Goal: Transaction & Acquisition: Purchase product/service

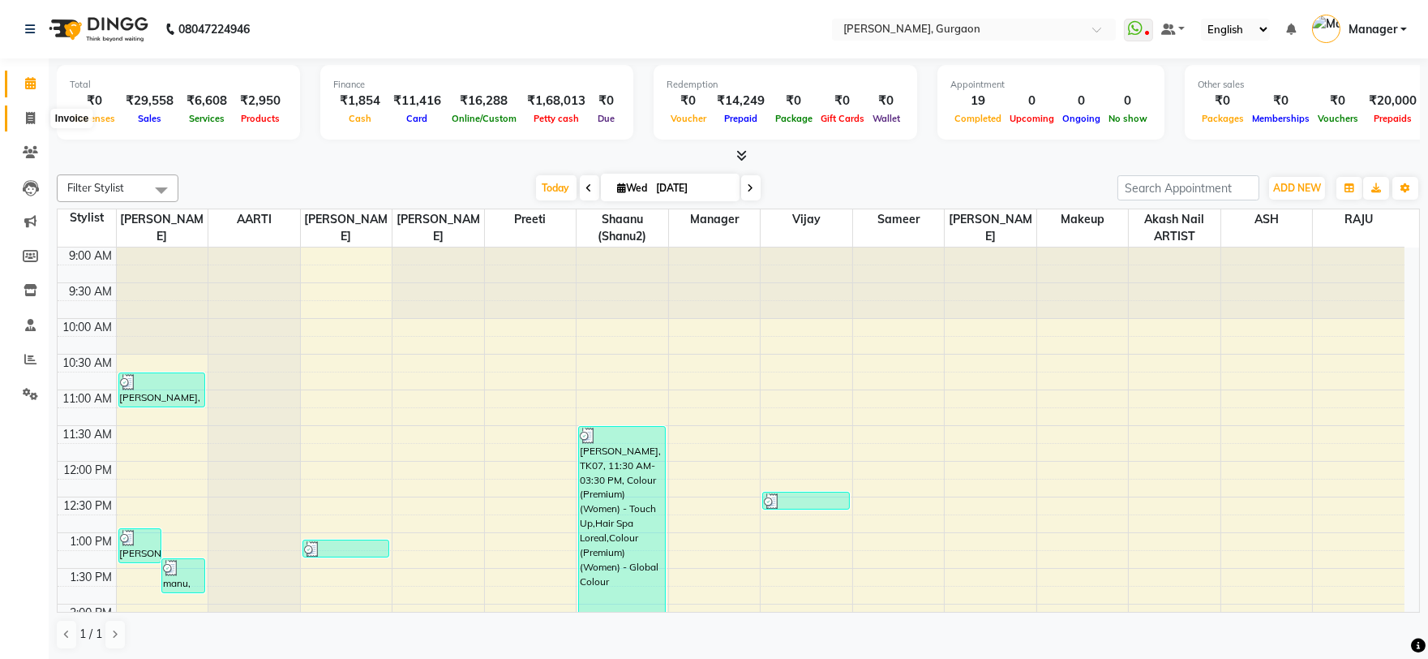
click at [26, 127] on span at bounding box center [30, 118] width 28 height 19
select select "service"
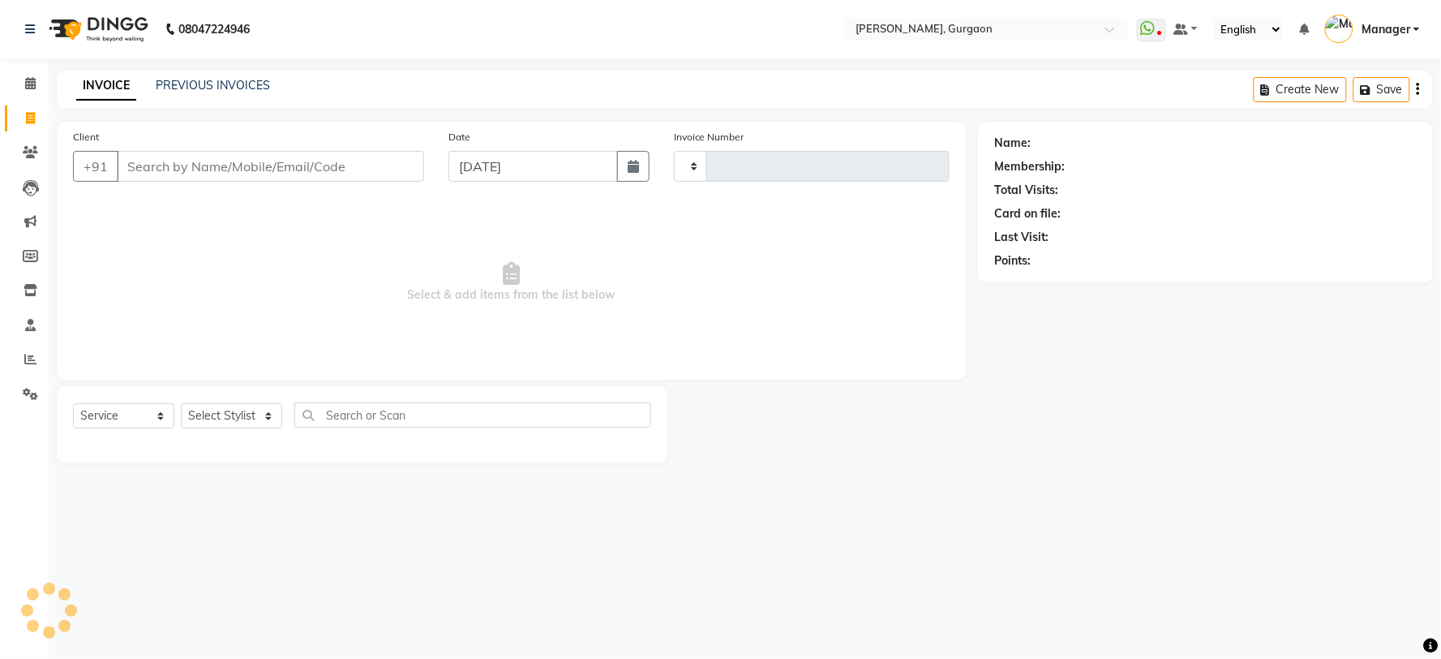
type input "2805"
select select "3880"
type input "b"
type input "9958606840"
click at [384, 174] on span "Add Client" at bounding box center [382, 166] width 64 height 16
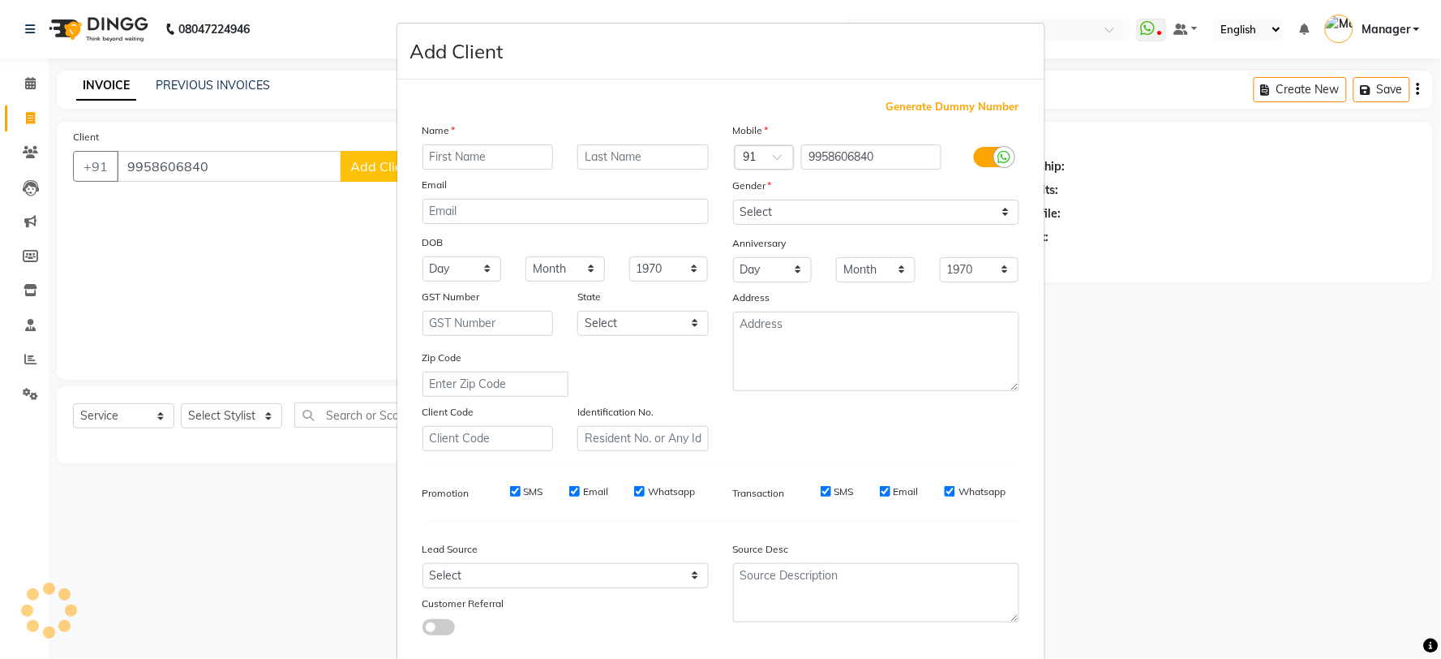
click at [461, 163] on input "text" at bounding box center [488, 156] width 131 height 25
click at [425, 154] on input "shej" at bounding box center [488, 156] width 131 height 25
click at [427, 161] on input "shej" at bounding box center [488, 156] width 131 height 25
type input "[PERSON_NAME]"
click at [855, 212] on select "Select Male Female Other Prefer Not To Say" at bounding box center [876, 211] width 286 height 25
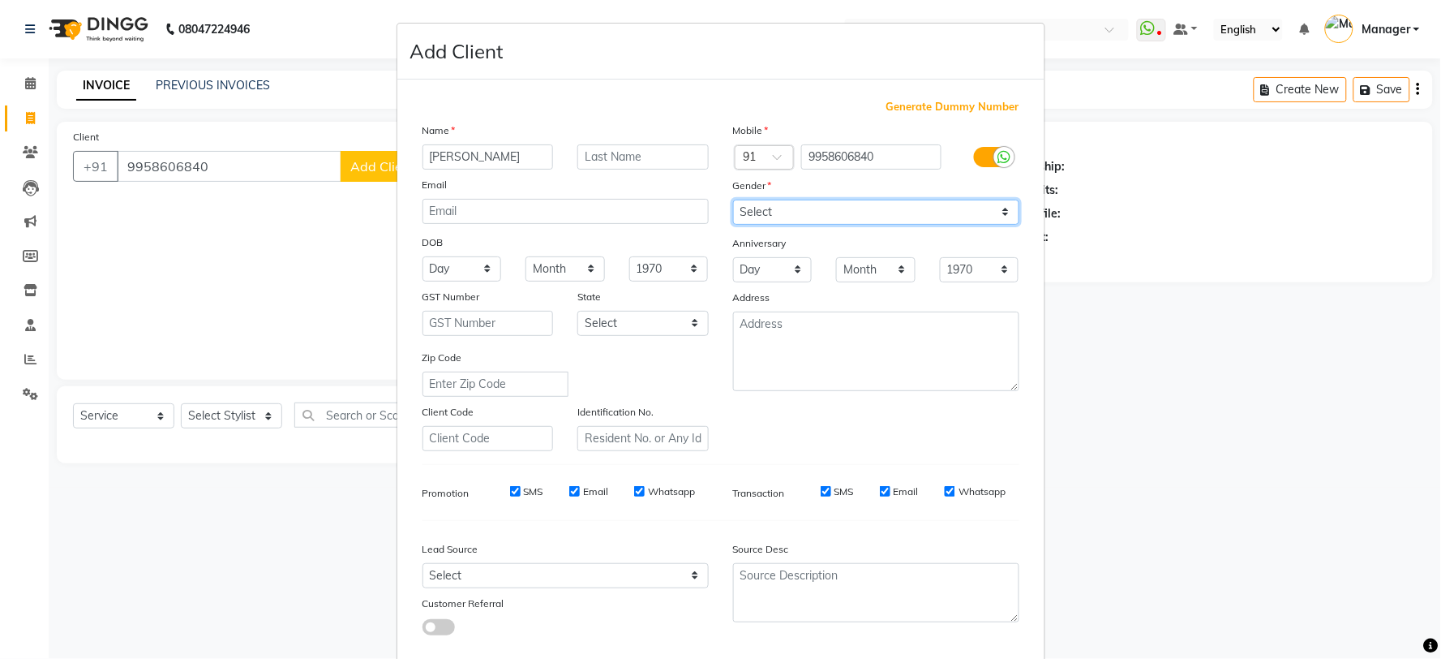
select select "[DEMOGRAPHIC_DATA]"
click at [733, 199] on select "Select Male Female Other Prefer Not To Say" at bounding box center [876, 211] width 286 height 25
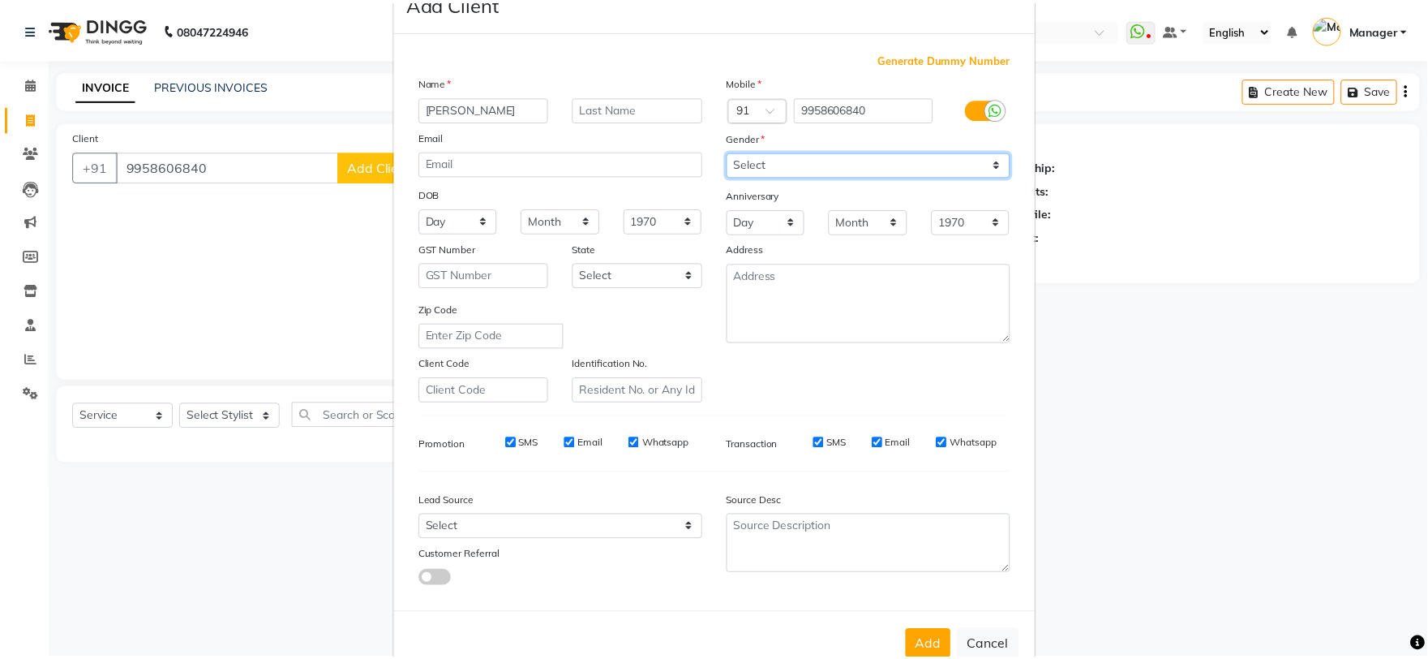
scroll to position [91, 0]
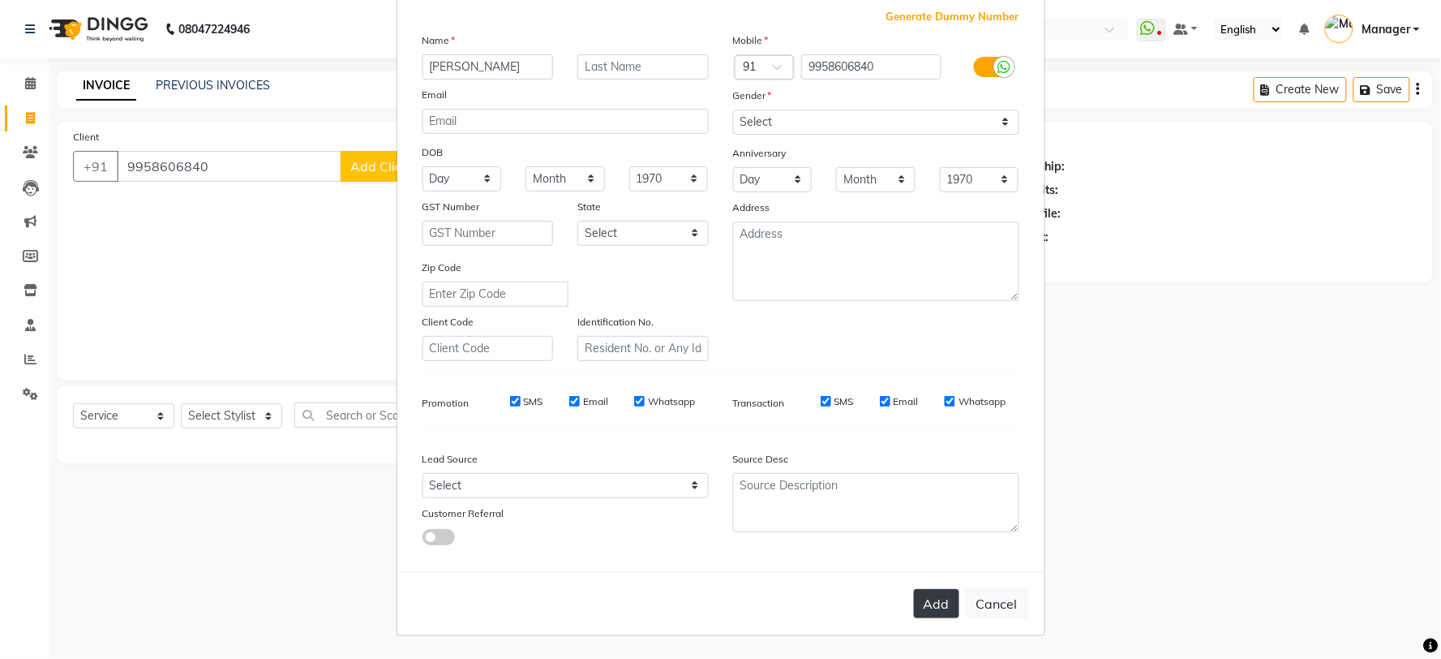
click at [922, 610] on button "Add" at bounding box center [936, 603] width 45 height 29
select select
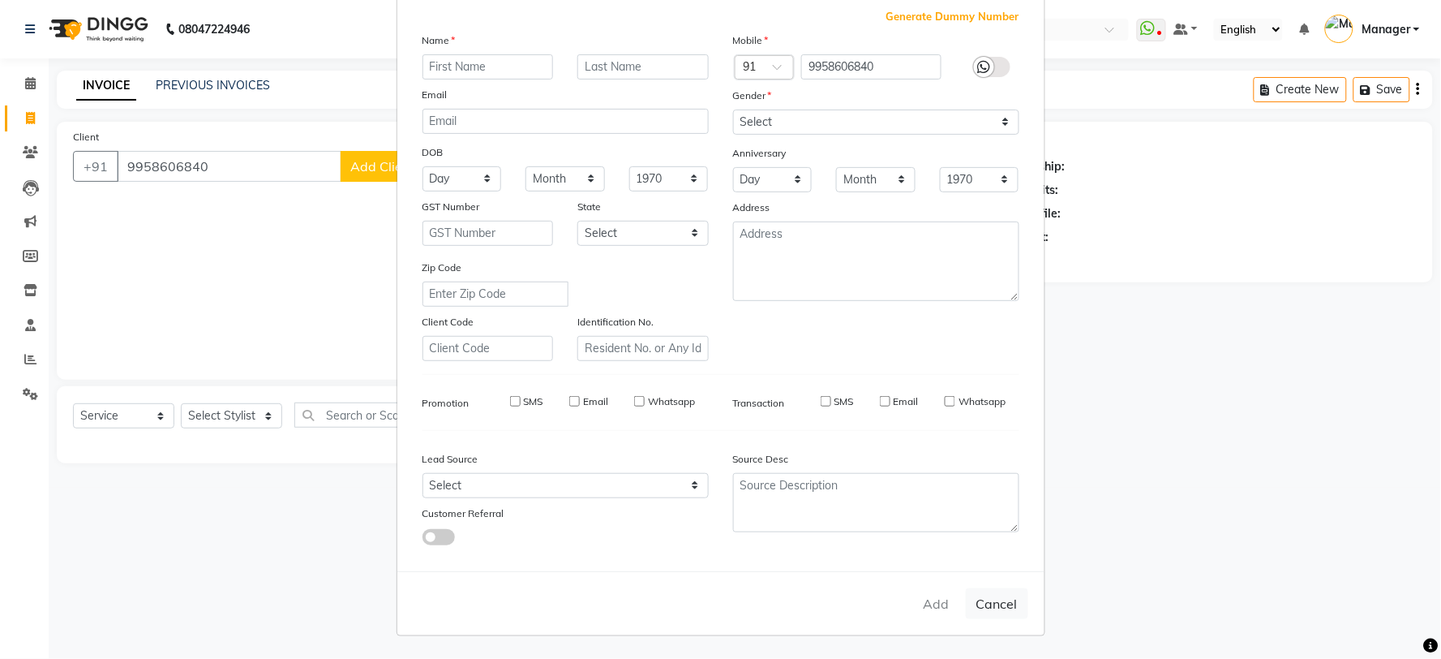
select select
checkbox input "false"
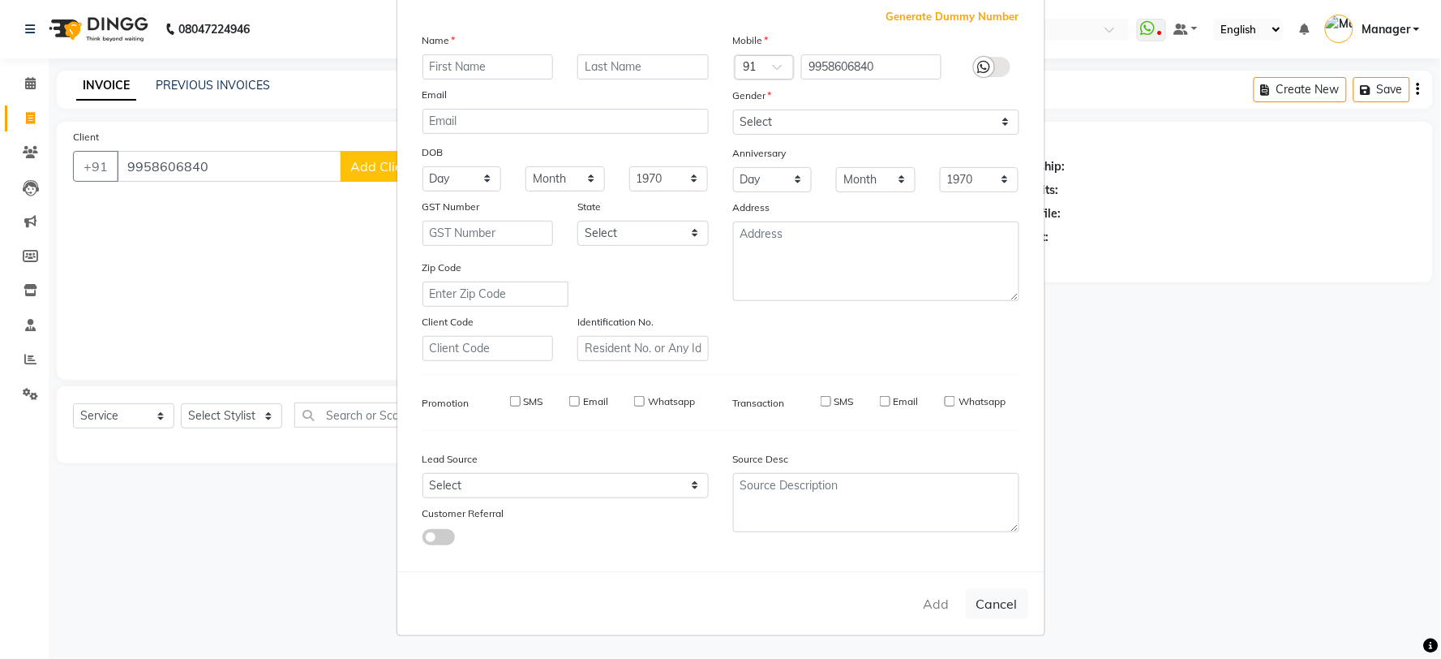
checkbox input "false"
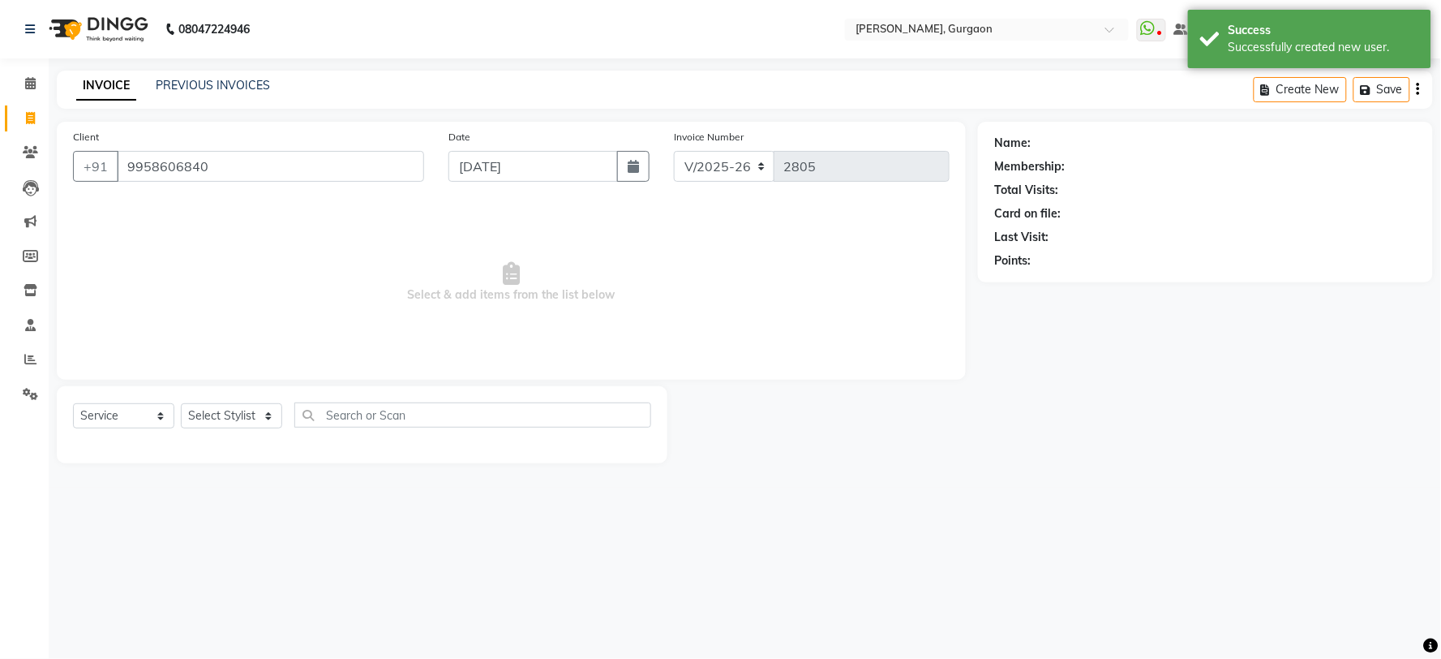
click at [272, 420] on ngb-modal-window "Add Client Generate Dummy Number Name Email DOB Day 01 02 03 04 05 06 07 08 09 …" at bounding box center [720, 329] width 1441 height 659
click at [272, 420] on select "Select Stylist [PERSON_NAME] Nail ARTIST [PERSON_NAME] Makeup Manager [PERSON_N…" at bounding box center [231, 415] width 101 height 25
select select "1: Object"
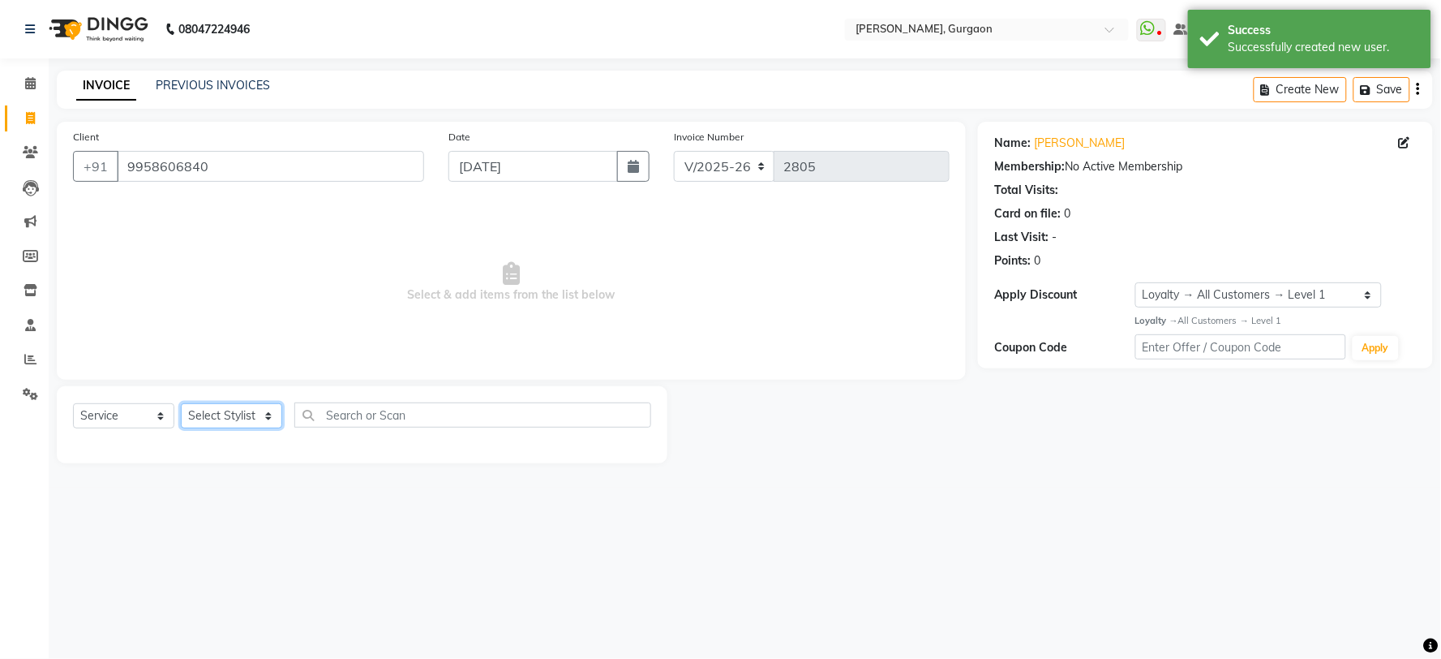
select select "30610"
click at [181, 404] on select "Select Stylist [PERSON_NAME] Nail ARTIST [PERSON_NAME] Makeup Manager [PERSON_N…" at bounding box center [231, 415] width 101 height 25
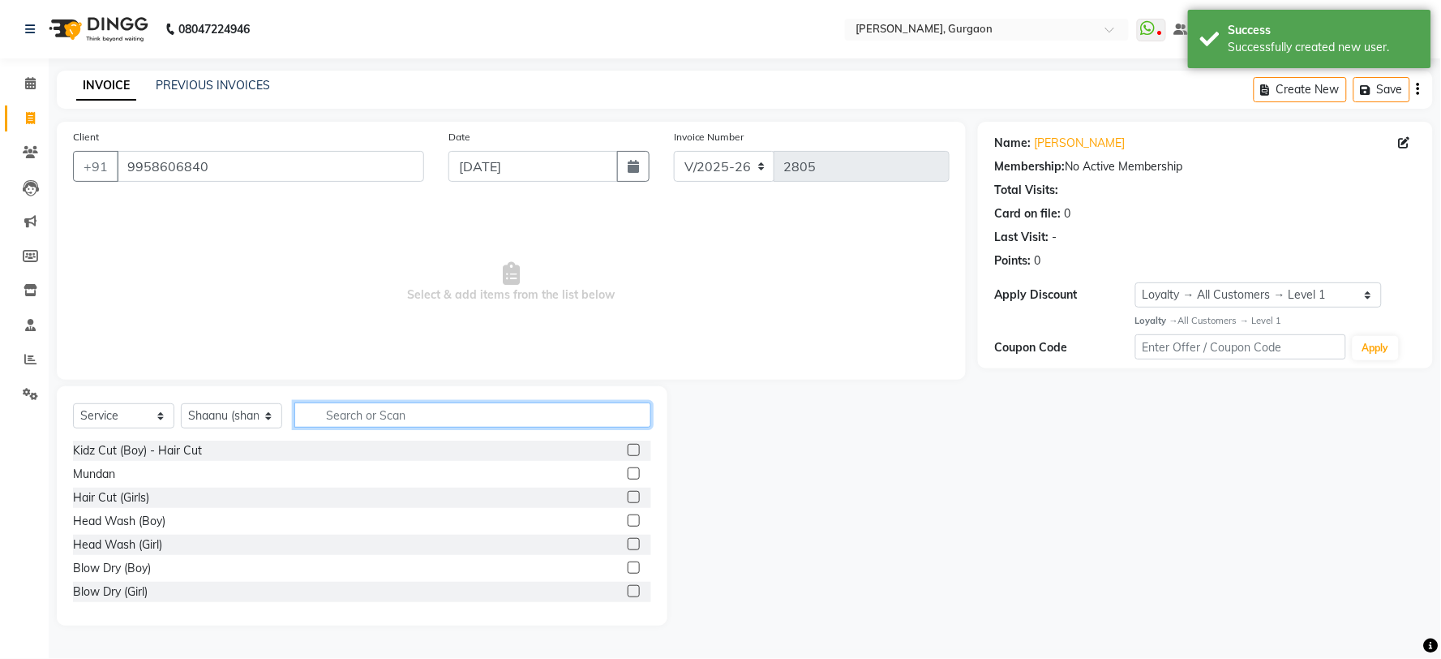
click at [406, 417] on input "text" at bounding box center [472, 414] width 357 height 25
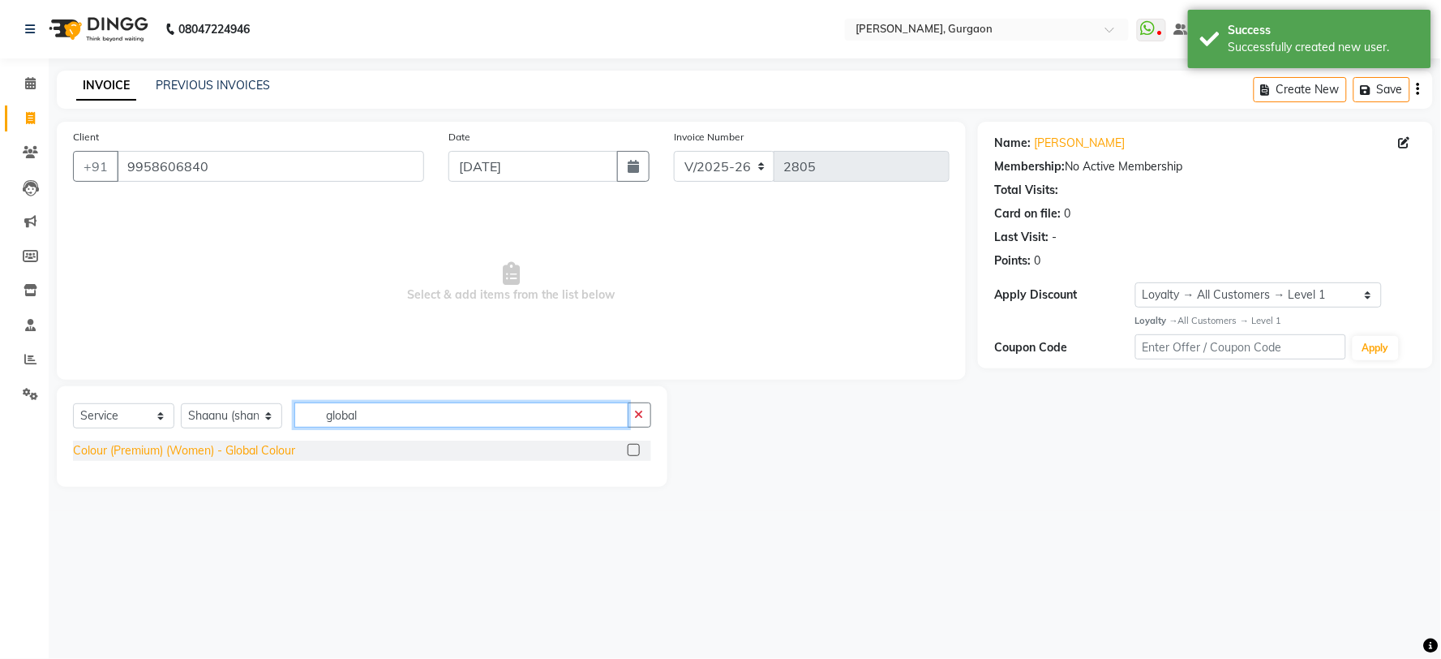
type input "global"
click at [254, 448] on div "Colour (Premium) (Women) - Global Colour" at bounding box center [184, 450] width 222 height 17
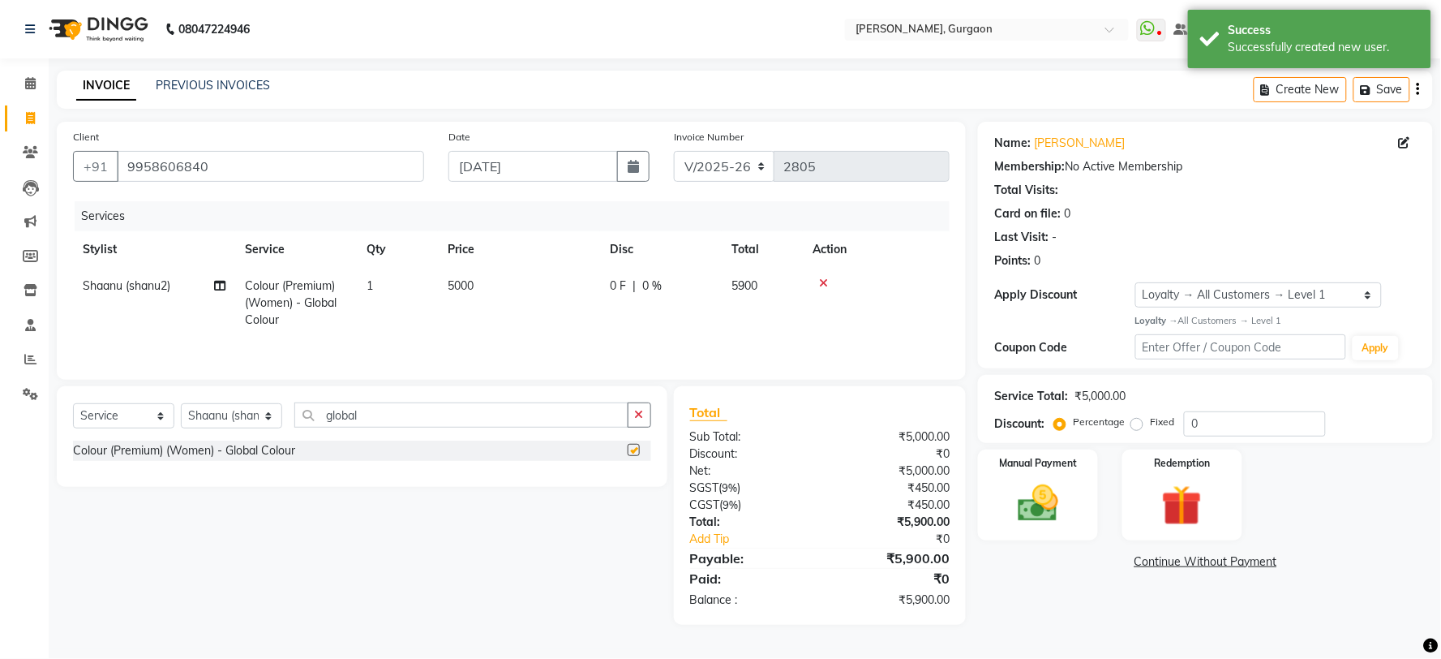
checkbox input "false"
click at [469, 284] on span "5000" at bounding box center [461, 285] width 26 height 15
select select "30610"
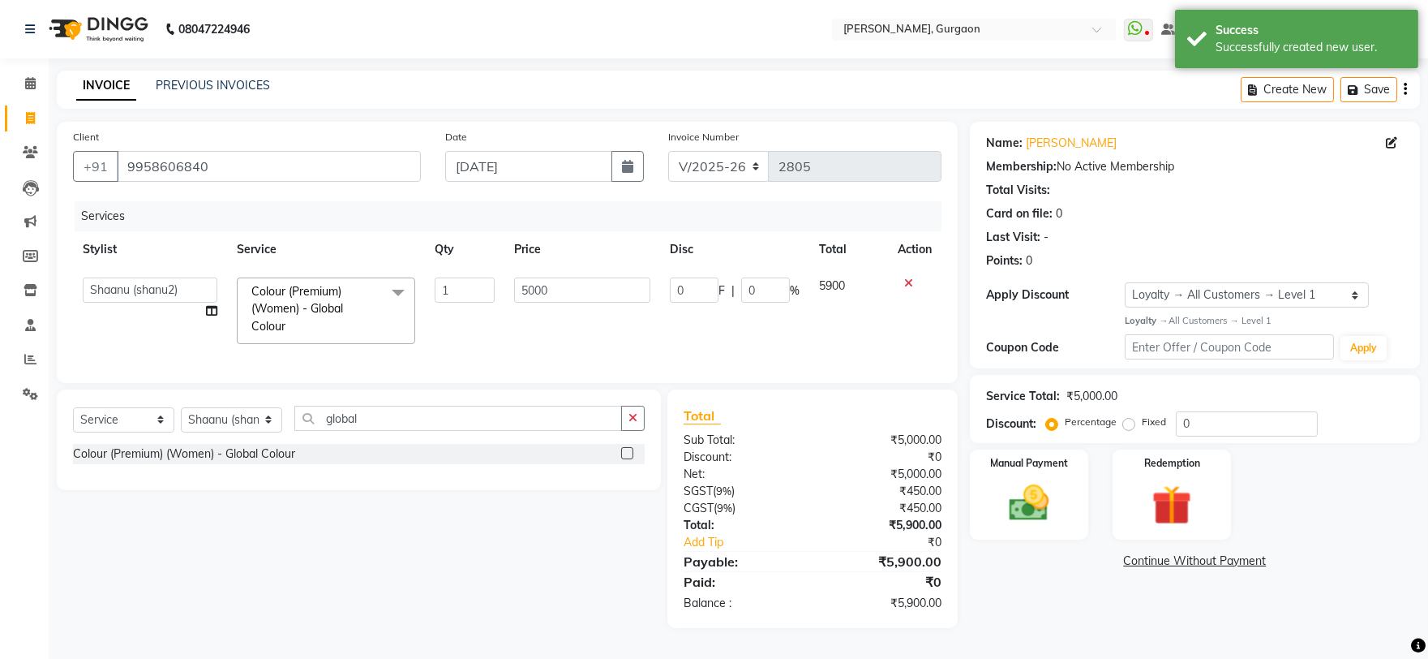
click at [560, 276] on td "5000" at bounding box center [582, 311] width 156 height 86
click at [539, 279] on input "5000" at bounding box center [582, 289] width 136 height 25
type input "6500"
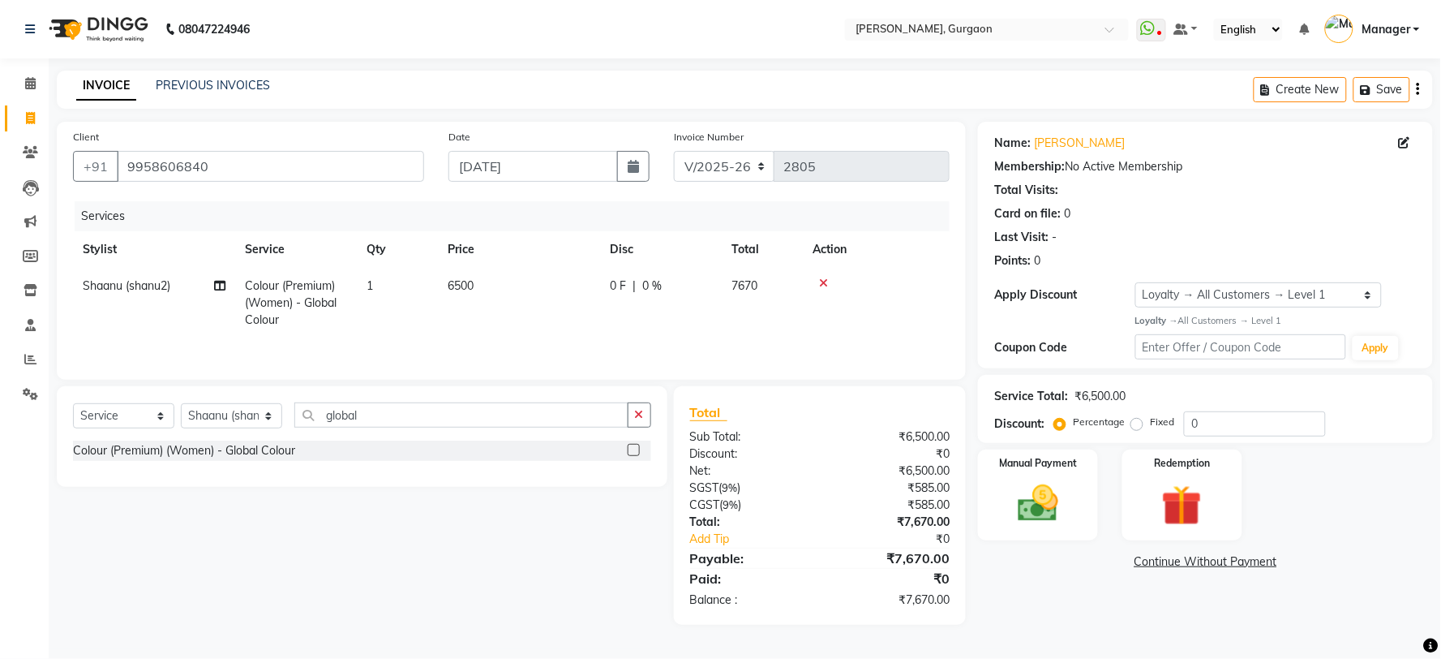
click at [706, 106] on div "INVOICE PREVIOUS INVOICES Create New Save" at bounding box center [745, 90] width 1376 height 38
click at [1190, 425] on input "0" at bounding box center [1255, 423] width 142 height 25
type input "30"
click at [1069, 593] on div "Name: Sehej Membership: No Active Membership Total Visits: Card on file: 0 Last…" at bounding box center [1211, 373] width 467 height 503
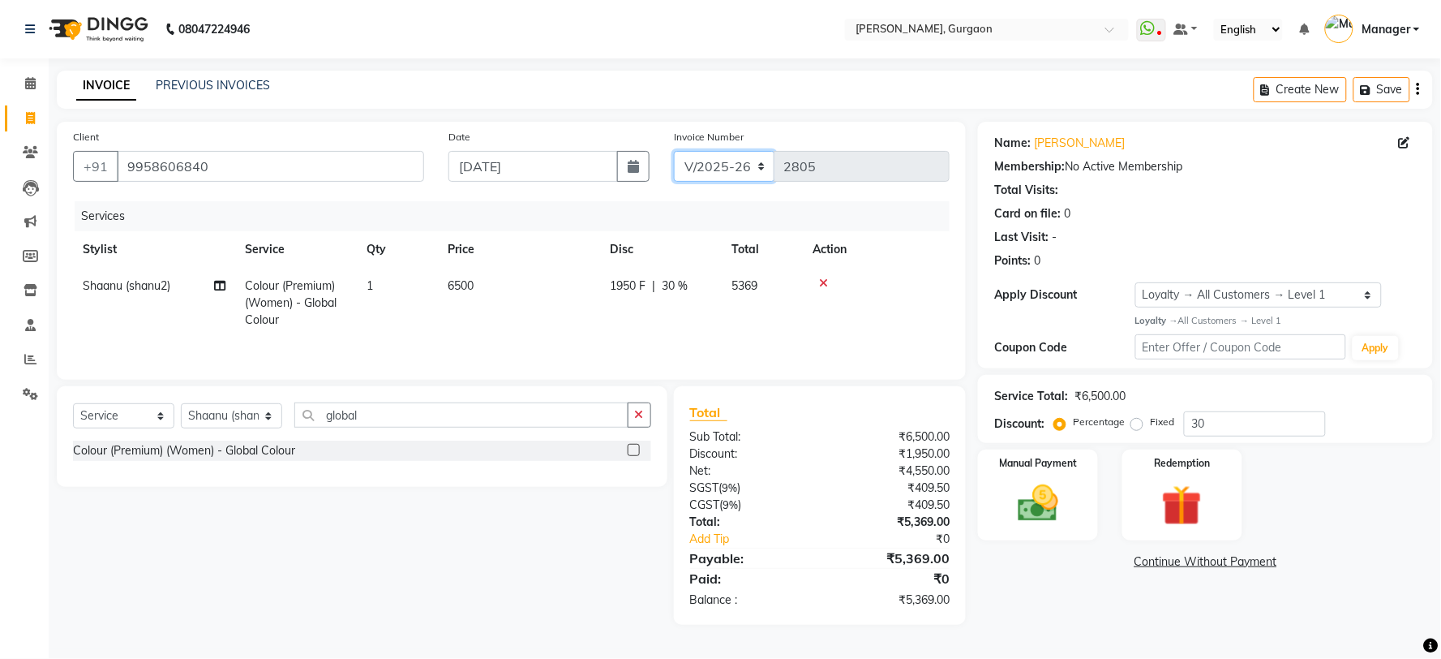
click at [725, 171] on select "R/2025-26 V/2025 V/2025-26" at bounding box center [724, 166] width 101 height 31
click at [1278, 302] on select "Select Loyalty → All Customers → Level 1" at bounding box center [1258, 294] width 247 height 25
select select "0:"
click at [1135, 282] on select "Select Loyalty → All Customers → Level 1" at bounding box center [1258, 294] width 247 height 25
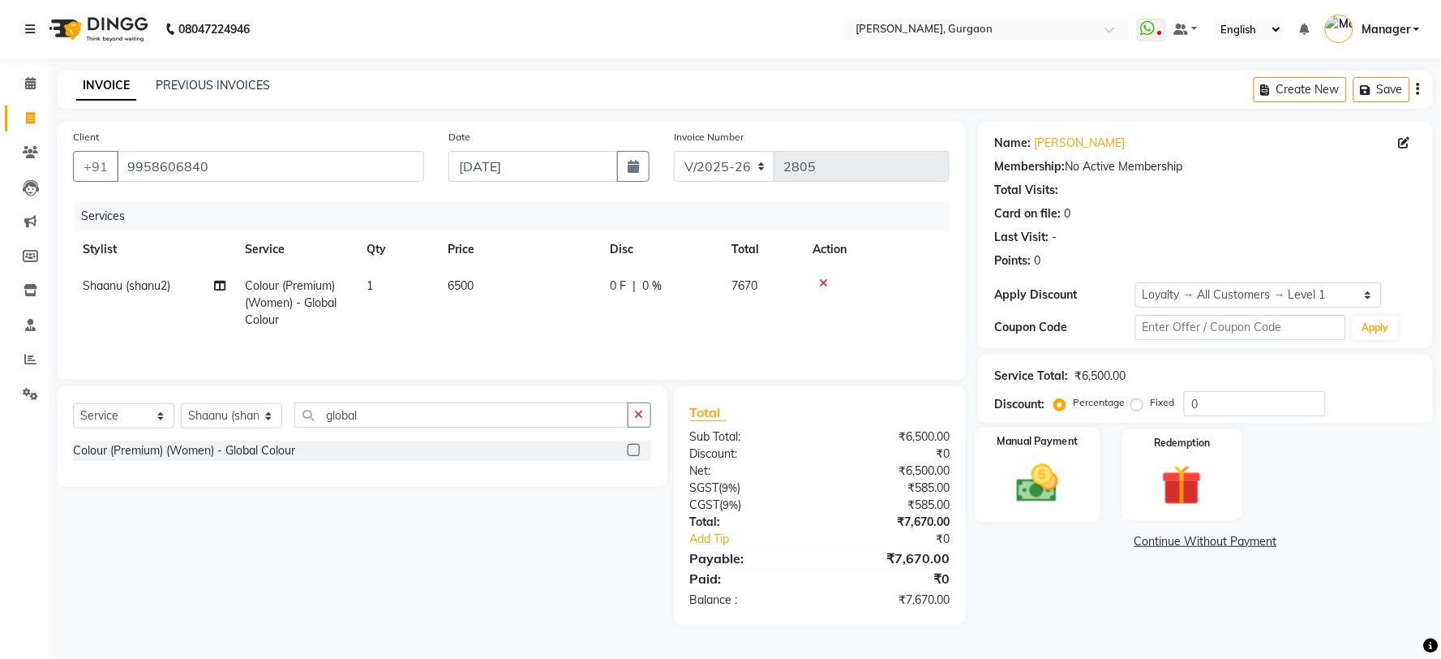
click at [1049, 474] on img at bounding box center [1038, 483] width 68 height 49
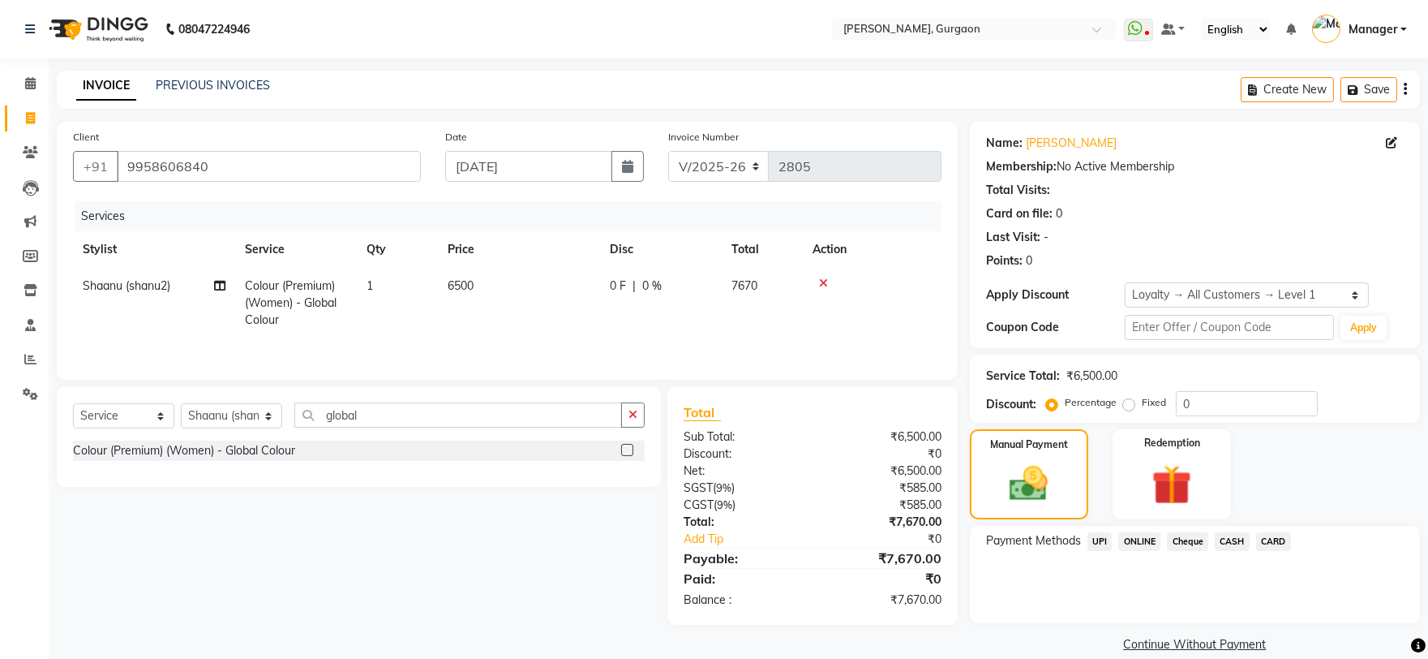
click at [1092, 539] on span "UPI" at bounding box center [1100, 541] width 25 height 19
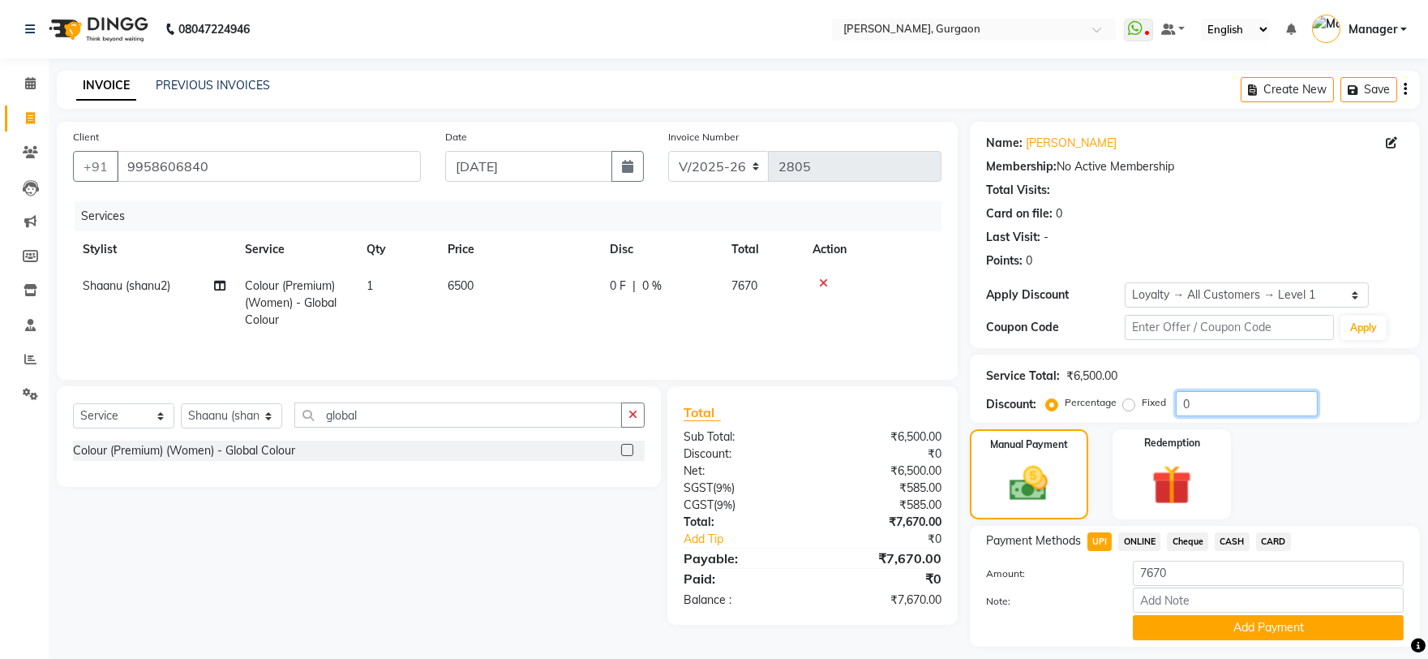
click at [1190, 414] on input "0" at bounding box center [1247, 403] width 142 height 25
type input "30"
click at [1364, 468] on div "Manual Payment Redemption" at bounding box center [1195, 474] width 474 height 90
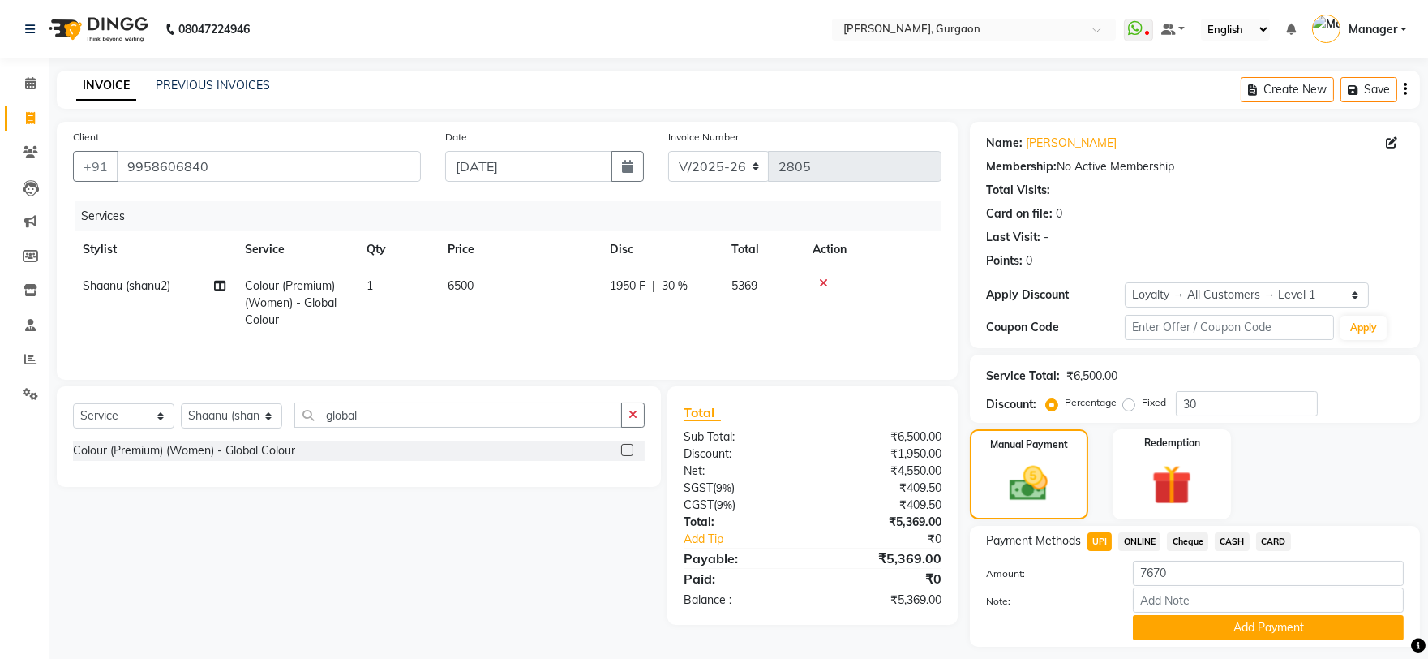
click at [1146, 537] on span "ONLINE" at bounding box center [1139, 541] width 42 height 19
type input "5369"
click at [1095, 540] on span "UPI" at bounding box center [1100, 541] width 25 height 19
click at [1279, 629] on button "Add Payment" at bounding box center [1268, 627] width 271 height 25
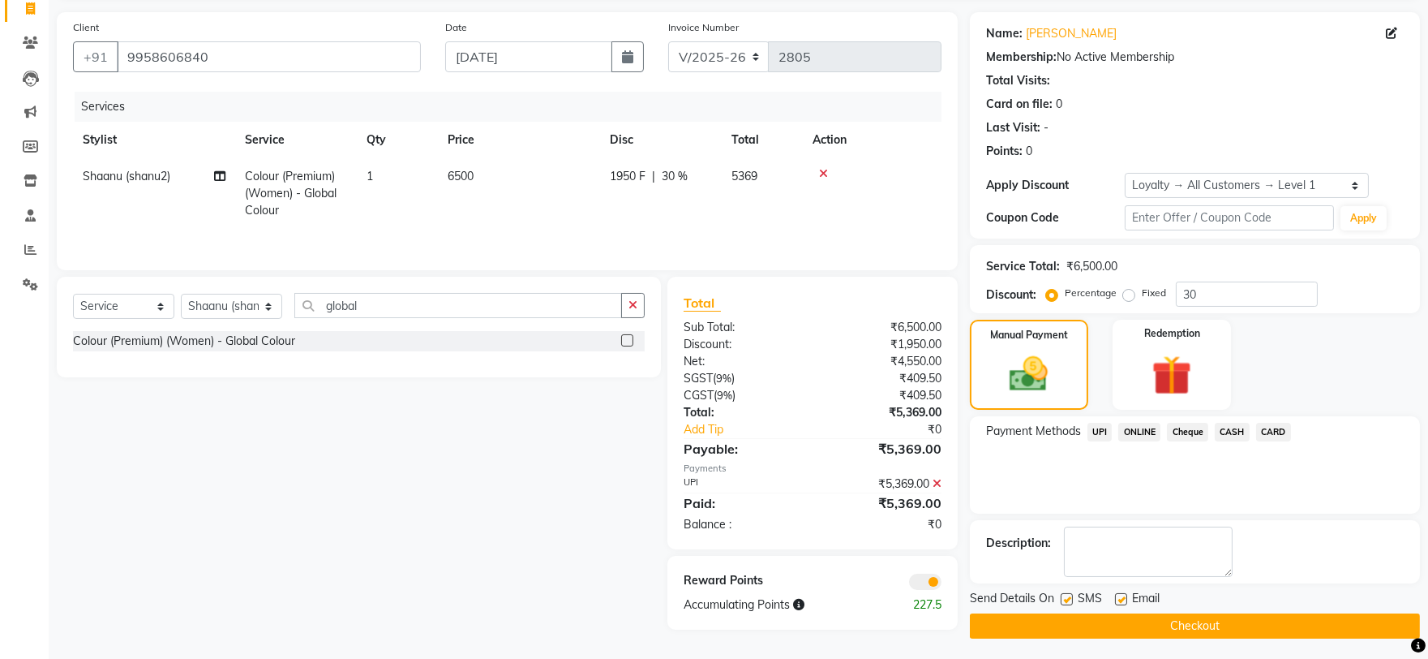
scroll to position [114, 0]
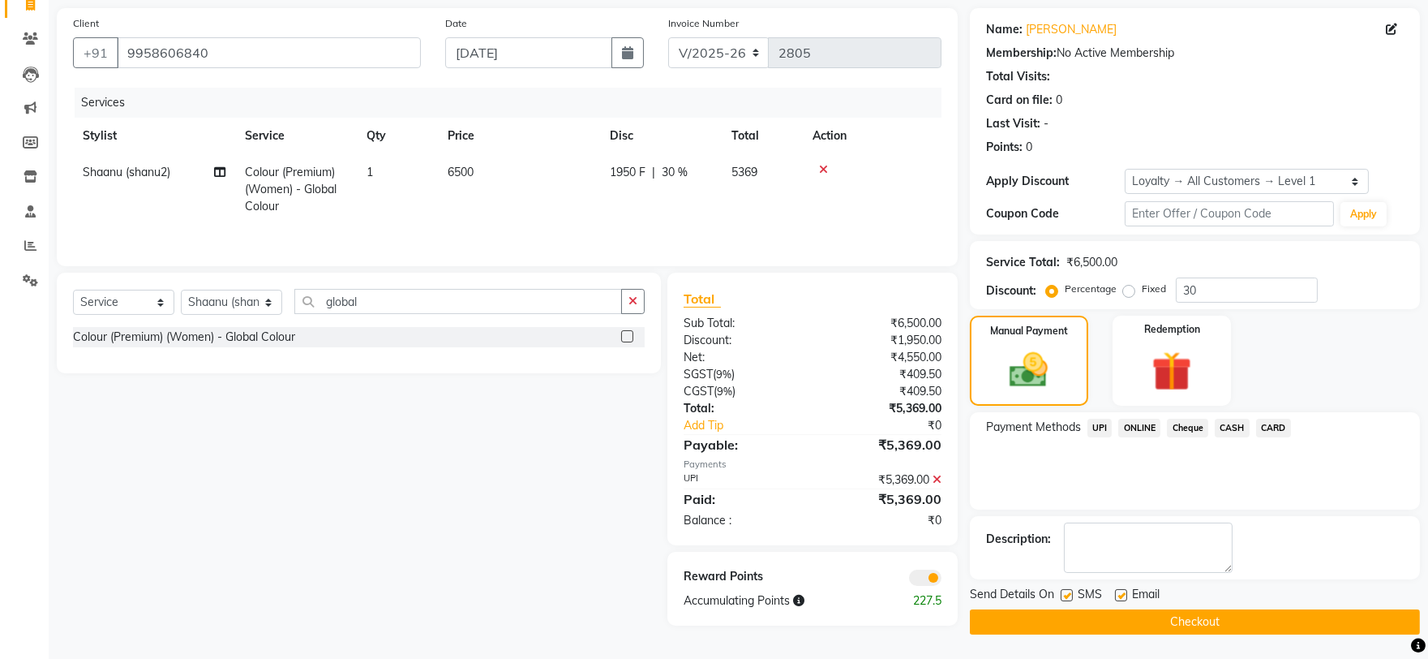
click at [1164, 620] on button "Checkout" at bounding box center [1195, 621] width 450 height 25
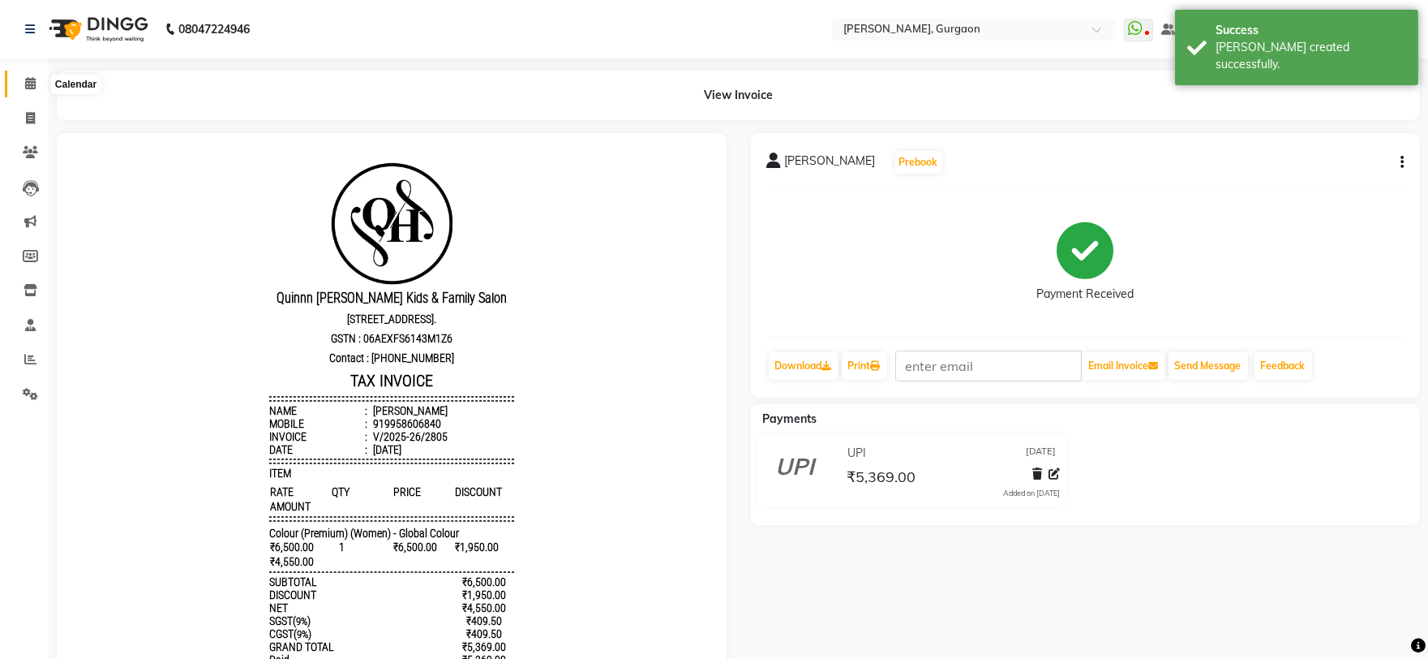
click at [41, 92] on span at bounding box center [30, 84] width 28 height 19
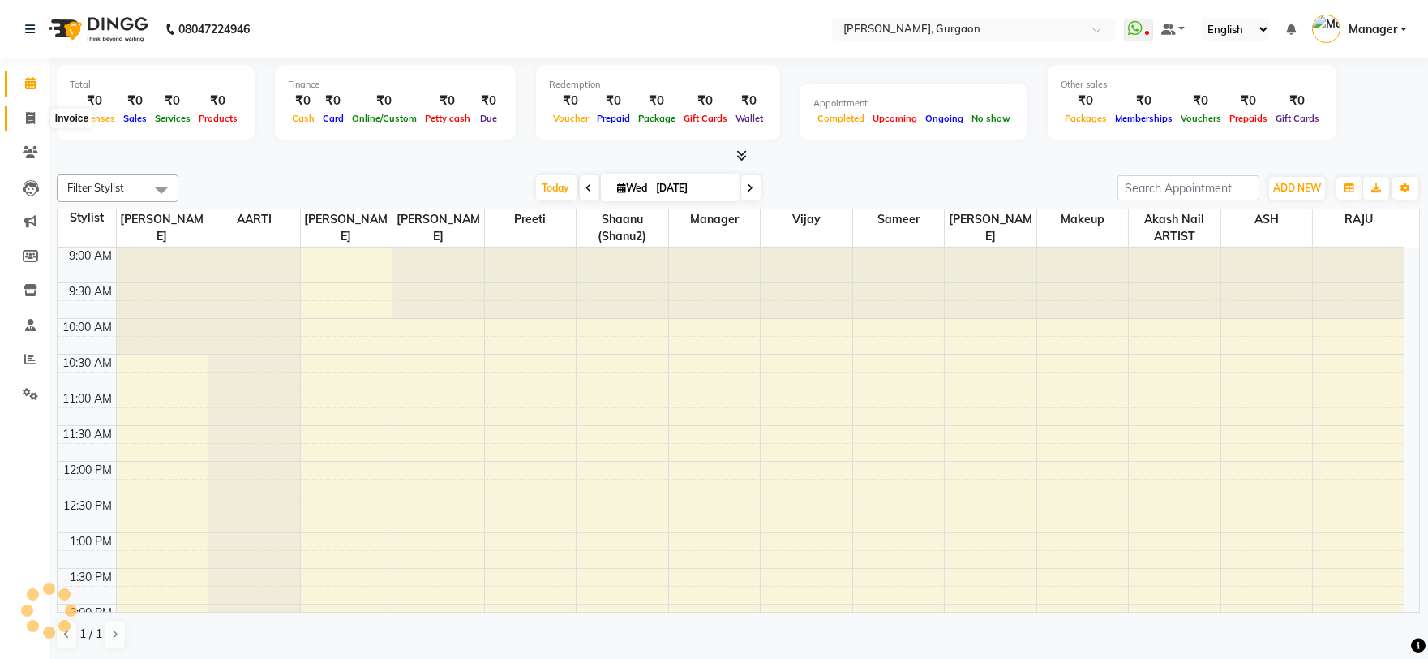
click at [42, 122] on span at bounding box center [30, 118] width 28 height 19
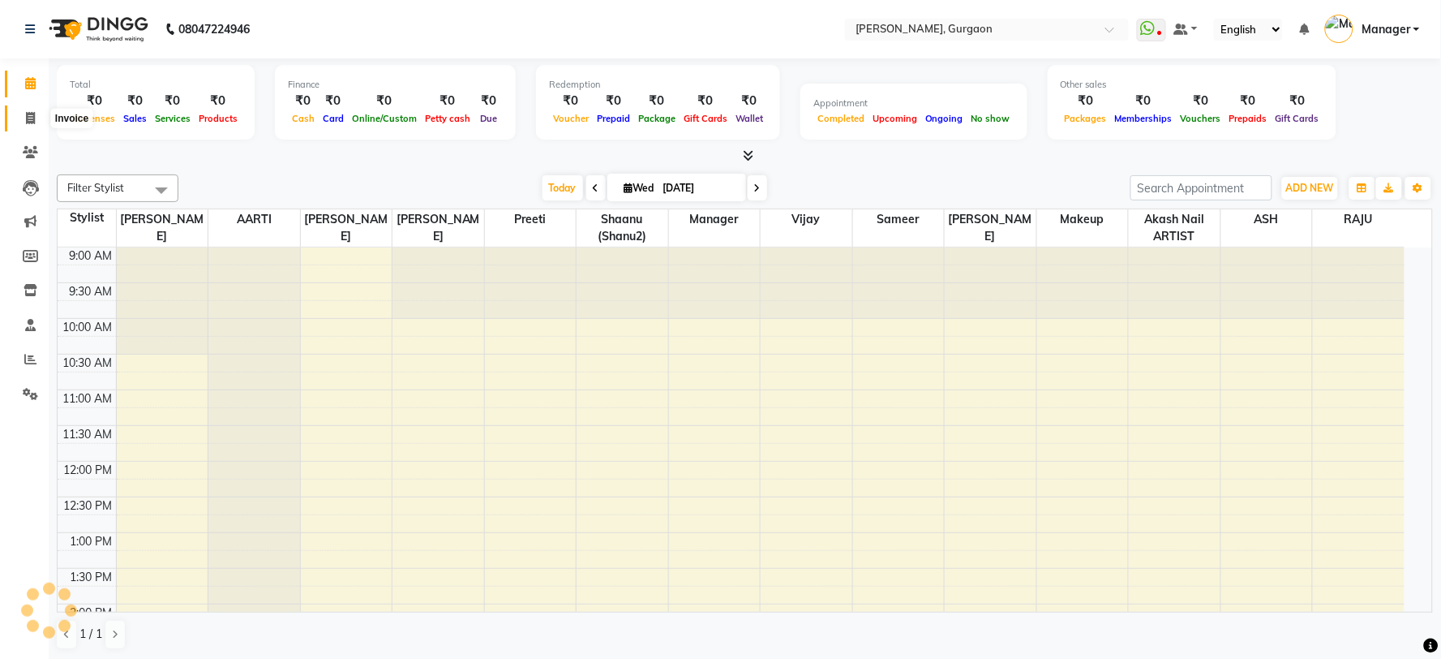
select select "service"
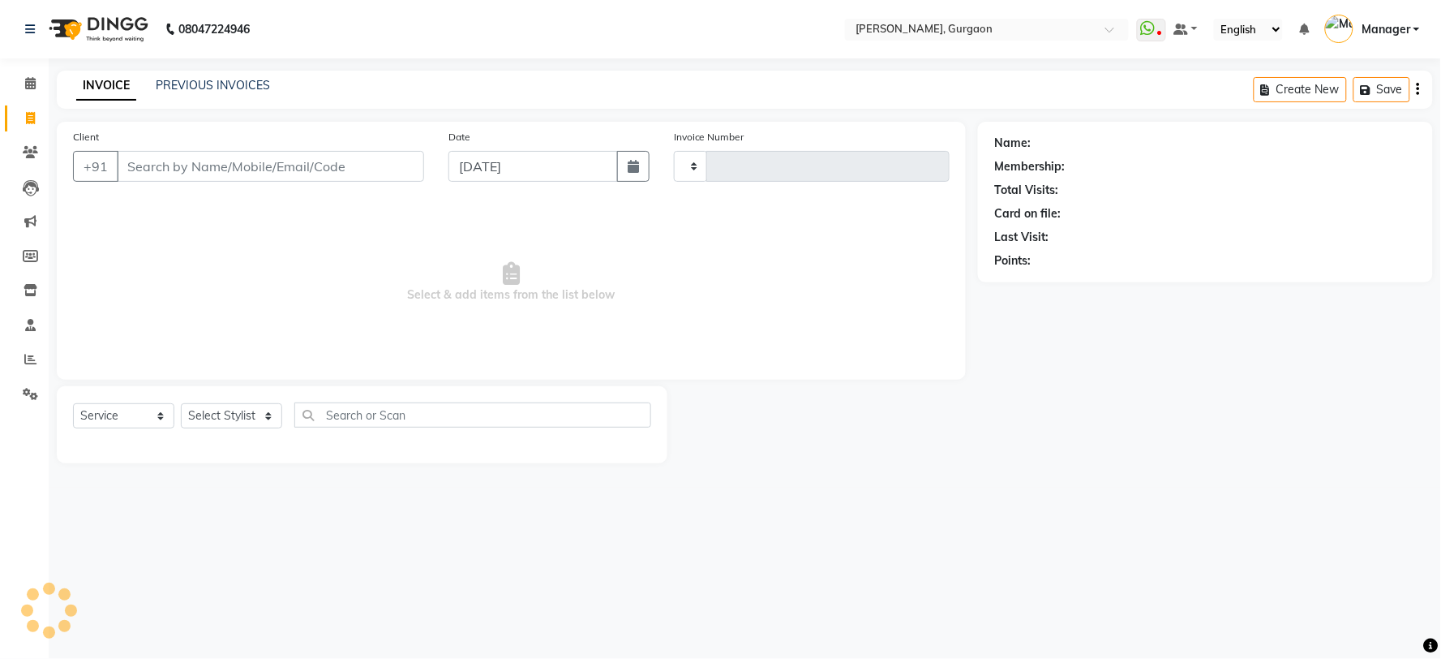
type input "2806"
select select "3880"
click at [1187, 620] on div "08047224946 Select Location × Quinnn Harper, Gurgaon WhatsApp Status ✕ Status: …" at bounding box center [720, 329] width 1441 height 659
click at [191, 157] on input "Client" at bounding box center [270, 166] width 307 height 31
type input "4"
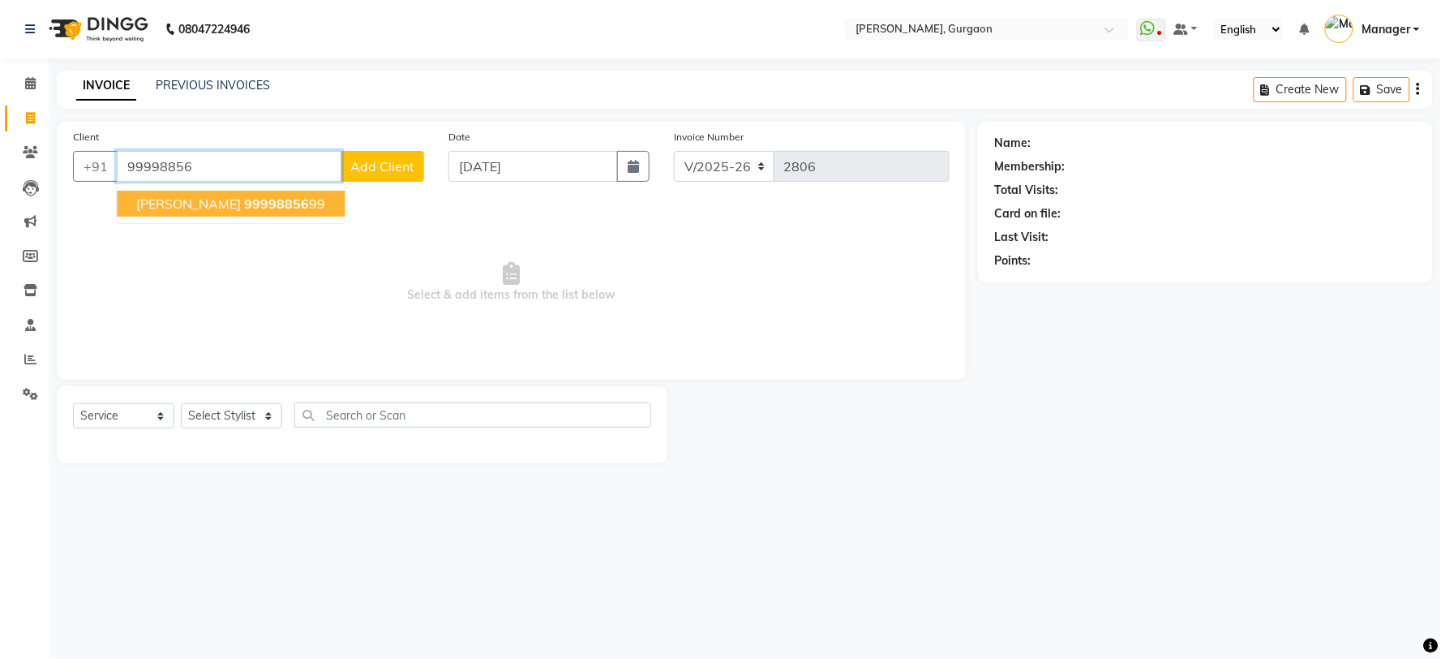
click at [191, 209] on span "[PERSON_NAME]" at bounding box center [188, 203] width 105 height 16
type input "9999885699"
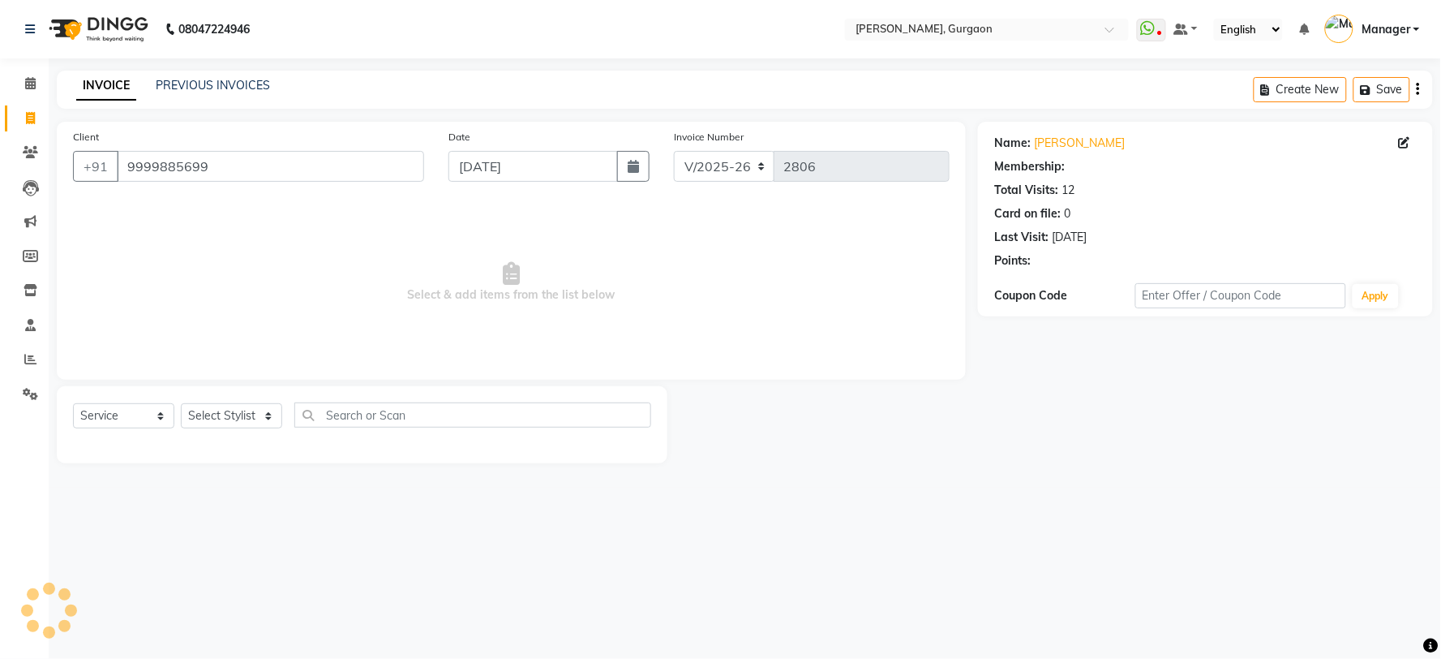
select select "1: Object"
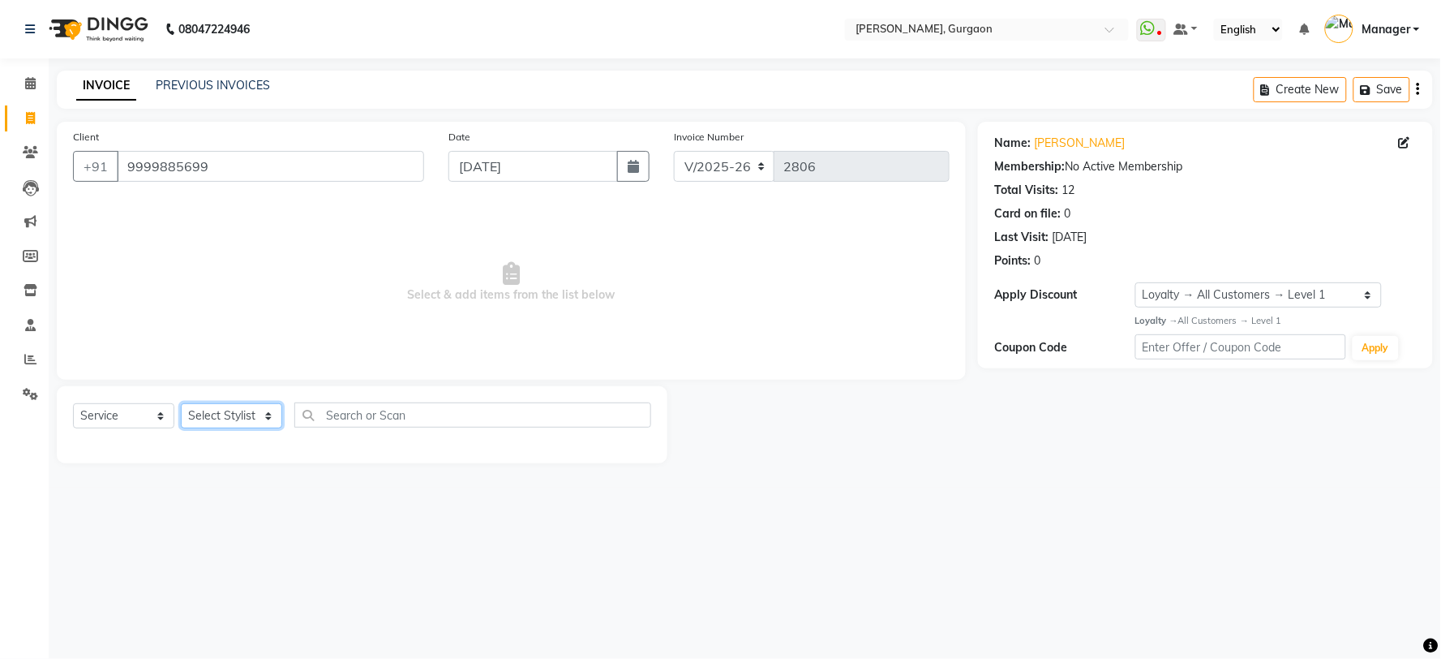
click at [224, 414] on select "Select Stylist [PERSON_NAME] Nail ARTIST [PERSON_NAME] Makeup Manager [PERSON_N…" at bounding box center [231, 415] width 101 height 25
select select "25791"
click at [181, 404] on select "Select Stylist [PERSON_NAME] Nail ARTIST [PERSON_NAME] Makeup Manager [PERSON_N…" at bounding box center [231, 415] width 101 height 25
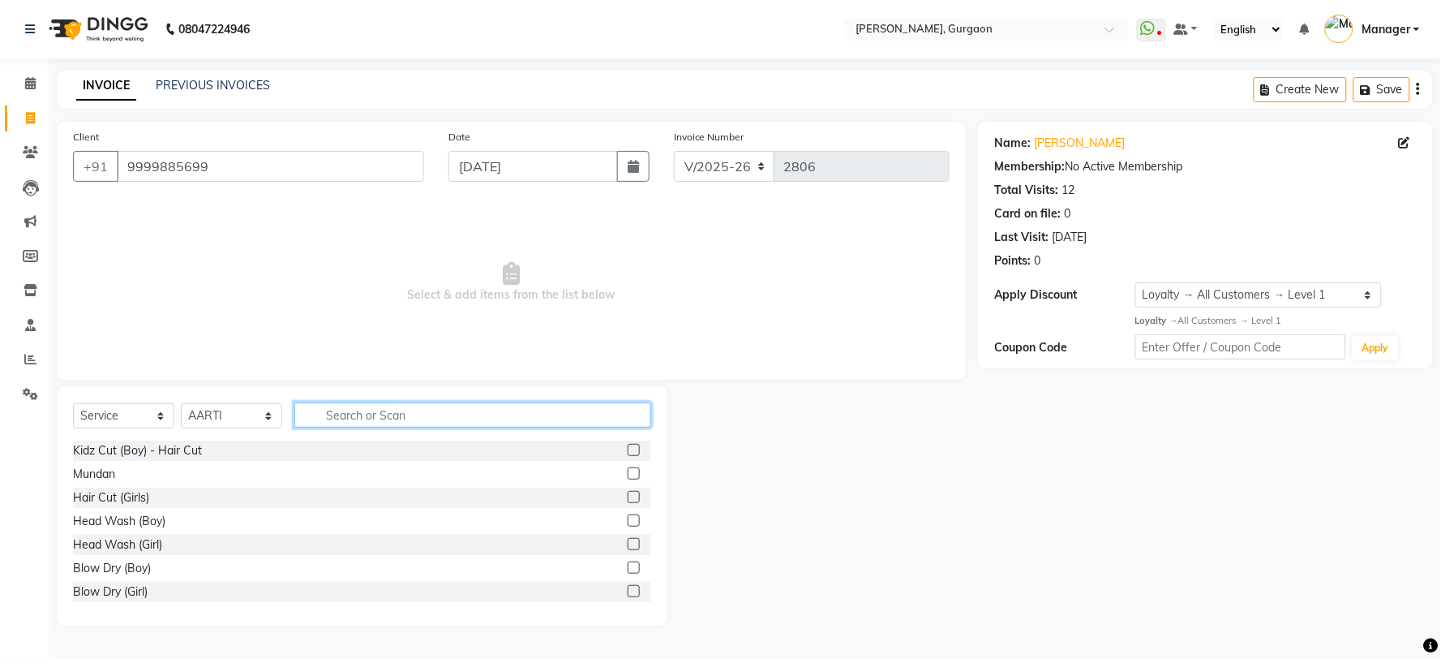
click at [366, 414] on input "text" at bounding box center [472, 414] width 357 height 25
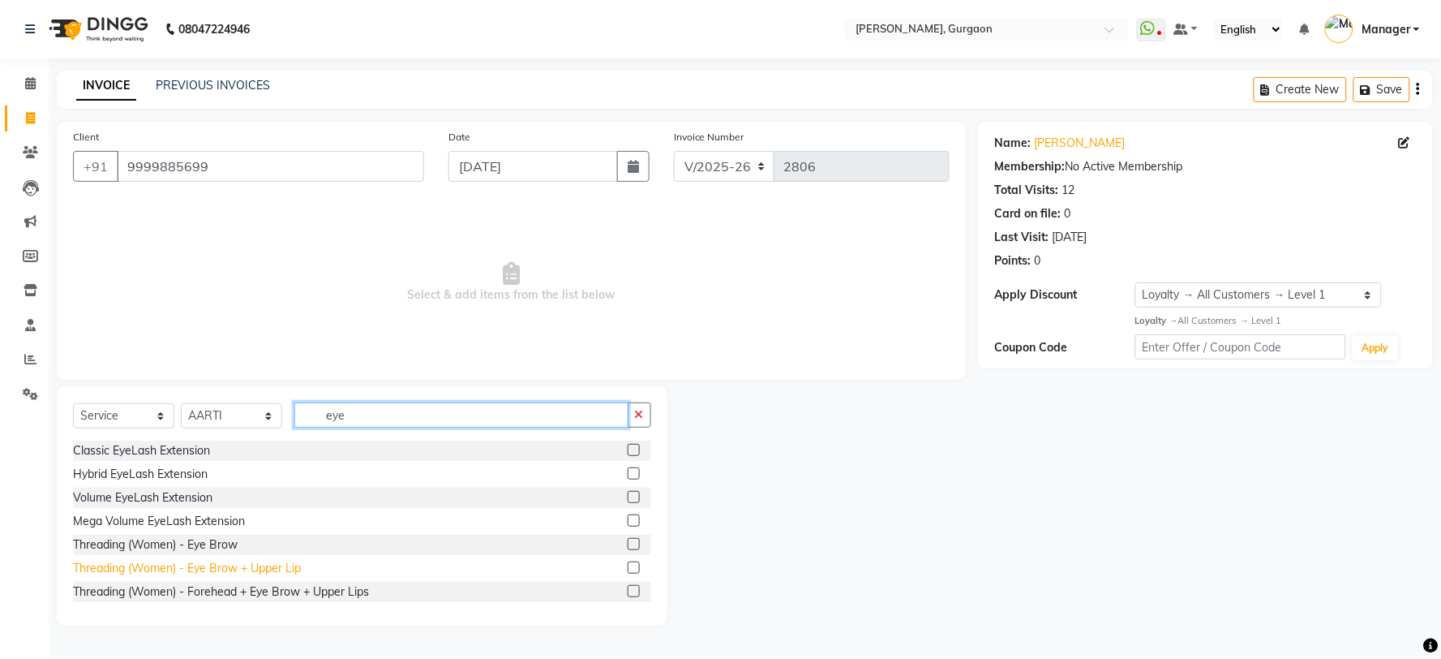
type input "eye"
click at [286, 566] on div "Threading (Women) - Eye Brow + Upper Lip" at bounding box center [187, 568] width 228 height 17
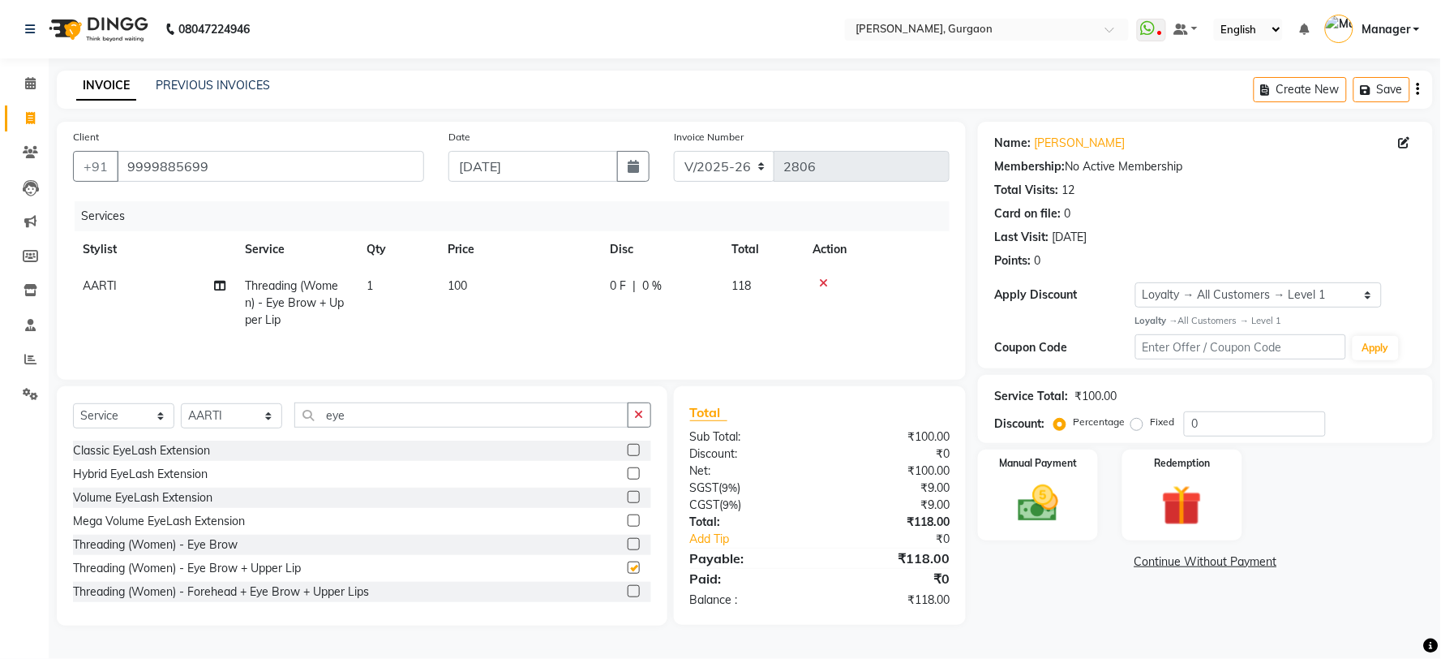
checkbox input "false"
click at [181, 549] on div "Threading (Women) - Eye Brow" at bounding box center [155, 544] width 165 height 17
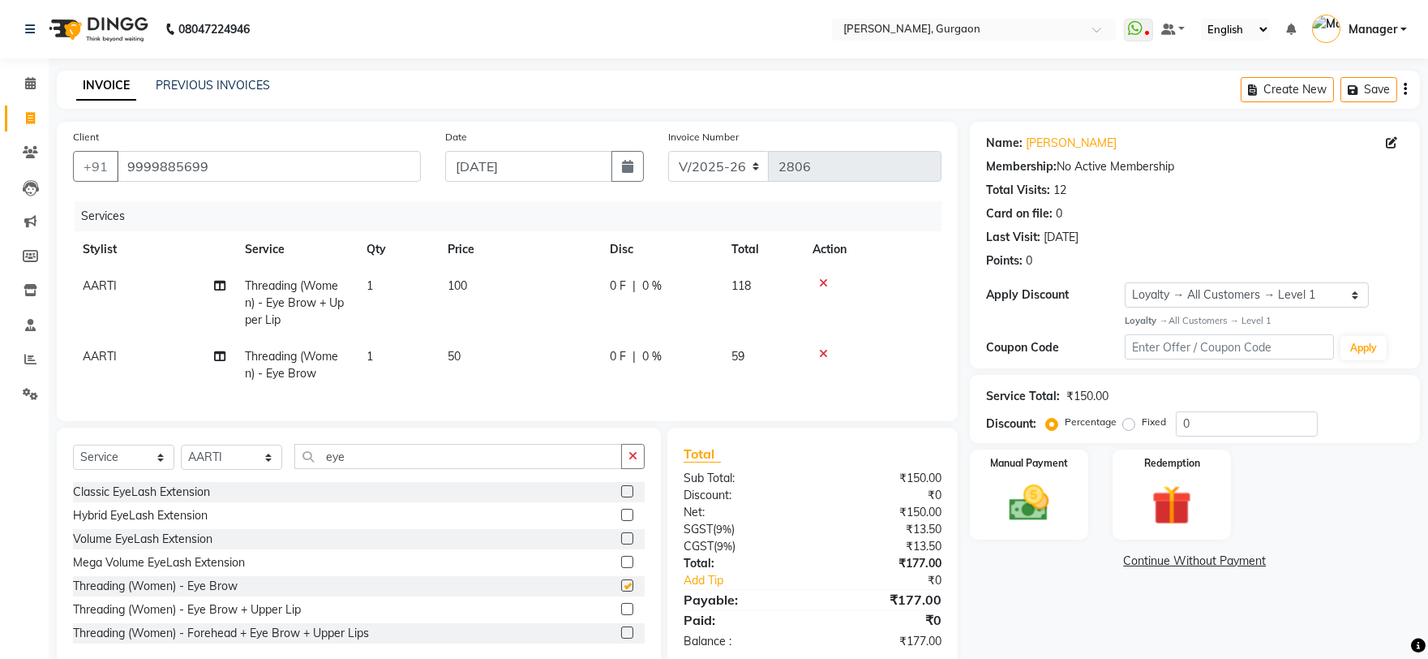
checkbox input "false"
click at [1189, 280] on div "Name: Niharika Membership: No Active Membership Total Visits: 12 Card on file: …" at bounding box center [1195, 245] width 450 height 247
drag, startPoint x: 1197, startPoint y: 294, endPoint x: 1195, endPoint y: 306, distance: 12.4
click at [1197, 294] on select "Select Loyalty → All Customers → Level 1" at bounding box center [1247, 294] width 244 height 25
select select "0:"
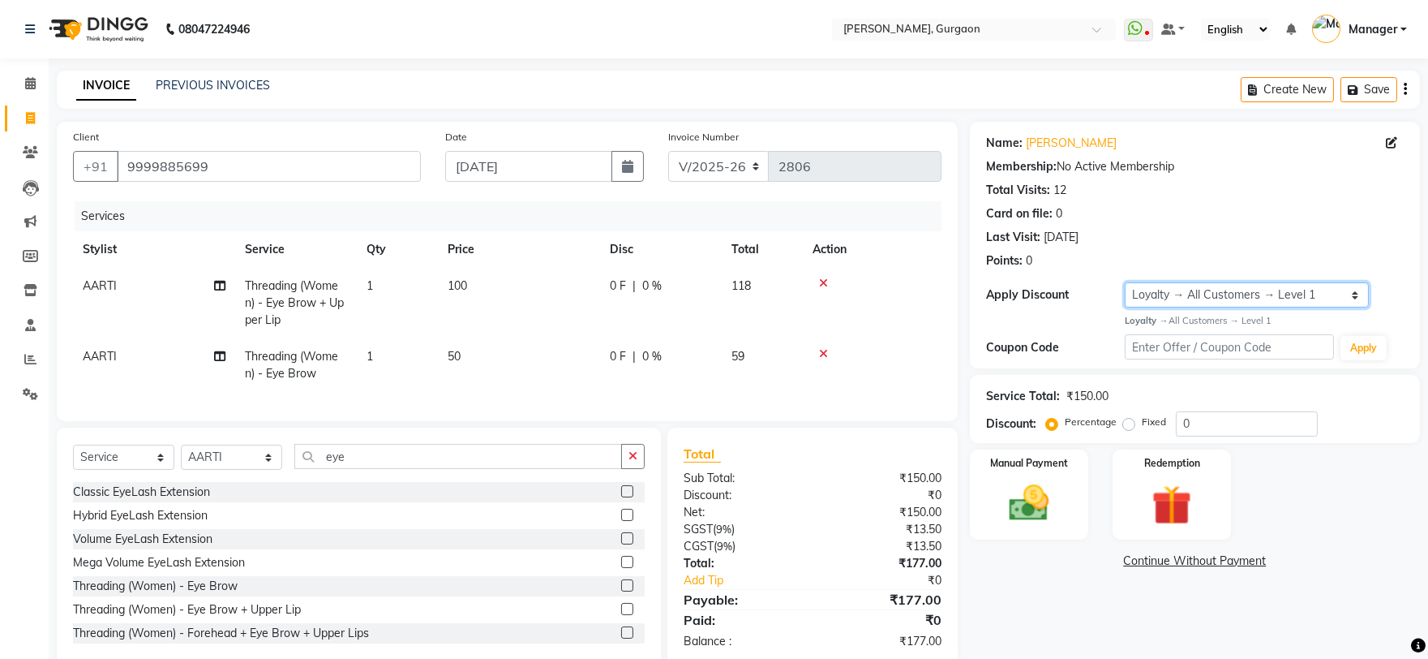
click at [1125, 282] on select "Select Loyalty → All Customers → Level 1" at bounding box center [1247, 294] width 244 height 25
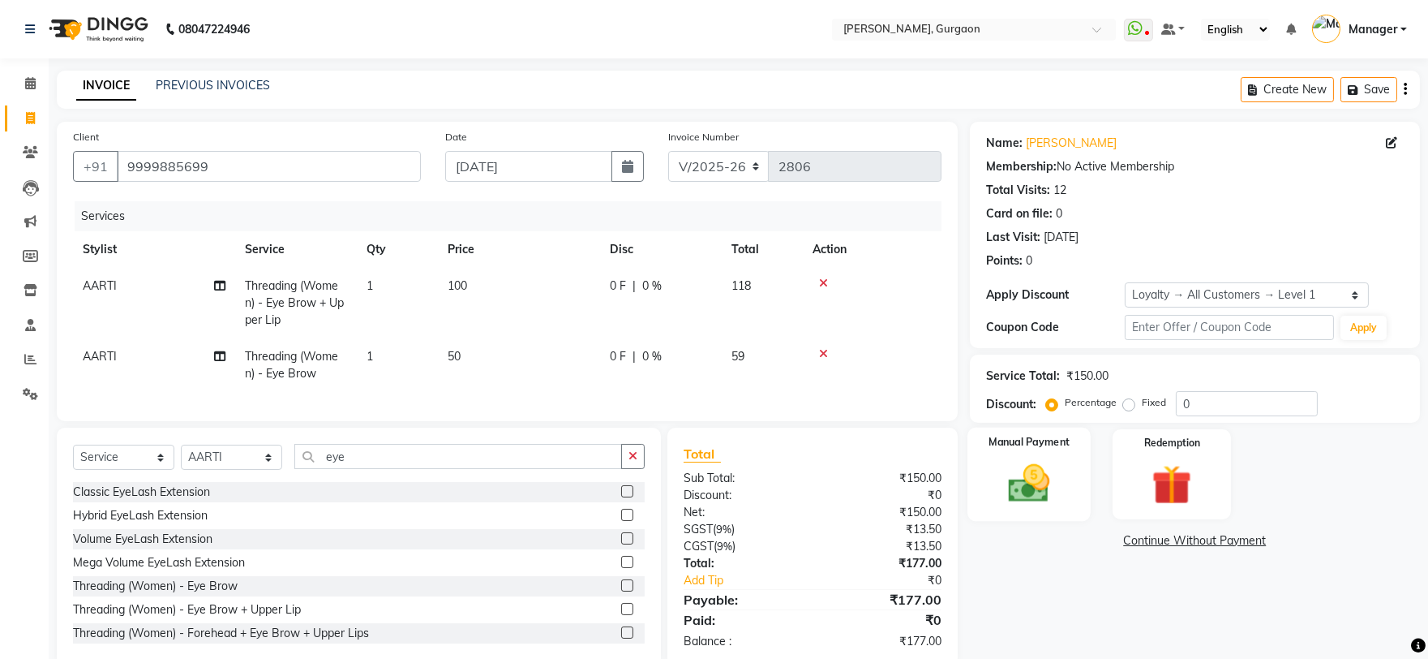
click at [1068, 476] on div "Manual Payment" at bounding box center [1028, 473] width 123 height 93
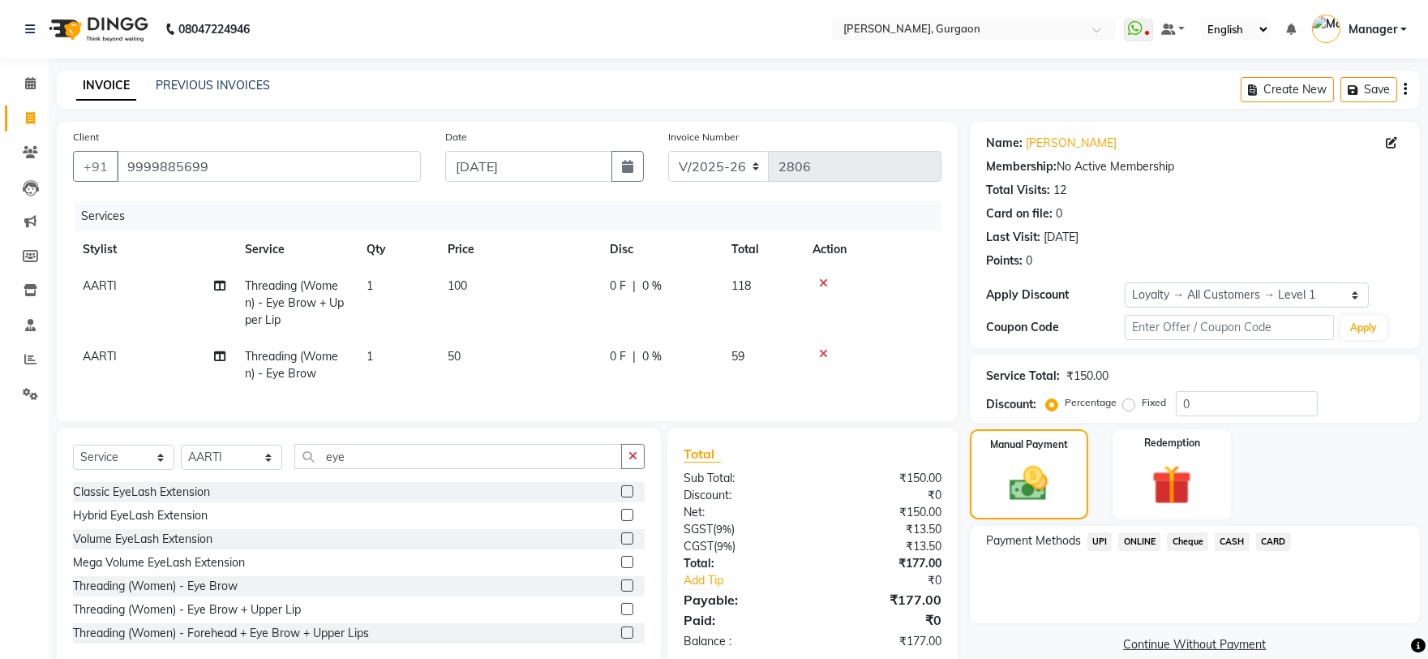
click at [1091, 533] on span "UPI" at bounding box center [1100, 541] width 25 height 19
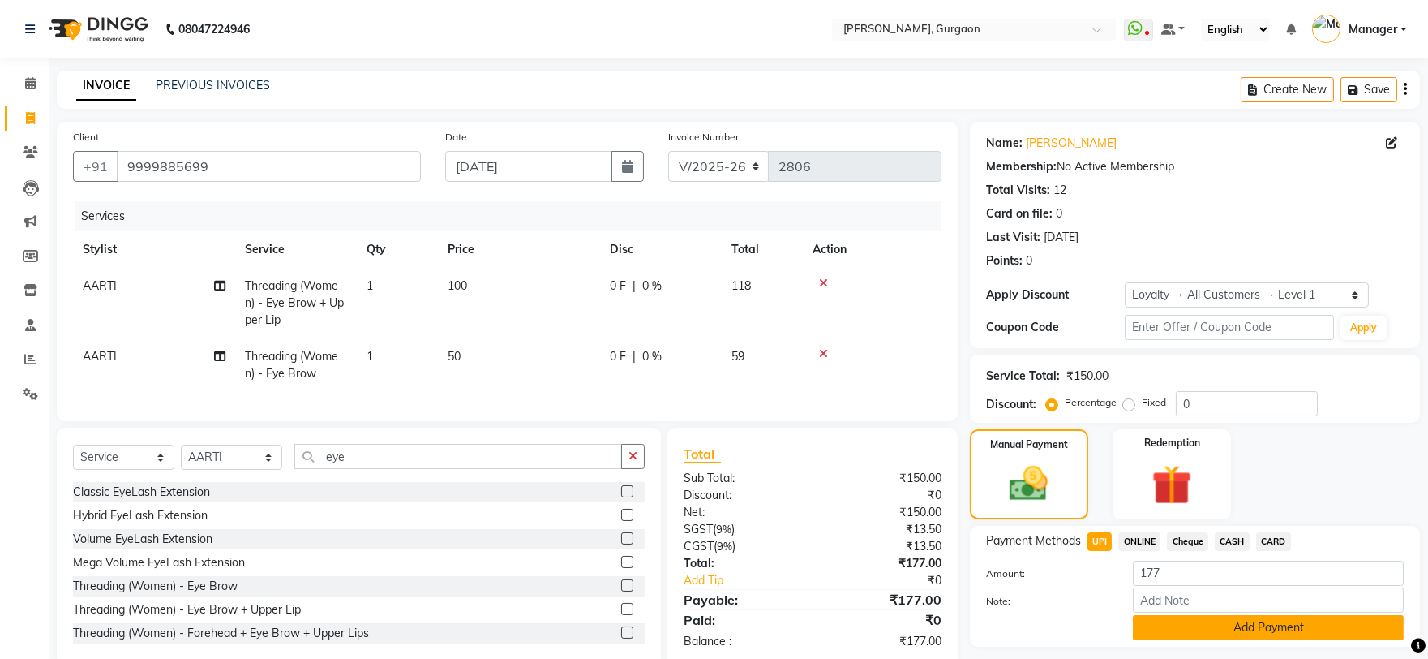
click at [1307, 633] on button "Add Payment" at bounding box center [1268, 627] width 271 height 25
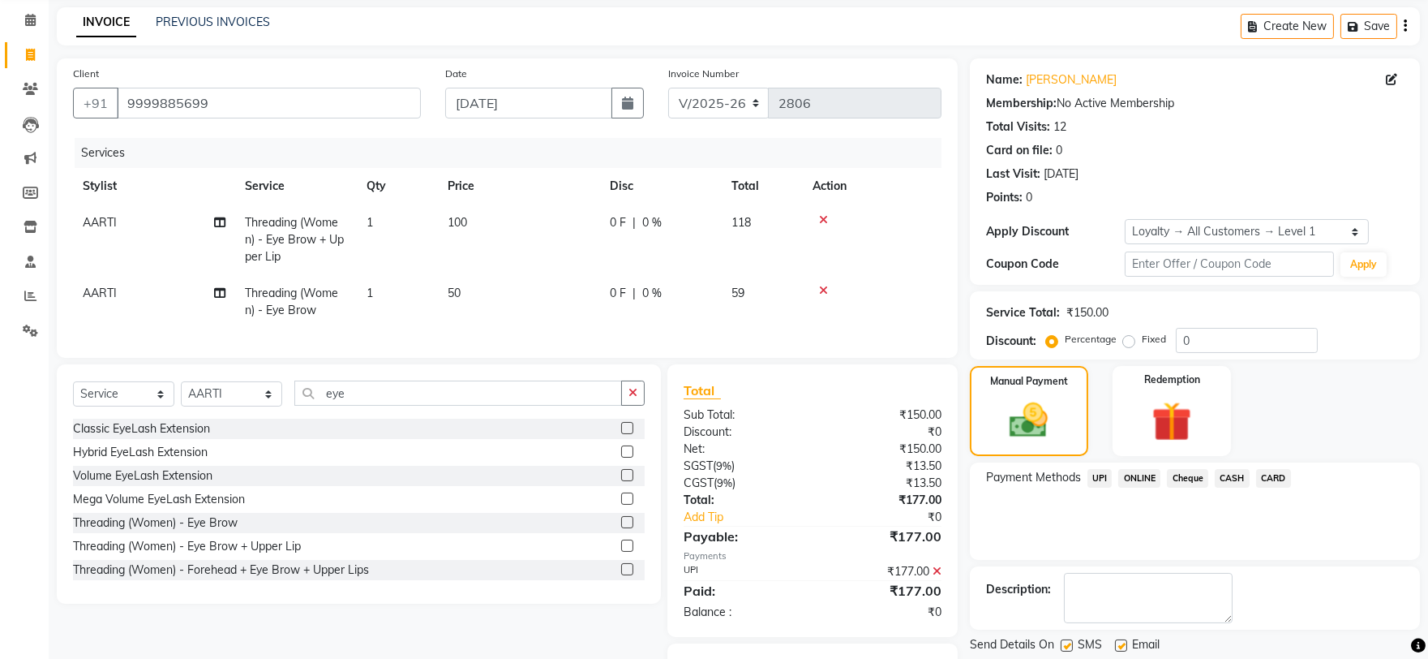
scroll to position [159, 0]
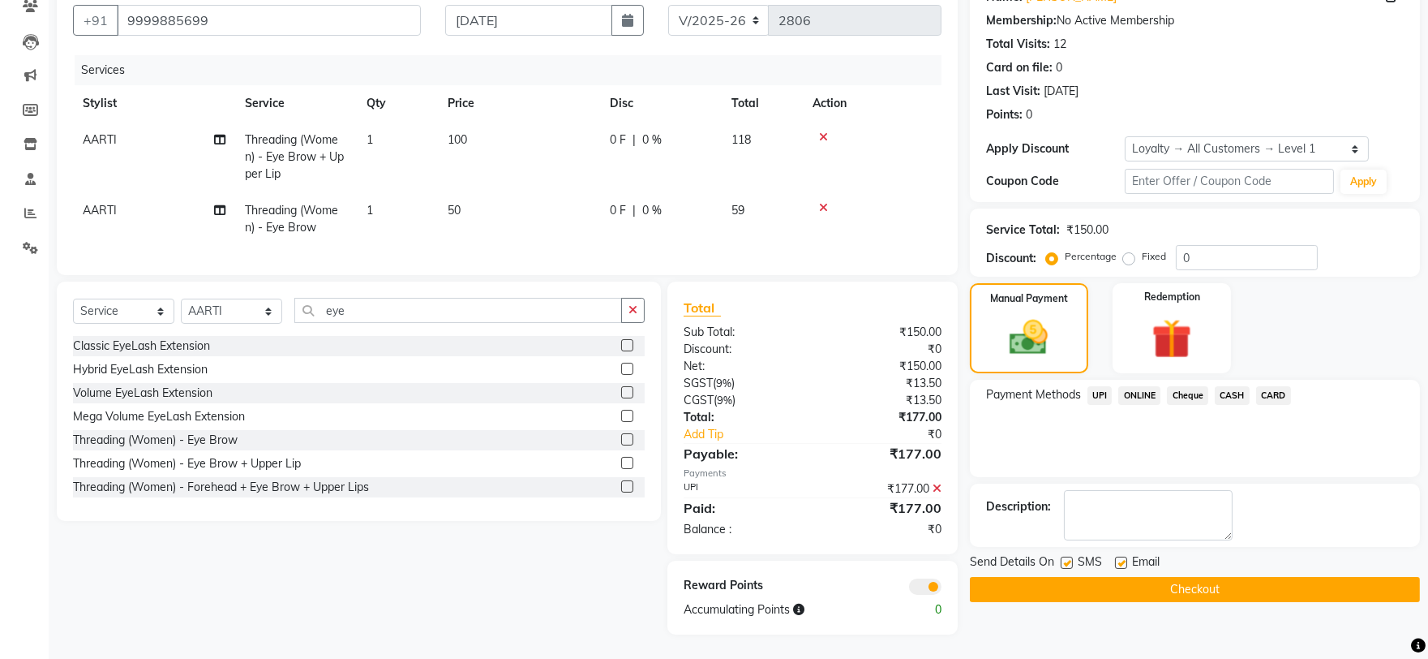
click at [1332, 577] on button "Checkout" at bounding box center [1195, 589] width 450 height 25
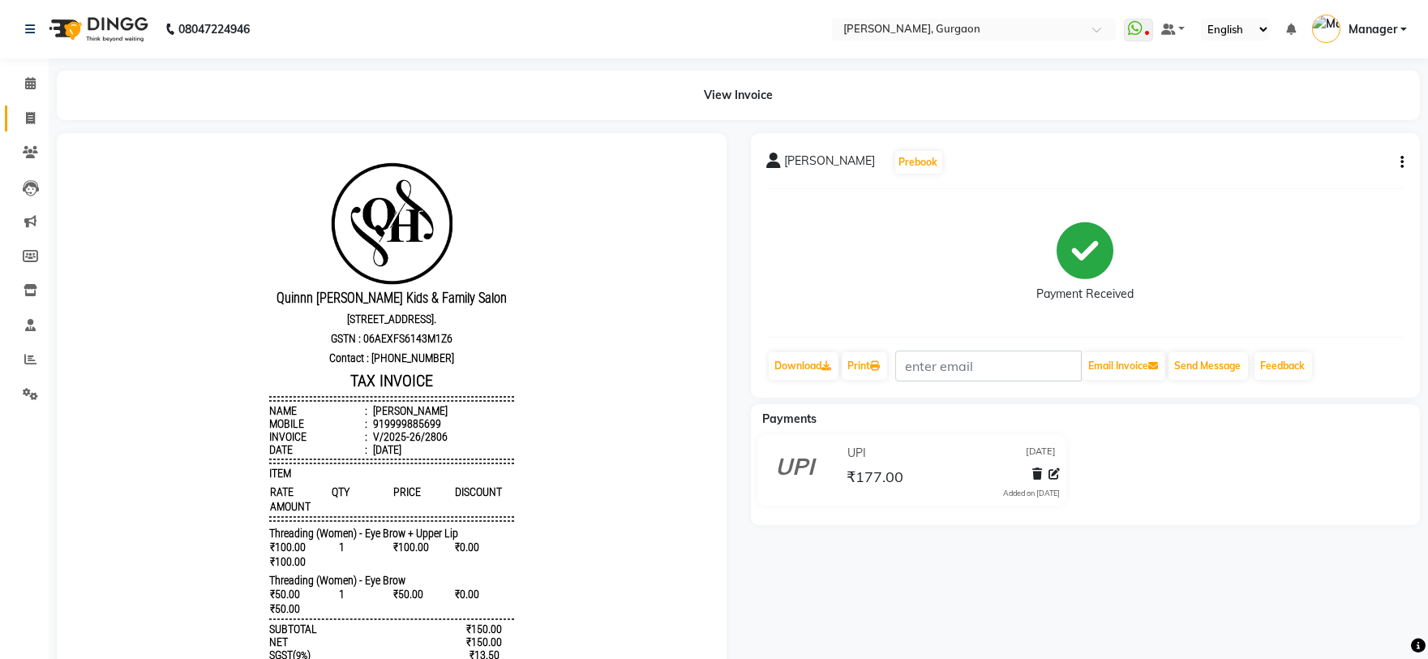
drag, startPoint x: 28, startPoint y: 101, endPoint x: 28, endPoint y: 127, distance: 25.1
click at [28, 102] on li "Invoice" at bounding box center [24, 118] width 49 height 35
click at [27, 114] on icon at bounding box center [30, 118] width 9 height 12
select select "service"
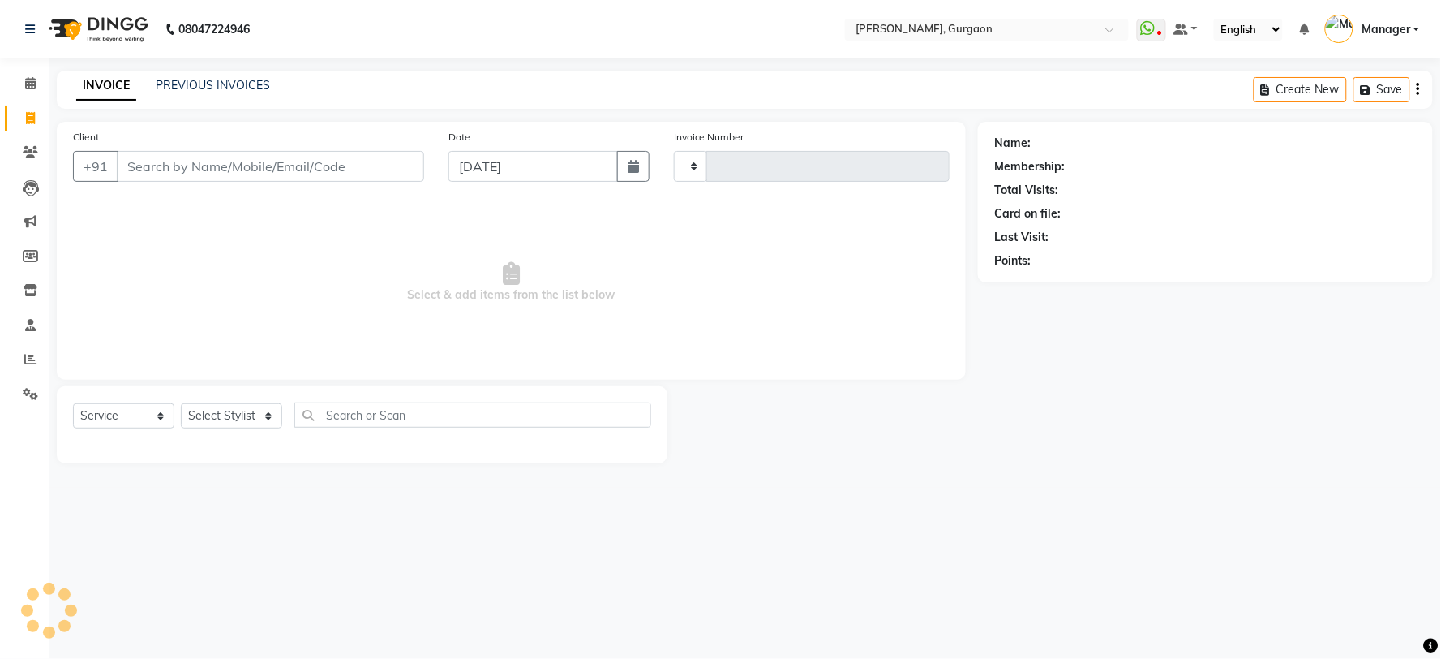
type input "2807"
select select "3880"
click at [256, 174] on input "Client" at bounding box center [270, 166] width 307 height 31
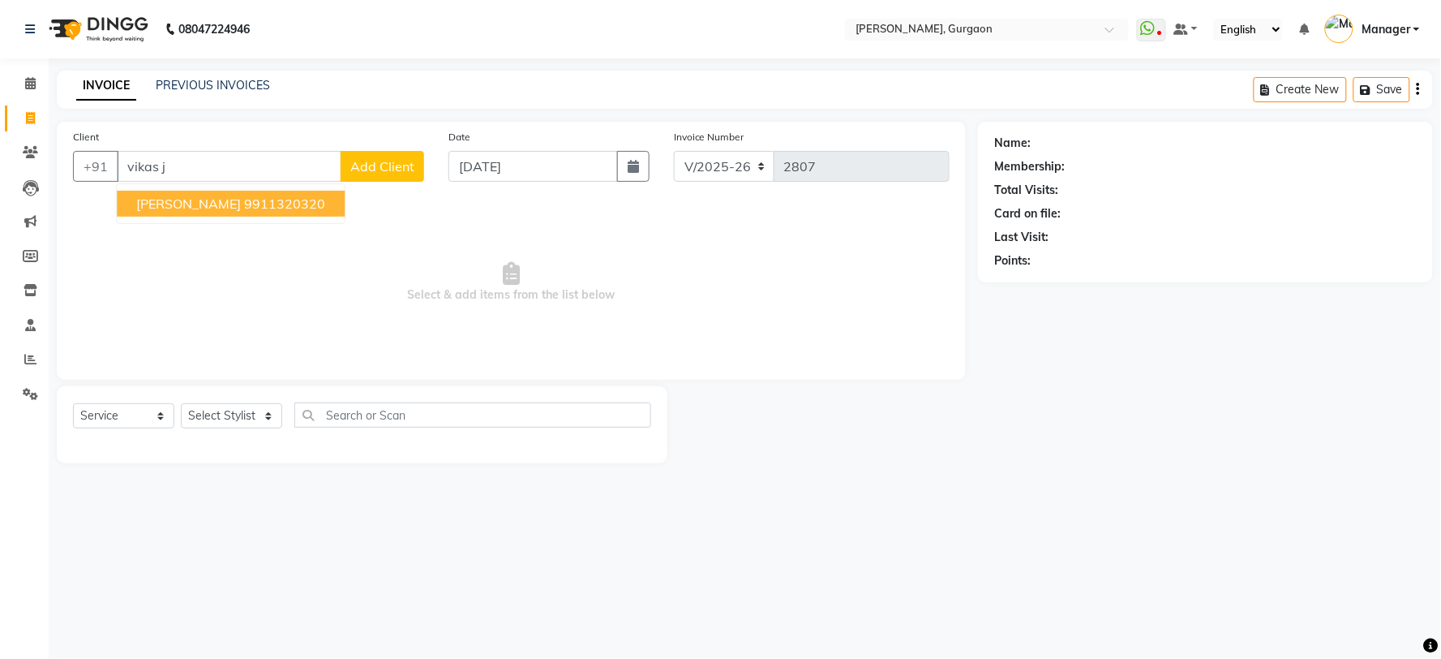
click at [247, 200] on ngb-highlight "9911320320" at bounding box center [284, 203] width 81 height 16
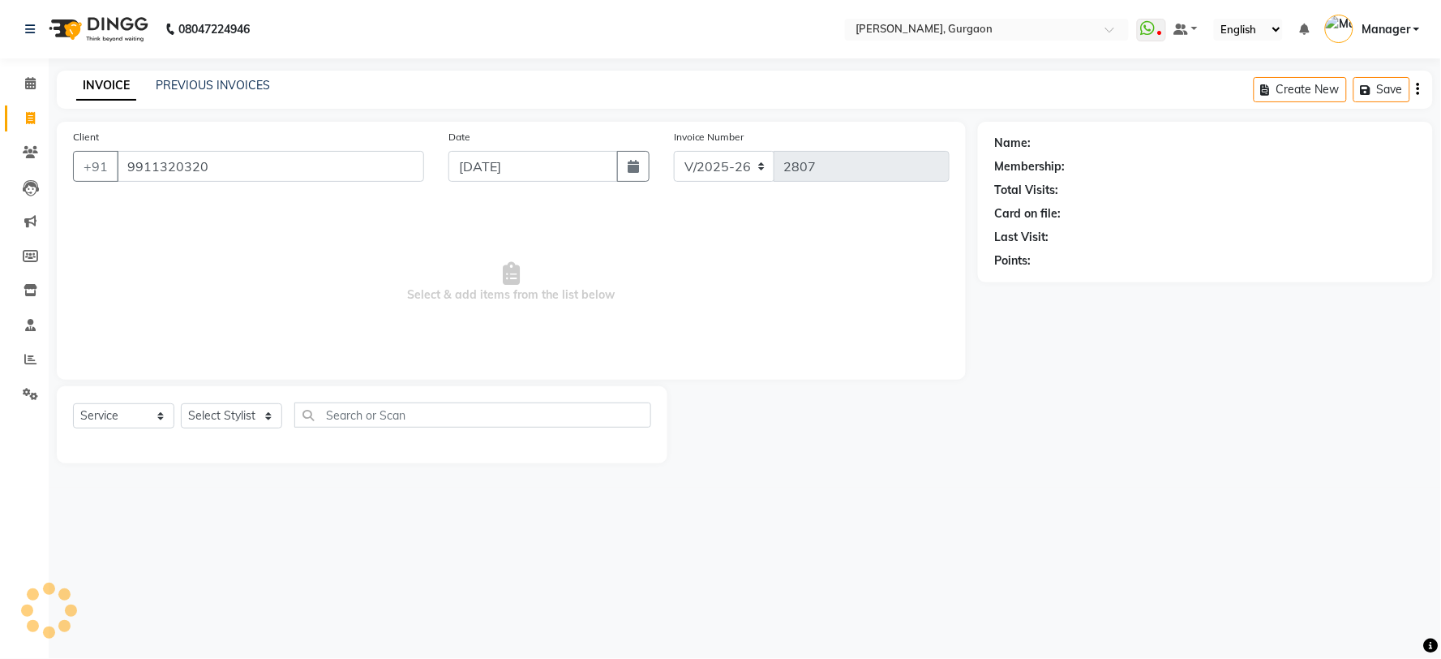
type input "9911320320"
select select "1: Object"
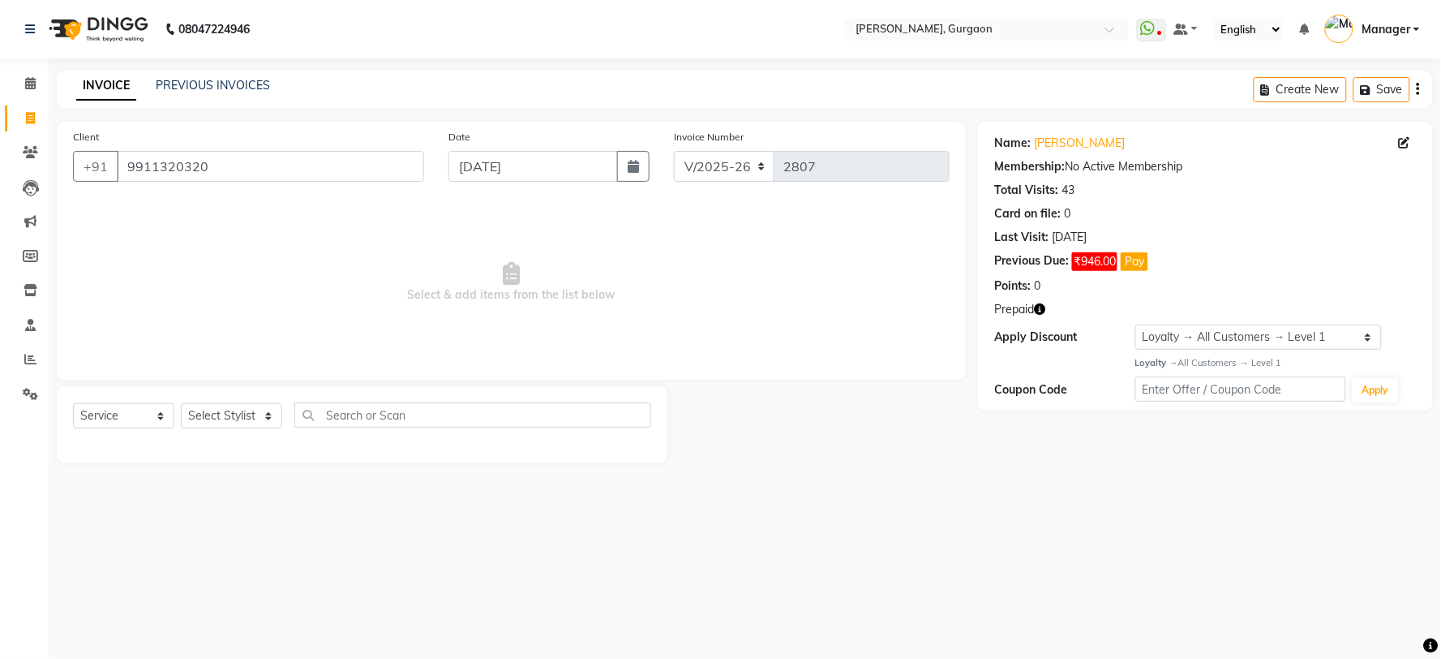
click at [1038, 303] on icon "button" at bounding box center [1039, 308] width 11 height 11
click at [427, 90] on div "INVOICE PREVIOUS INVOICES Create New Save" at bounding box center [745, 90] width 1376 height 38
click at [34, 79] on icon at bounding box center [30, 83] width 11 height 12
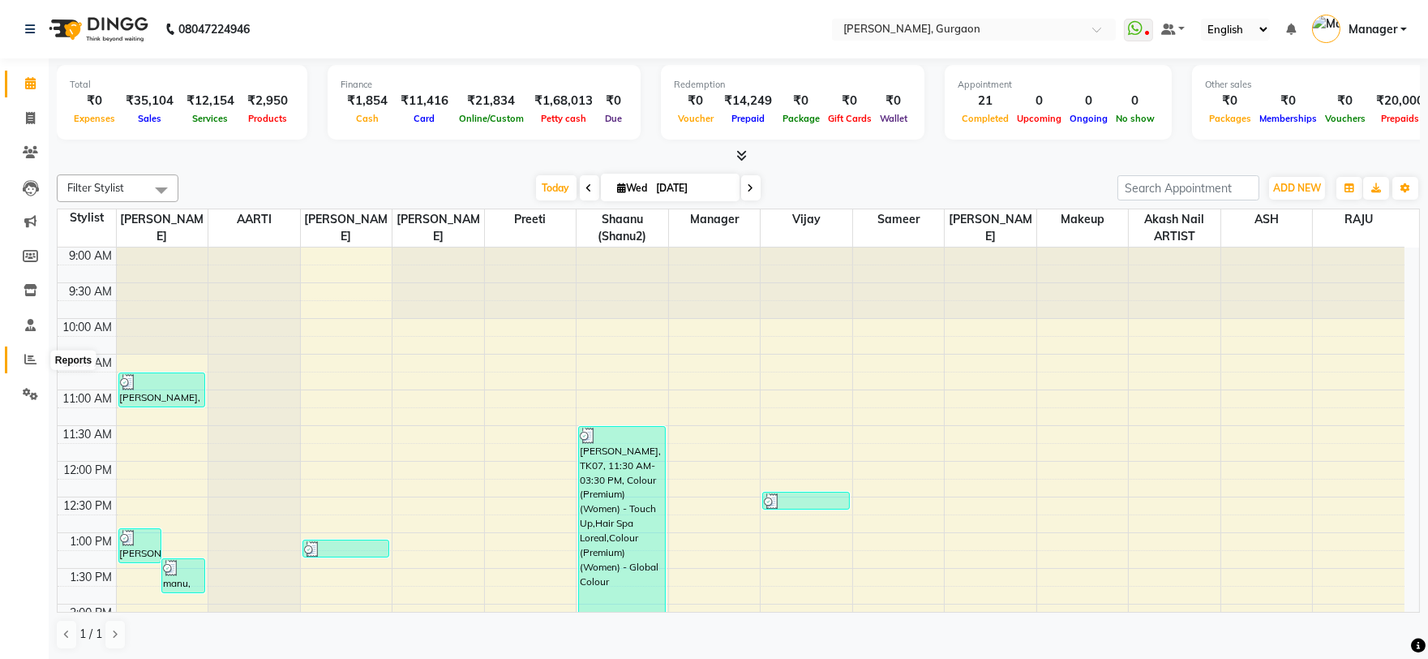
click at [41, 362] on span at bounding box center [30, 359] width 28 height 19
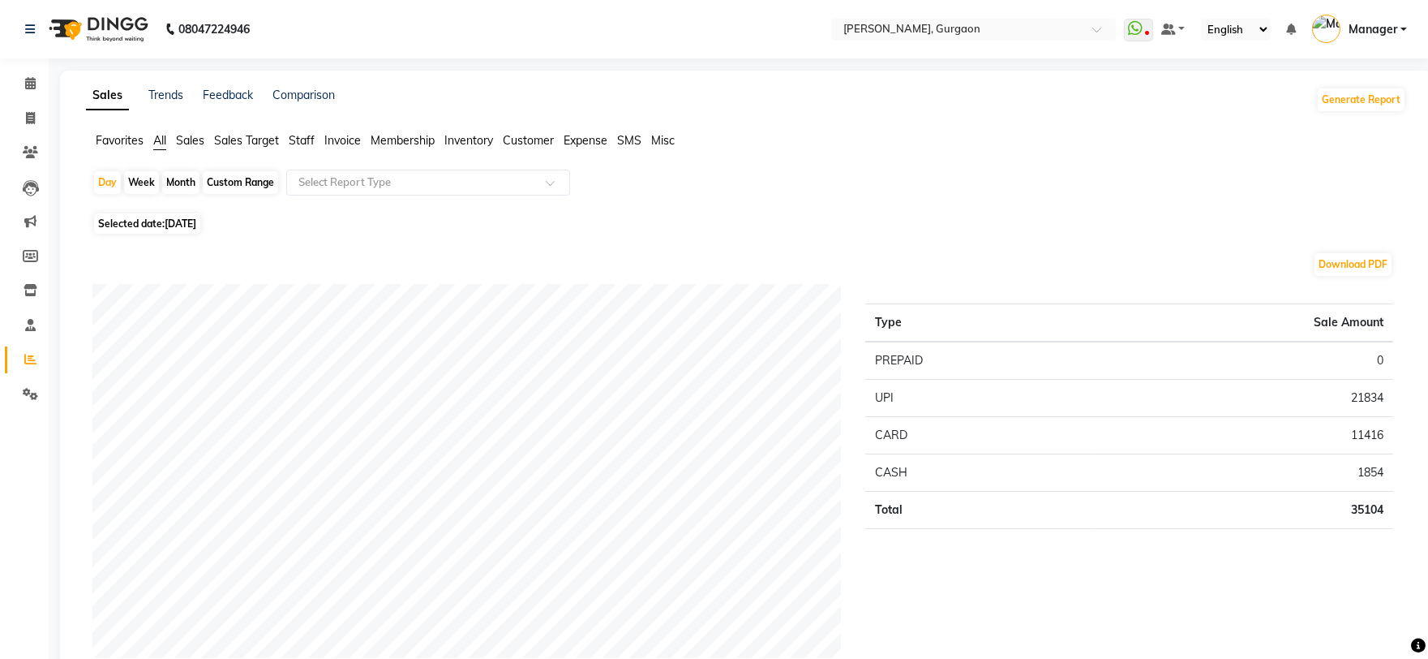
click at [284, 139] on ul "Favorites All Sales Sales Target Staff Invoice Membership Inventory Customer Ex…" at bounding box center [746, 141] width 1320 height 18
click at [307, 146] on span "Staff" at bounding box center [302, 140] width 26 height 15
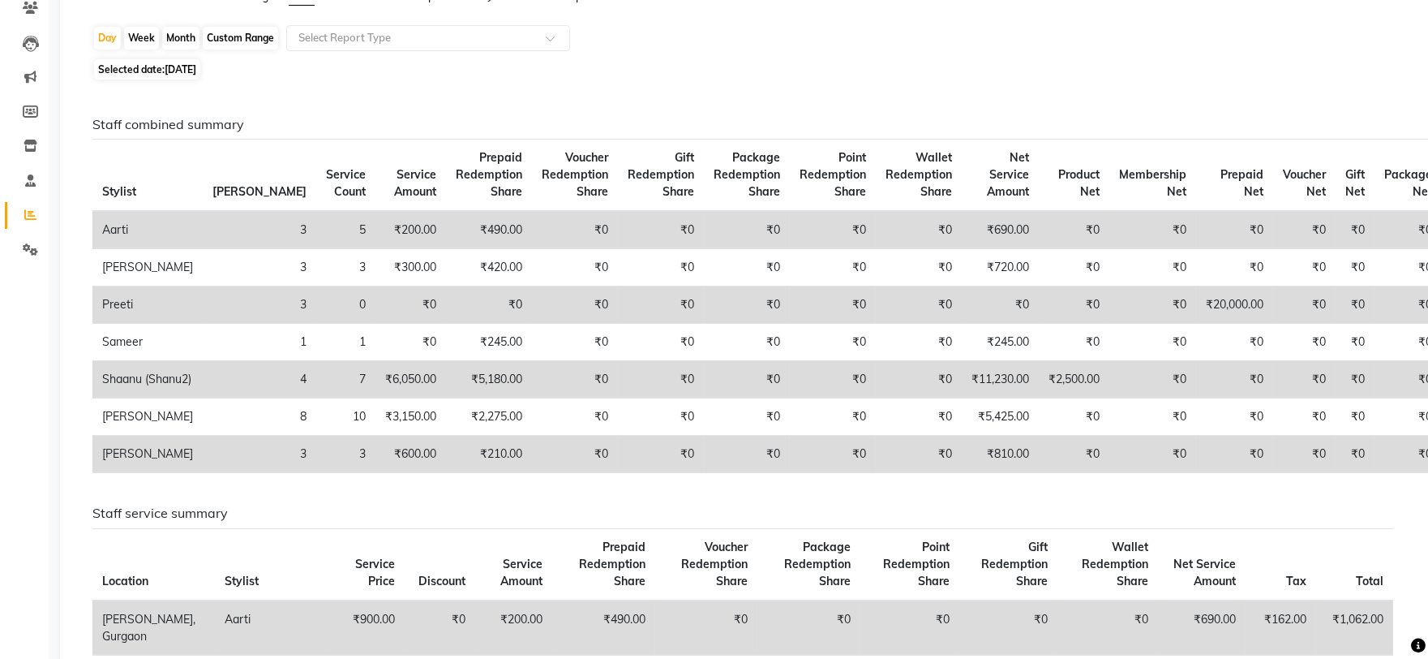
scroll to position [90, 0]
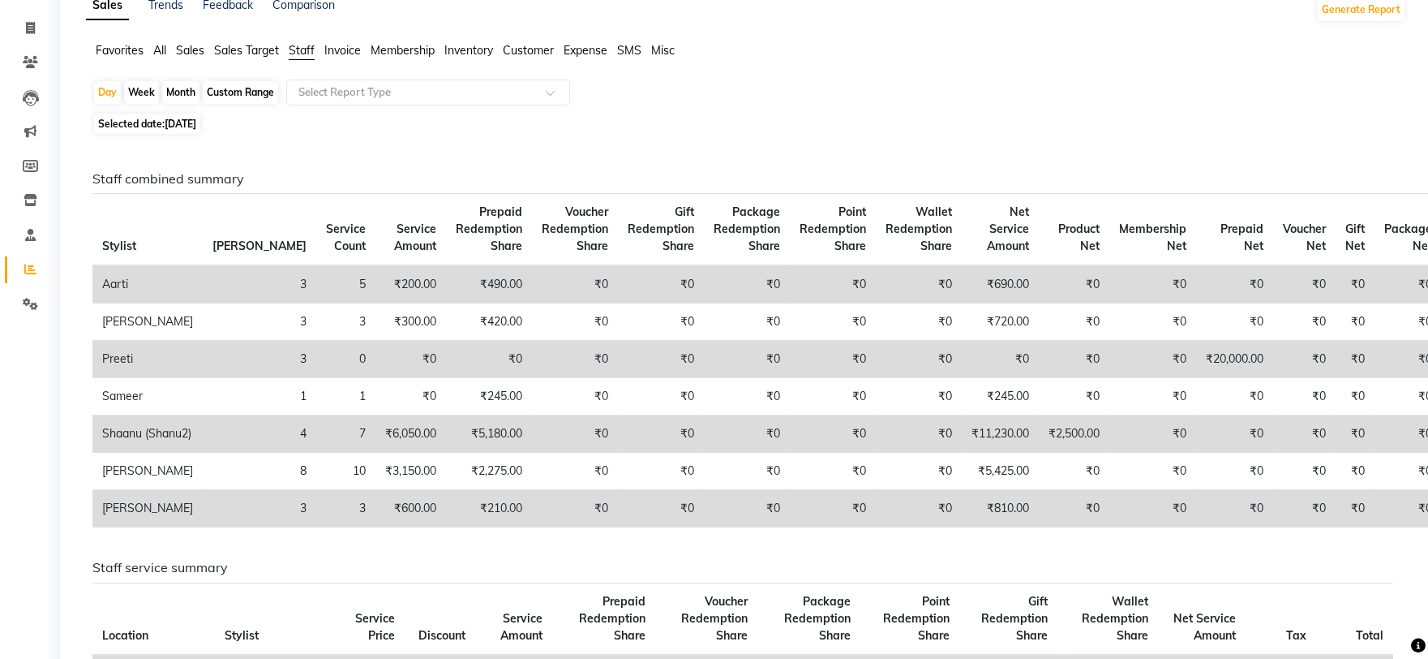
click at [182, 90] on div "Month" at bounding box center [180, 92] width 37 height 23
select select "9"
select select "2025"
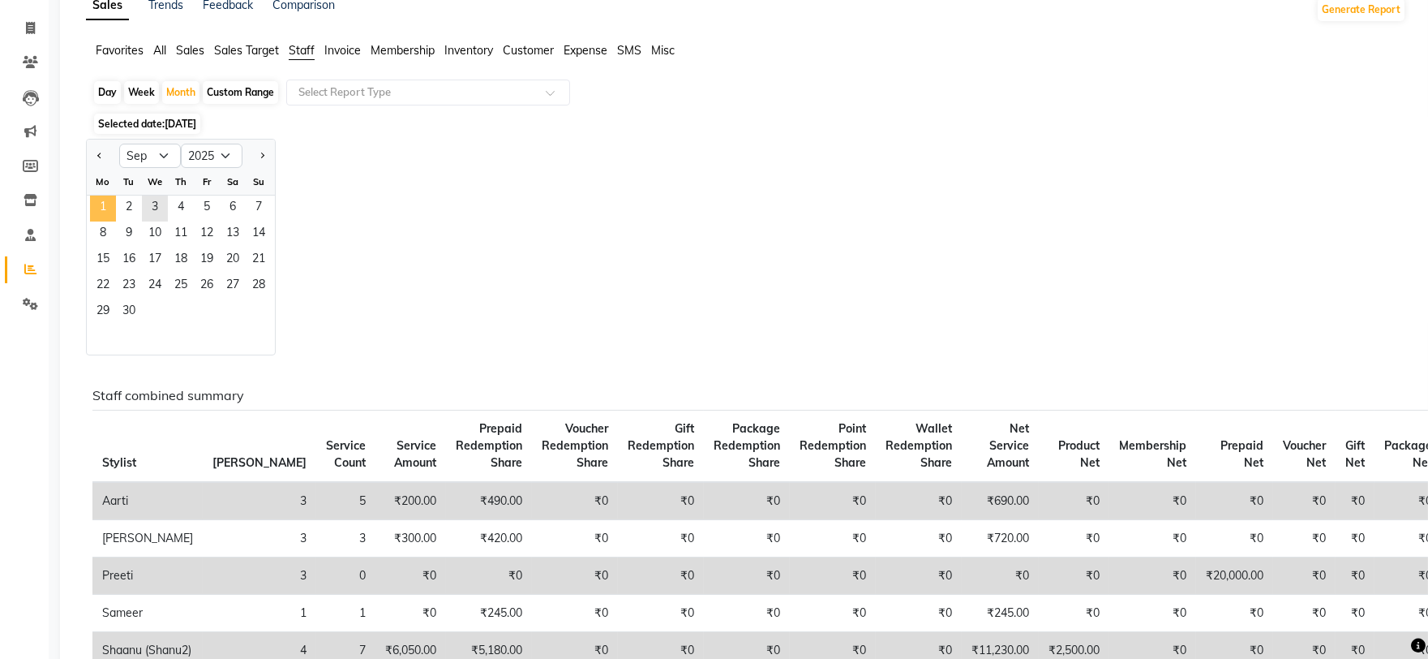
click at [109, 207] on span "1" at bounding box center [103, 208] width 26 height 26
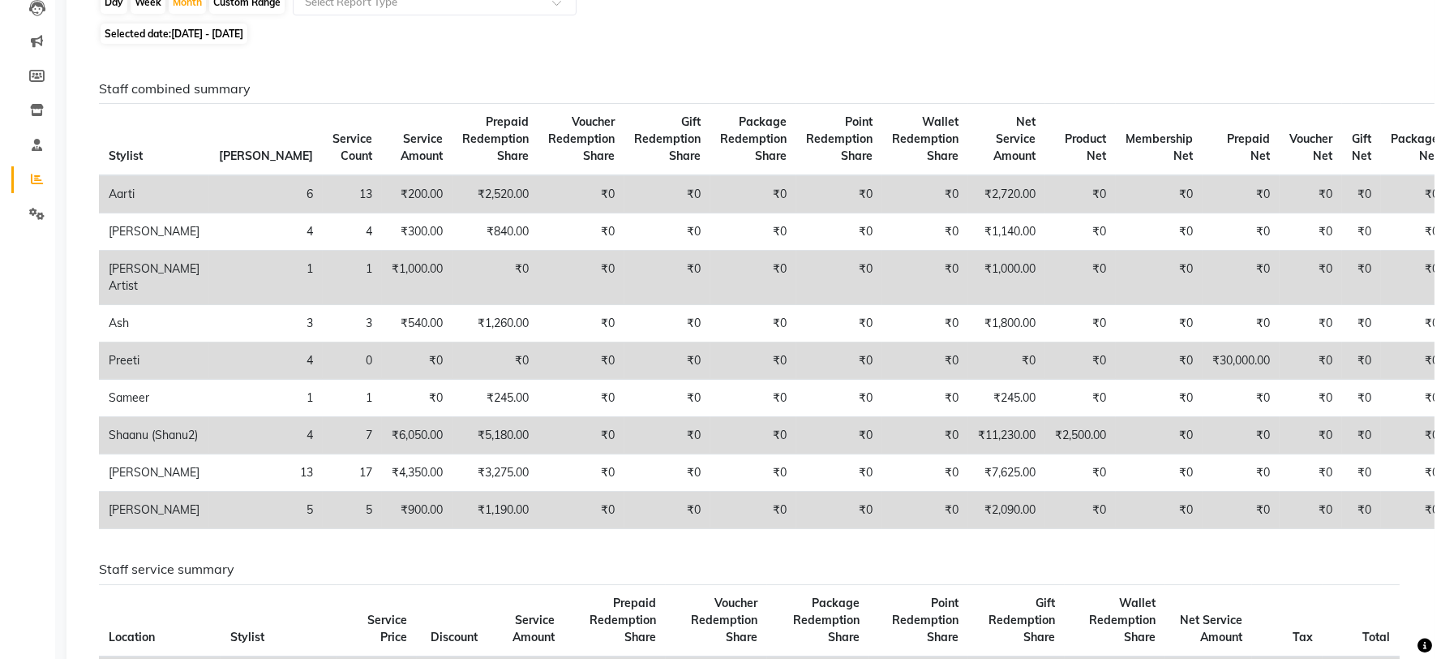
scroll to position [0, 0]
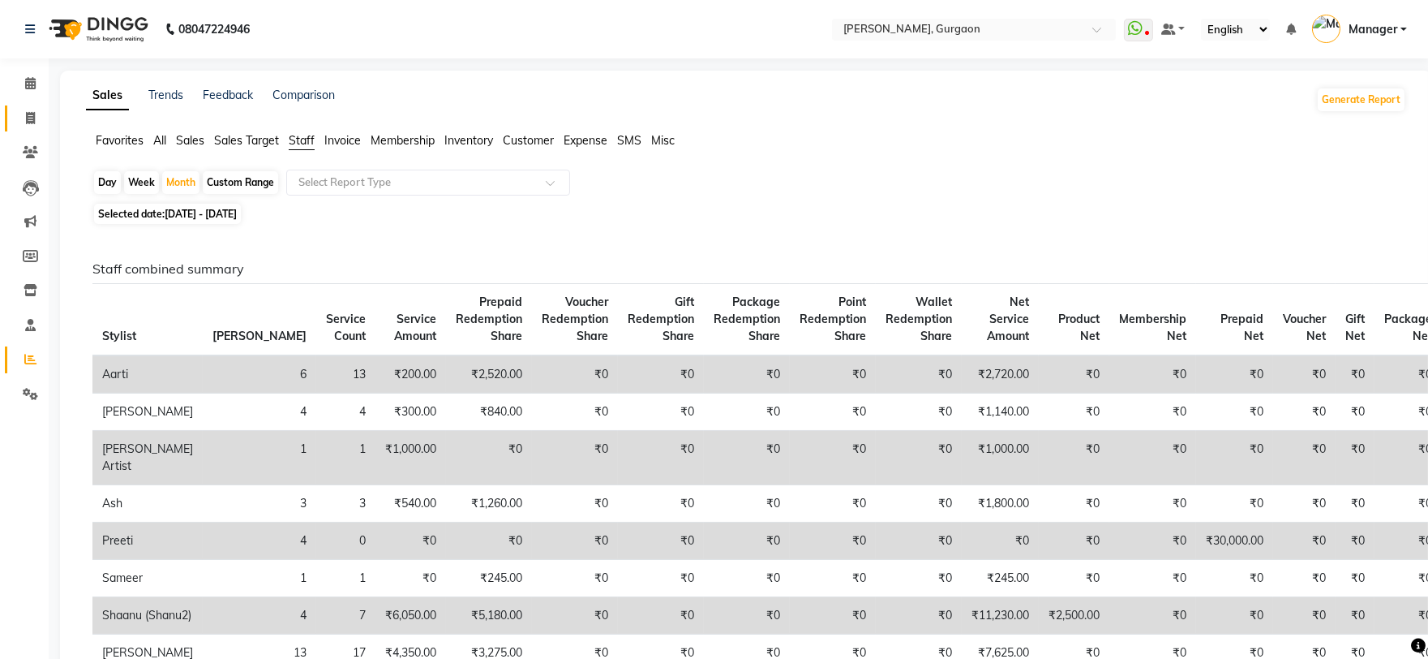
click at [21, 105] on link "Invoice" at bounding box center [24, 118] width 39 height 27
select select "service"
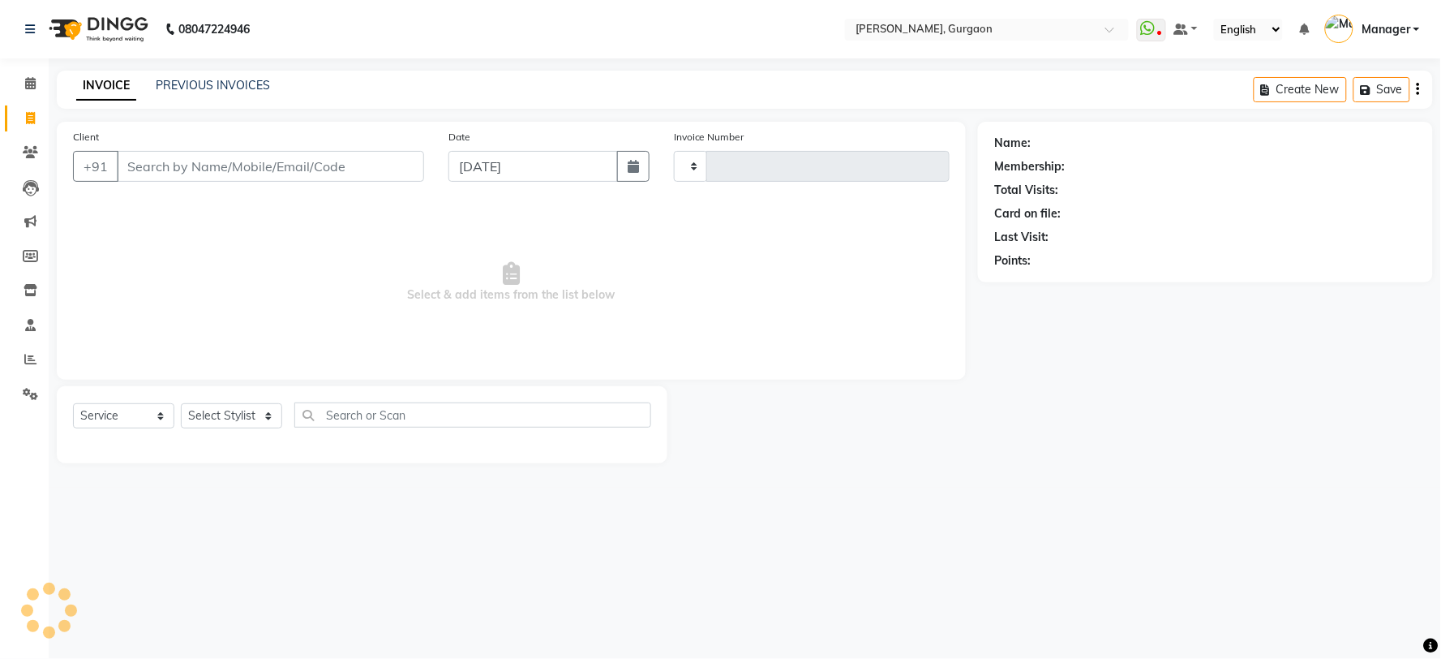
type input "2807"
select select "3880"
drag, startPoint x: 212, startPoint y: 419, endPoint x: 230, endPoint y: 374, distance: 48.8
click at [212, 419] on select "Select Stylist" at bounding box center [231, 415] width 101 height 25
select select "24605"
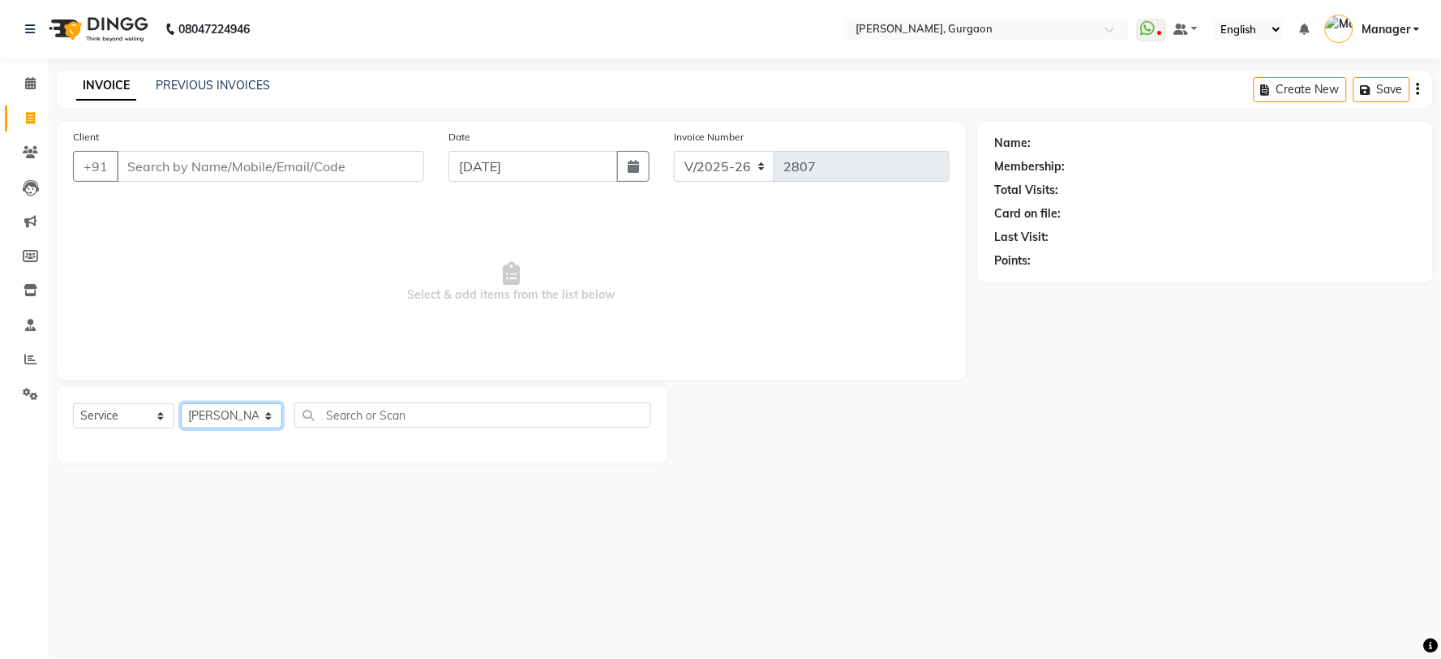
click at [181, 404] on select "Select Stylist [PERSON_NAME] Nail ARTIST [PERSON_NAME] Makeup Manager [PERSON_N…" at bounding box center [231, 415] width 101 height 25
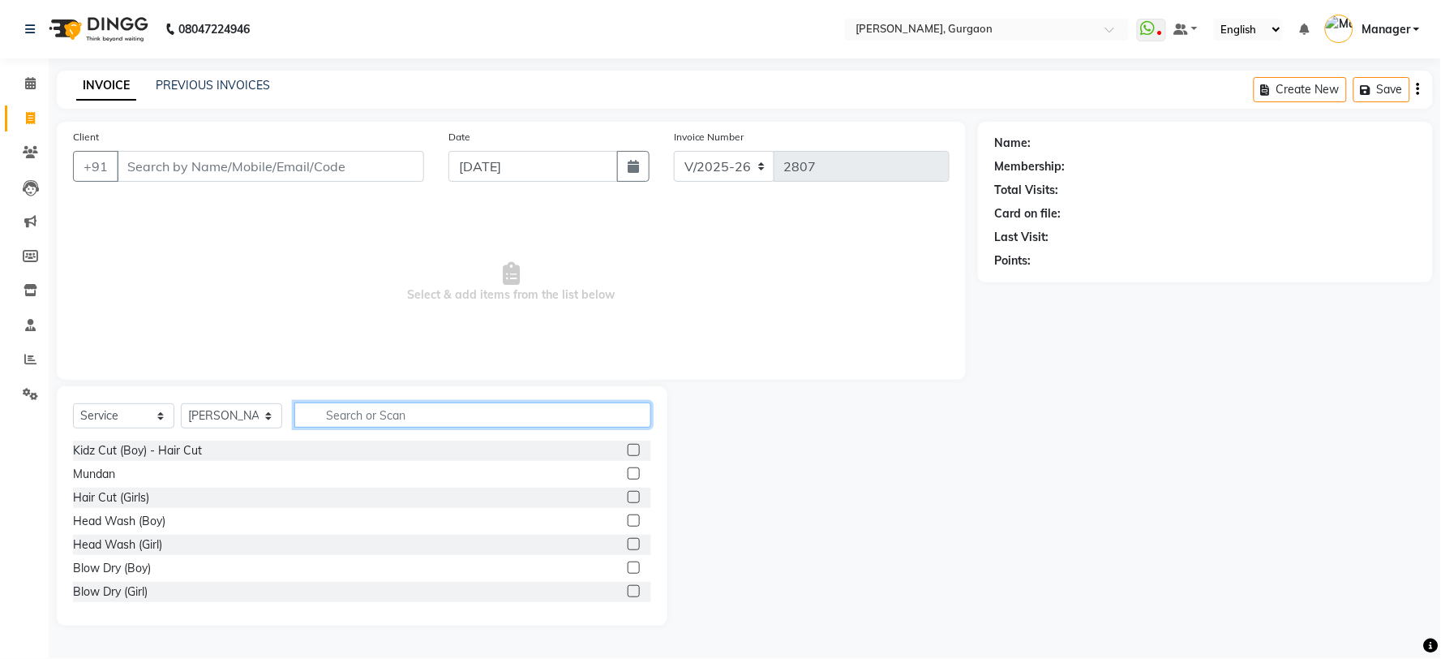
click at [344, 411] on input "text" at bounding box center [472, 414] width 357 height 25
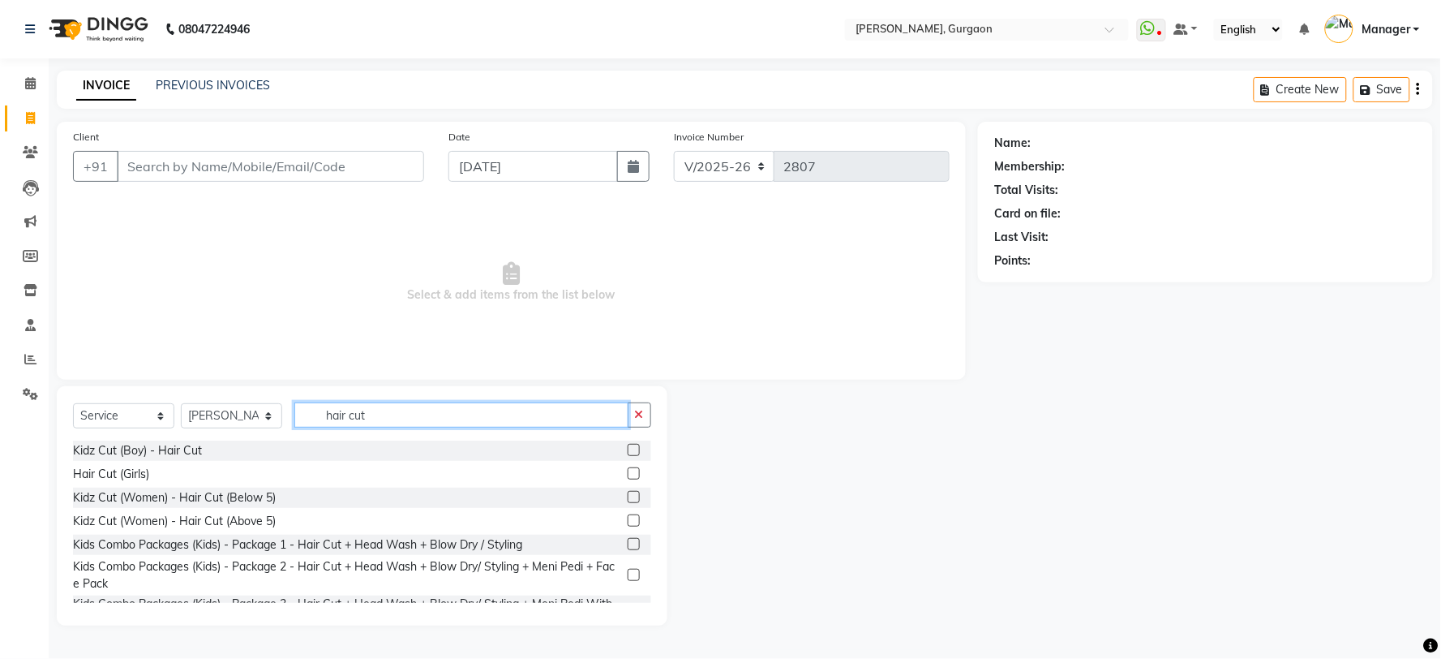
scroll to position [171, 0]
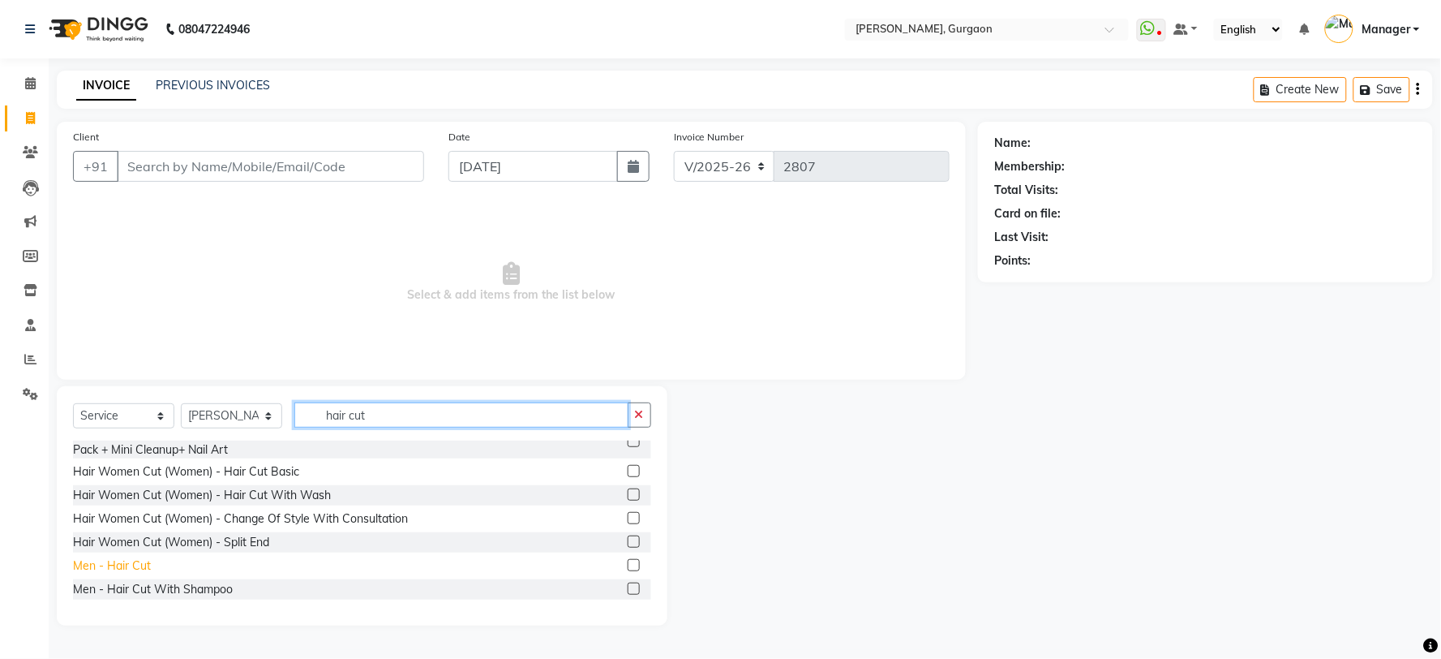
type input "hair cut"
click at [107, 558] on div "Men - Hair Cut" at bounding box center [112, 565] width 78 height 17
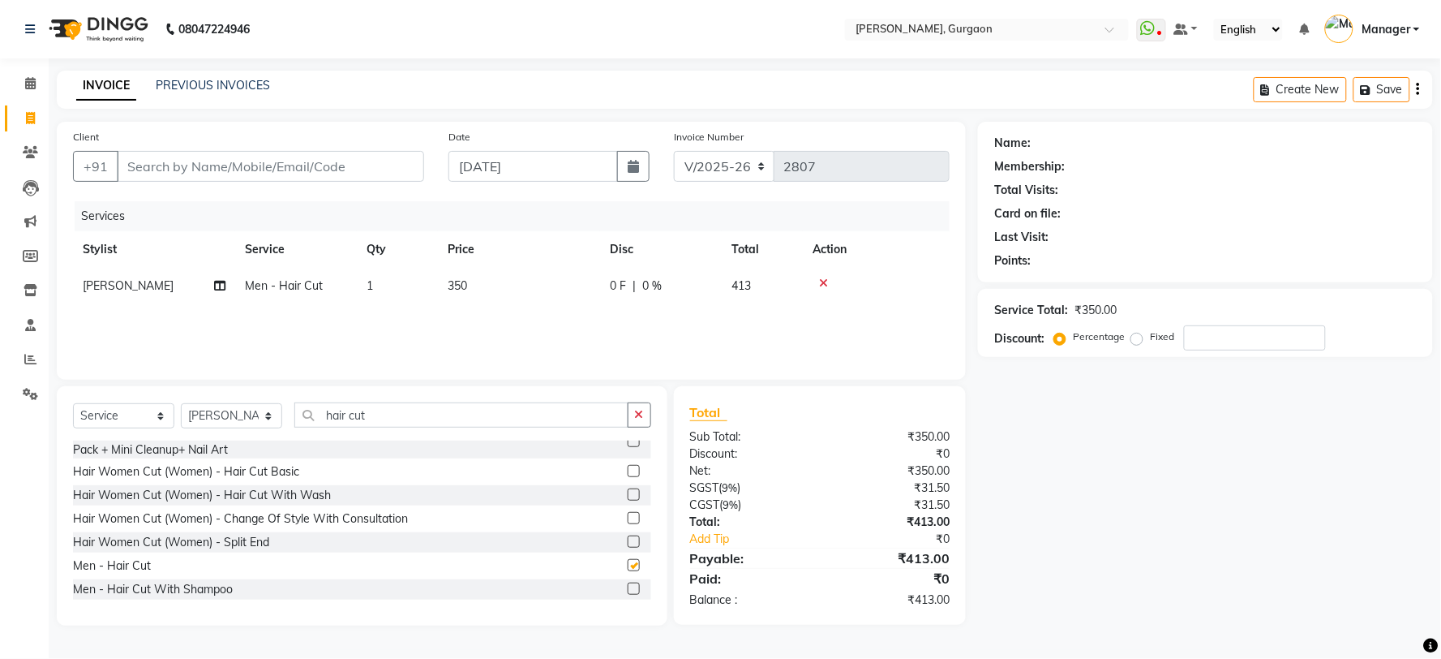
checkbox input "false"
click at [338, 410] on input "hair cut" at bounding box center [461, 414] width 334 height 25
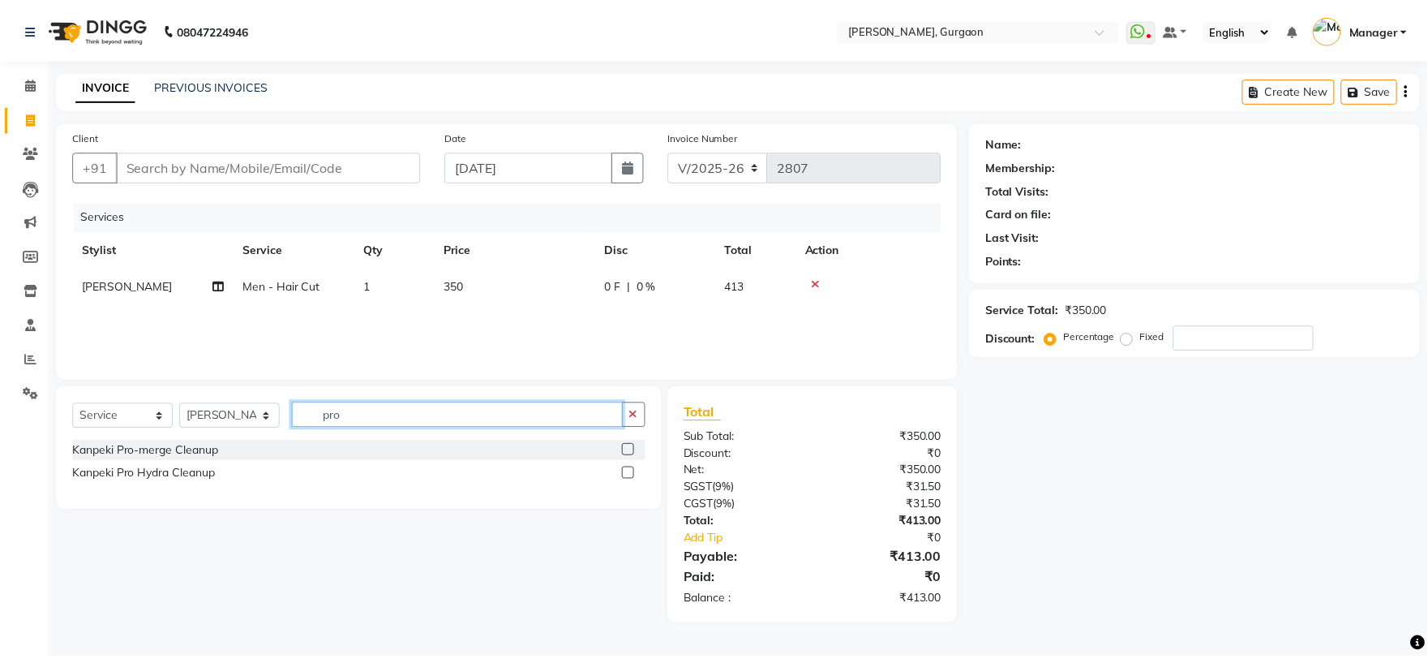
scroll to position [0, 0]
type input "pro"
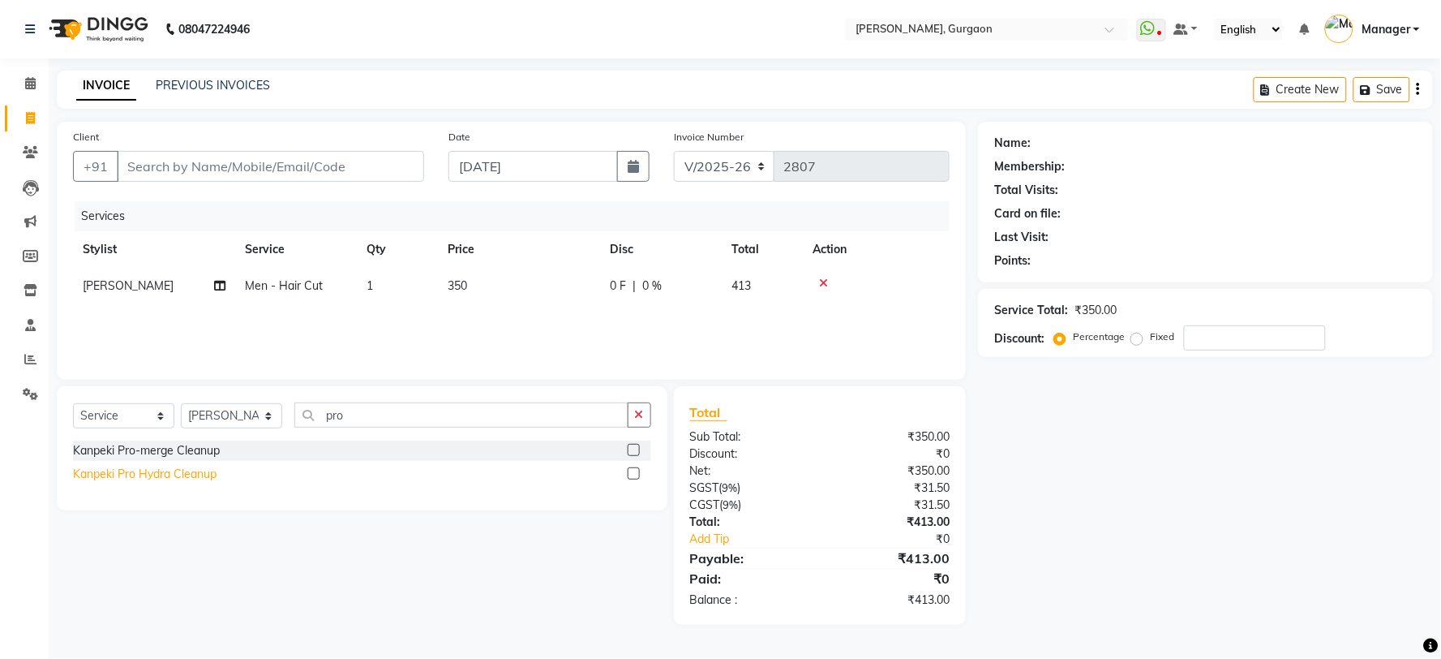
click at [162, 465] on div "Kanpeki Pro Hydra Cleanup" at bounding box center [145, 473] width 144 height 17
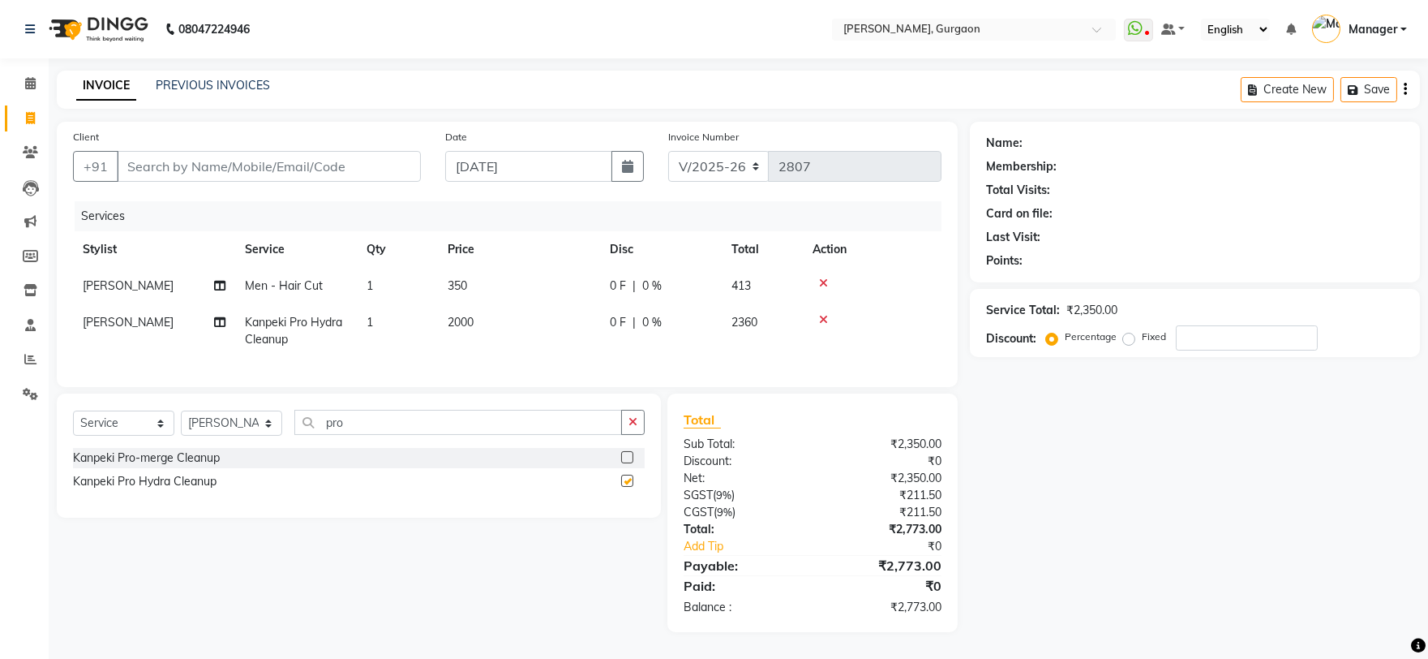
checkbox input "false"
click at [278, 158] on input "Client" at bounding box center [269, 166] width 304 height 31
type input "8"
type input "0"
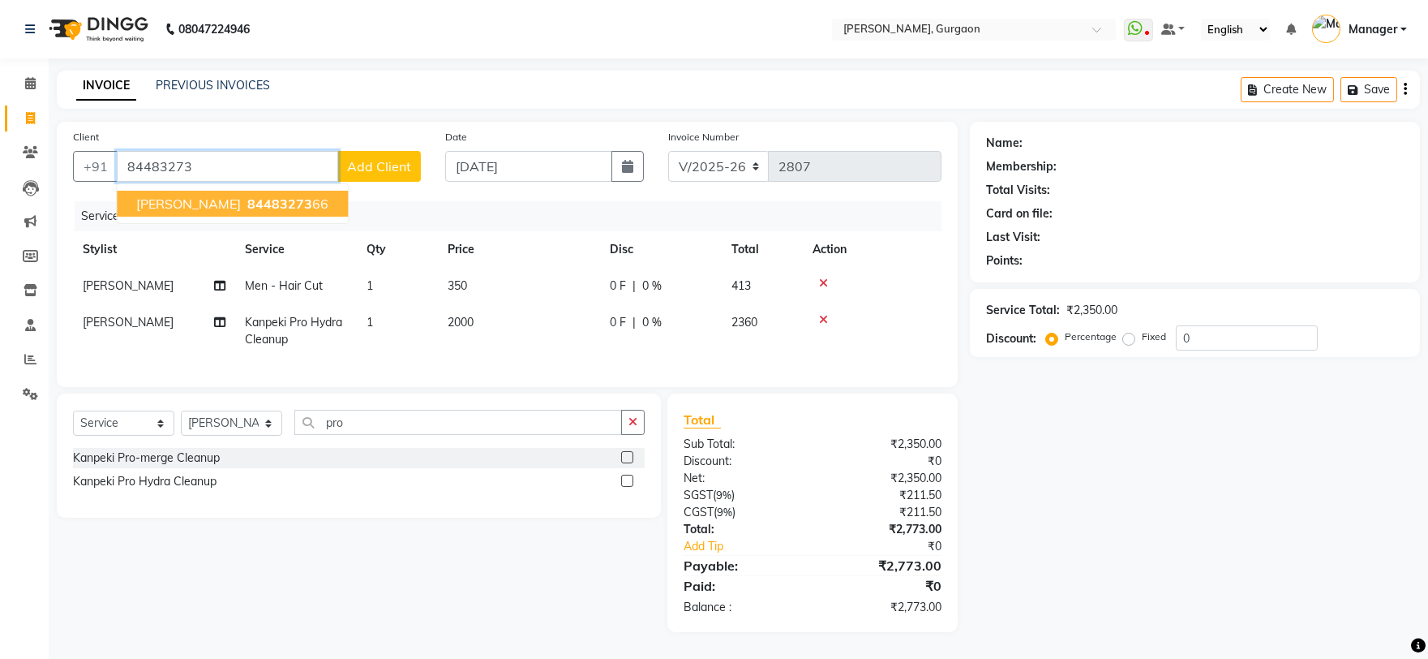
click at [247, 205] on span "84483273" at bounding box center [279, 203] width 65 height 16
type input "8448327366"
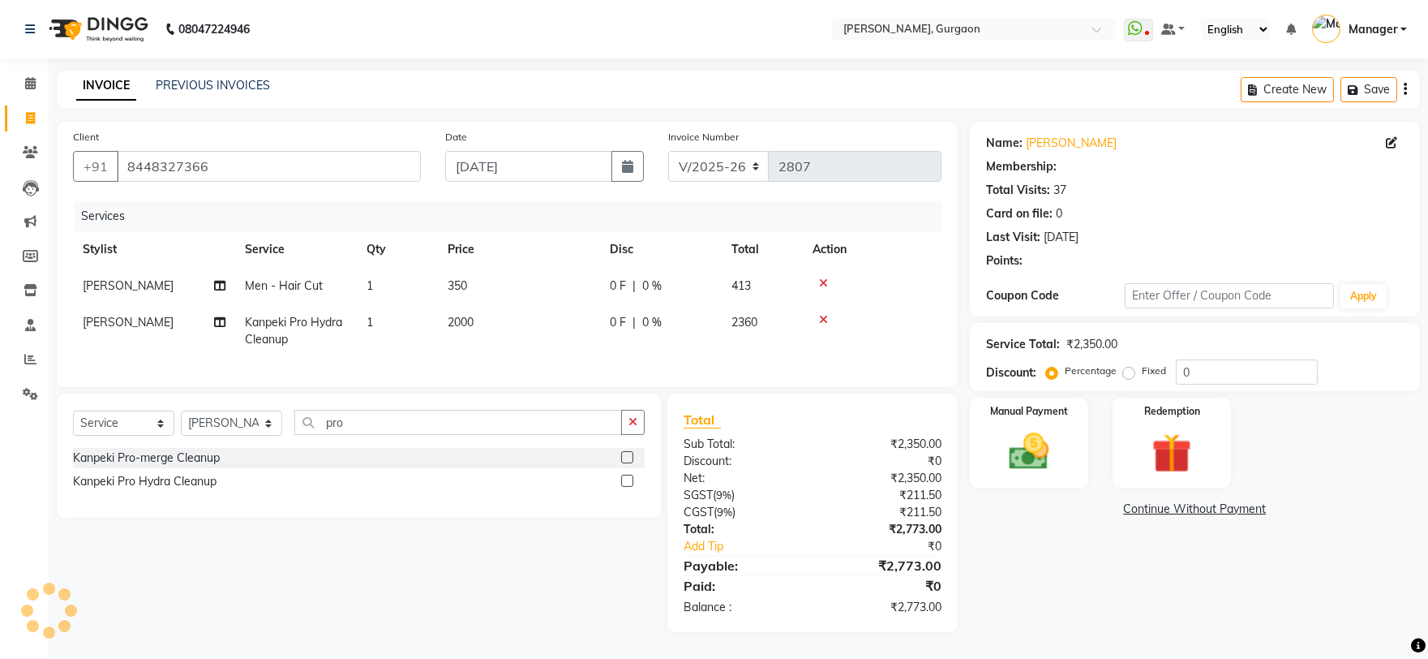
select select "1: Object"
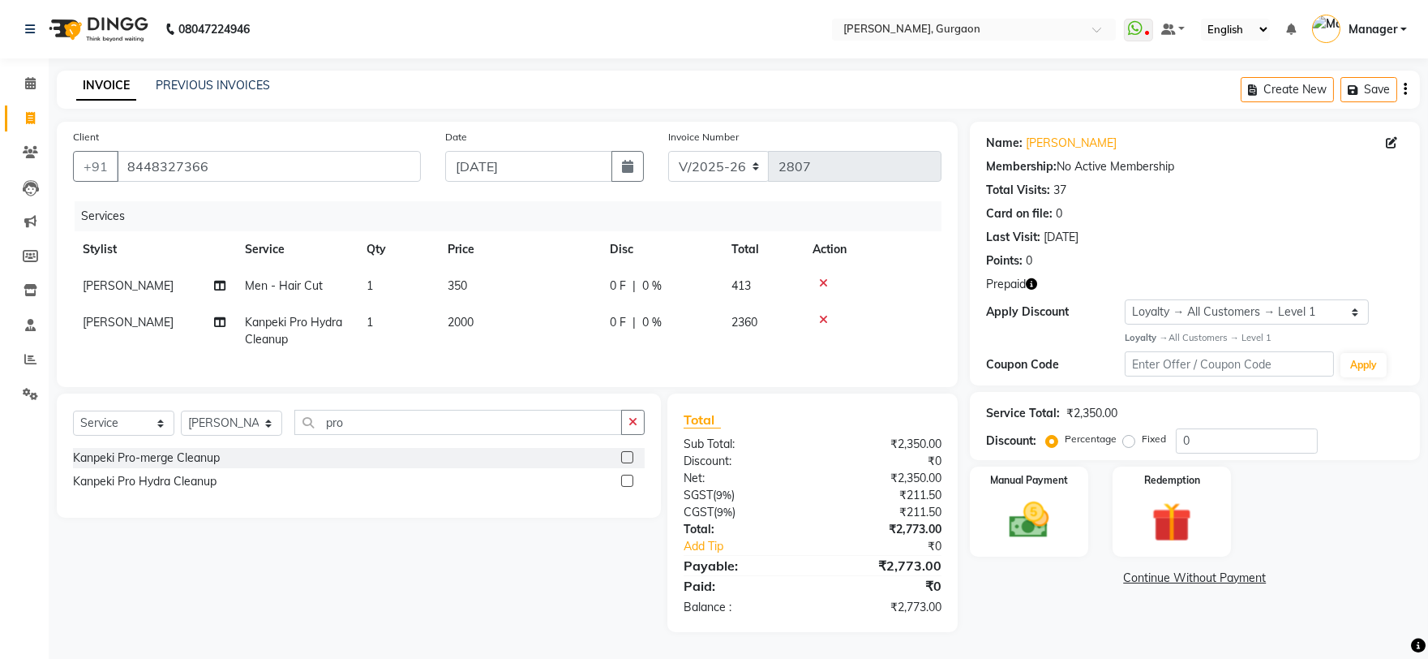
click at [1031, 284] on icon "button" at bounding box center [1031, 283] width 11 height 11
click at [954, 387] on div "Client +91 8448327366 Date 03-09-2025 Invoice Number R/2025-26 V/2025 V/2025-26…" at bounding box center [507, 254] width 901 height 265
click at [732, 174] on select "R/2025-26 V/2025 V/2025-26" at bounding box center [718, 166] width 101 height 31
select select "5073"
click at [668, 151] on select "R/2025-26 V/2025 V/2025-26" at bounding box center [718, 166] width 101 height 31
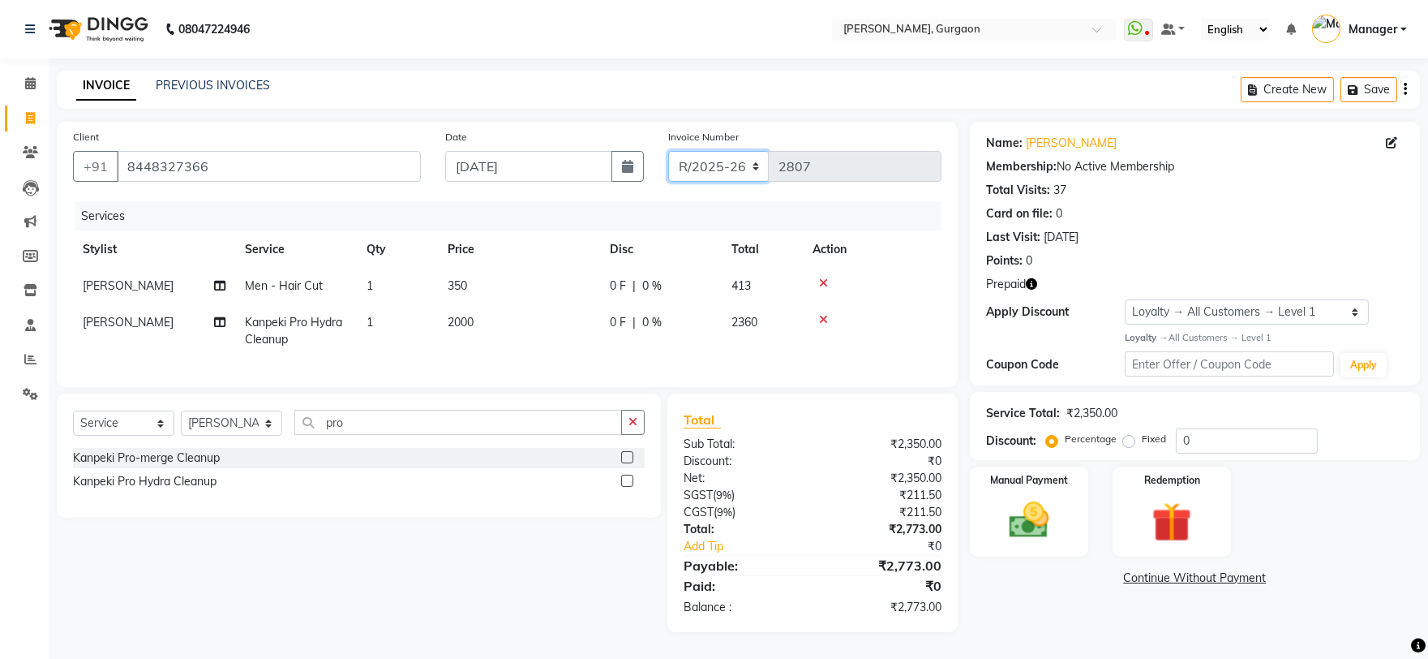
type input "1506"
drag, startPoint x: 1190, startPoint y: 312, endPoint x: 1193, endPoint y: 323, distance: 10.8
click at [1190, 312] on select "Select Loyalty → All Customers → Level 1" at bounding box center [1247, 311] width 244 height 25
select select "0:"
click at [1125, 299] on select "Select Loyalty → All Customers → Level 1" at bounding box center [1247, 311] width 244 height 25
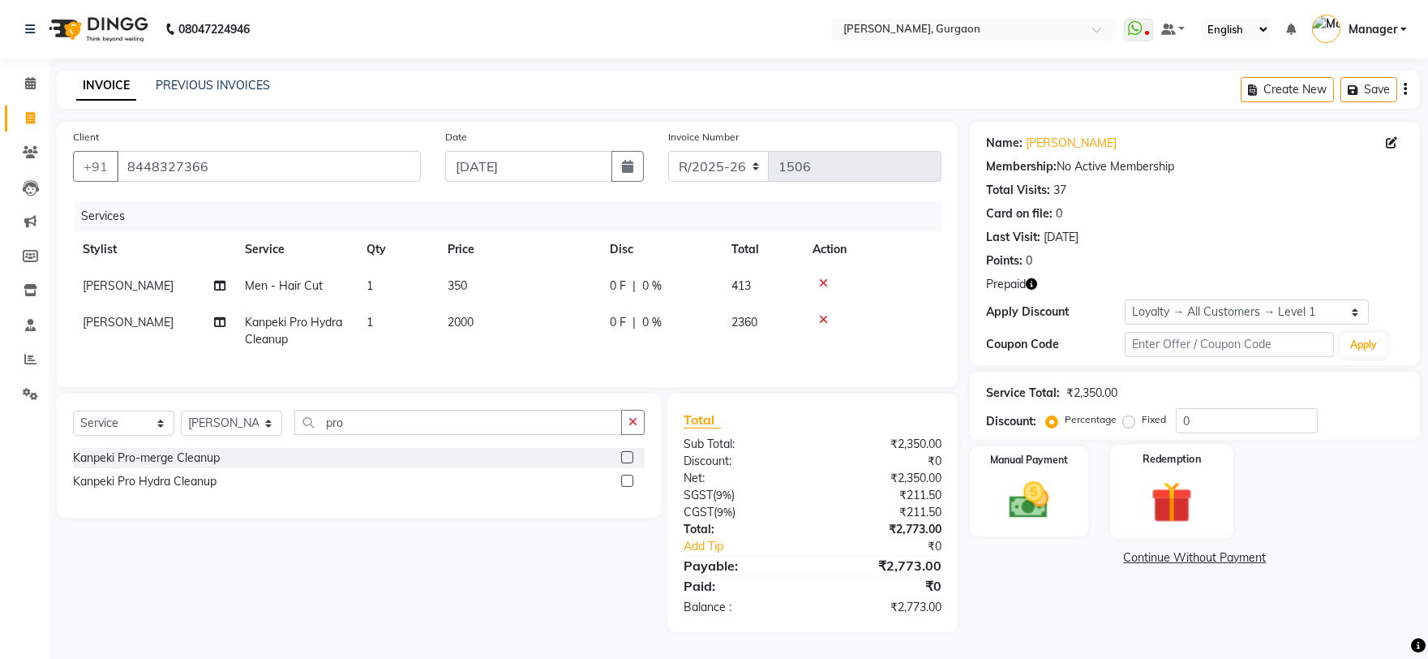
click at [1168, 479] on img at bounding box center [1172, 501] width 67 height 51
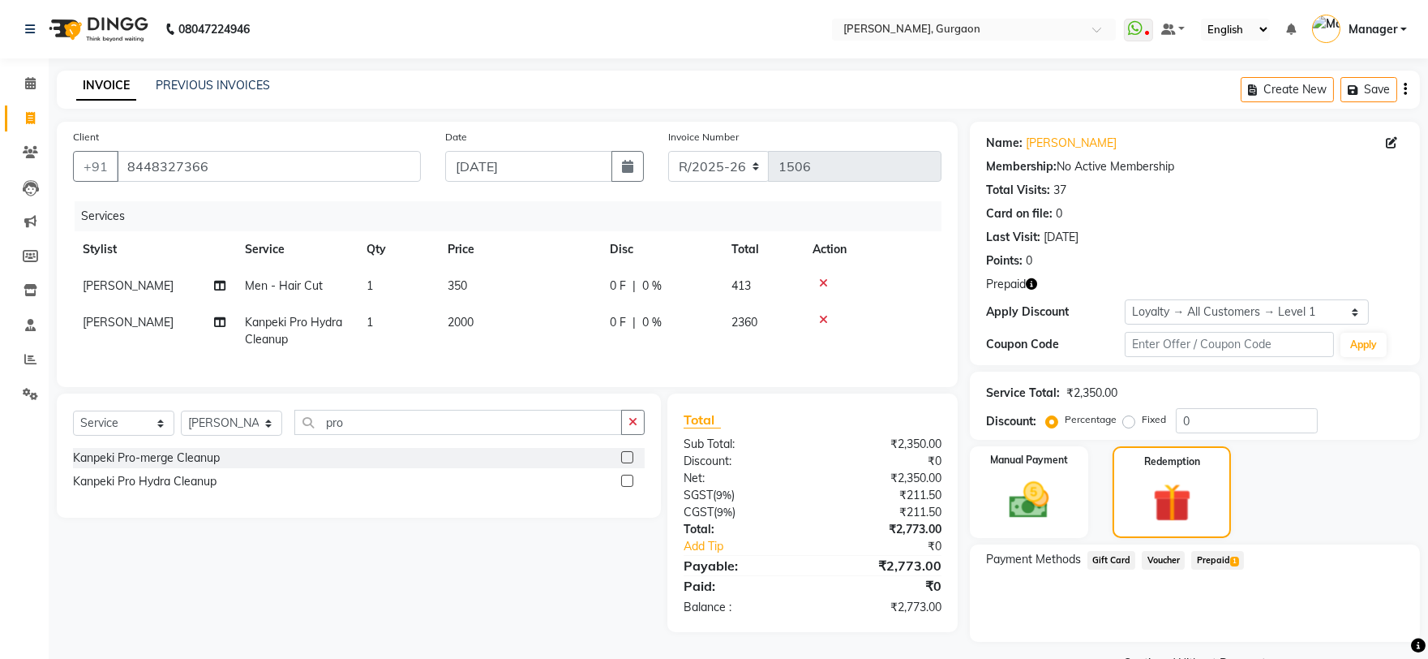
click at [1205, 551] on span "Prepaid 1" at bounding box center [1217, 560] width 53 height 19
click at [1349, 616] on button "Add" at bounding box center [1365, 625] width 59 height 28
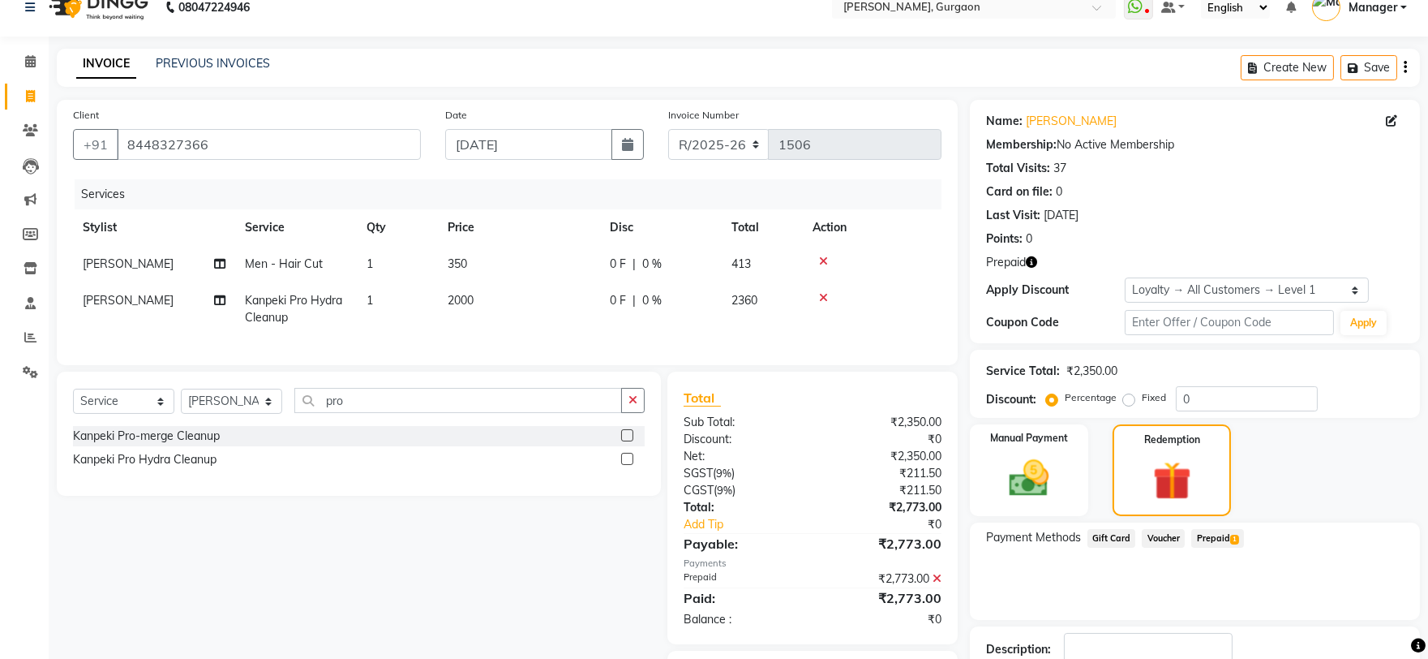
scroll to position [131, 0]
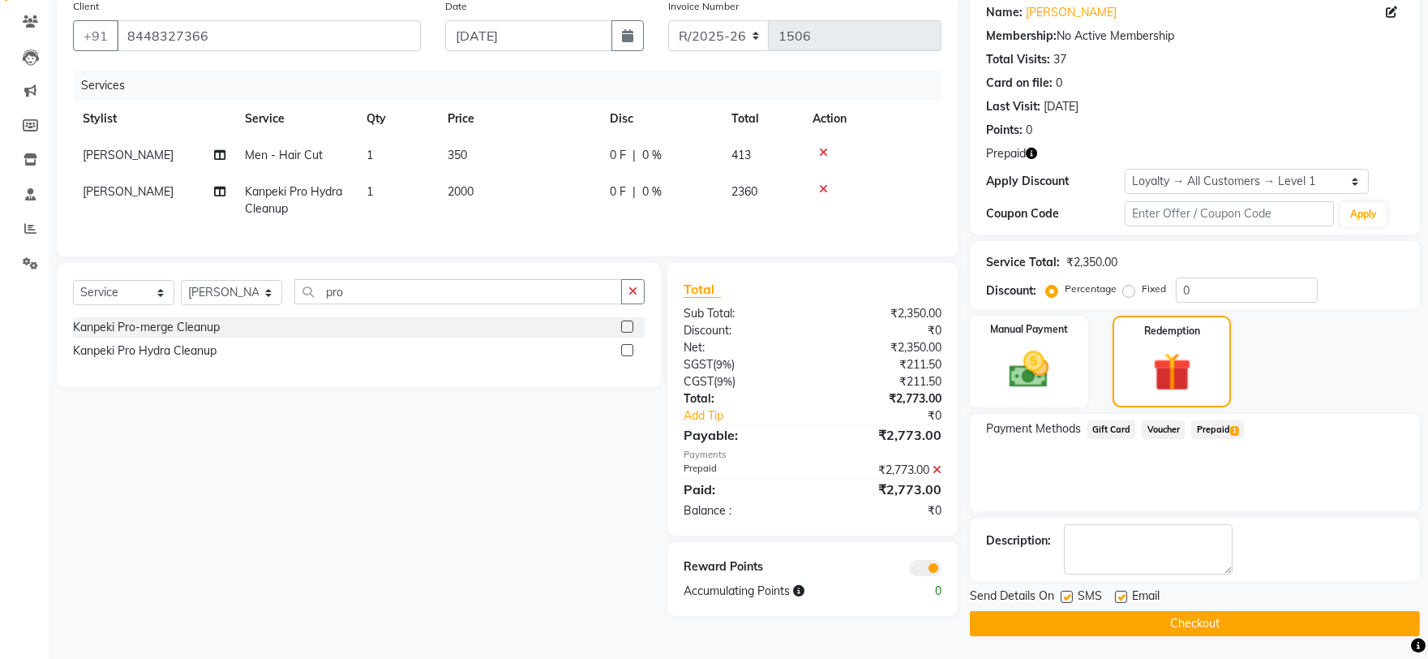
click at [1293, 608] on div "Send Details On SMS Email Checkout" at bounding box center [1195, 611] width 450 height 49
click at [1263, 622] on button "Checkout" at bounding box center [1195, 623] width 450 height 25
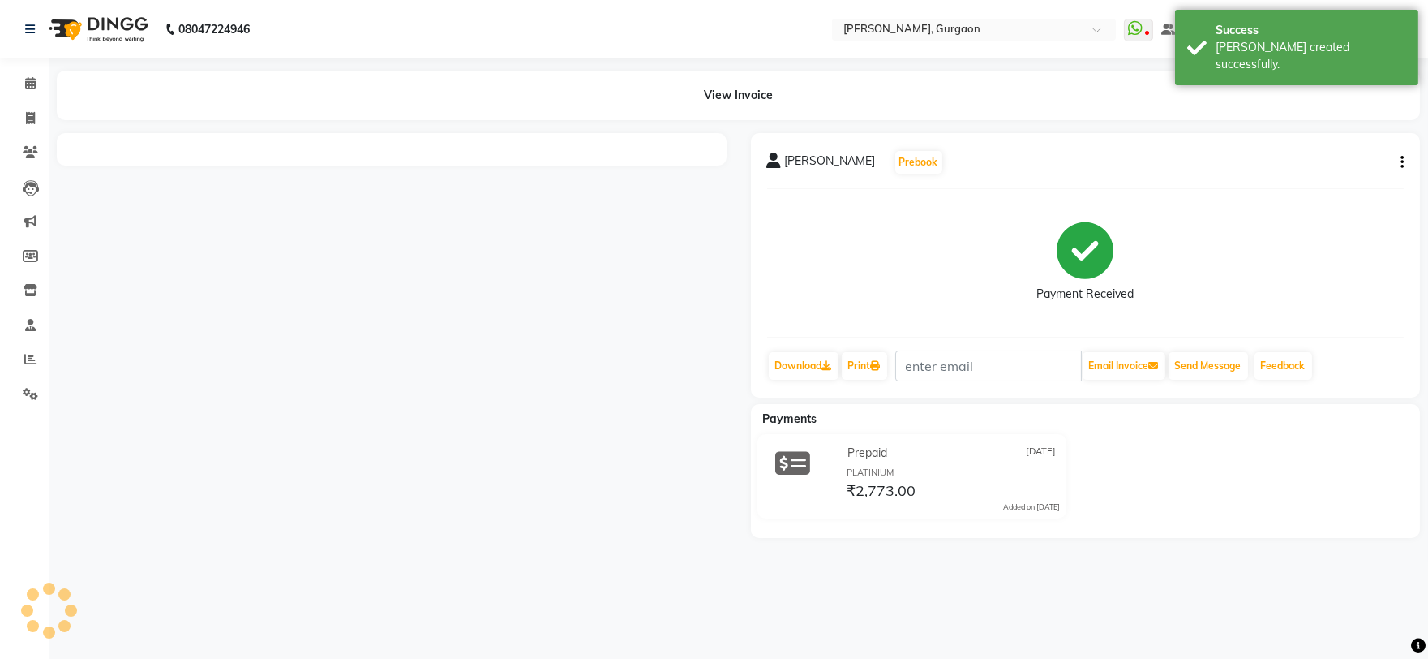
click at [20, 97] on li "Calendar" at bounding box center [24, 83] width 49 height 35
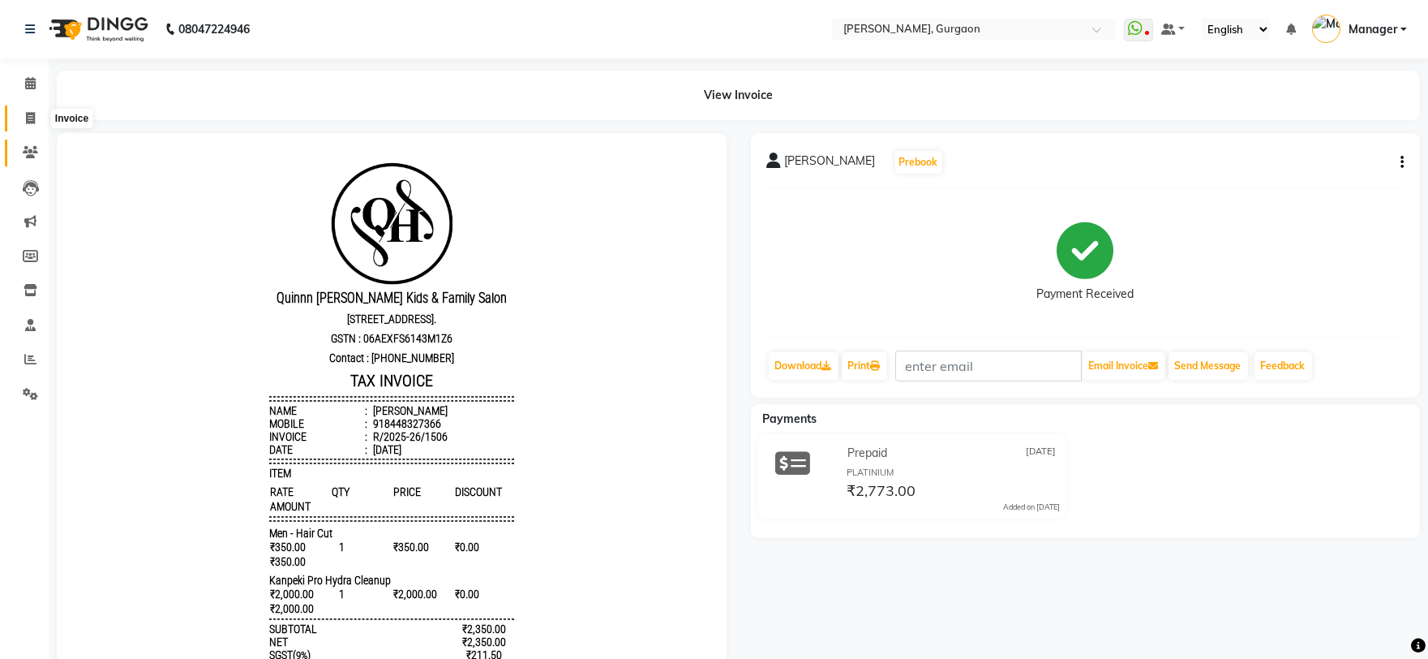
drag, startPoint x: 41, startPoint y: 117, endPoint x: 41, endPoint y: 142, distance: 25.1
click at [41, 117] on span at bounding box center [30, 118] width 28 height 19
select select "service"
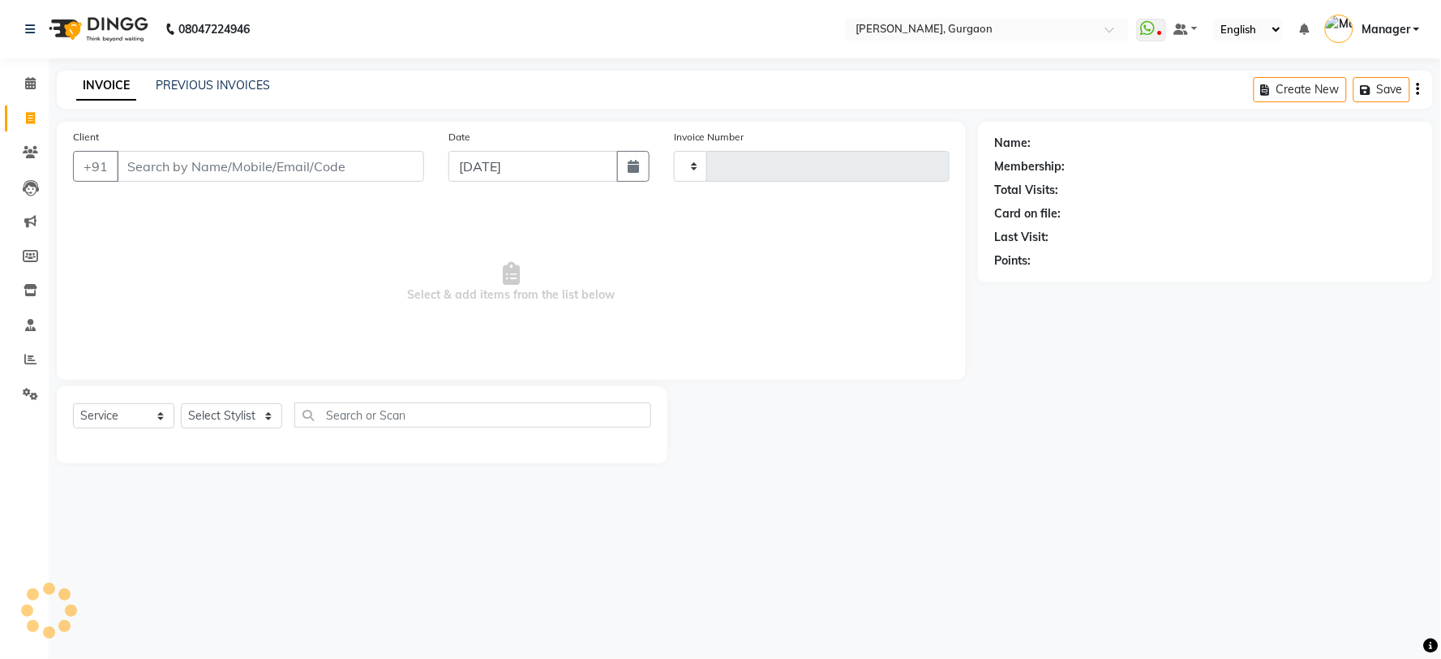
type input "2807"
select select "3880"
click at [345, 173] on input "Client" at bounding box center [270, 166] width 307 height 31
type input "9301796620"
click at [148, 166] on input "9301796620" at bounding box center [229, 166] width 225 height 31
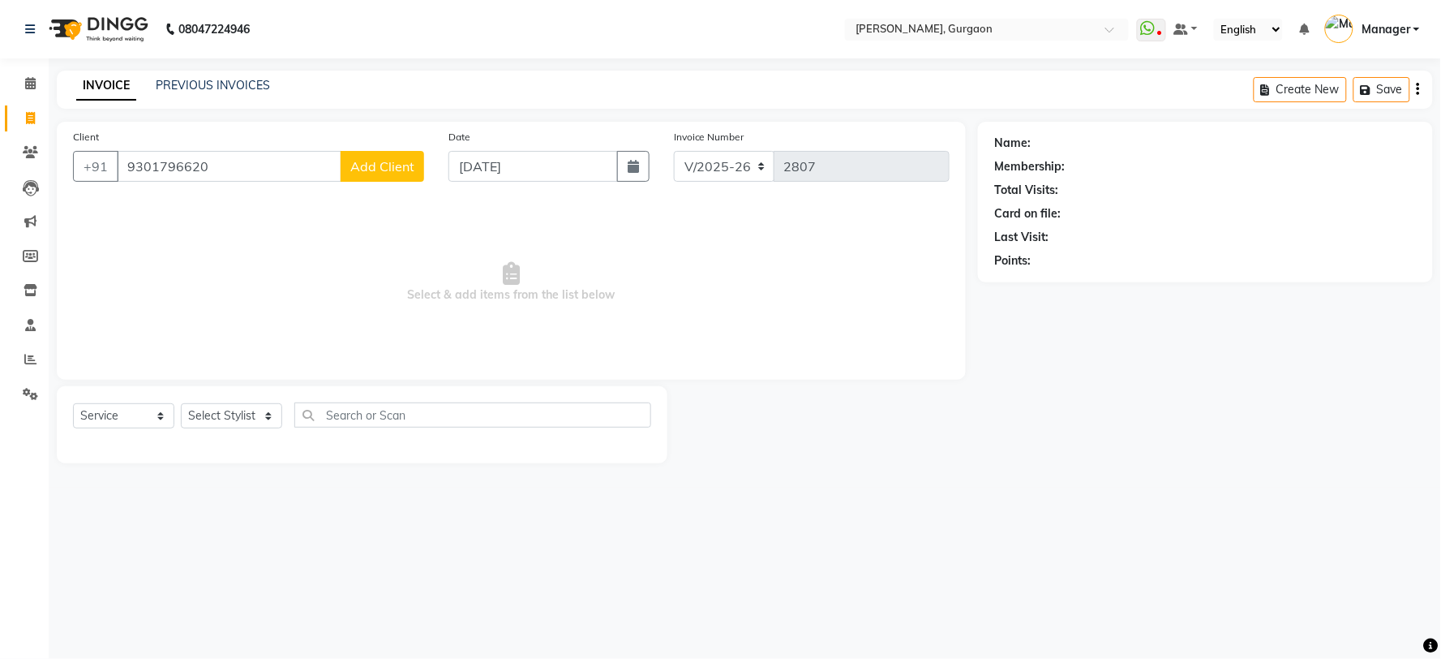
click at [148, 166] on input "9301796620" at bounding box center [229, 166] width 225 height 31
click at [201, 199] on span "931079" at bounding box center [198, 203] width 49 height 16
type input "9310796620"
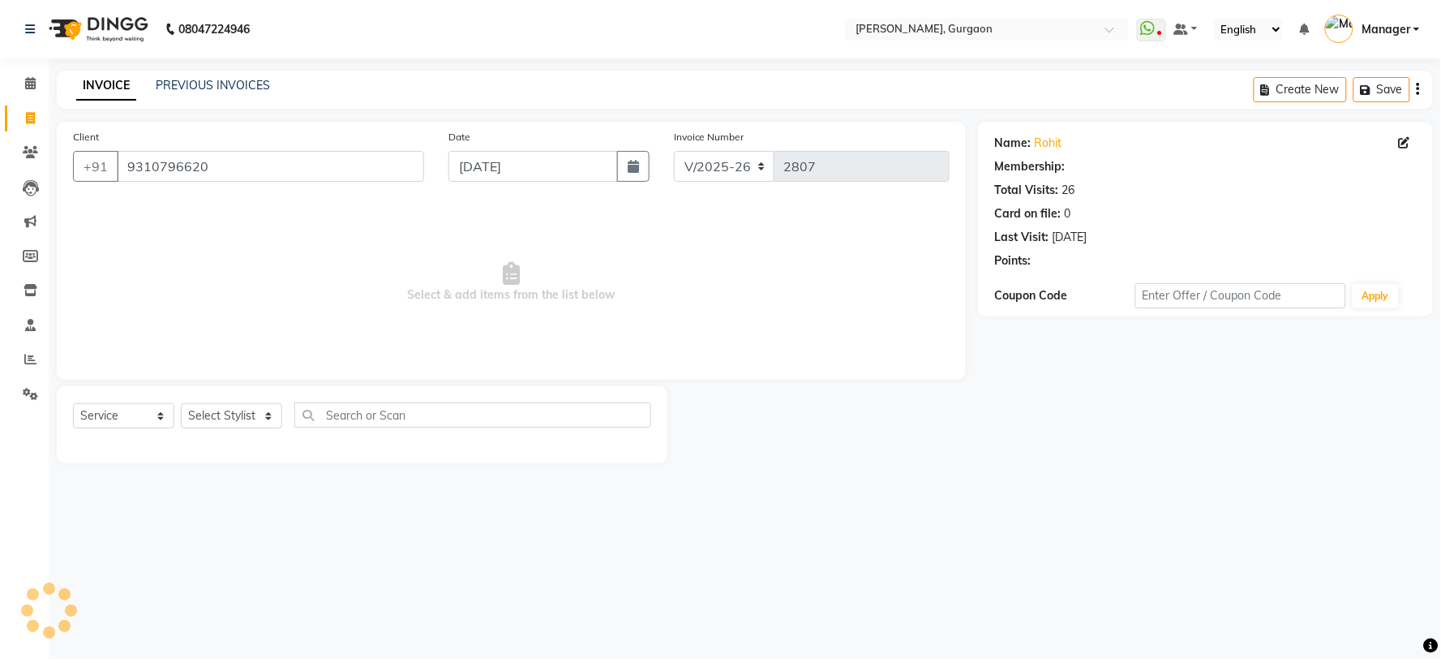
select select "1: Object"
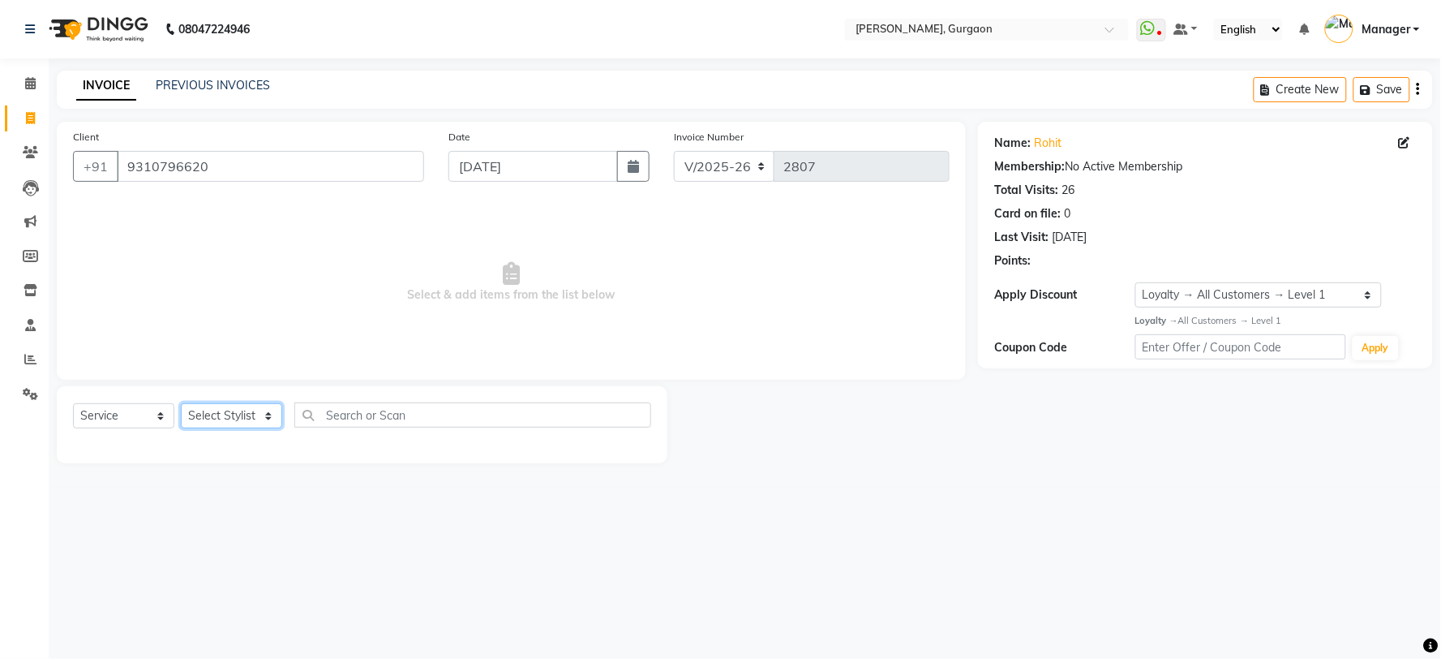
click at [222, 416] on select "Select Stylist [PERSON_NAME] Nail ARTIST [PERSON_NAME] Makeup Manager [PERSON_N…" at bounding box center [231, 415] width 101 height 25
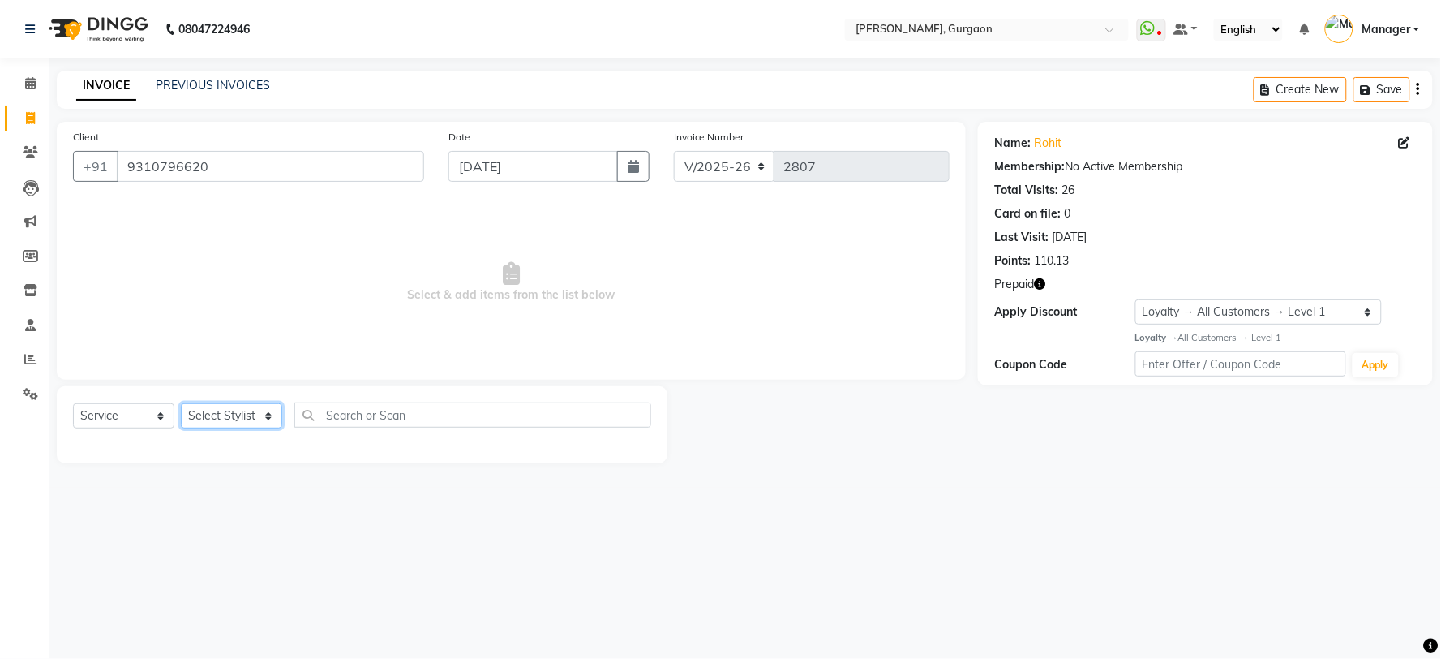
select select "24605"
click at [181, 404] on select "Select Stylist [PERSON_NAME] Nail ARTIST [PERSON_NAME] Makeup Manager [PERSON_N…" at bounding box center [231, 415] width 101 height 25
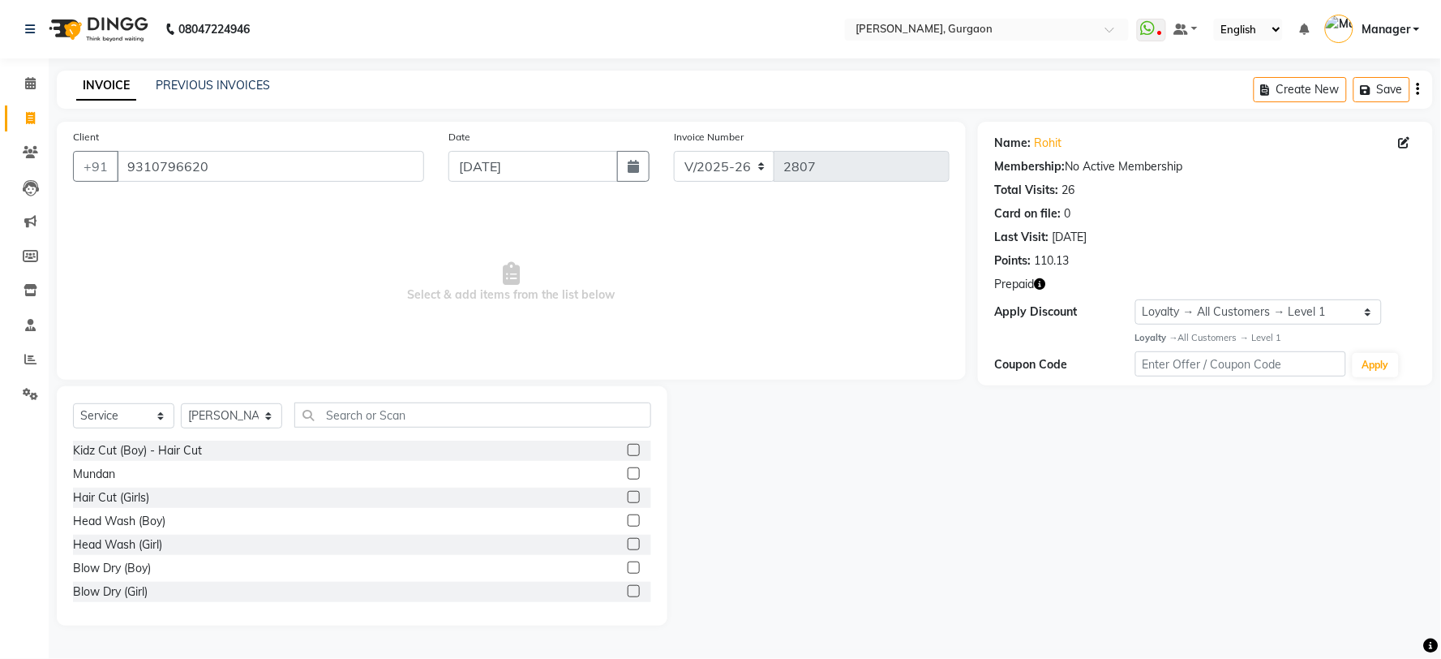
click at [423, 431] on div "Select Service Product Membership Package Voucher Prepaid Gift Card Select Styl…" at bounding box center [362, 421] width 578 height 38
click at [431, 422] on input "text" at bounding box center [472, 414] width 357 height 25
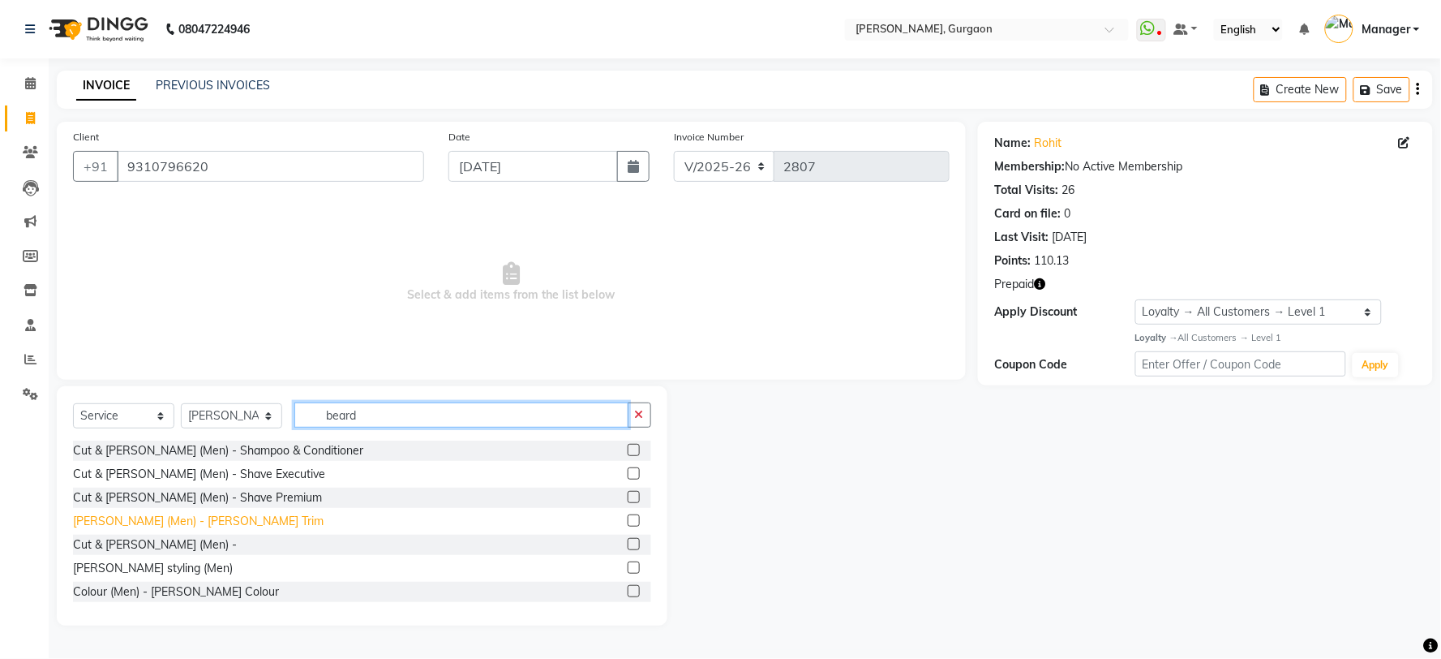
type input "beard"
click at [130, 524] on div "[PERSON_NAME] (Men) - [PERSON_NAME] Trim" at bounding box center [198, 521] width 251 height 17
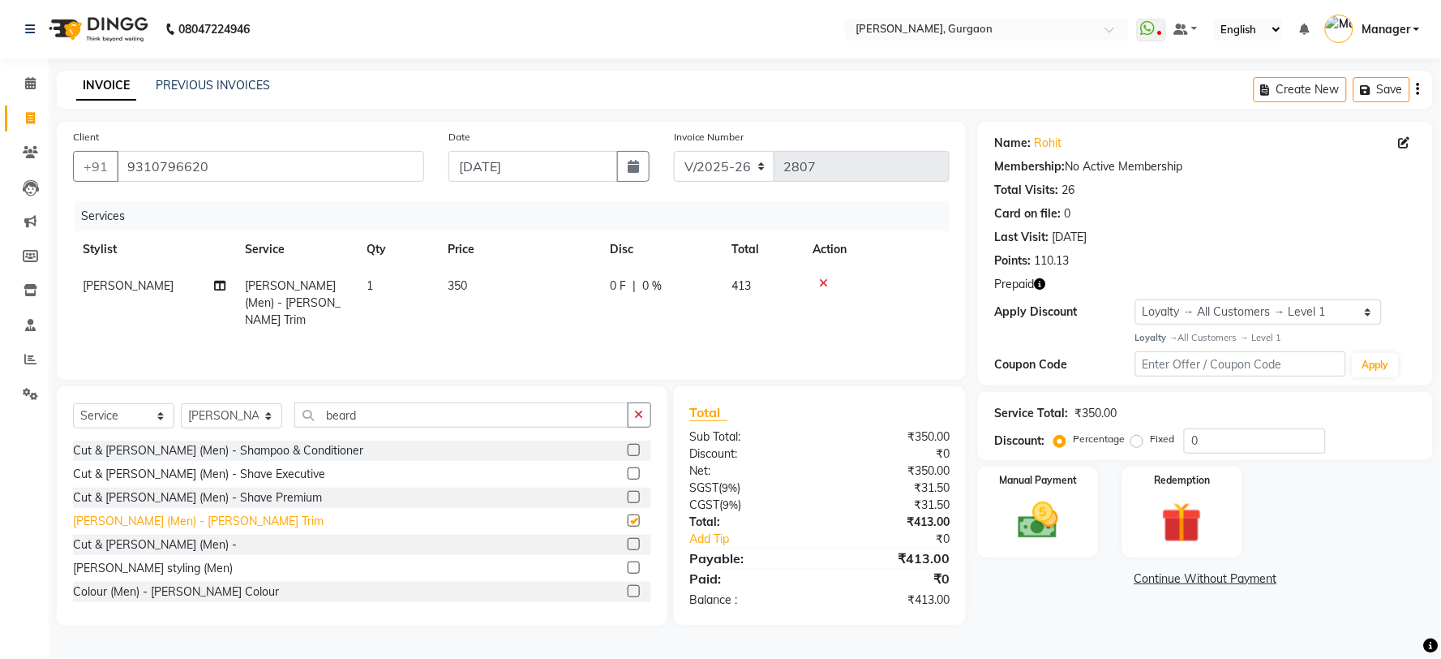
checkbox input "false"
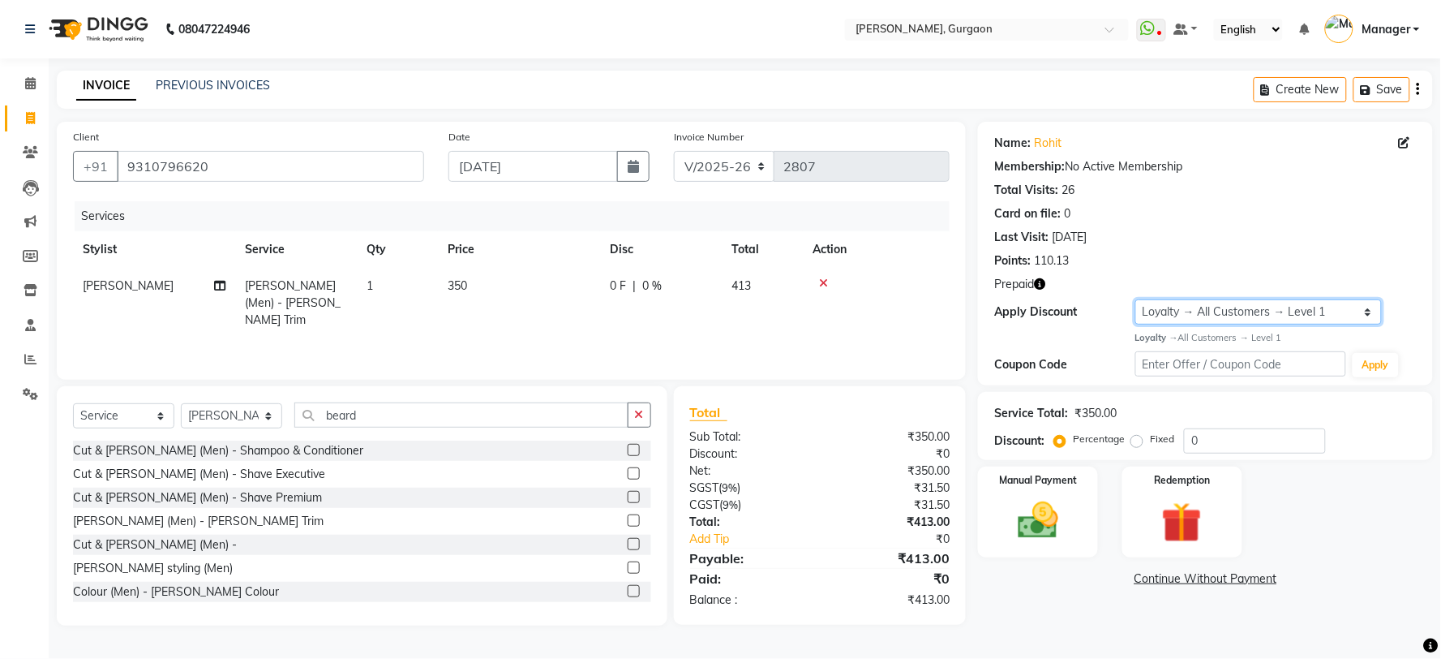
click at [1220, 306] on select "Select Loyalty → All Customers → Level 1" at bounding box center [1258, 311] width 247 height 25
select select "0:"
click at [1135, 299] on select "Select Loyalty → All Customers → Level 1" at bounding box center [1258, 311] width 247 height 25
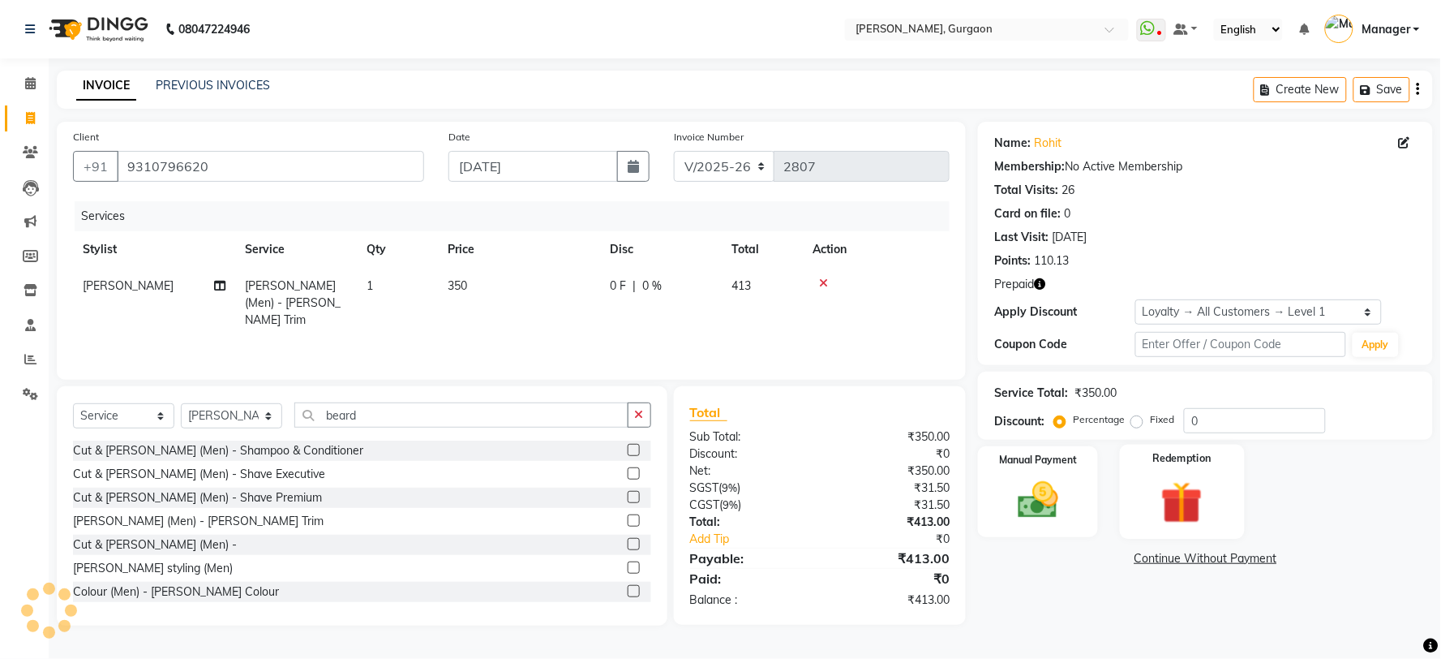
click at [1162, 520] on img at bounding box center [1182, 502] width 68 height 52
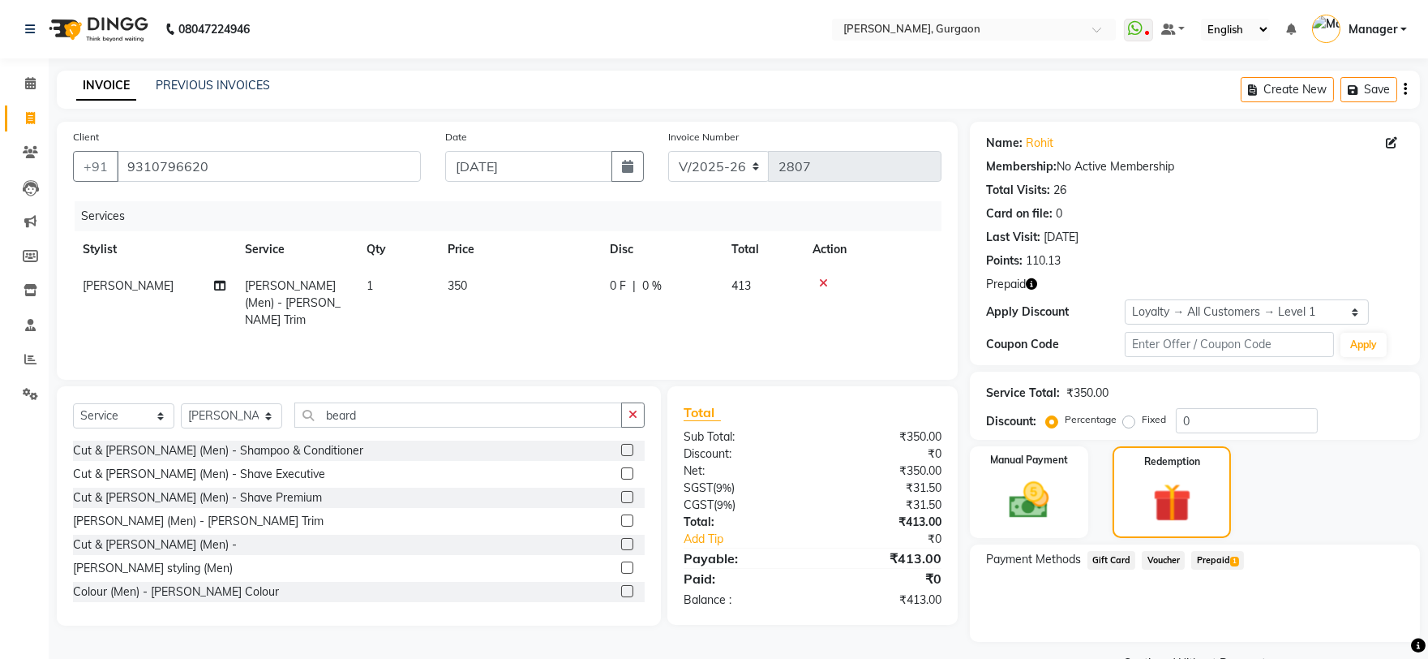
click at [1234, 556] on span "1" at bounding box center [1234, 561] width 9 height 10
click at [1365, 622] on button "Add" at bounding box center [1365, 625] width 59 height 28
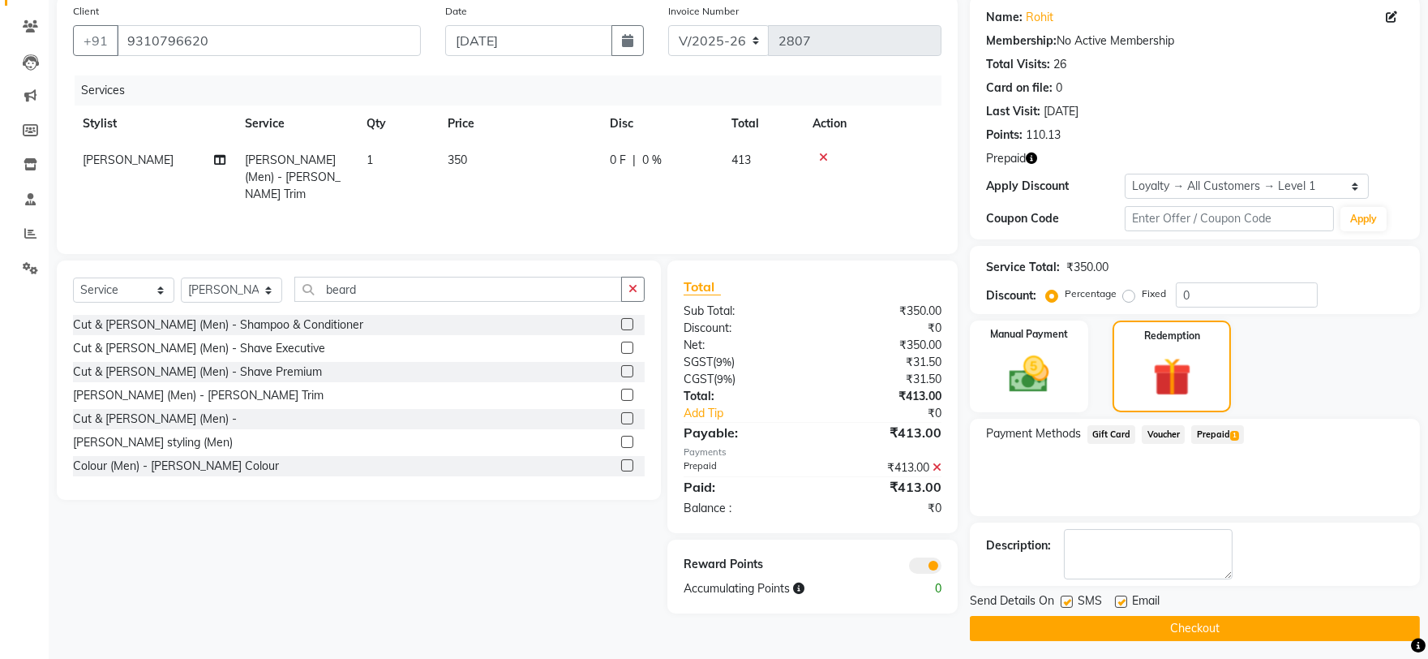
scroll to position [131, 0]
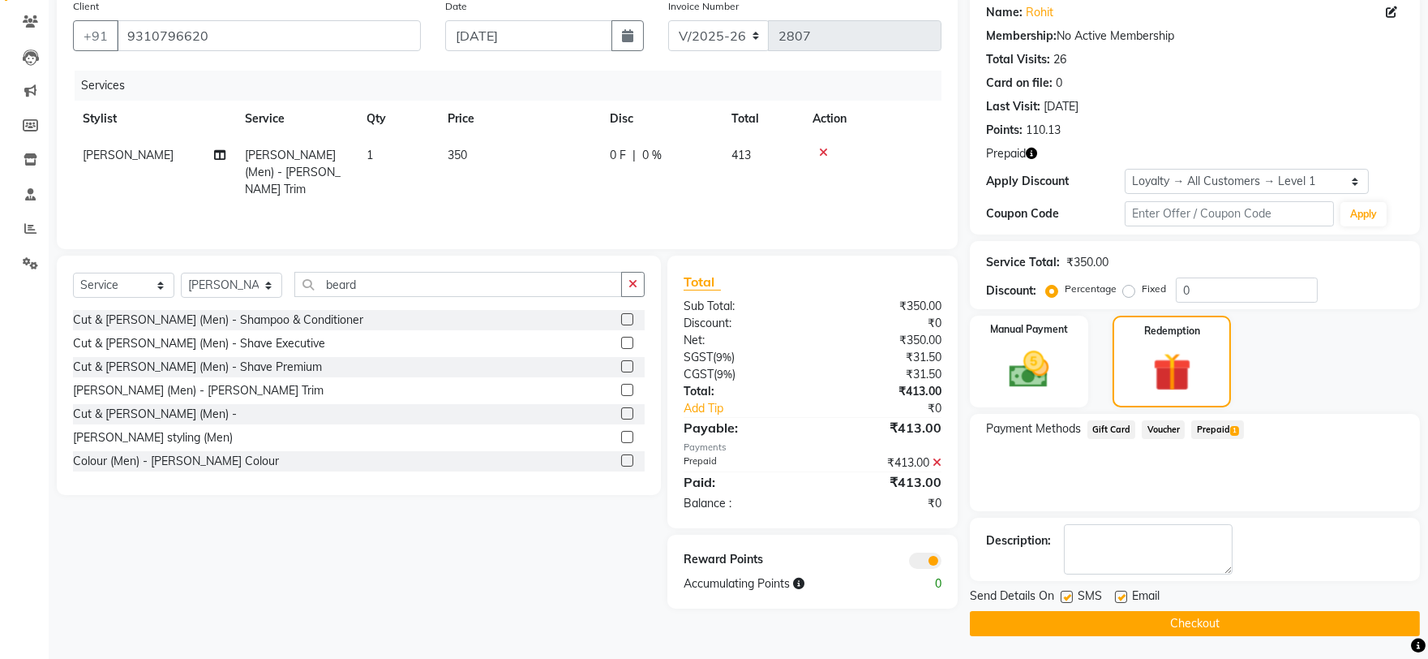
click at [1367, 619] on button "Checkout" at bounding box center [1195, 623] width 450 height 25
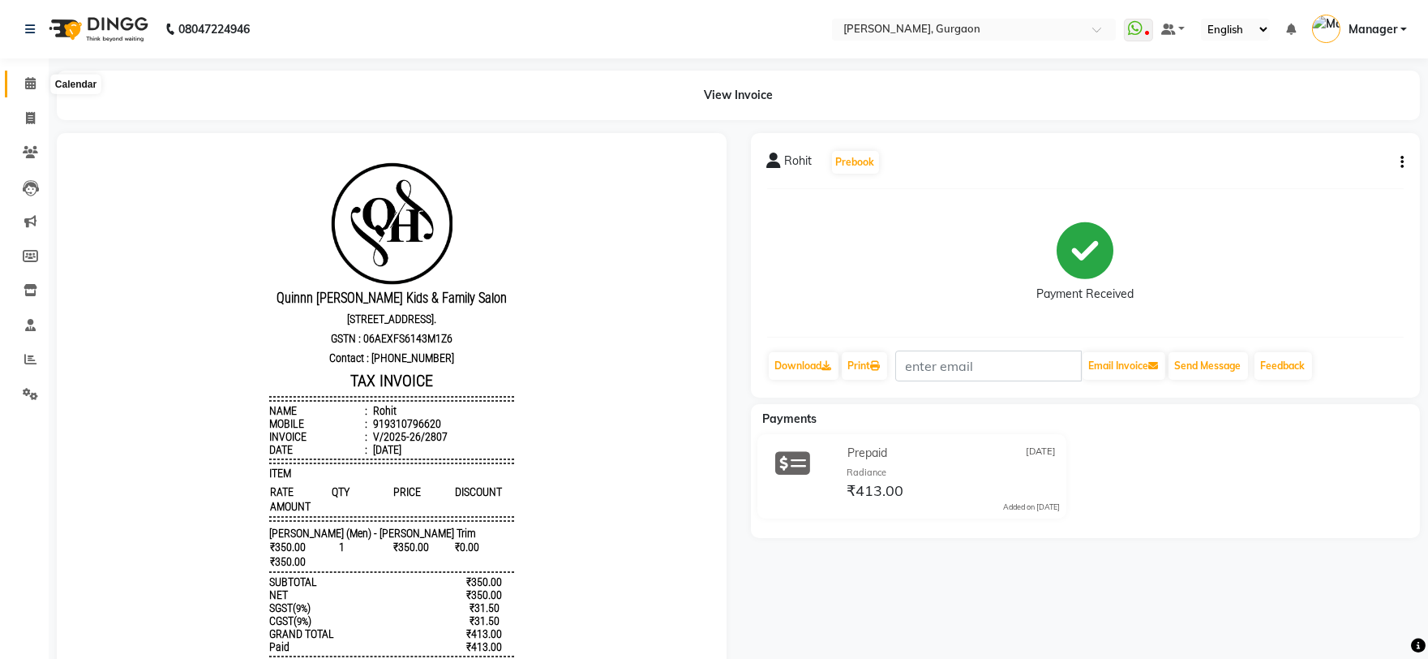
click at [19, 78] on span at bounding box center [30, 84] width 28 height 19
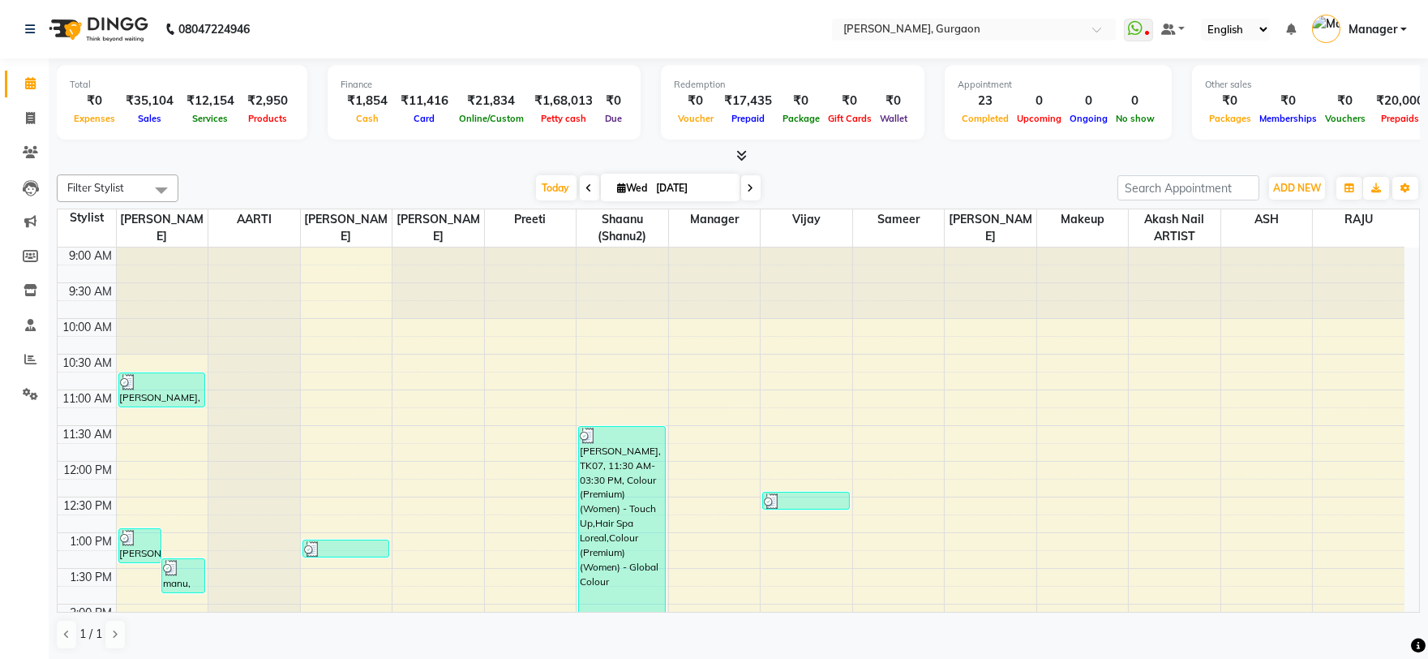
click at [35, 101] on li "Invoice" at bounding box center [24, 118] width 49 height 35
click at [26, 115] on icon at bounding box center [30, 118] width 9 height 12
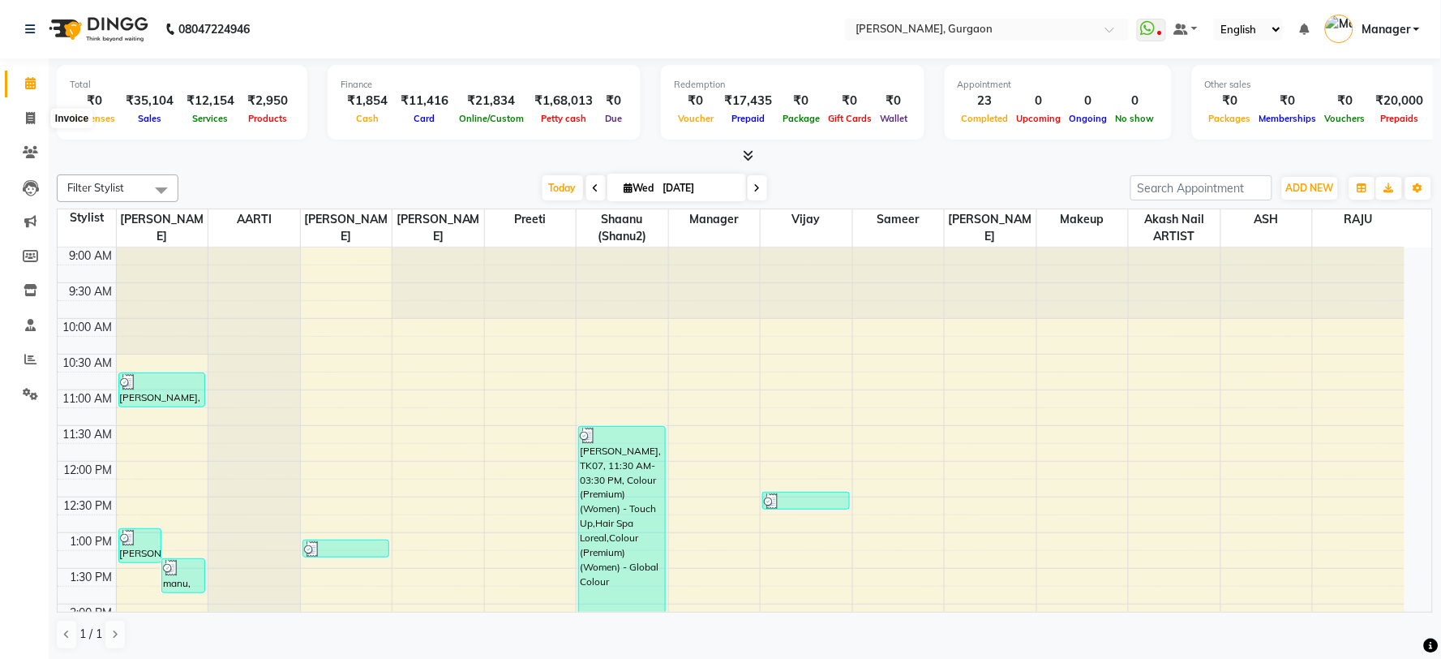
select select "3880"
select select "service"
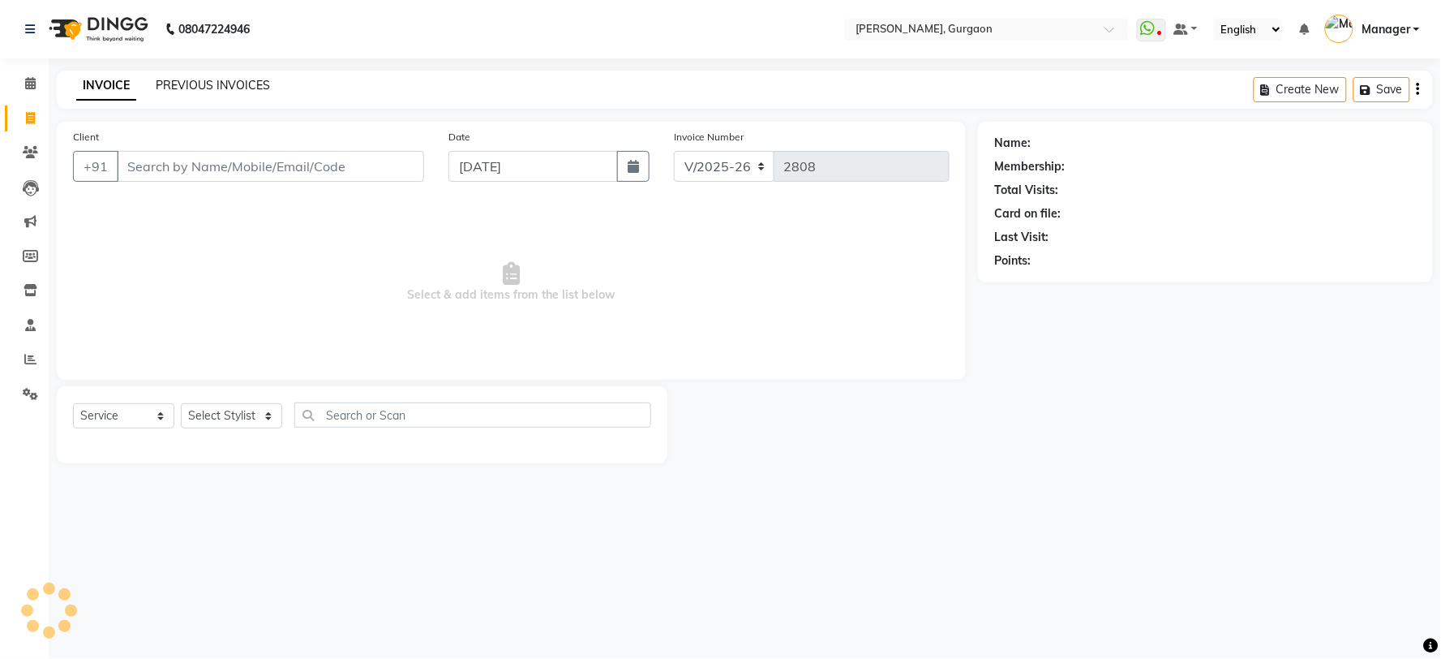
click at [199, 87] on link "PREVIOUS INVOICES" at bounding box center [213, 85] width 114 height 15
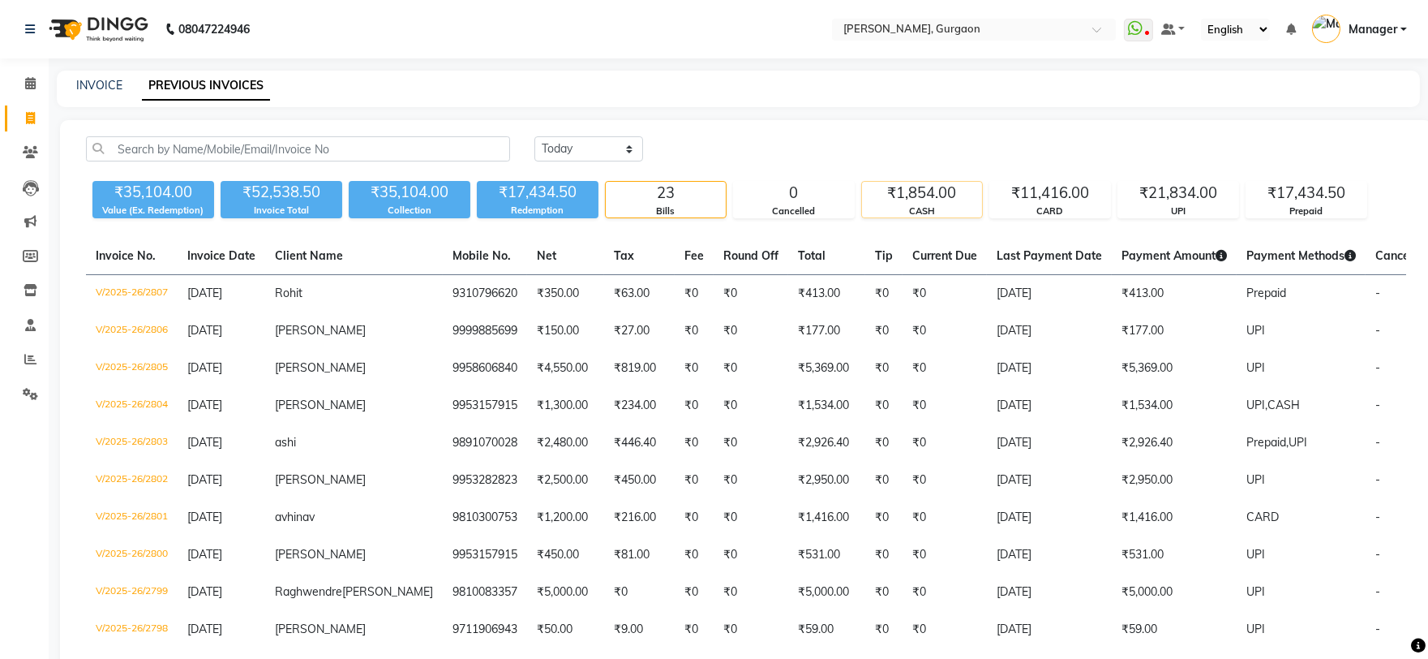
click at [920, 206] on div "CASH" at bounding box center [922, 211] width 120 height 14
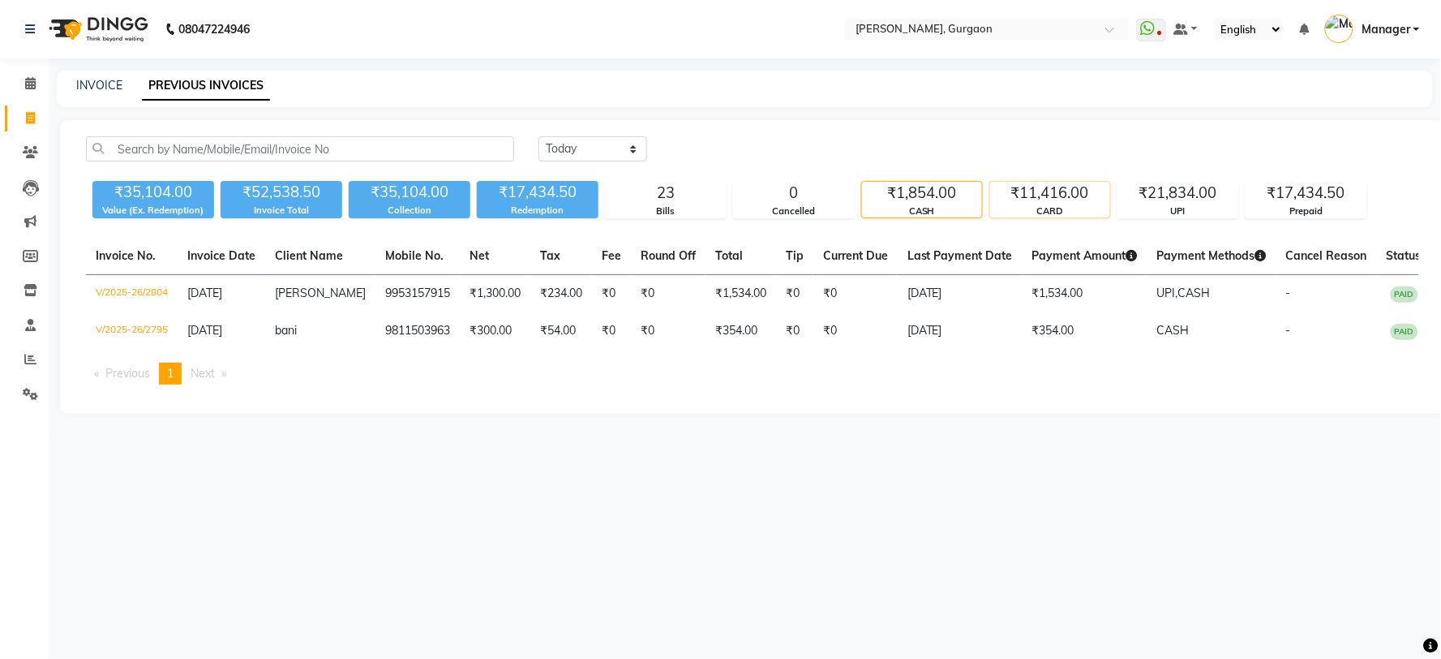
click at [1053, 184] on div "₹11,416.00" at bounding box center [1050, 193] width 120 height 23
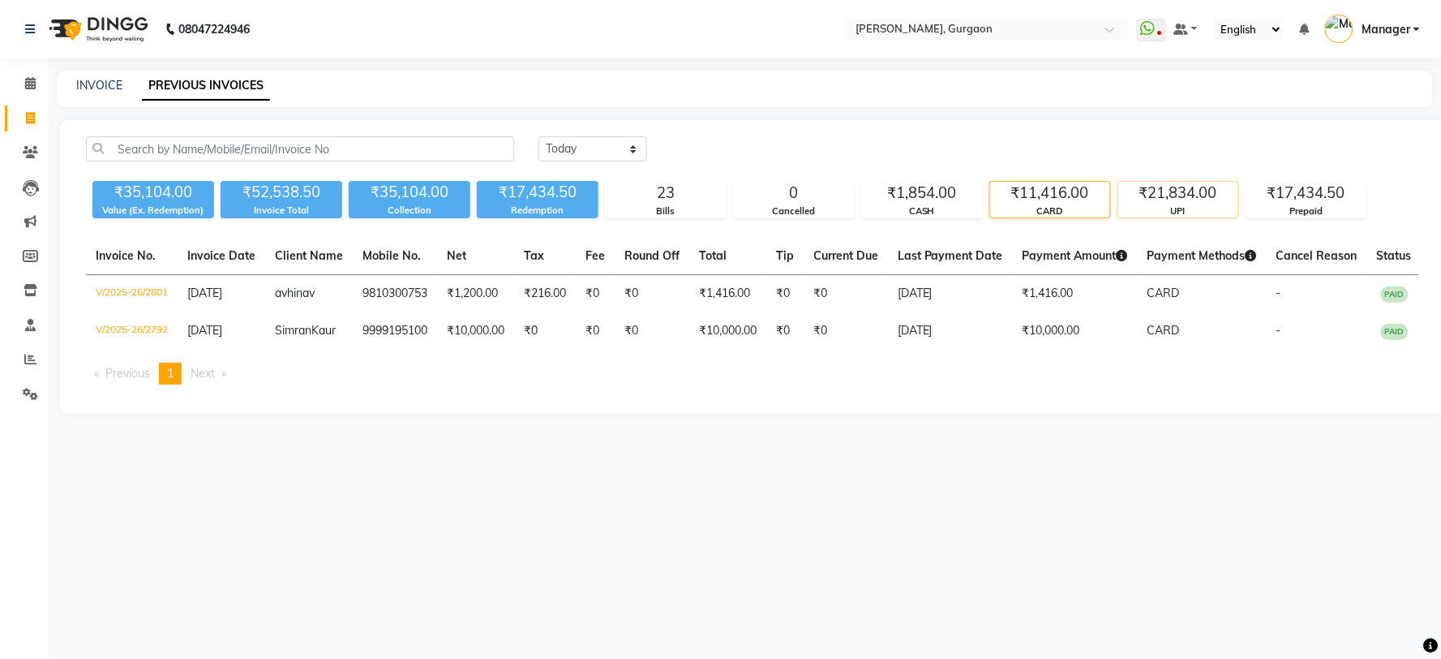
click at [1143, 192] on div "₹21,834.00" at bounding box center [1178, 193] width 120 height 23
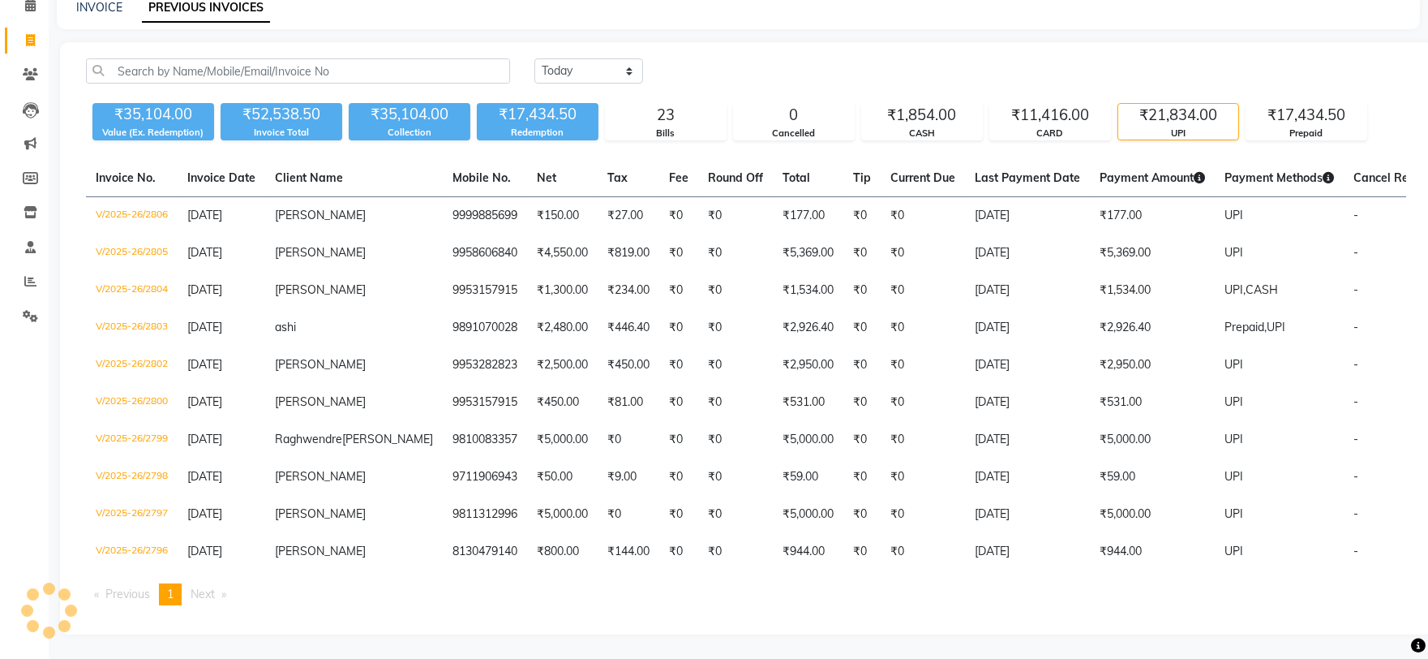
scroll to position [105, 0]
click at [1257, 104] on div "₹17,434.50" at bounding box center [1306, 115] width 120 height 23
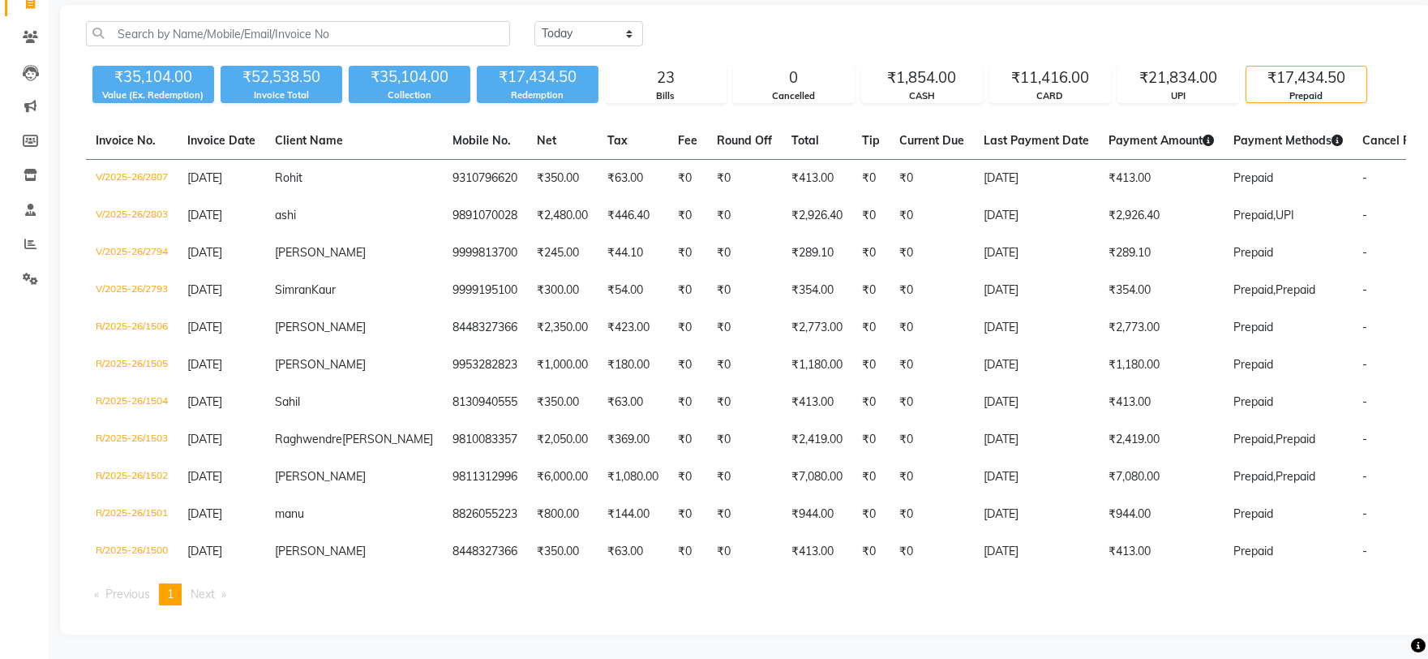
scroll to position [142, 0]
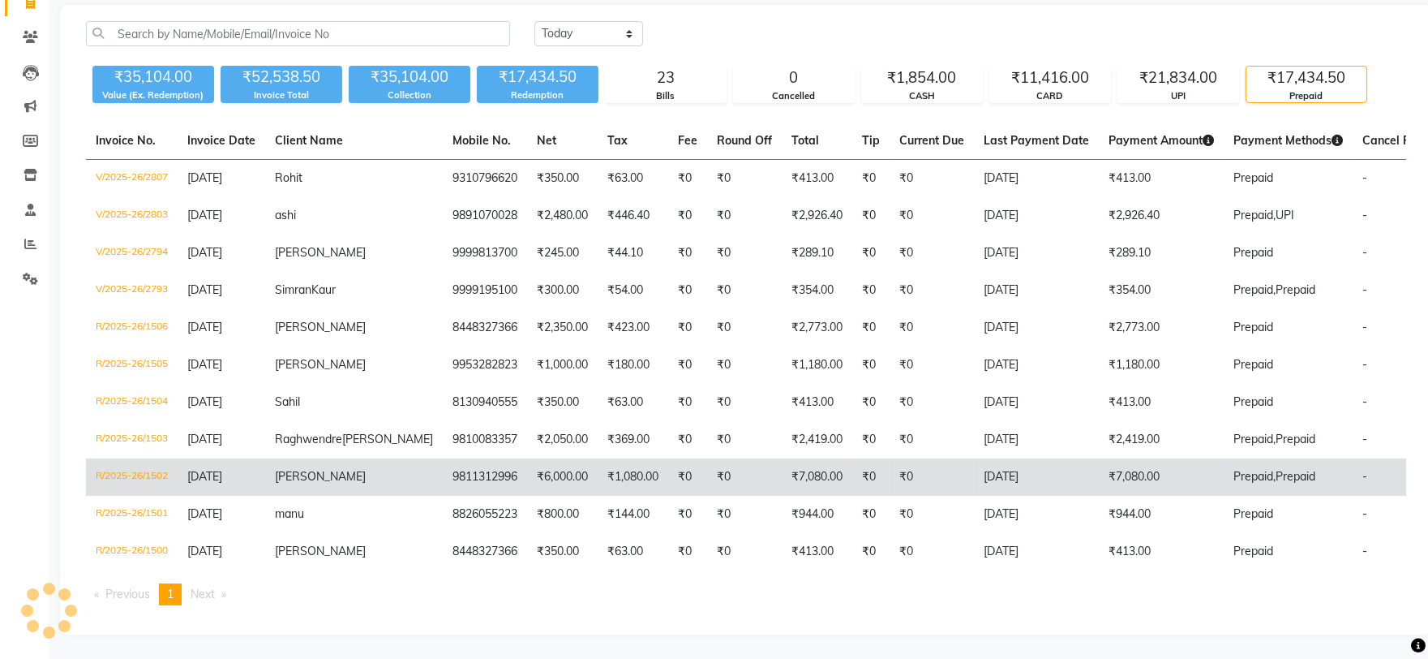
click at [1132, 471] on td "₹7,080.00" at bounding box center [1161, 476] width 125 height 37
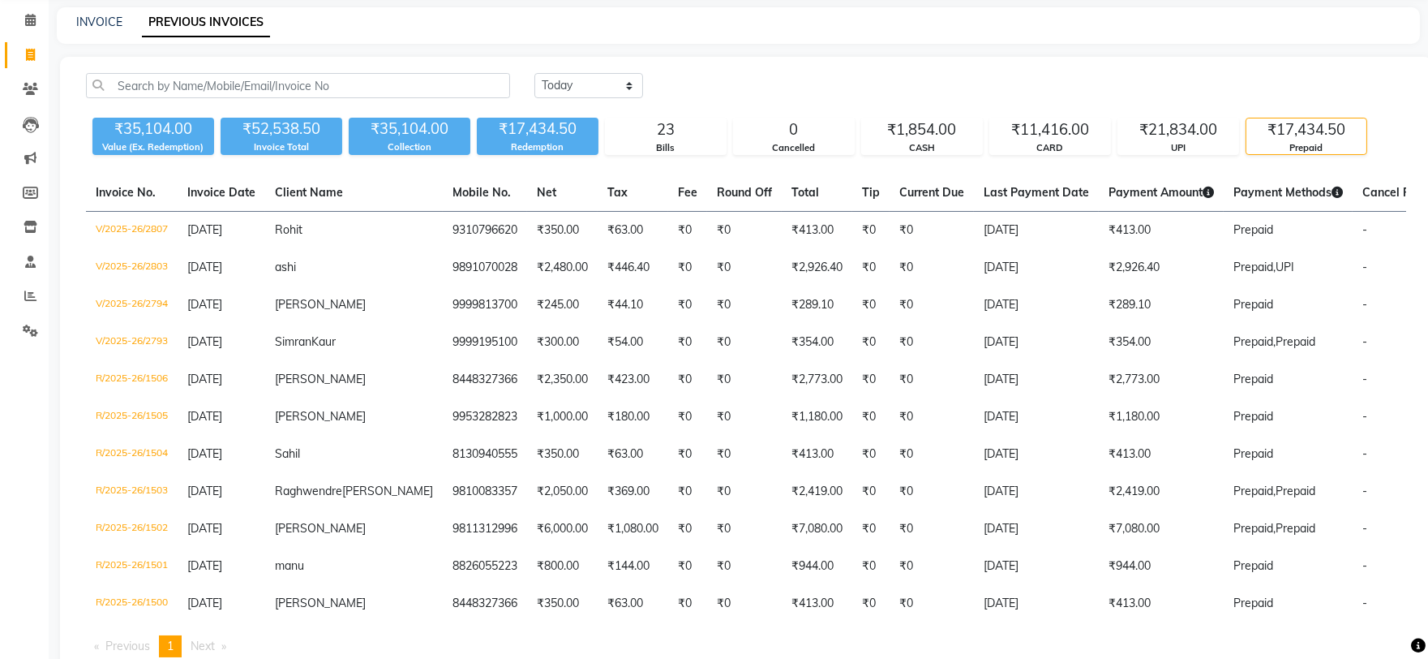
scroll to position [0, 0]
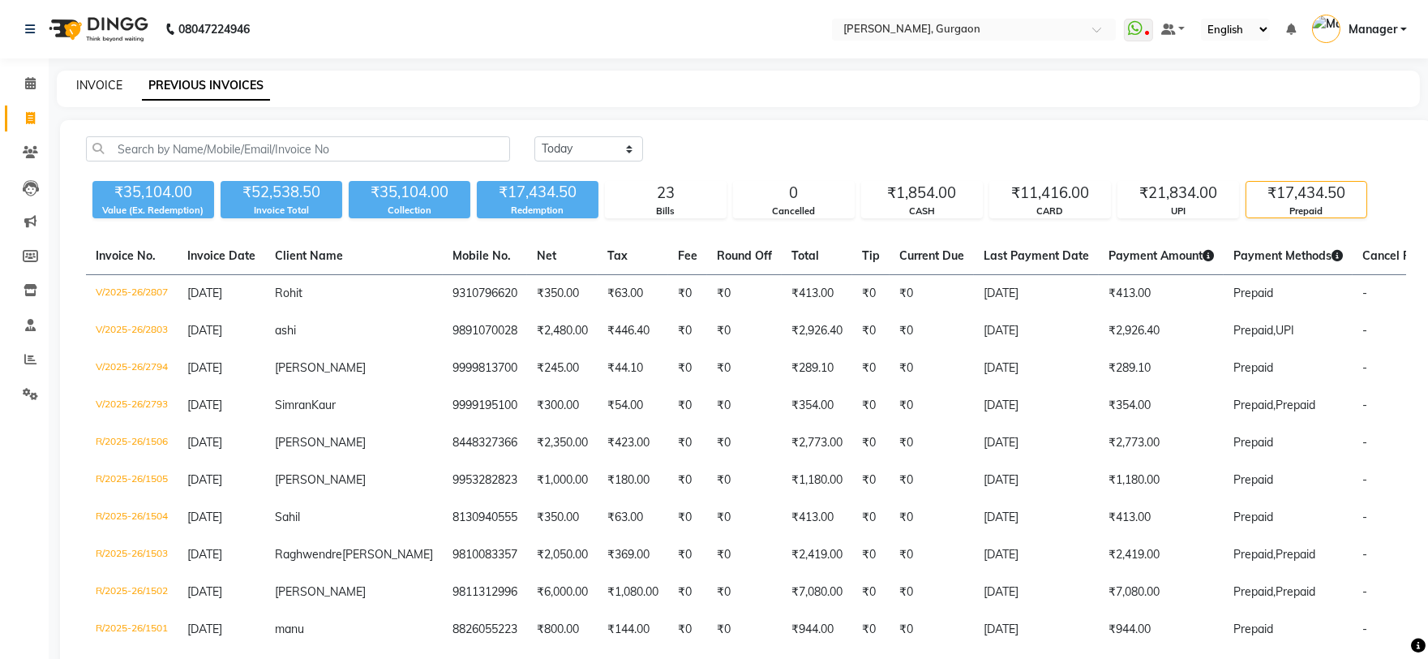
click at [78, 89] on link "INVOICE" at bounding box center [99, 85] width 46 height 15
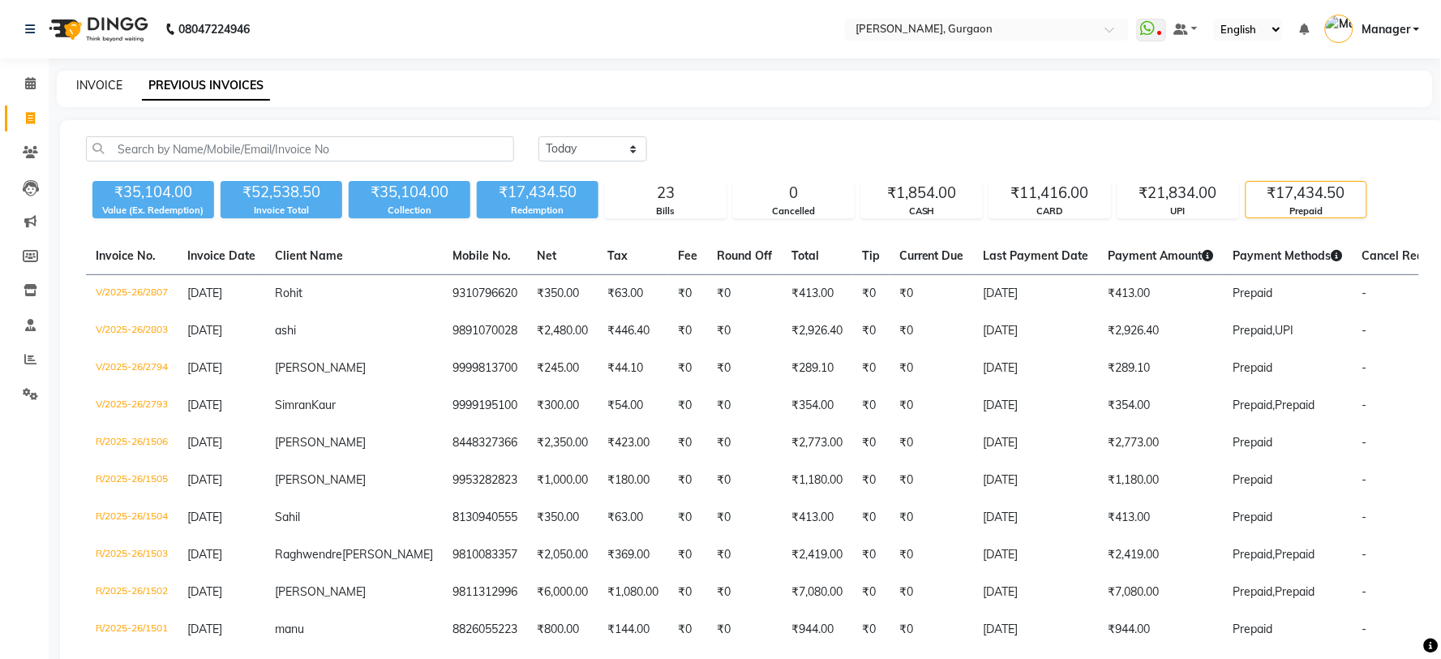
select select "service"
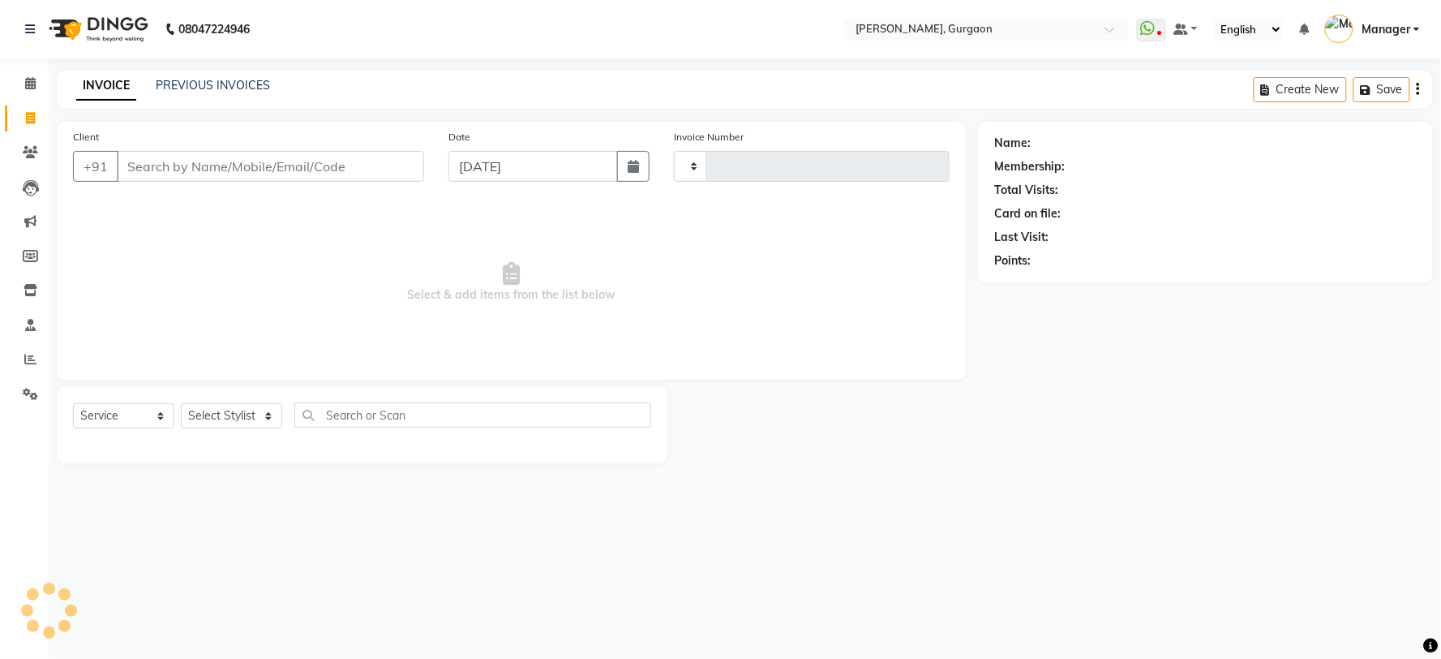
type input "2808"
select select "3880"
click at [247, 154] on input "Client" at bounding box center [270, 166] width 307 height 31
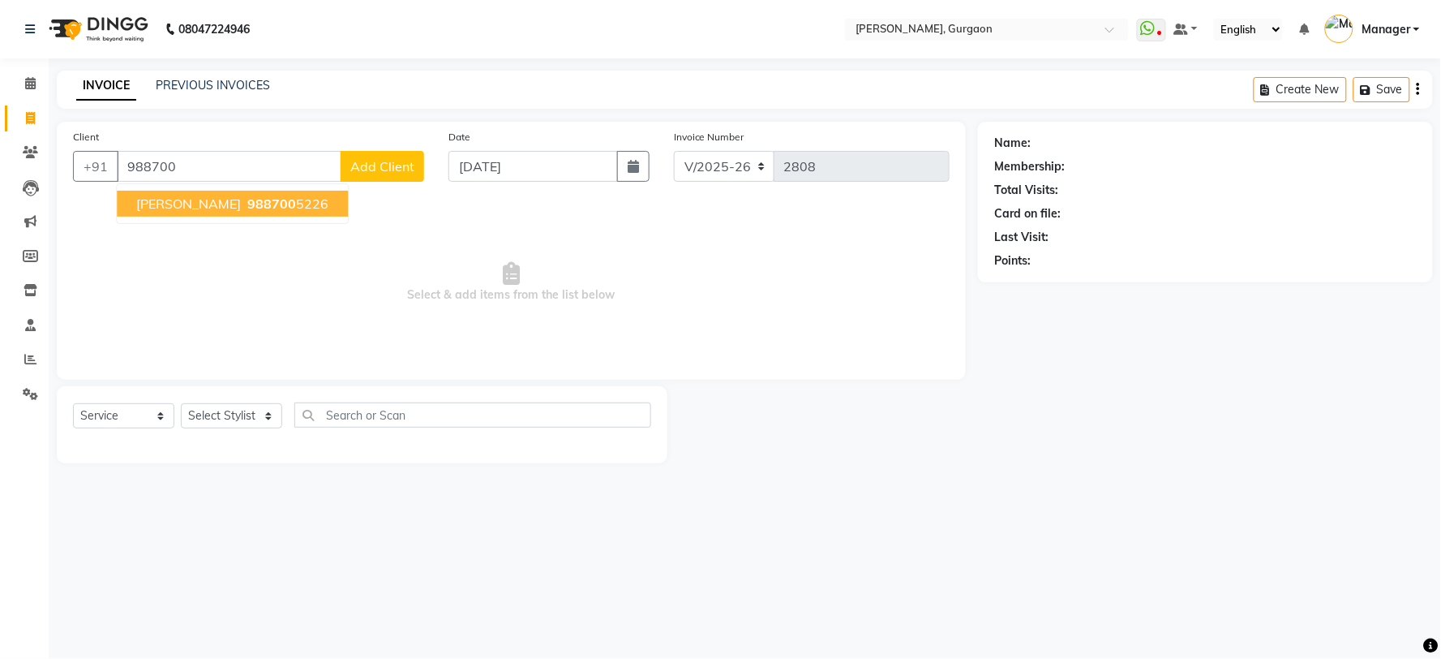
click at [277, 195] on ngb-highlight "988700 5226" at bounding box center [286, 203] width 84 height 16
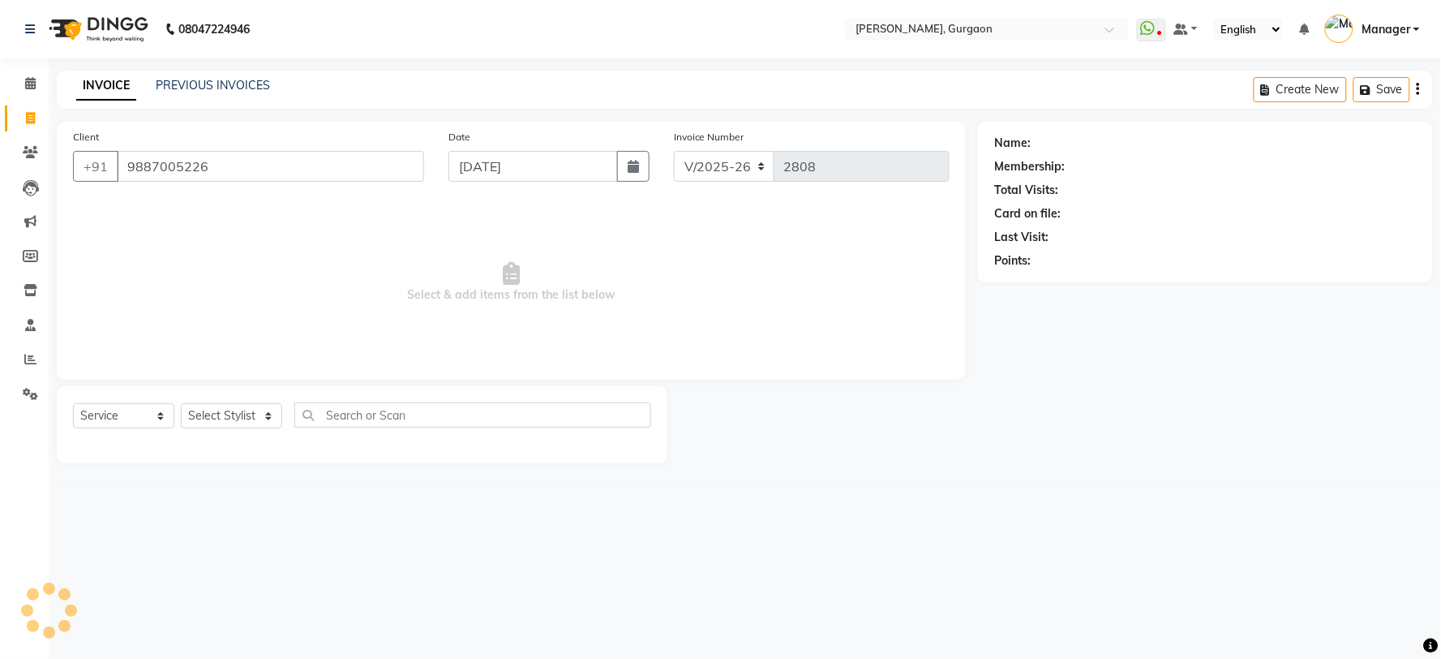
type input "9887005226"
select select "1: Object"
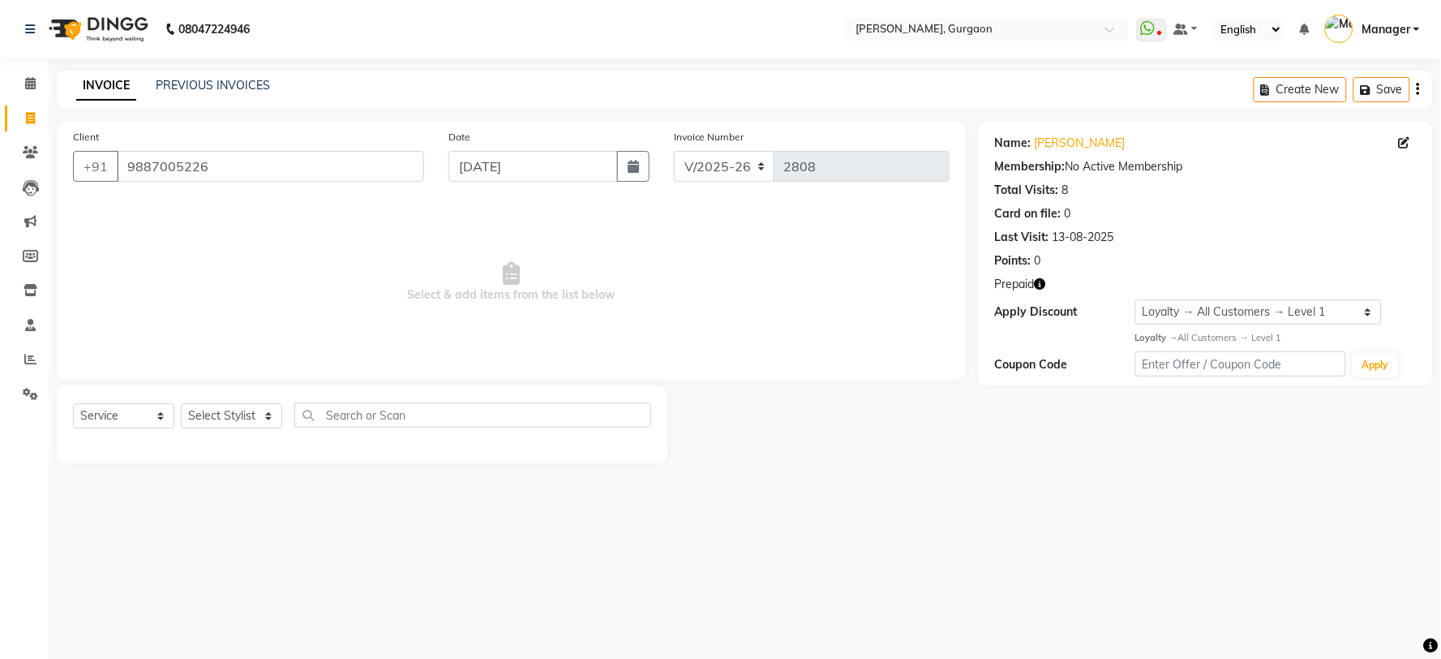
click at [1038, 278] on icon "button" at bounding box center [1039, 283] width 11 height 11
click at [217, 409] on select "Select Stylist [PERSON_NAME] Nail ARTIST [PERSON_NAME] Makeup Manager [PERSON_N…" at bounding box center [231, 415] width 101 height 25
select select "58040"
click at [181, 404] on select "Select Stylist [PERSON_NAME] Nail ARTIST [PERSON_NAME] Makeup Manager [PERSON_N…" at bounding box center [231, 415] width 101 height 25
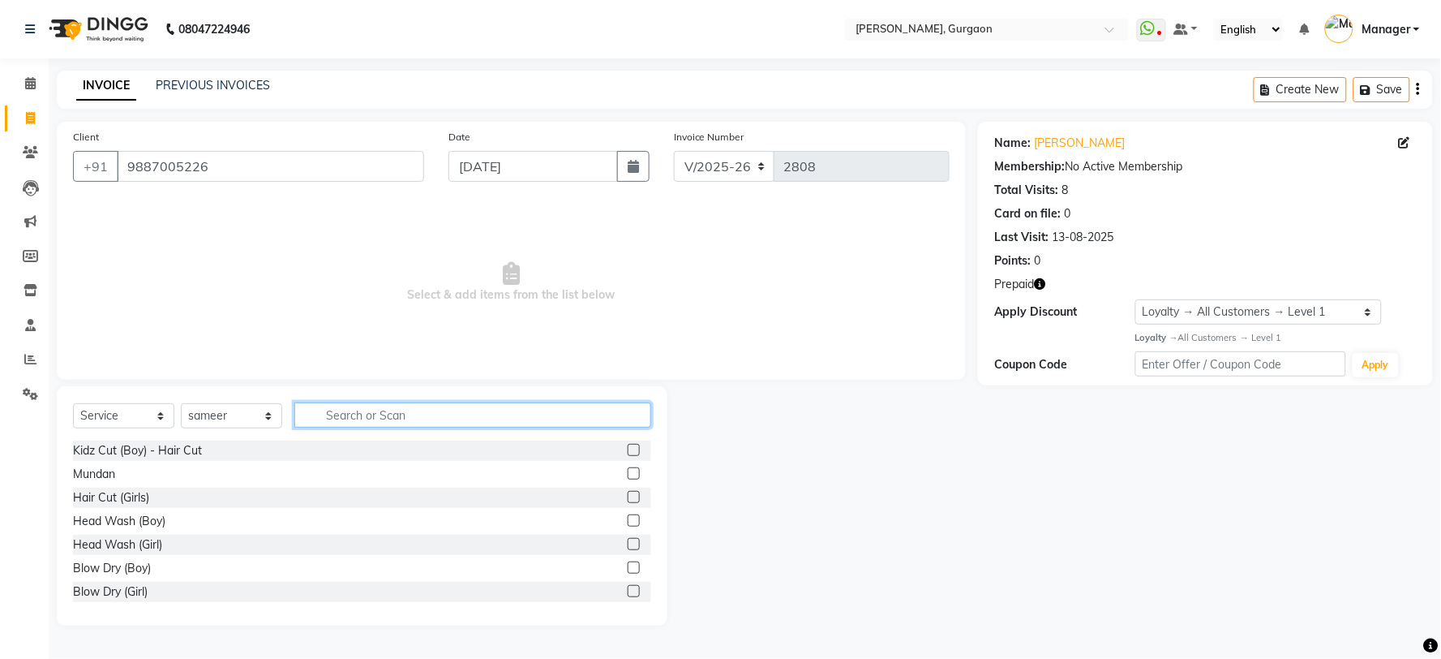
click at [358, 411] on input "text" at bounding box center [472, 414] width 357 height 25
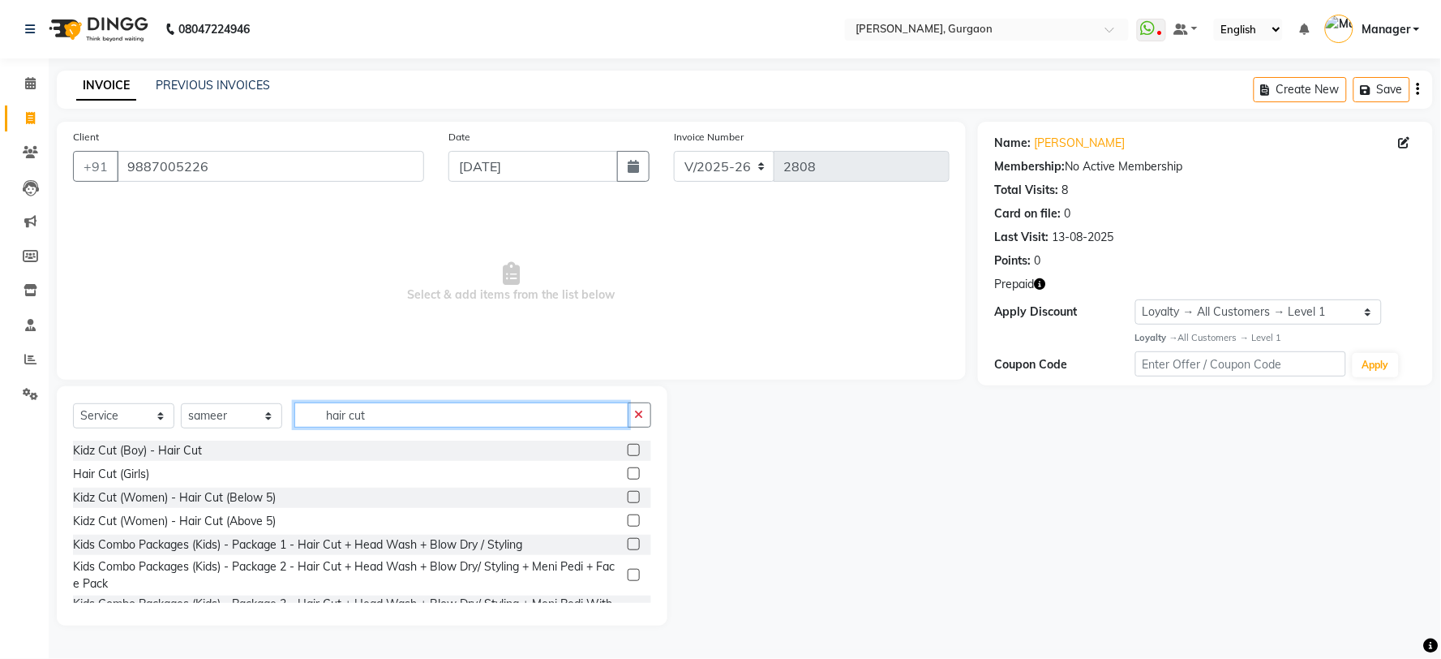
type input "hair cut"
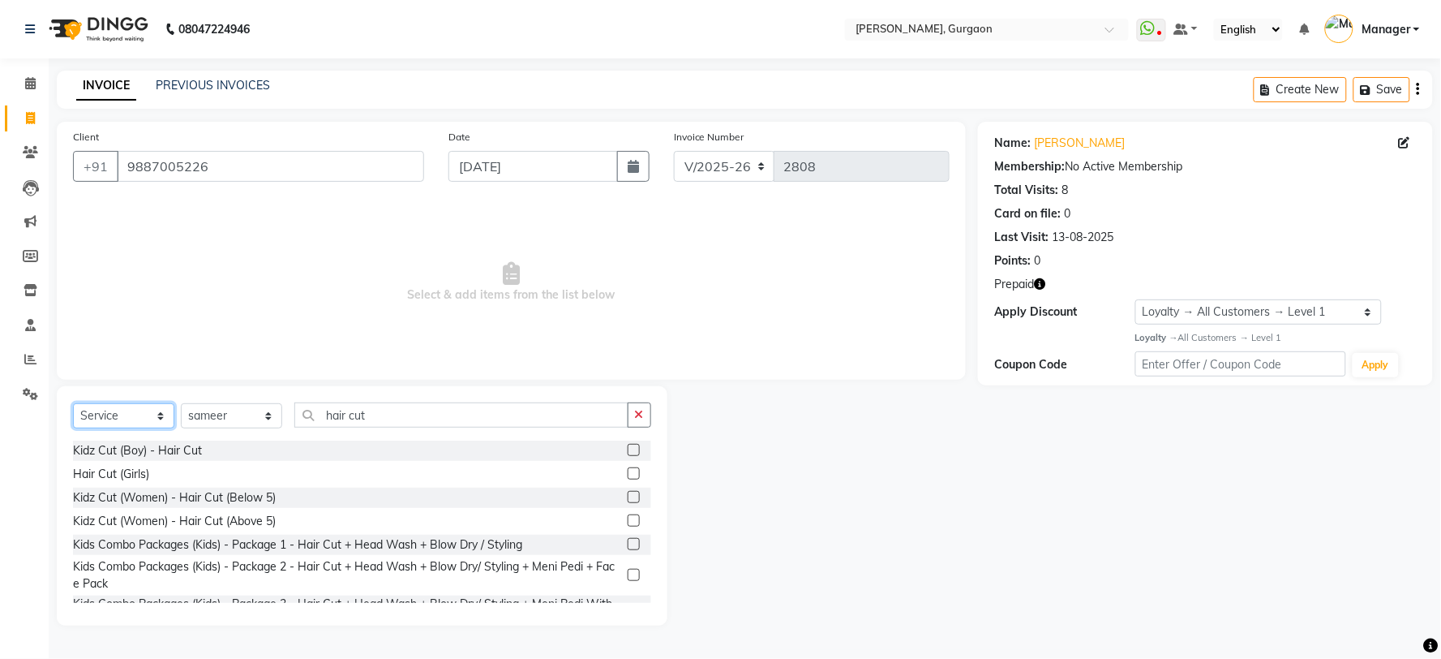
click at [142, 417] on select "Select Service Product Membership Package Voucher Prepaid Gift Card" at bounding box center [123, 415] width 101 height 25
select select "P"
click at [73, 404] on select "Select Service Product Membership Package Voucher Prepaid Gift Card" at bounding box center [123, 415] width 101 height 25
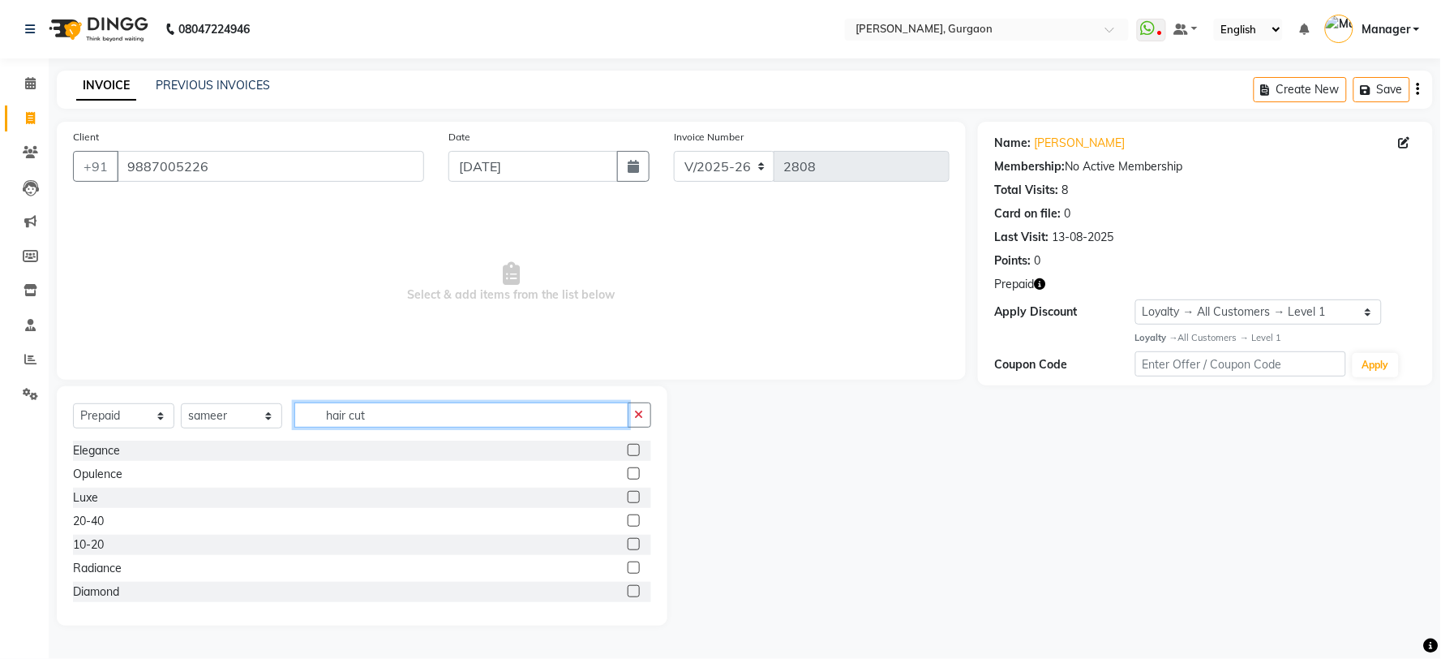
click at [365, 422] on input "hair cut" at bounding box center [461, 414] width 334 height 25
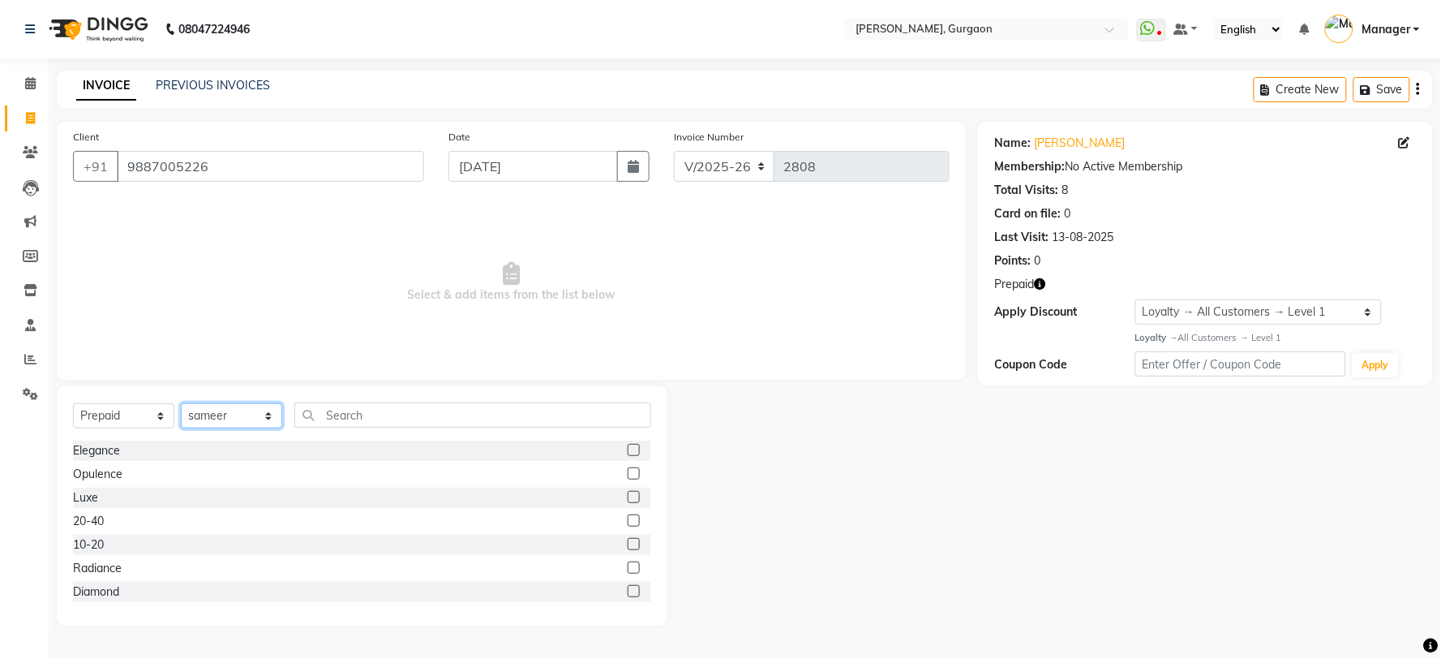
click at [228, 414] on select "Select Stylist [PERSON_NAME] Nail ARTIST [PERSON_NAME] Makeup Manager [PERSON_N…" at bounding box center [231, 415] width 101 height 25
select select "29602"
click at [181, 404] on select "Select Stylist [PERSON_NAME] Nail ARTIST [PERSON_NAME] Makeup Manager [PERSON_N…" at bounding box center [231, 415] width 101 height 25
drag, startPoint x: 112, startPoint y: 562, endPoint x: 158, endPoint y: 533, distance: 54.7
click at [112, 561] on div "Radiance" at bounding box center [97, 568] width 49 height 17
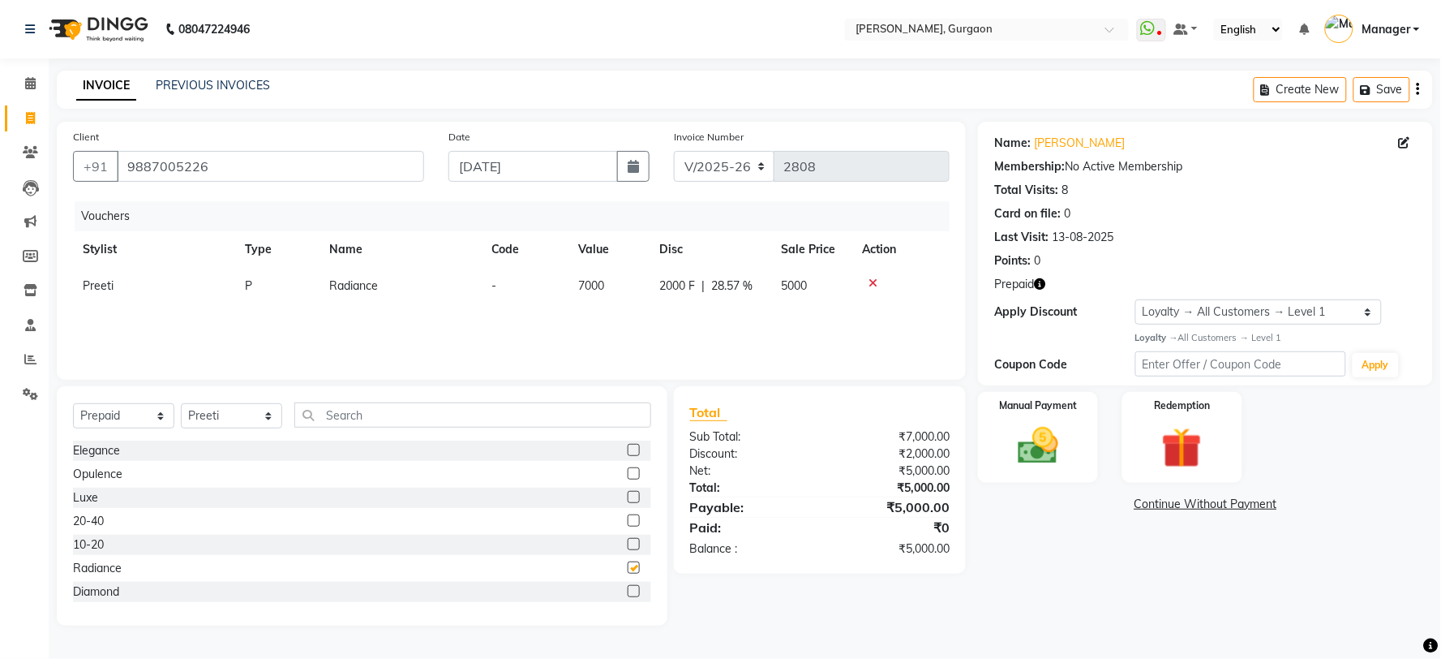
checkbox input "false"
click at [1265, 304] on select "Select Loyalty → All Customers → Level 1" at bounding box center [1258, 311] width 247 height 25
select select "0:"
click at [1135, 299] on select "Select Loyalty → All Customers → Level 1" at bounding box center [1258, 311] width 247 height 25
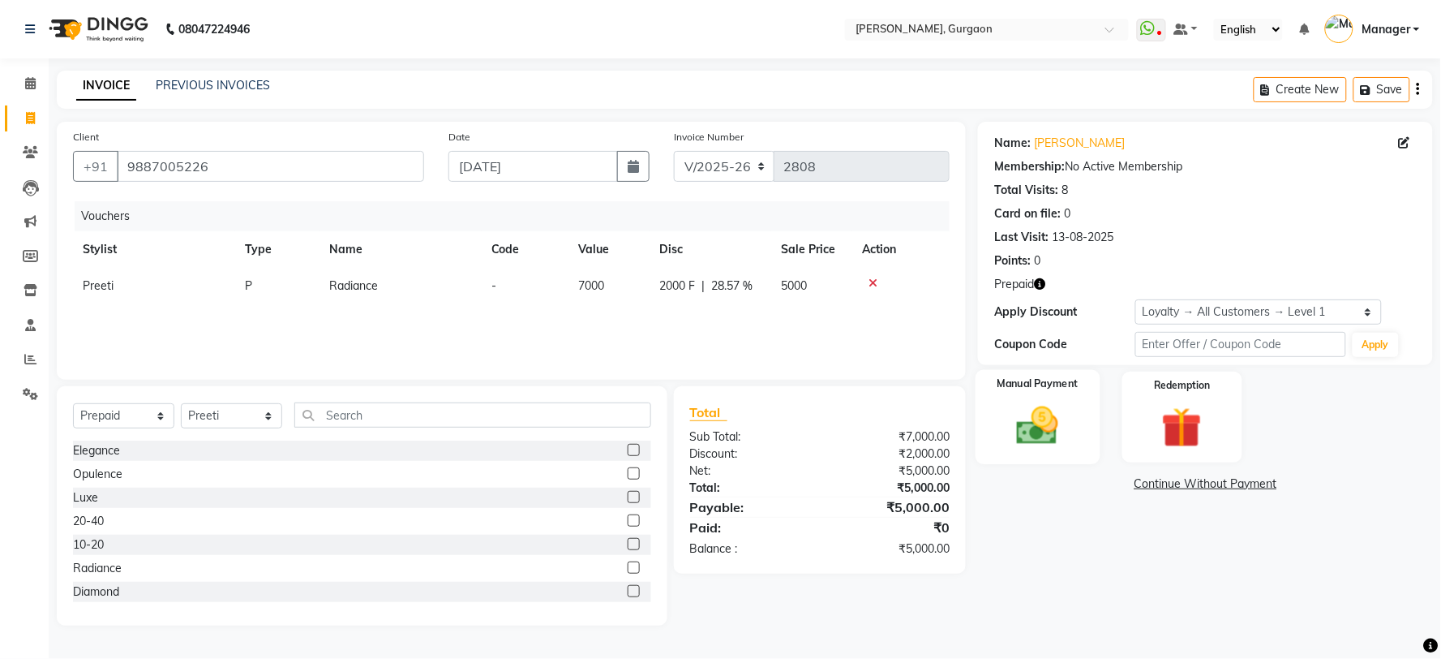
click at [1049, 444] on img at bounding box center [1038, 425] width 68 height 49
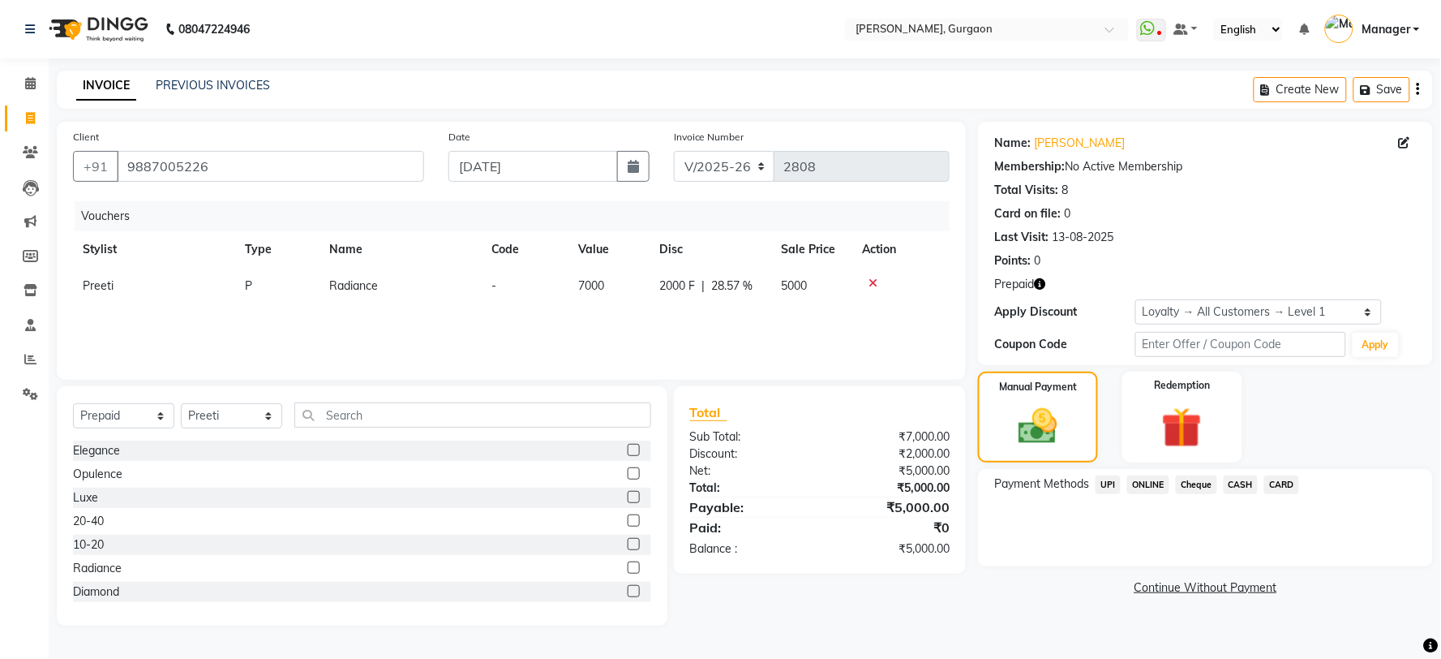
click at [1106, 483] on span "UPI" at bounding box center [1108, 484] width 25 height 19
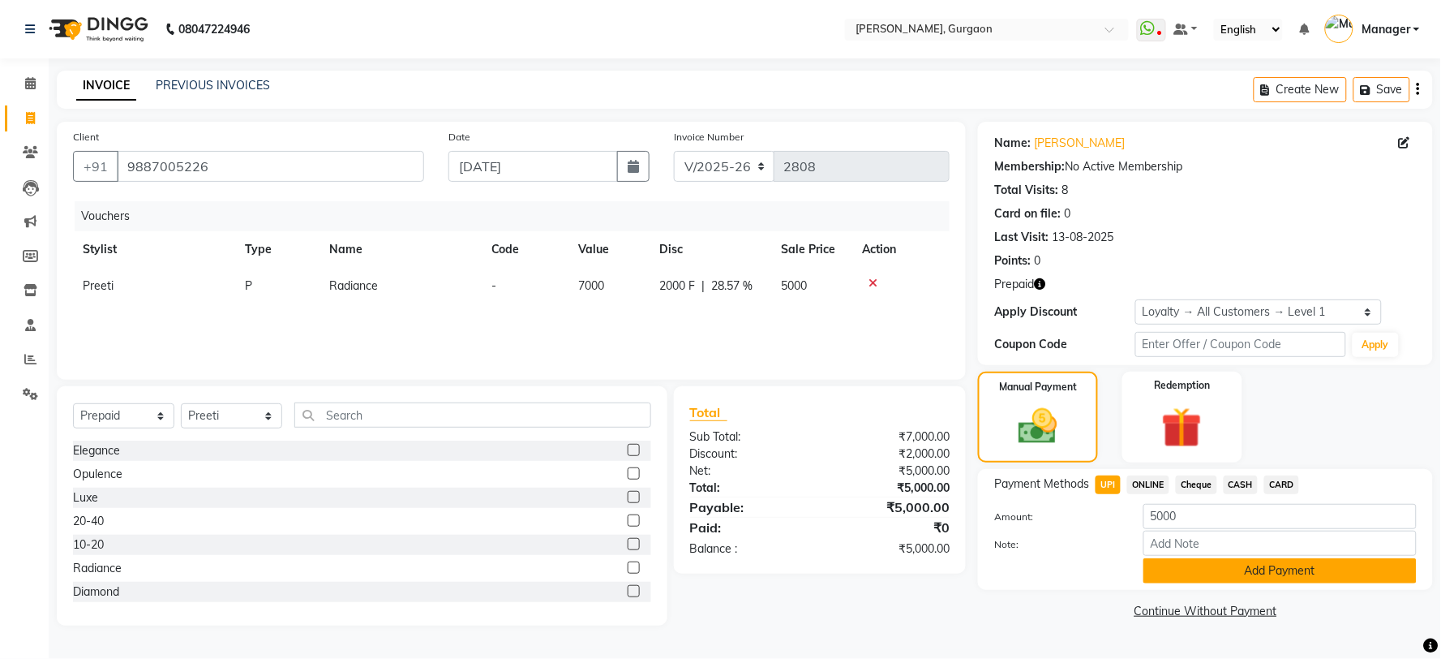
click at [1288, 568] on button "Add Payment" at bounding box center [1279, 570] width 273 height 25
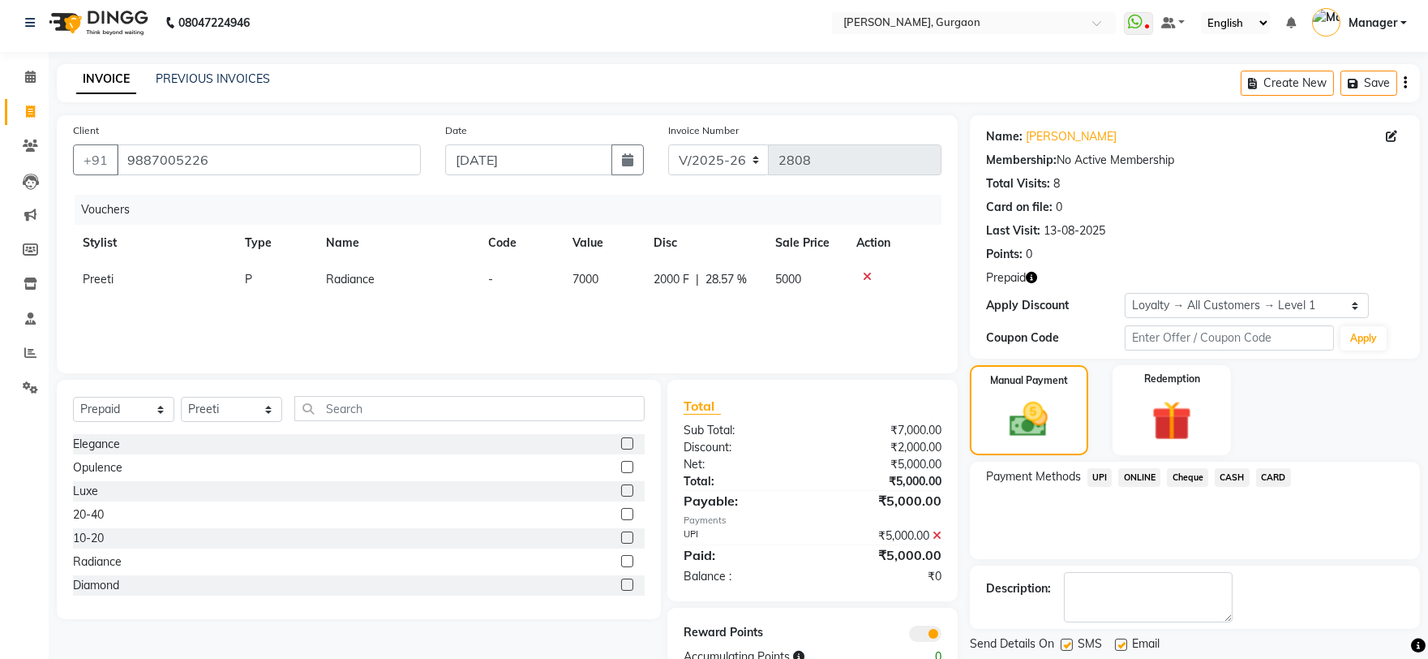
scroll to position [55, 0]
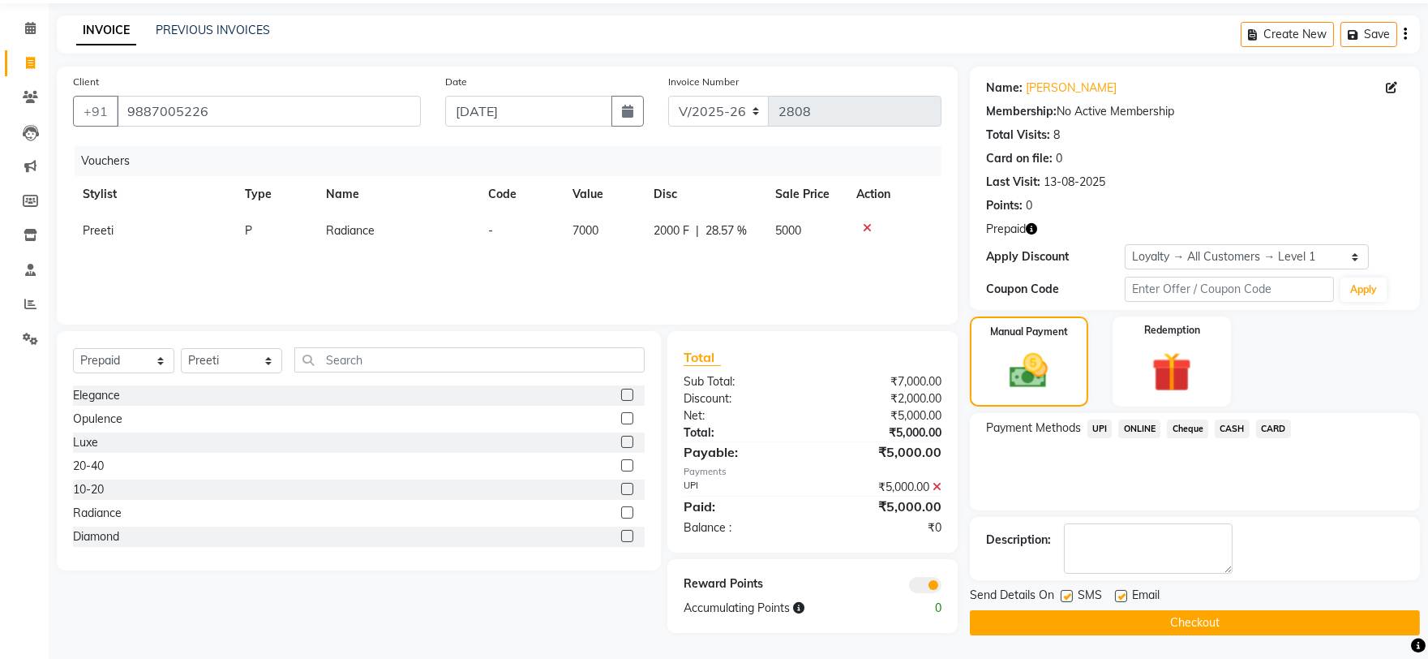
click at [1233, 623] on button "Checkout" at bounding box center [1195, 622] width 450 height 25
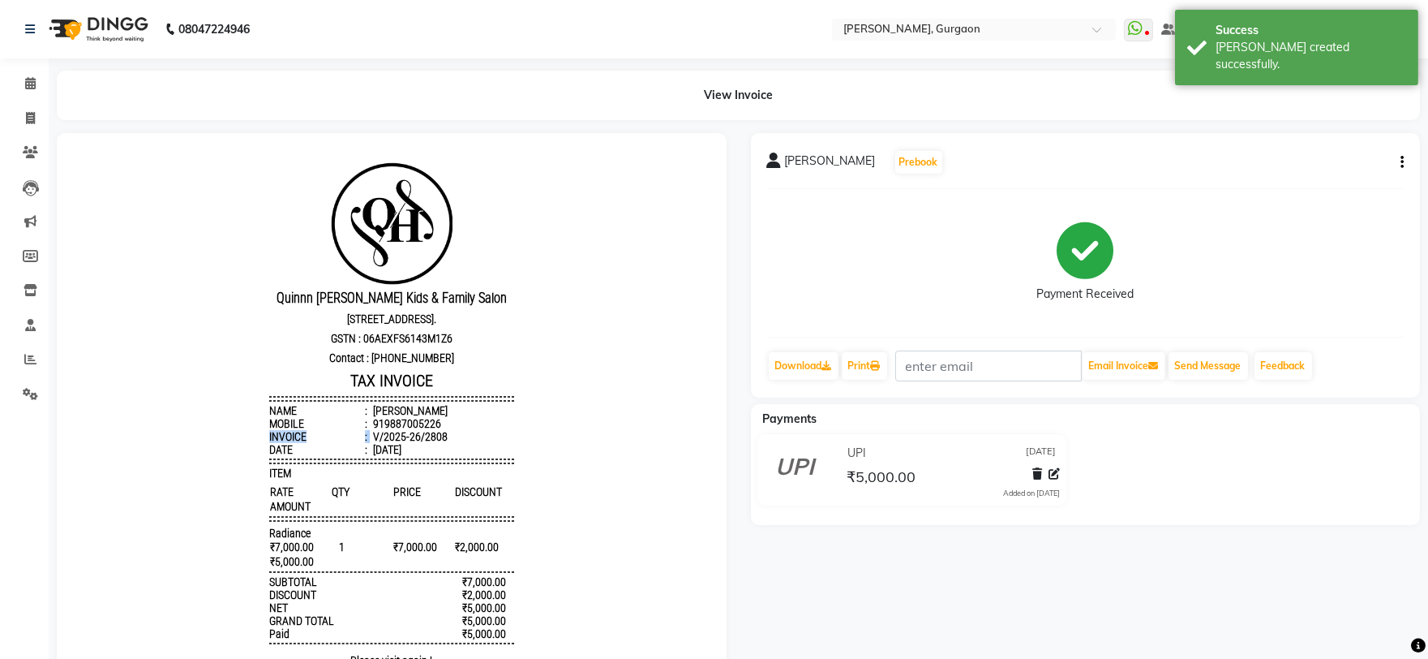
drag, startPoint x: 431, startPoint y: 424, endPoint x: 381, endPoint y: 431, distance: 50.7
click at [377, 429] on li "Mobile : 919887005226" at bounding box center [391, 422] width 245 height 13
click at [423, 429] on div "919887005226" at bounding box center [405, 422] width 71 height 13
click at [370, 427] on div "919887005226" at bounding box center [405, 422] width 71 height 13
drag, startPoint x: 369, startPoint y: 427, endPoint x: 410, endPoint y: 435, distance: 41.4
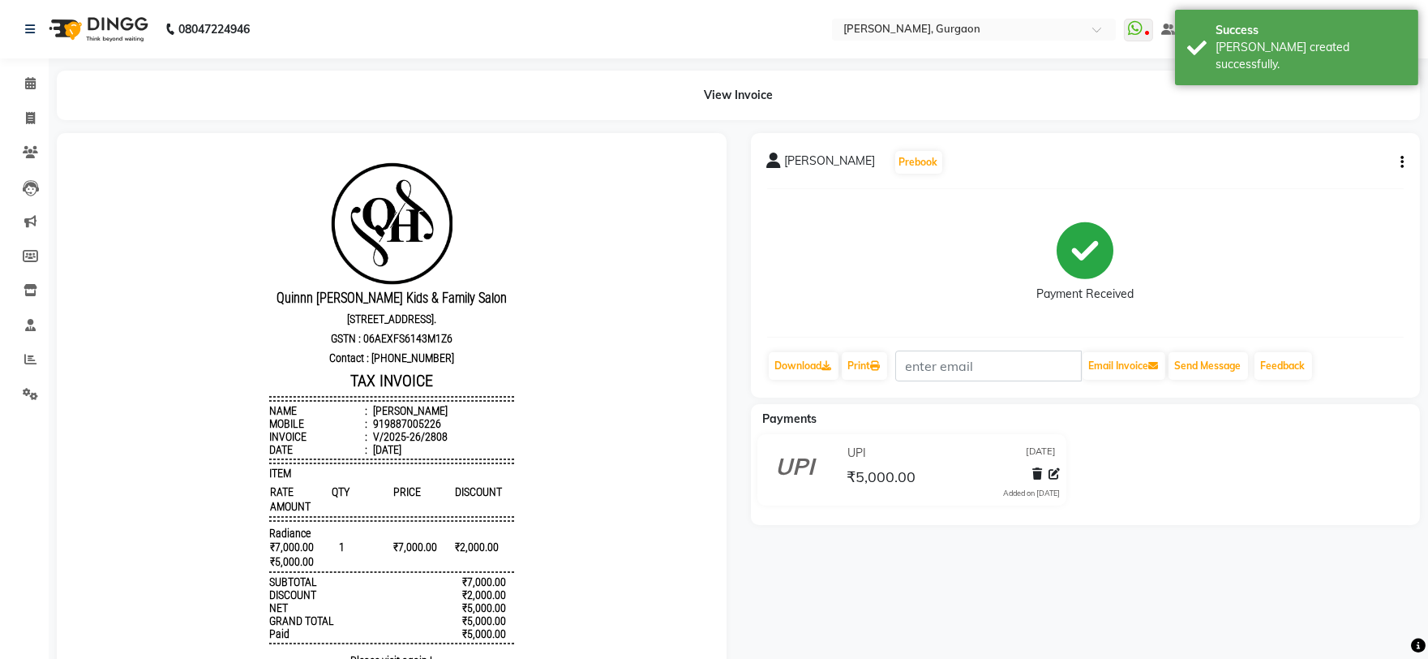
click at [392, 442] on div "V/2025-26/2808" at bounding box center [409, 435] width 78 height 13
drag, startPoint x: 430, startPoint y: 424, endPoint x: 367, endPoint y: 427, distance: 63.3
click at [367, 427] on li "Mobile : 919887005226" at bounding box center [391, 422] width 245 height 13
copy div "19887005226"
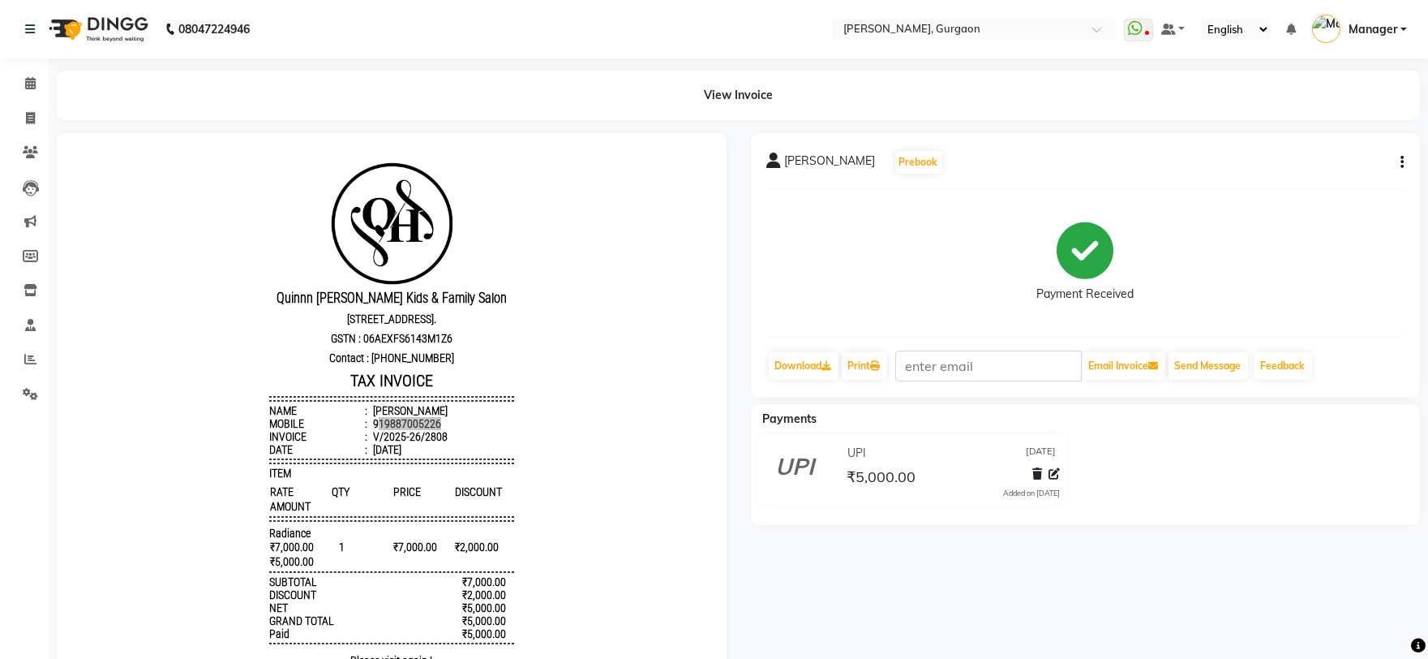
click at [31, 101] on li "Invoice" at bounding box center [24, 118] width 49 height 35
click at [31, 118] on icon at bounding box center [30, 118] width 9 height 12
select select "service"
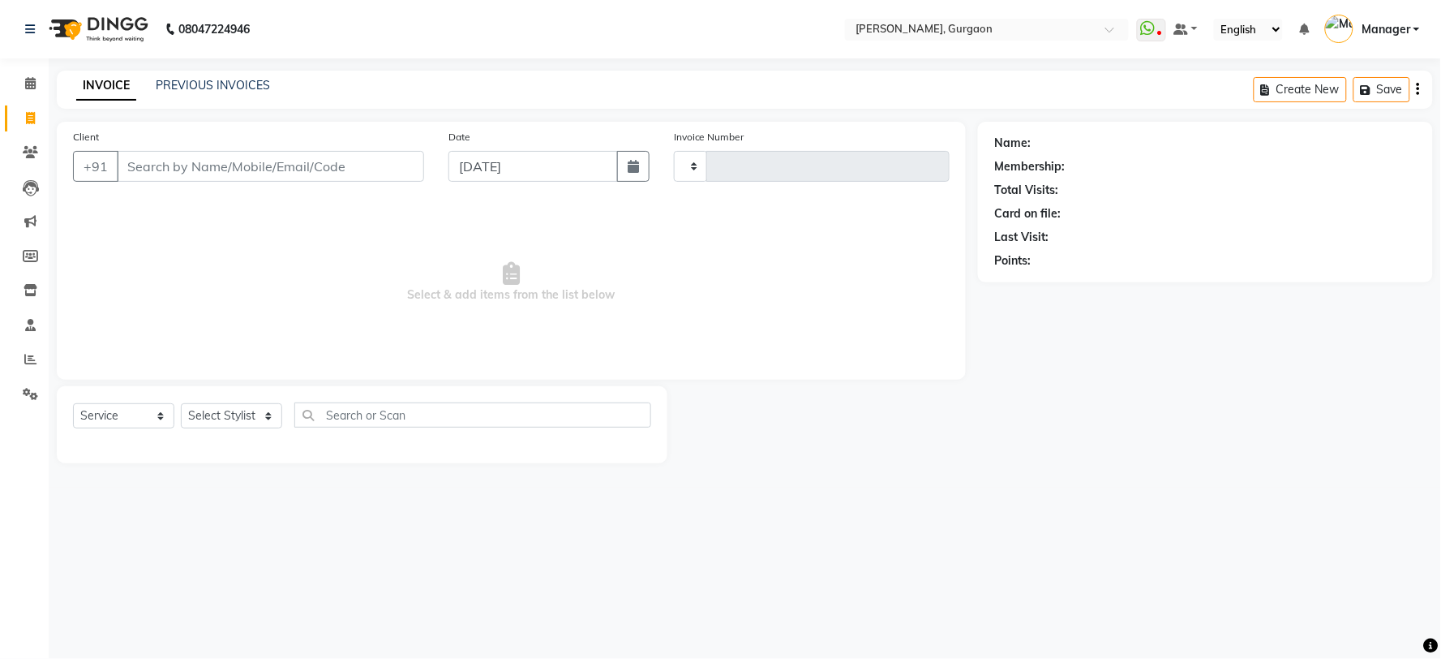
type input "2809"
select select "3880"
click at [320, 172] on input "Client" at bounding box center [270, 166] width 307 height 31
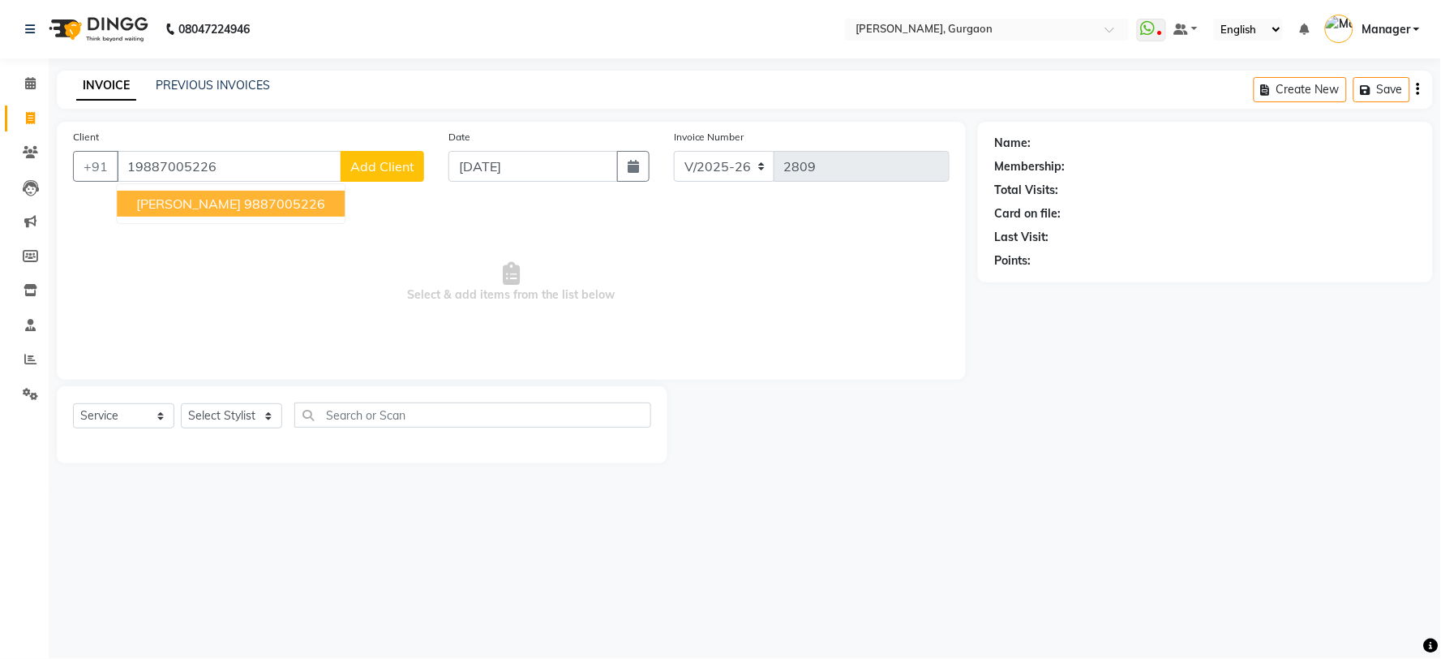
type input "19887005226"
click at [225, 410] on select "Select Stylist [PERSON_NAME] Nail ARTIST [PERSON_NAME] Makeup Manager [PERSON_N…" at bounding box center [231, 415] width 101 height 25
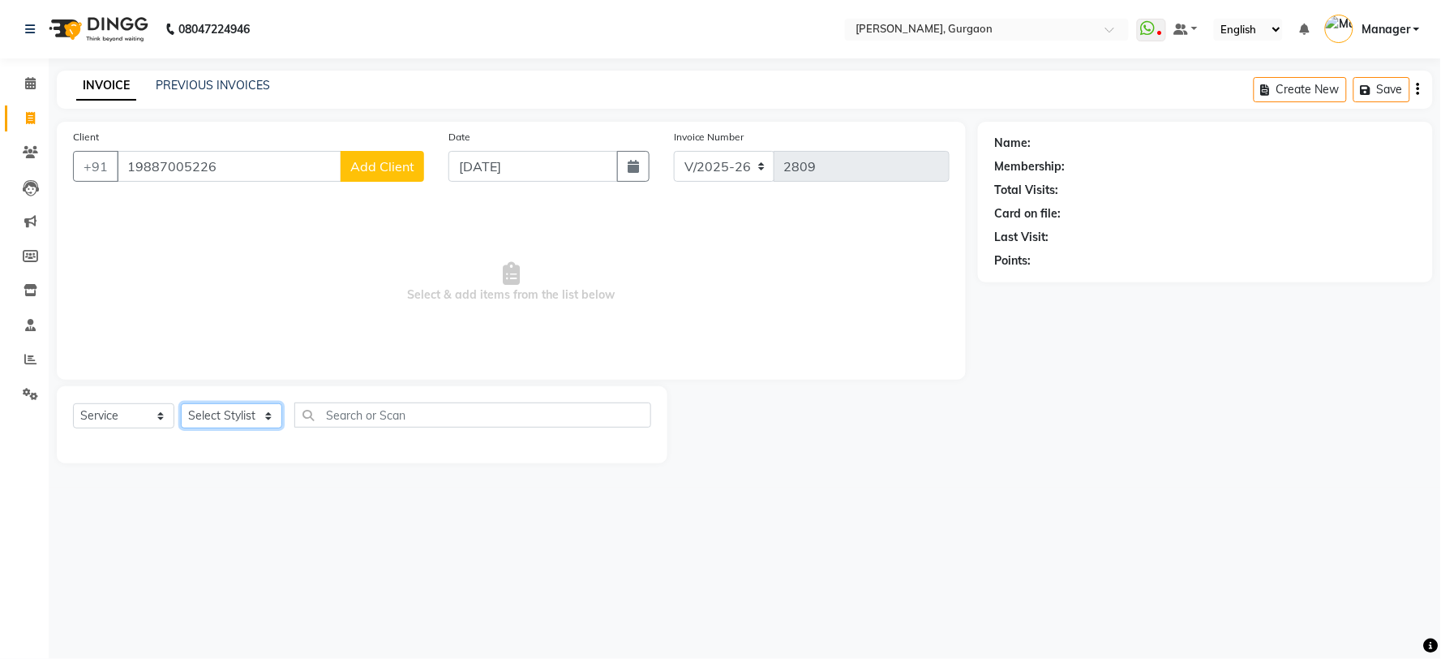
select select "58040"
click at [181, 404] on select "Select Stylist [PERSON_NAME] Nail ARTIST [PERSON_NAME] Makeup Manager [PERSON_N…" at bounding box center [231, 415] width 101 height 25
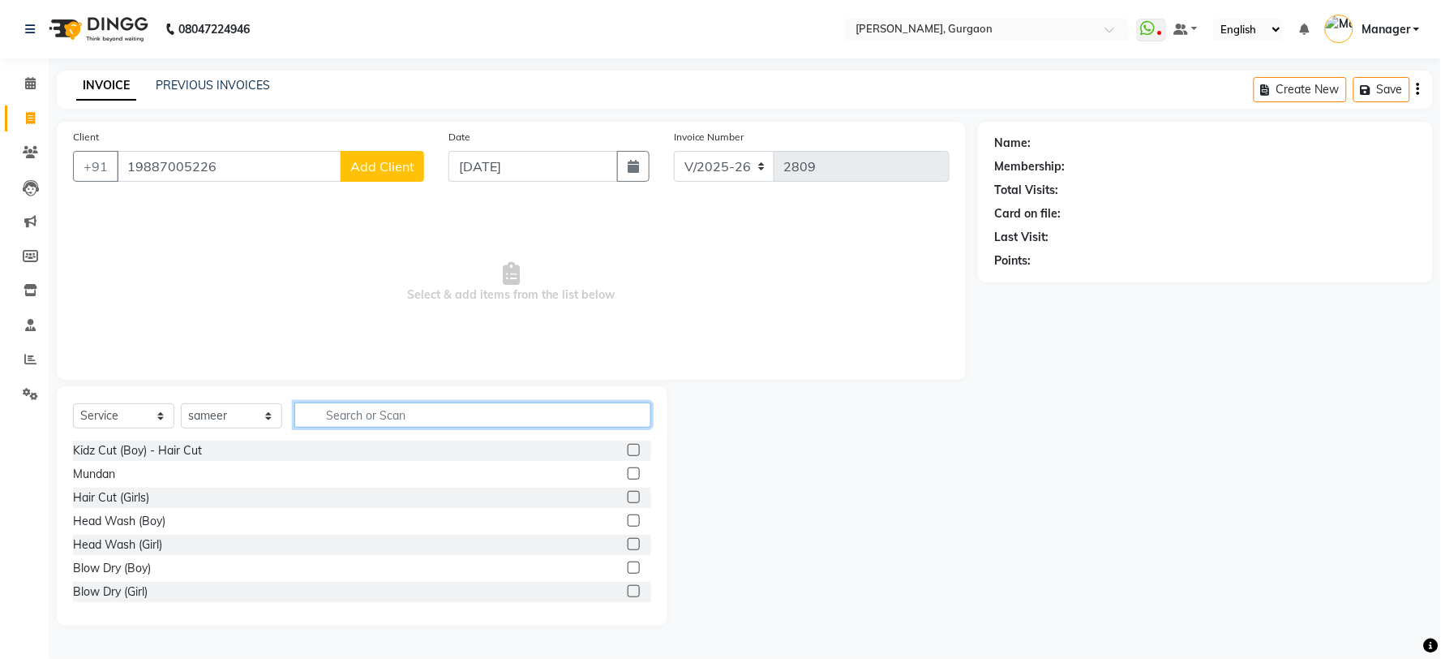
click at [342, 408] on input "text" at bounding box center [472, 414] width 357 height 25
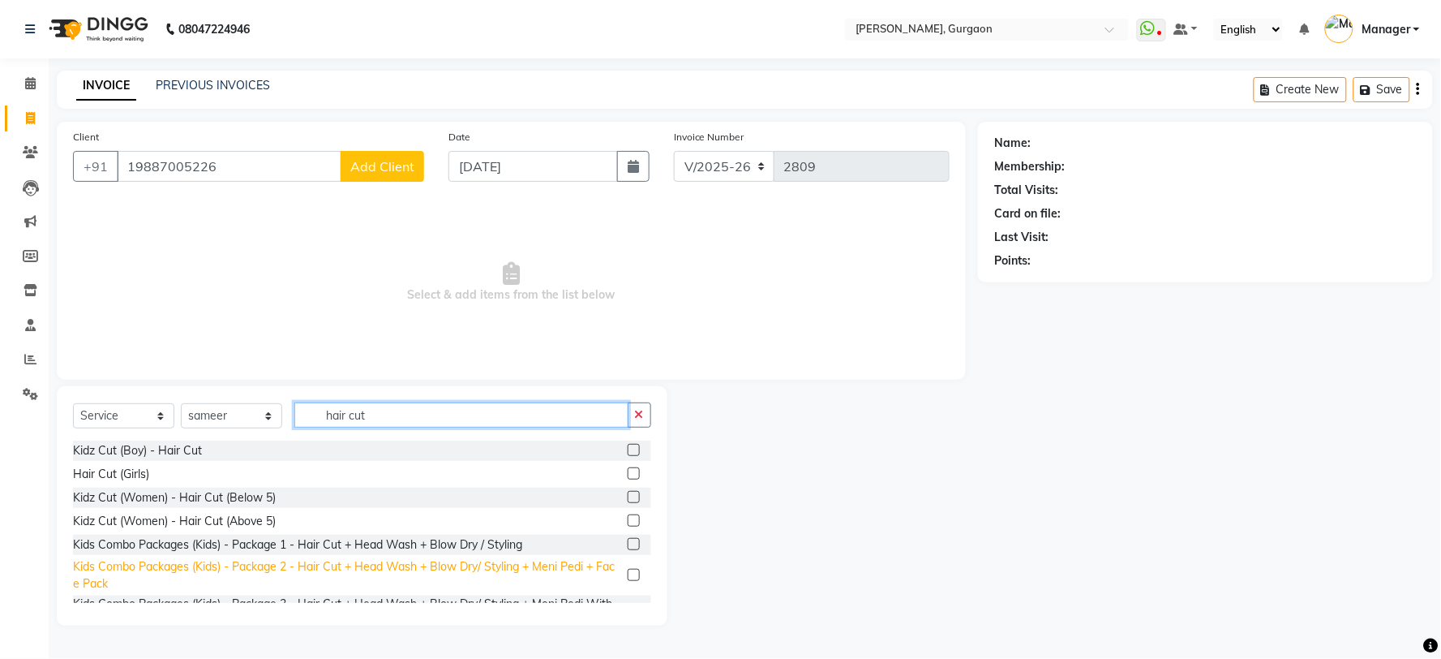
scroll to position [171, 0]
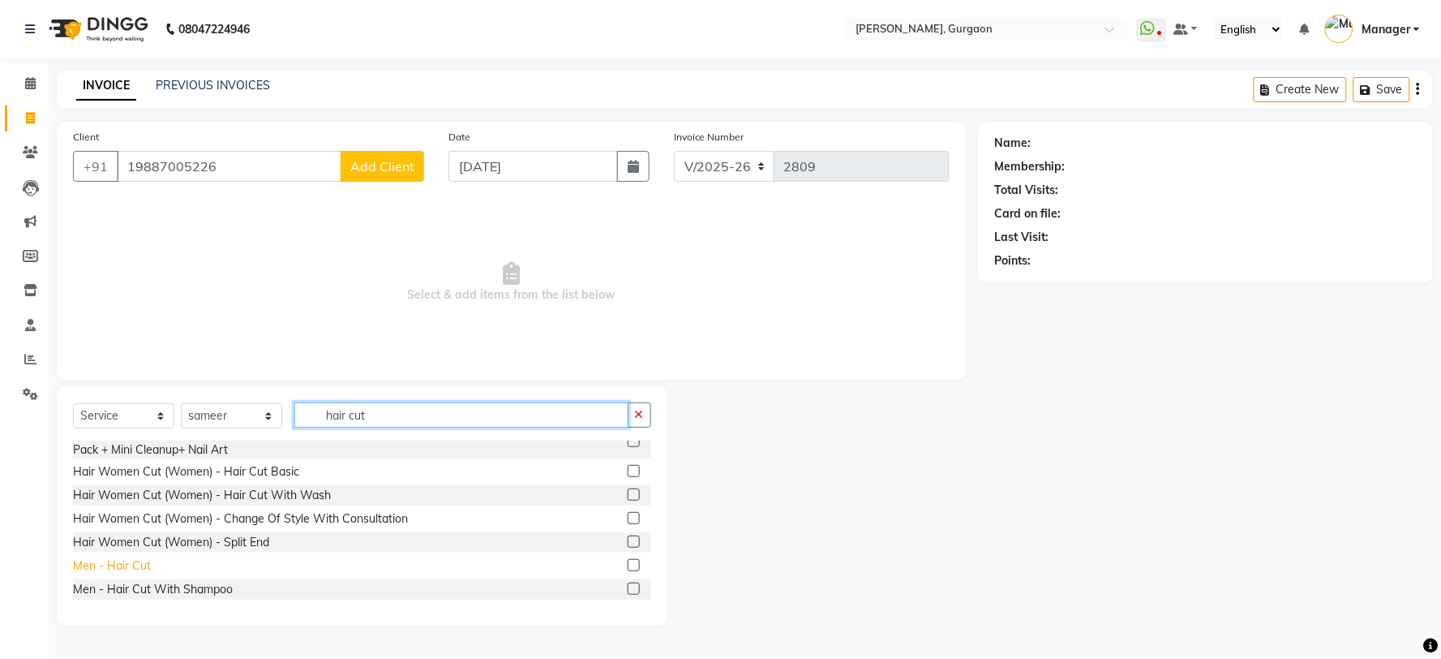
type input "hair cut"
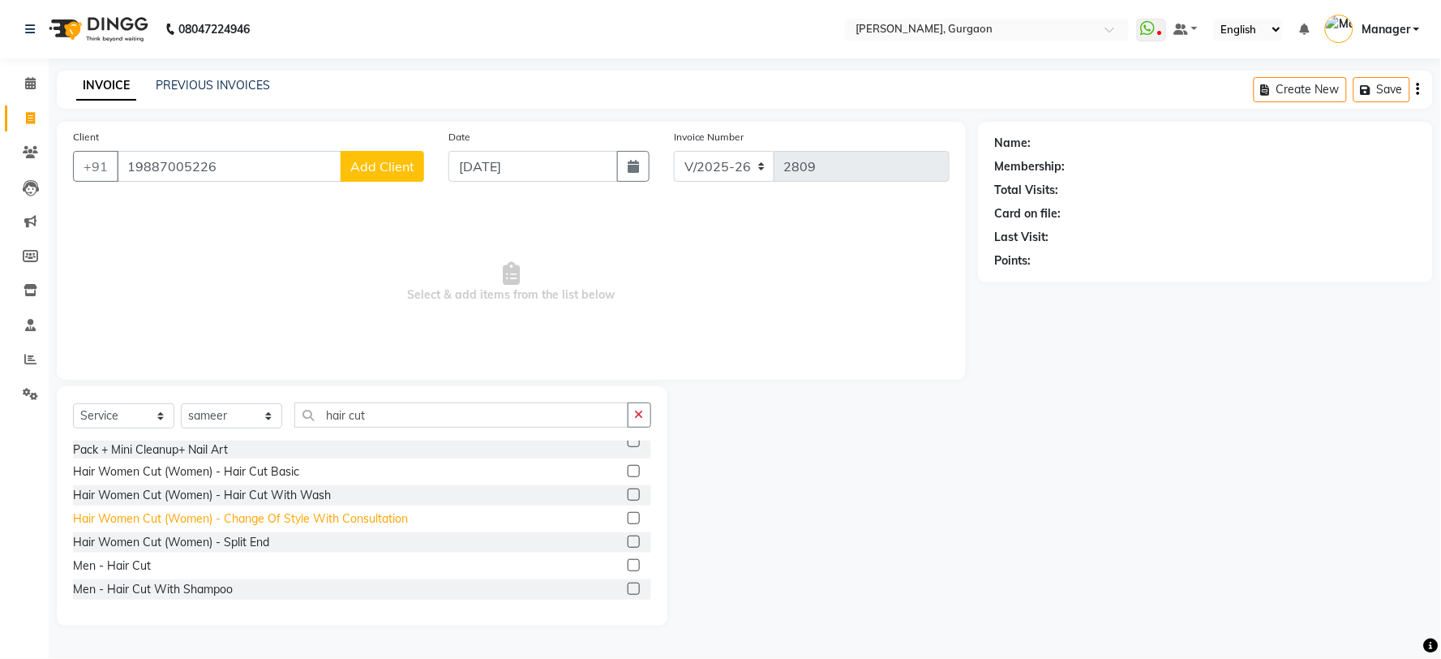
drag, startPoint x: 119, startPoint y: 558, endPoint x: 260, endPoint y: 521, distance: 146.0
click at [119, 557] on div "Men - Hair Cut" at bounding box center [112, 565] width 78 height 17
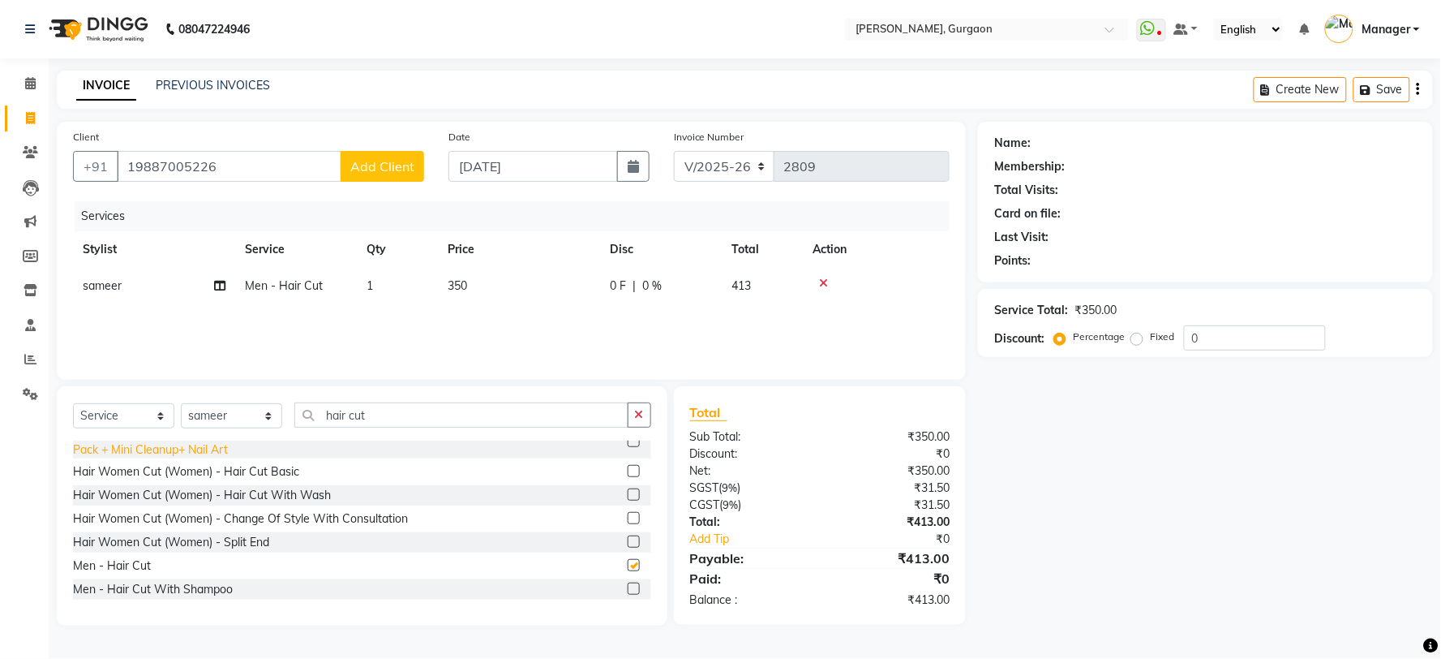
checkbox input "false"
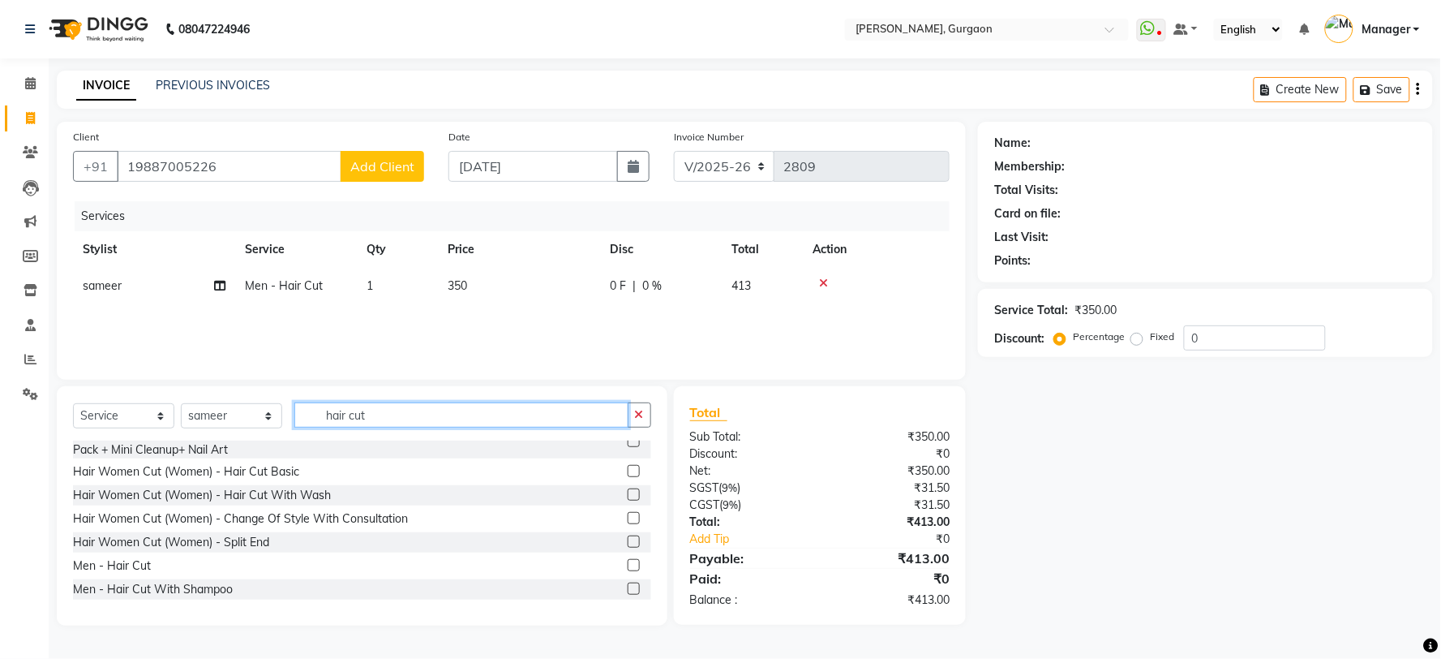
click at [400, 423] on input "hair cut" at bounding box center [461, 414] width 334 height 25
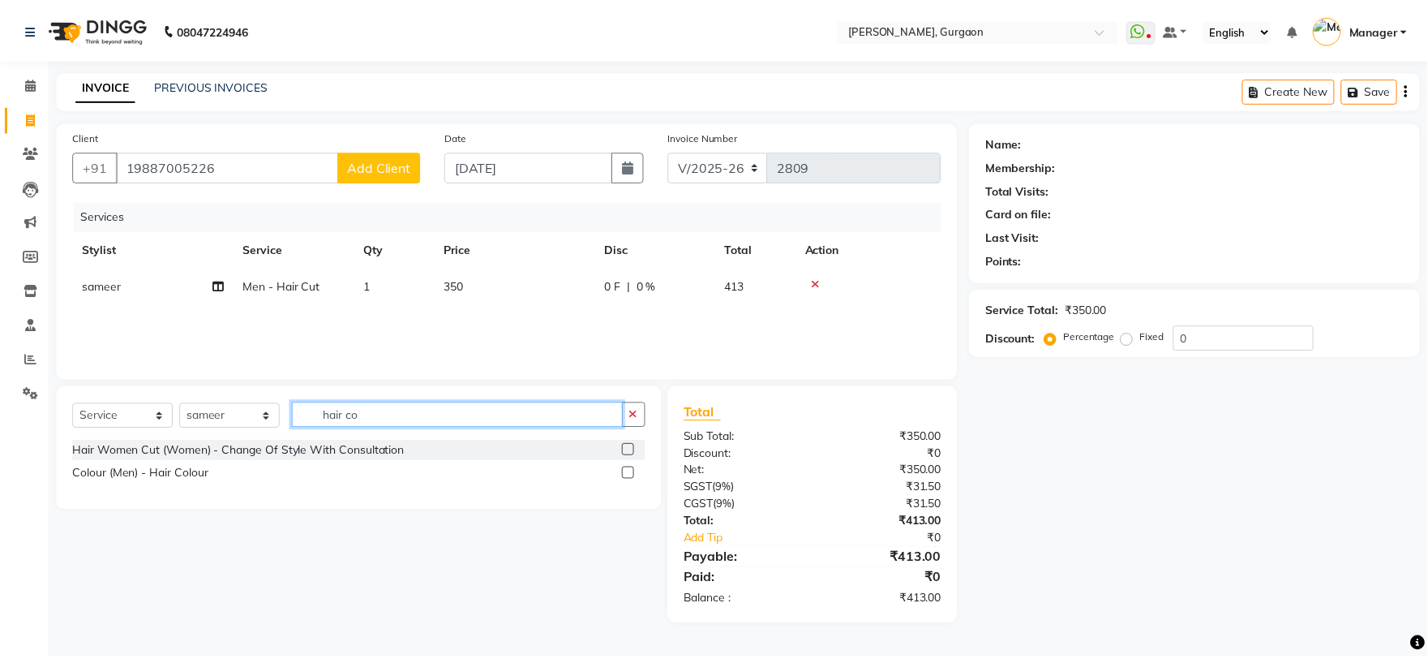
scroll to position [0, 0]
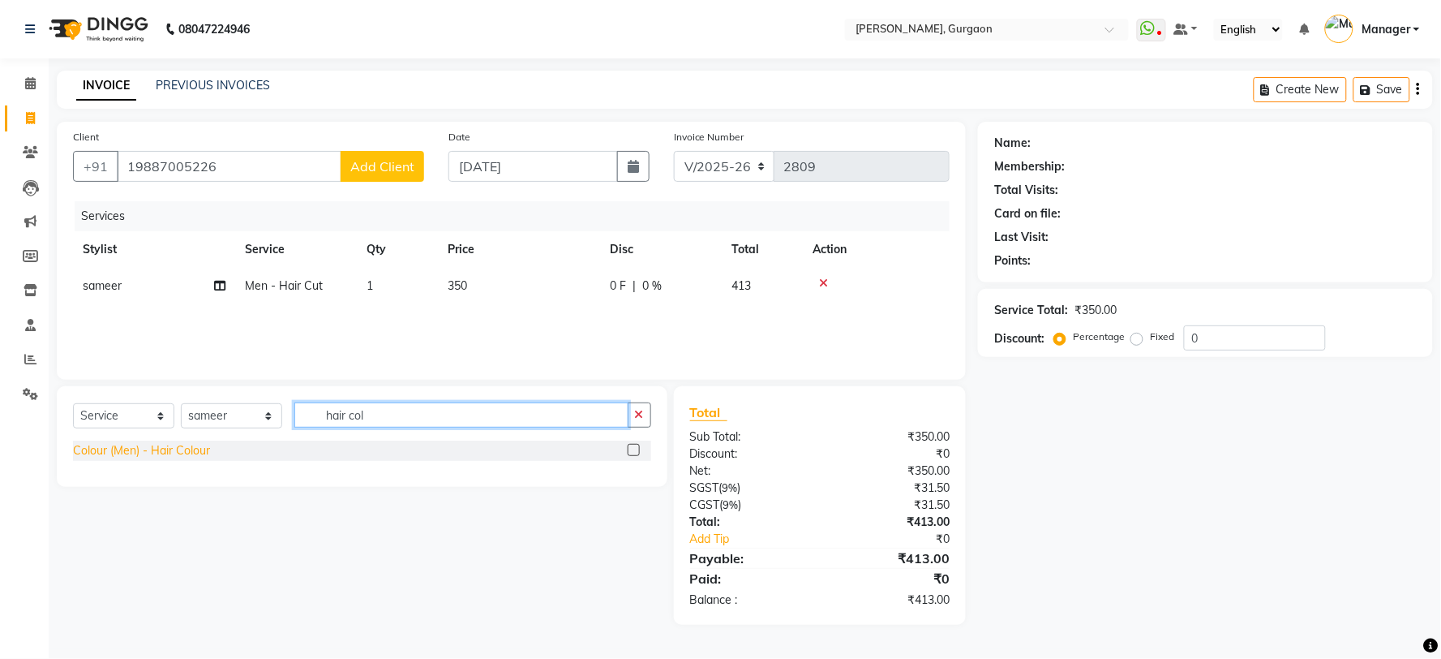
type input "hair col"
click at [155, 452] on div "Colour (Men) - Hair Colour" at bounding box center [141, 450] width 137 height 17
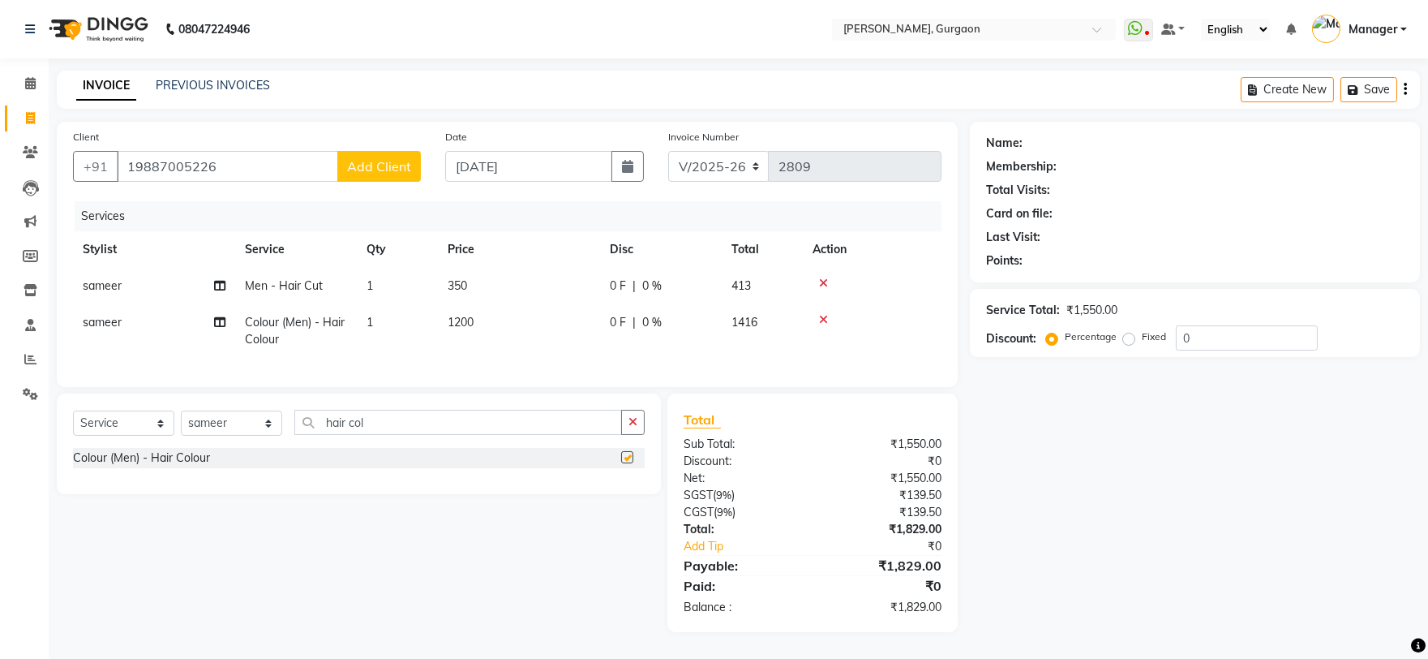
checkbox input "false"
click at [261, 432] on select "Select Stylist [PERSON_NAME] Nail ARTIST [PERSON_NAME] Makeup Manager [PERSON_N…" at bounding box center [231, 422] width 101 height 25
select select "50388"
click at [181, 424] on select "Select Stylist [PERSON_NAME] Nail ARTIST [PERSON_NAME] Makeup Manager [PERSON_N…" at bounding box center [231, 422] width 101 height 25
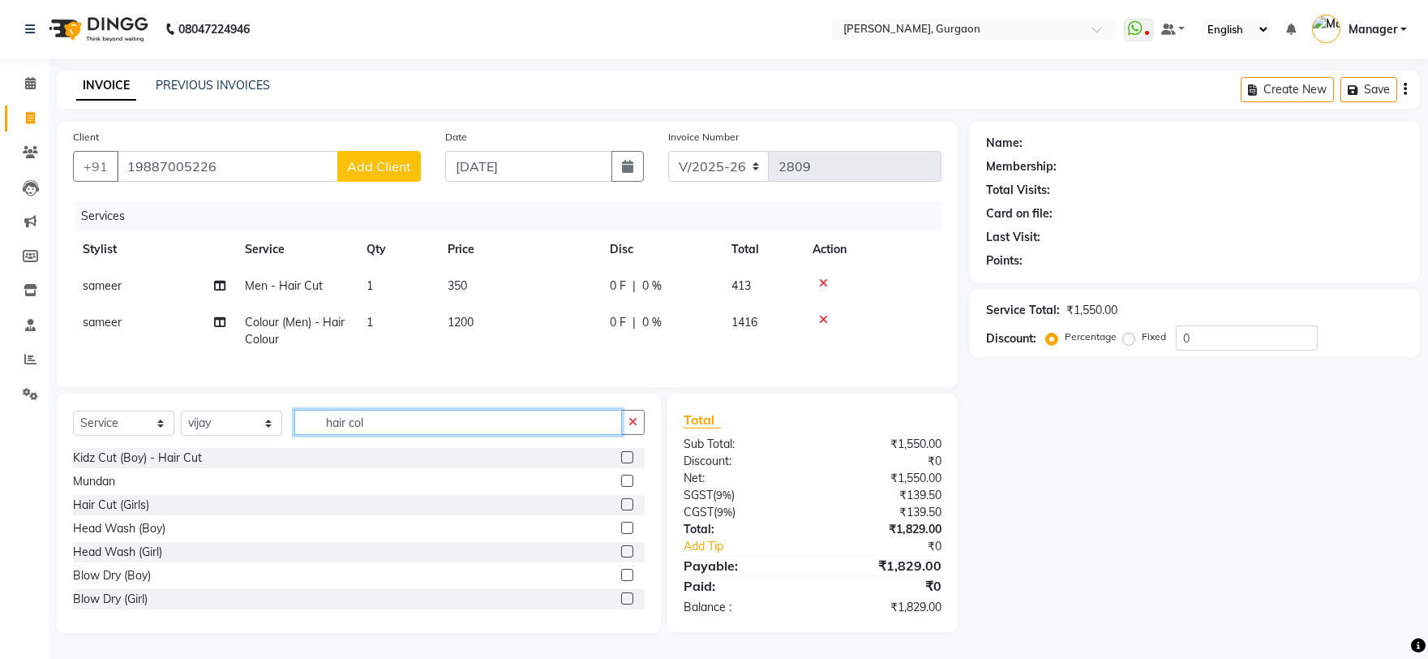
click at [394, 432] on input "hair col" at bounding box center [458, 422] width 328 height 25
click at [394, 431] on input "hair col" at bounding box center [458, 422] width 328 height 25
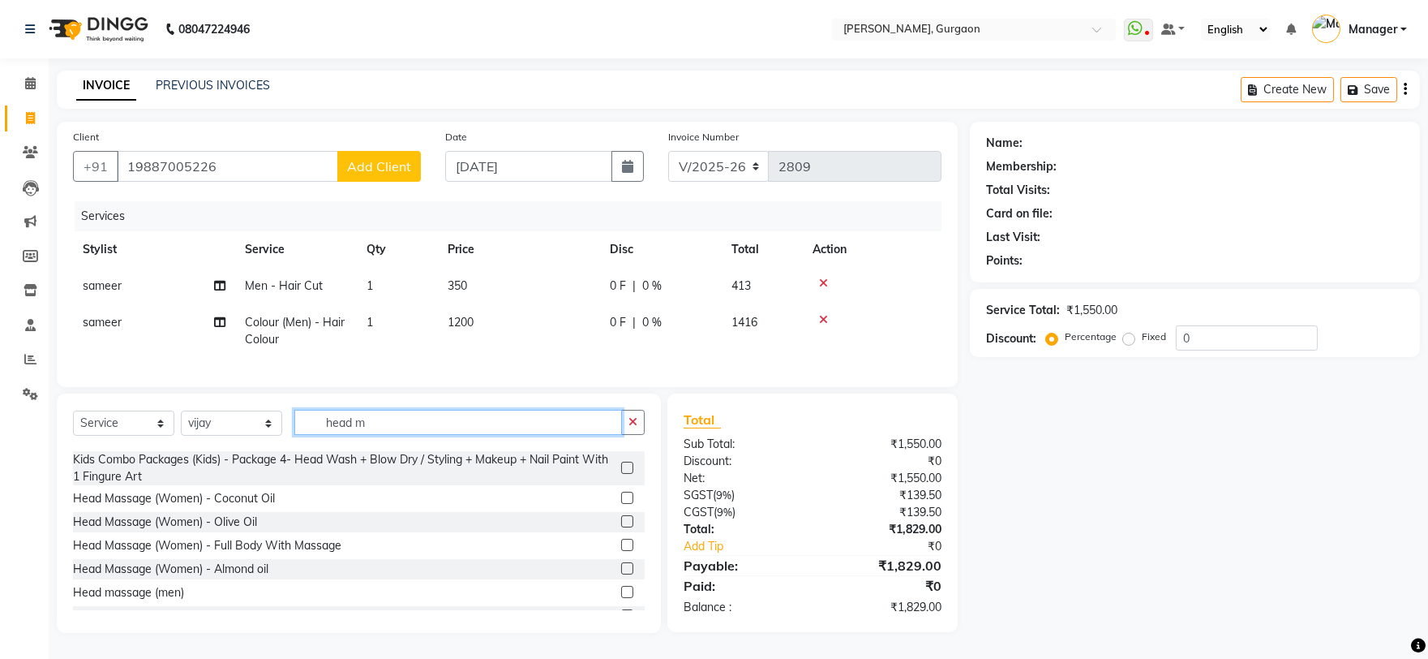
scroll to position [138, 0]
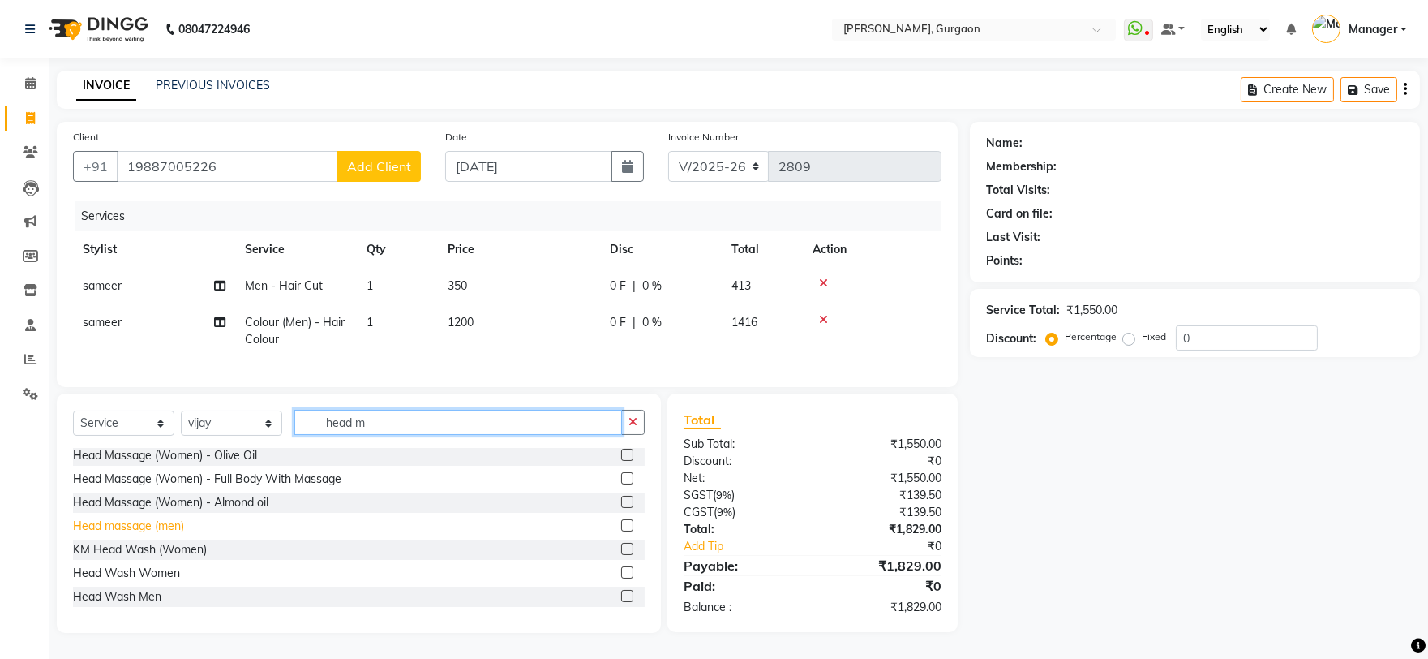
type input "head m"
click at [152, 534] on div "Head massage (men)" at bounding box center [128, 525] width 111 height 17
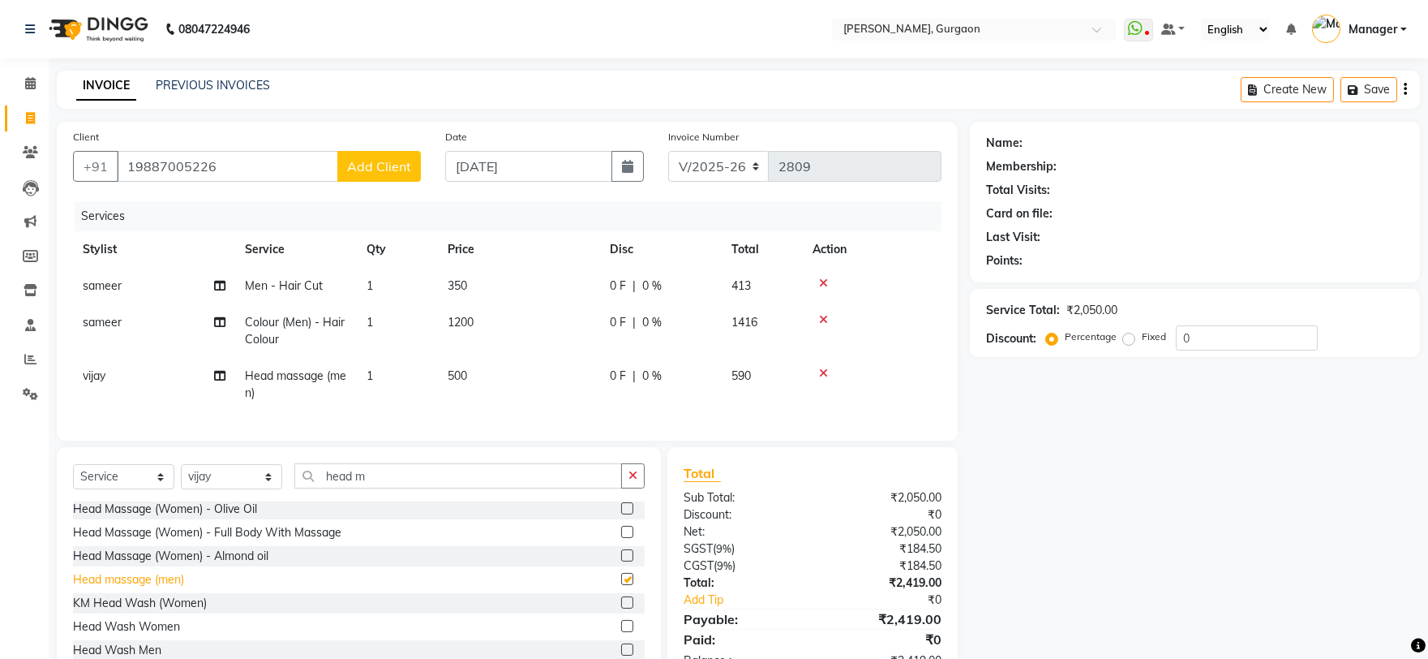
checkbox input "false"
click at [132, 166] on input "19887005226" at bounding box center [227, 166] width 221 height 31
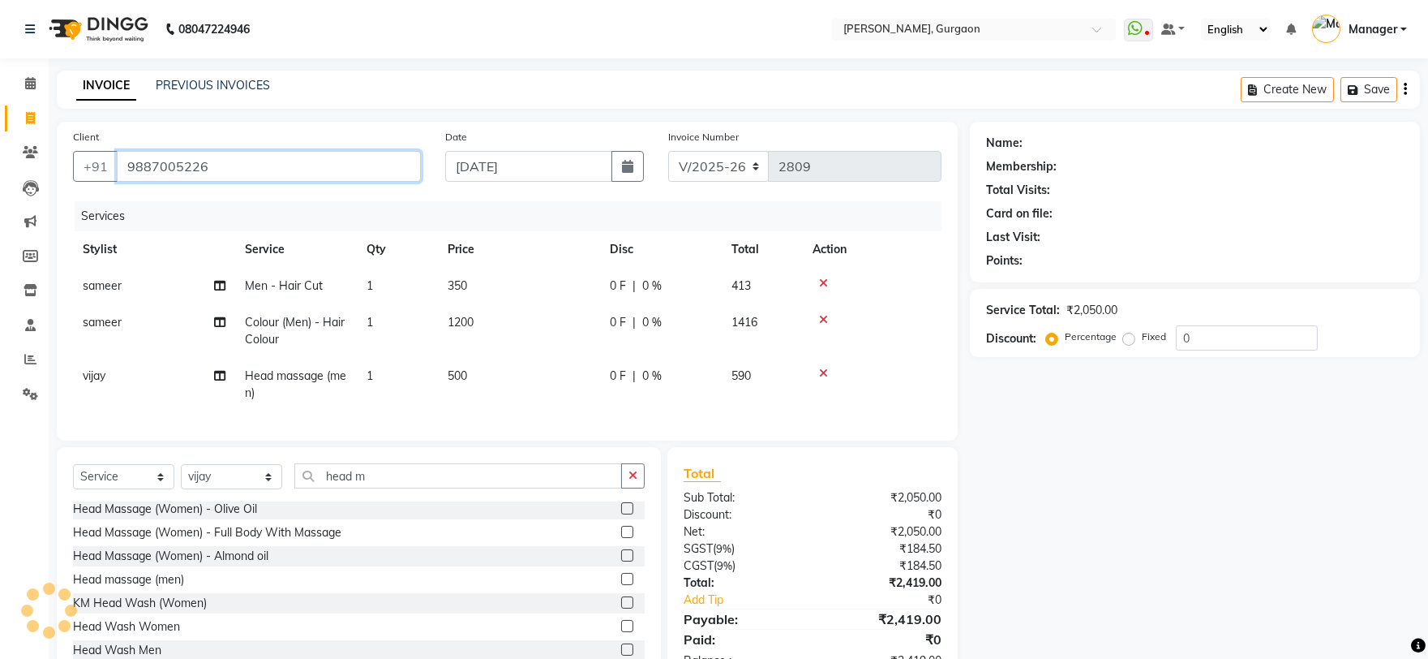
type input "9887005226"
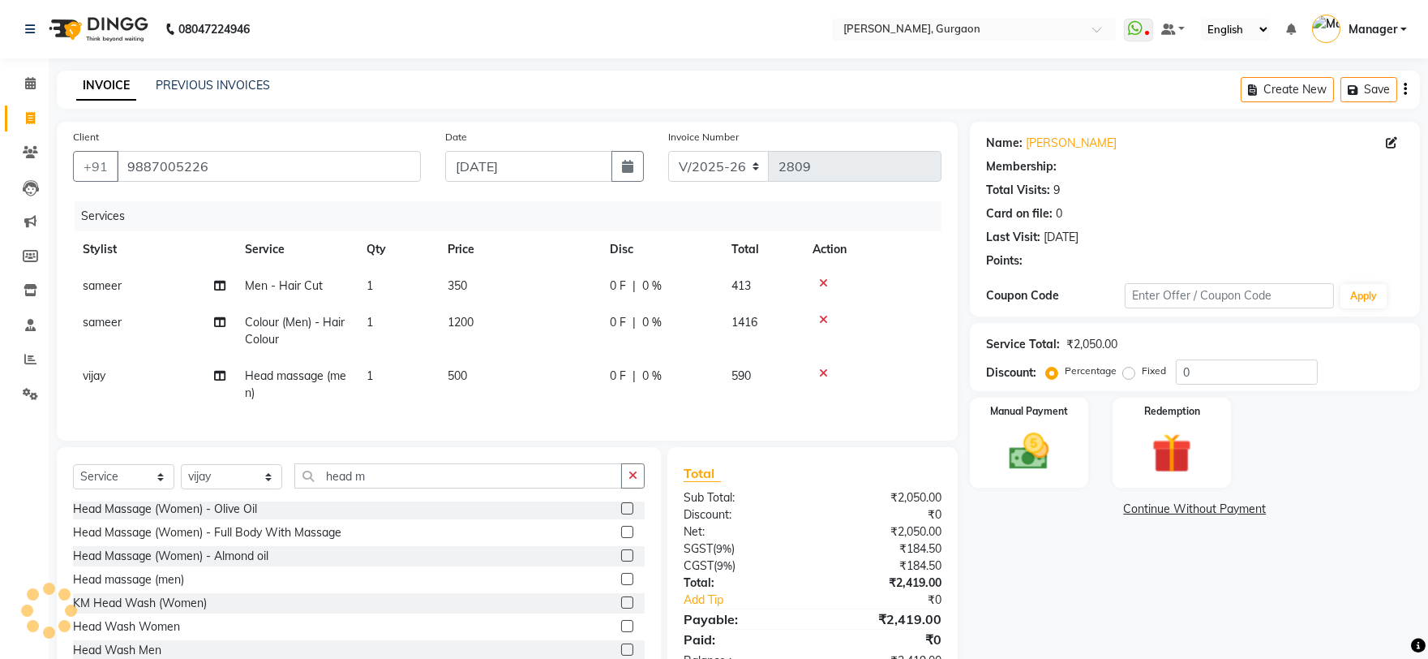
select select "1: Object"
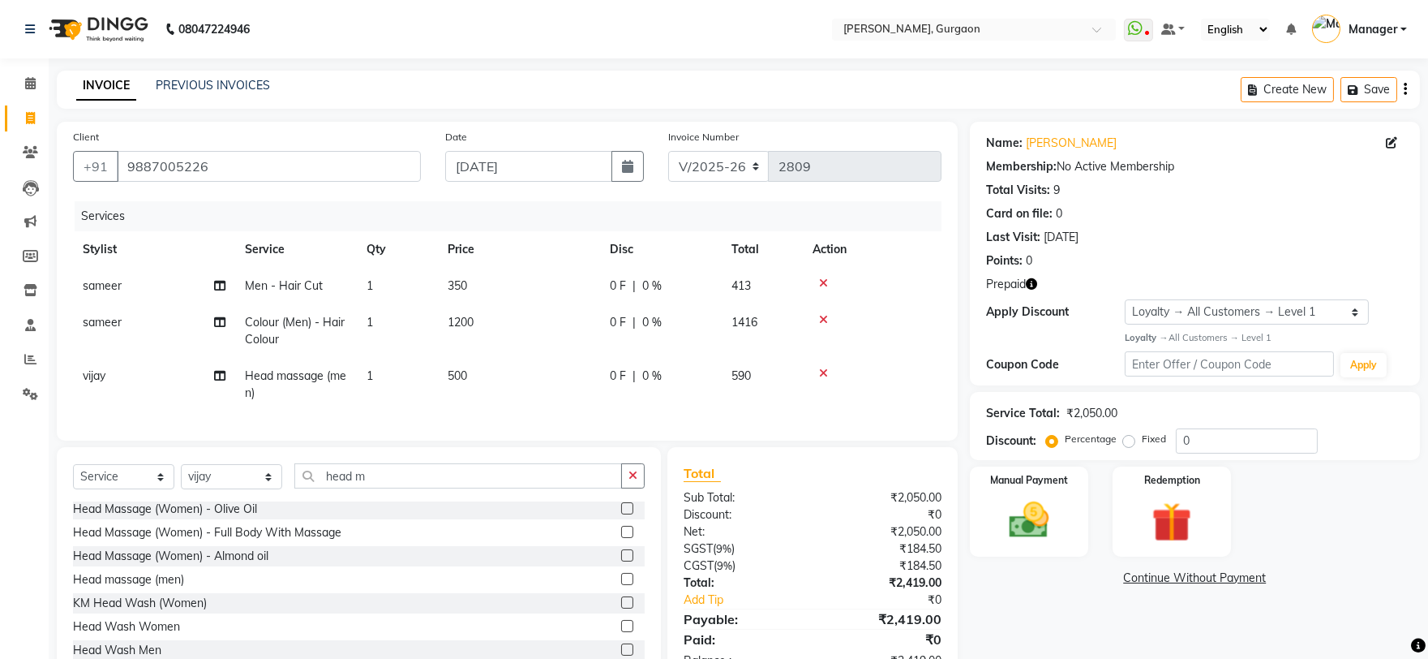
click at [817, 90] on div "INVOICE PREVIOUS INVOICES Create New Save" at bounding box center [738, 90] width 1363 height 38
click at [1031, 285] on icon "button" at bounding box center [1031, 283] width 11 height 11
click at [950, 375] on div "Client +91 9887005226 Date 03-09-2025 Invoice Number R/2025-26 V/2025 V/2025-26…" at bounding box center [507, 281] width 901 height 319
click at [712, 165] on select "R/2025-26 V/2025 V/2025-26" at bounding box center [718, 166] width 101 height 31
select select "5073"
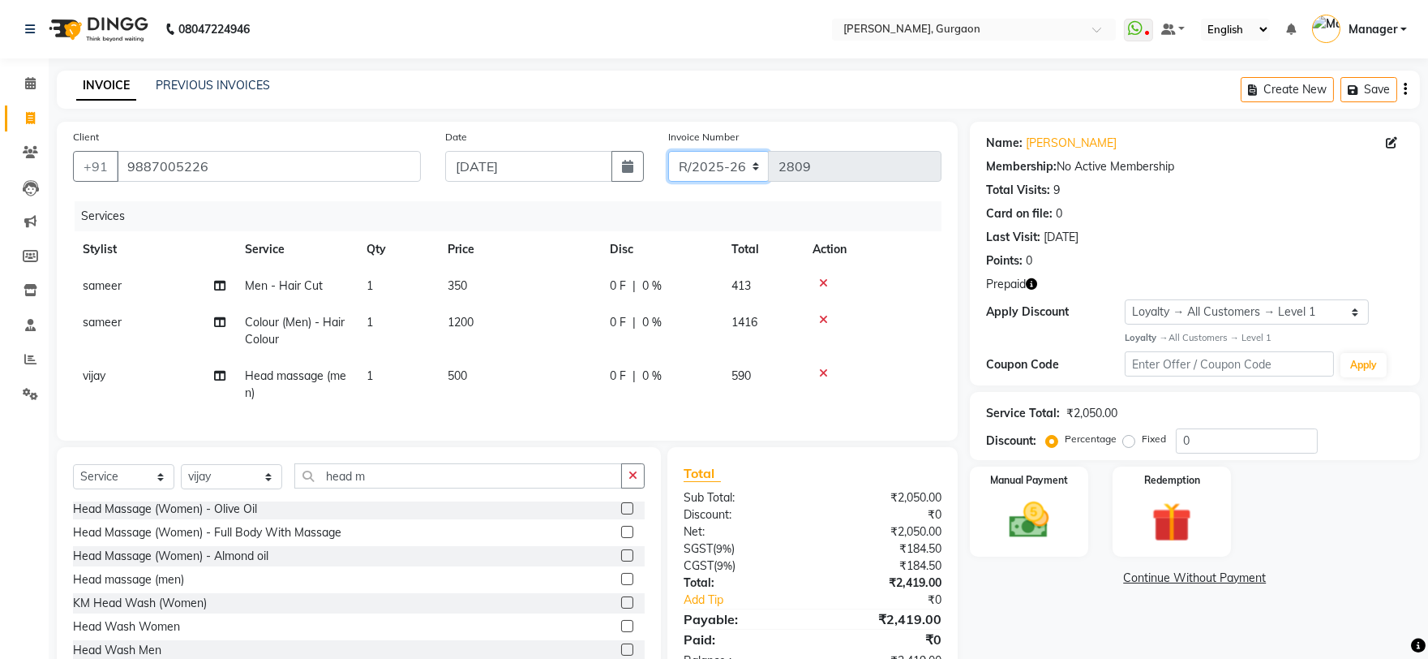
click at [668, 151] on select "R/2025-26 V/2025 V/2025-26" at bounding box center [718, 166] width 101 height 31
type input "1507"
drag, startPoint x: 1194, startPoint y: 307, endPoint x: 1194, endPoint y: 320, distance: 13.8
click at [1194, 307] on select "Select Loyalty → All Customers → Level 1" at bounding box center [1247, 311] width 244 height 25
select select "0:"
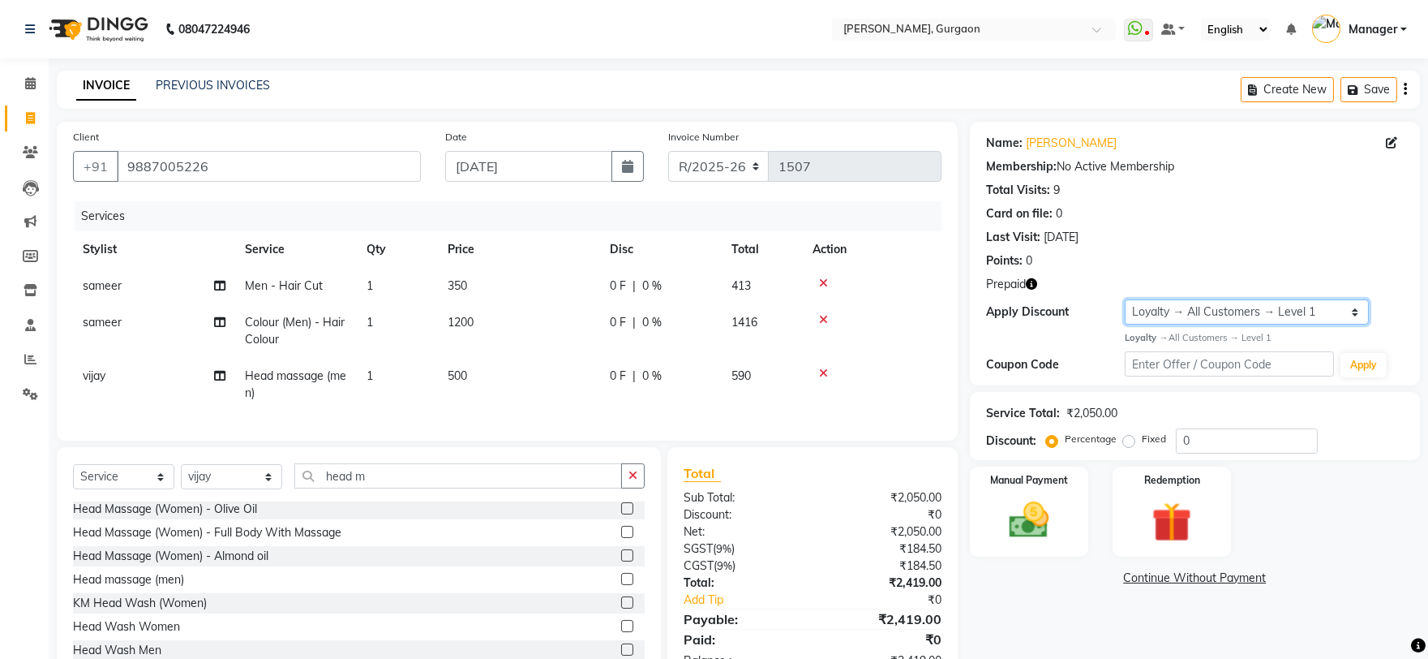
click at [1125, 299] on select "Select Loyalty → All Customers → Level 1" at bounding box center [1247, 311] width 244 height 25
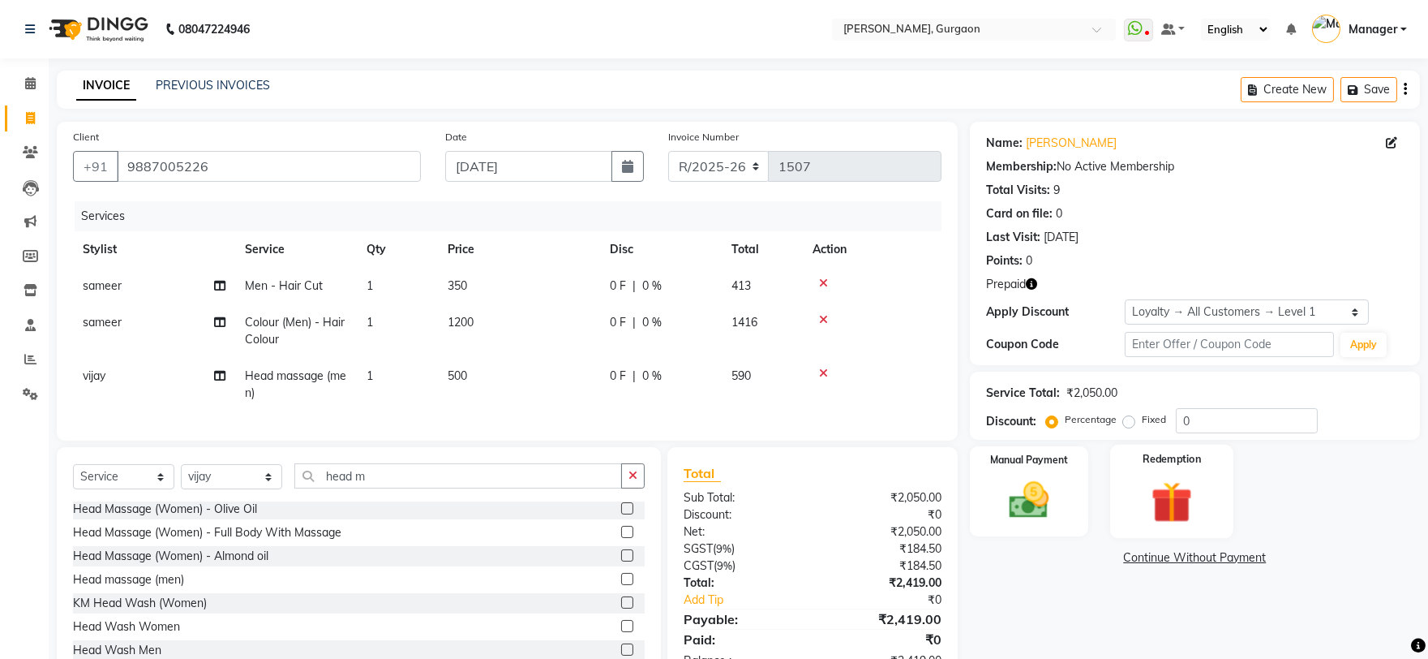
click at [1156, 509] on img at bounding box center [1172, 501] width 67 height 51
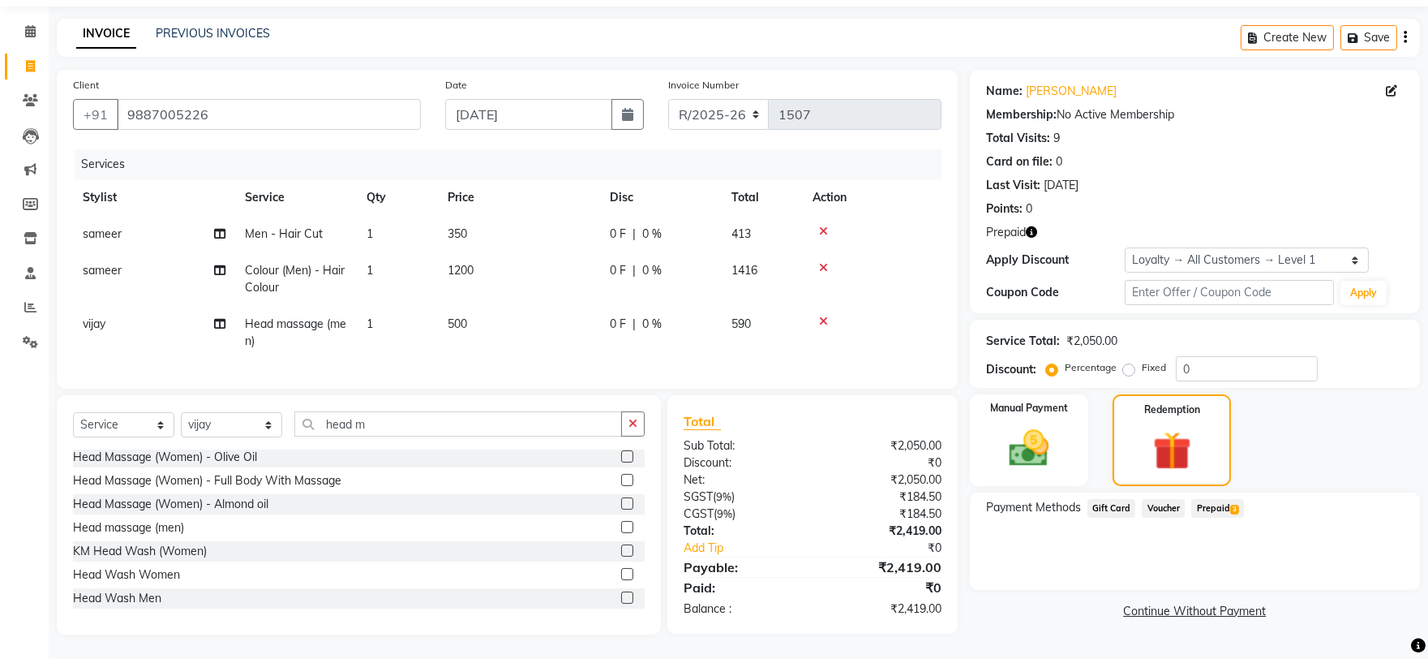
click at [1230, 504] on span "3" at bounding box center [1234, 509] width 9 height 10
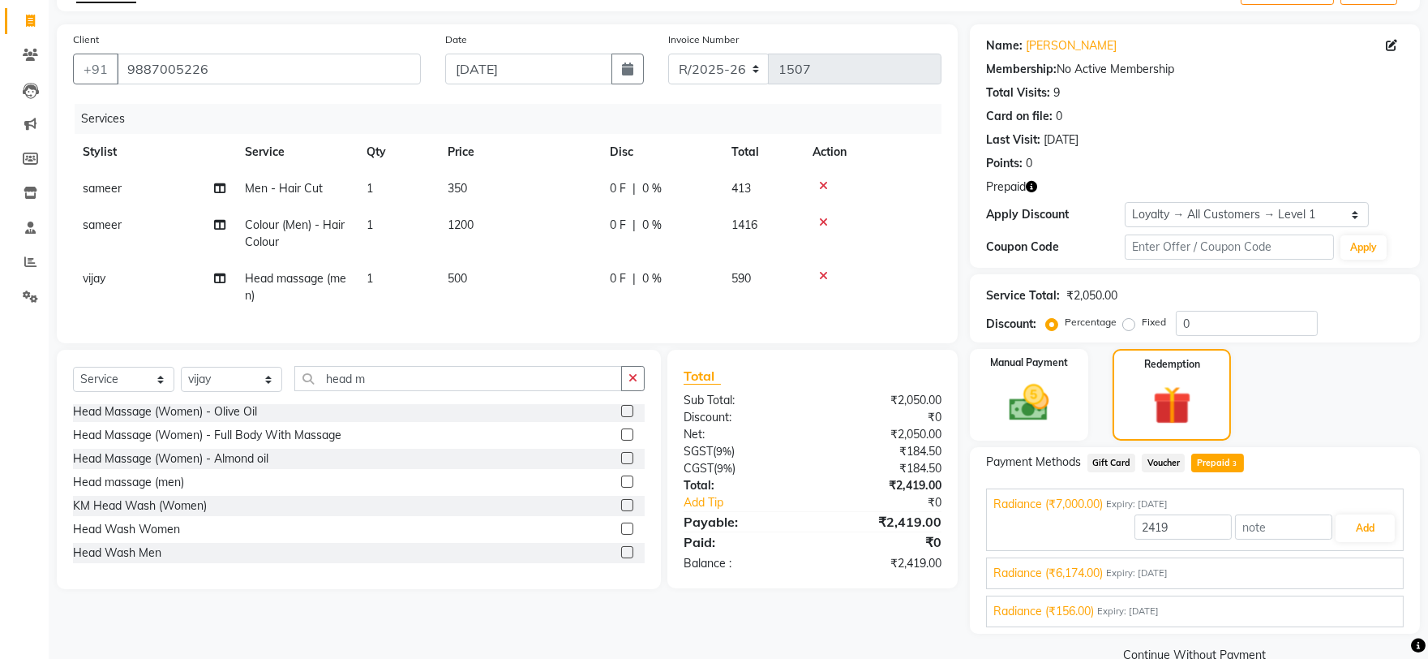
scroll to position [128, 0]
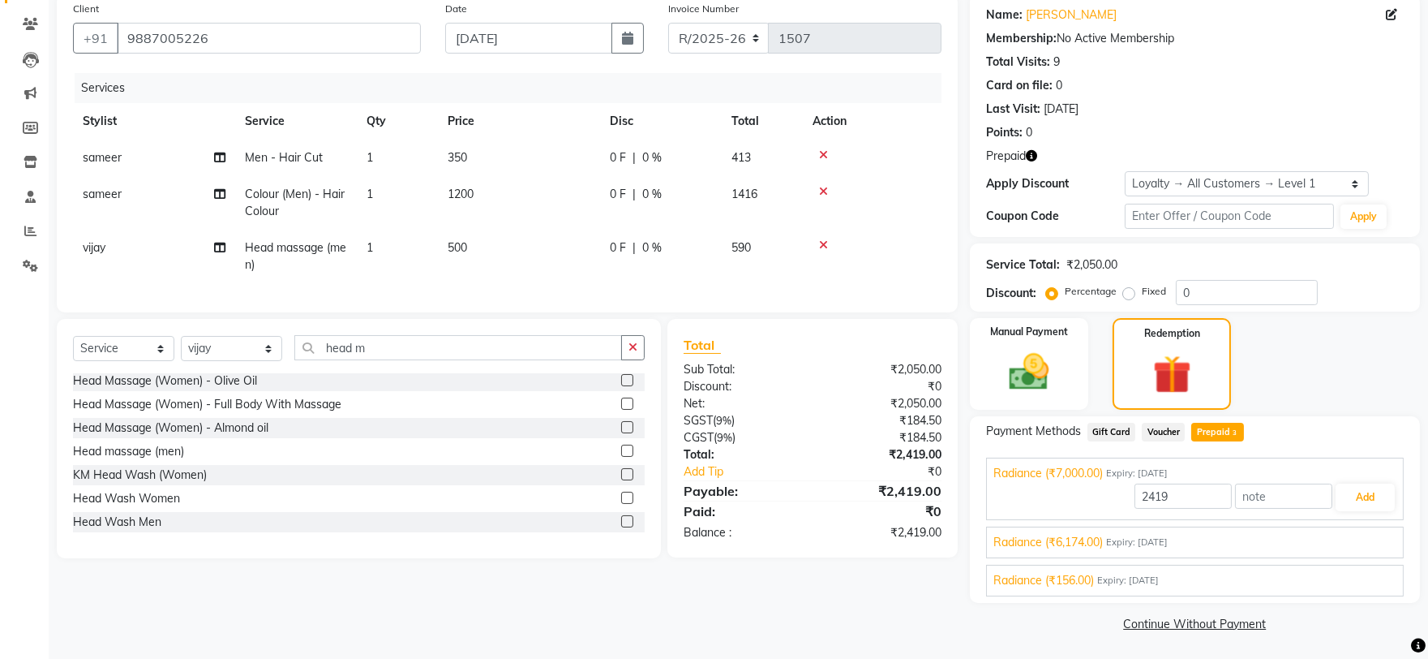
click at [1050, 536] on span "Radiance (₹6,174.00)" at bounding box center [1047, 542] width 109 height 17
click at [1384, 535] on button "Add" at bounding box center [1365, 535] width 59 height 28
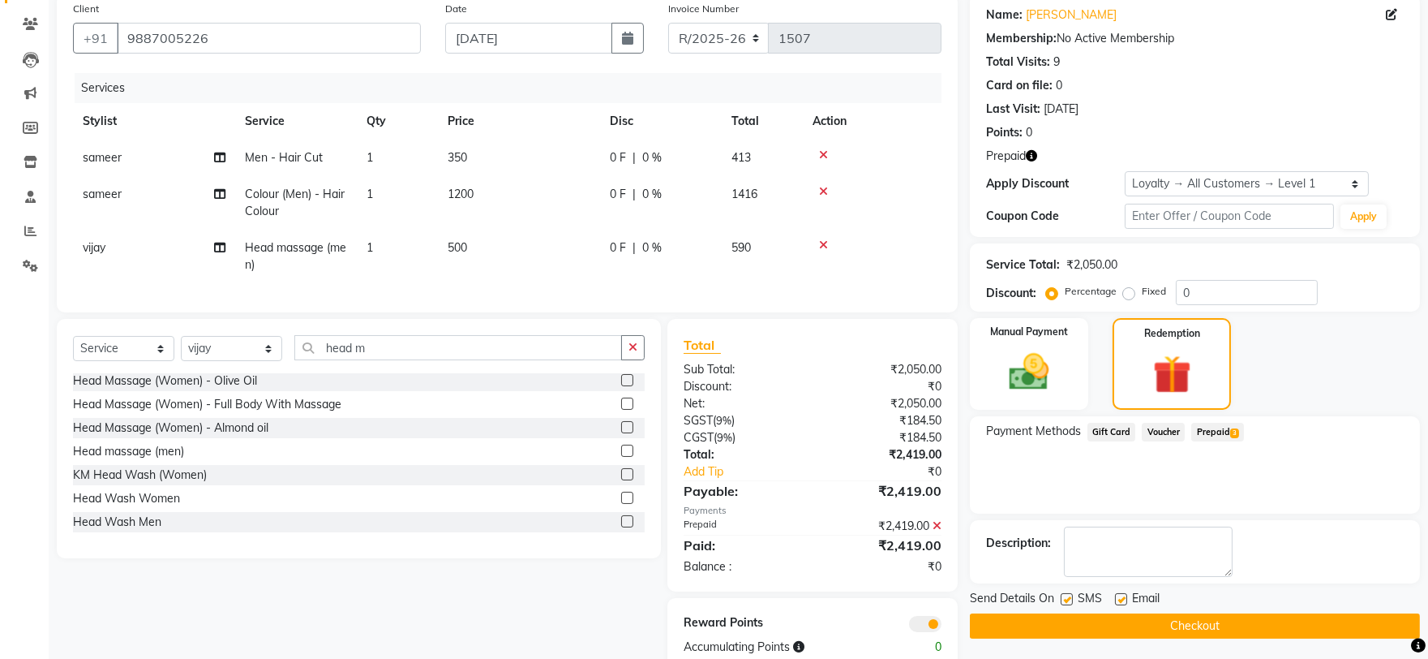
click at [1233, 431] on span "3" at bounding box center [1234, 433] width 9 height 10
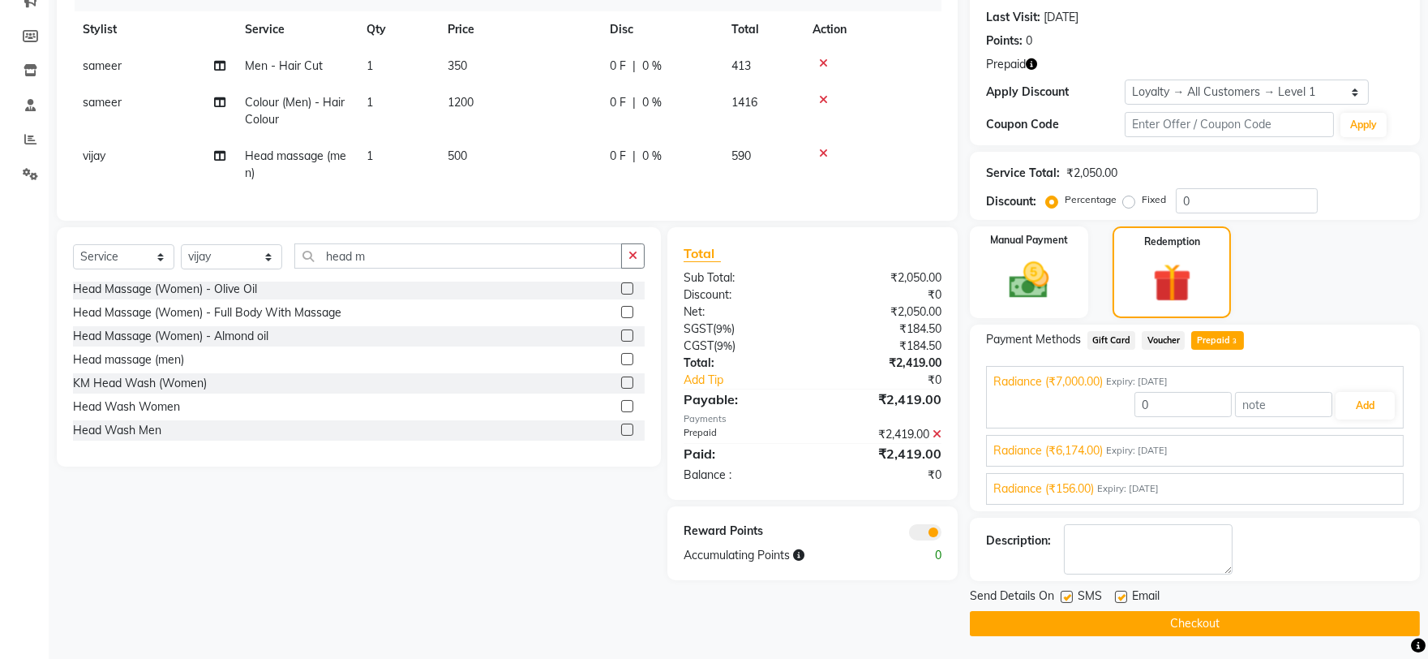
scroll to position [221, 0]
click at [1168, 621] on button "Checkout" at bounding box center [1195, 622] width 450 height 25
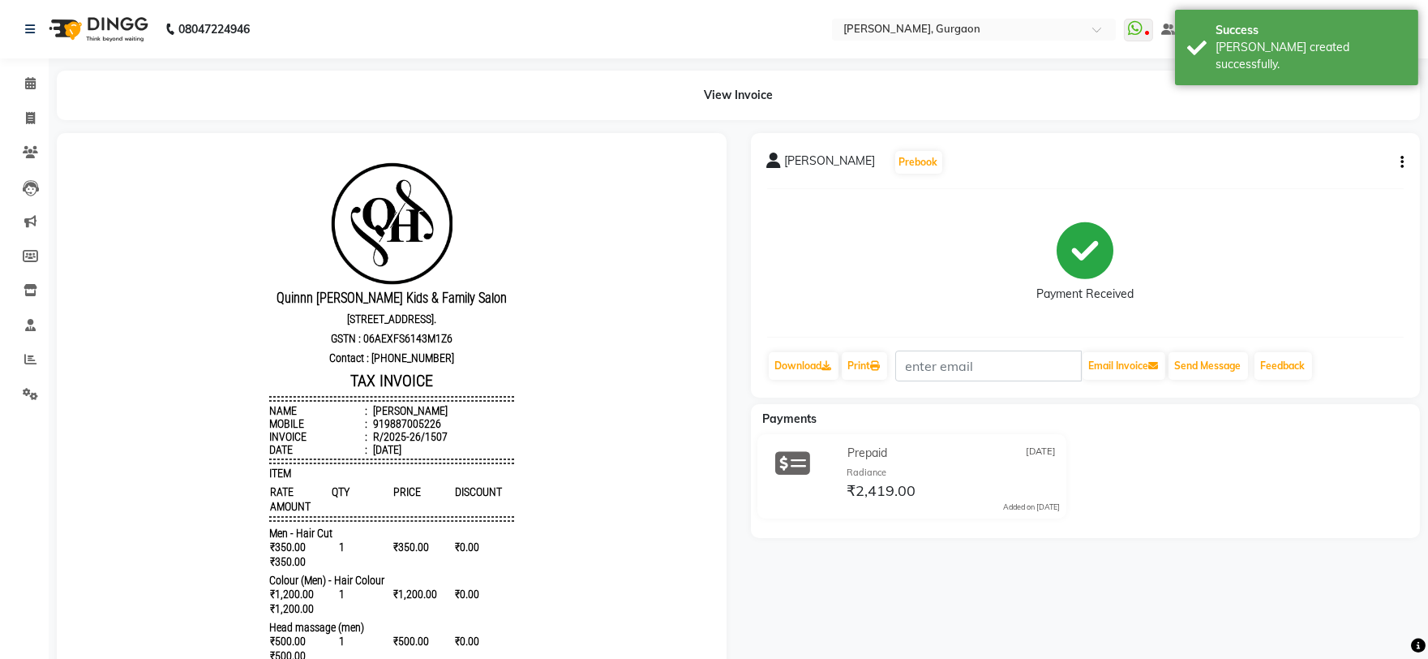
click at [38, 97] on li "Calendar" at bounding box center [24, 83] width 49 height 35
click at [38, 79] on span at bounding box center [30, 84] width 28 height 19
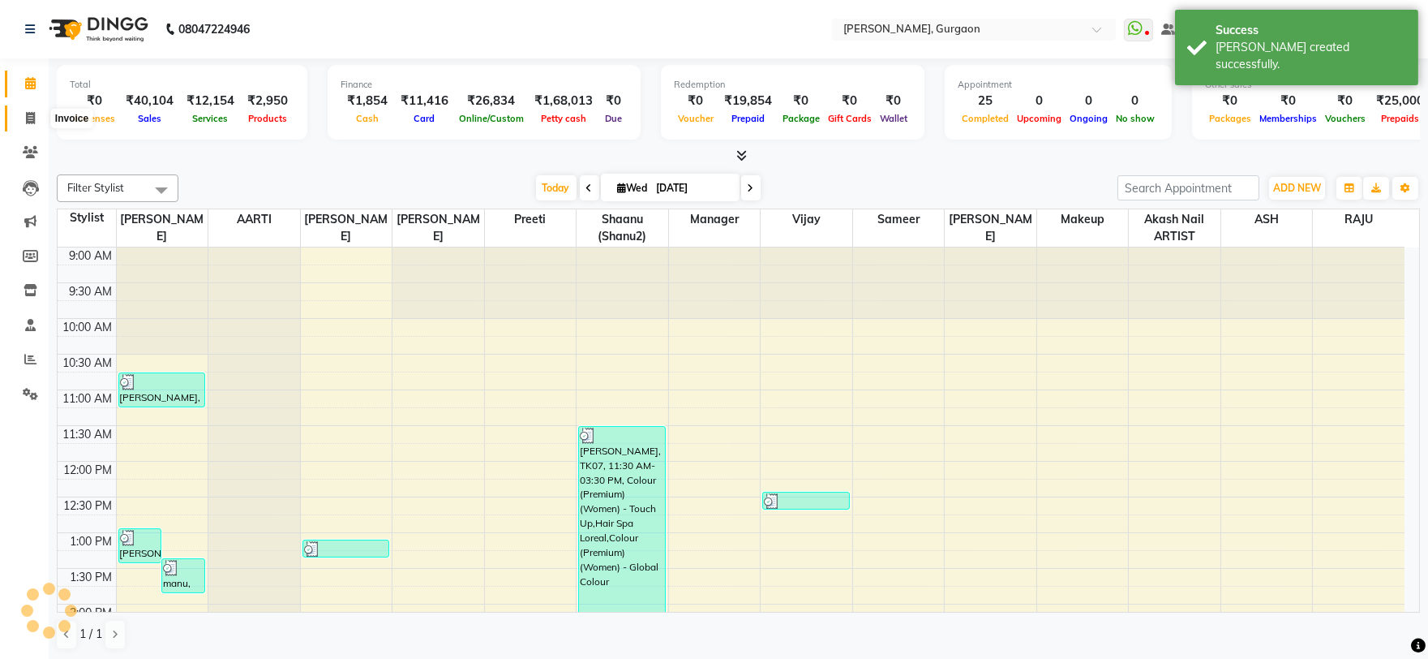
click at [28, 122] on icon at bounding box center [30, 118] width 9 height 12
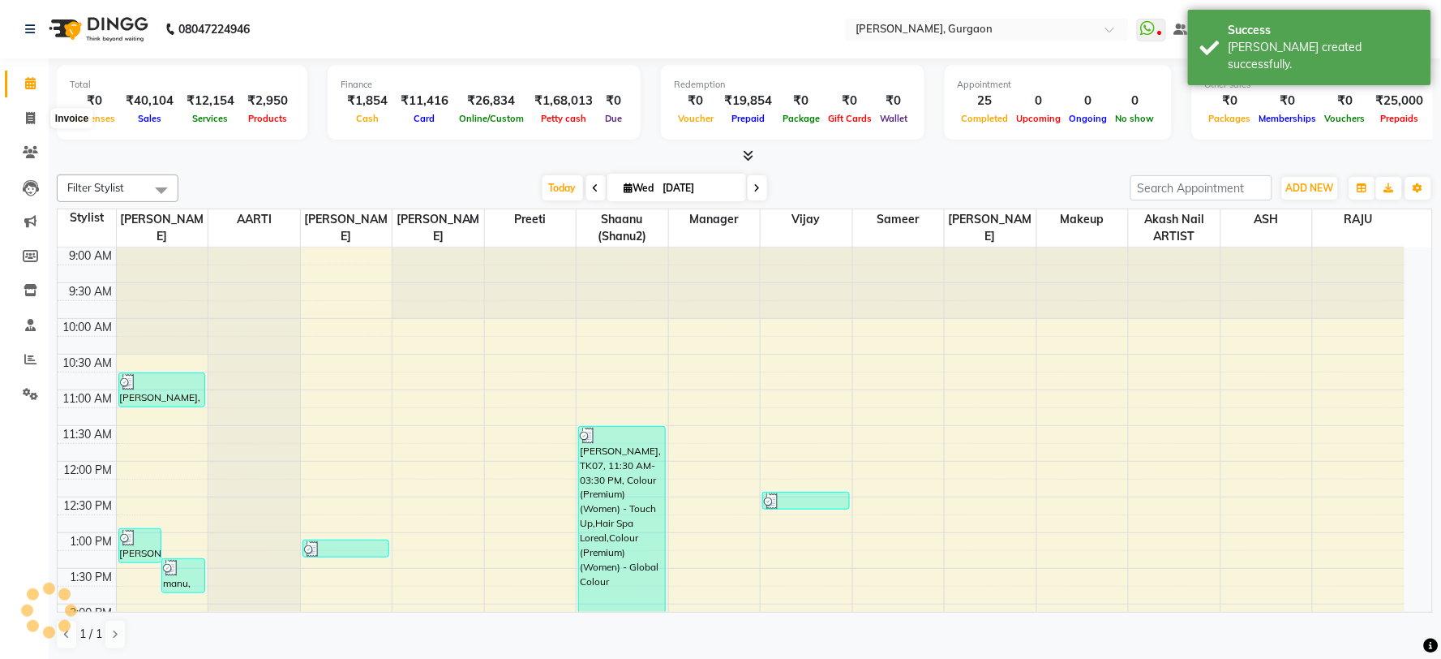
select select "3880"
select select "service"
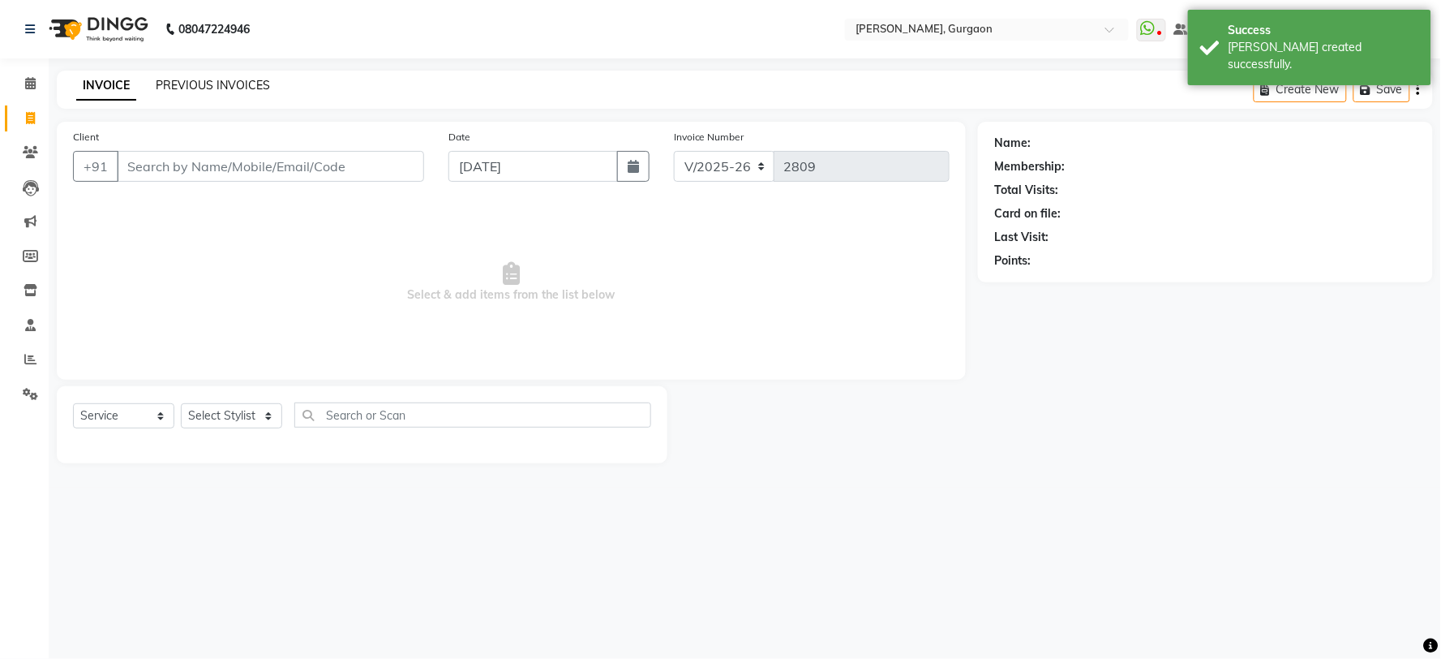
click at [220, 84] on link "PREVIOUS INVOICES" at bounding box center [213, 85] width 114 height 15
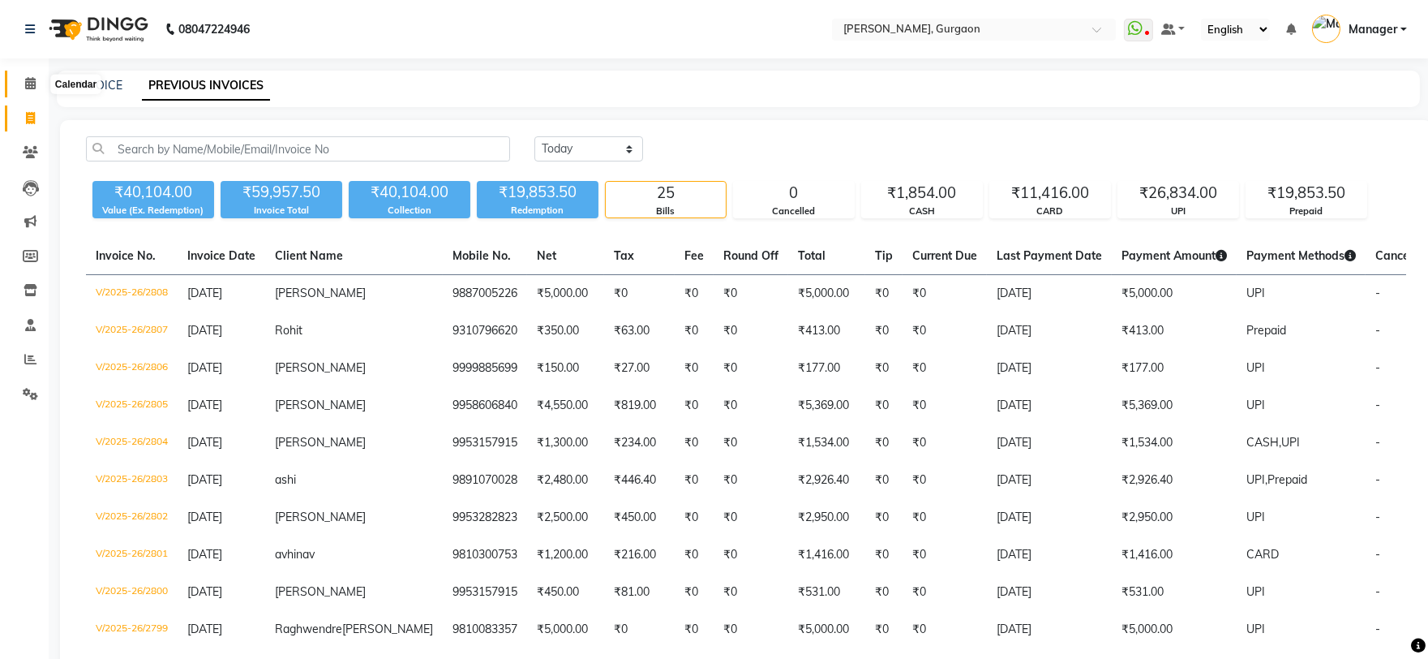
click at [32, 75] on span at bounding box center [30, 84] width 28 height 19
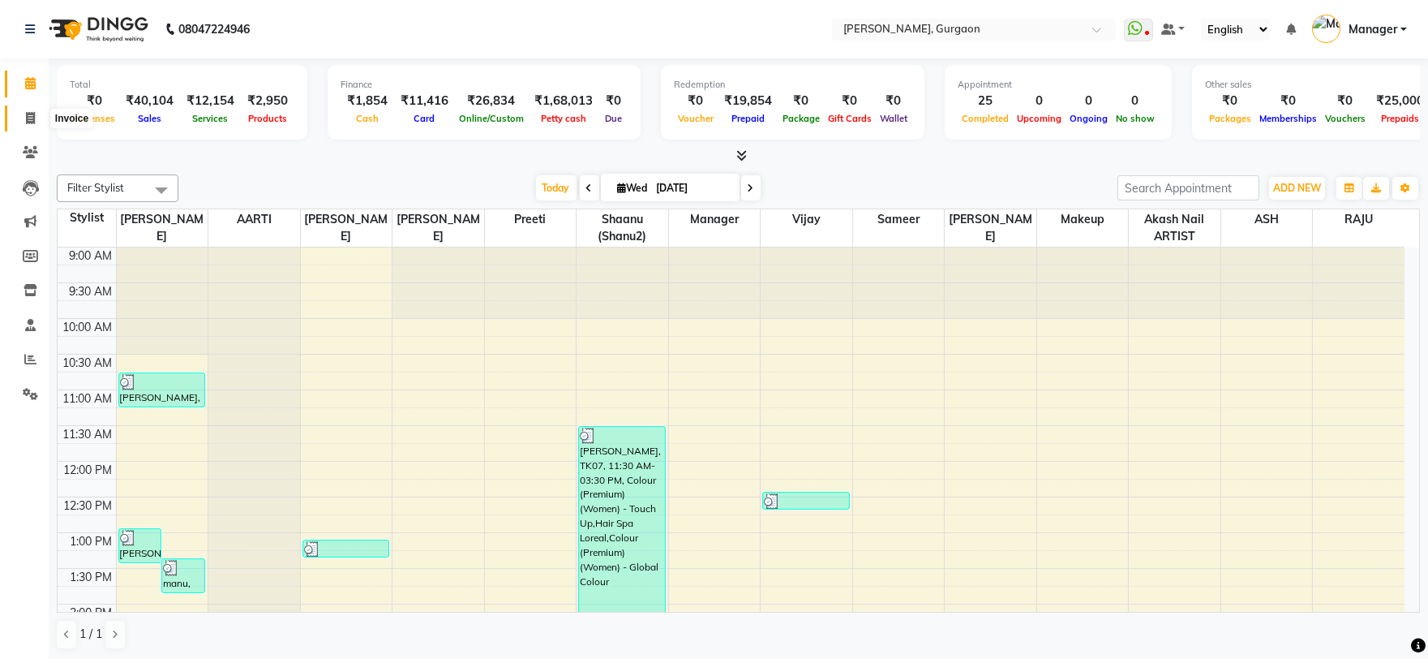
click at [17, 122] on span at bounding box center [30, 118] width 28 height 19
select select "service"
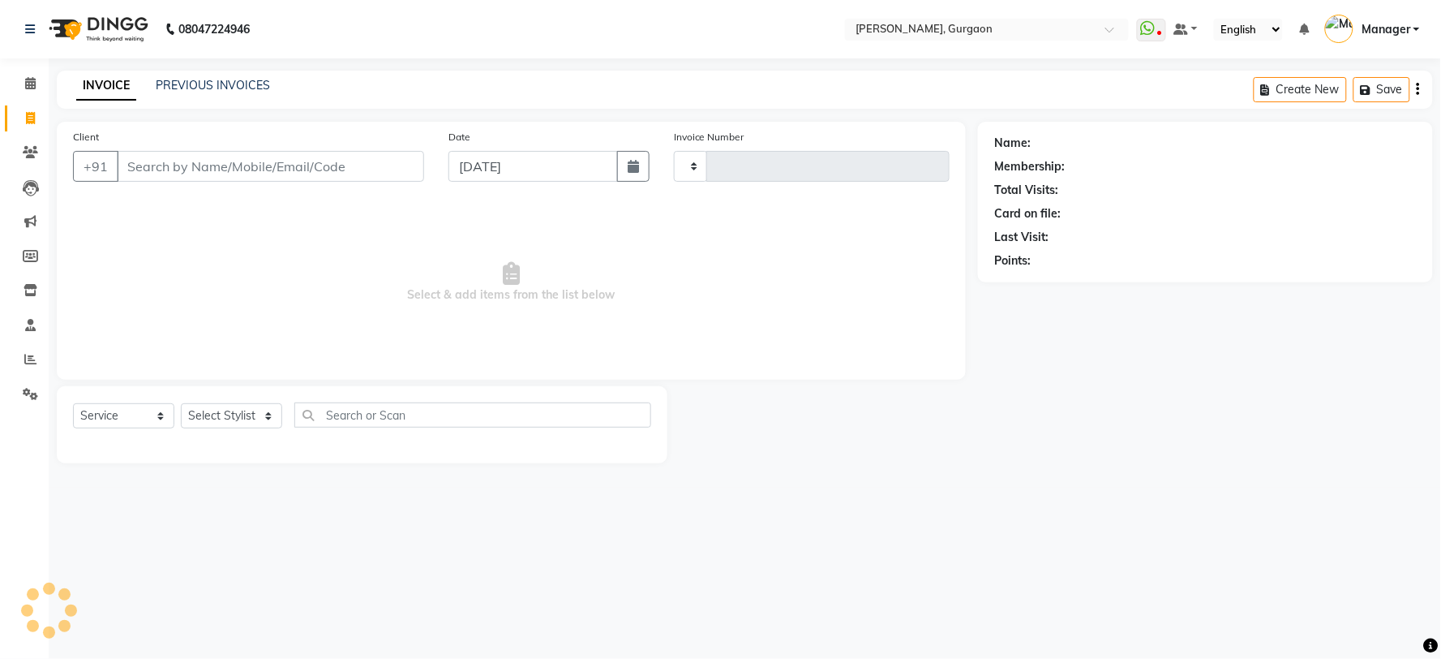
type input "2809"
select select "3880"
drag, startPoint x: 279, startPoint y: 79, endPoint x: 254, endPoint y: 85, distance: 26.0
click at [279, 79] on div "INVOICE PREVIOUS INVOICES" at bounding box center [173, 86] width 233 height 19
click at [248, 85] on link "PREVIOUS INVOICES" at bounding box center [213, 85] width 114 height 15
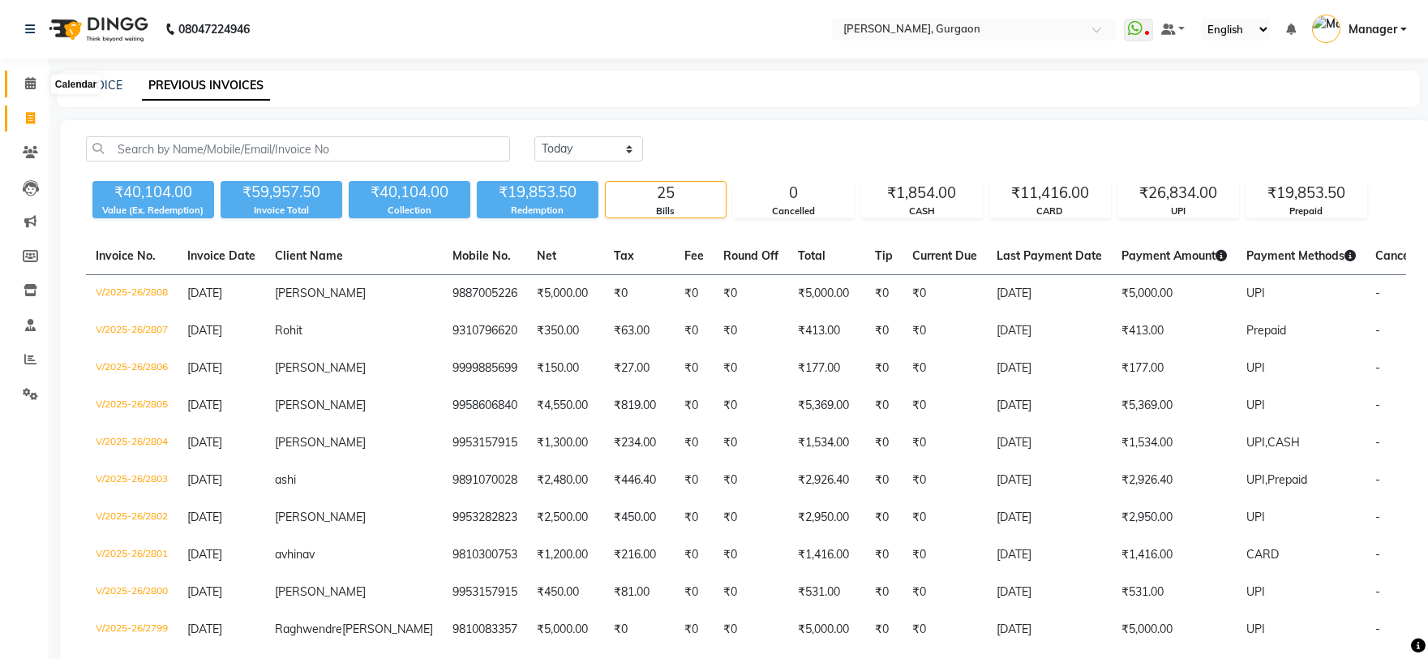
click at [33, 89] on icon at bounding box center [30, 83] width 11 height 12
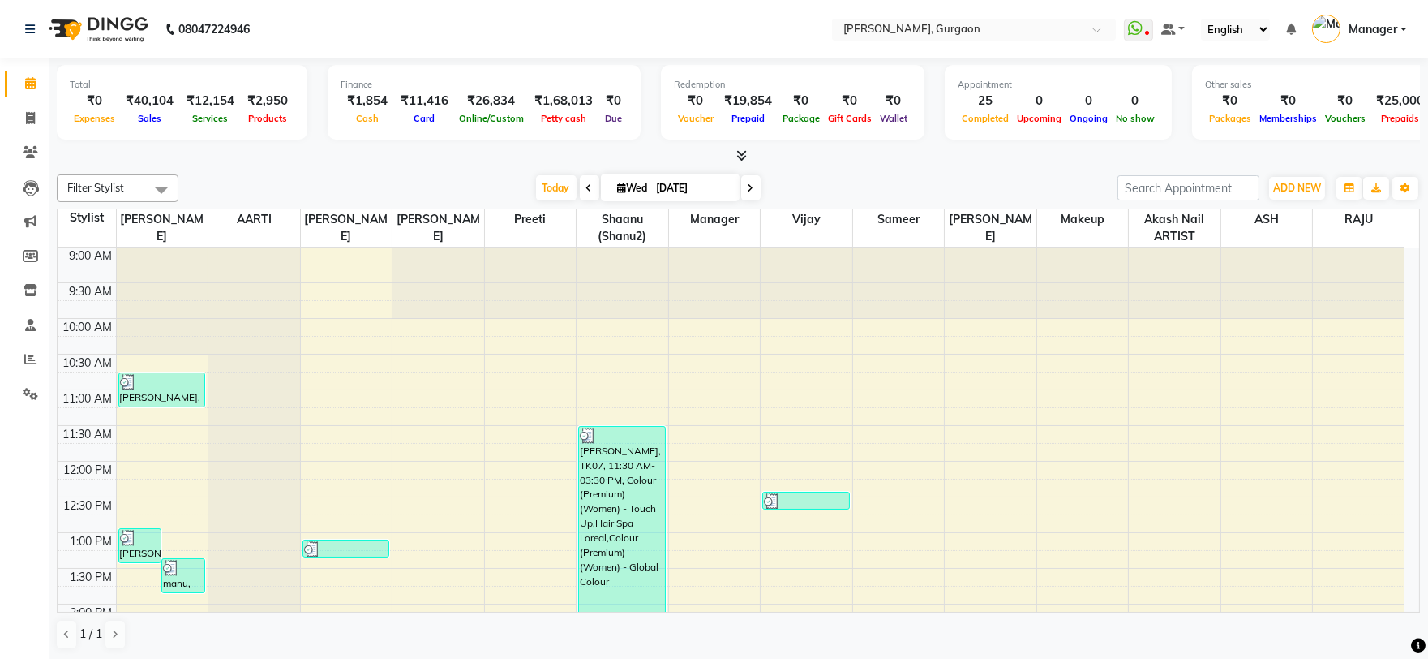
click at [586, 183] on icon at bounding box center [589, 188] width 6 height 10
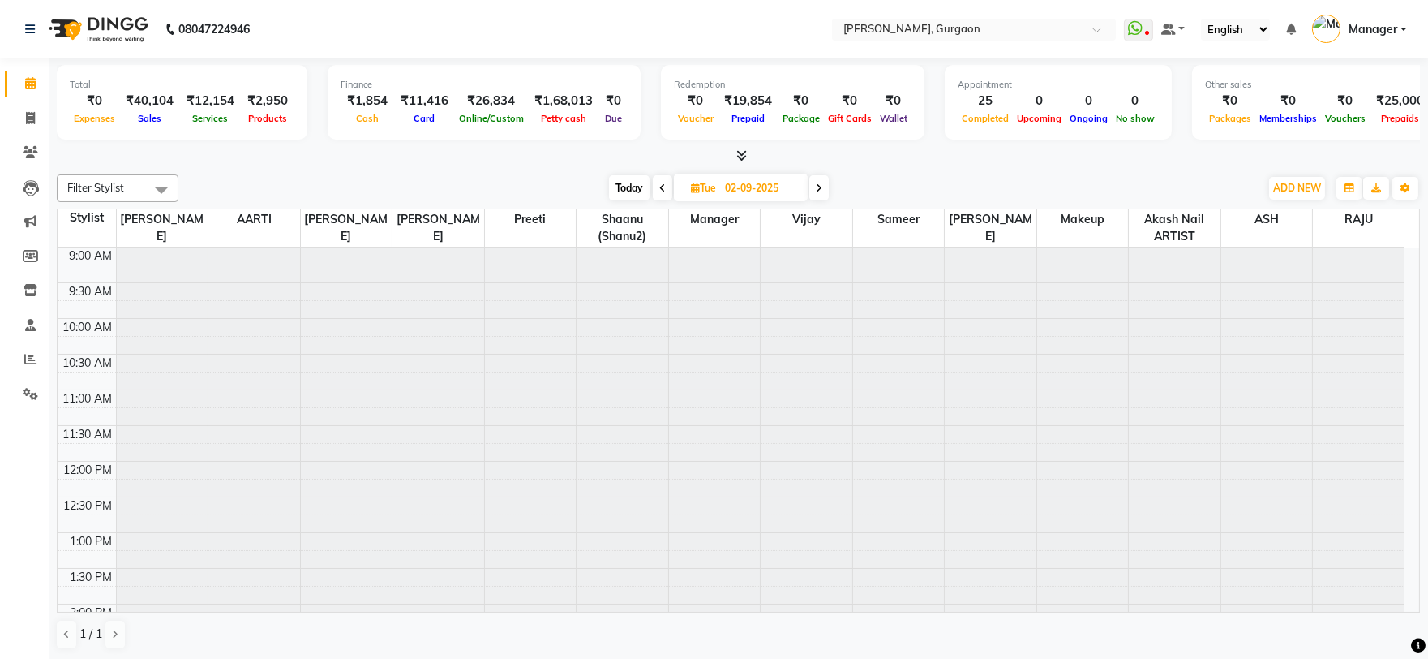
scroll to position [638, 0]
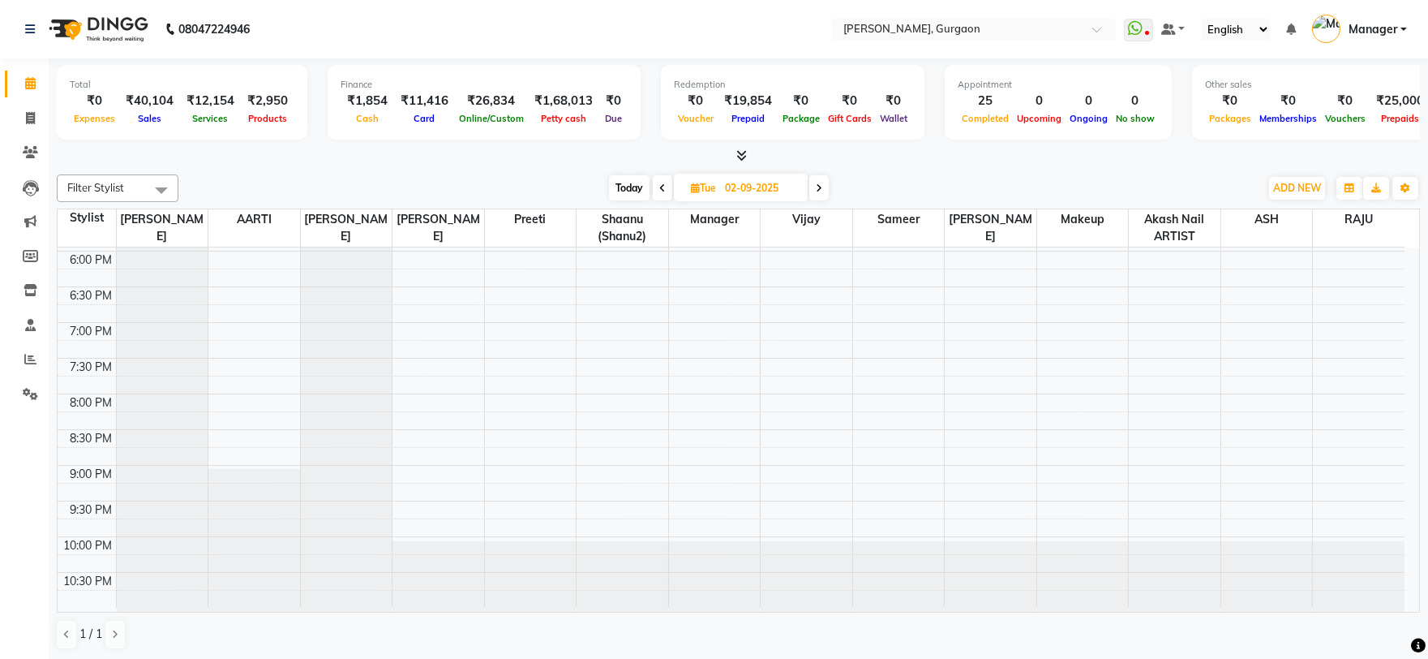
click at [668, 184] on span at bounding box center [662, 187] width 19 height 25
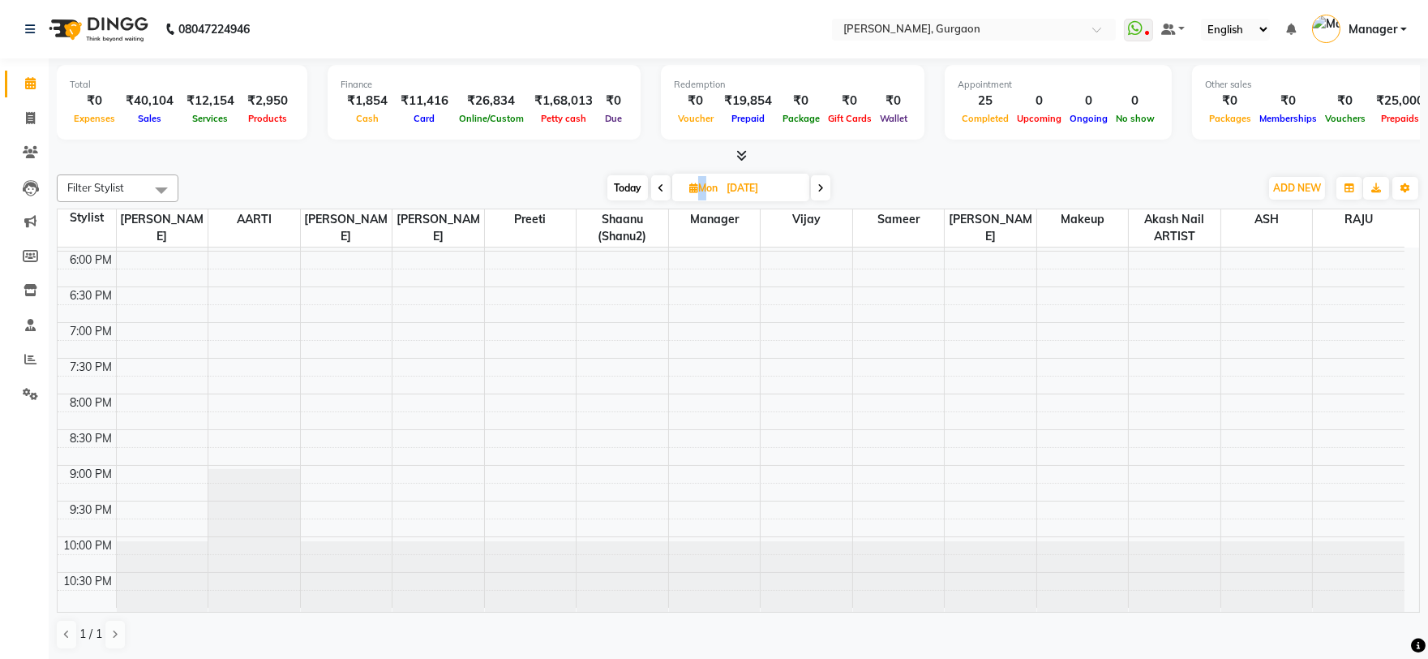
click at [668, 184] on span at bounding box center [660, 187] width 19 height 25
type input "31-08-2025"
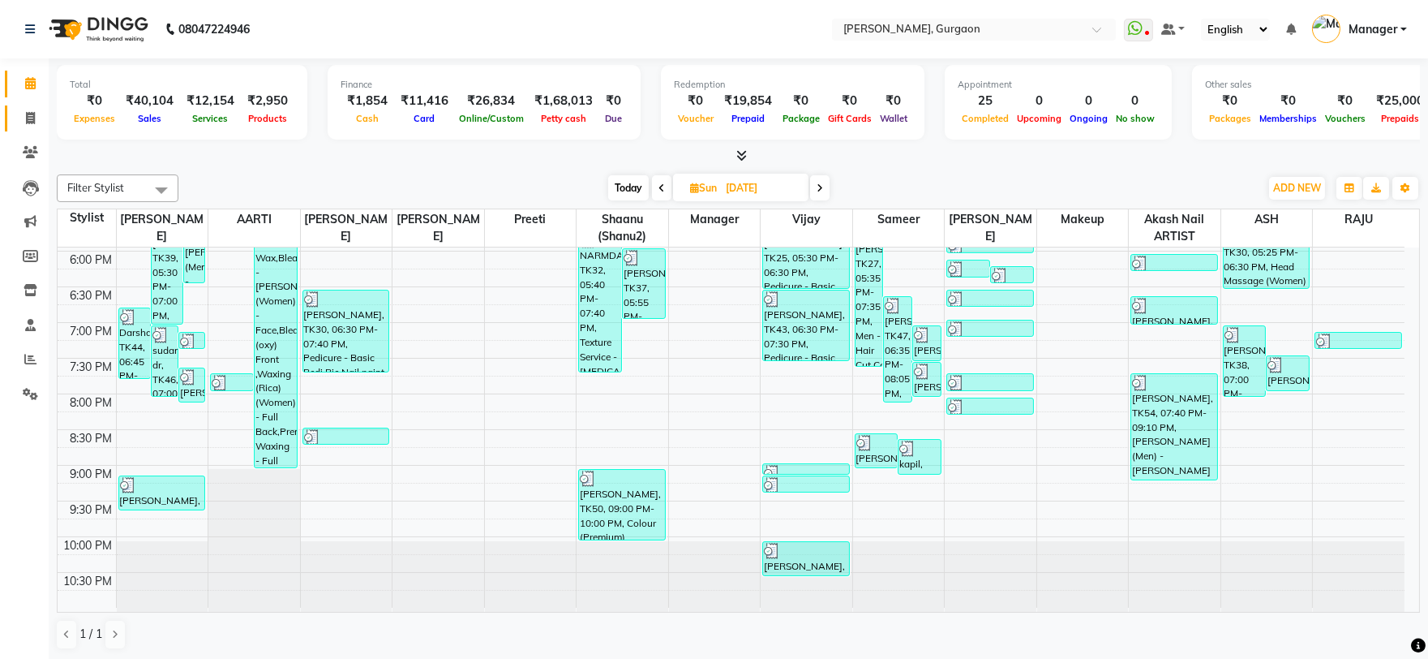
click at [11, 118] on link "Invoice" at bounding box center [24, 118] width 39 height 27
select select "service"
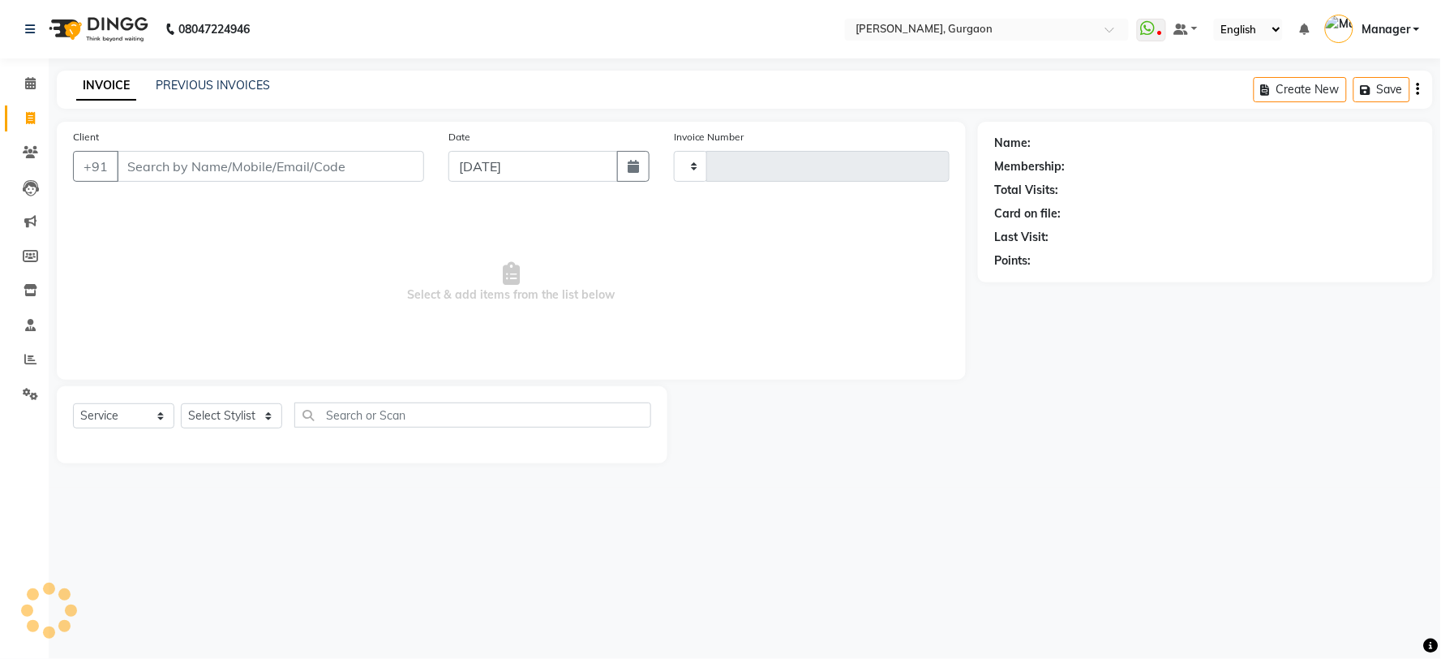
type input "2809"
select select "3880"
click at [179, 77] on div "PREVIOUS INVOICES" at bounding box center [213, 85] width 114 height 17
click at [213, 88] on link "PREVIOUS INVOICES" at bounding box center [213, 85] width 114 height 15
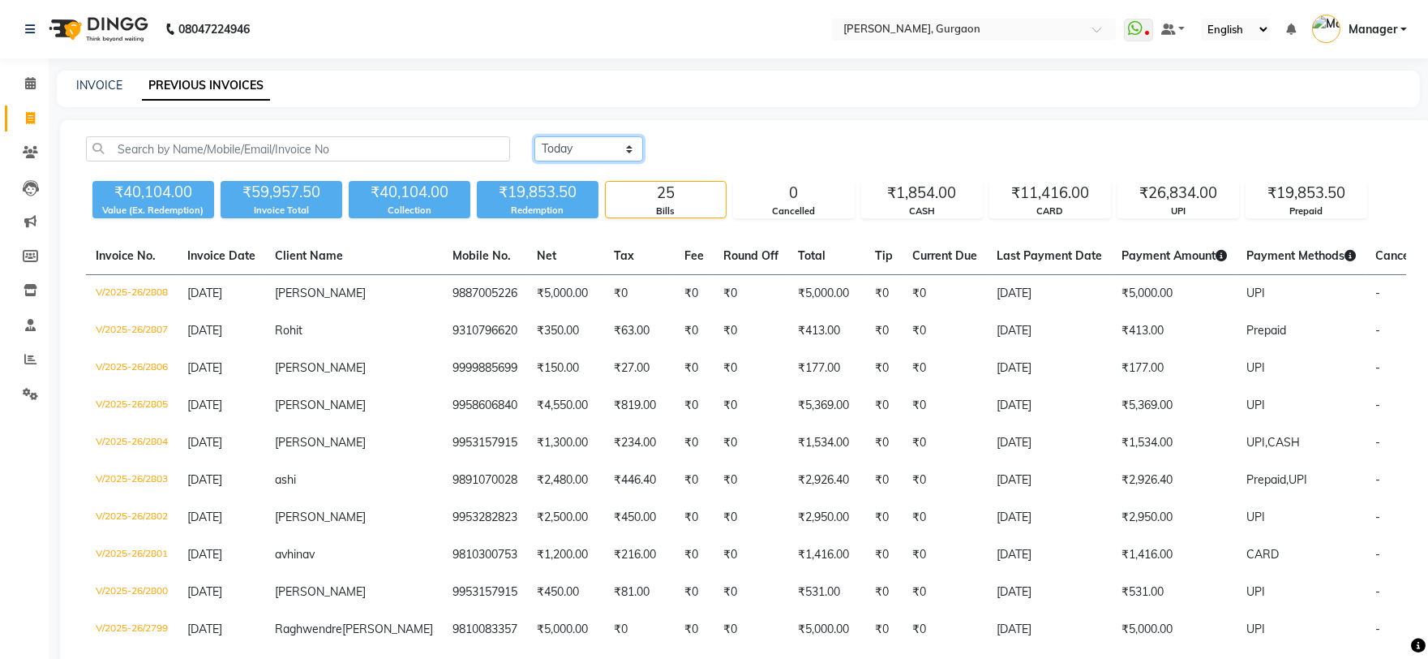
click at [597, 143] on select "Today Yesterday Custom Range" at bounding box center [588, 148] width 109 height 25
select select "range"
click at [534, 136] on select "Today Yesterday Custom Range" at bounding box center [588, 148] width 109 height 25
click at [1293, 197] on div "₹19,853.50" at bounding box center [1306, 193] width 120 height 23
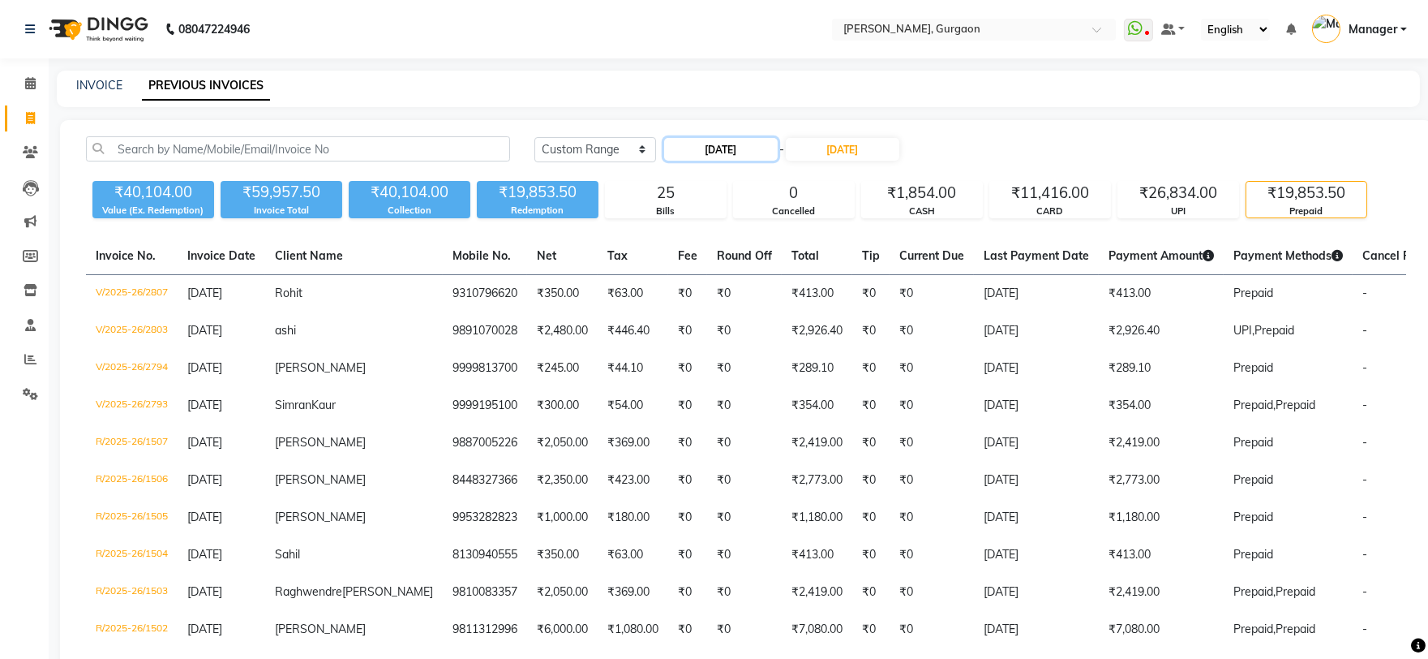
click at [712, 151] on input "[DATE]" at bounding box center [721, 149] width 114 height 23
select select "9"
select select "2025"
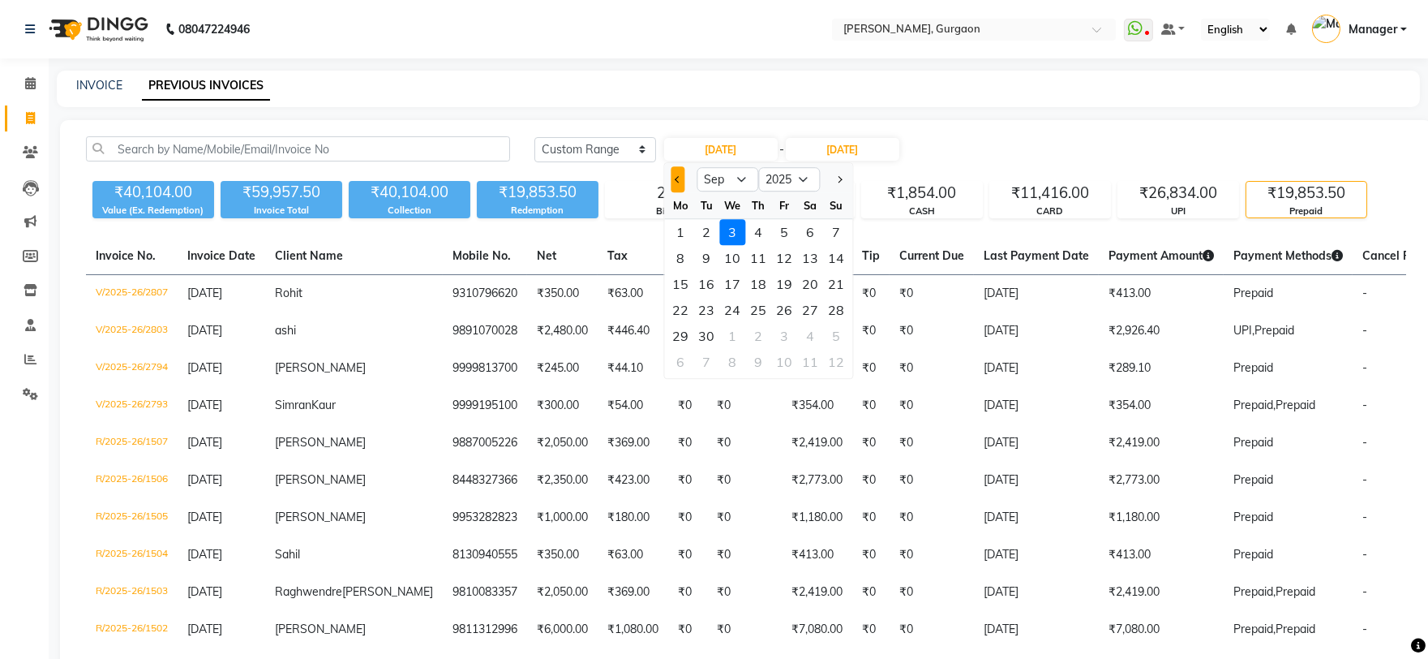
click at [677, 183] on button "Previous month" at bounding box center [678, 179] width 14 height 26
select select "8"
click at [830, 330] on div "31" at bounding box center [836, 336] width 26 height 26
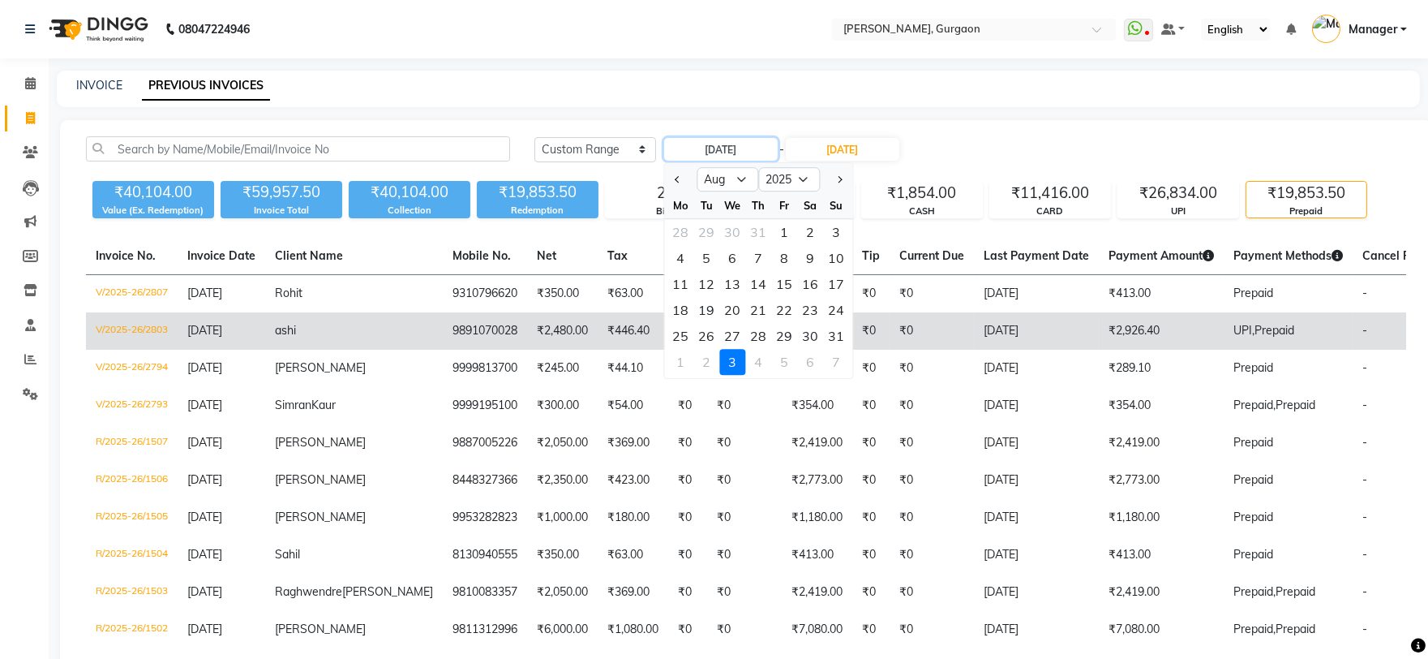
type input "31-08-2025"
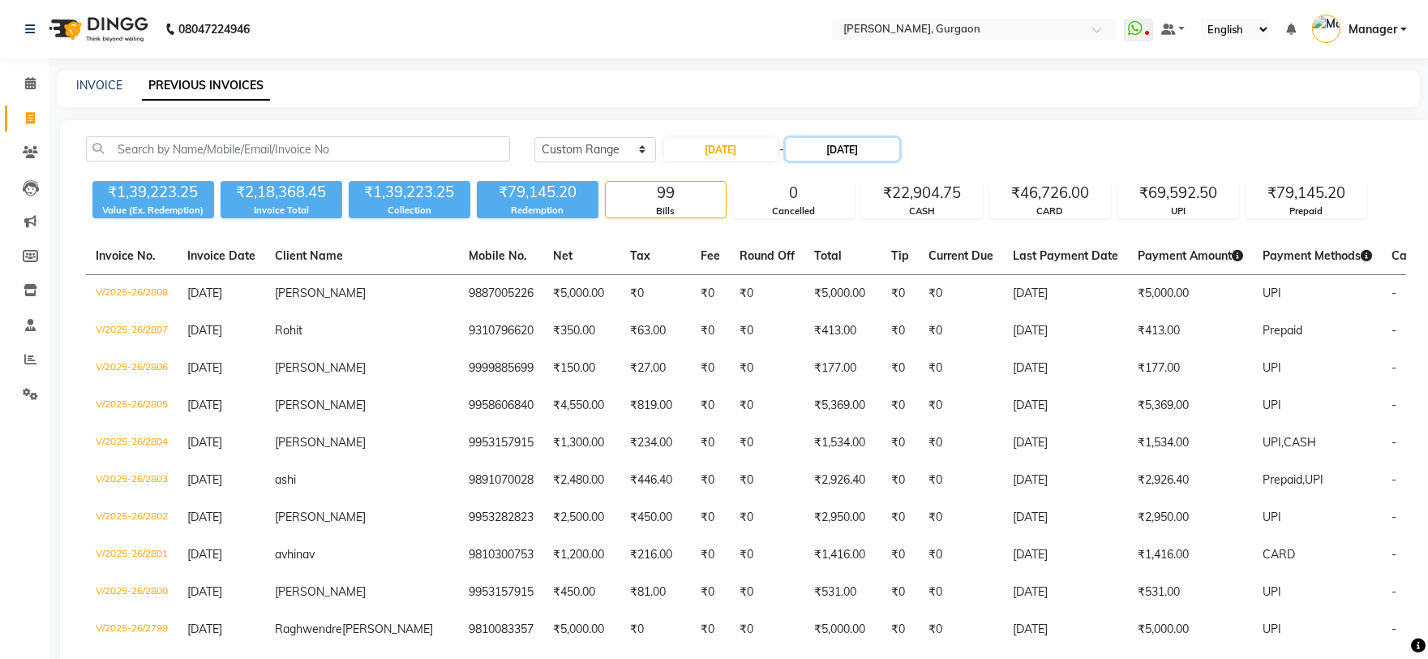
click at [853, 160] on input "[DATE]" at bounding box center [843, 149] width 114 height 23
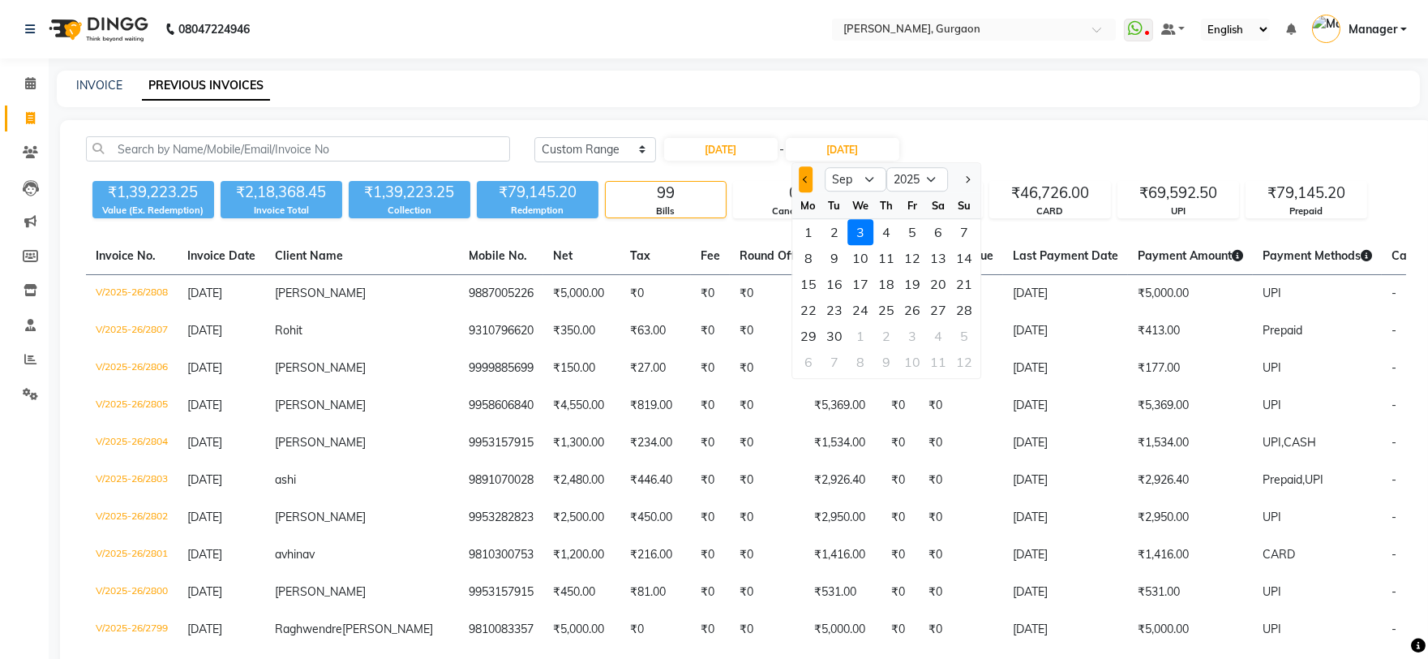
click at [803, 173] on button "Previous month" at bounding box center [806, 179] width 14 height 26
select select "8"
click at [969, 325] on div "31" at bounding box center [964, 336] width 26 height 26
type input "31-08-2025"
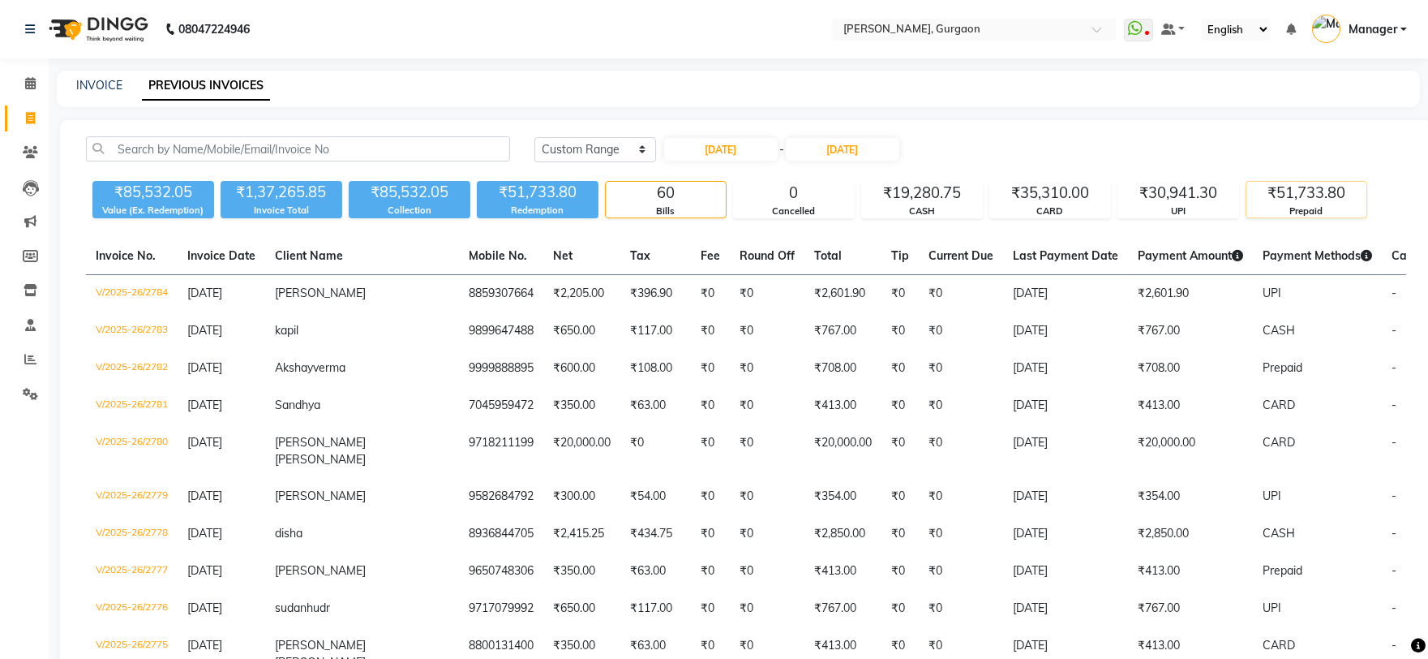
click at [1311, 203] on div "₹51,733.80" at bounding box center [1306, 193] width 120 height 23
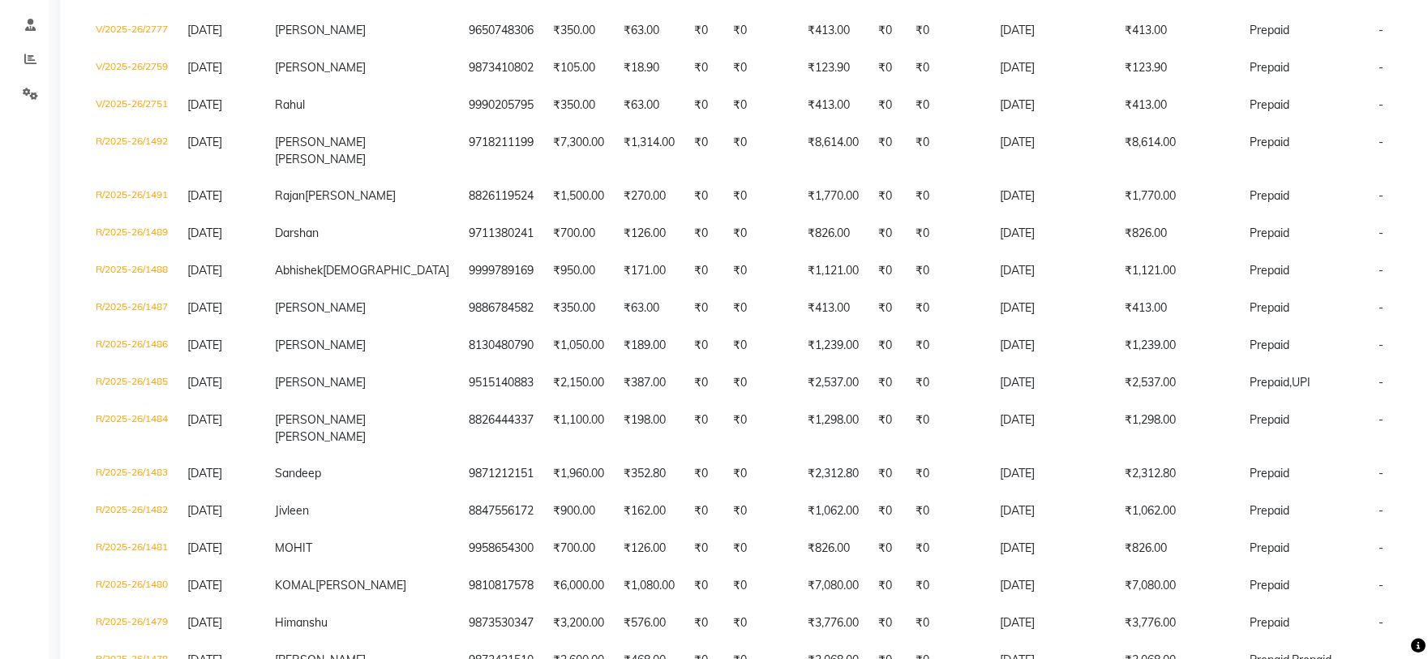
scroll to position [260, 0]
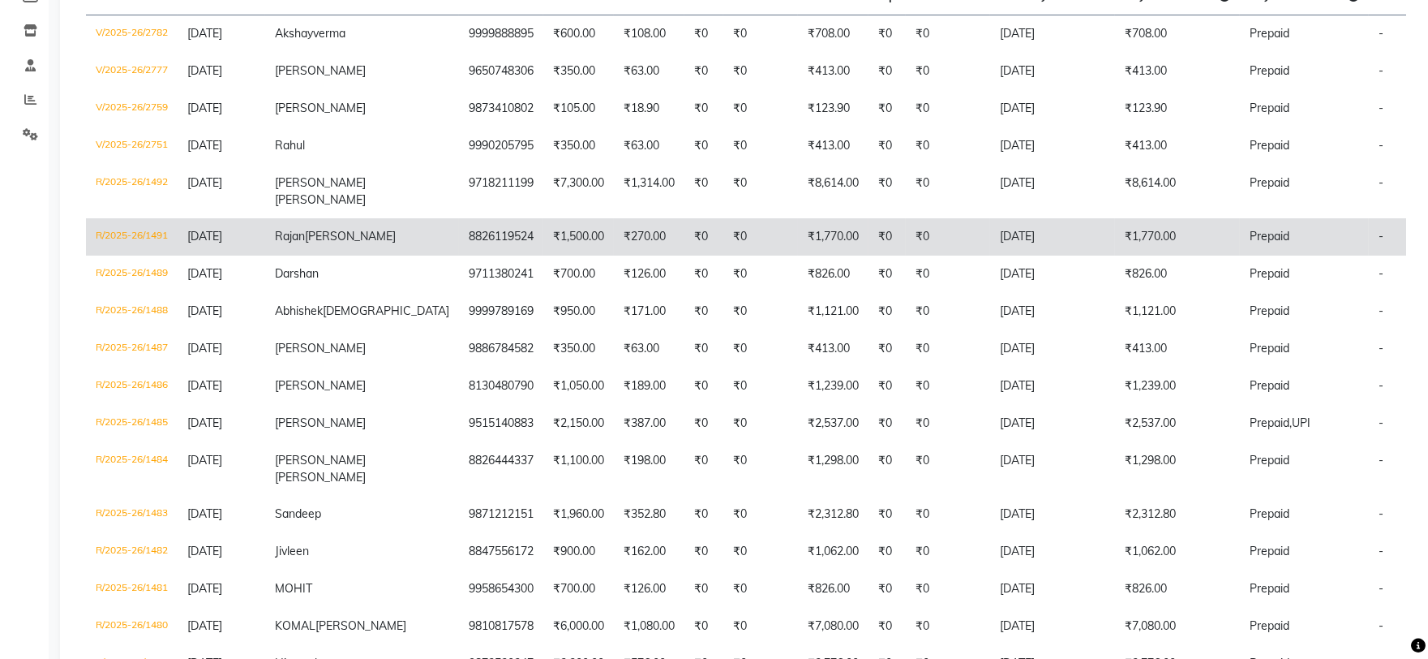
click at [459, 245] on td "8826119524" at bounding box center [501, 236] width 84 height 37
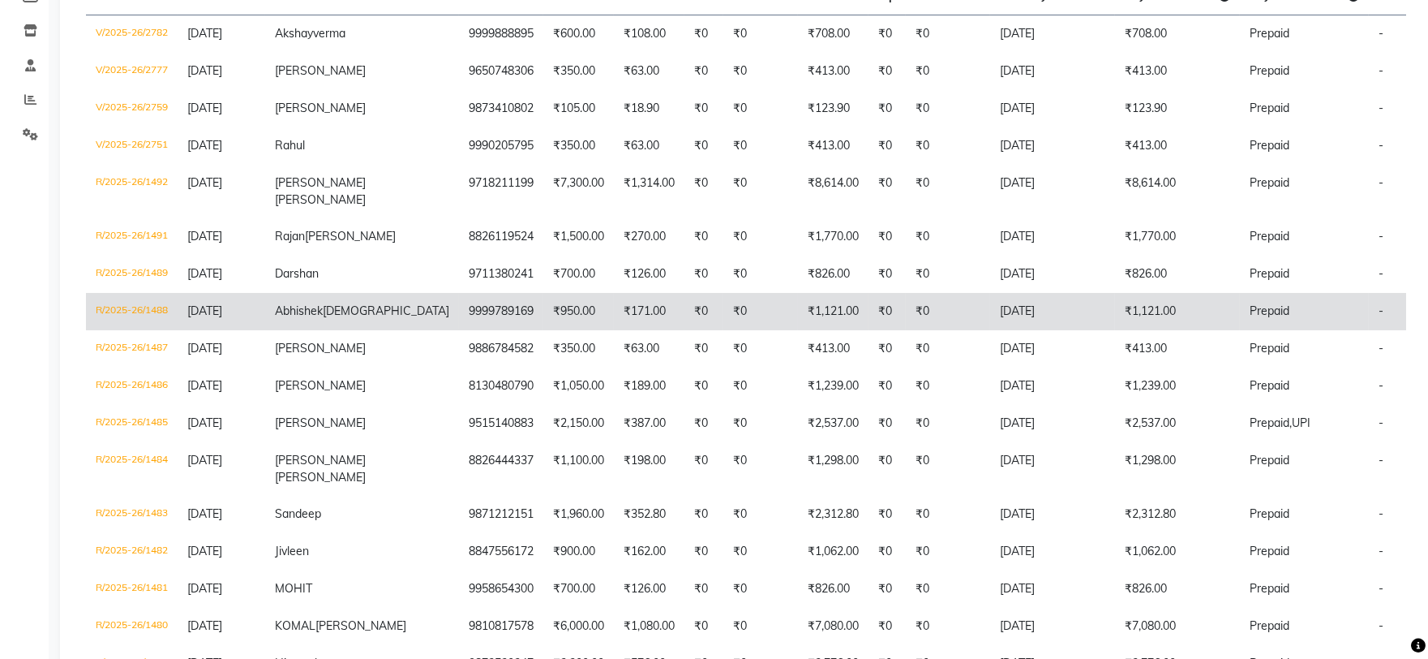
scroll to position [0, 0]
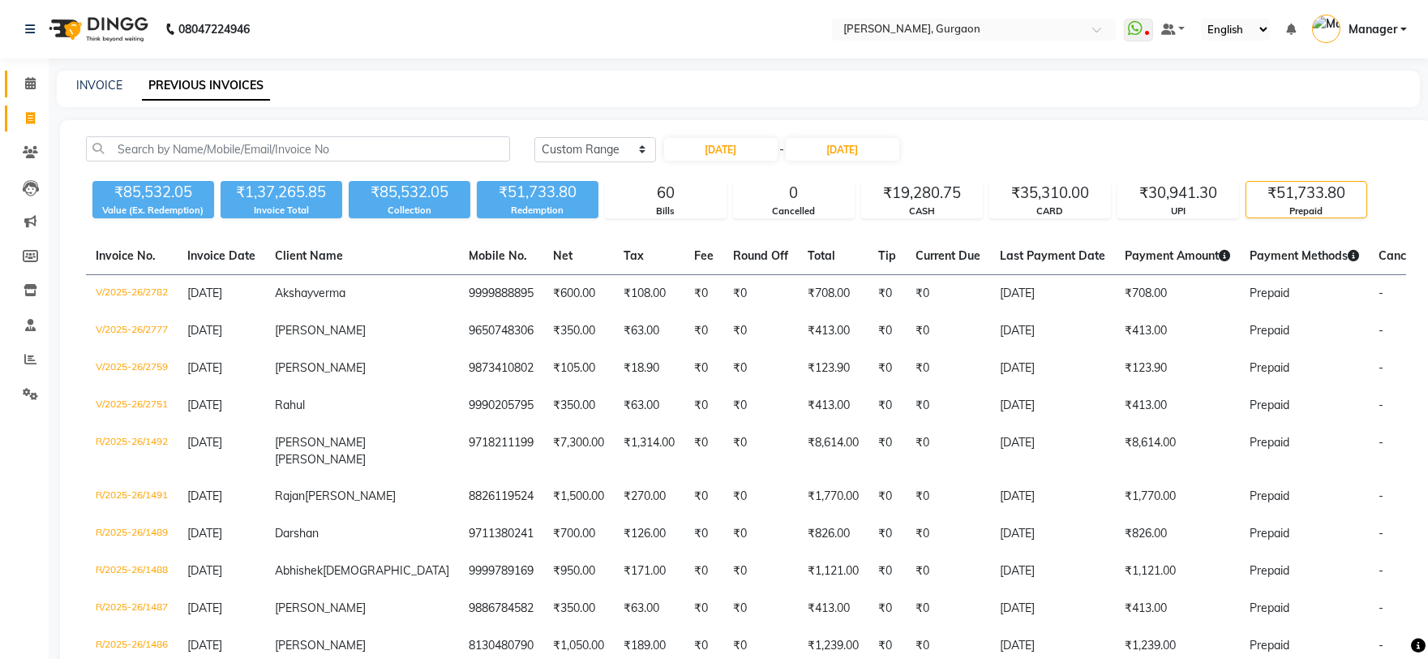
click at [41, 93] on link "Calendar" at bounding box center [24, 84] width 39 height 27
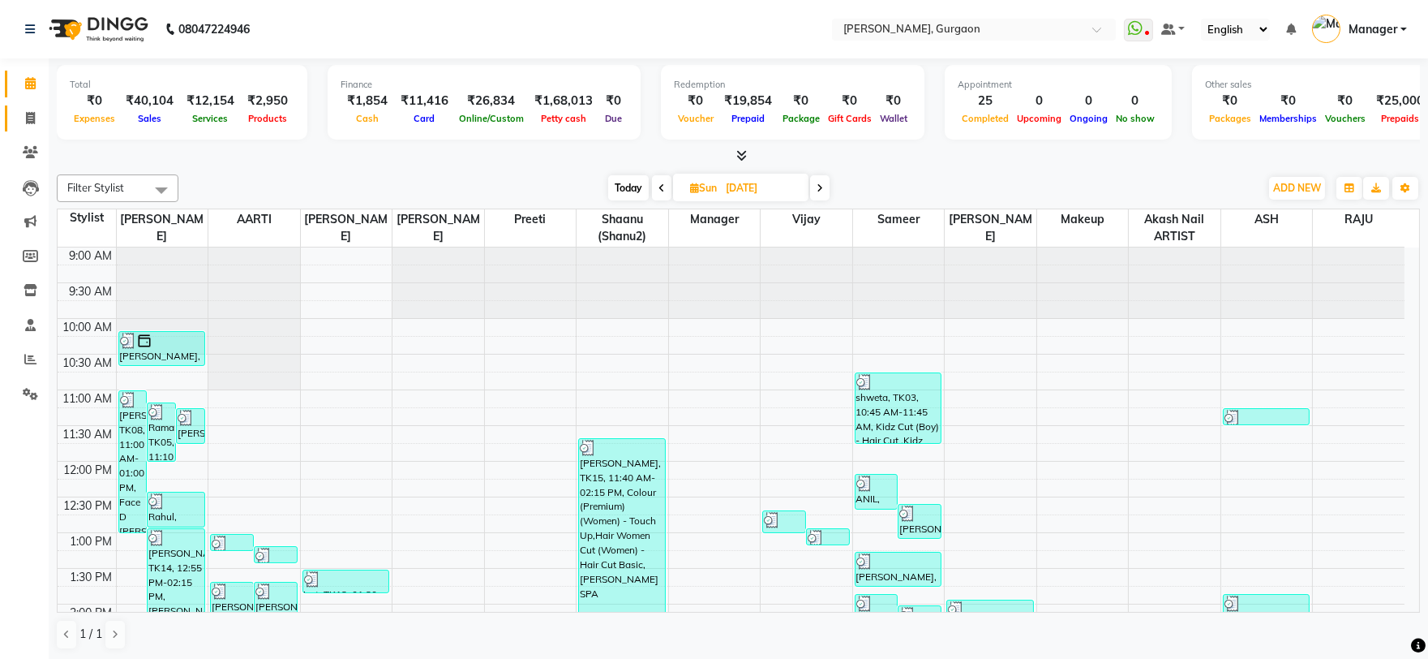
click at [22, 106] on link "Invoice" at bounding box center [24, 118] width 39 height 27
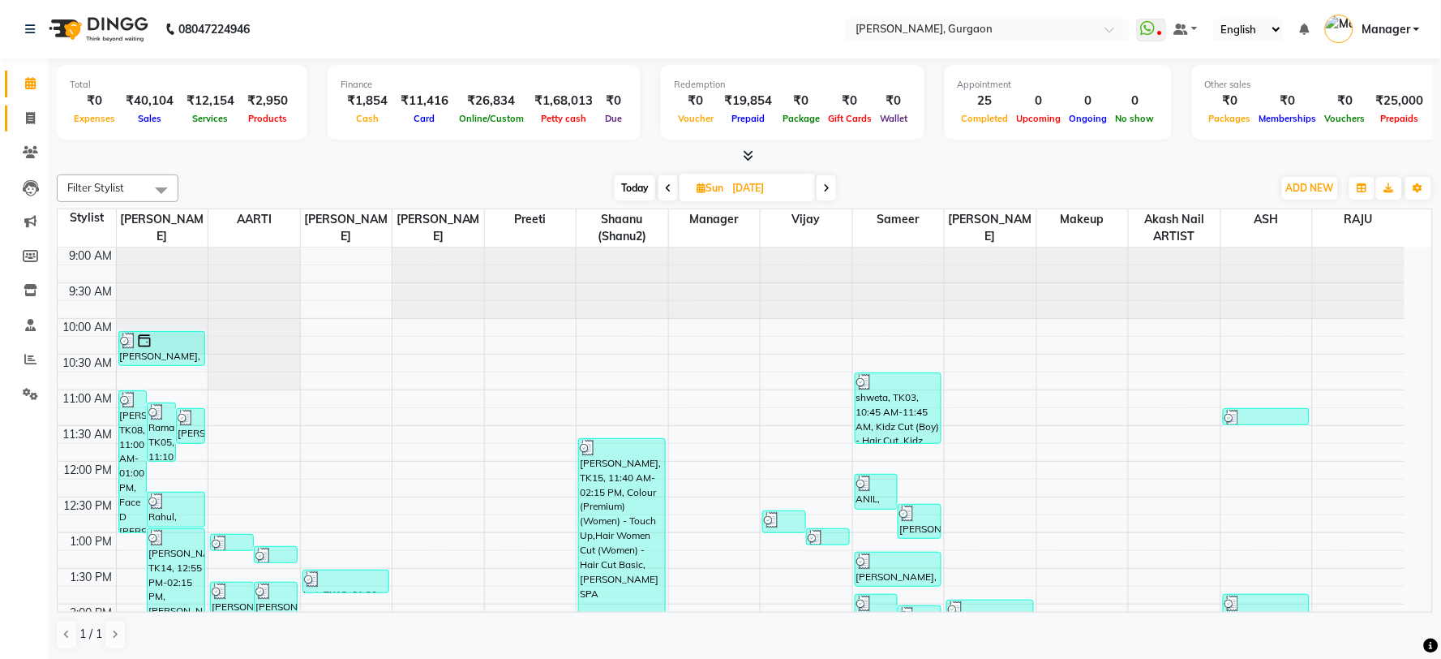
select select "3880"
select select "service"
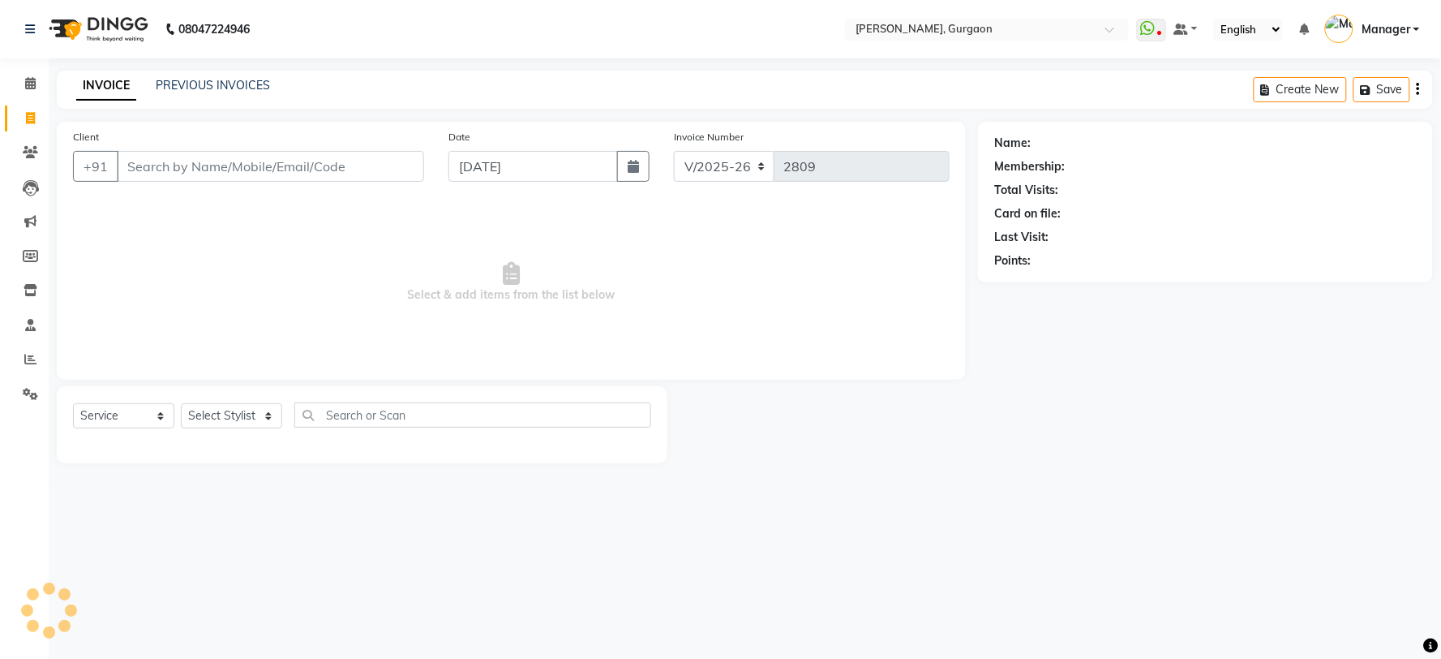
click at [209, 175] on input "Client" at bounding box center [270, 166] width 307 height 31
type input "9650800730"
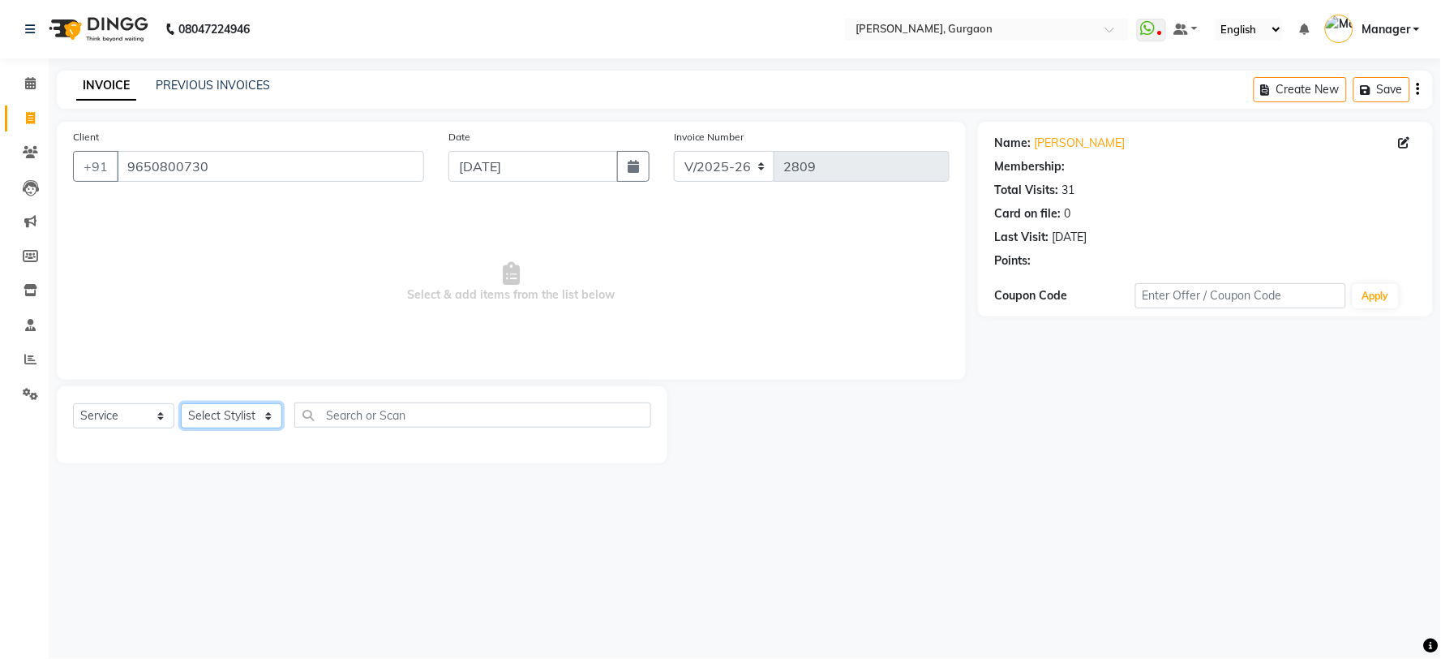
click at [224, 423] on select "Select Stylist [PERSON_NAME] Nail ARTIST [PERSON_NAME] Makeup Manager [PERSON_N…" at bounding box center [231, 415] width 101 height 25
select select "1: Object"
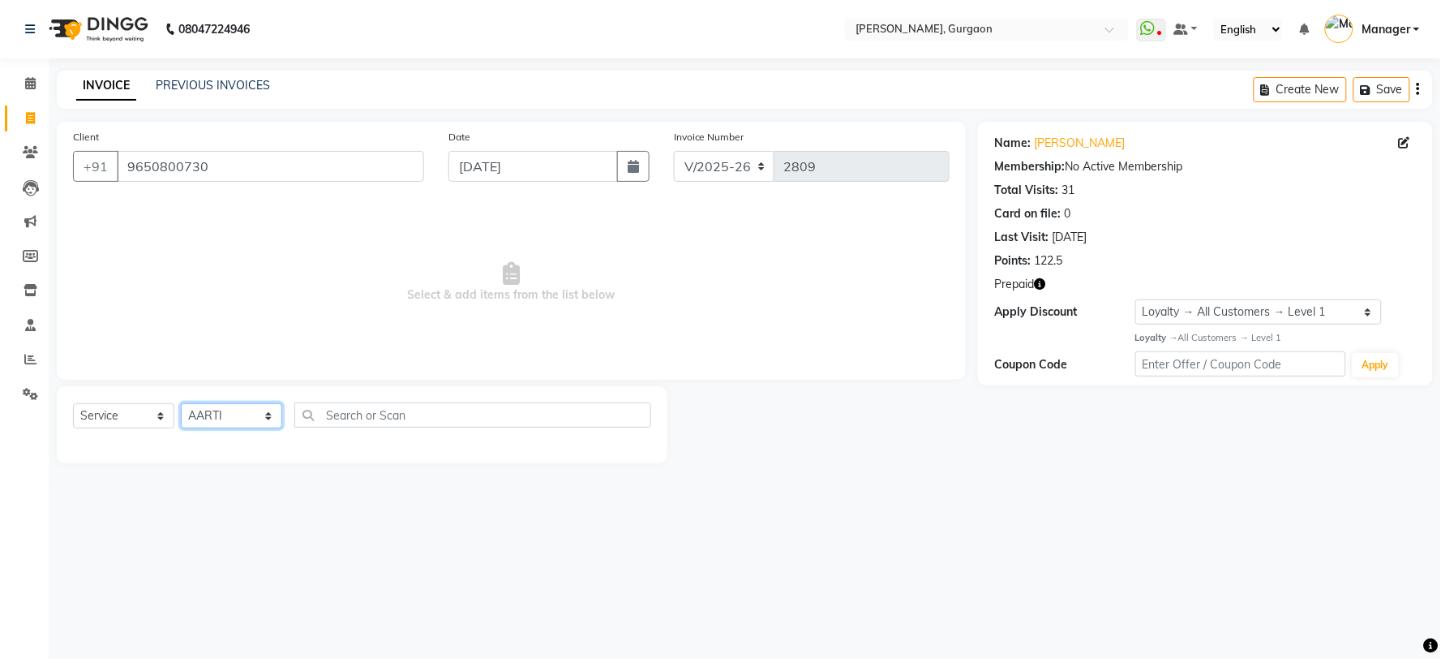
click at [181, 404] on select "Select Stylist [PERSON_NAME] Nail ARTIST [PERSON_NAME] Makeup Manager [PERSON_N…" at bounding box center [231, 415] width 101 height 25
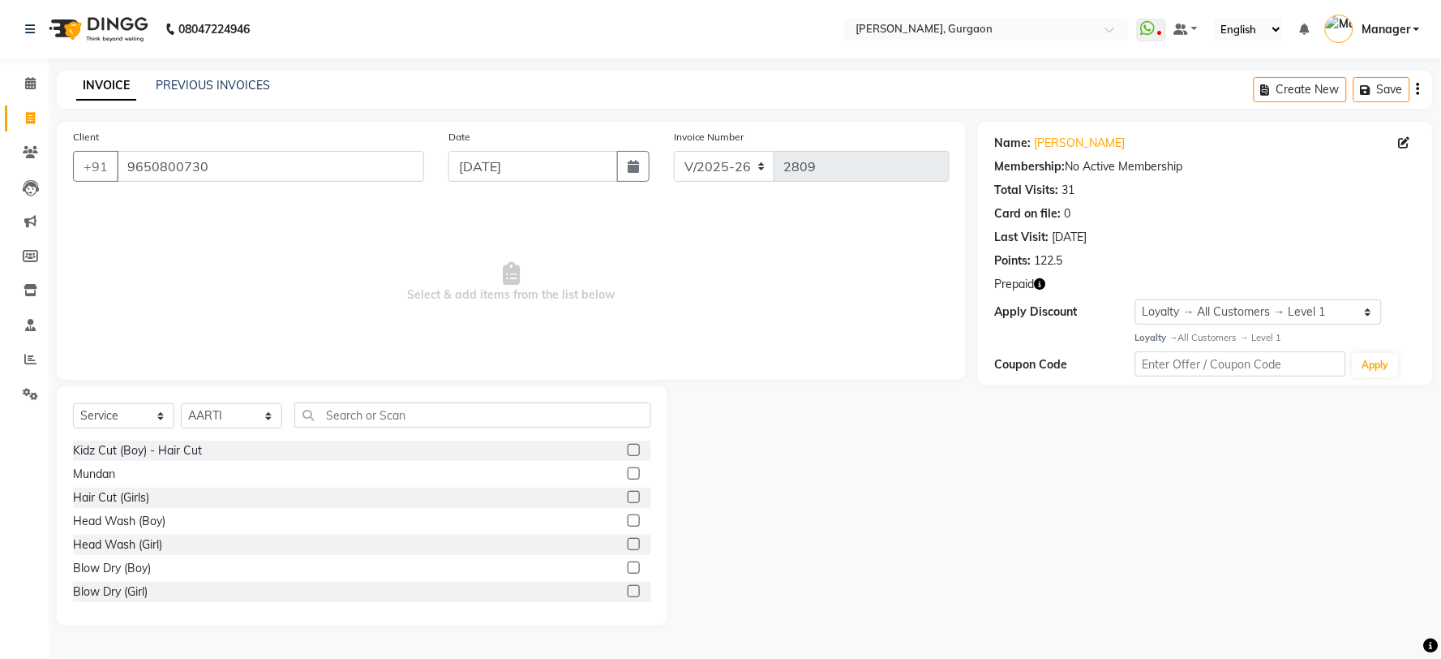
click at [412, 397] on div "Select Service Product Membership Package Voucher Prepaid Gift Card Select Styl…" at bounding box center [362, 505] width 611 height 239
click at [201, 416] on select "Select Stylist [PERSON_NAME] Nail ARTIST [PERSON_NAME] Makeup Manager [PERSON_N…" at bounding box center [231, 415] width 101 height 25
select select "29602"
click at [181, 404] on select "Select Stylist [PERSON_NAME] Nail ARTIST [PERSON_NAME] Makeup Manager [PERSON_N…" at bounding box center [231, 415] width 101 height 25
click at [93, 414] on select "Select Service Product Membership Package Voucher Prepaid Gift Card" at bounding box center [123, 415] width 101 height 25
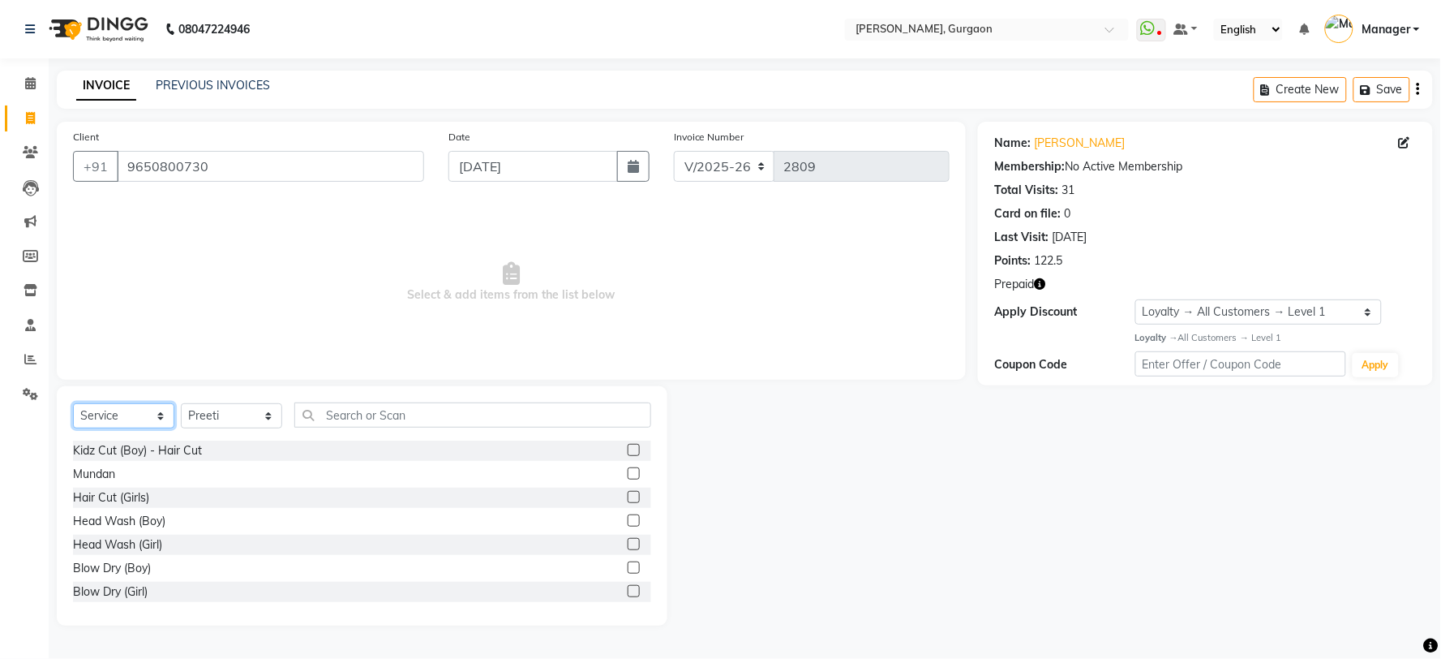
select select "P"
click at [73, 404] on select "Select Service Product Membership Package Voucher Prepaid Gift Card" at bounding box center [123, 415] width 101 height 25
click at [91, 566] on div "Radiance" at bounding box center [97, 568] width 49 height 17
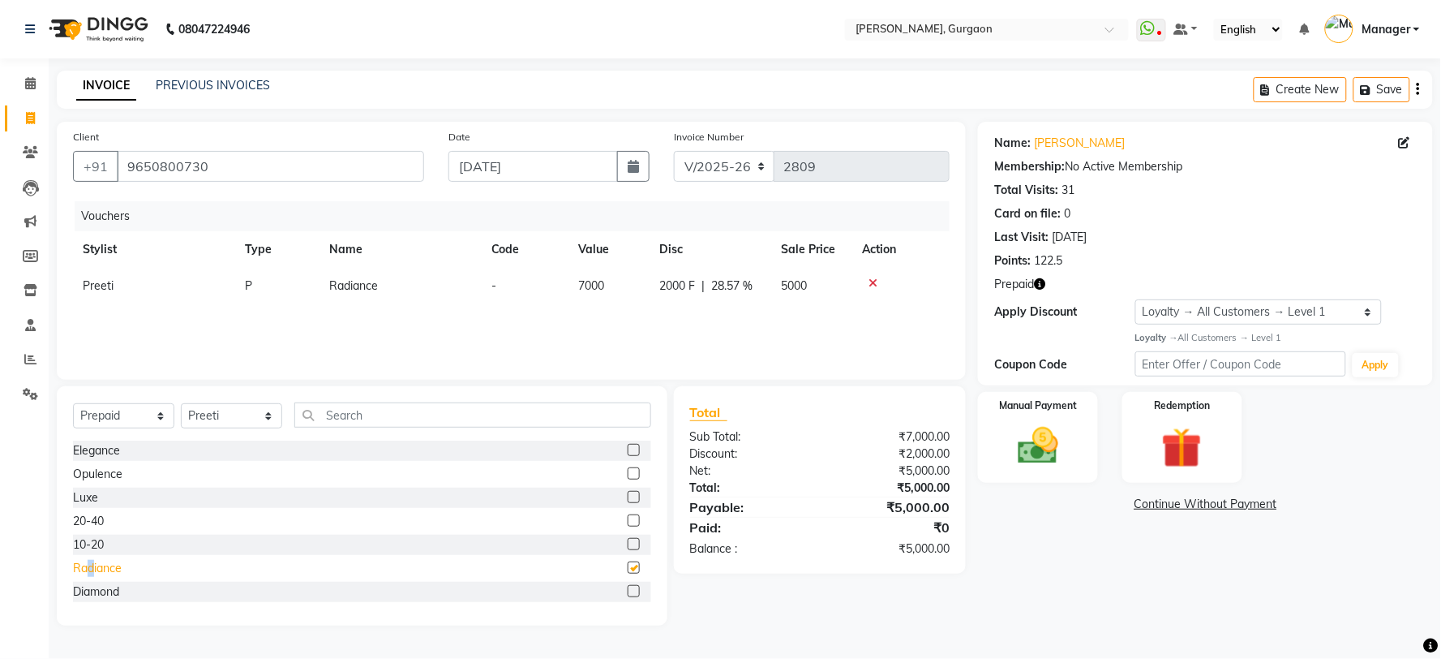
checkbox input "false"
drag, startPoint x: 1230, startPoint y: 311, endPoint x: 1210, endPoint y: 322, distance: 23.2
click at [1230, 311] on select "Select Loyalty → All Customers → Level 1" at bounding box center [1258, 311] width 247 height 25
select select "0:"
click at [1135, 299] on select "Select Loyalty → All Customers → Level 1" at bounding box center [1258, 311] width 247 height 25
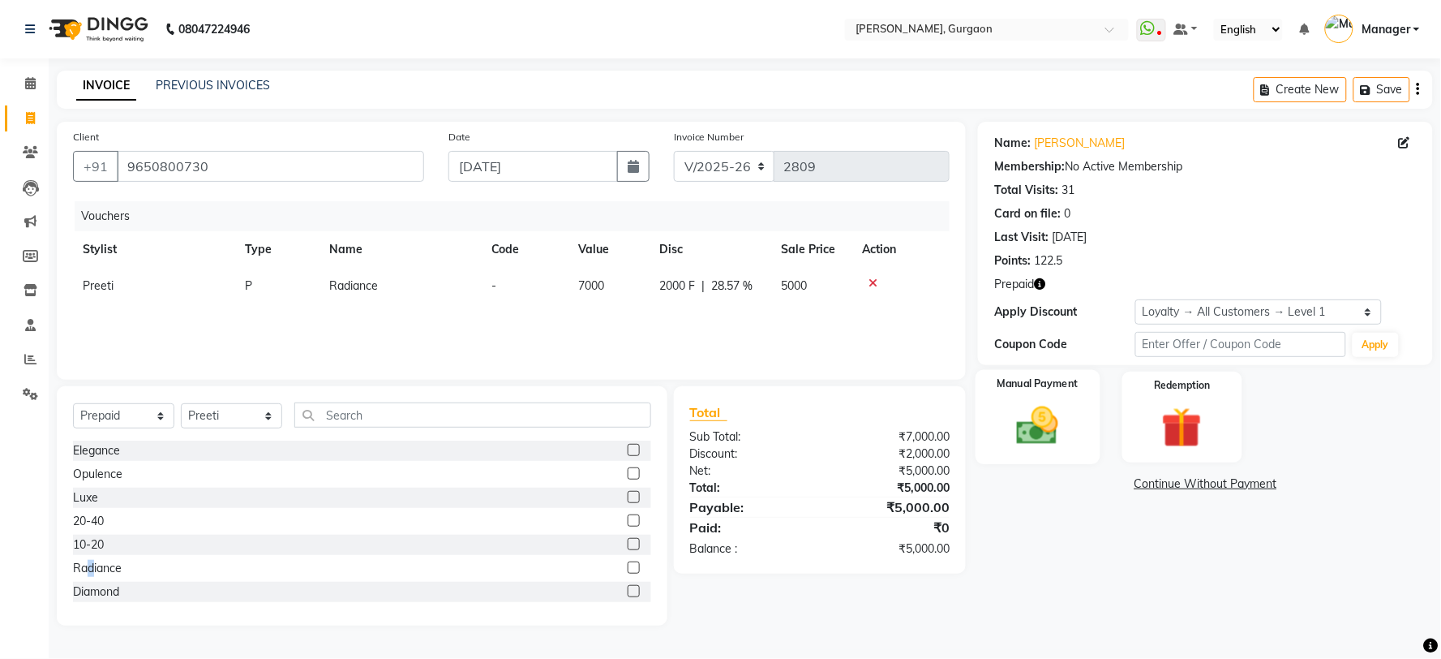
click at [1032, 448] on img at bounding box center [1038, 425] width 68 height 49
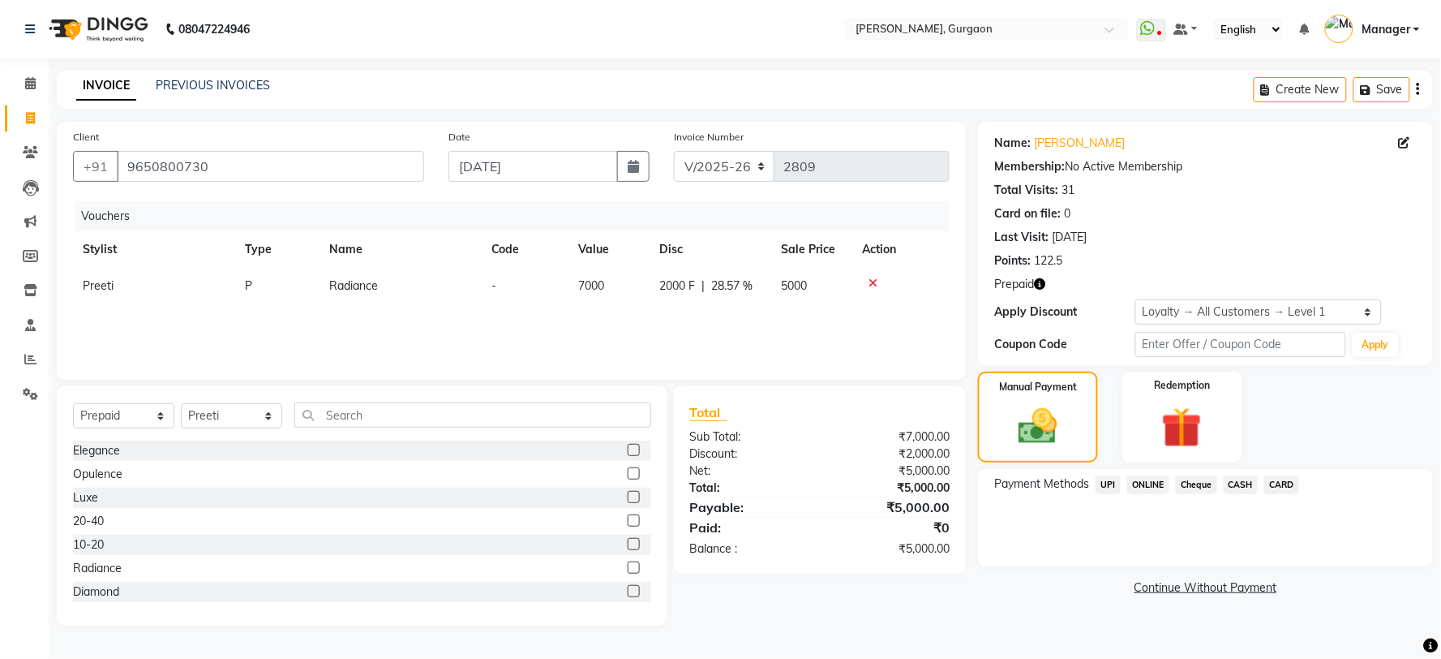
click at [1114, 482] on span "UPI" at bounding box center [1108, 484] width 25 height 19
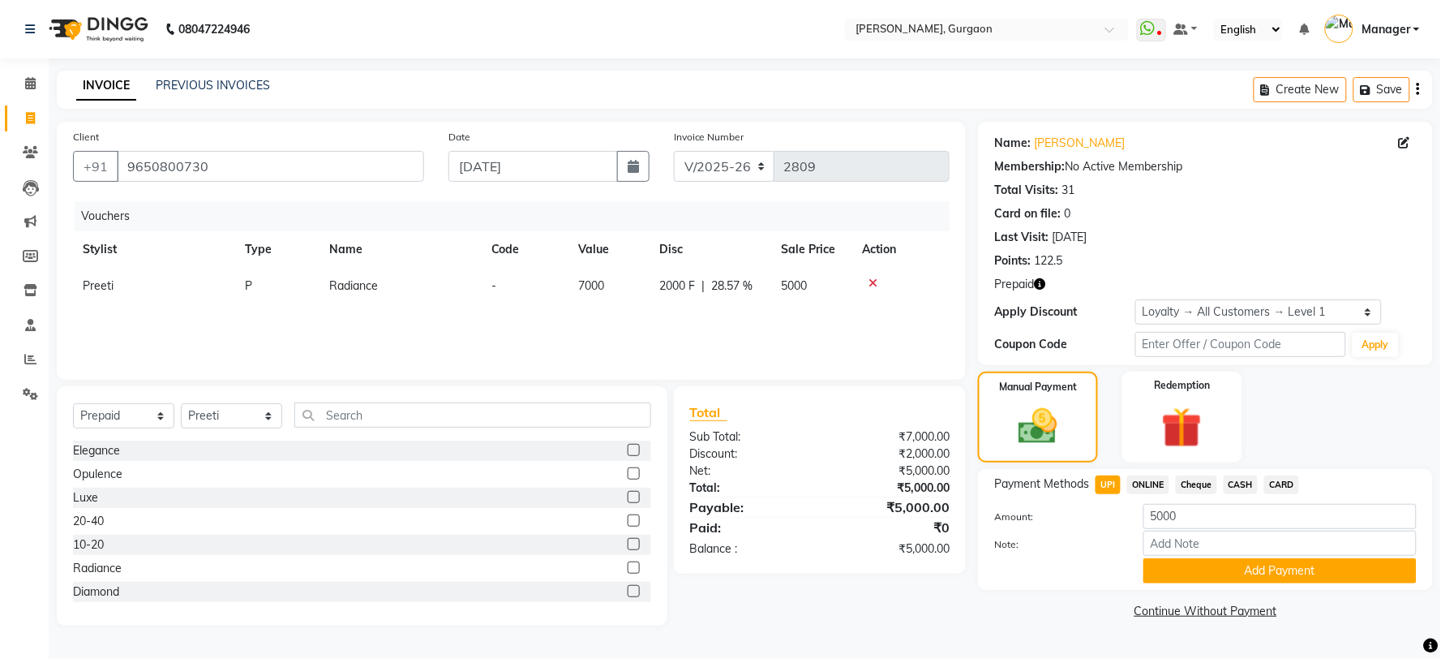
click at [1246, 487] on span "CASH" at bounding box center [1241, 484] width 35 height 19
click at [1245, 569] on button "Add Payment" at bounding box center [1279, 570] width 273 height 25
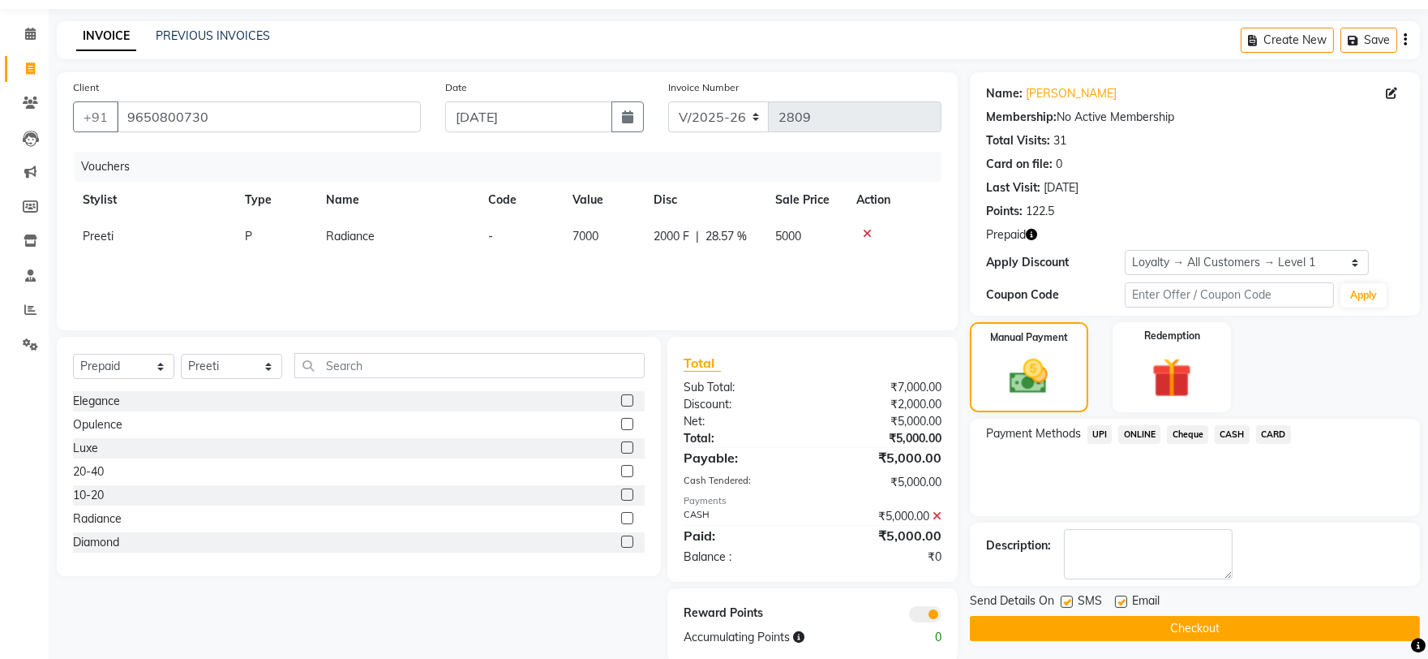
scroll to position [77, 0]
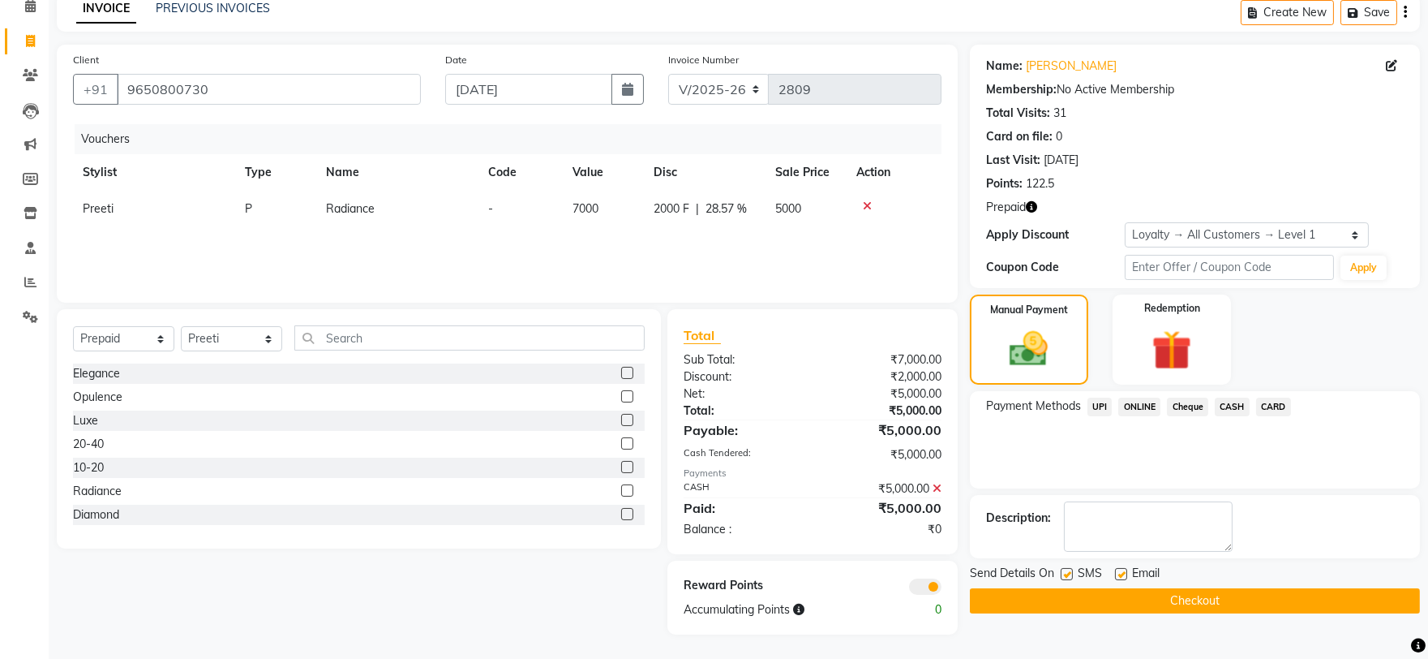
click at [1225, 593] on button "Checkout" at bounding box center [1195, 600] width 450 height 25
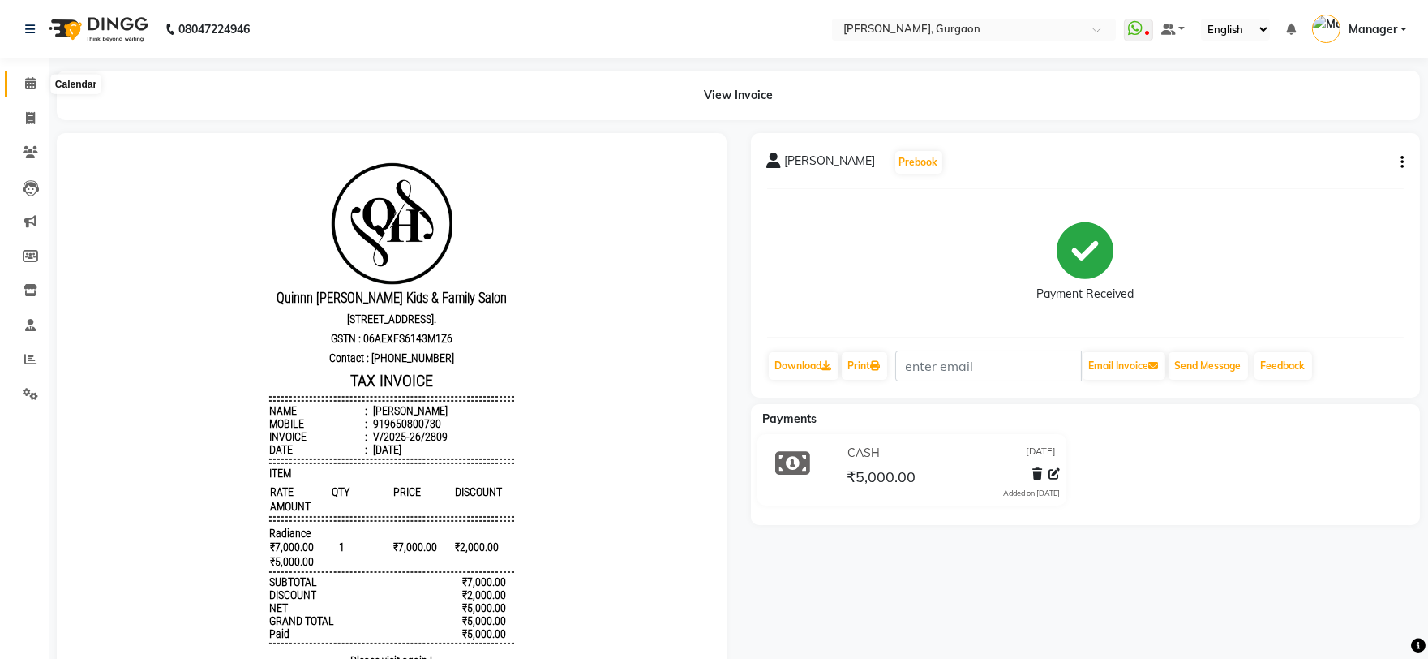
click at [30, 75] on span at bounding box center [30, 84] width 28 height 19
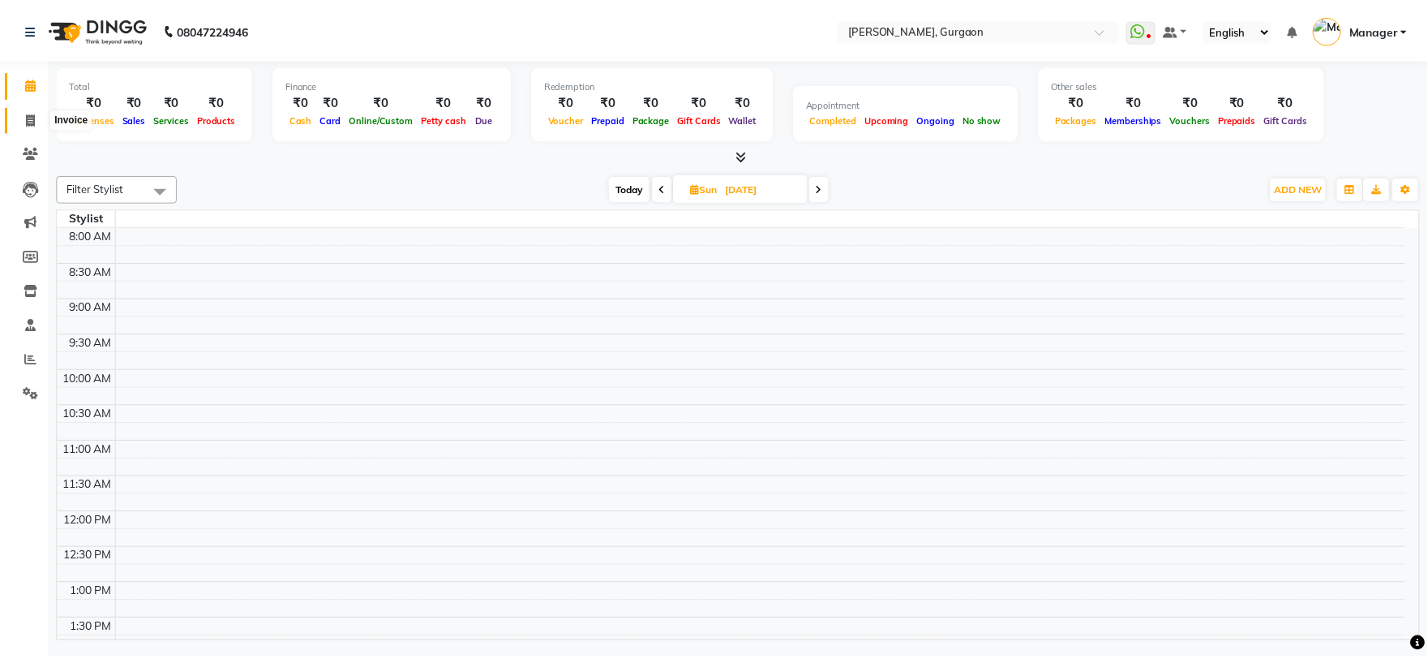
scroll to position [608, 0]
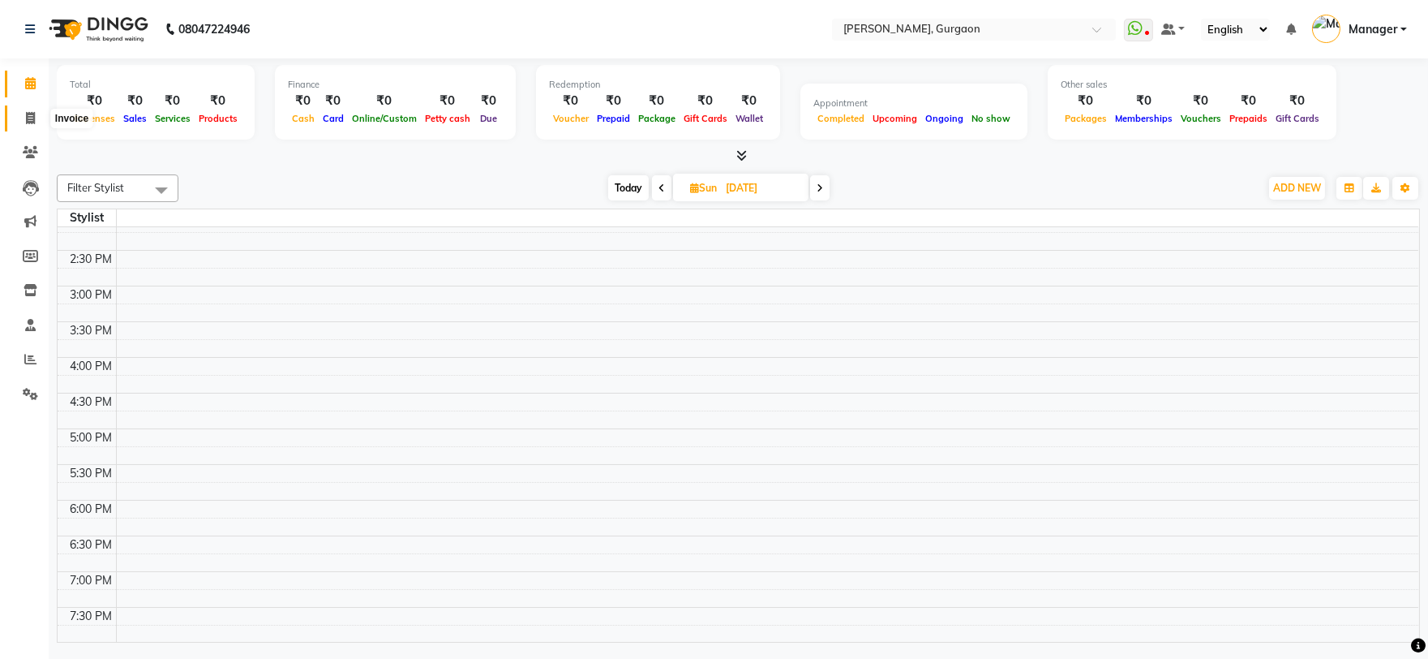
click at [30, 119] on icon at bounding box center [30, 118] width 9 height 12
select select "service"
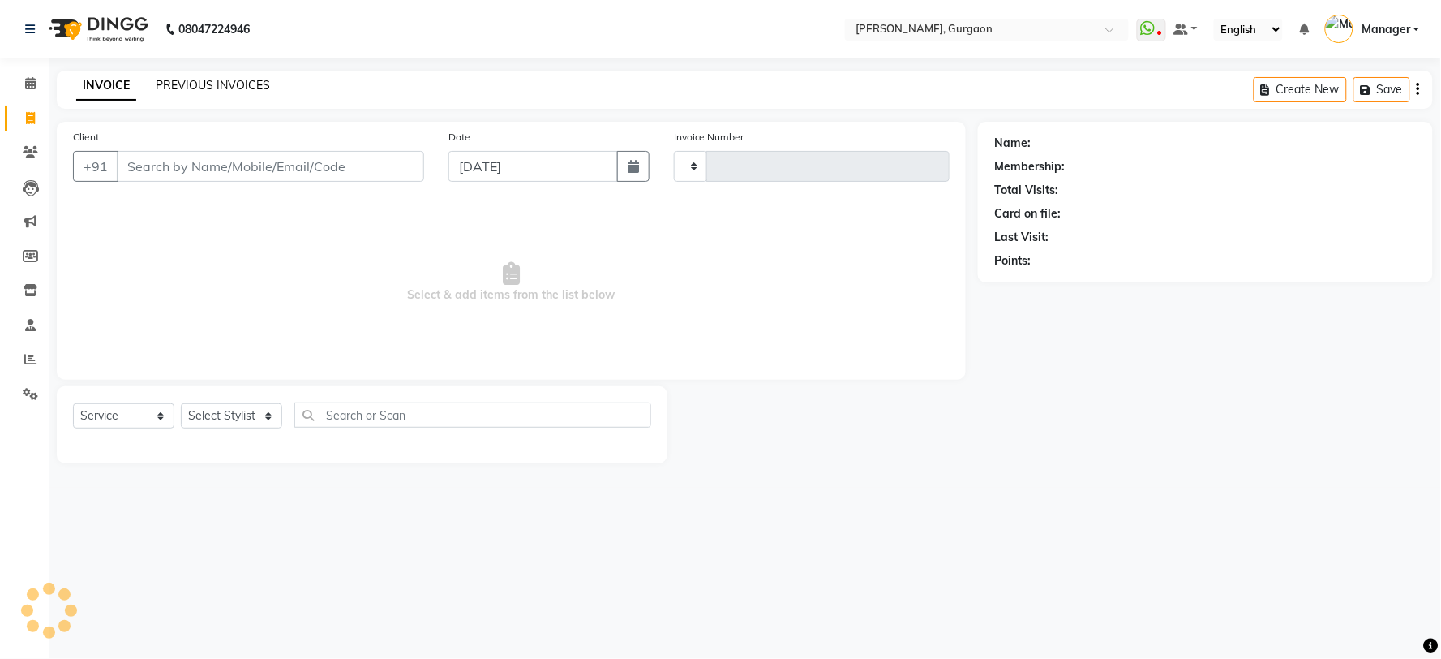
type input "2810"
select select "3880"
click at [197, 88] on link "PREVIOUS INVOICES" at bounding box center [213, 85] width 114 height 15
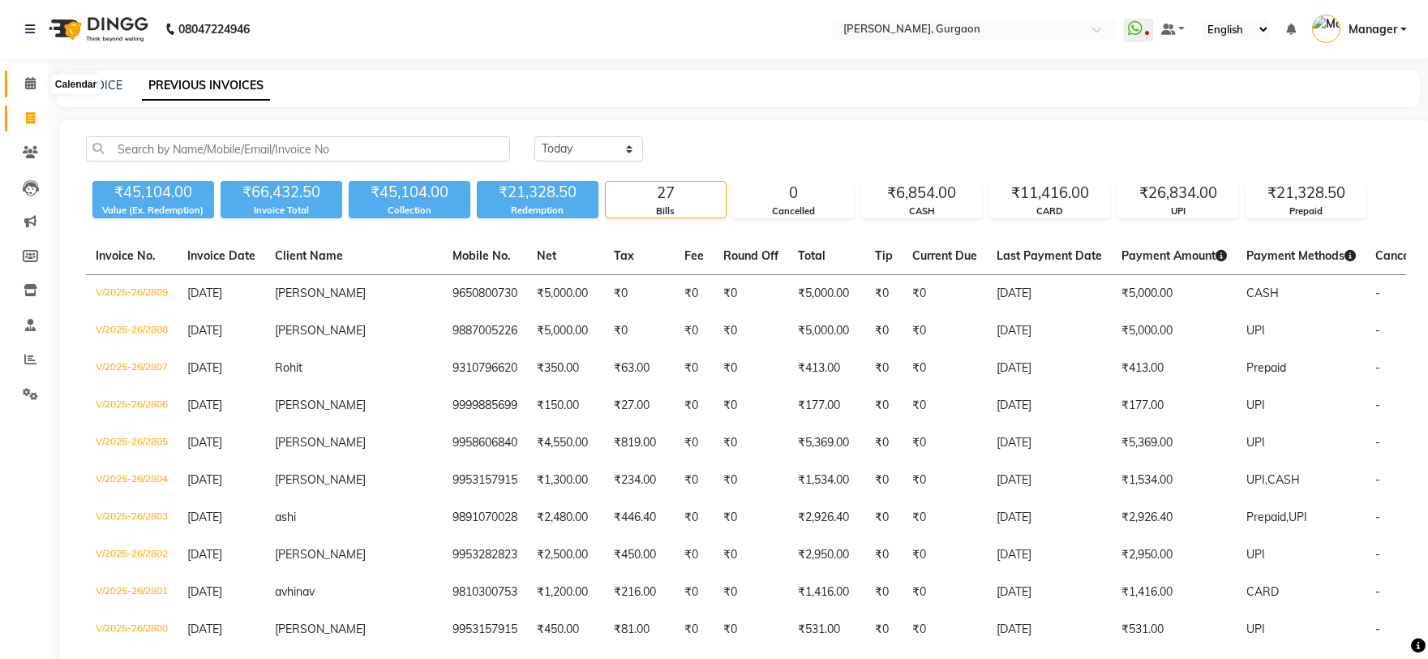
click at [21, 79] on span at bounding box center [30, 84] width 28 height 19
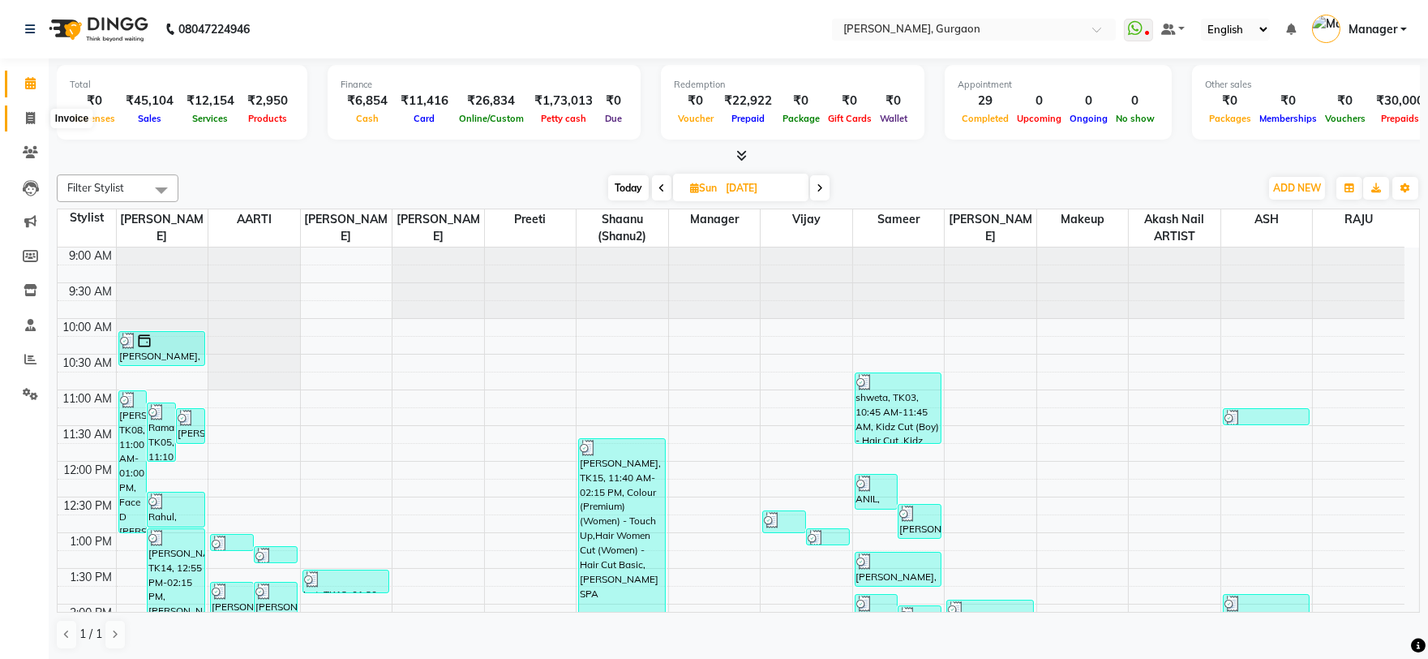
click at [26, 123] on icon at bounding box center [30, 118] width 9 height 12
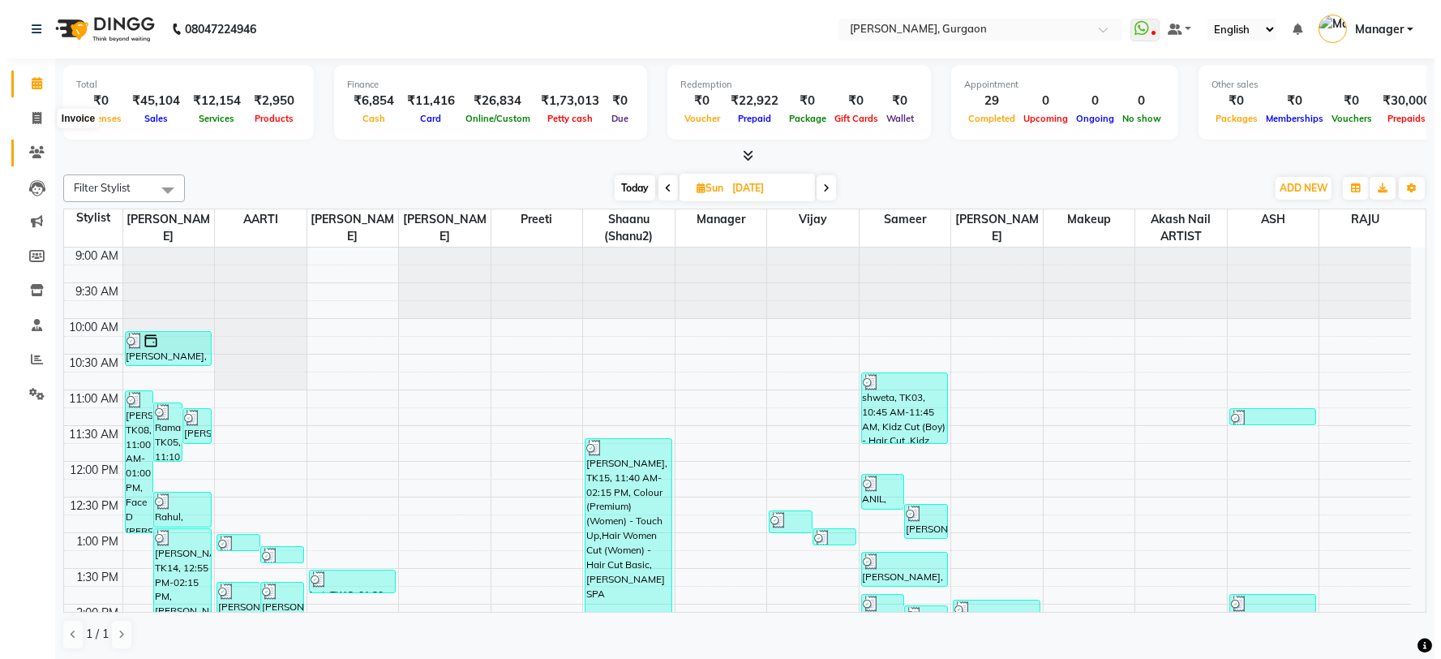
select select "service"
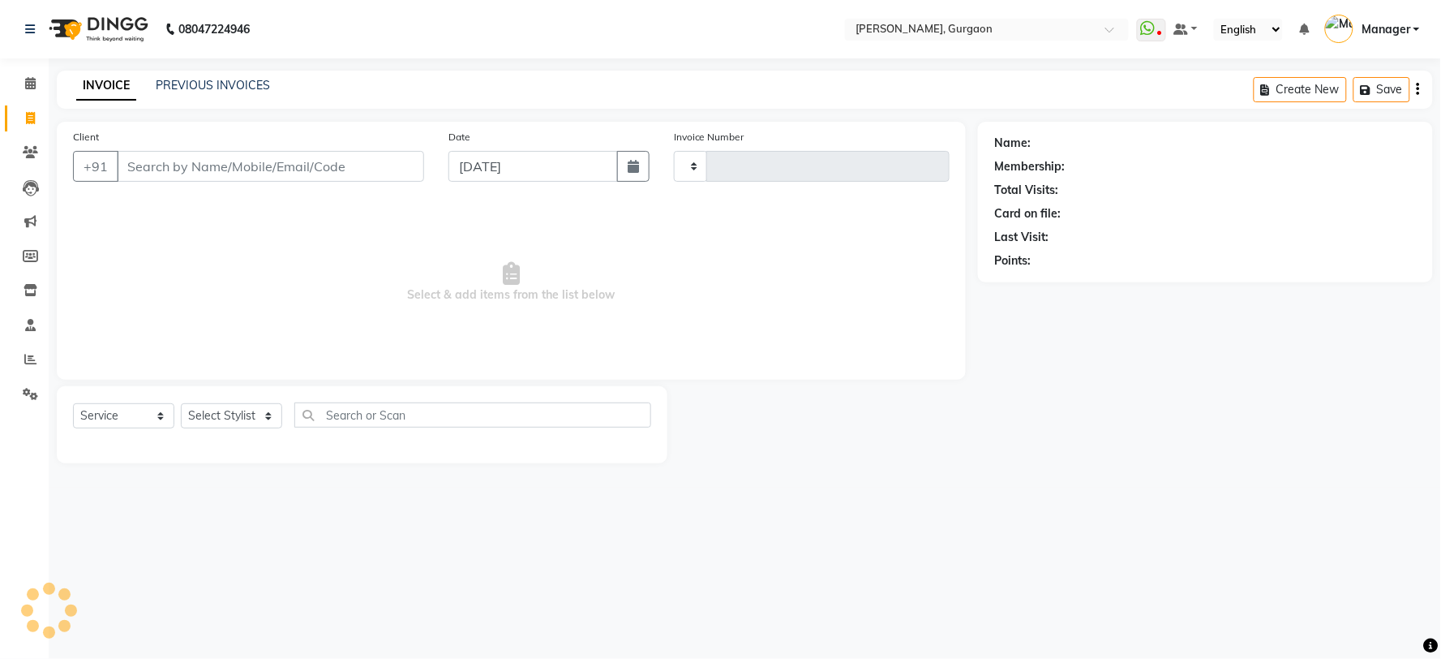
type input "2810"
select select "3880"
click at [225, 426] on select "Select Stylist" at bounding box center [231, 415] width 101 height 25
select select "25793"
click at [181, 404] on select "Select Stylist [PERSON_NAME] Nail ARTIST [PERSON_NAME] Makeup Manager [PERSON_N…" at bounding box center [231, 415] width 101 height 25
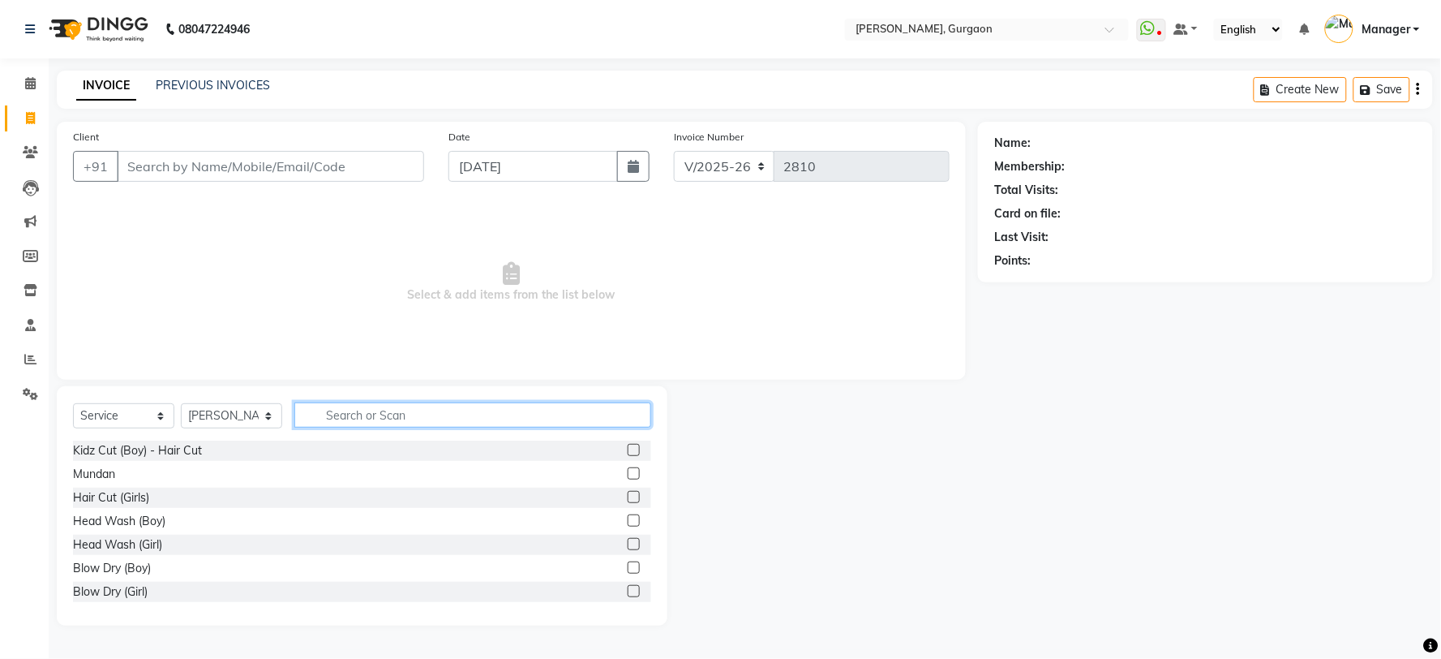
click at [396, 423] on input "text" at bounding box center [472, 414] width 357 height 25
click at [350, 411] on input "text" at bounding box center [472, 414] width 357 height 25
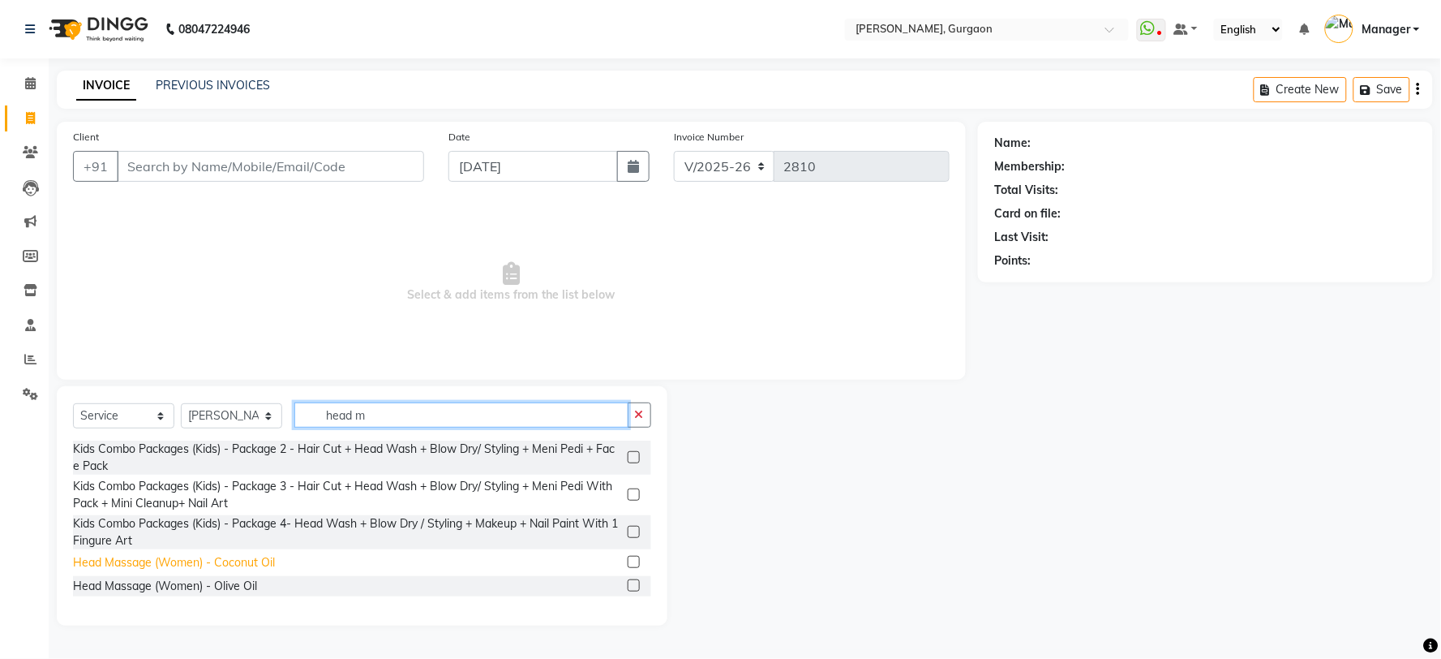
type input "head m"
click at [247, 566] on div "Head Massage (Women) - Coconut Oil" at bounding box center [174, 562] width 202 height 17
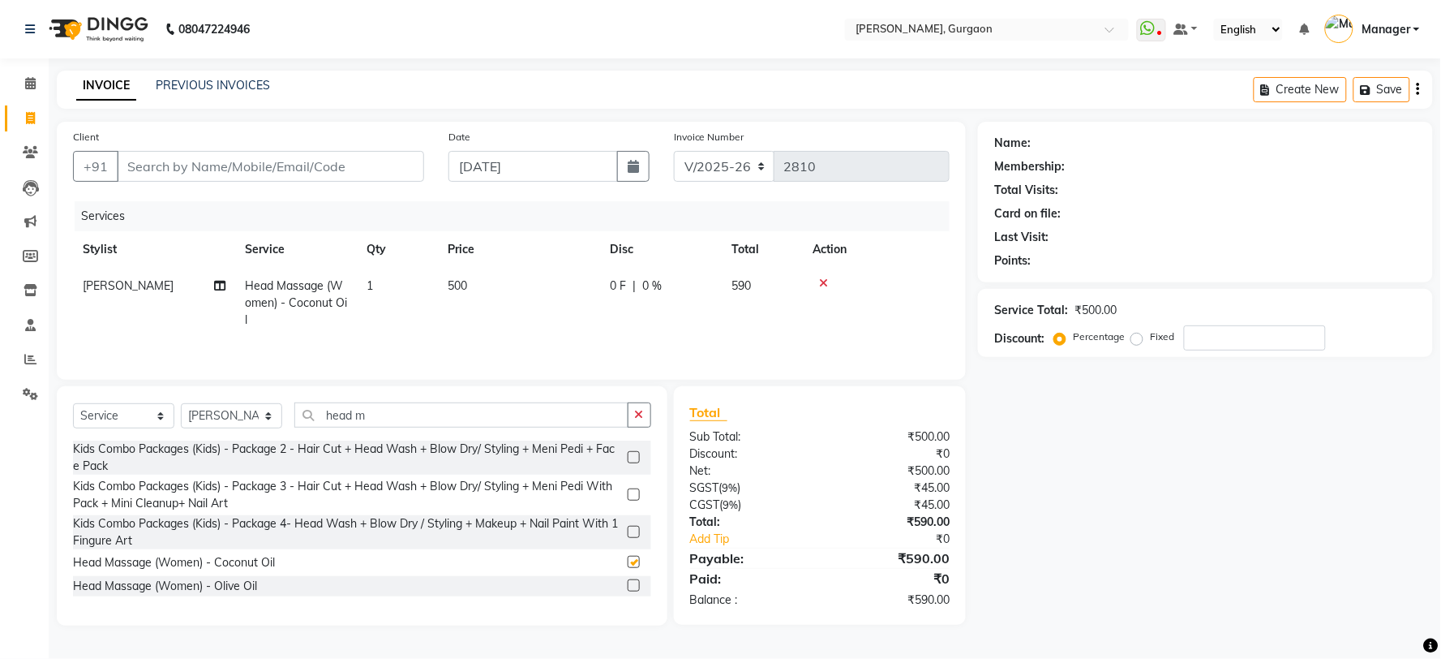
checkbox input "false"
click at [341, 399] on div "Select Service Product Membership Package Voucher Prepaid Gift Card Select Styl…" at bounding box center [362, 505] width 611 height 239
click at [339, 412] on input "head m" at bounding box center [461, 414] width 334 height 25
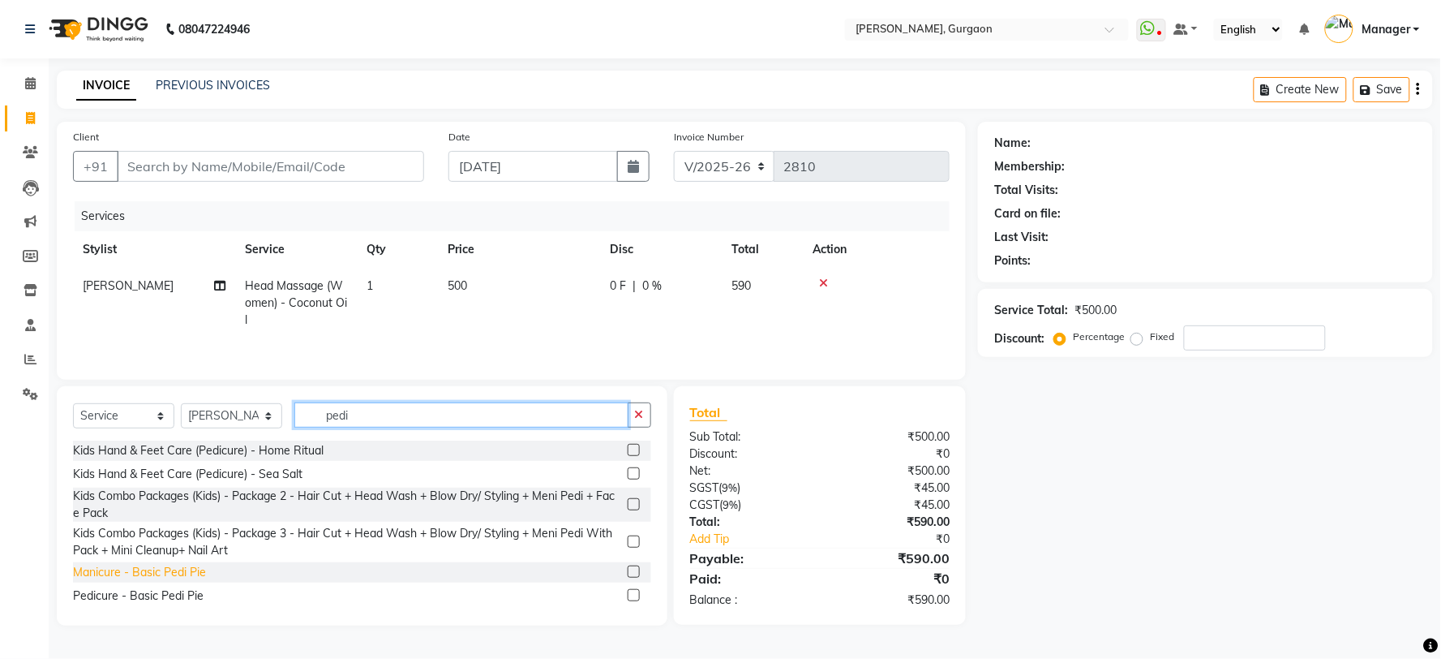
type input "pedi"
click at [182, 579] on div "Manicure - Basic Pedi Pie" at bounding box center [139, 572] width 133 height 17
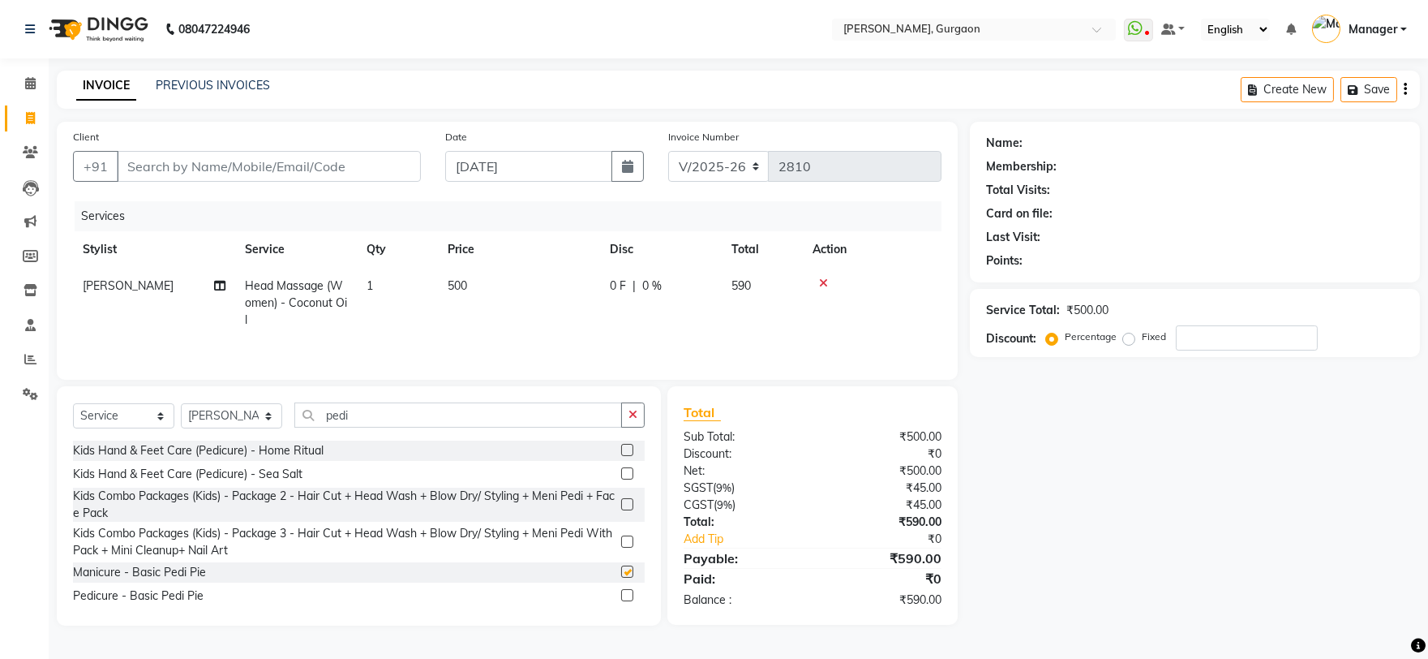
checkbox input "false"
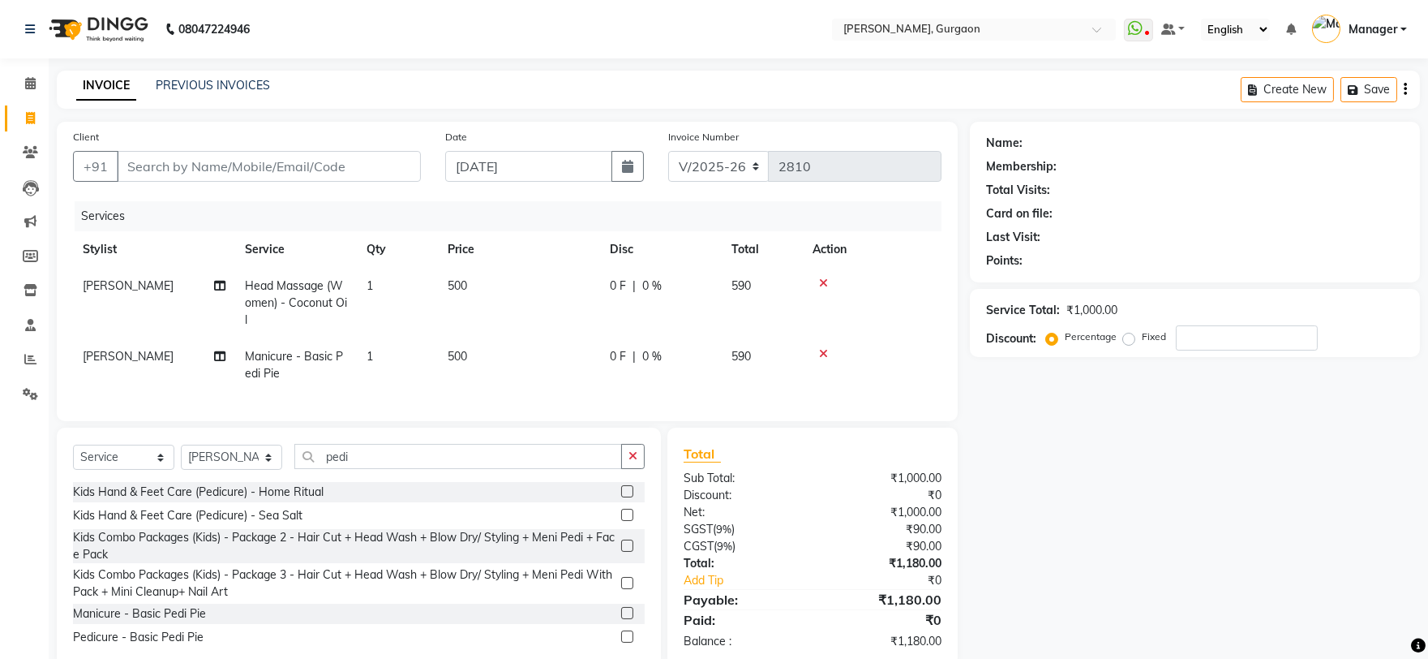
click at [822, 351] on icon at bounding box center [823, 353] width 9 height 11
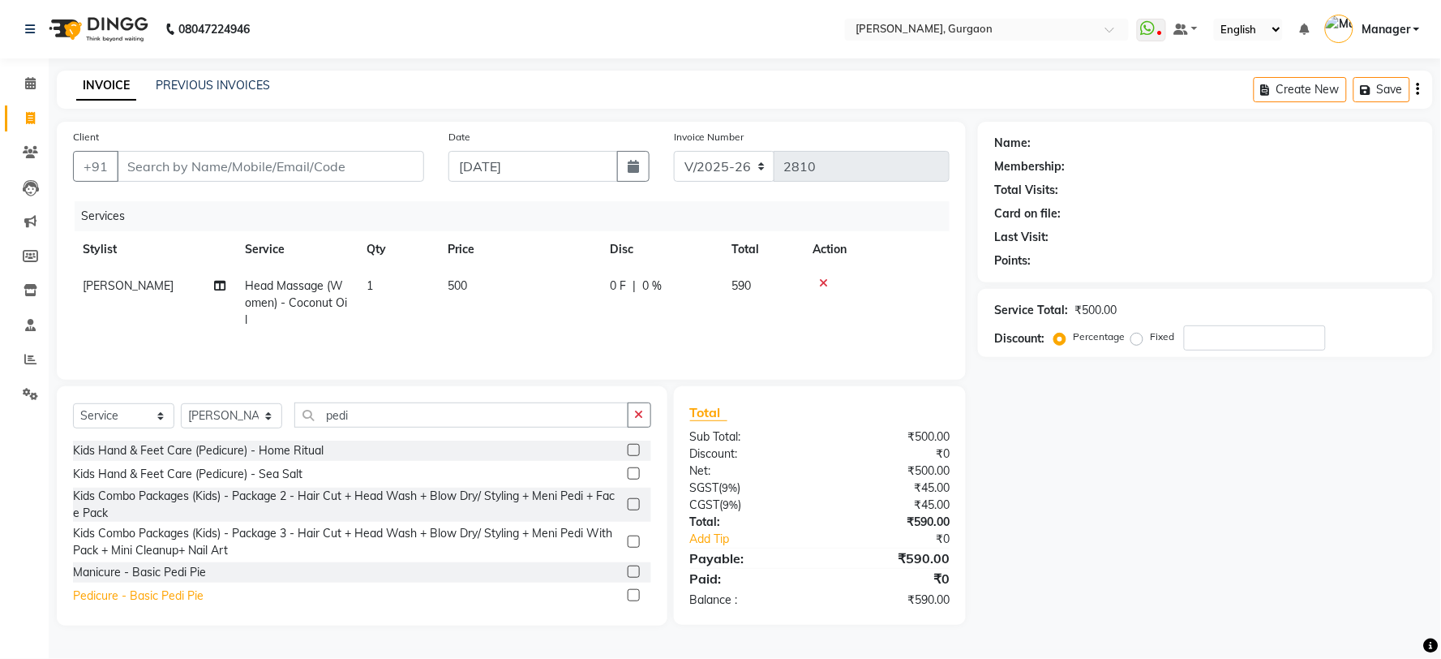
click at [120, 600] on div "Pedicure - Basic Pedi Pie" at bounding box center [138, 595] width 131 height 17
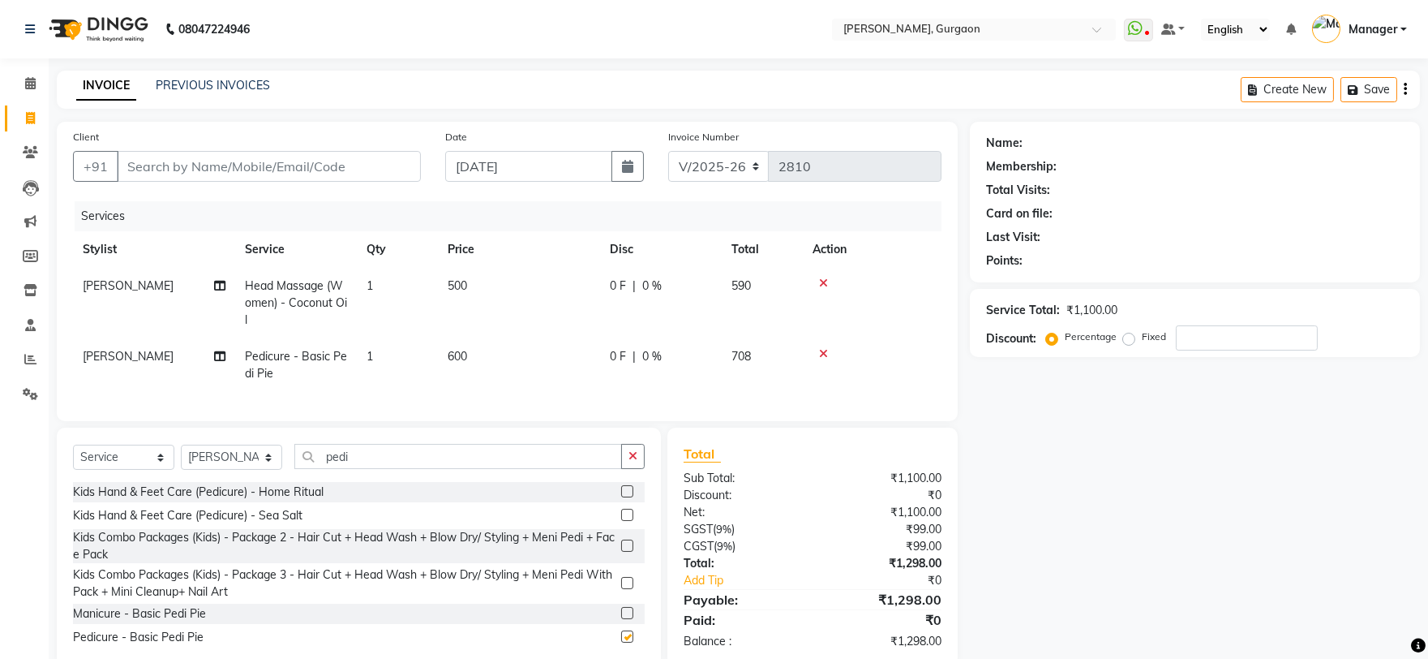
checkbox input "false"
click at [361, 190] on div "Client +91" at bounding box center [247, 161] width 372 height 66
click at [365, 179] on input "Client" at bounding box center [269, 166] width 304 height 31
click at [213, 160] on input "Client" at bounding box center [269, 166] width 304 height 31
type input "9"
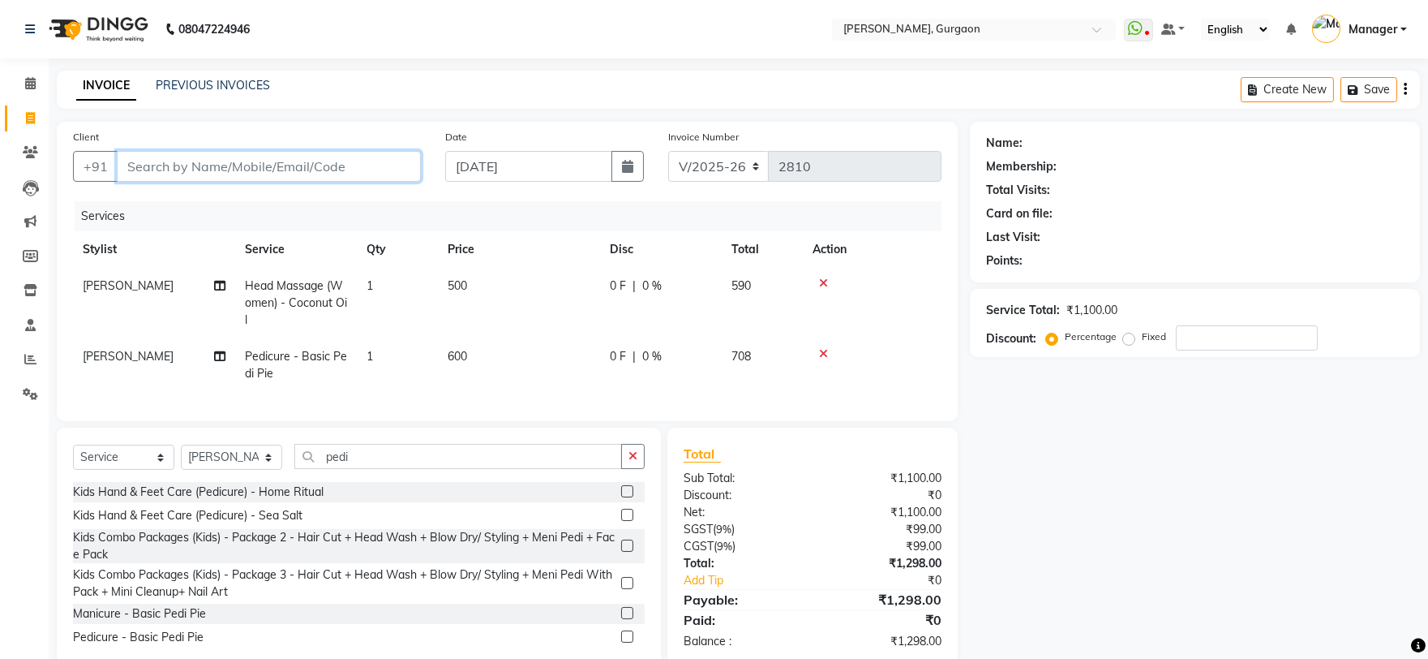
type input "0"
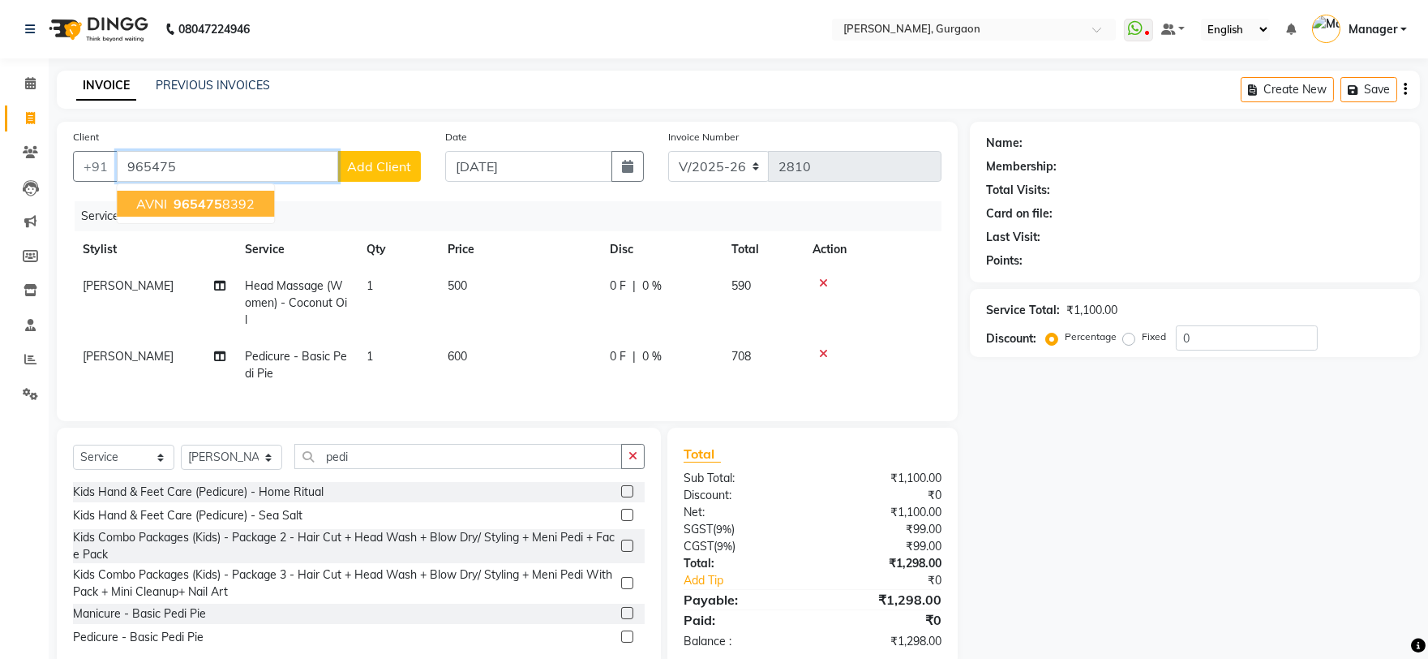
click at [245, 196] on ngb-highlight "965475 8392" at bounding box center [212, 203] width 84 height 16
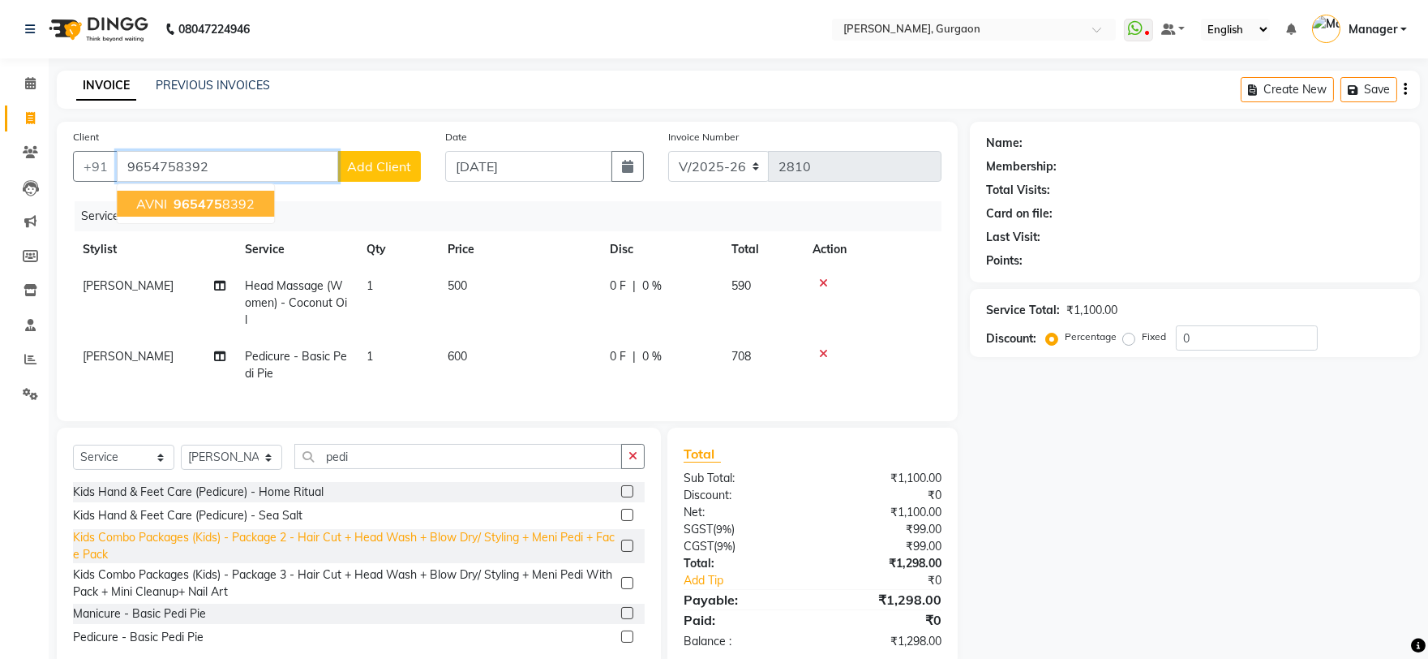
type input "9654758392"
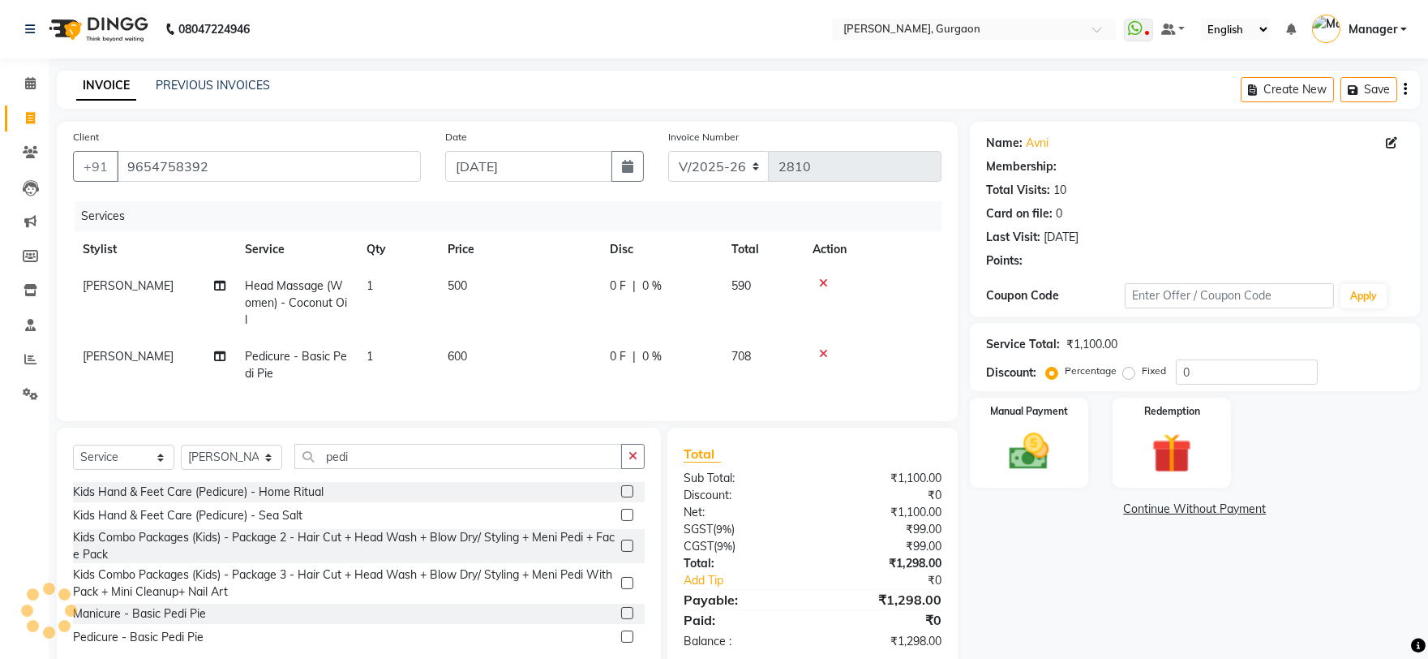
select select "1: Object"
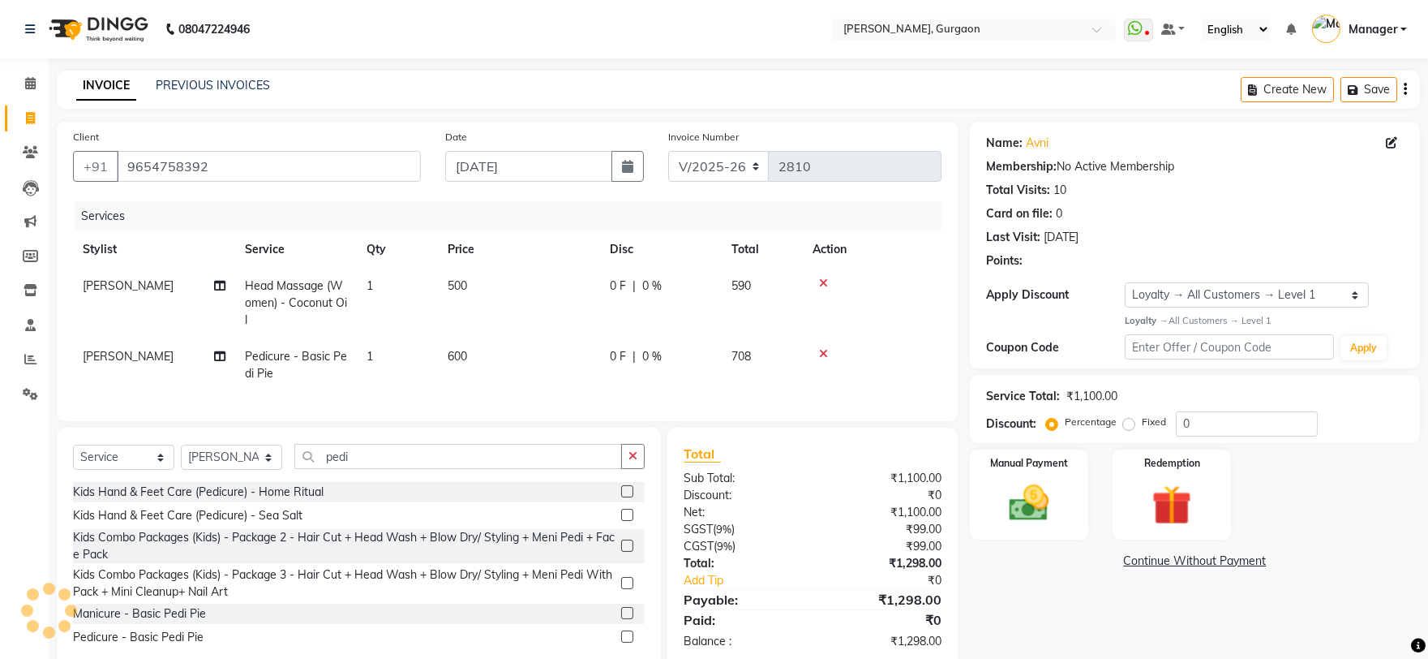
scroll to position [45, 0]
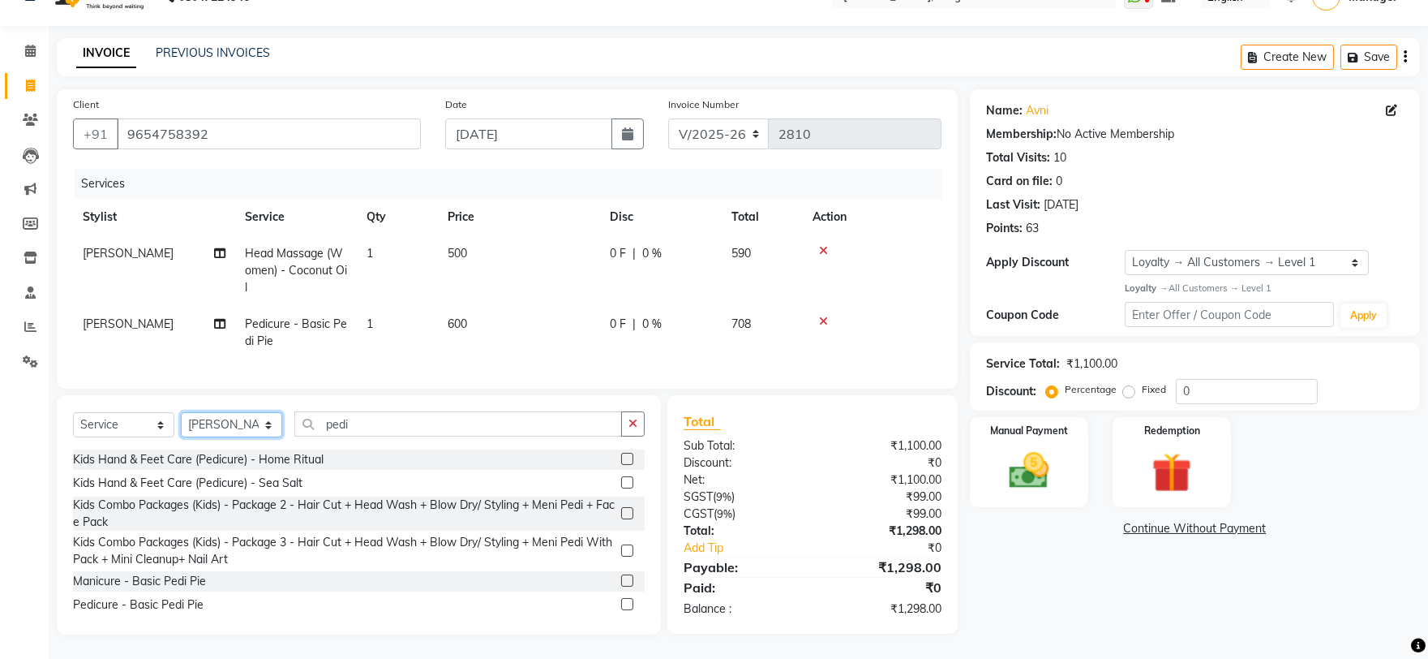
click at [258, 424] on select "Select Stylist [PERSON_NAME] Nail ARTIST [PERSON_NAME] Makeup Manager [PERSON_N…" at bounding box center [231, 424] width 101 height 25
click at [444, 65] on main "INVOICE PREVIOUS INVOICES Create New Save Client +91 9654758392 Date 03-09-2025…" at bounding box center [738, 348] width 1379 height 620
drag, startPoint x: 1199, startPoint y: 243, endPoint x: 1189, endPoint y: 247, distance: 10.5
click at [1199, 250] on select "Select Loyalty → All Customers → Level 1" at bounding box center [1247, 262] width 244 height 25
click at [1032, 102] on link "Avni" at bounding box center [1037, 110] width 23 height 17
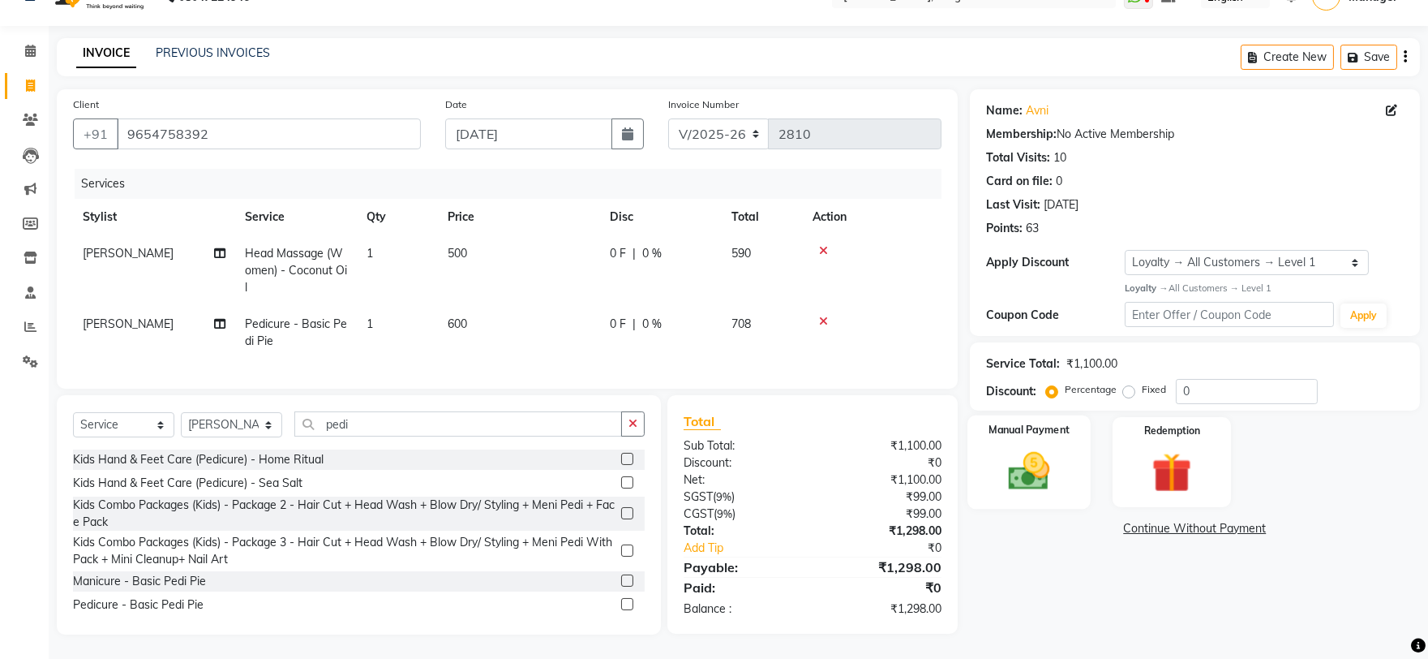
click at [1053, 449] on img at bounding box center [1028, 471] width 67 height 48
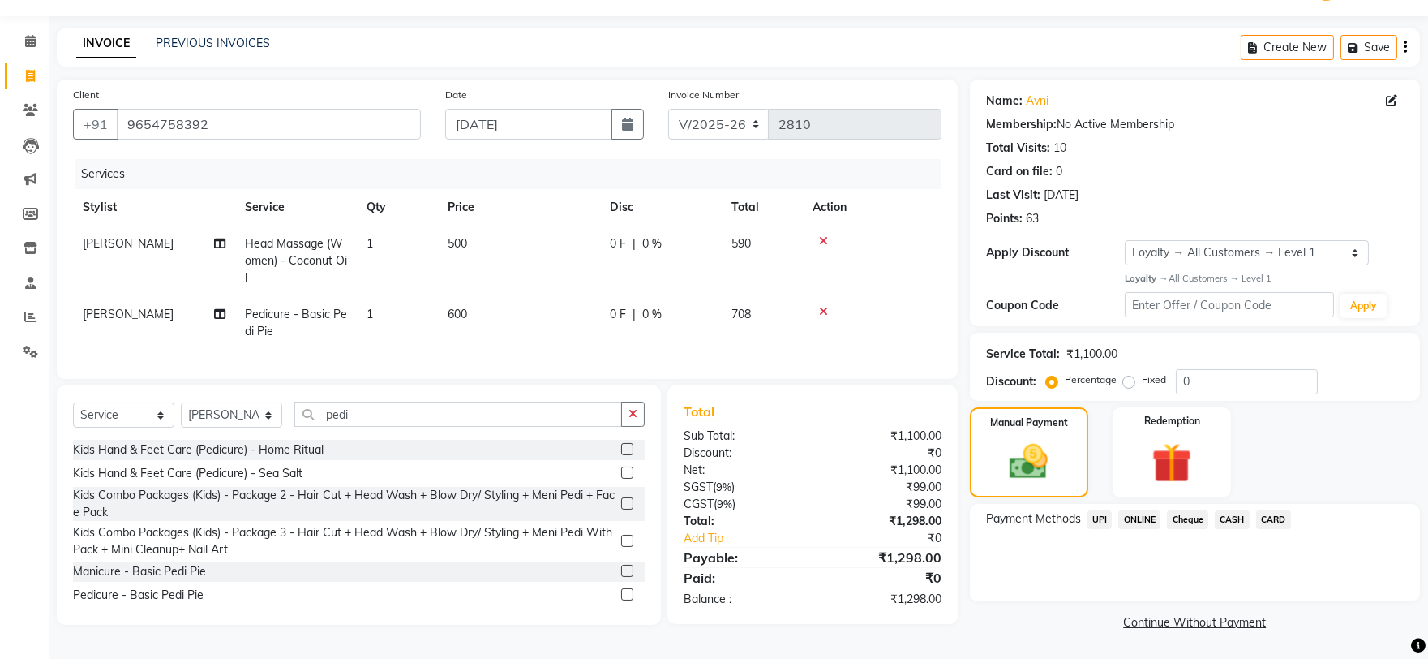
click at [1095, 521] on span "UPI" at bounding box center [1100, 519] width 25 height 19
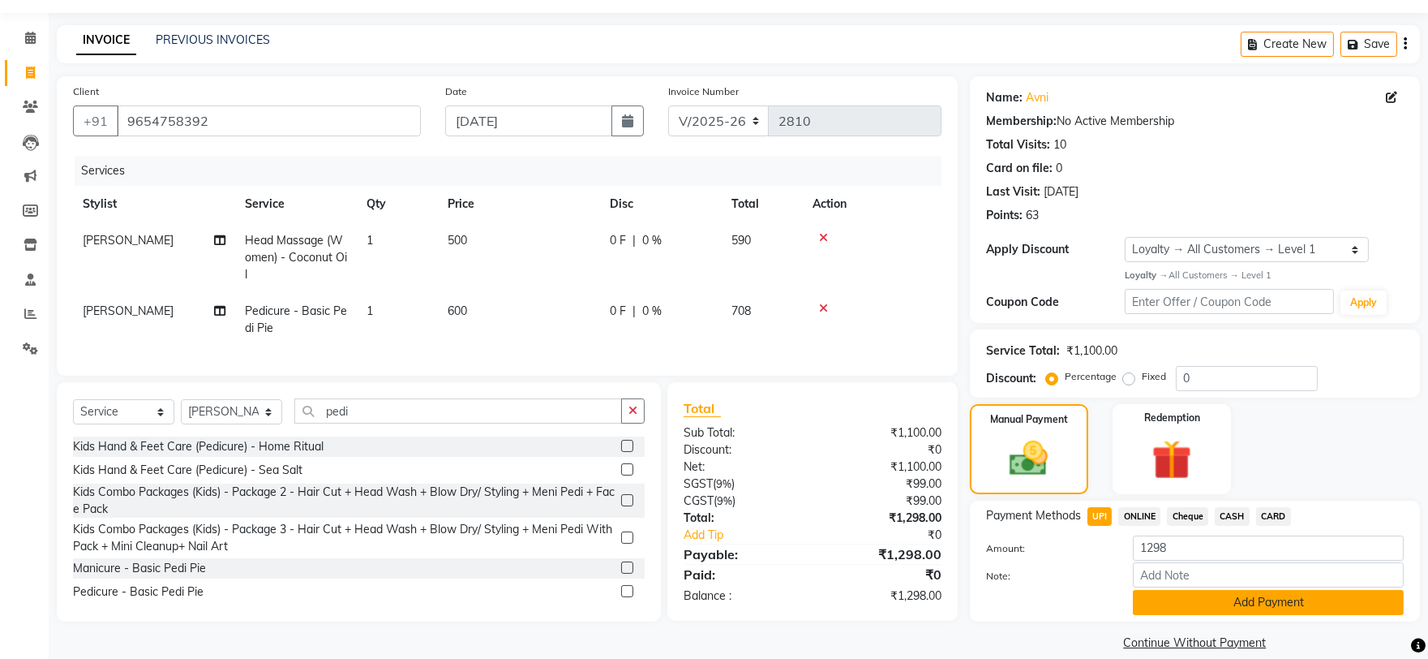
click at [1368, 602] on button "Add Payment" at bounding box center [1268, 602] width 271 height 25
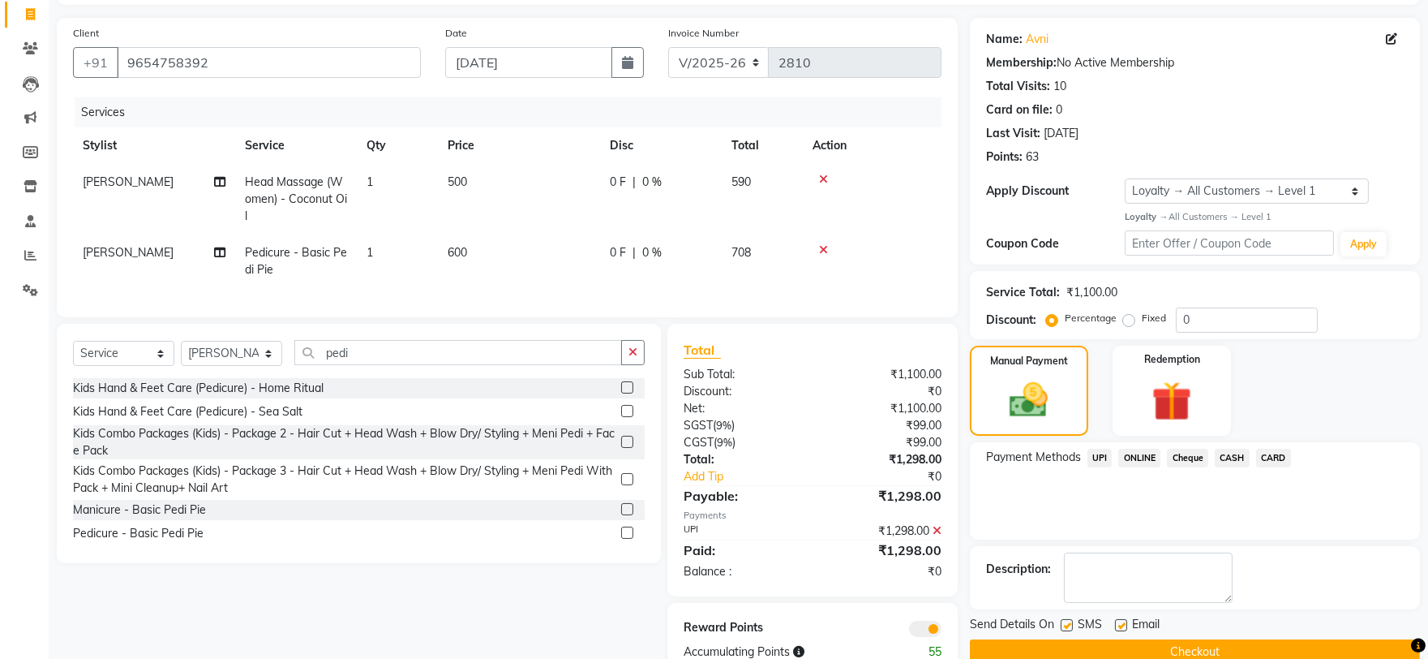
scroll to position [159, 0]
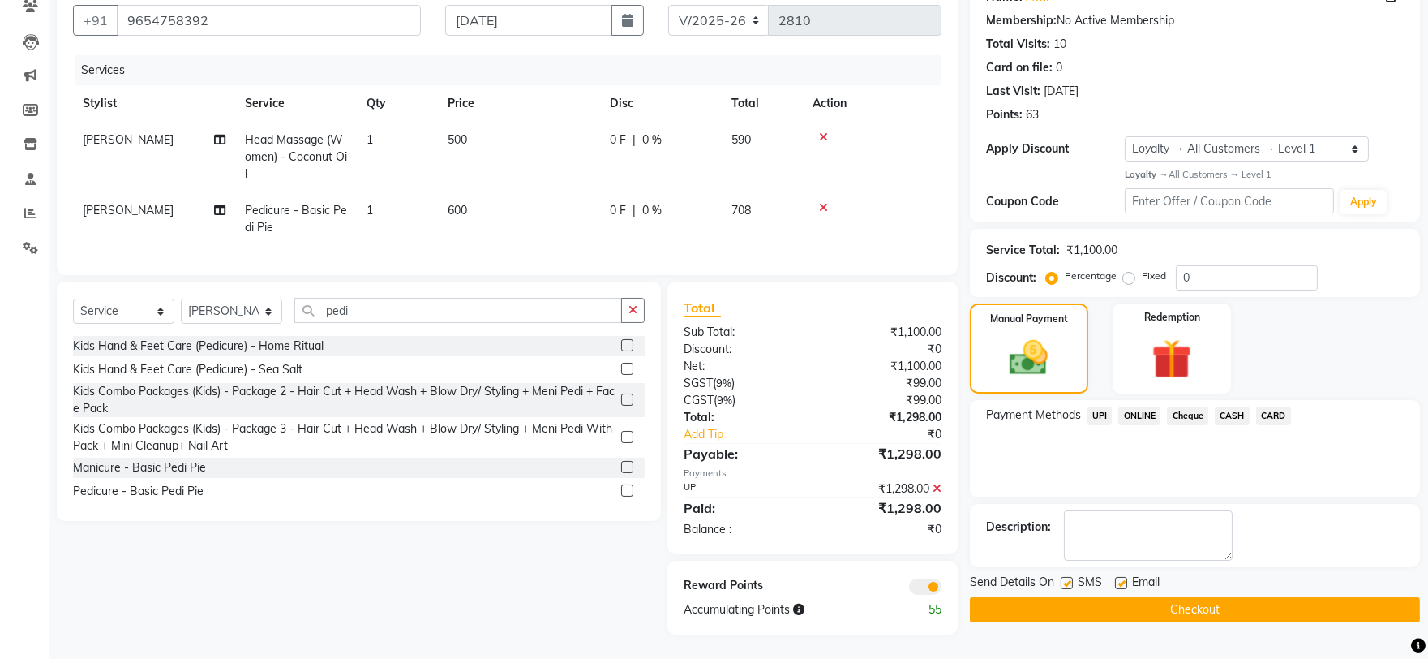
click at [1366, 597] on button "Checkout" at bounding box center [1195, 609] width 450 height 25
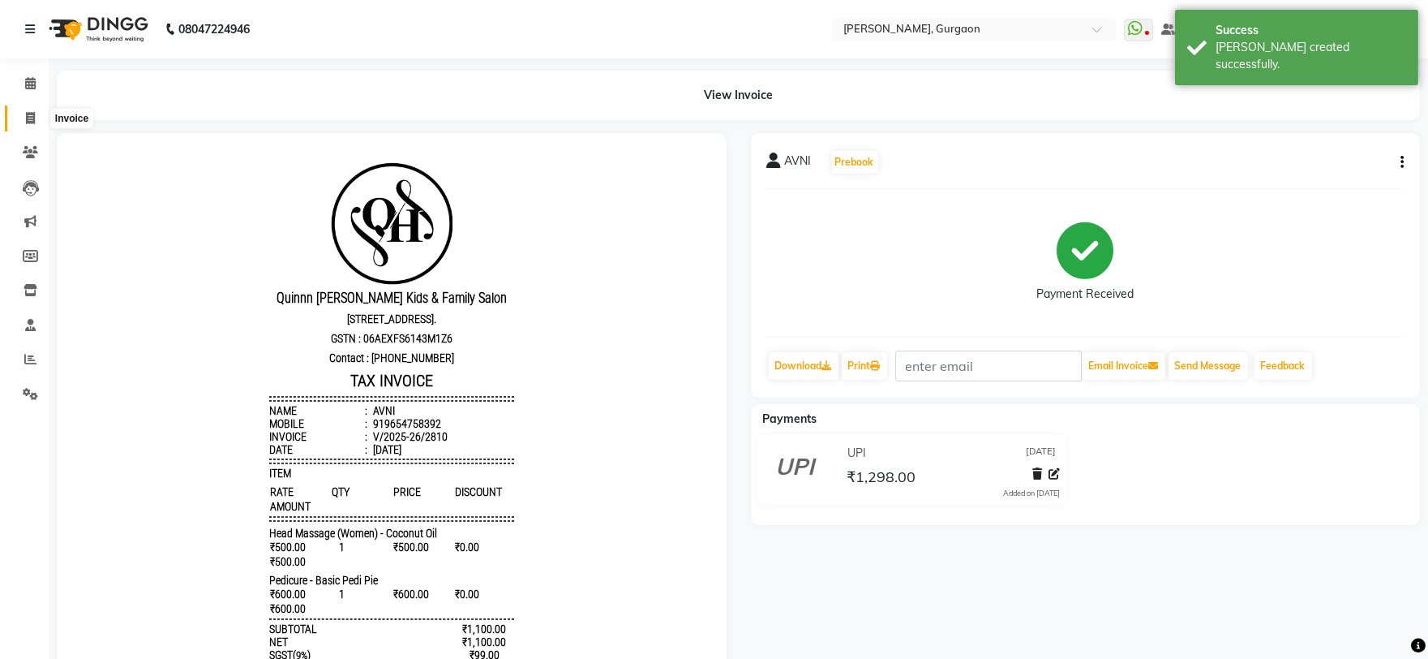
click at [35, 109] on span at bounding box center [30, 118] width 28 height 19
select select "service"
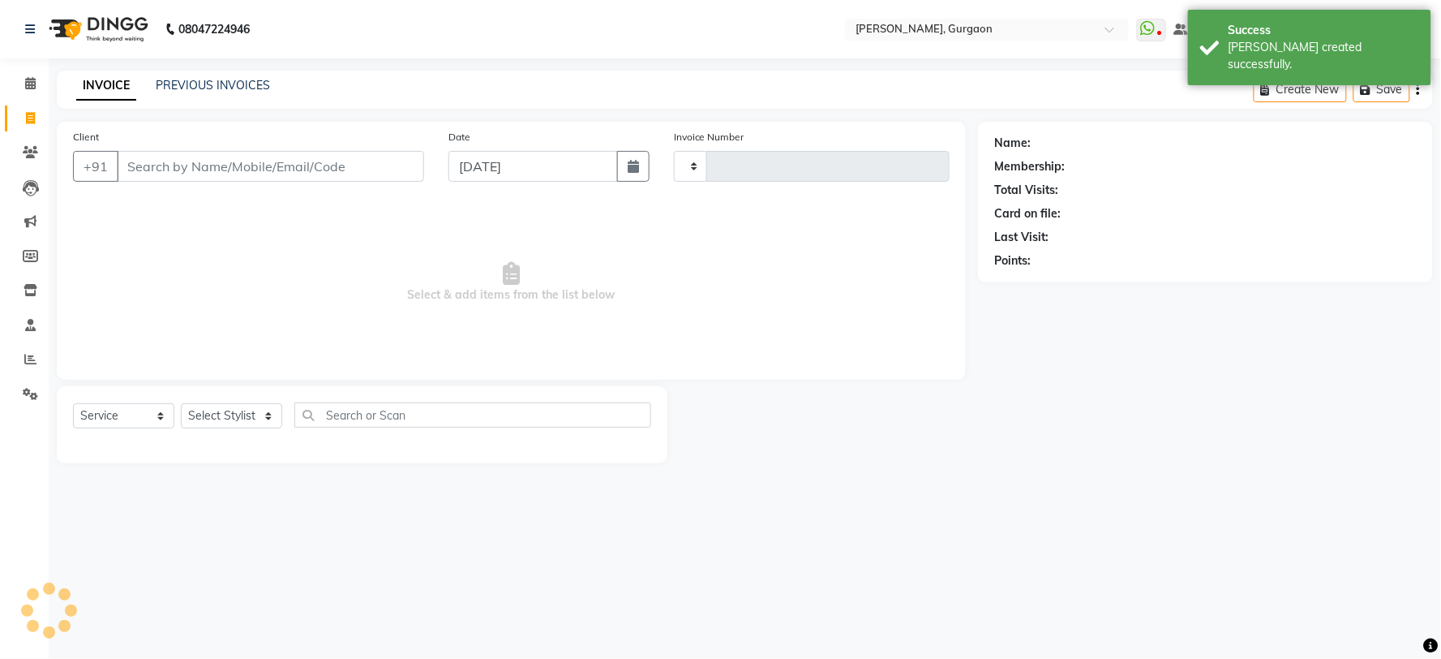
type input "2811"
select select "3880"
click at [366, 165] on input "Client" at bounding box center [270, 166] width 307 height 31
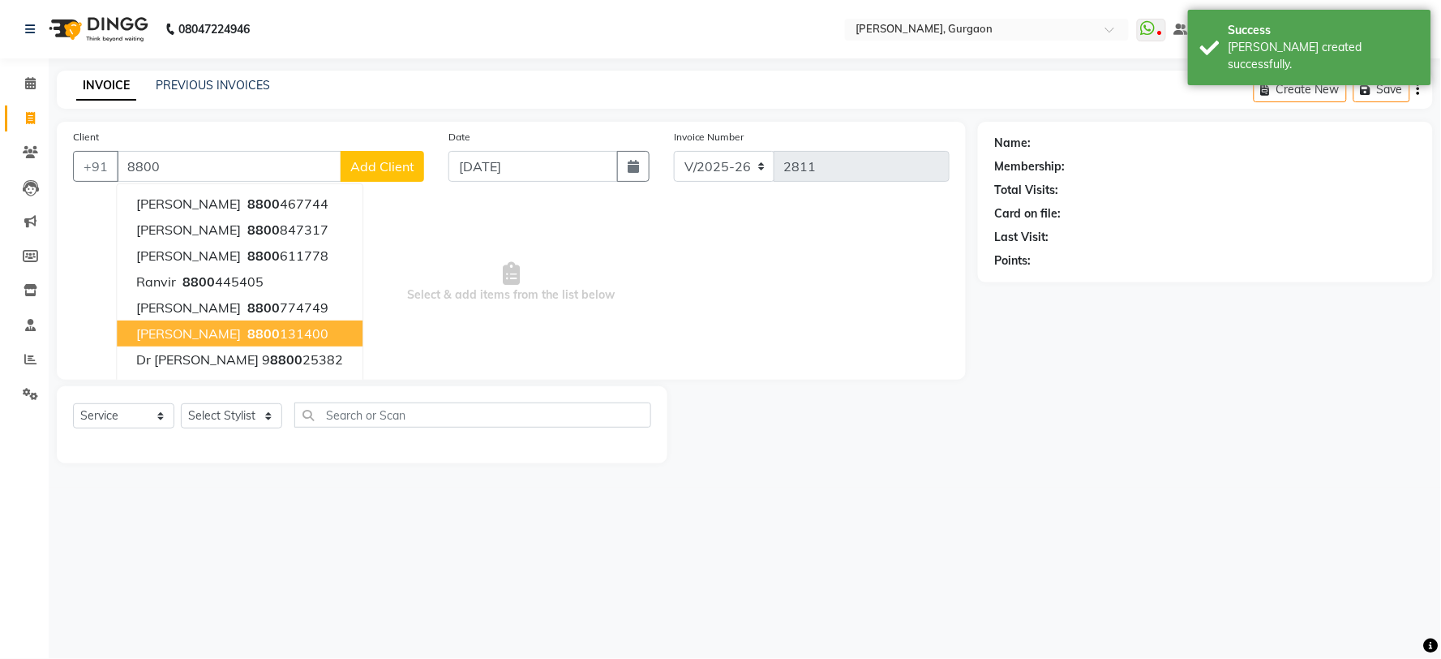
click at [160, 336] on span "Renu Harper" at bounding box center [188, 333] width 105 height 16
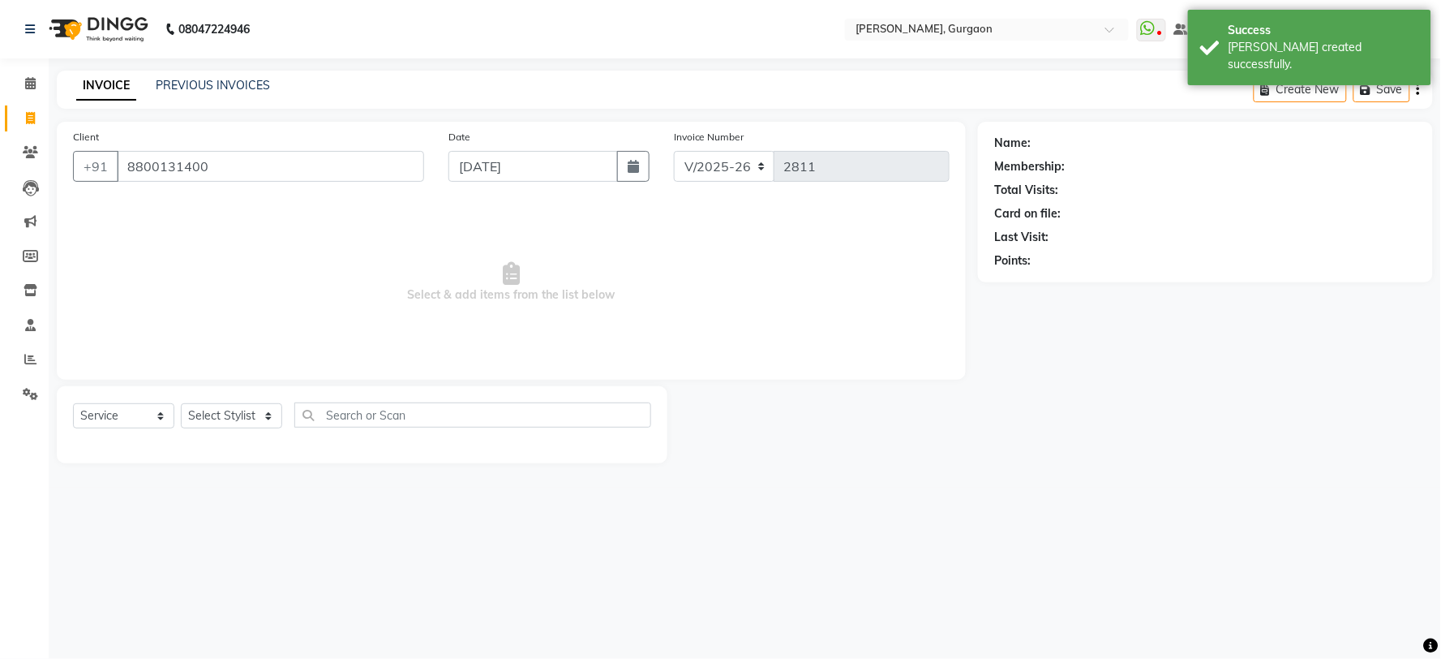
type input "8800131400"
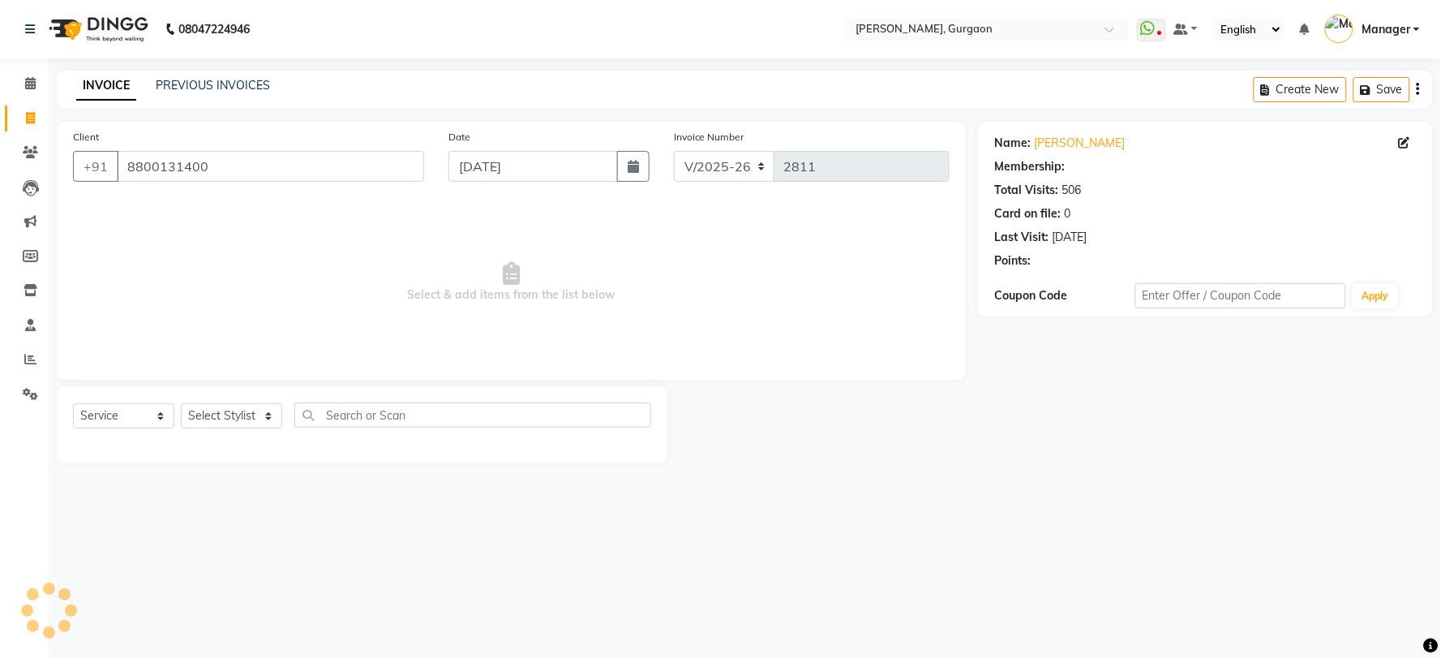
select select "1: Object"
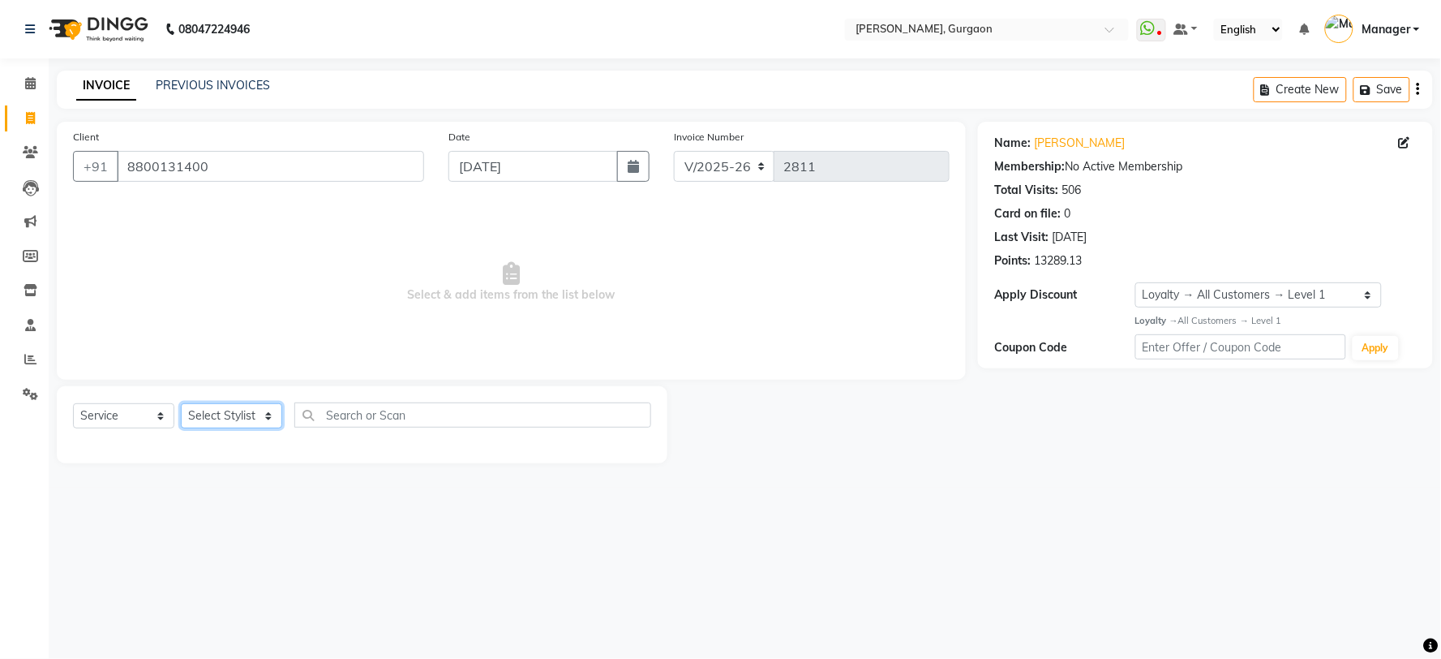
click at [245, 424] on select "Select Stylist [PERSON_NAME] Nail ARTIST [PERSON_NAME] Makeup Manager [PERSON_N…" at bounding box center [231, 415] width 101 height 25
select select "25791"
click at [181, 404] on select "Select Stylist [PERSON_NAME] Nail ARTIST [PERSON_NAME] Makeup Manager [PERSON_N…" at bounding box center [231, 415] width 101 height 25
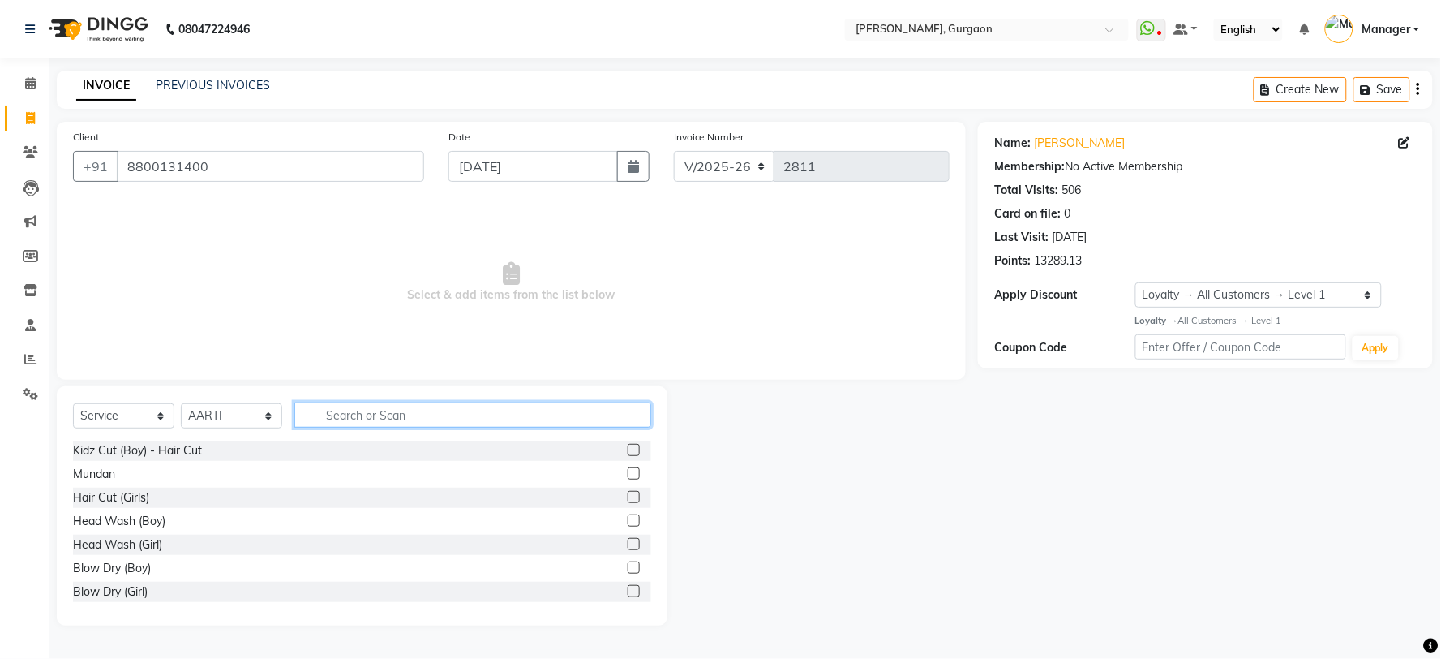
click at [432, 425] on input "text" at bounding box center [472, 414] width 357 height 25
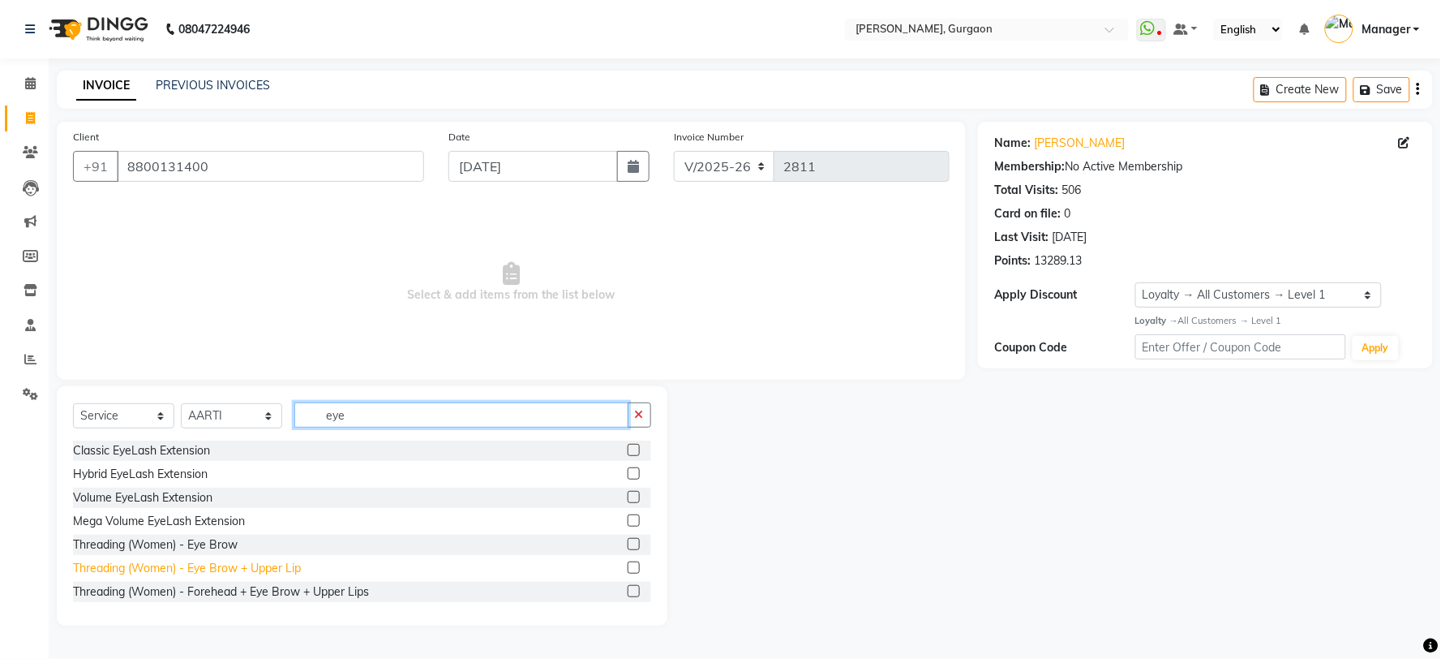
type input "eye"
click at [269, 573] on div "Threading (Women) - Eye Brow + Upper Lip" at bounding box center [187, 568] width 228 height 17
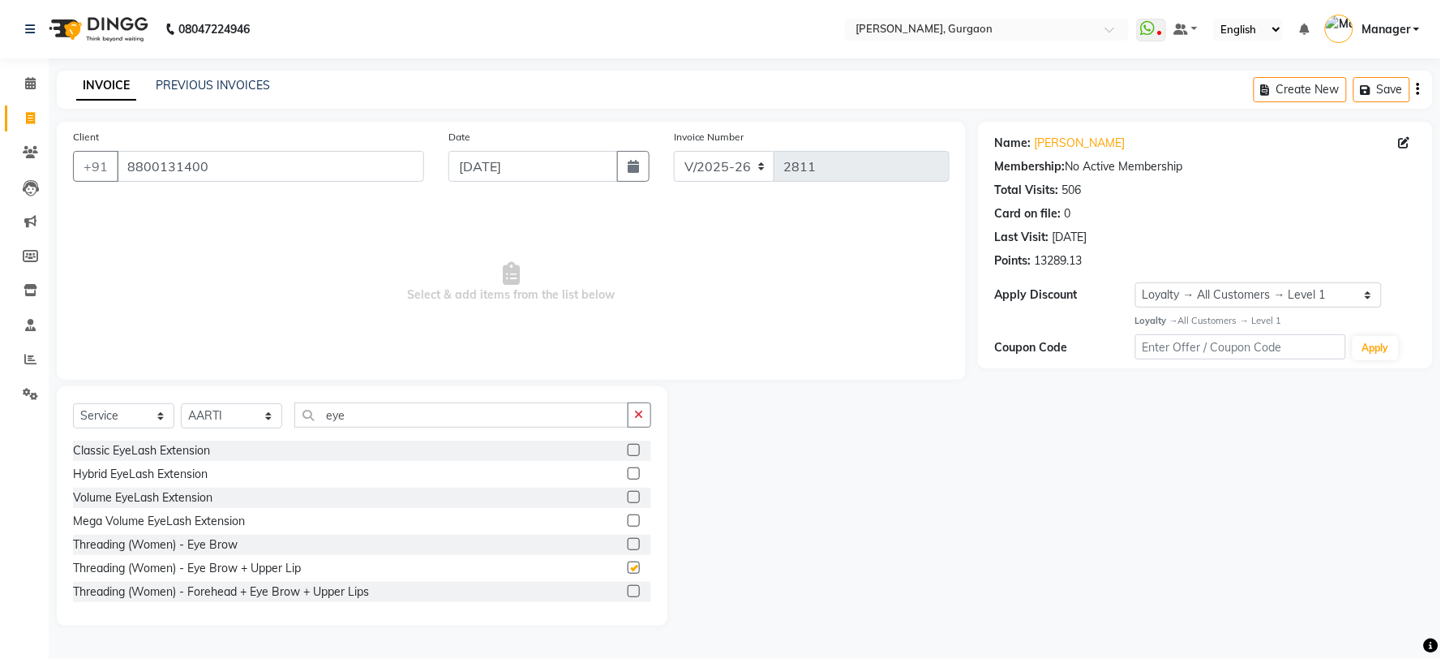
checkbox input "false"
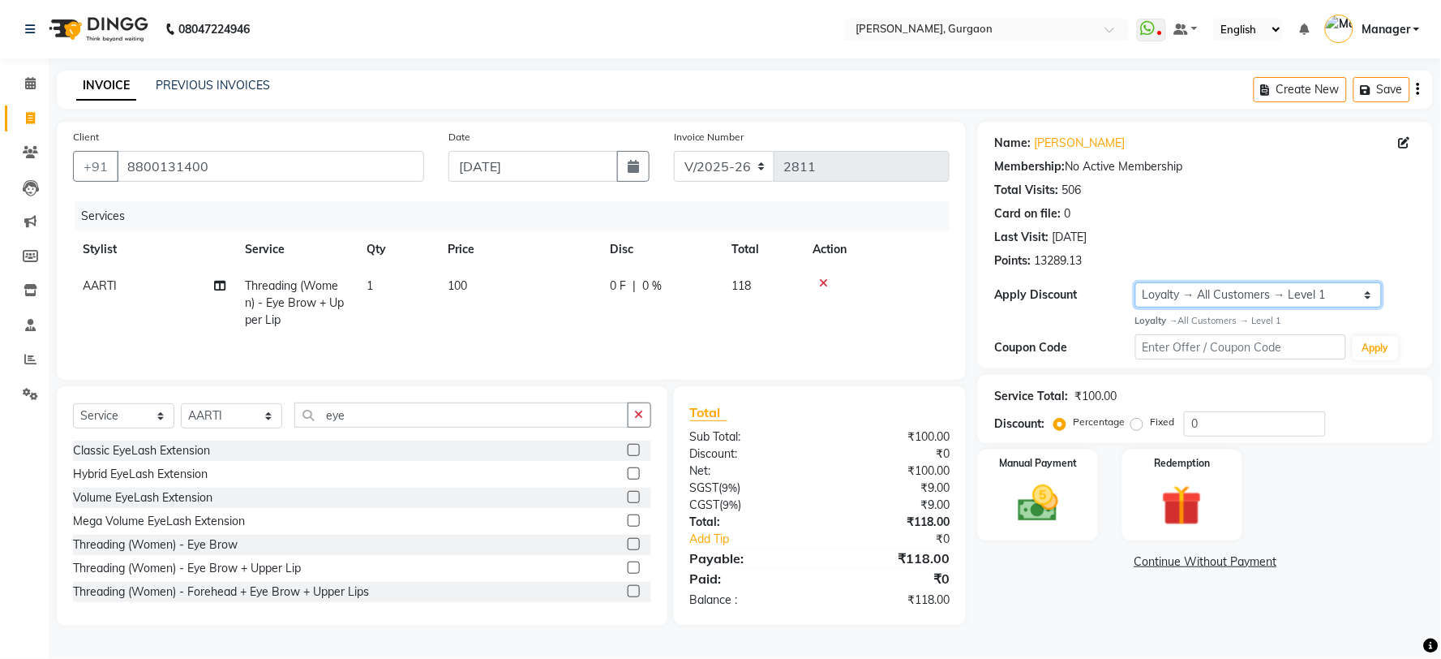
click at [1275, 303] on select "Select Loyalty → All Customers → Level 1" at bounding box center [1258, 294] width 247 height 25
select select "0:"
click at [1135, 282] on select "Select Loyalty → All Customers → Level 1" at bounding box center [1258, 294] width 247 height 25
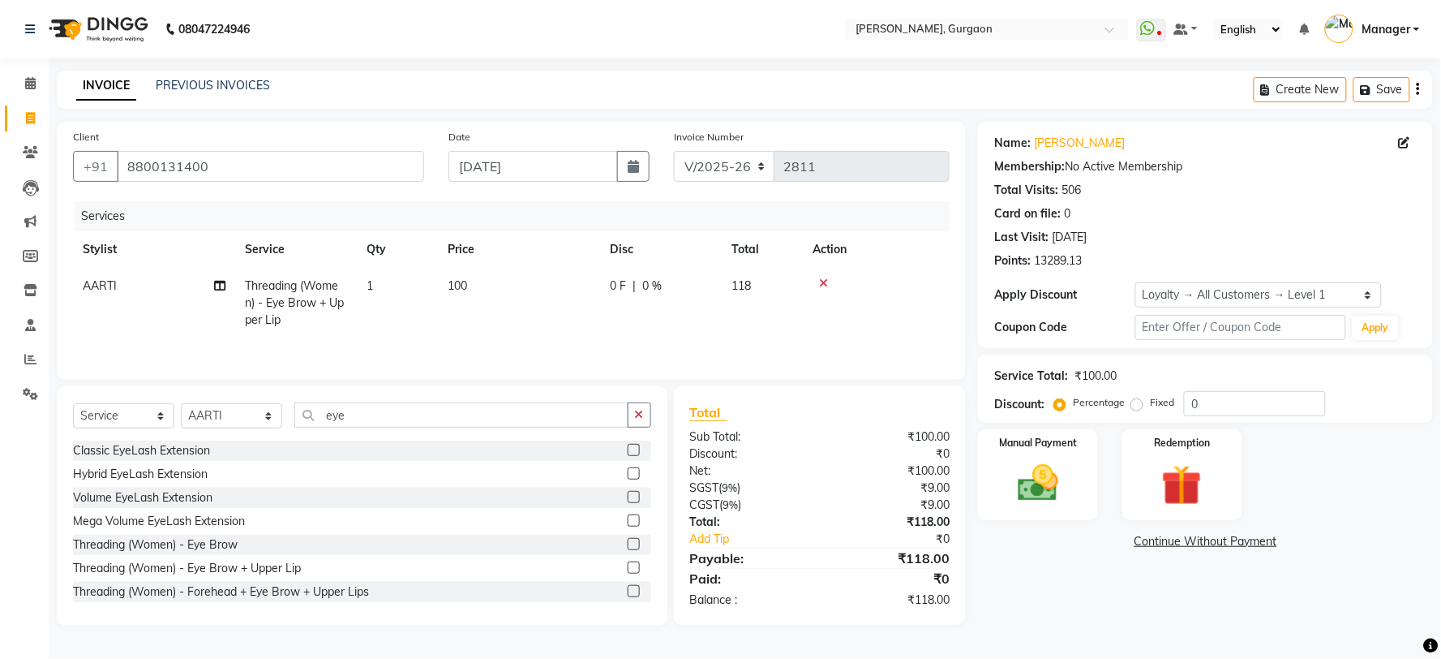
click at [1022, 533] on link "Continue Without Payment" at bounding box center [1205, 541] width 448 height 17
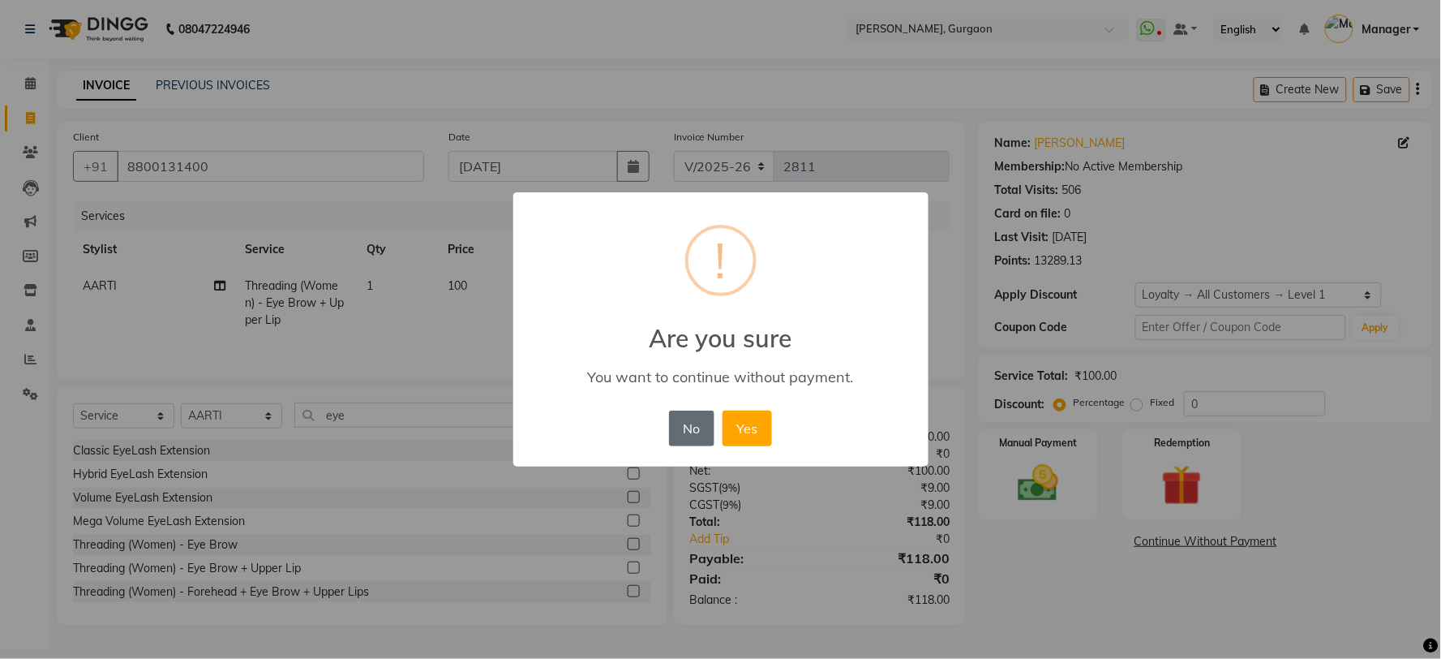
click at [676, 431] on button "No" at bounding box center [691, 428] width 45 height 36
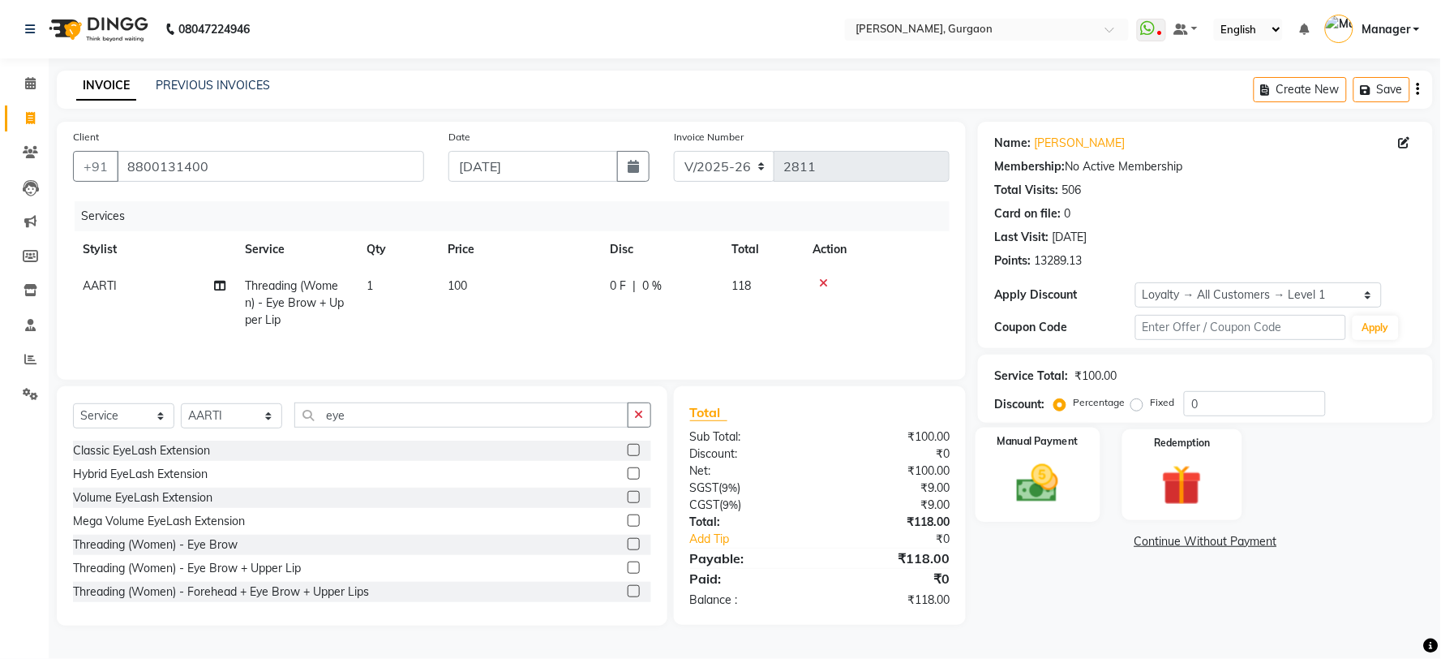
click at [1053, 475] on img at bounding box center [1038, 483] width 68 height 49
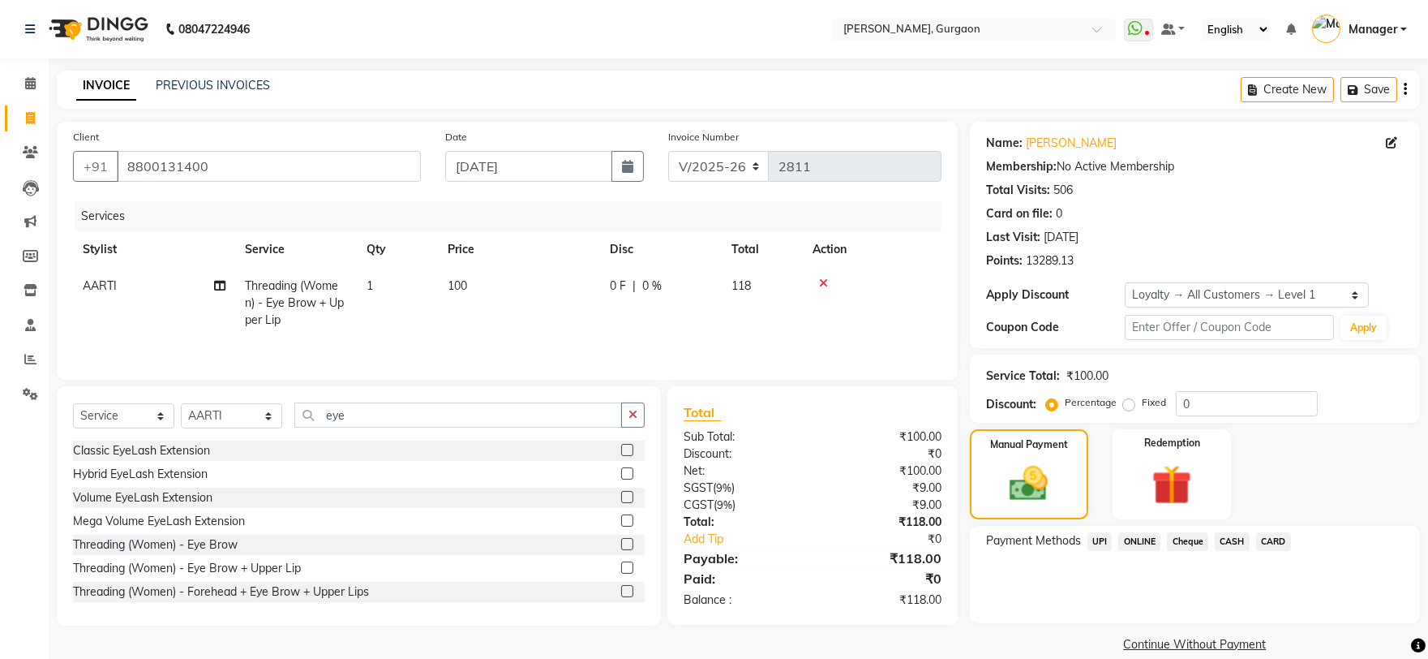
click at [1103, 535] on span "UPI" at bounding box center [1100, 541] width 25 height 19
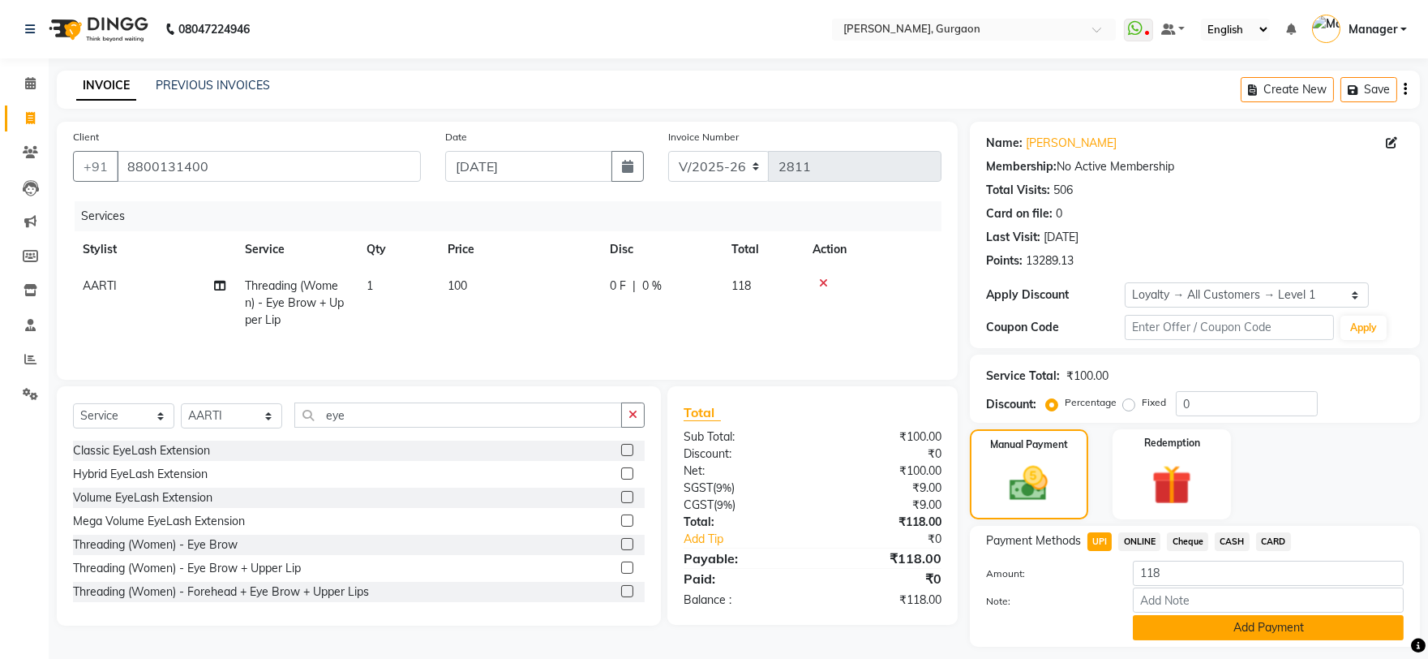
click at [1290, 638] on button "Add Payment" at bounding box center [1268, 627] width 271 height 25
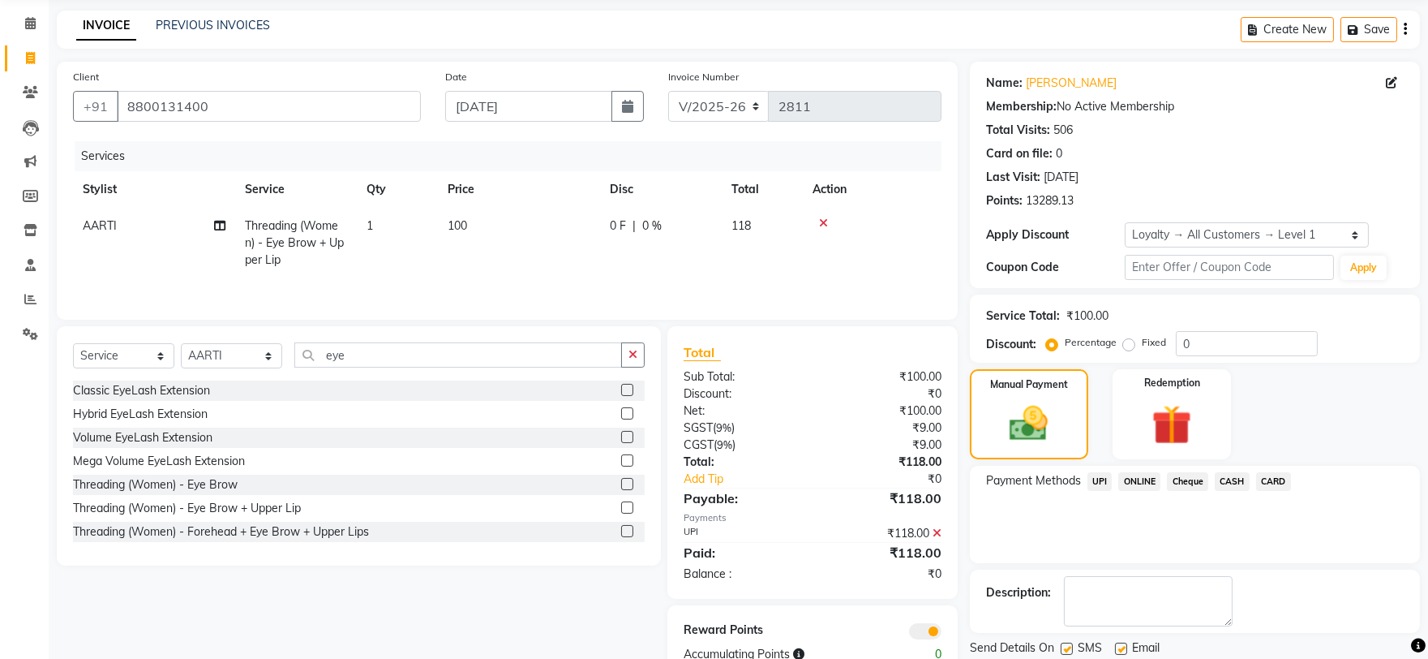
scroll to position [114, 0]
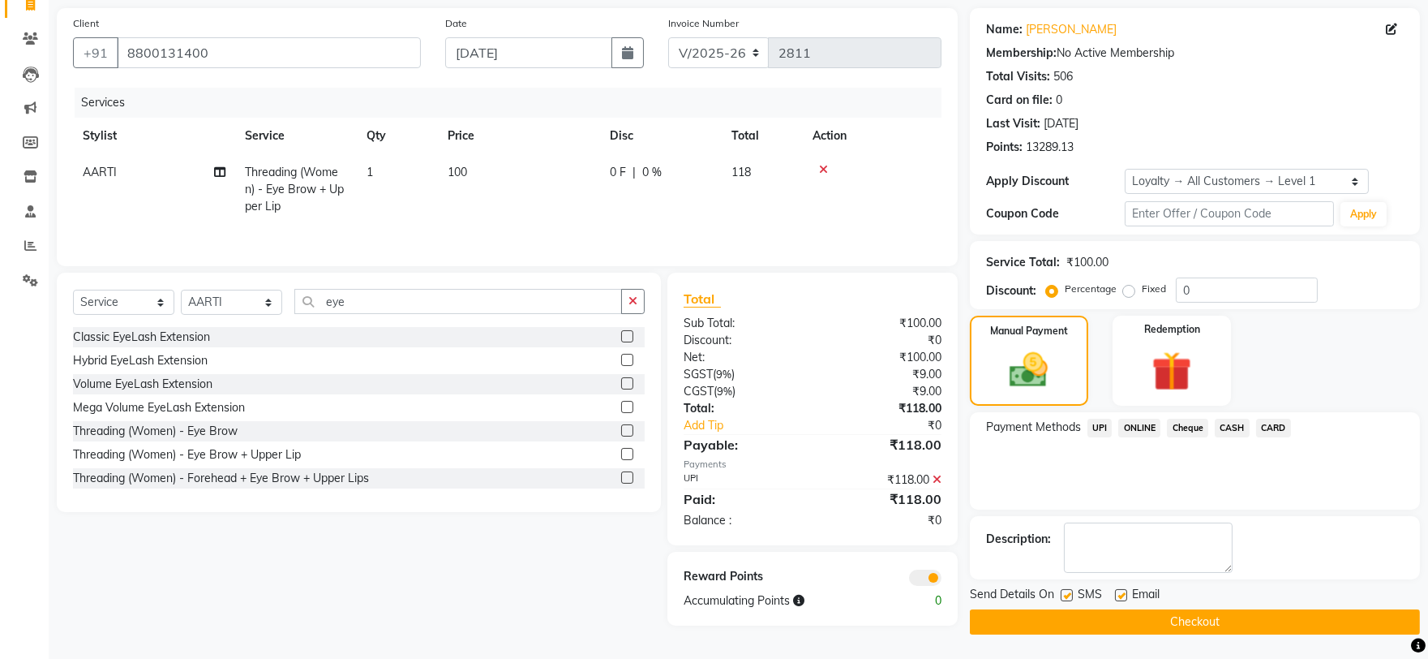
click at [1319, 618] on button "Checkout" at bounding box center [1195, 621] width 450 height 25
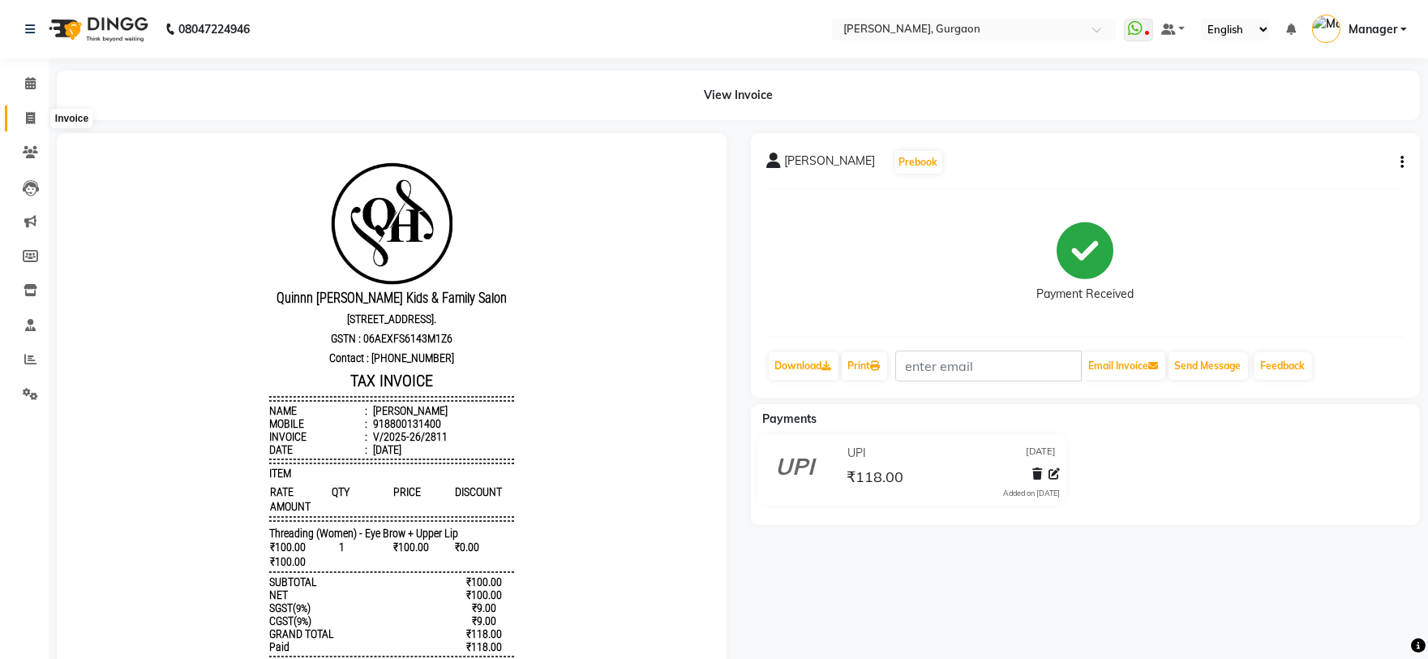
click at [22, 126] on span at bounding box center [30, 118] width 28 height 19
select select "service"
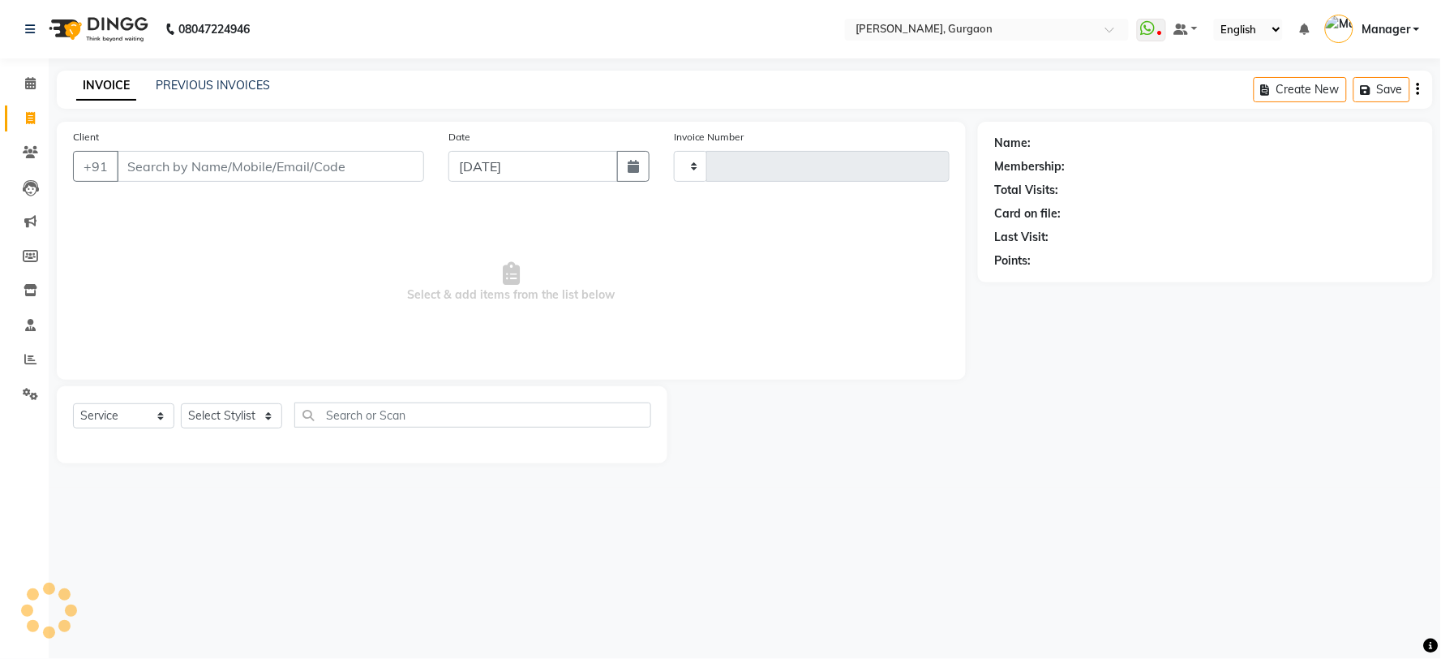
type input "2812"
select select "3880"
click at [244, 158] on input "Client" at bounding box center [270, 166] width 307 height 31
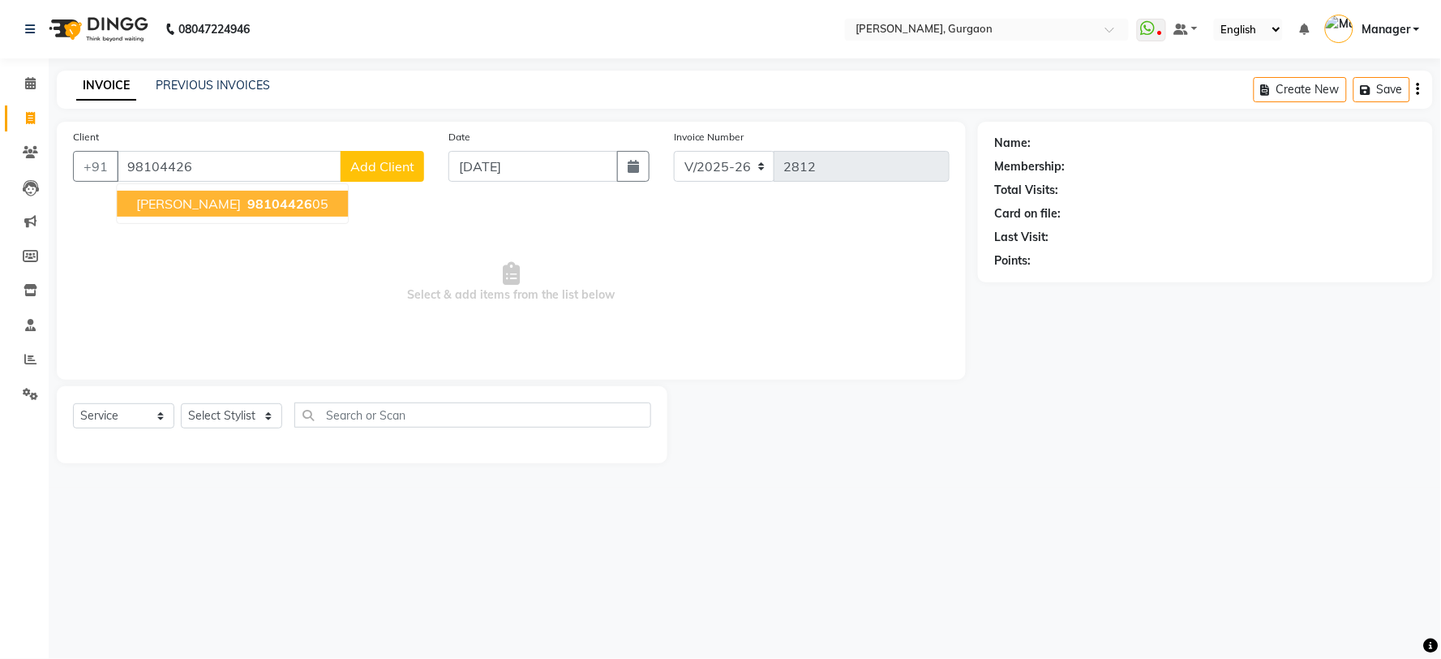
click at [247, 205] on span "98104426" at bounding box center [279, 203] width 65 height 16
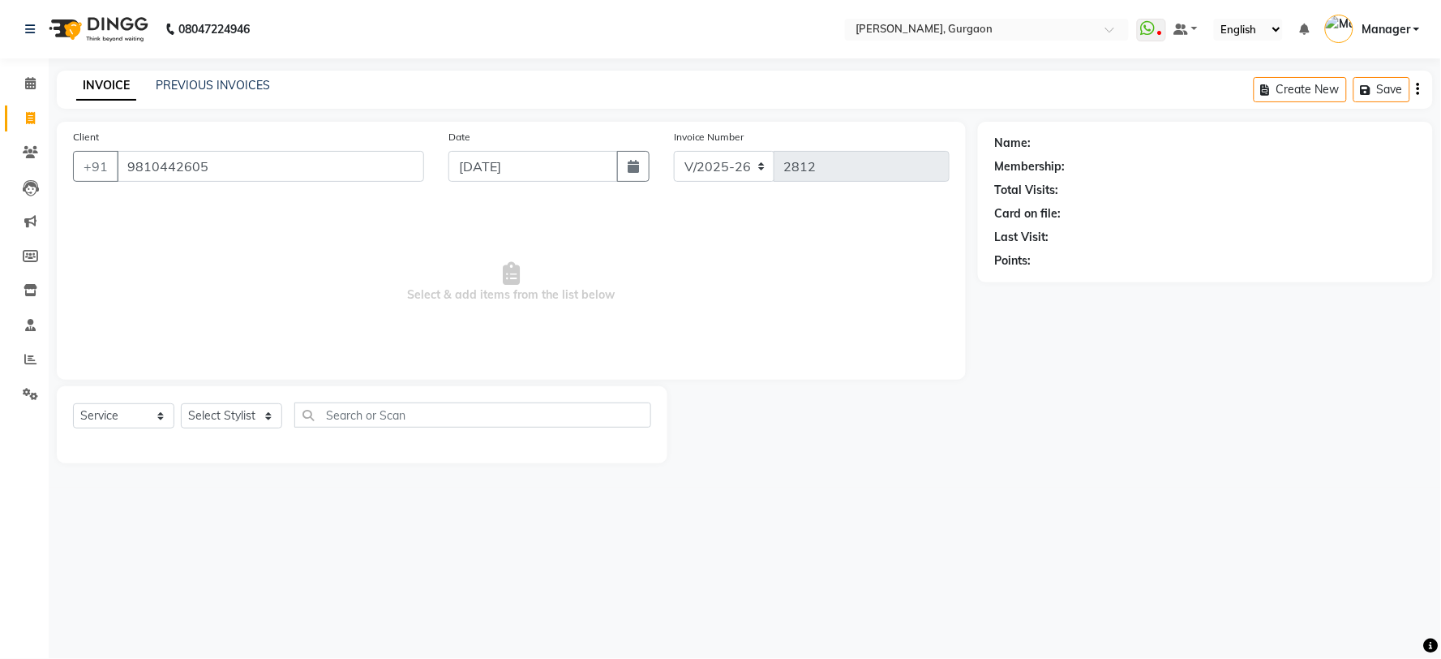
type input "9810442605"
select select "2: Object"
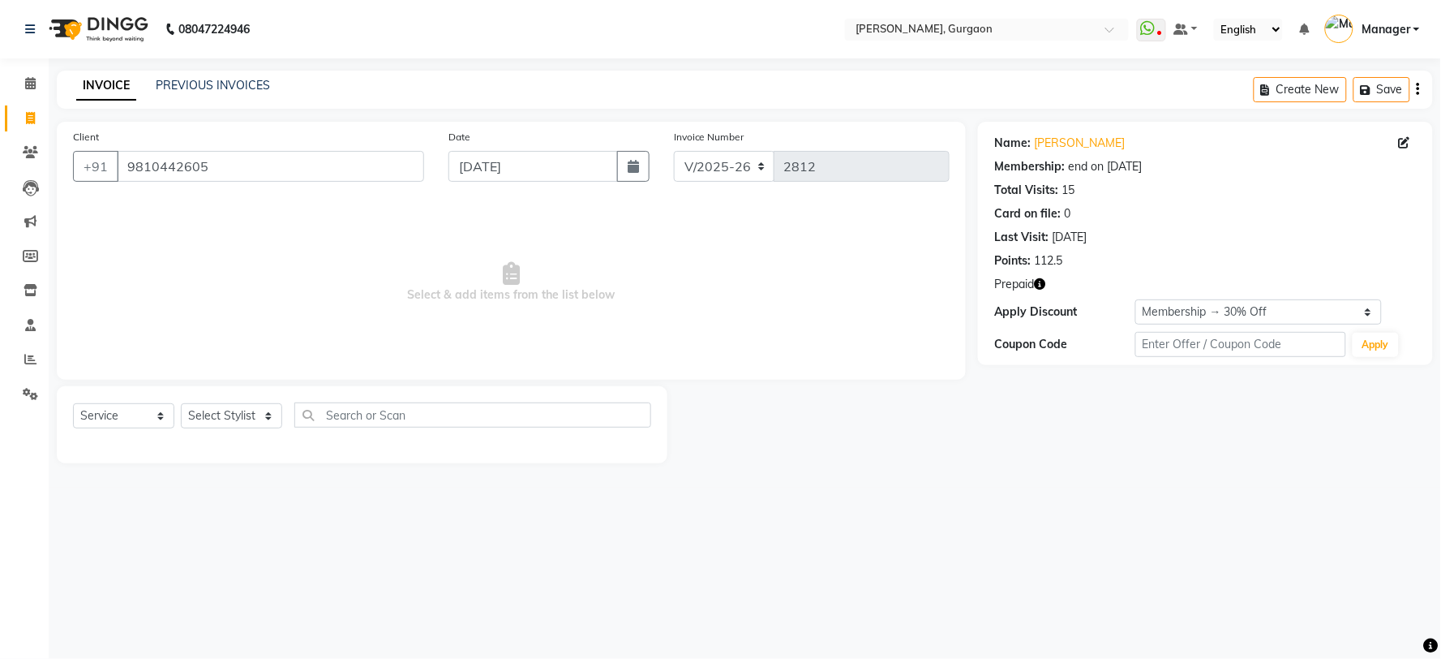
click at [1040, 287] on icon "button" at bounding box center [1039, 283] width 11 height 11
click at [215, 423] on select "Select Stylist [PERSON_NAME] Nail ARTIST [PERSON_NAME] Makeup Manager [PERSON_N…" at bounding box center [231, 415] width 101 height 25
select select "24605"
click at [181, 404] on select "Select Stylist [PERSON_NAME] Nail ARTIST [PERSON_NAME] Makeup Manager [PERSON_N…" at bounding box center [231, 415] width 101 height 25
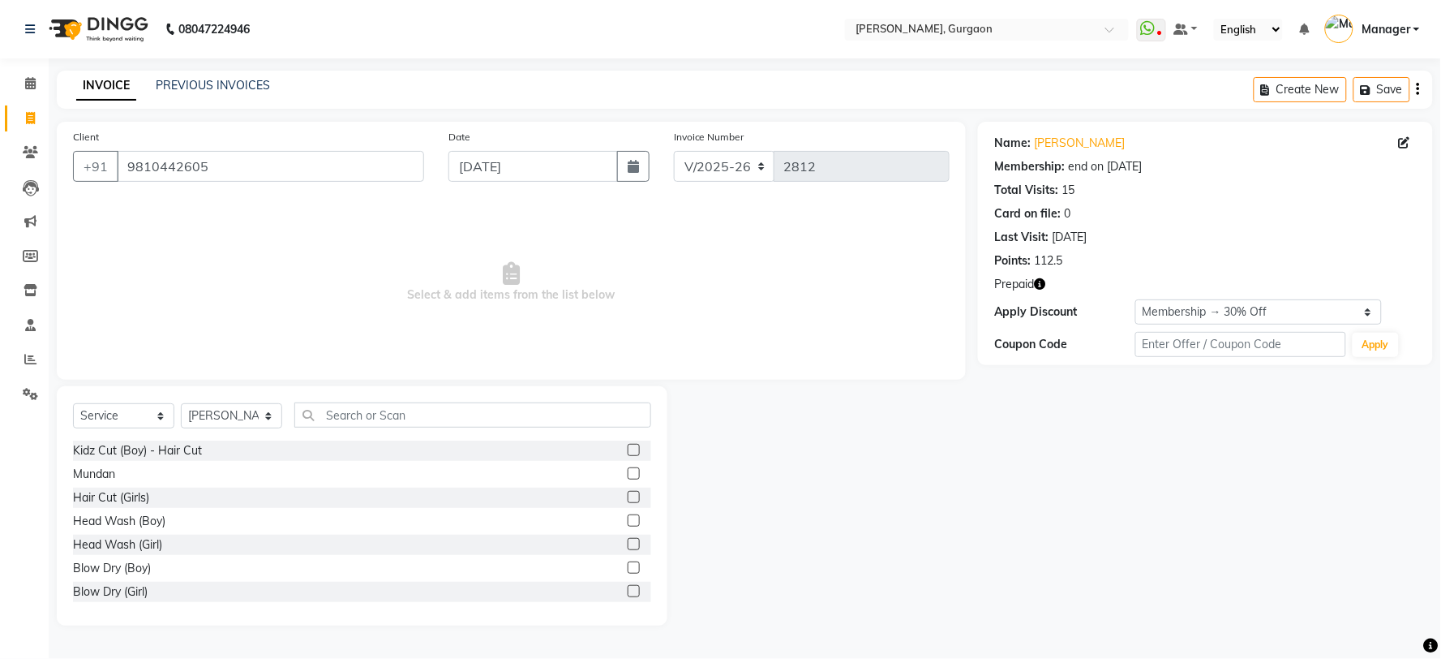
click at [350, 384] on div "Client +91 9810442605 Date 03-09-2025 Invoice Number R/2025-26 V/2025 V/2025-26…" at bounding box center [511, 374] width 933 height 504
click at [386, 422] on input "text" at bounding box center [472, 414] width 357 height 25
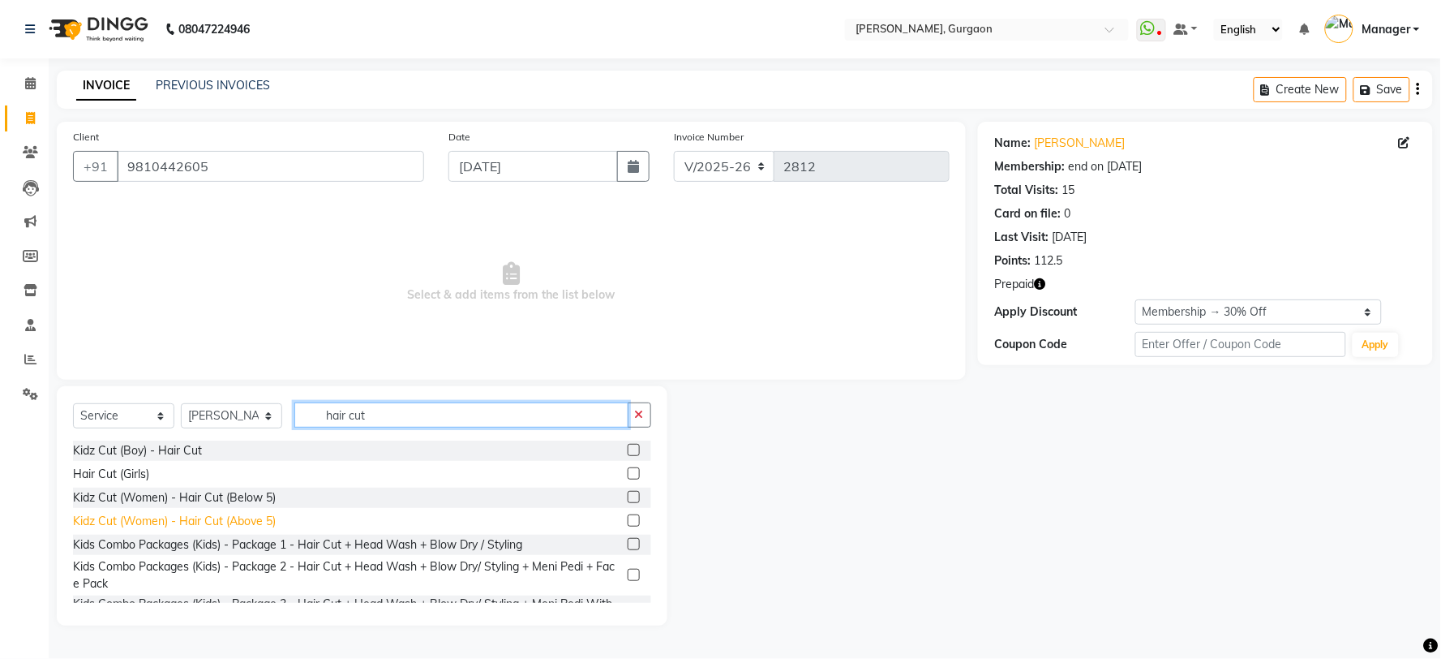
scroll to position [171, 0]
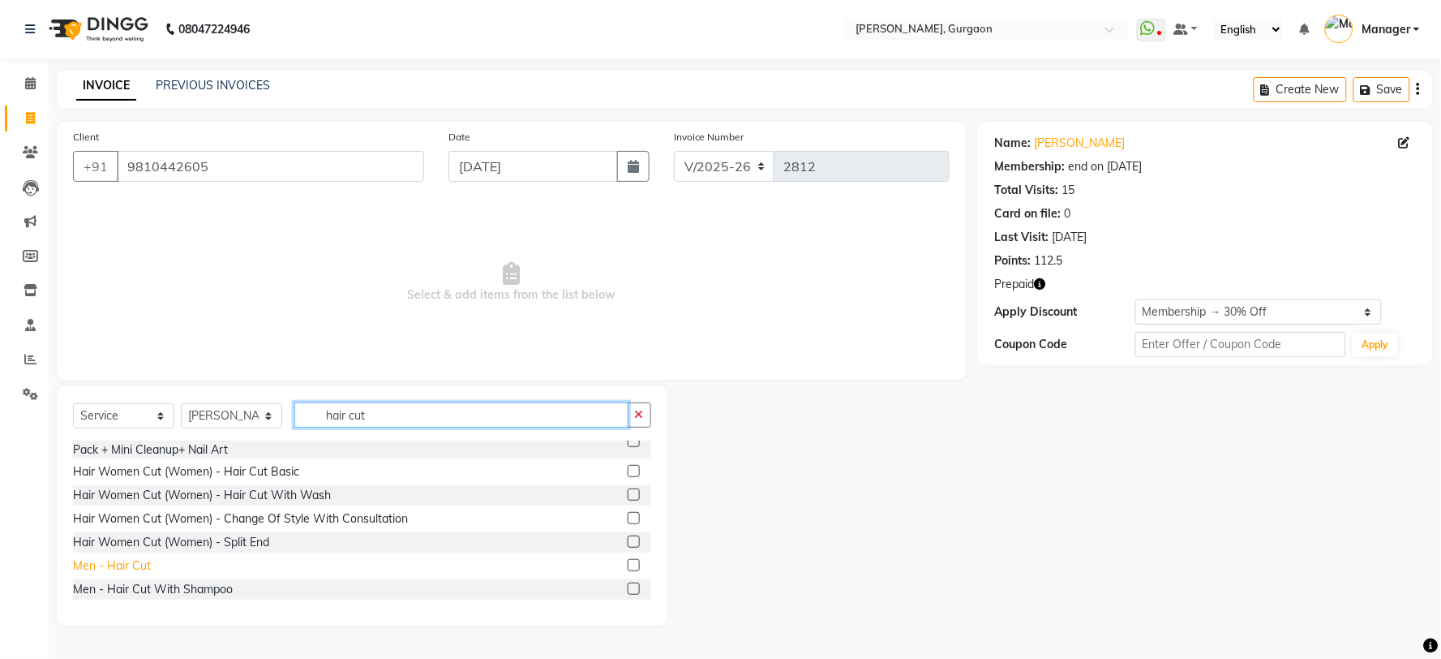
type input "hair cut"
click at [135, 571] on div "Men - Hair Cut" at bounding box center [112, 565] width 78 height 17
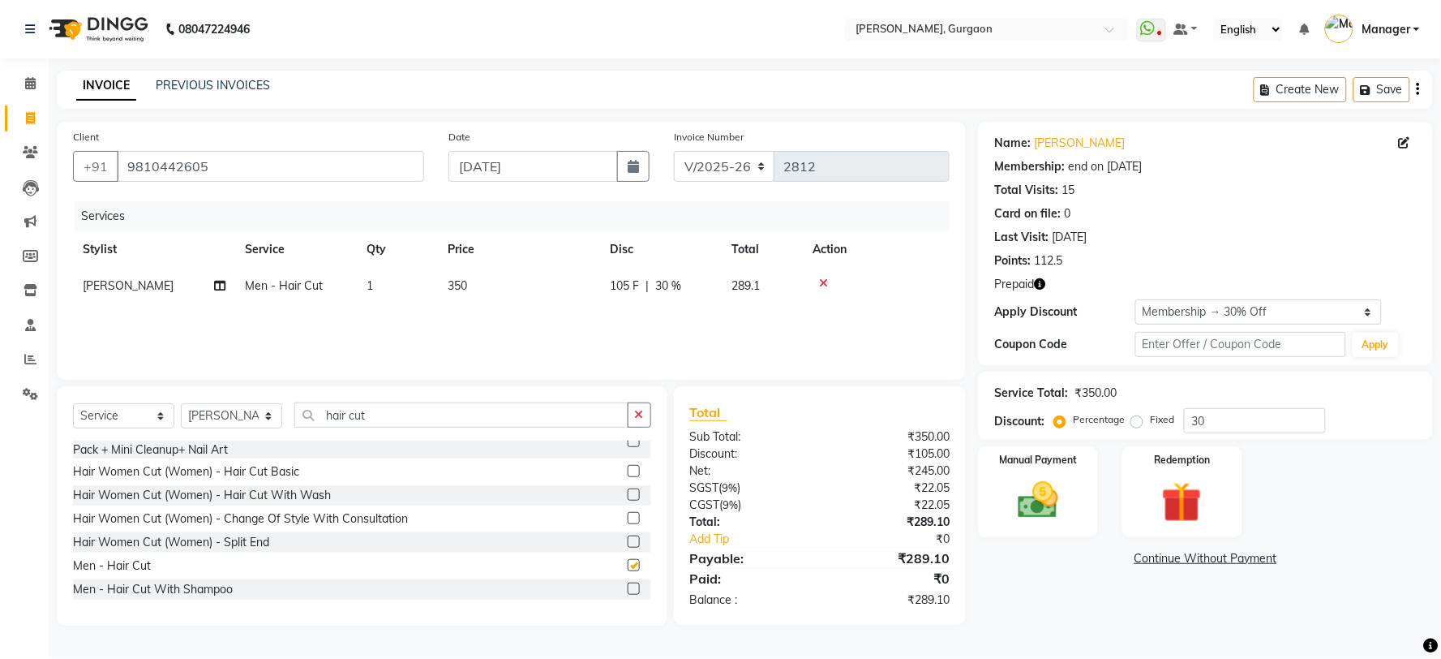
checkbox input "false"
click at [1045, 282] on icon "button" at bounding box center [1039, 283] width 11 height 11
click at [973, 353] on div "Client +91 9810442605 Date 03-09-2025 Invoice Number R/2025-26 V/2025 V/2025-26…" at bounding box center [511, 374] width 933 height 504
click at [384, 393] on div "Select Service Product Membership Package Voucher Prepaid Gift Card Select Styl…" at bounding box center [362, 505] width 611 height 239
click at [366, 412] on input "hair cut" at bounding box center [461, 414] width 334 height 25
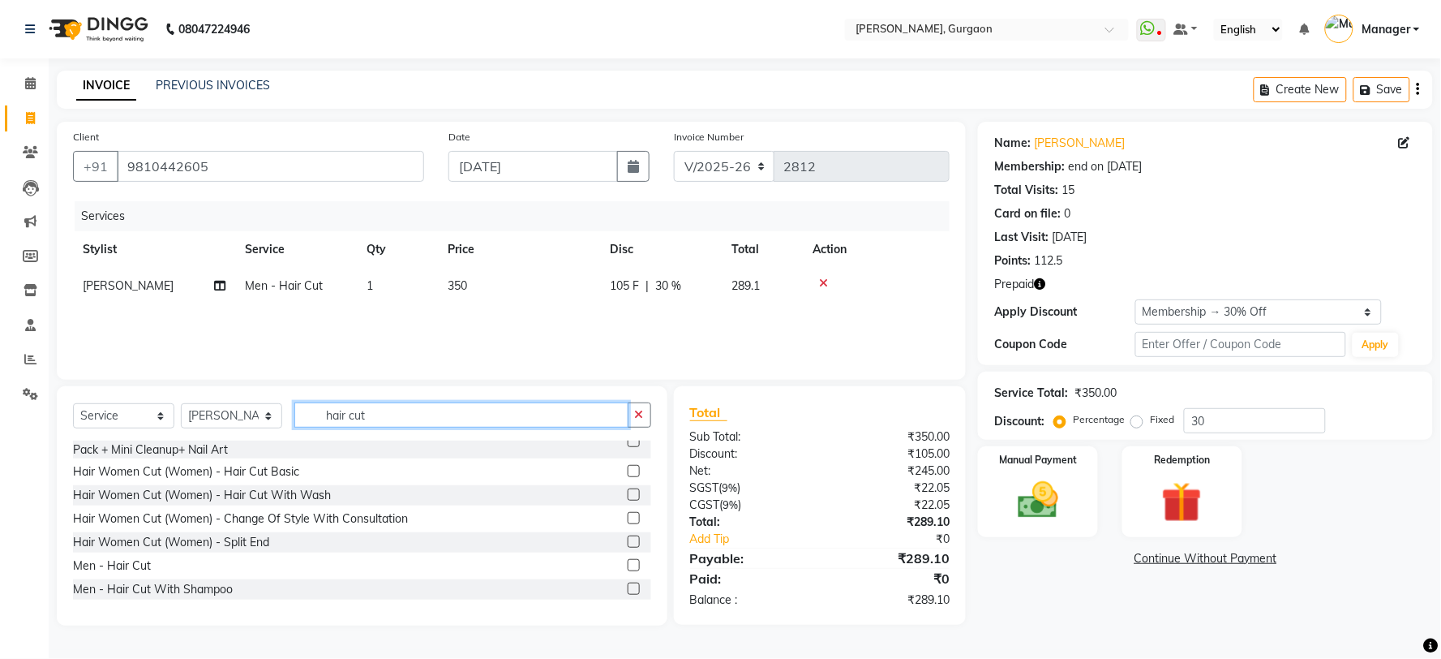
click at [366, 412] on input "hair cut" at bounding box center [461, 414] width 334 height 25
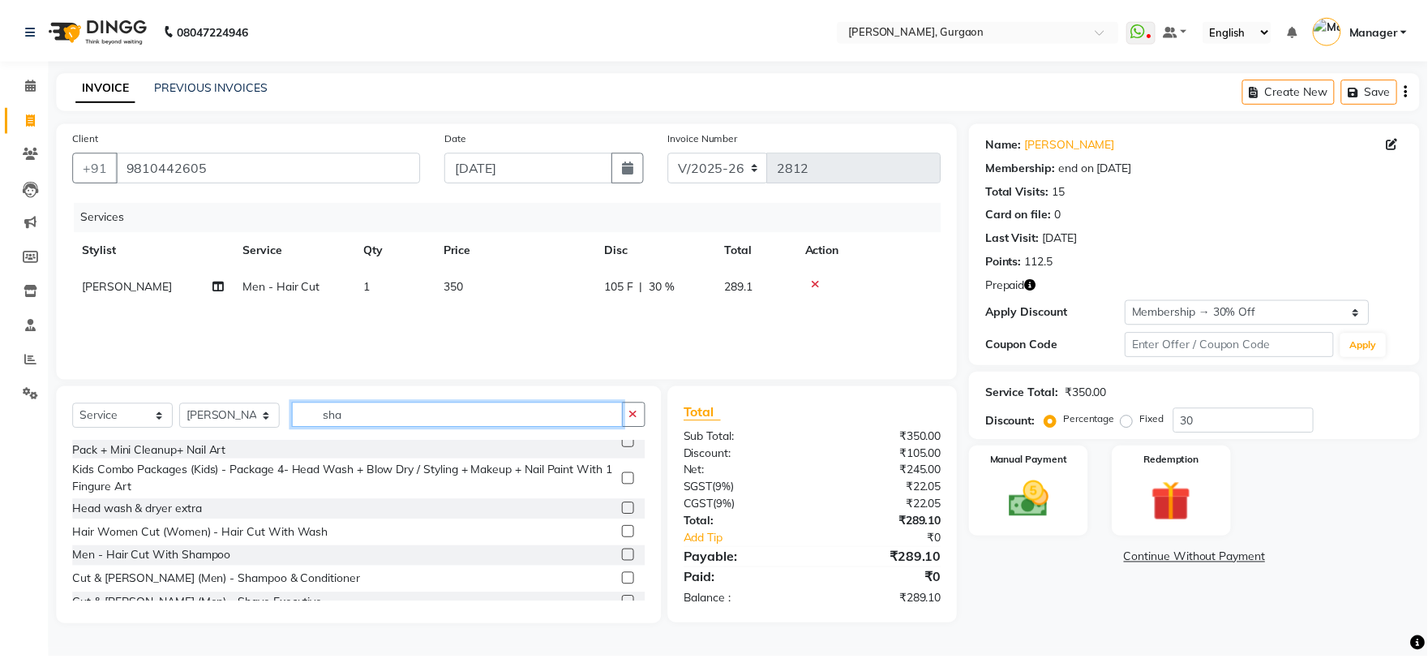
scroll to position [0, 0]
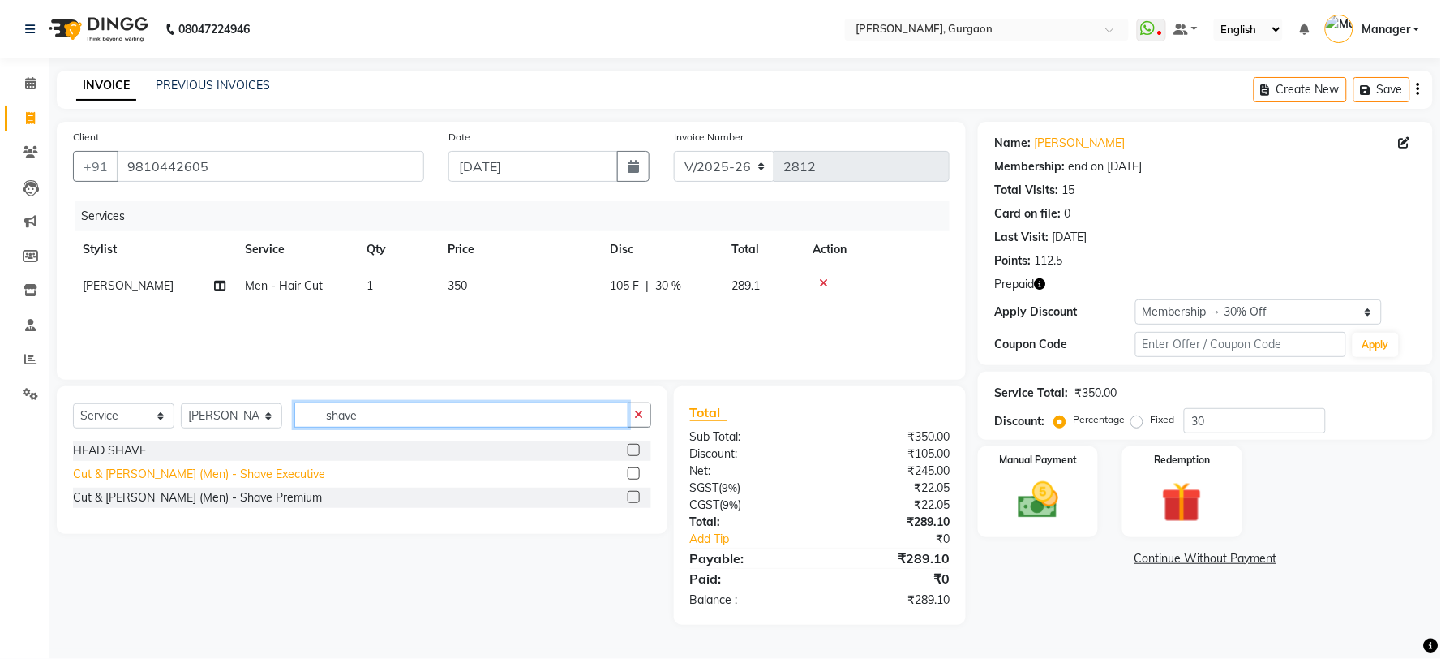
type input "shave"
click at [184, 504] on div "Cut & [PERSON_NAME] (Men) - Shave Premium" at bounding box center [197, 497] width 249 height 17
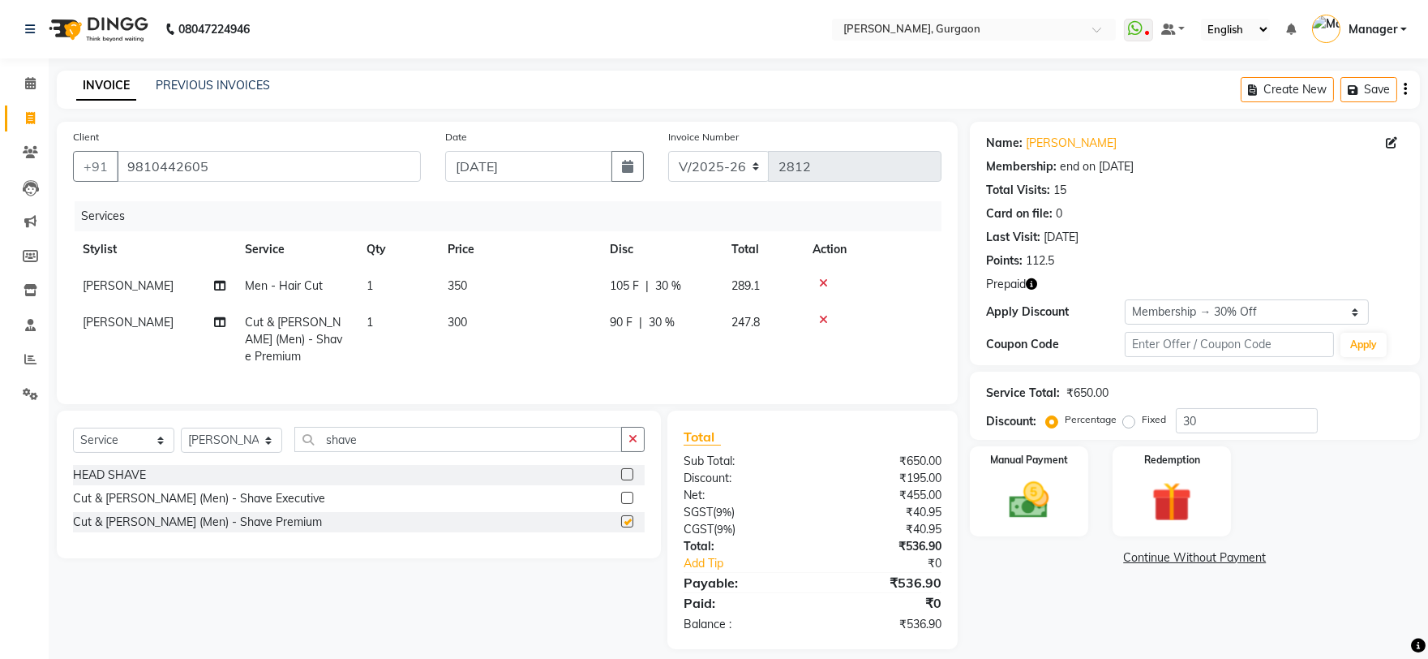
checkbox input "false"
click at [1237, 332] on input "text" at bounding box center [1229, 344] width 209 height 25
drag, startPoint x: 1244, startPoint y: 310, endPoint x: 1215, endPoint y: 323, distance: 31.9
click at [1244, 310] on select "Select Membership → 30% Off Membership → 30% Off Loyalty → All Customers → Leve…" at bounding box center [1247, 311] width 244 height 25
select select "0:"
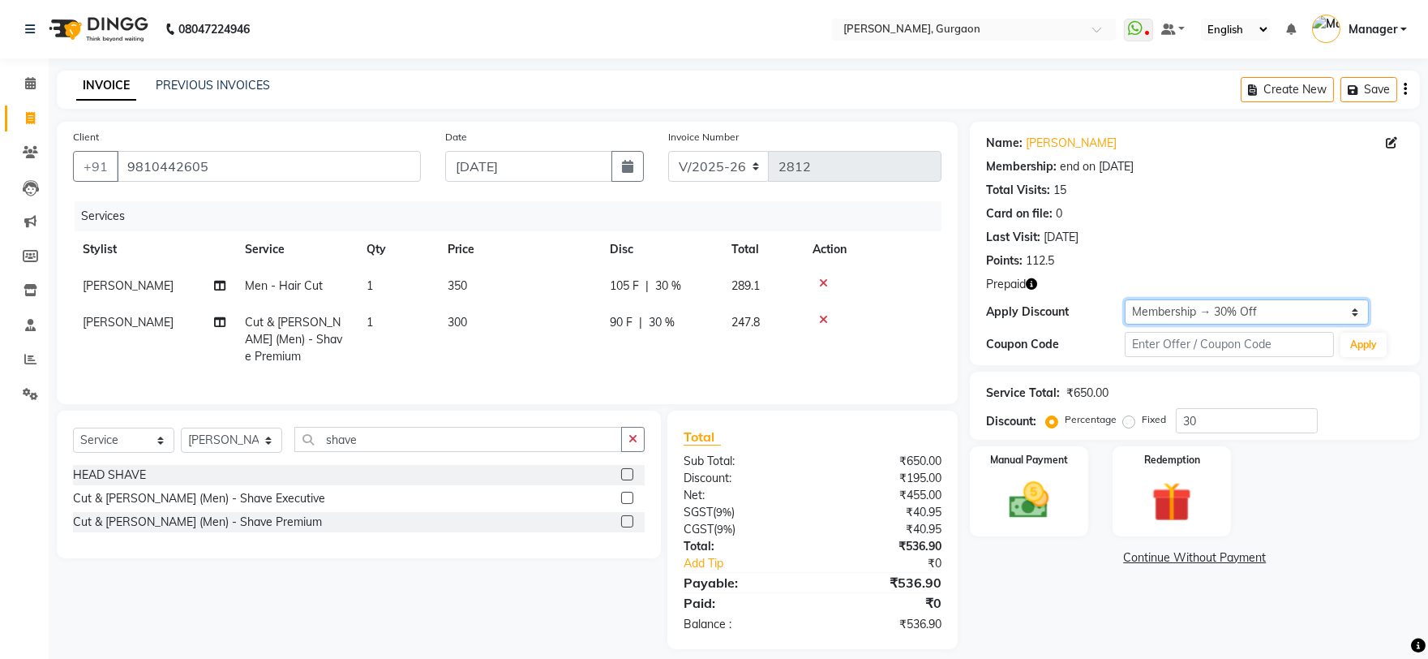
click at [1125, 299] on select "Select Membership → 30% Off Membership → 30% Off Loyalty → All Customers → Leve…" at bounding box center [1247, 311] width 244 height 25
type input "0"
click at [712, 173] on select "R/2025-26 V/2025 V/2025-26" at bounding box center [718, 166] width 101 height 31
select select "5073"
click at [668, 151] on select "R/2025-26 V/2025 V/2025-26" at bounding box center [718, 166] width 101 height 31
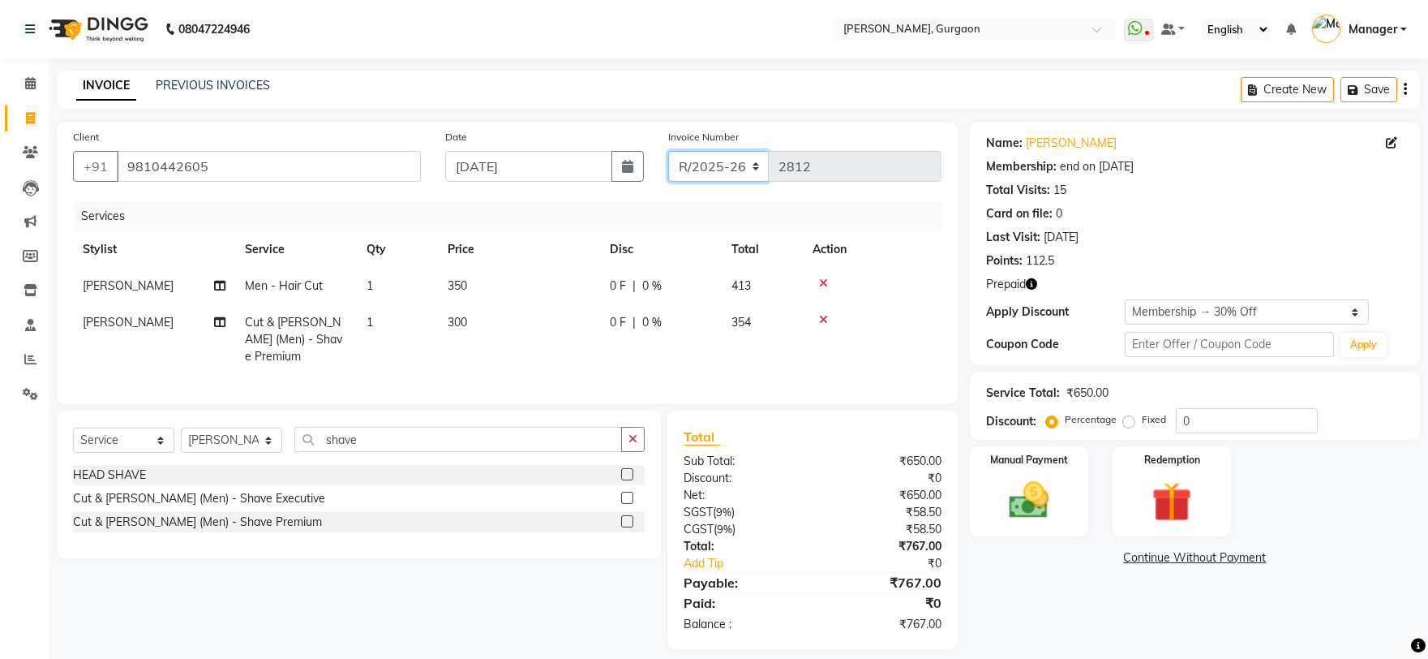
type input "1510"
click at [1190, 496] on img at bounding box center [1172, 501] width 67 height 51
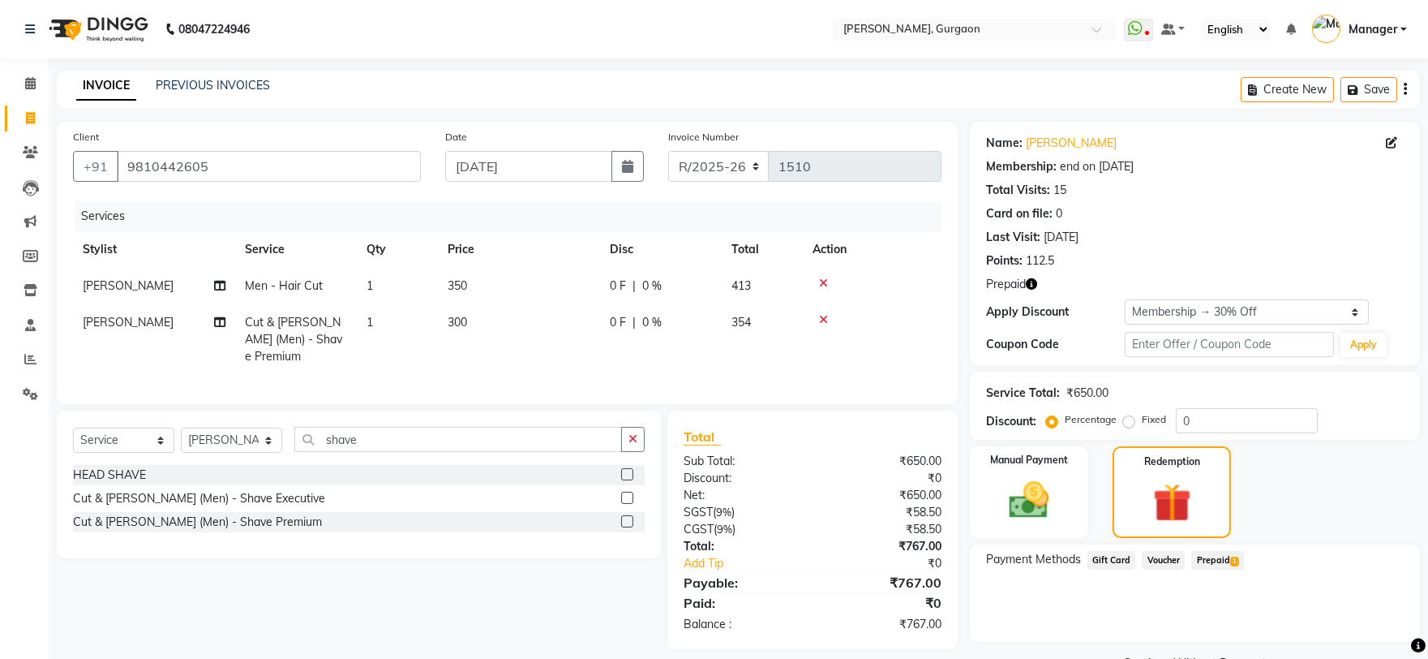
click at [1202, 556] on span "Prepaid 1" at bounding box center [1217, 560] width 53 height 19
click at [1388, 621] on button "Add" at bounding box center [1365, 625] width 59 height 28
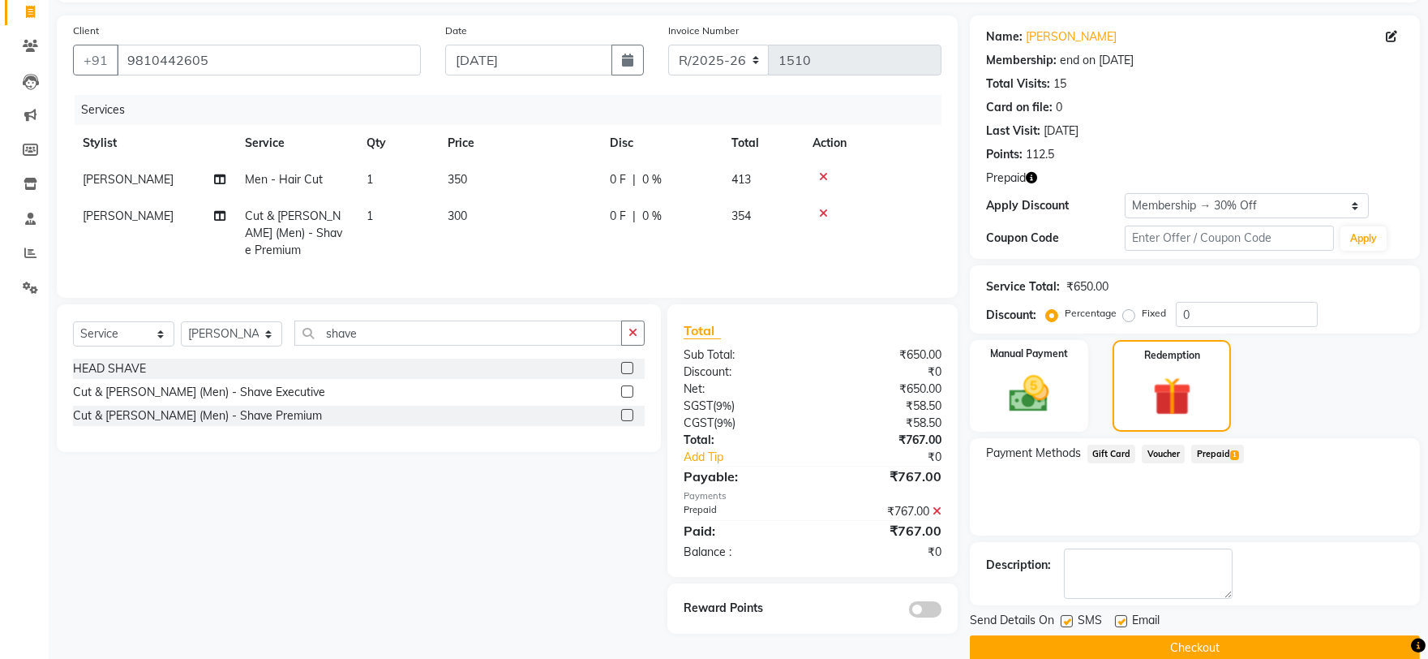
scroll to position [131, 0]
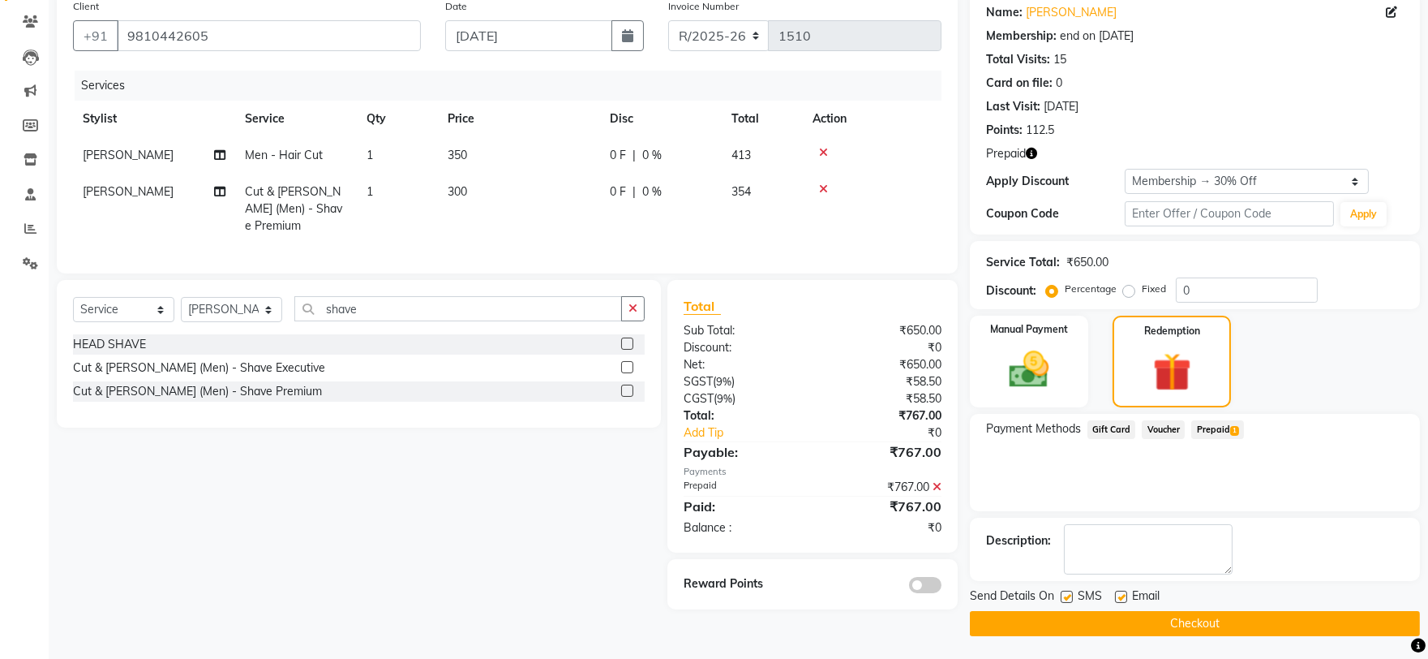
click at [1229, 611] on button "Checkout" at bounding box center [1195, 623] width 450 height 25
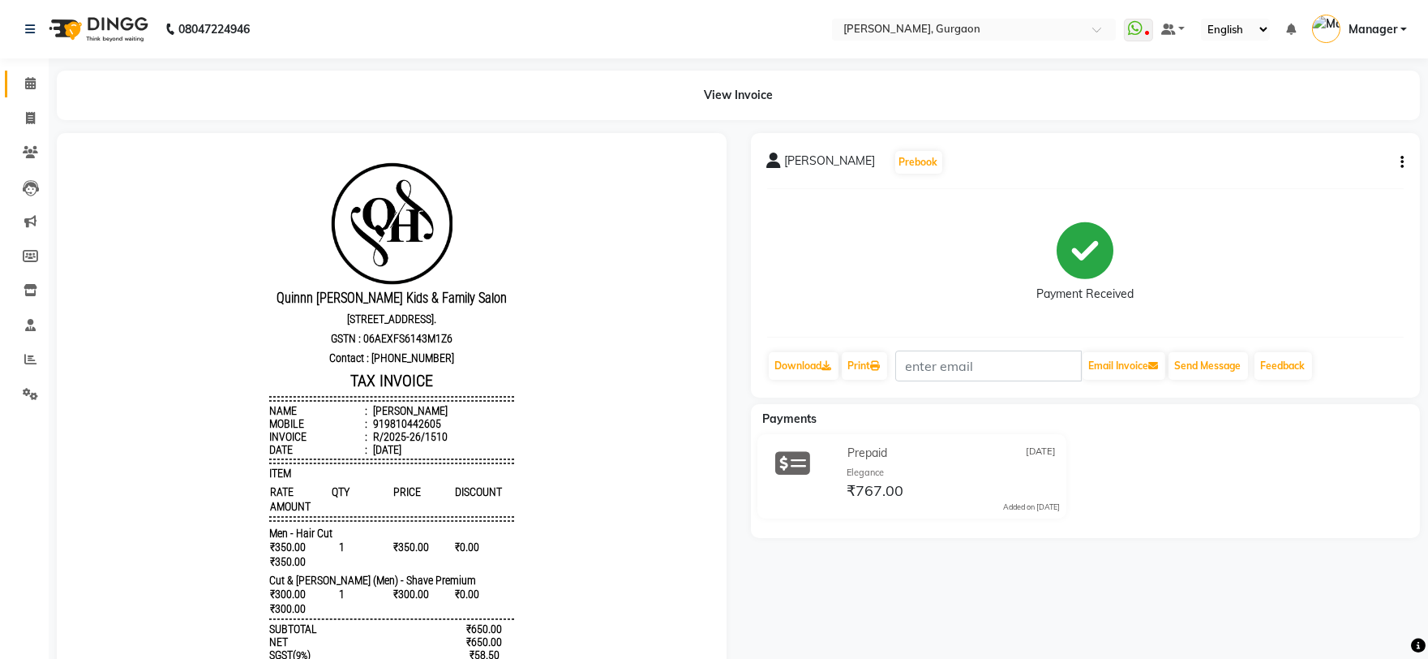
click at [22, 73] on link "Calendar" at bounding box center [24, 84] width 39 height 27
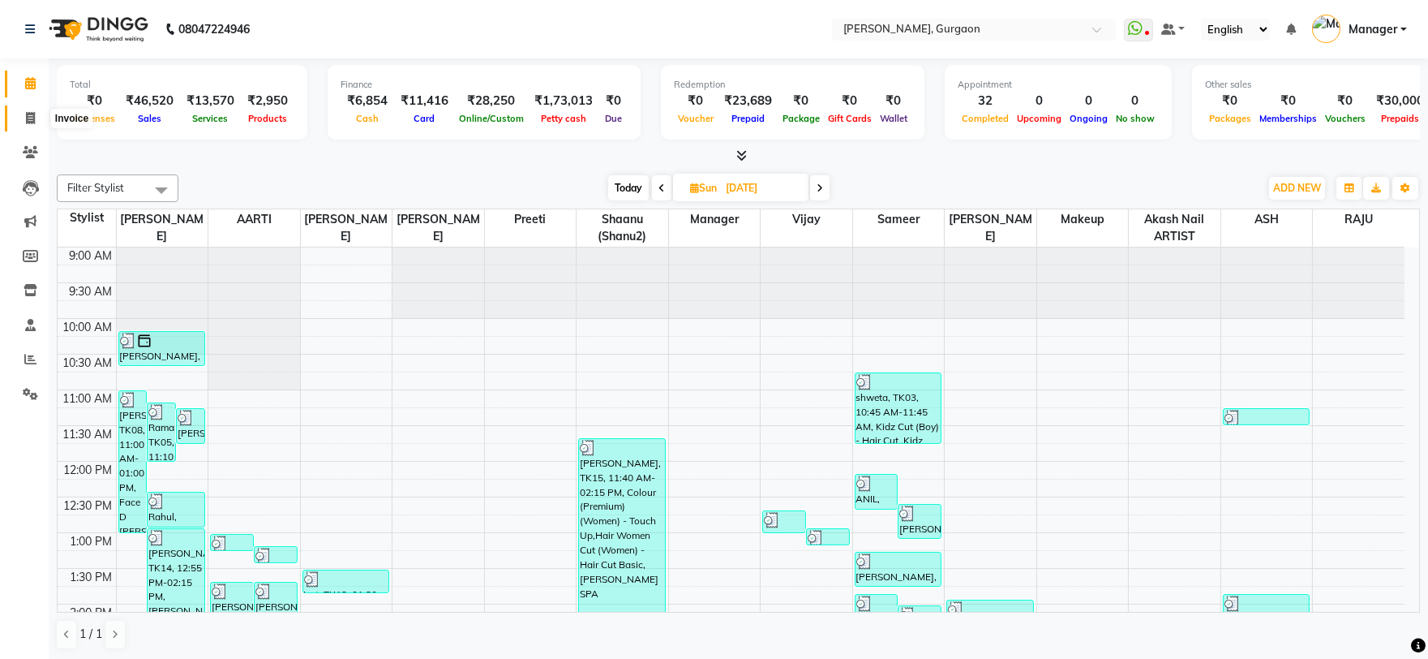
click at [28, 109] on span at bounding box center [30, 118] width 28 height 19
select select "service"
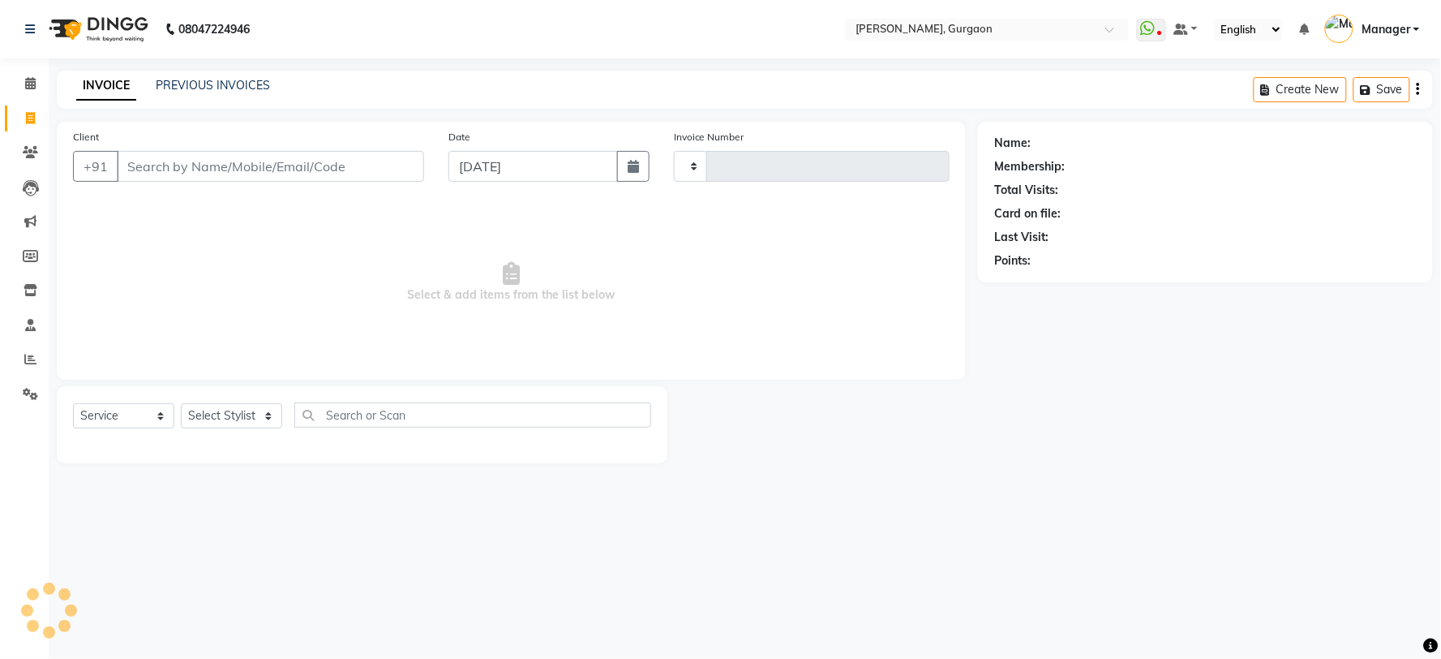
type input "2812"
select select "3880"
click at [230, 85] on link "PREVIOUS INVOICES" at bounding box center [213, 85] width 114 height 15
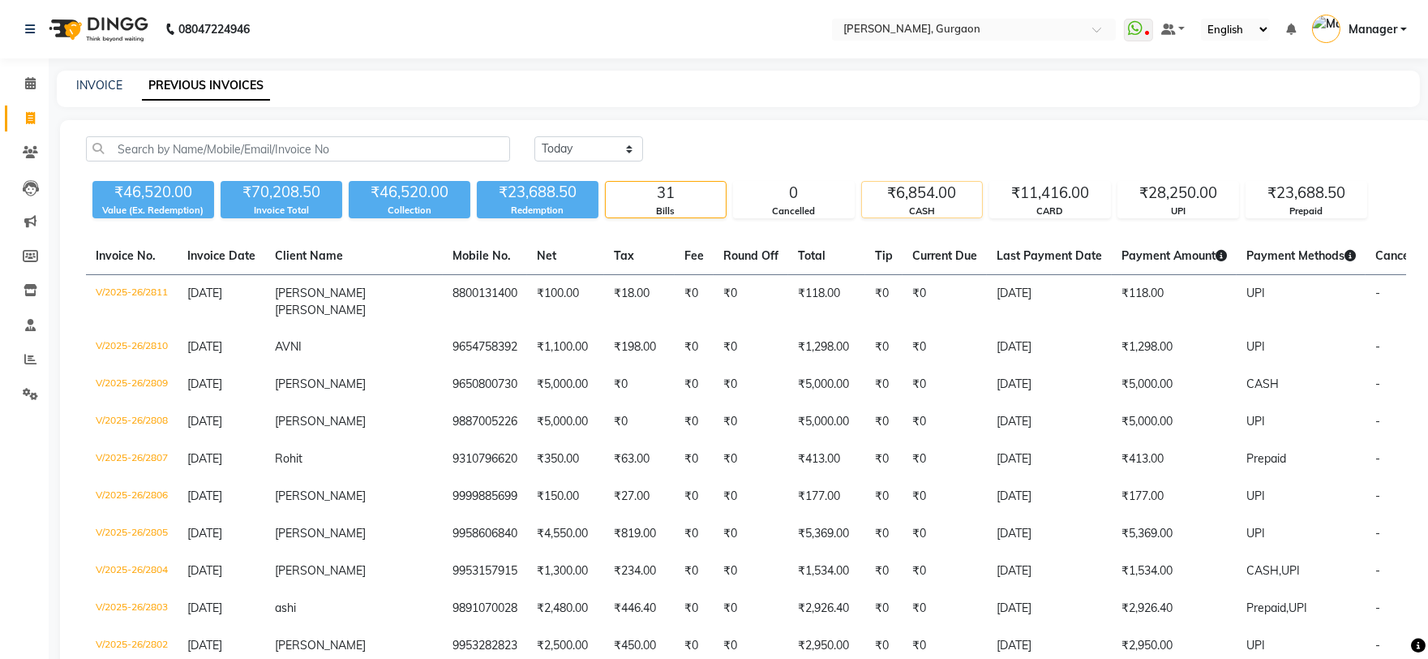
click at [939, 208] on div "CASH" at bounding box center [922, 211] width 120 height 14
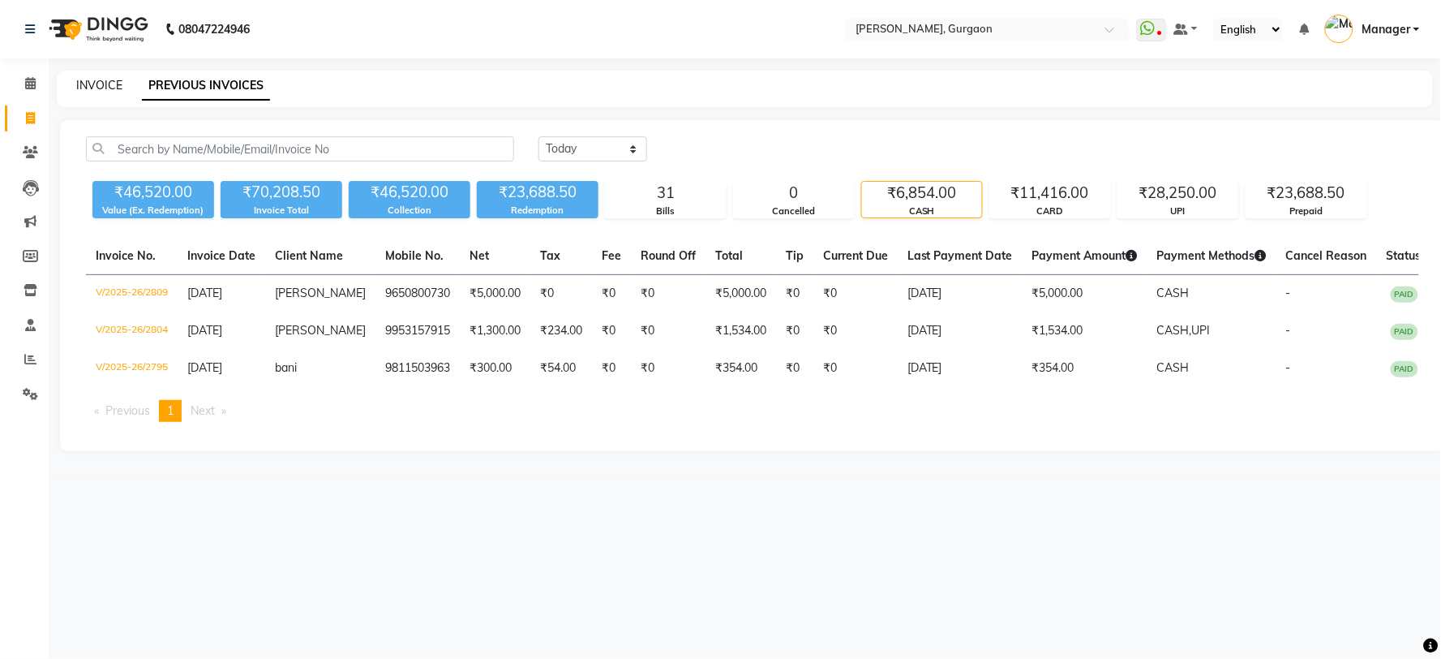
click at [108, 84] on link "INVOICE" at bounding box center [99, 85] width 46 height 15
select select "service"
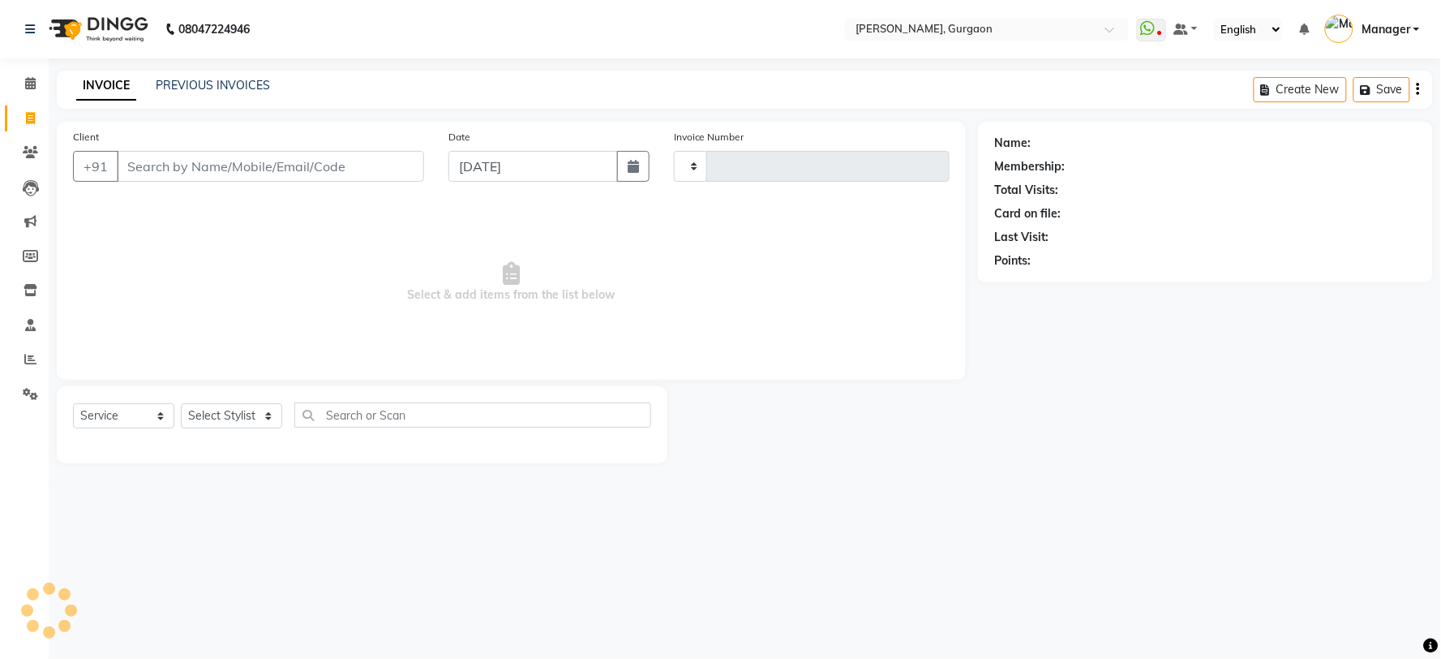
type input "2812"
select select "3880"
click at [217, 423] on select "Select Stylist" at bounding box center [231, 415] width 101 height 25
select select "24605"
click at [181, 404] on select "Select Stylist [PERSON_NAME] Nail ARTIST [PERSON_NAME] Makeup Manager [PERSON_N…" at bounding box center [231, 415] width 101 height 25
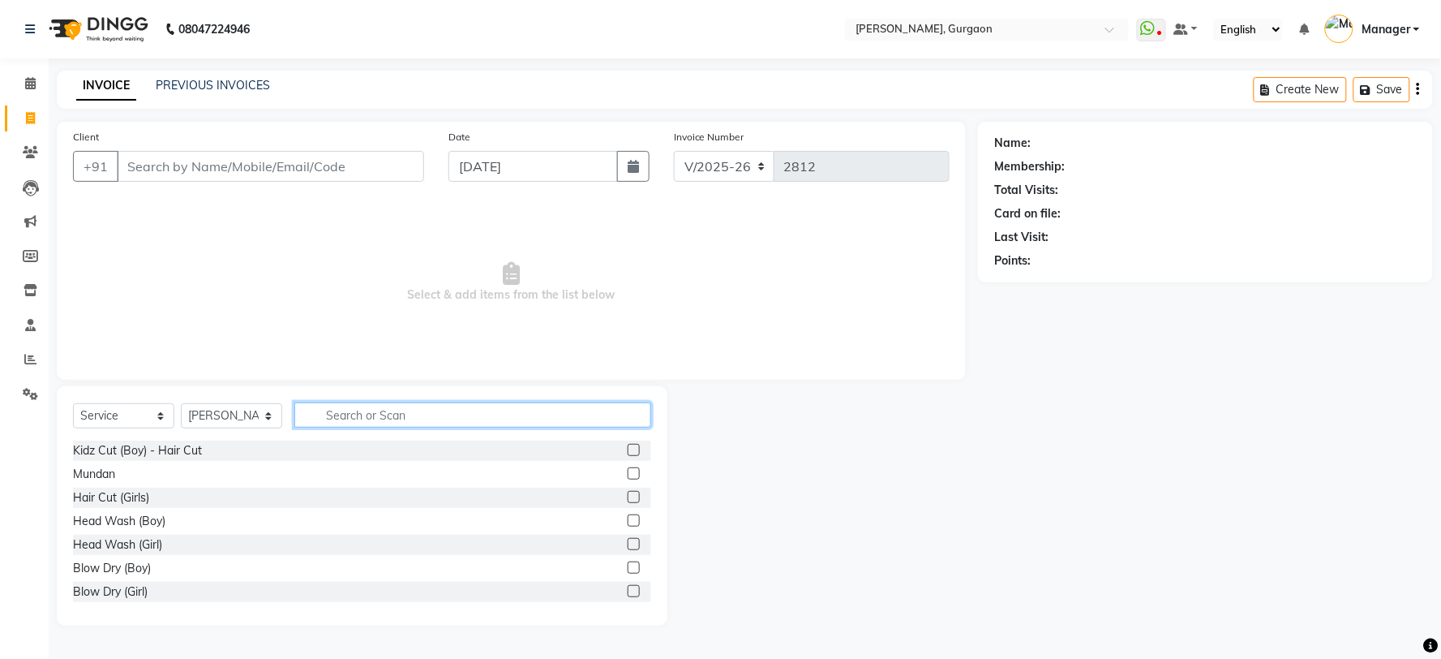
click at [409, 418] on input "text" at bounding box center [472, 414] width 357 height 25
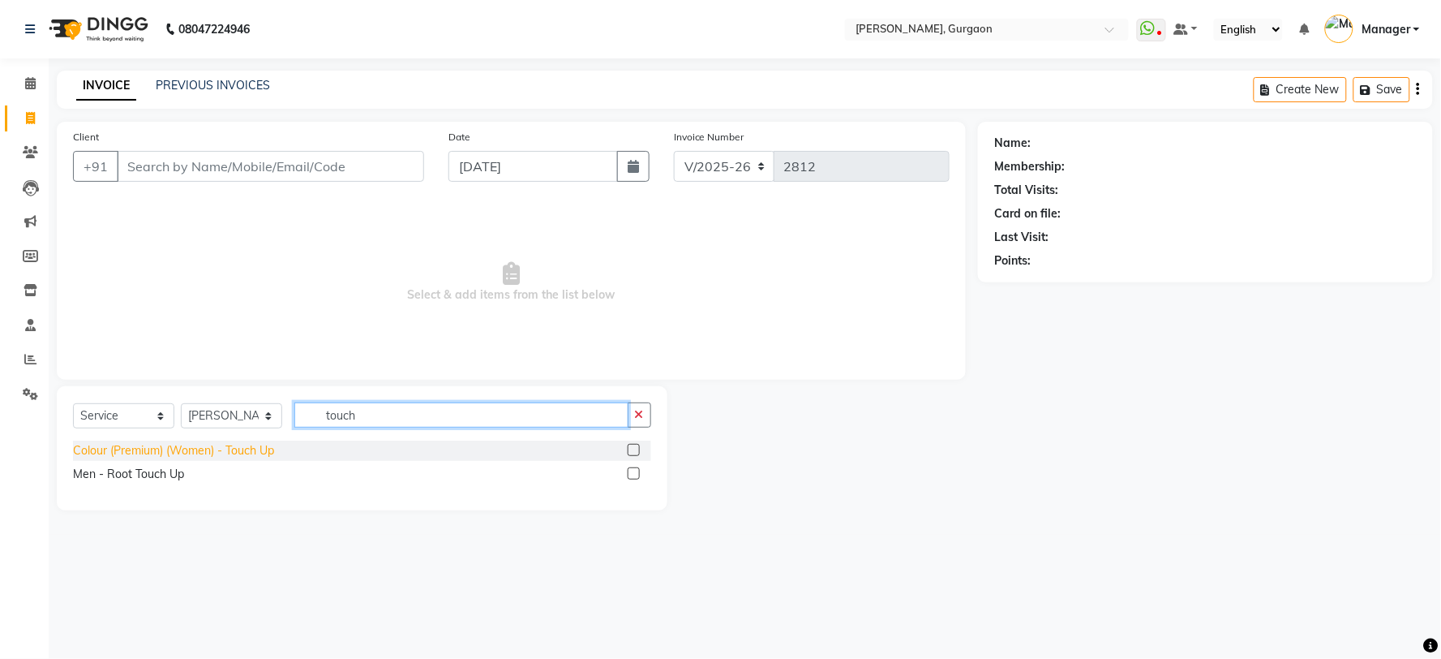
type input "touch"
click at [209, 456] on div "Colour (Premium) (Women) - Touch Up" at bounding box center [173, 450] width 201 height 17
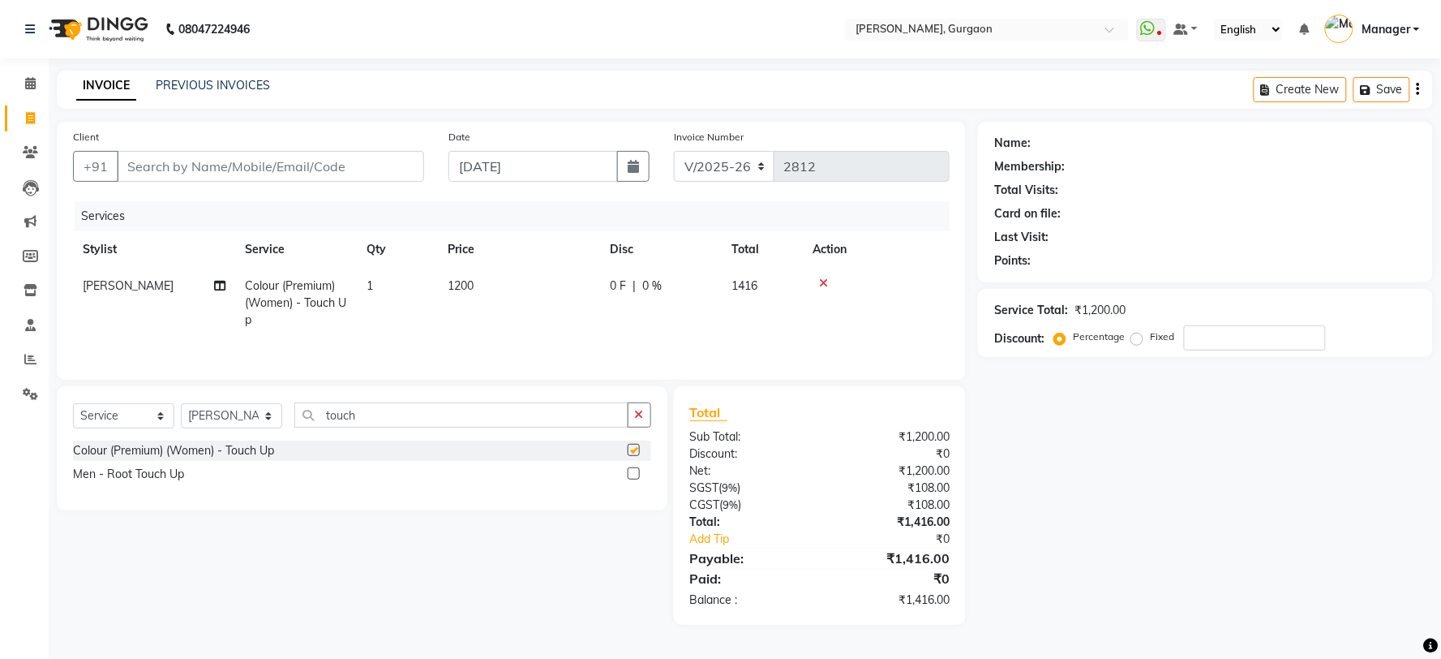
checkbox input "false"
click at [253, 423] on select "Select Stylist [PERSON_NAME] Nail ARTIST [PERSON_NAME] Makeup Manager [PERSON_N…" at bounding box center [231, 415] width 101 height 25
click at [821, 284] on icon at bounding box center [823, 282] width 9 height 11
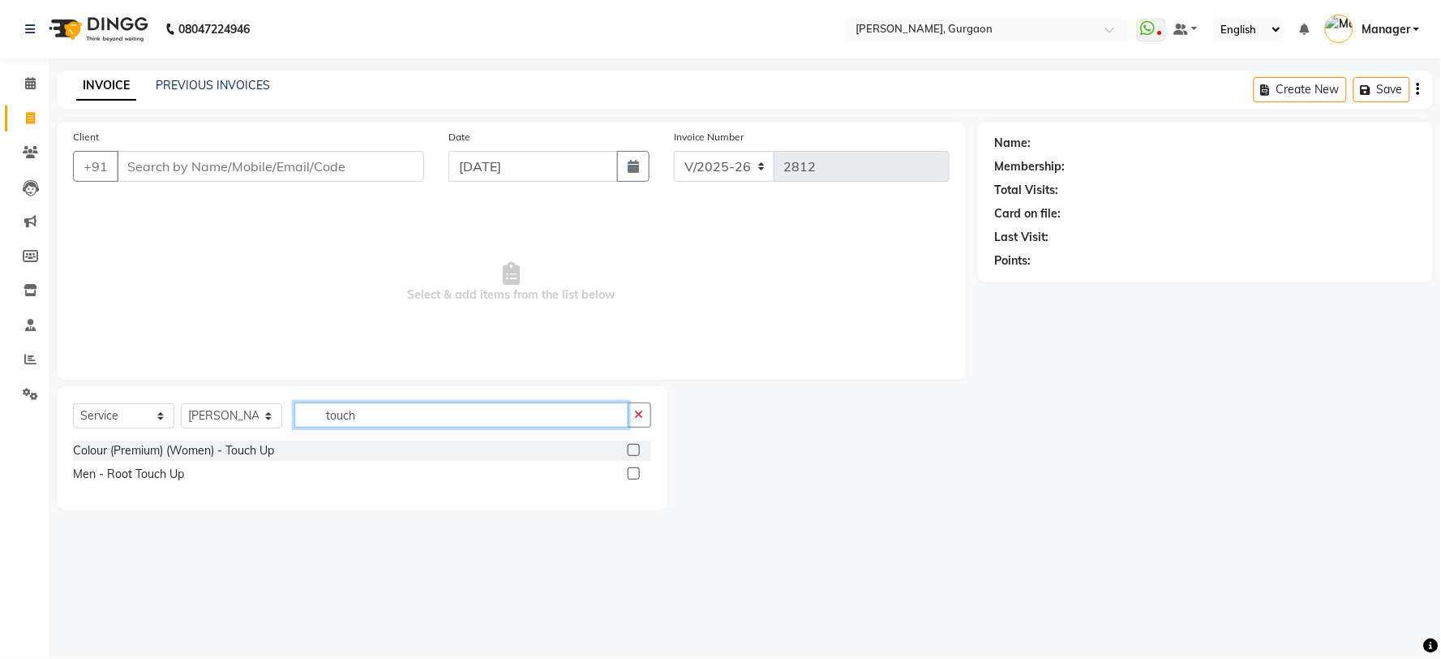
click at [452, 416] on input "touch" at bounding box center [461, 414] width 334 height 25
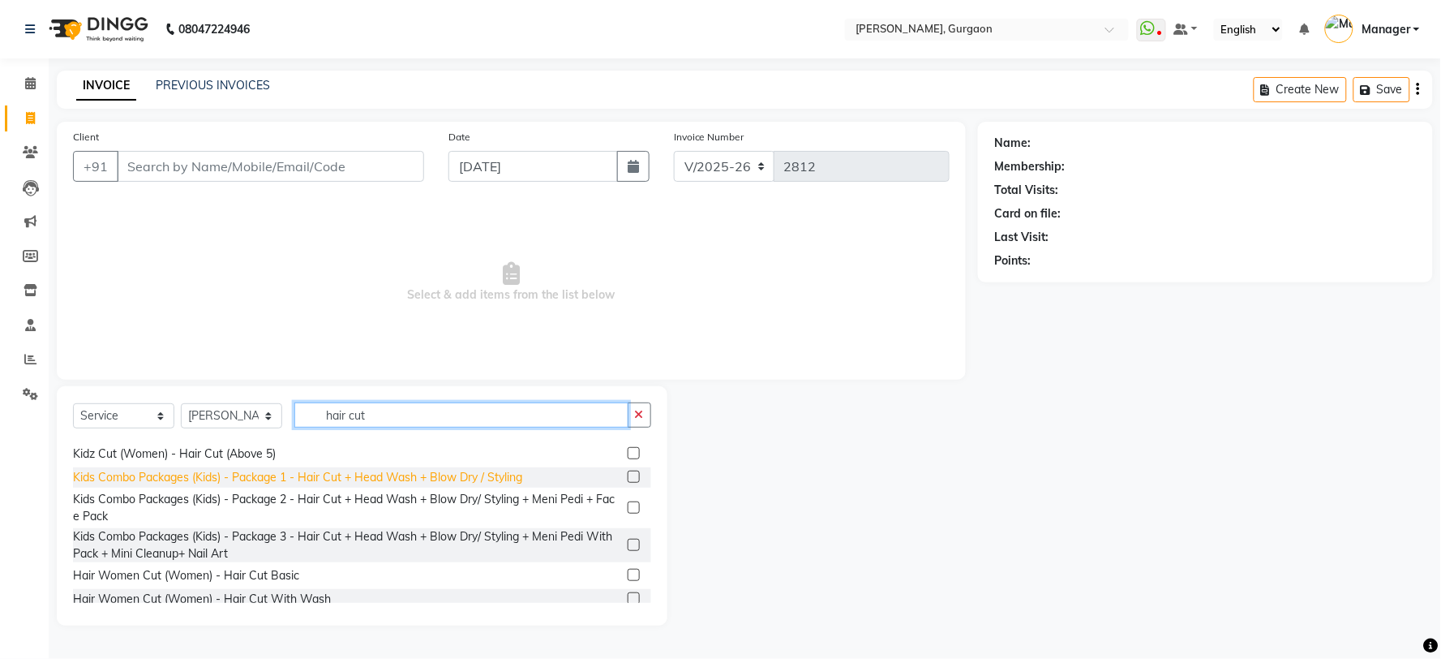
scroll to position [171, 0]
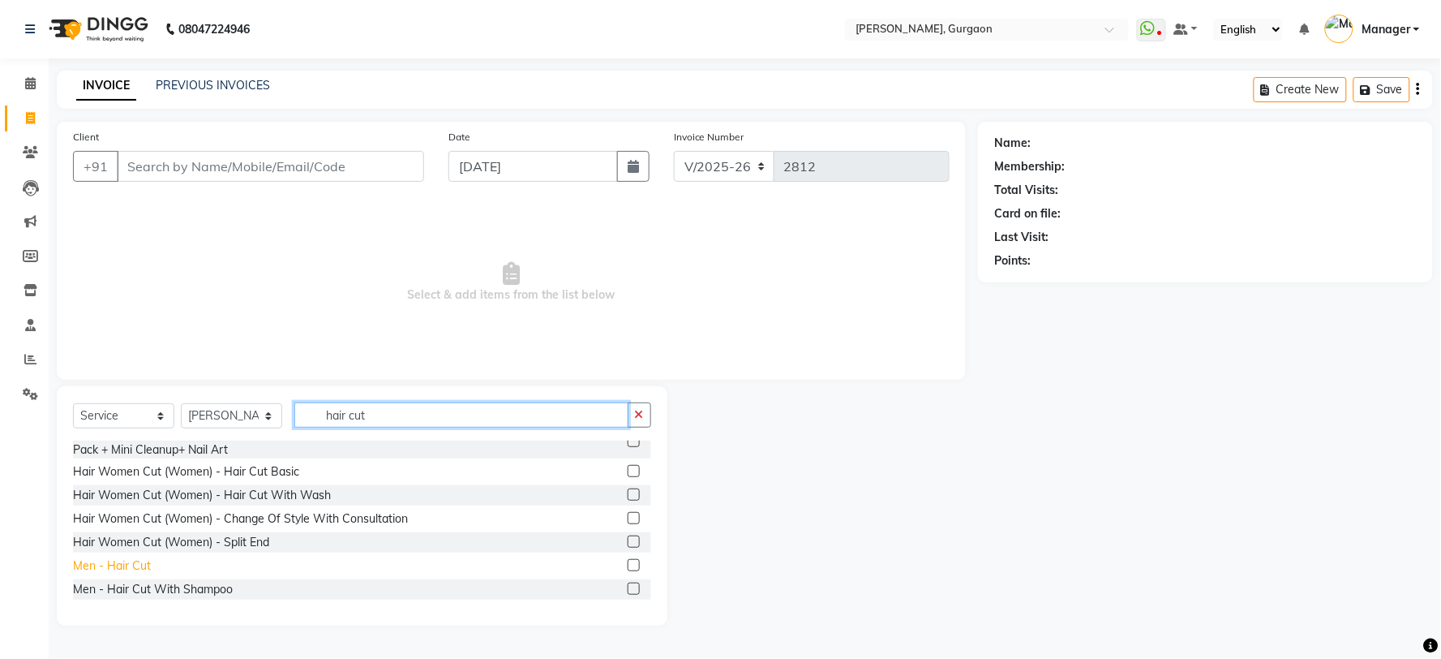
type input "hair cut"
click at [122, 565] on div "Men - Hair Cut" at bounding box center [112, 565] width 78 height 17
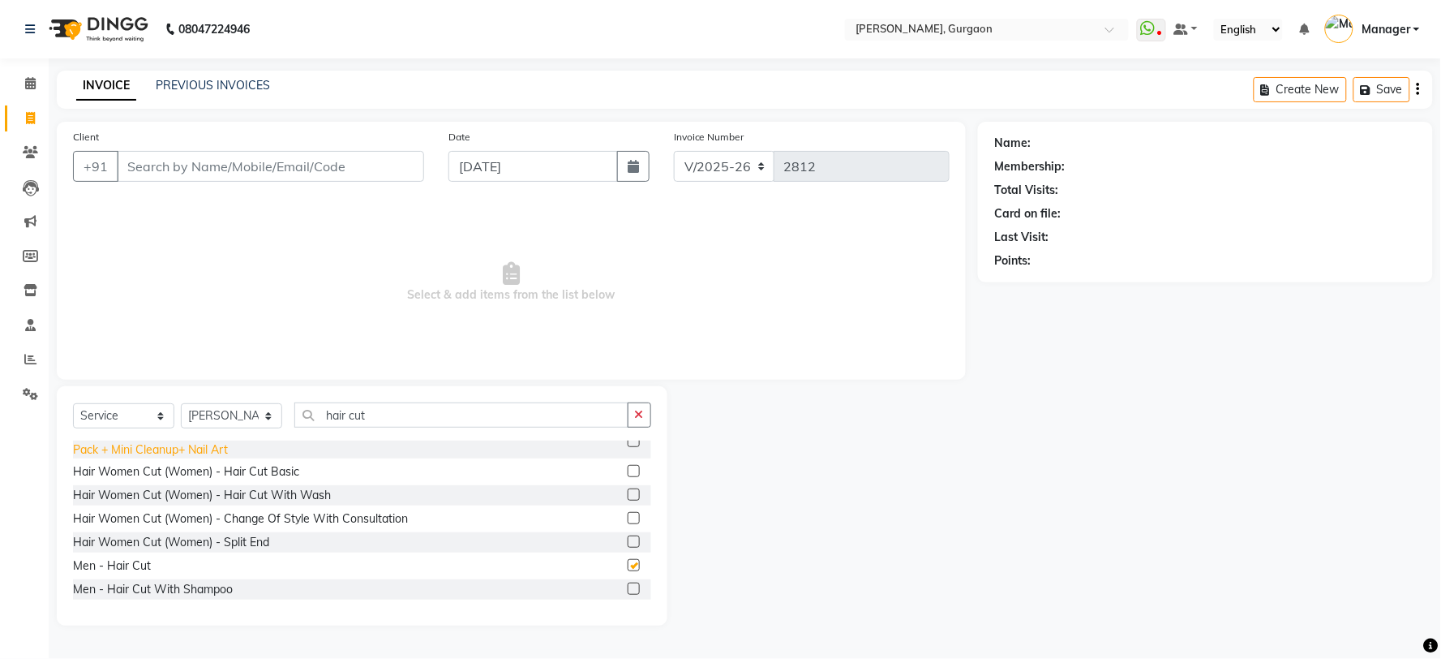
checkbox input "false"
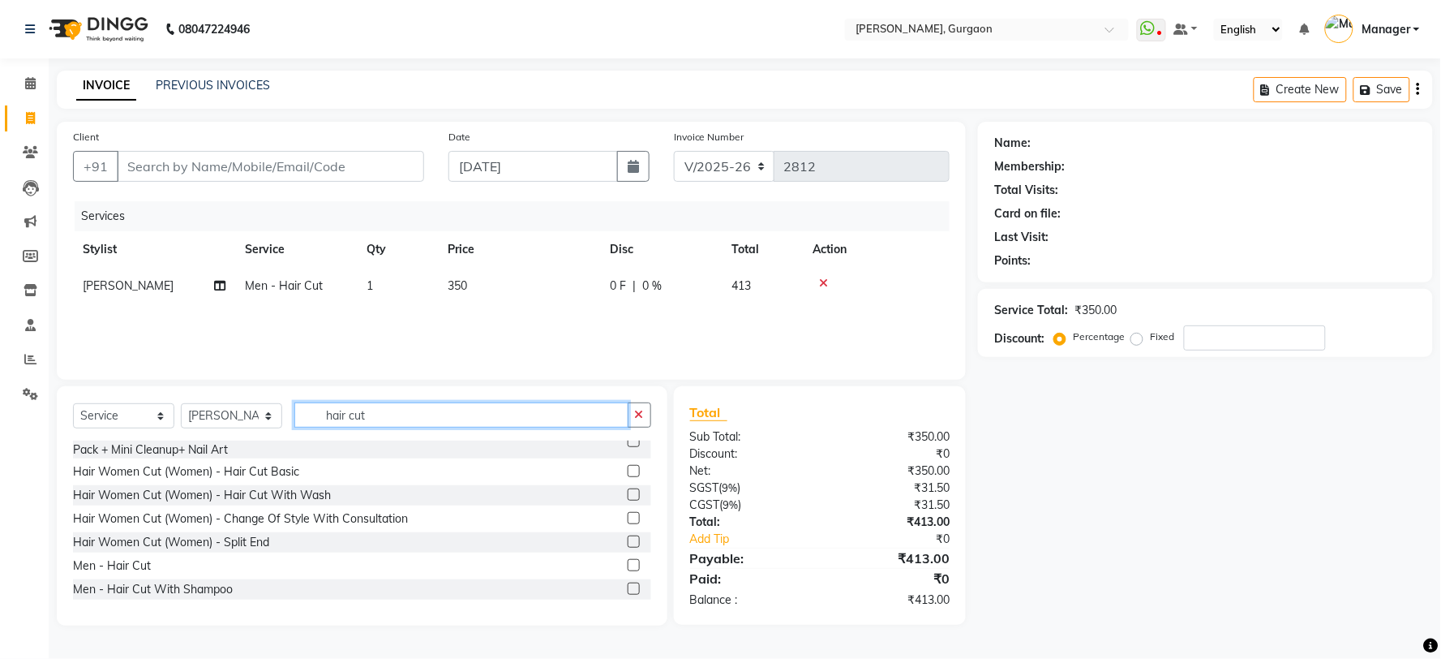
click at [361, 418] on input "hair cut" at bounding box center [461, 414] width 334 height 25
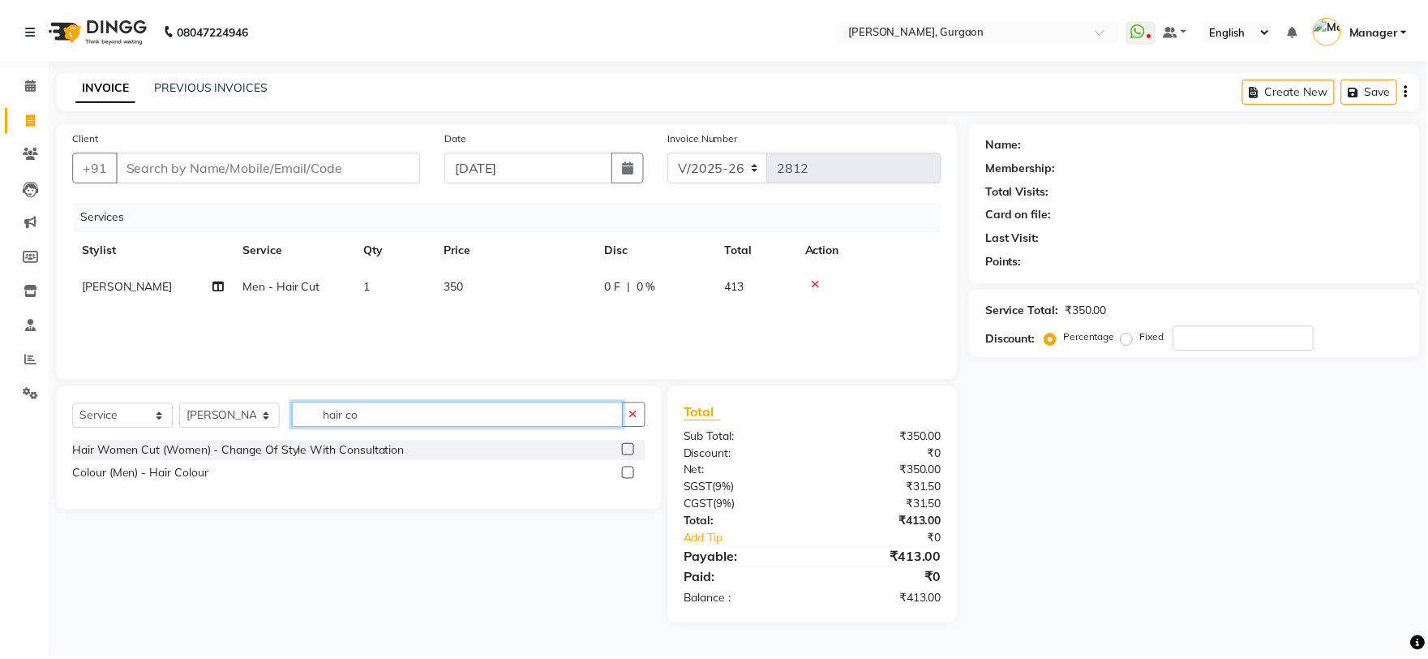
scroll to position [0, 0]
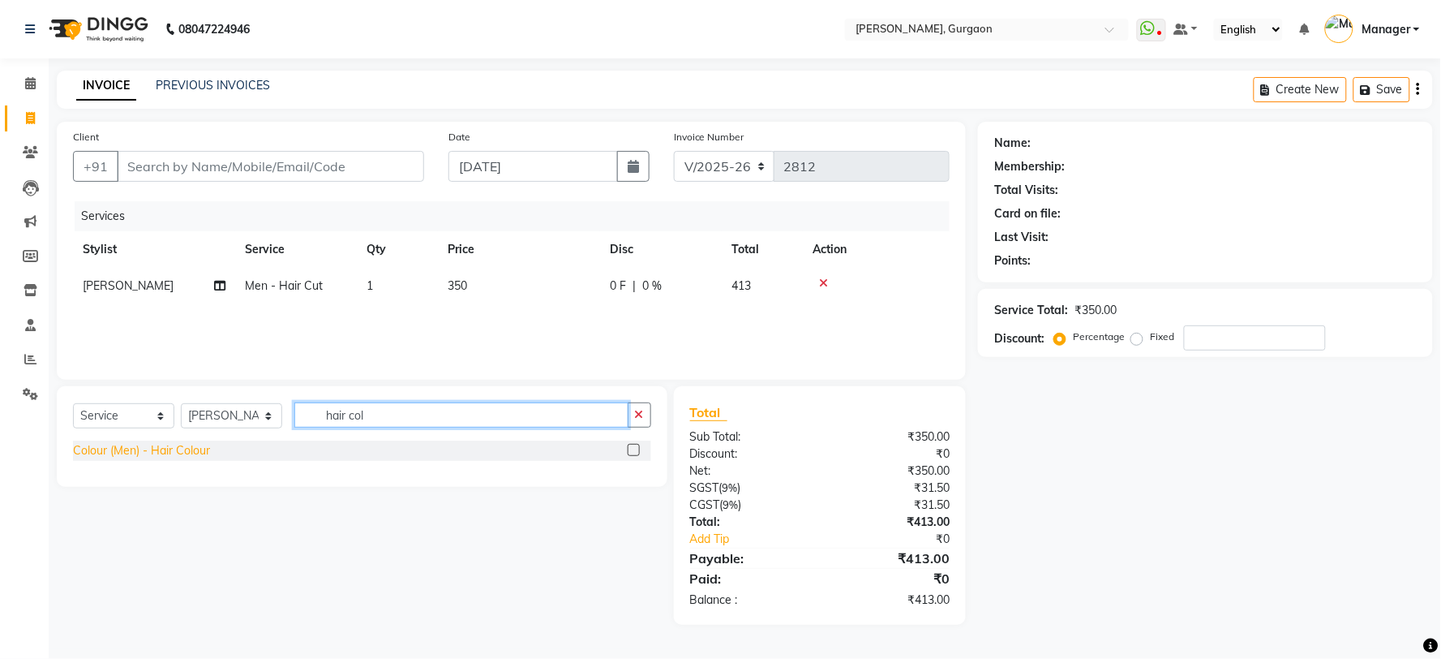
type input "hair col"
click at [169, 452] on div "Colour (Men) - Hair Colour" at bounding box center [141, 450] width 137 height 17
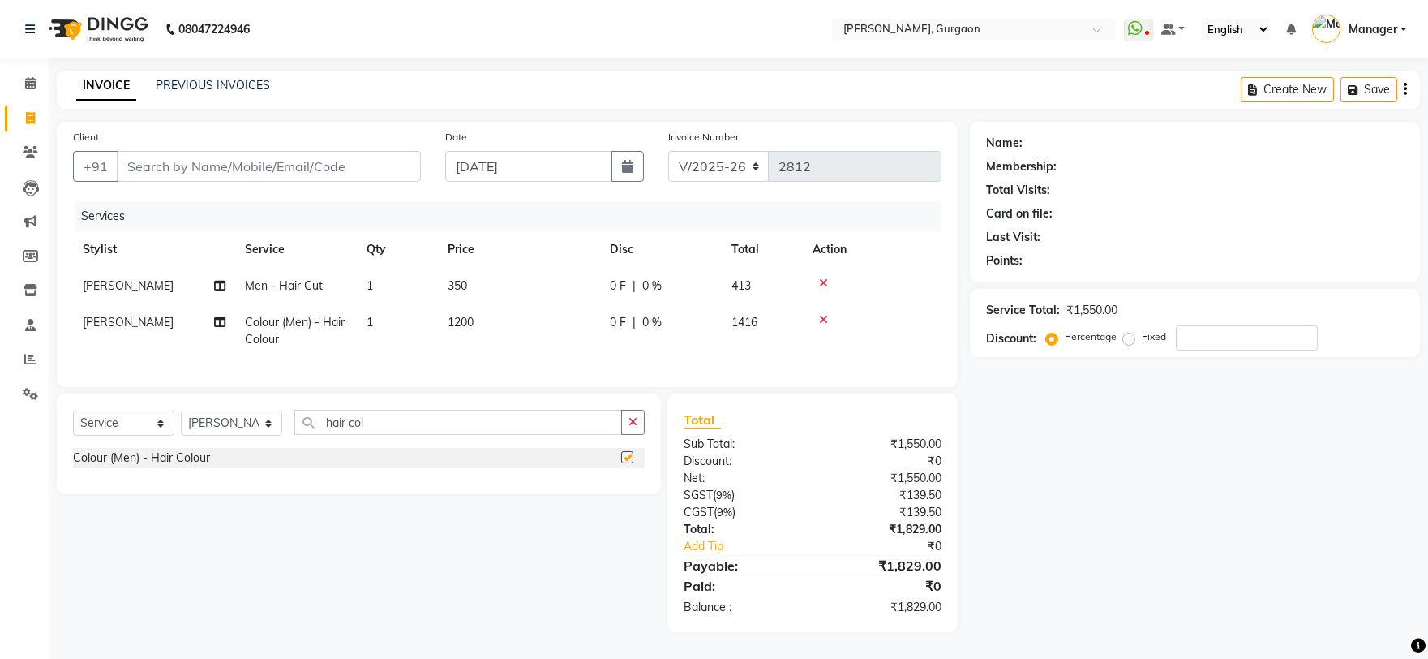
checkbox input "false"
click at [235, 423] on select "Select Stylist [PERSON_NAME] Nail ARTIST [PERSON_NAME] Makeup Manager [PERSON_N…" at bounding box center [231, 422] width 101 height 25
select select "30610"
click at [181, 414] on select "Select Stylist [PERSON_NAME] Nail ARTIST [PERSON_NAME] Makeup Manager [PERSON_N…" at bounding box center [231, 422] width 101 height 25
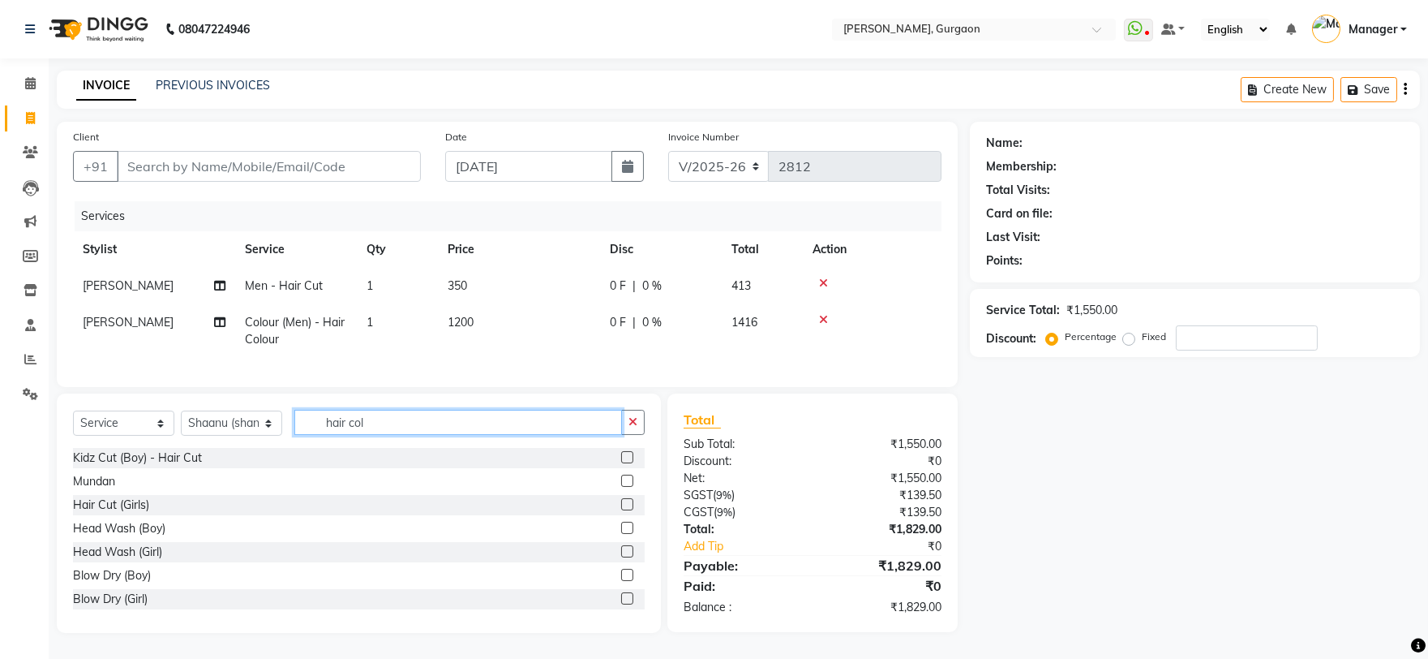
click at [328, 424] on input "hair col" at bounding box center [458, 422] width 328 height 25
click at [181, 427] on select "Select Stylist [PERSON_NAME] Nail ARTIST [PERSON_NAME] Makeup Manager [PERSON_N…" at bounding box center [231, 422] width 101 height 25
select select "24605"
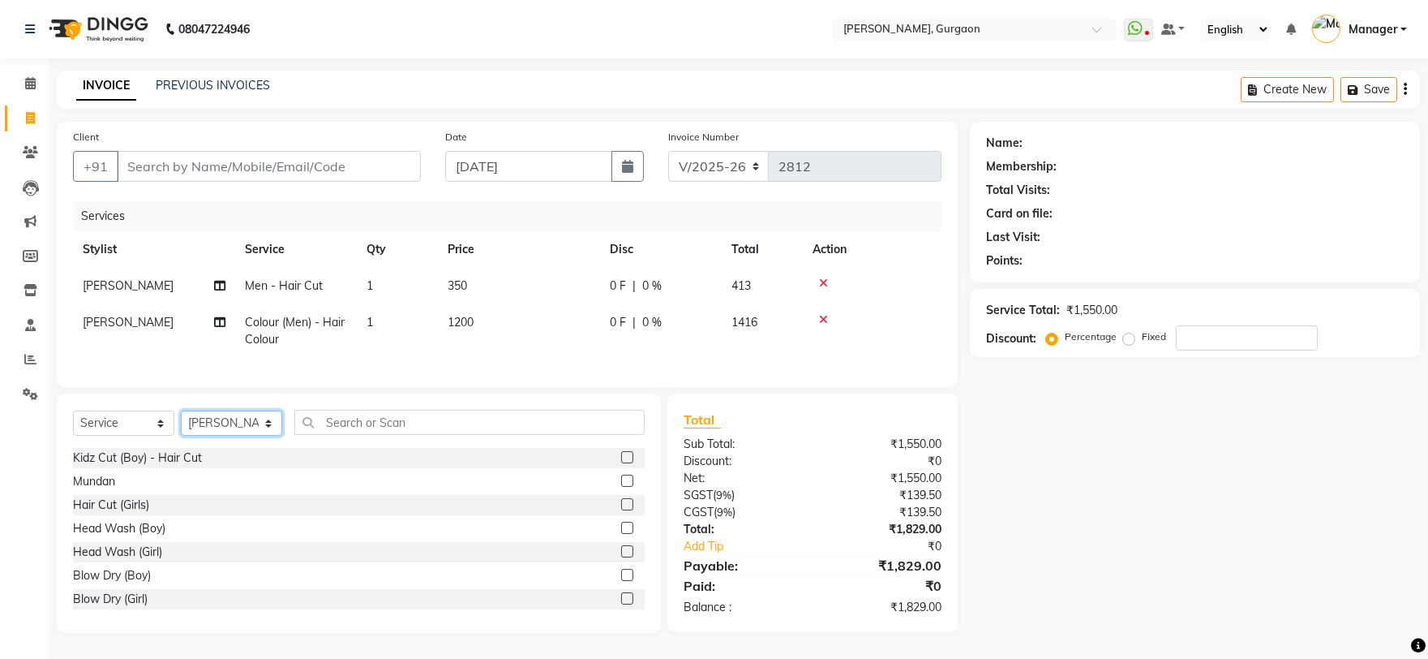
click at [181, 414] on select "Select Stylist [PERSON_NAME] Nail ARTIST [PERSON_NAME] Makeup Manager [PERSON_N…" at bounding box center [231, 422] width 101 height 25
click at [125, 466] on div "Kidz Cut (Boy) - Hair Cut" at bounding box center [137, 457] width 129 height 17
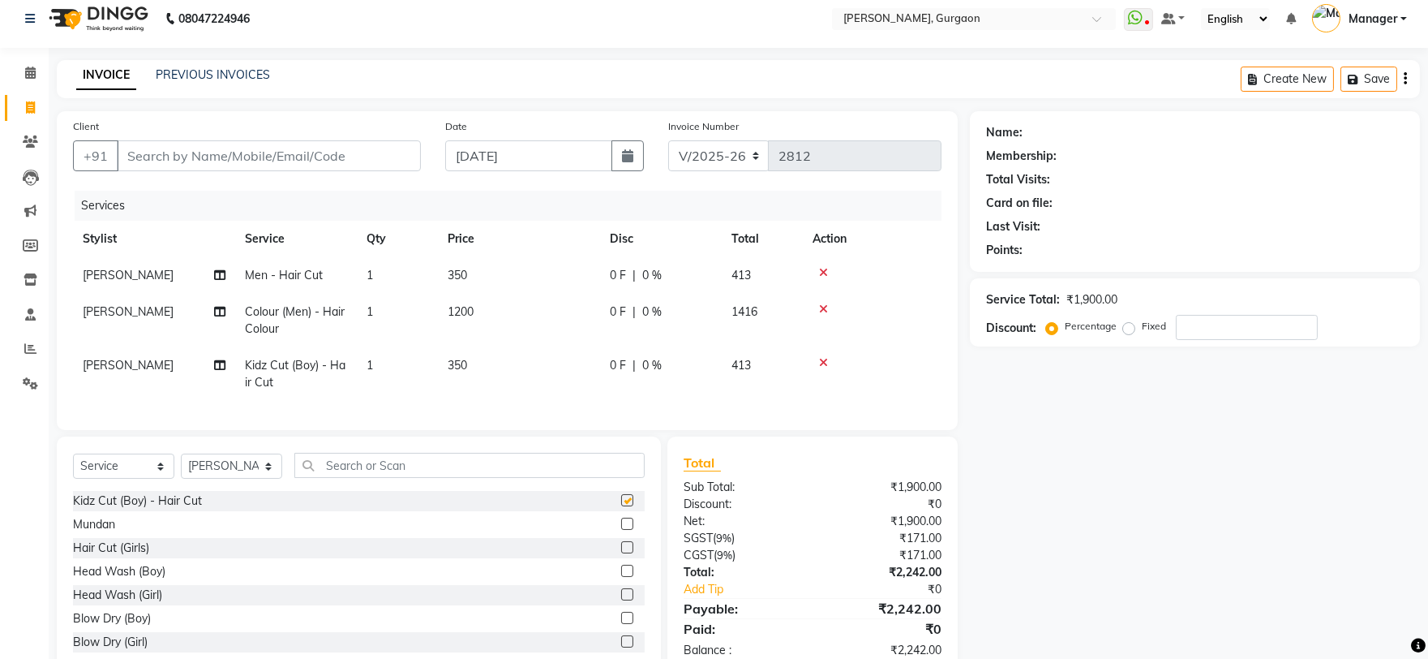
checkbox input "false"
drag, startPoint x: 193, startPoint y: 485, endPoint x: 205, endPoint y: 468, distance: 20.9
click at [193, 478] on select "Select Stylist [PERSON_NAME] Nail ARTIST [PERSON_NAME] Makeup Manager [PERSON_N…" at bounding box center [231, 465] width 101 height 25
select select "30610"
click at [181, 467] on select "Select Stylist [PERSON_NAME] Nail ARTIST [PERSON_NAME] Makeup Manager [PERSON_N…" at bounding box center [231, 465] width 101 height 25
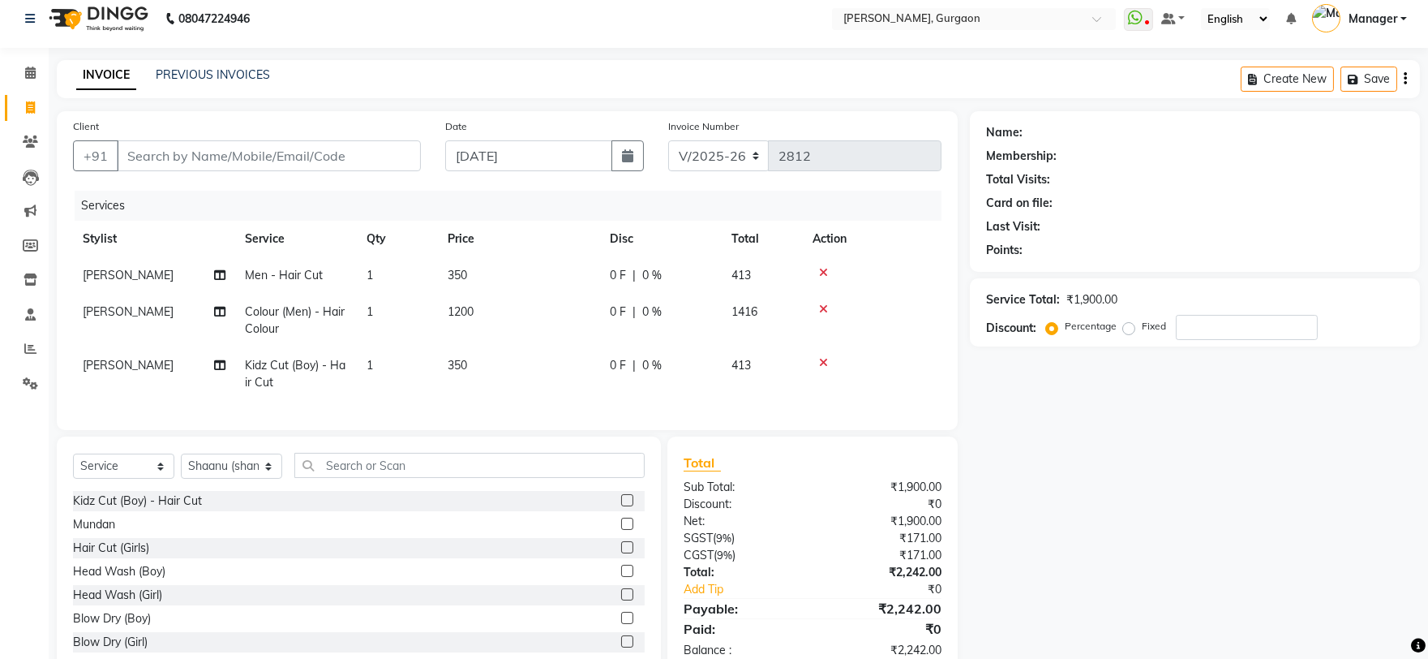
click at [343, 455] on div "Select Service Product Membership Package Voucher Prepaid Gift Card Select Styl…" at bounding box center [359, 555] width 604 height 239
click at [322, 475] on input "text" at bounding box center [469, 465] width 350 height 25
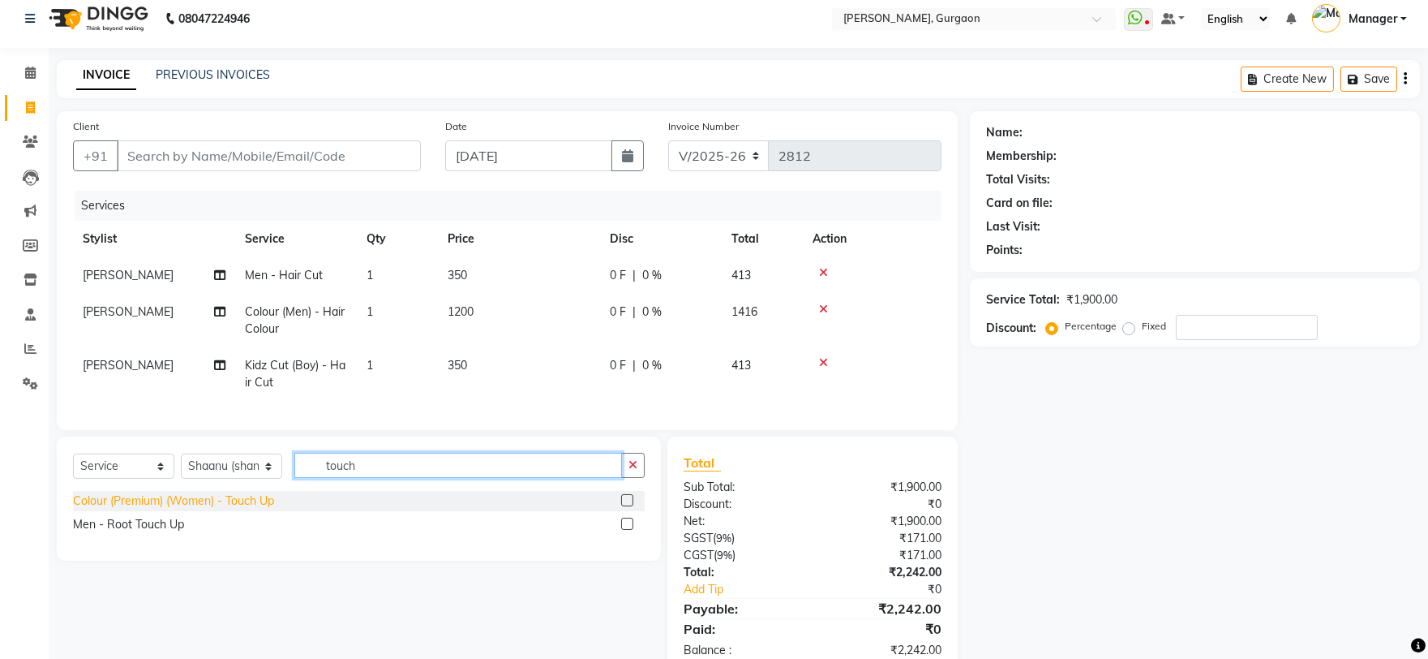
type input "touch"
click at [216, 509] on div "Colour (Premium) (Women) - Touch Up" at bounding box center [173, 500] width 201 height 17
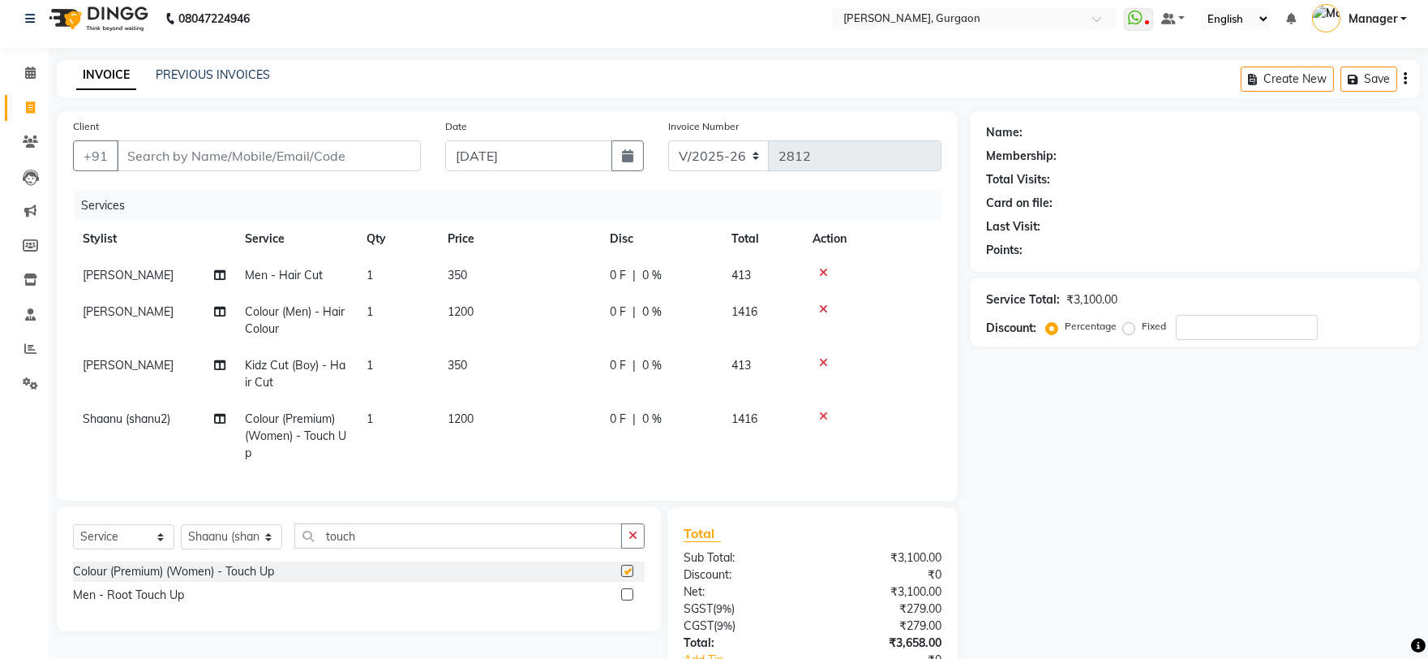
checkbox input "false"
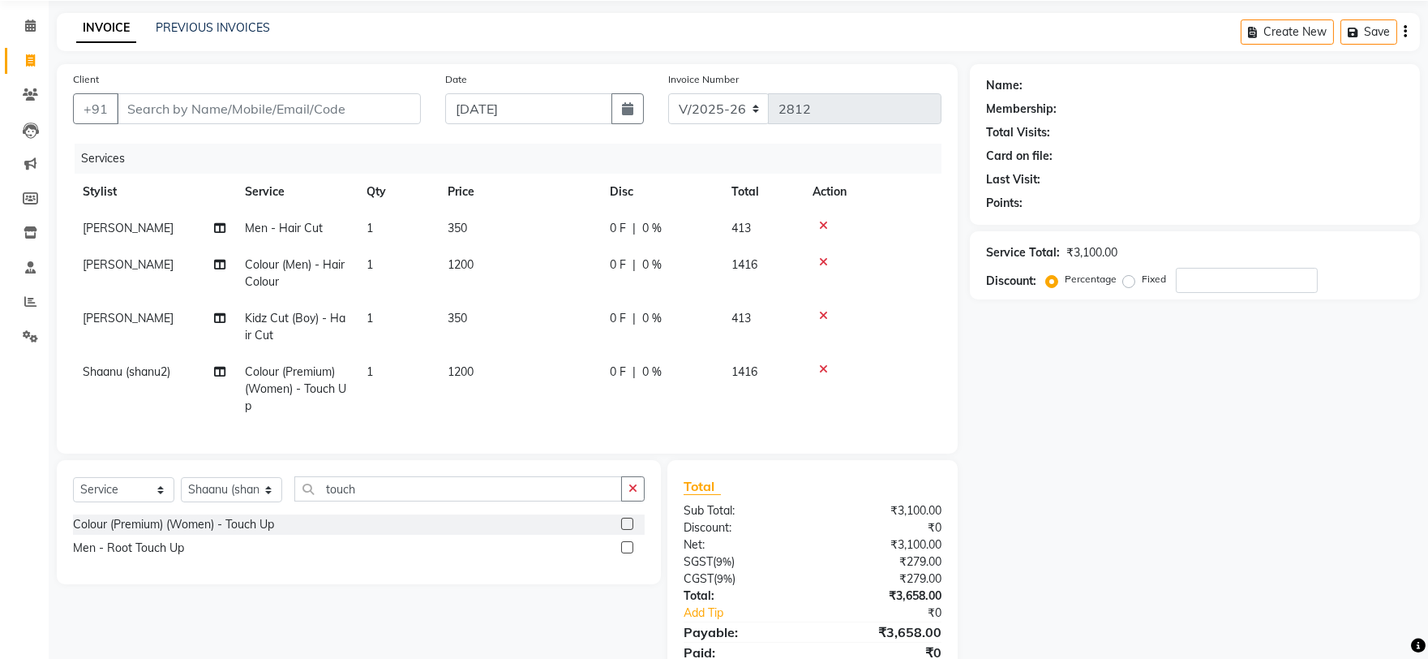
scroll to position [135, 0]
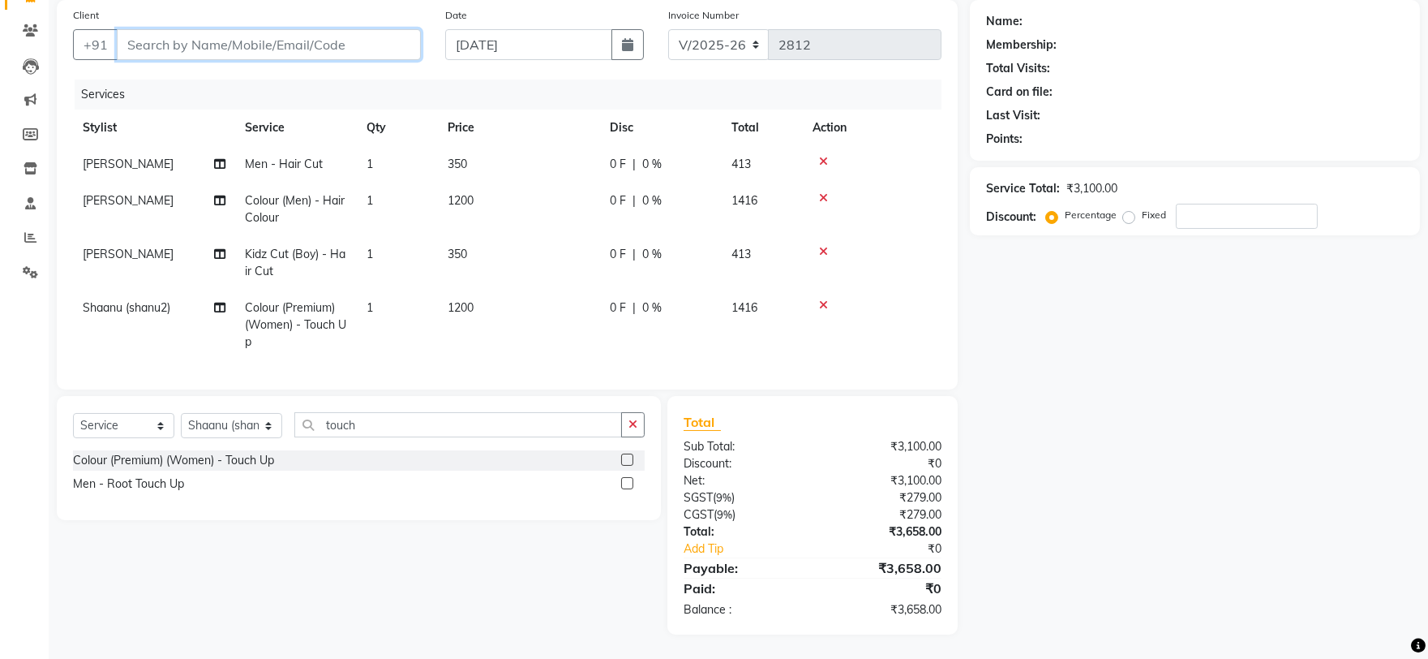
click at [281, 29] on input "Client" at bounding box center [269, 44] width 304 height 31
type input "v"
type input "0"
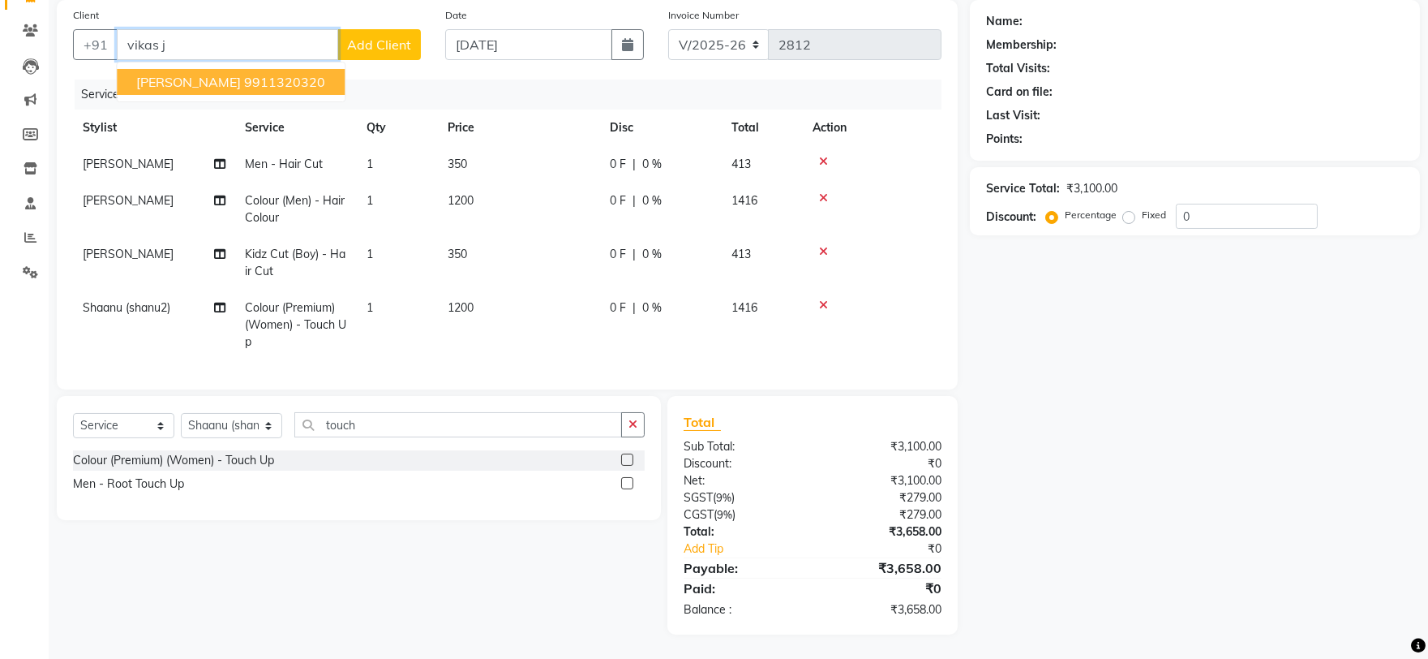
click at [244, 74] on ngb-highlight "9911320320" at bounding box center [284, 82] width 81 height 16
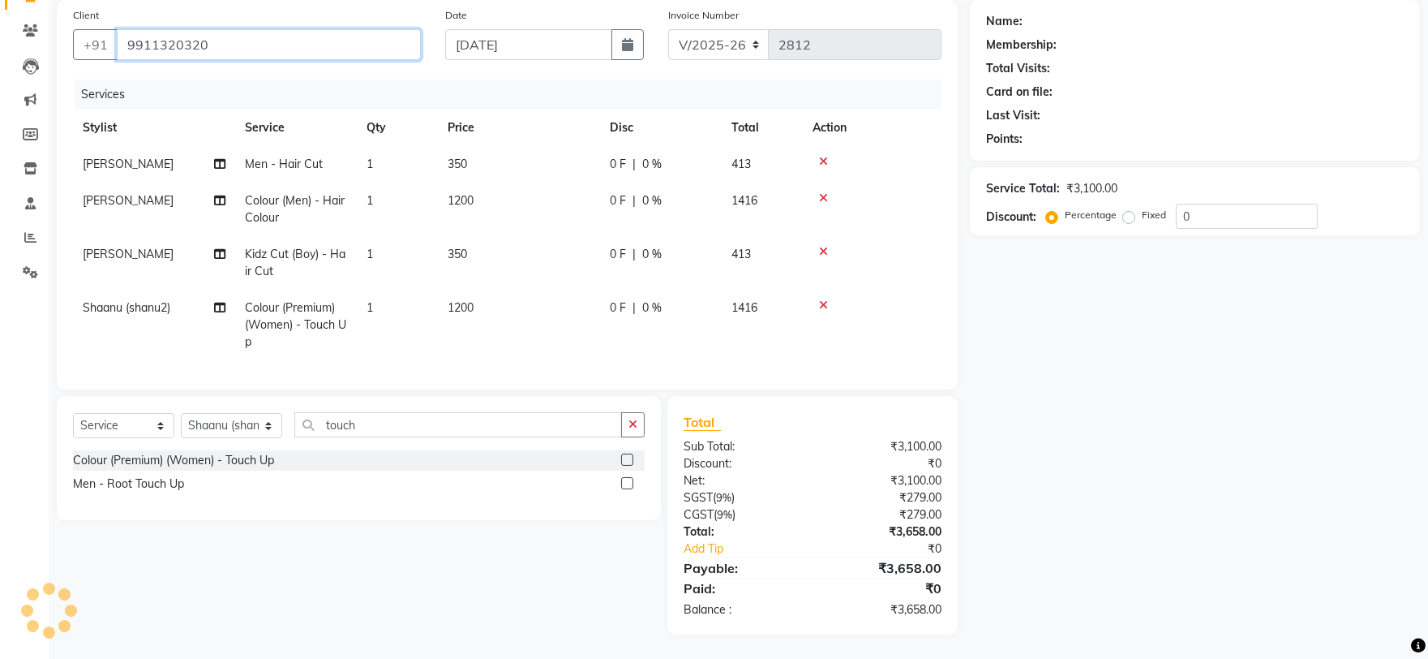
type input "9911320320"
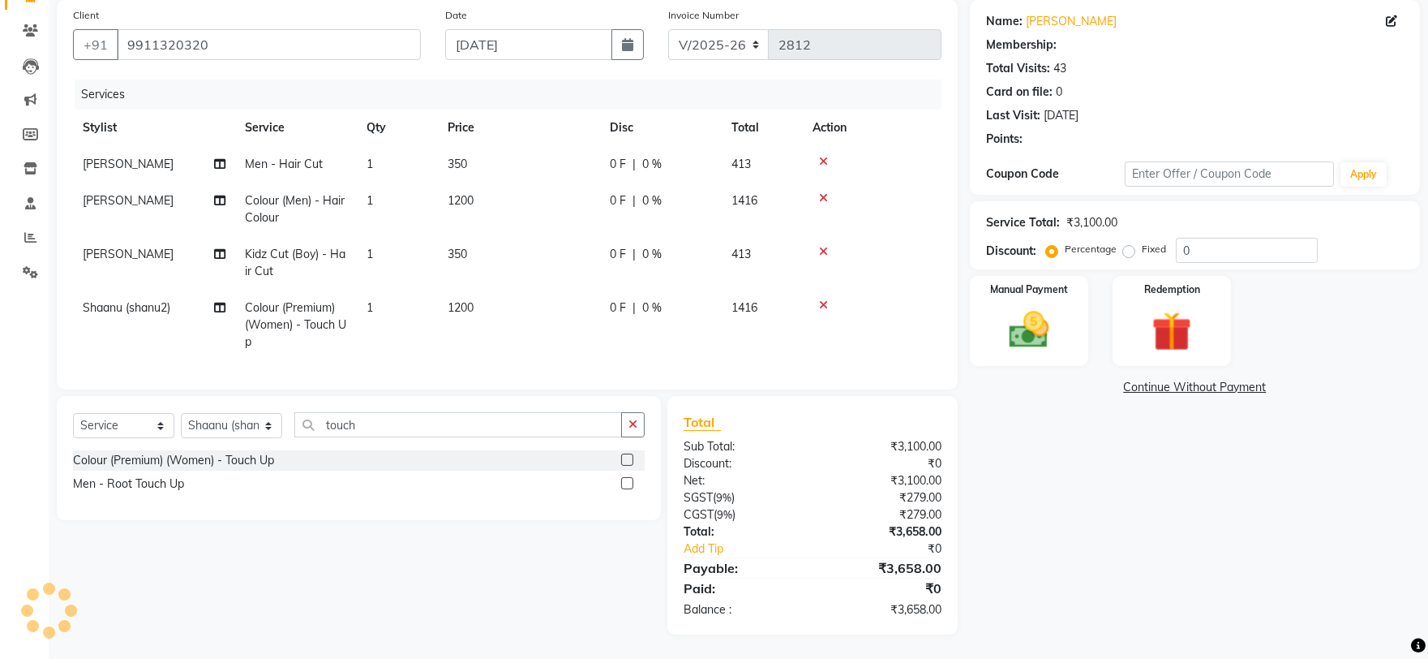
select select "1: Object"
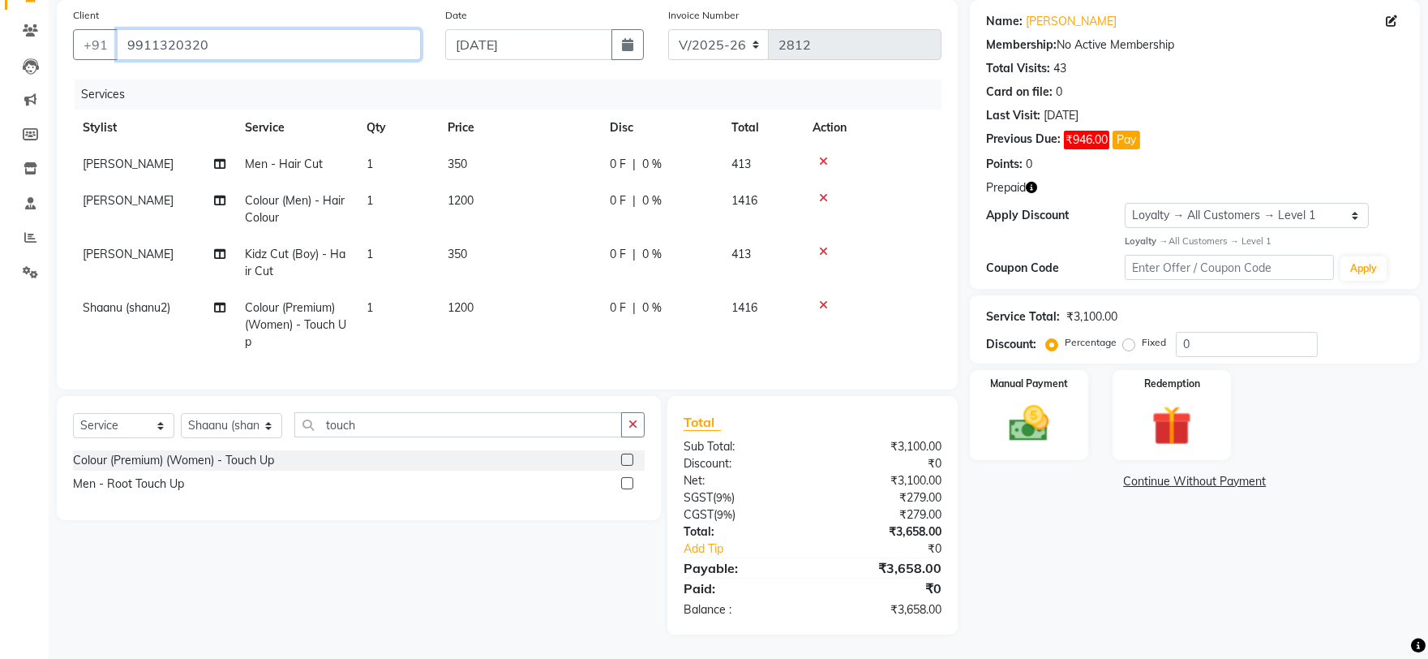
drag, startPoint x: 220, startPoint y: 15, endPoint x: 201, endPoint y: 31, distance: 24.7
click at [203, 29] on input "9911320320" at bounding box center [269, 44] width 304 height 31
drag, startPoint x: 212, startPoint y: 30, endPoint x: 127, endPoint y: 35, distance: 85.3
click at [127, 35] on input "9911320320" at bounding box center [269, 44] width 304 height 31
click at [223, 424] on select "Select Stylist [PERSON_NAME] Nail ARTIST [PERSON_NAME] Makeup Manager [PERSON_N…" at bounding box center [231, 425] width 101 height 25
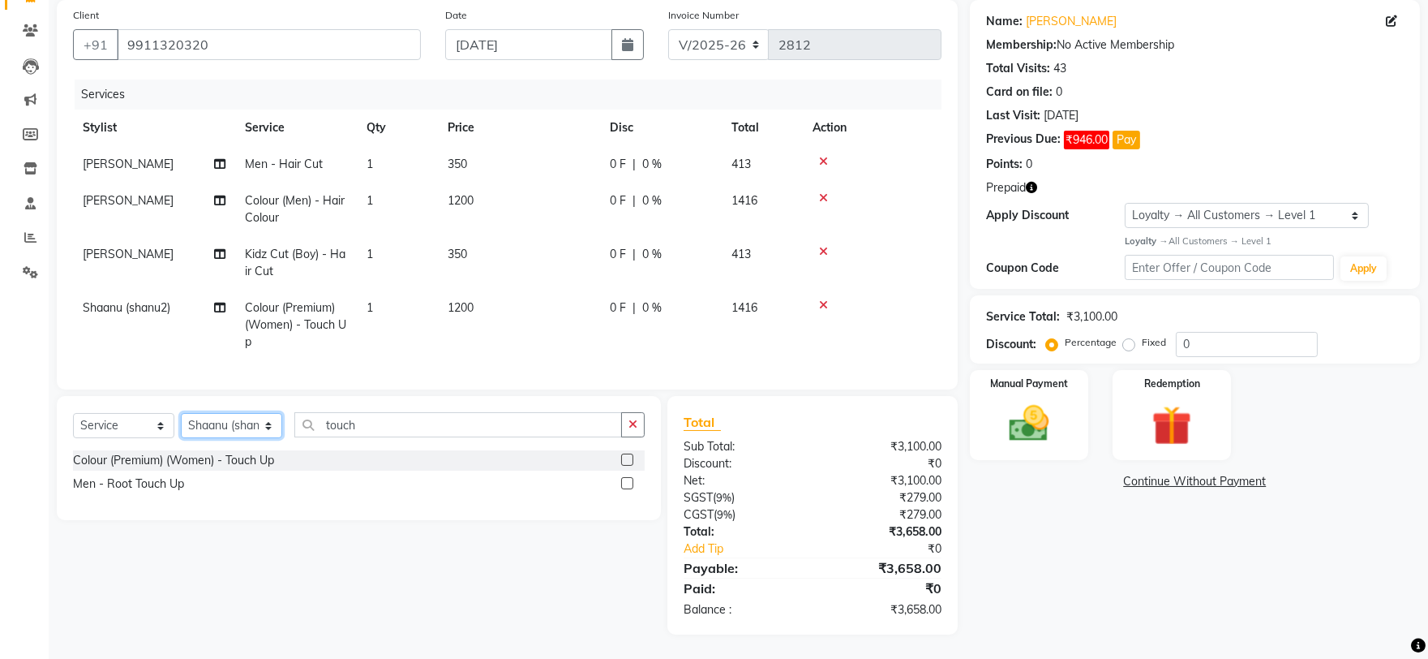
select select "24605"
click at [181, 414] on select "Select Stylist [PERSON_NAME] Nail ARTIST [PERSON_NAME] Makeup Manager [PERSON_N…" at bounding box center [231, 425] width 101 height 25
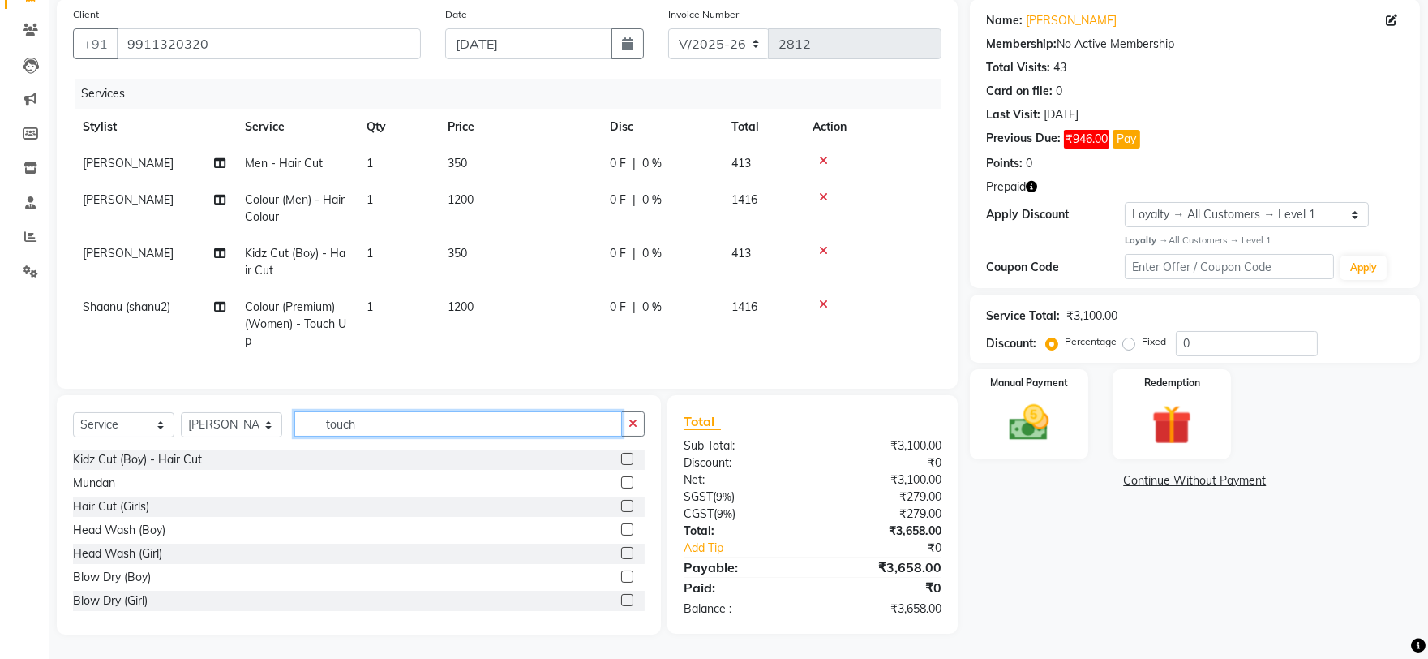
click at [354, 428] on input "touch" at bounding box center [458, 423] width 328 height 25
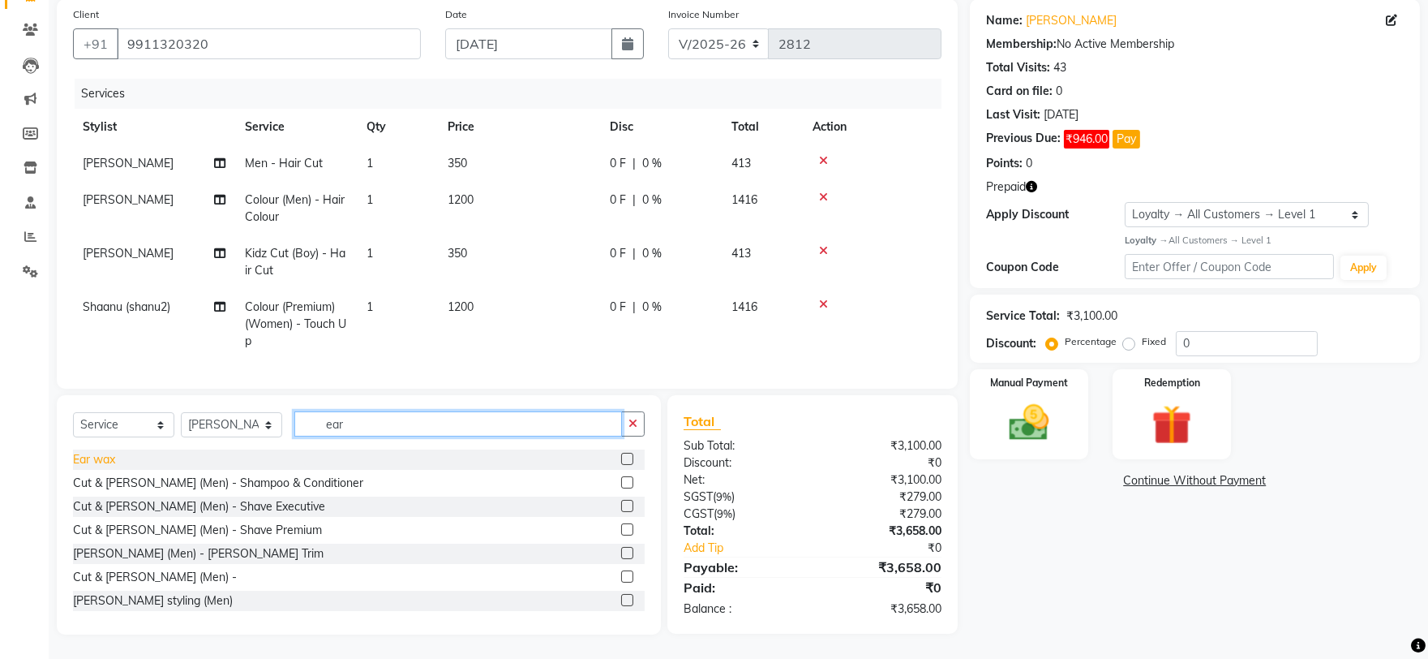
type input "ear"
click at [101, 457] on div "Ear wax" at bounding box center [94, 459] width 42 height 17
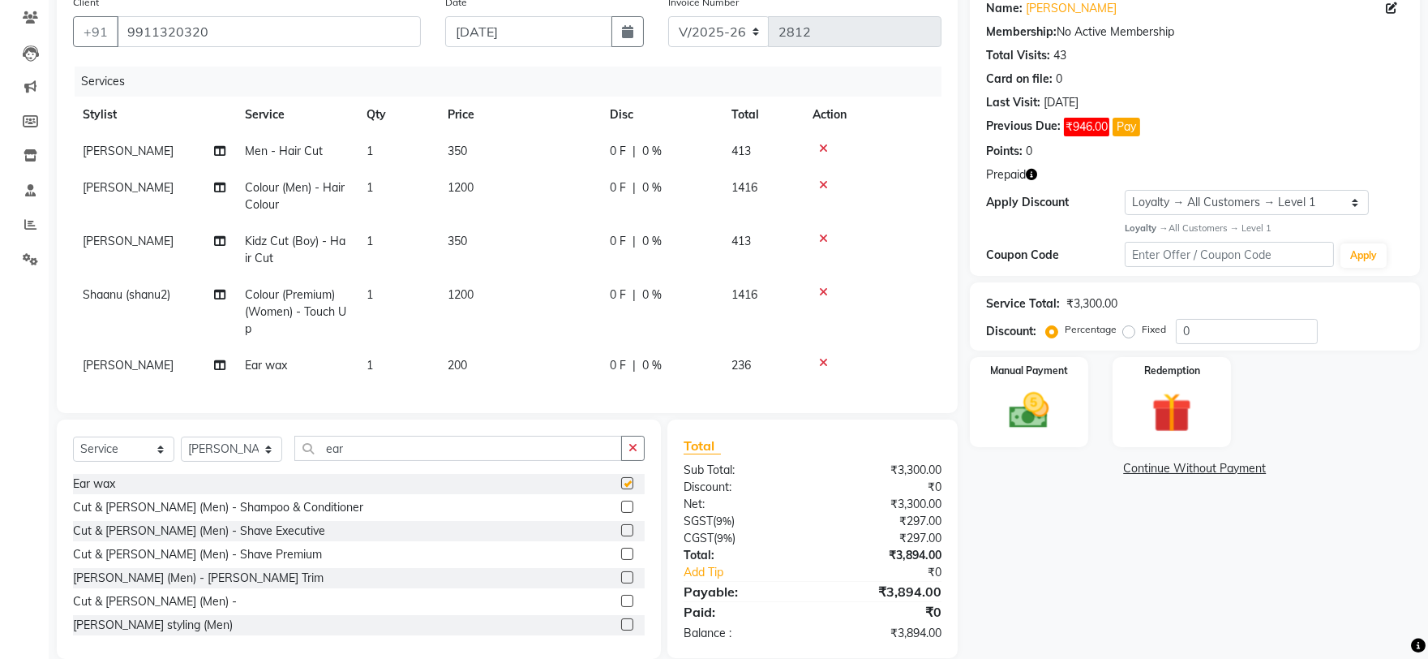
checkbox input "false"
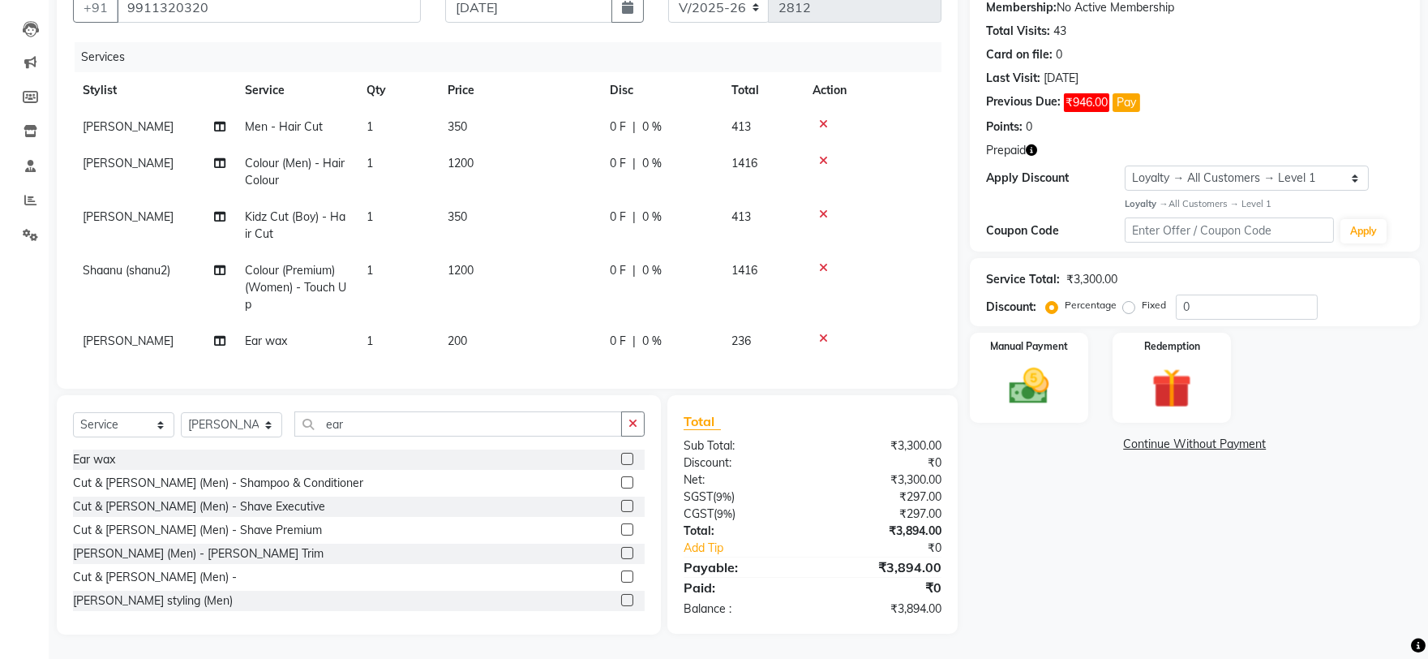
scroll to position [0, 0]
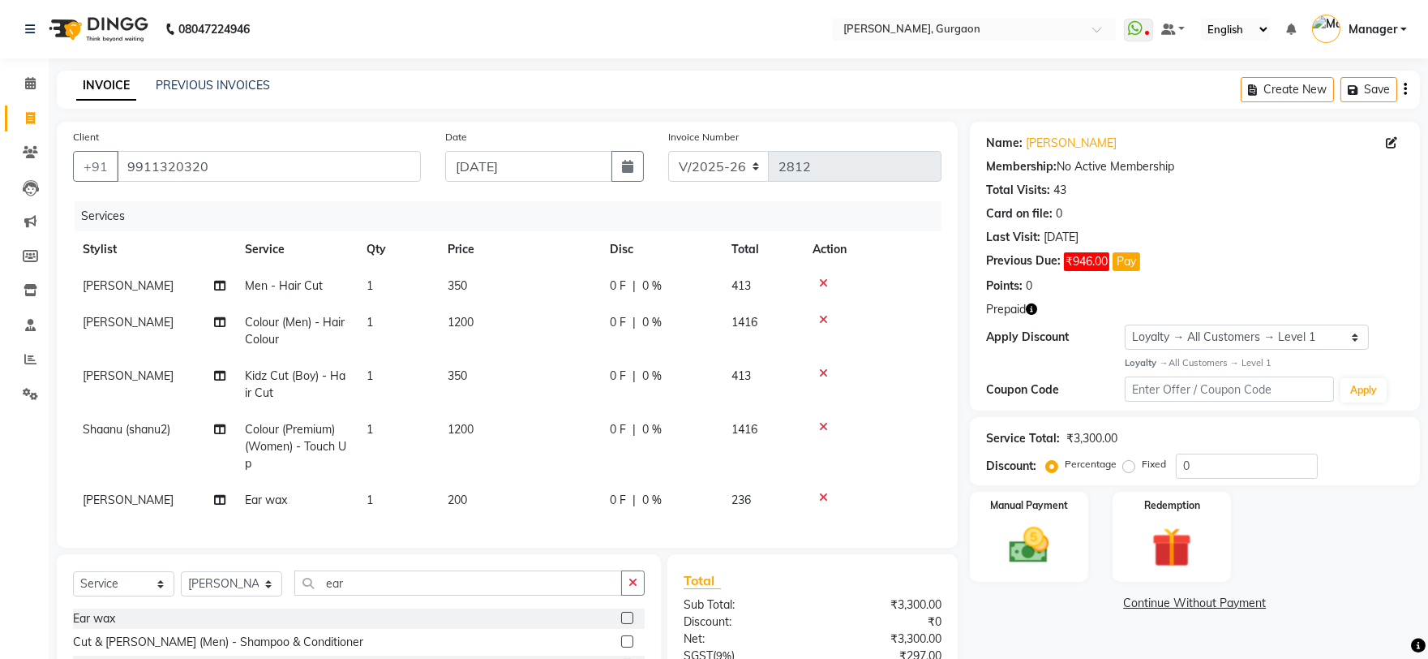
click at [1032, 305] on icon "button" at bounding box center [1031, 308] width 11 height 11
drag, startPoint x: 719, startPoint y: 170, endPoint x: 719, endPoint y: 178, distance: 8.2
click at [719, 170] on select "R/2025-26 V/2025 V/2025-26" at bounding box center [718, 166] width 101 height 31
select select "5073"
click at [668, 151] on select "R/2025-26 V/2025 V/2025-26" at bounding box center [718, 166] width 101 height 31
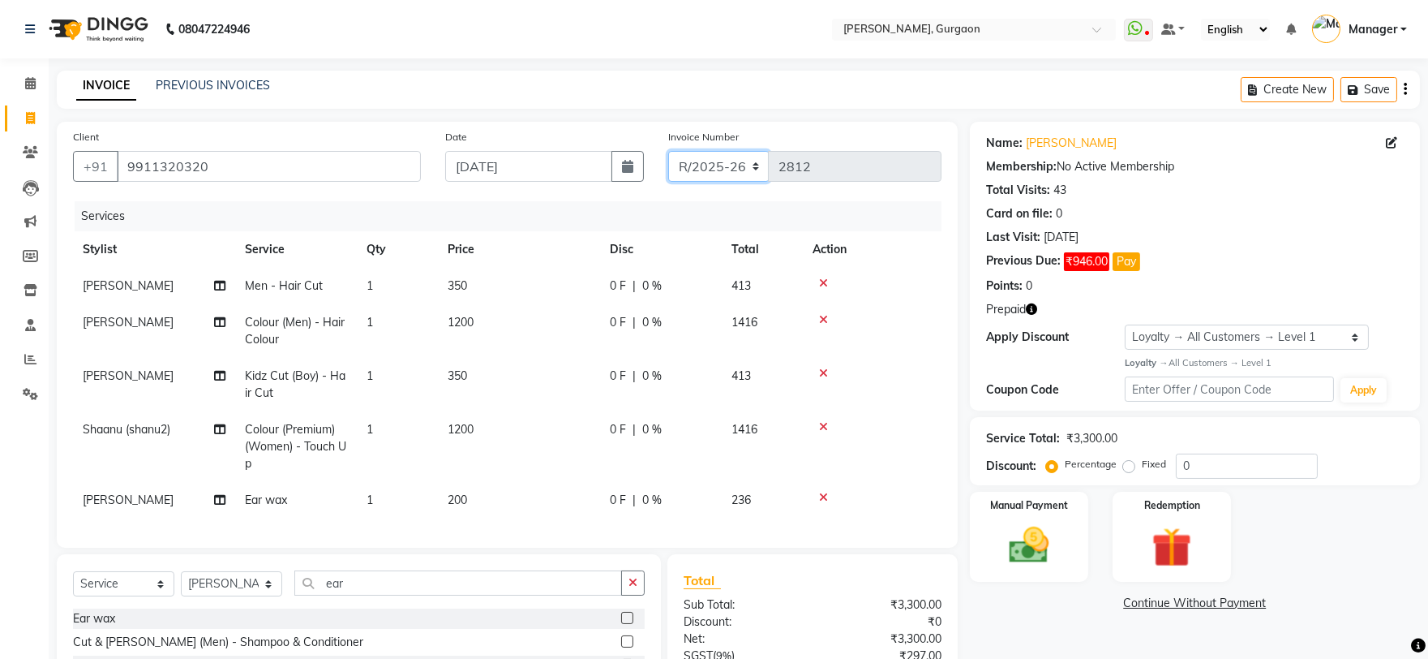
type input "1511"
click at [1244, 339] on select "Select Loyalty → All Customers → Level 1" at bounding box center [1247, 336] width 244 height 25
select select "0:"
click at [1125, 324] on select "Select Loyalty → All Customers → Level 1" at bounding box center [1247, 336] width 244 height 25
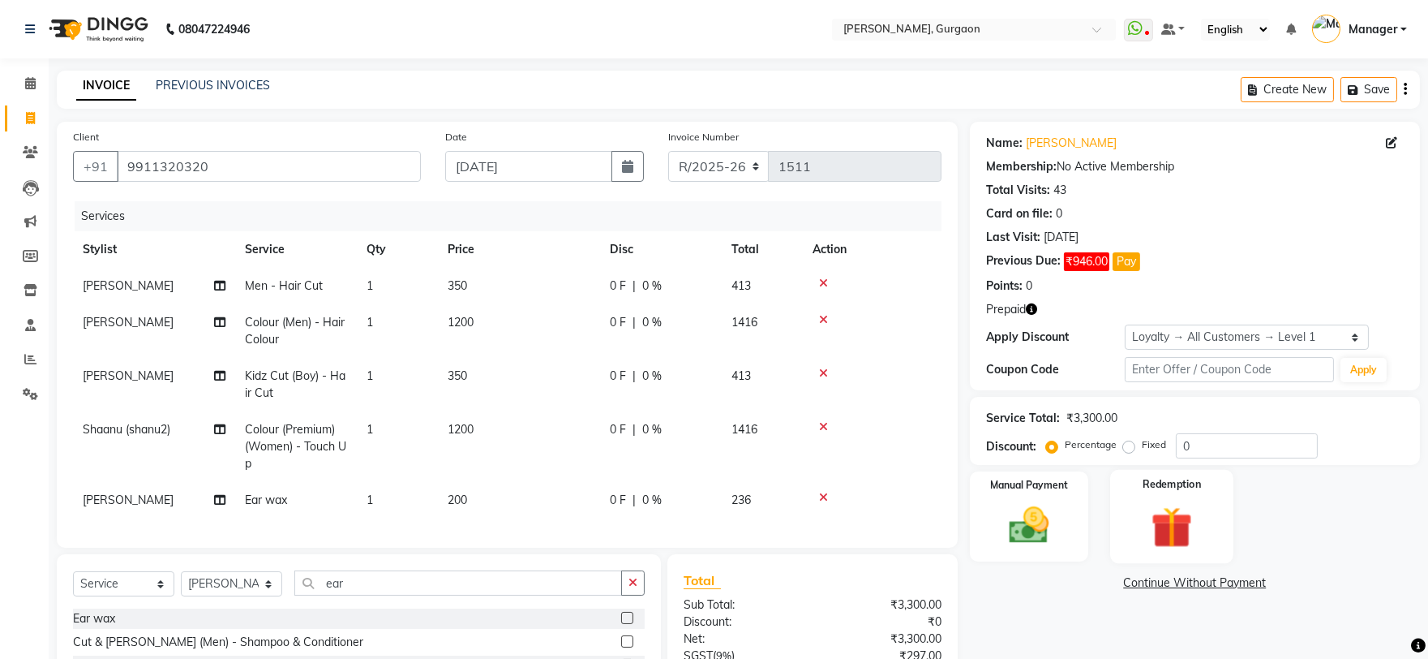
click at [1180, 513] on img at bounding box center [1172, 526] width 67 height 51
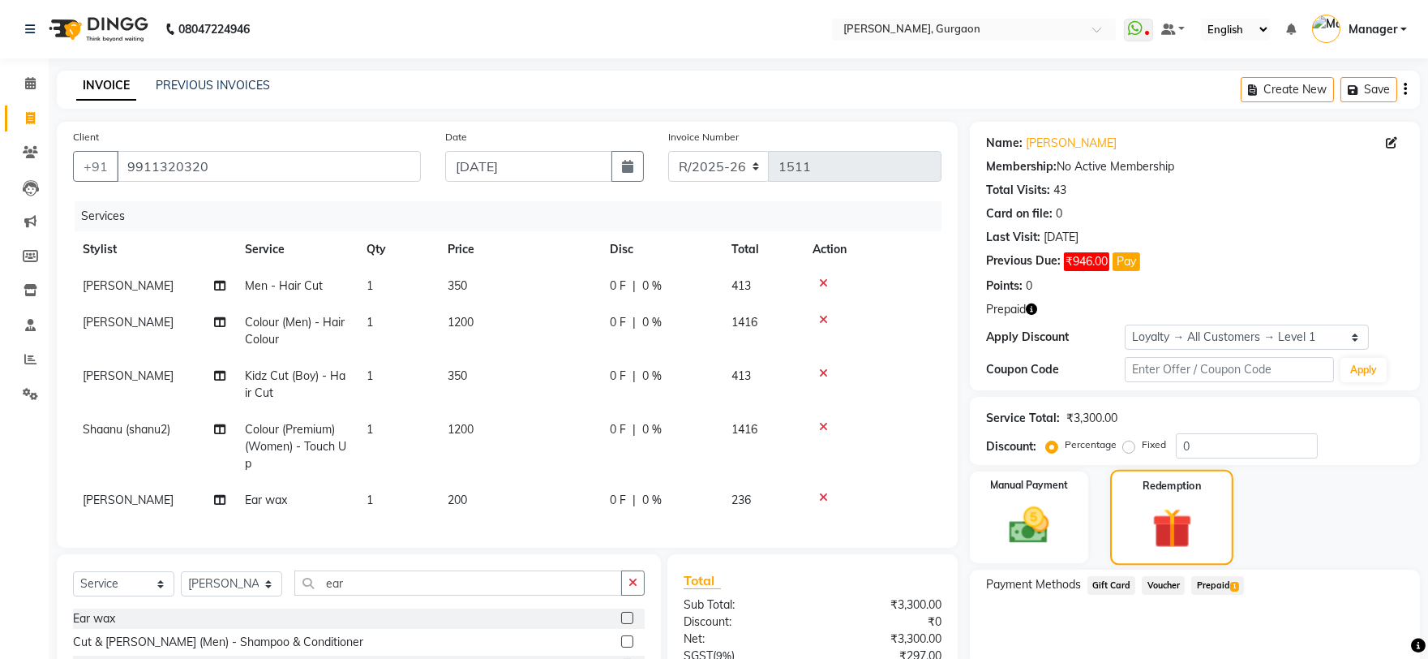
scroll to position [172, 0]
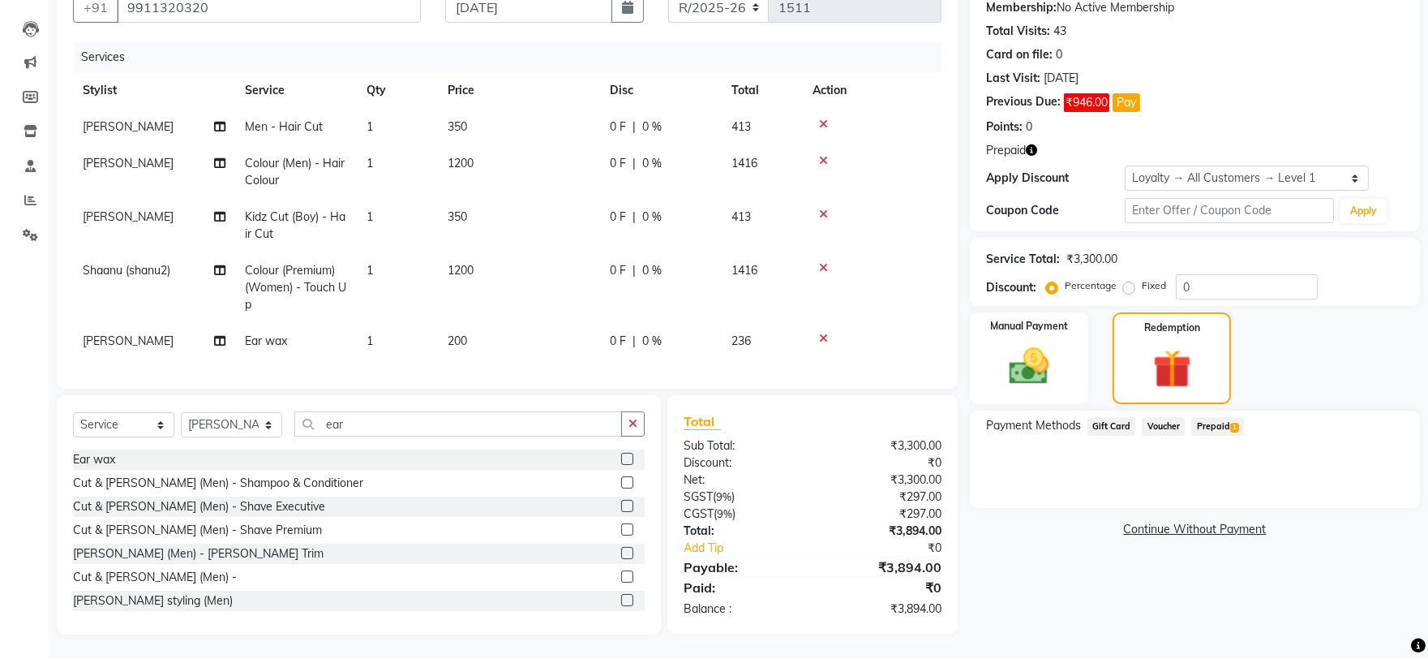
click at [1226, 418] on span "Prepaid 1" at bounding box center [1217, 426] width 53 height 19
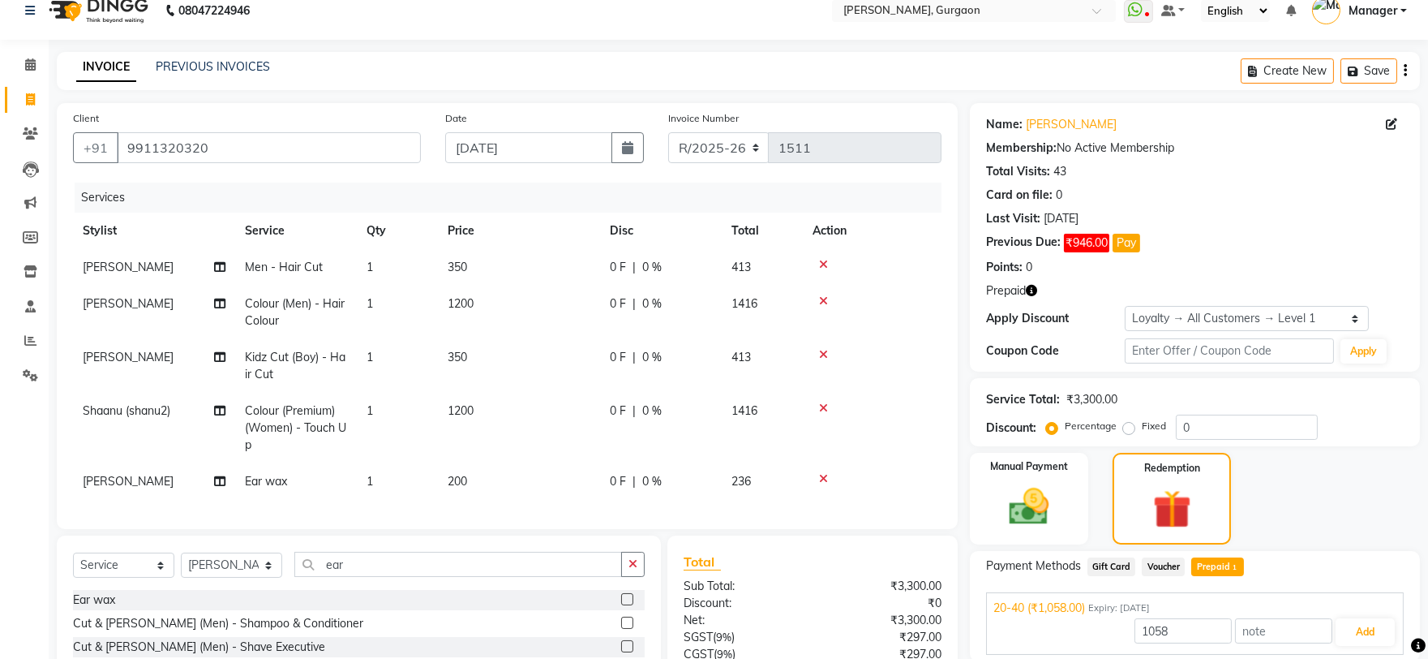
scroll to position [0, 0]
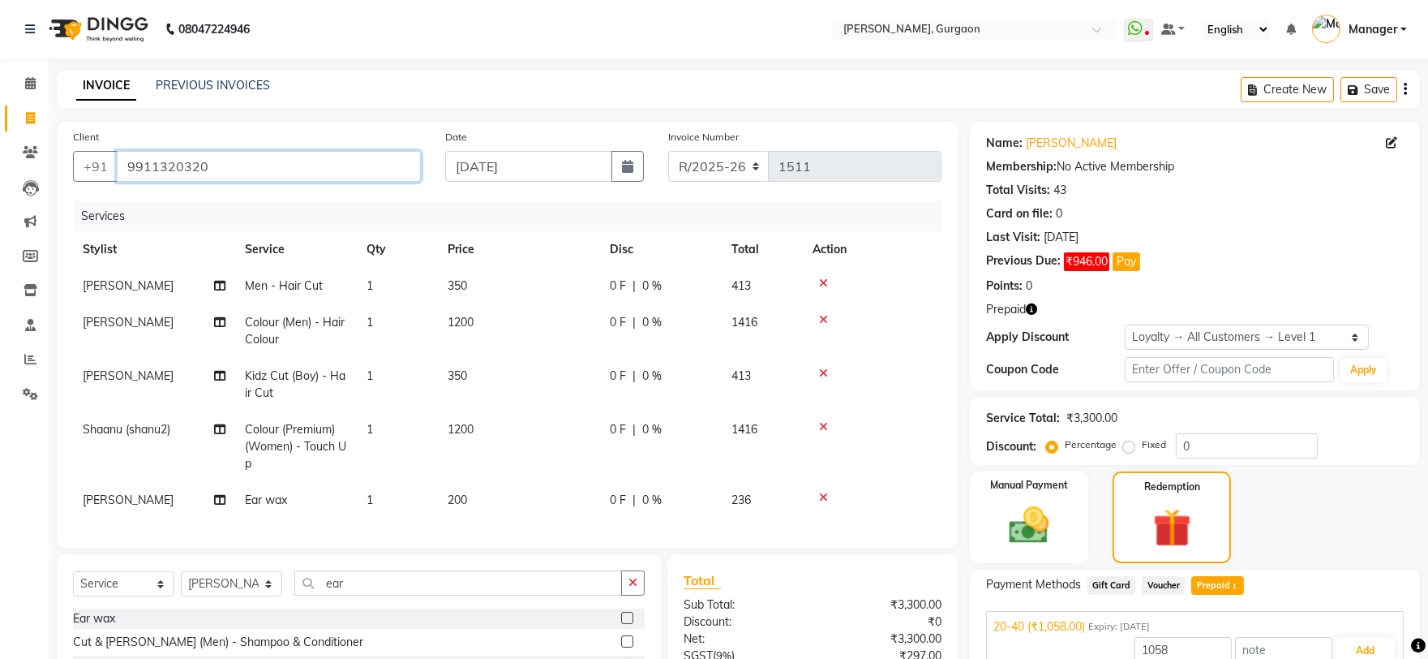
click at [261, 180] on input "9911320320" at bounding box center [269, 166] width 304 height 31
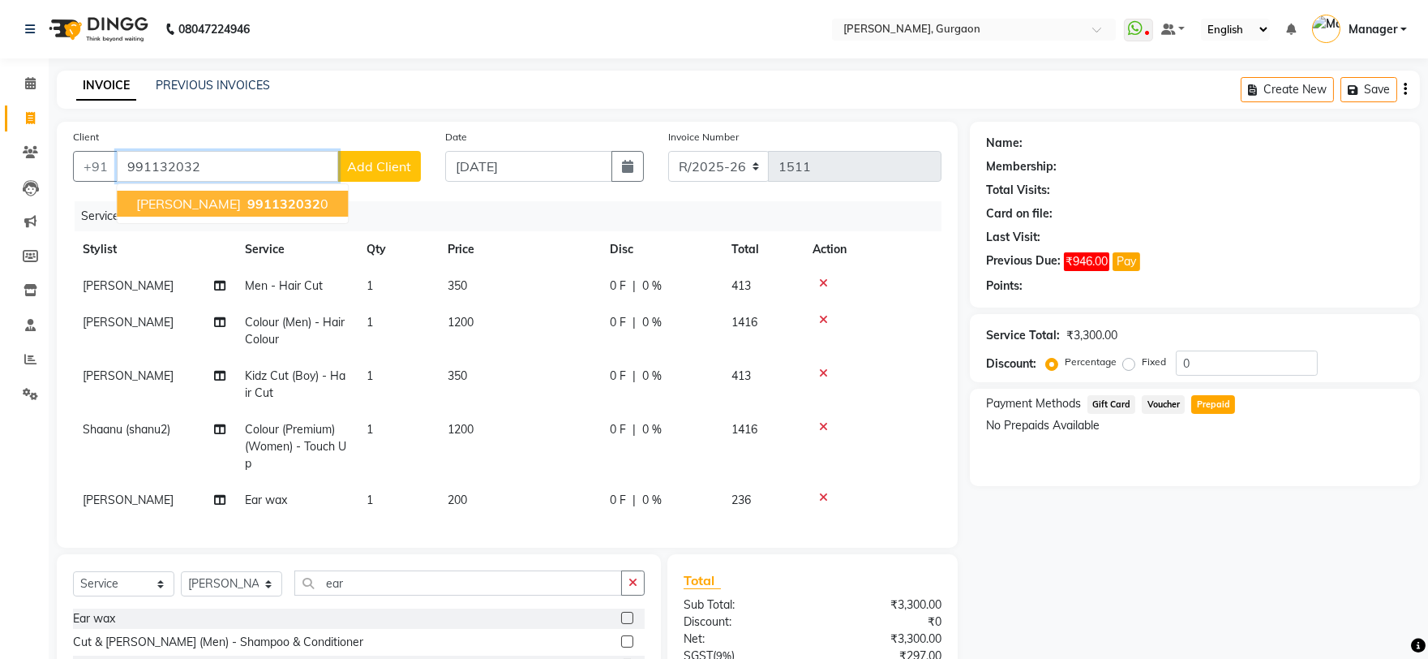
click at [274, 204] on ngb-highlight "991132032 0" at bounding box center [286, 203] width 84 height 16
type input "9911320320"
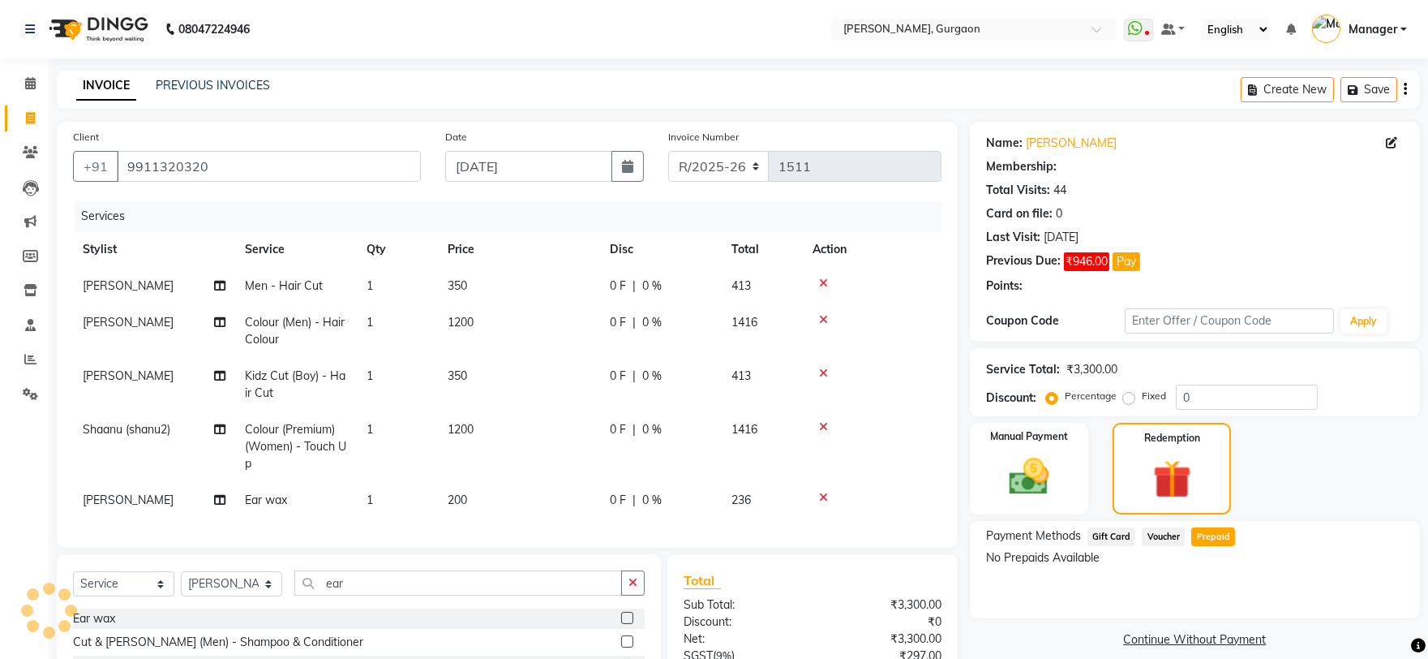
select select "1: Object"
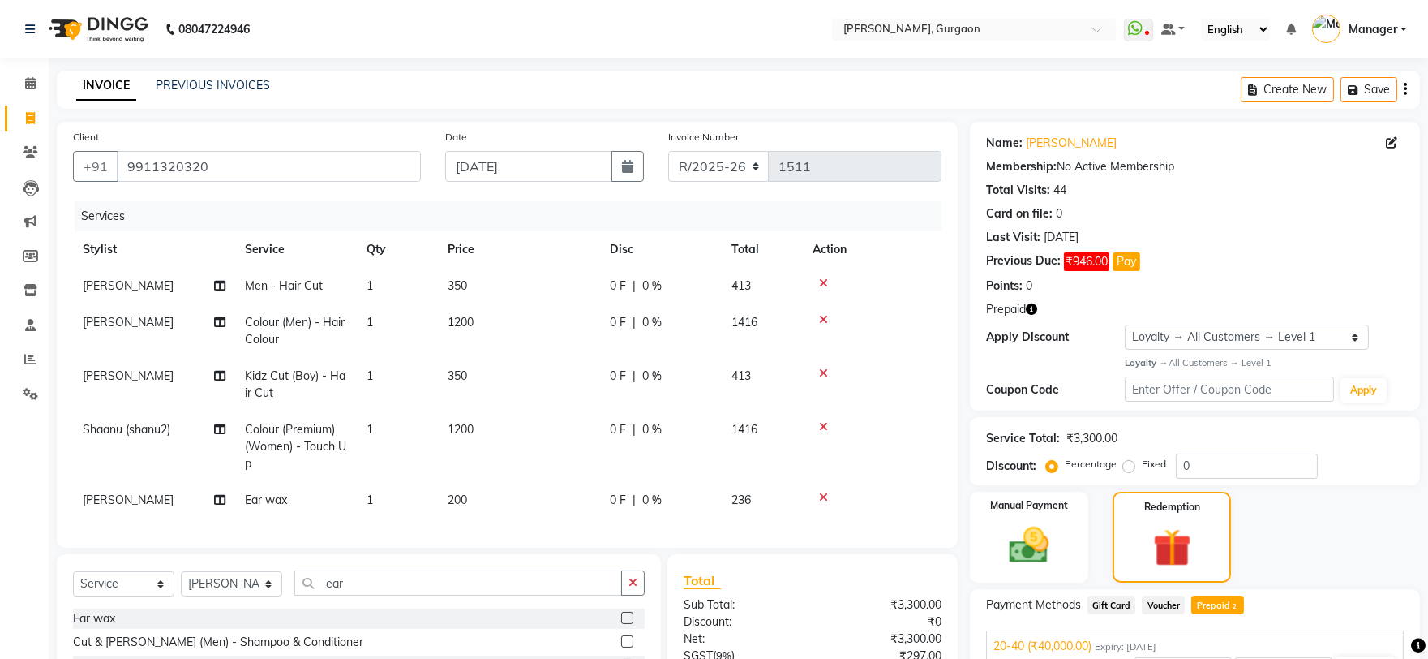
click at [530, 79] on div "INVOICE PREVIOUS INVOICES Create New Save" at bounding box center [738, 90] width 1363 height 38
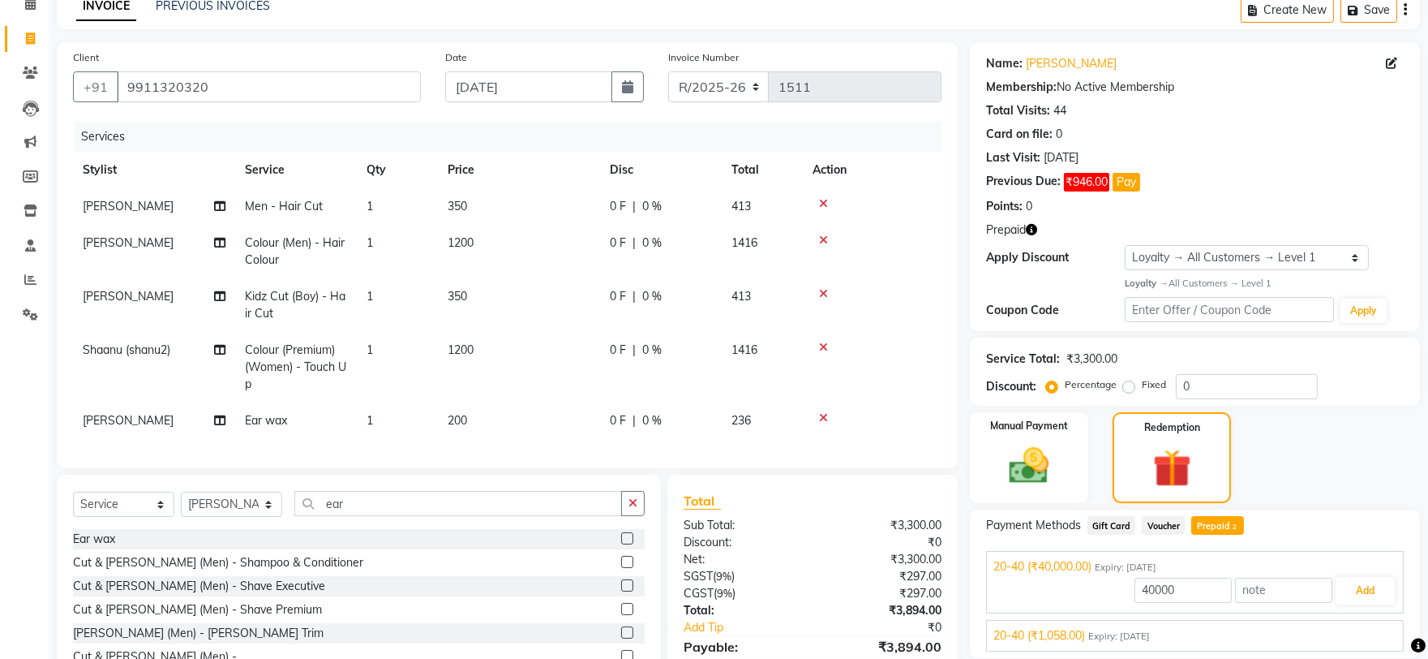
scroll to position [172, 0]
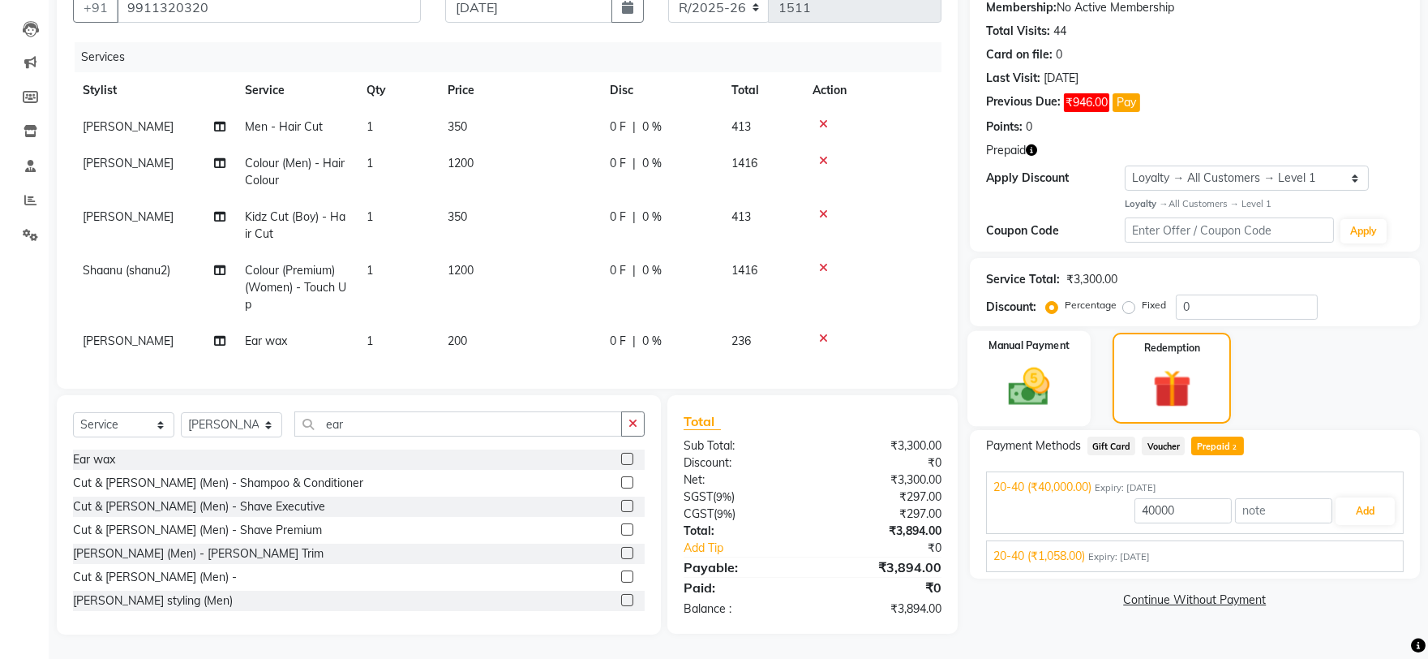
click at [1051, 363] on img at bounding box center [1028, 387] width 67 height 48
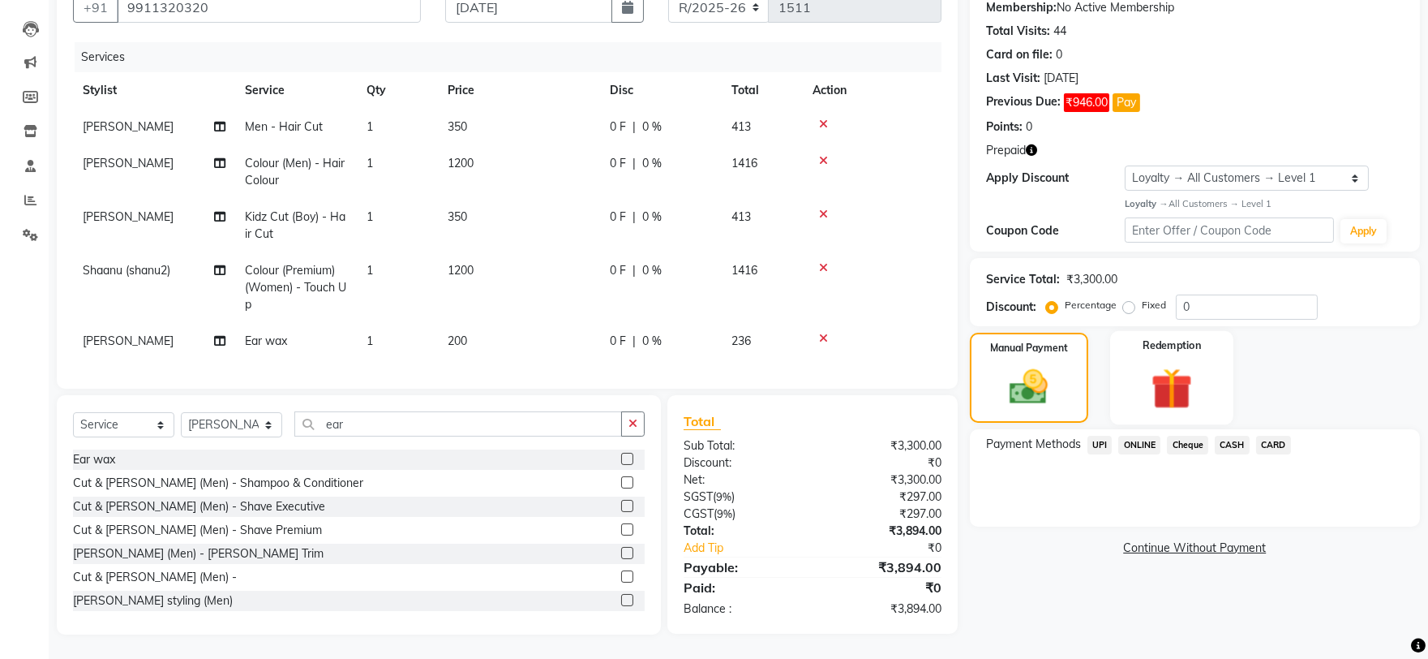
click at [1165, 377] on img at bounding box center [1172, 388] width 67 height 51
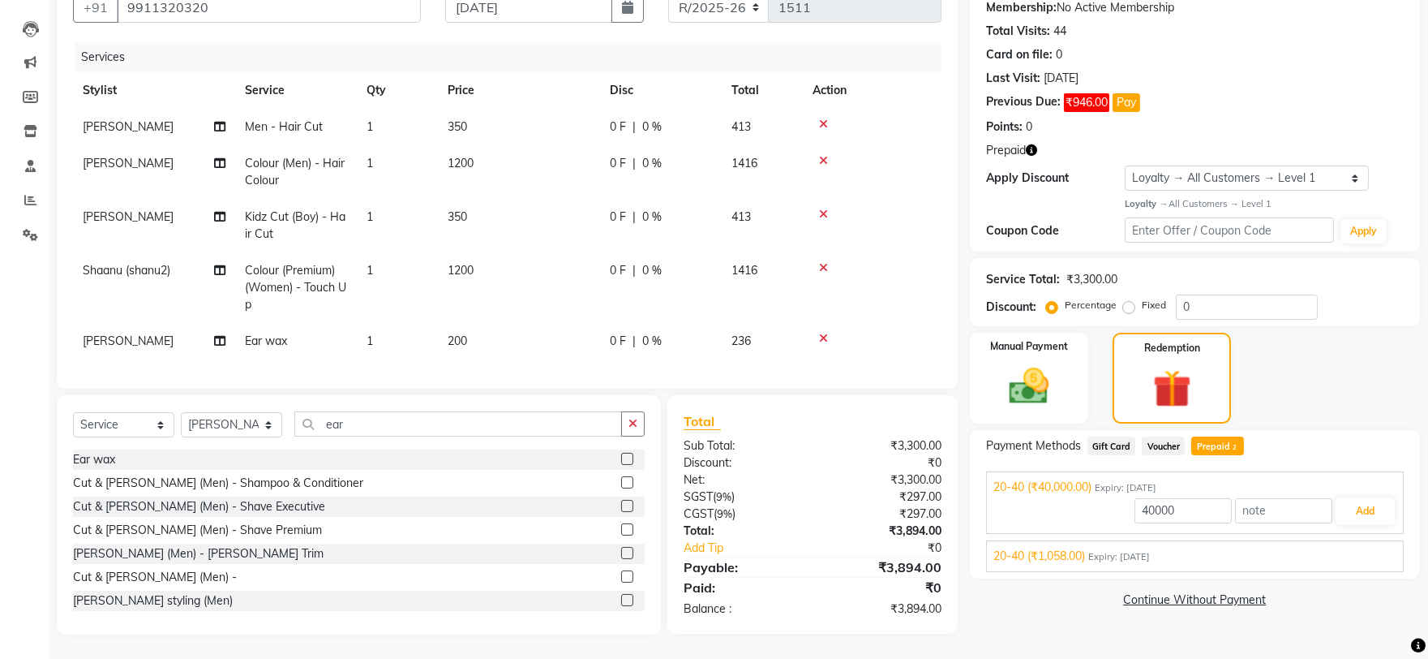
click at [1162, 440] on span "Voucher" at bounding box center [1163, 445] width 43 height 19
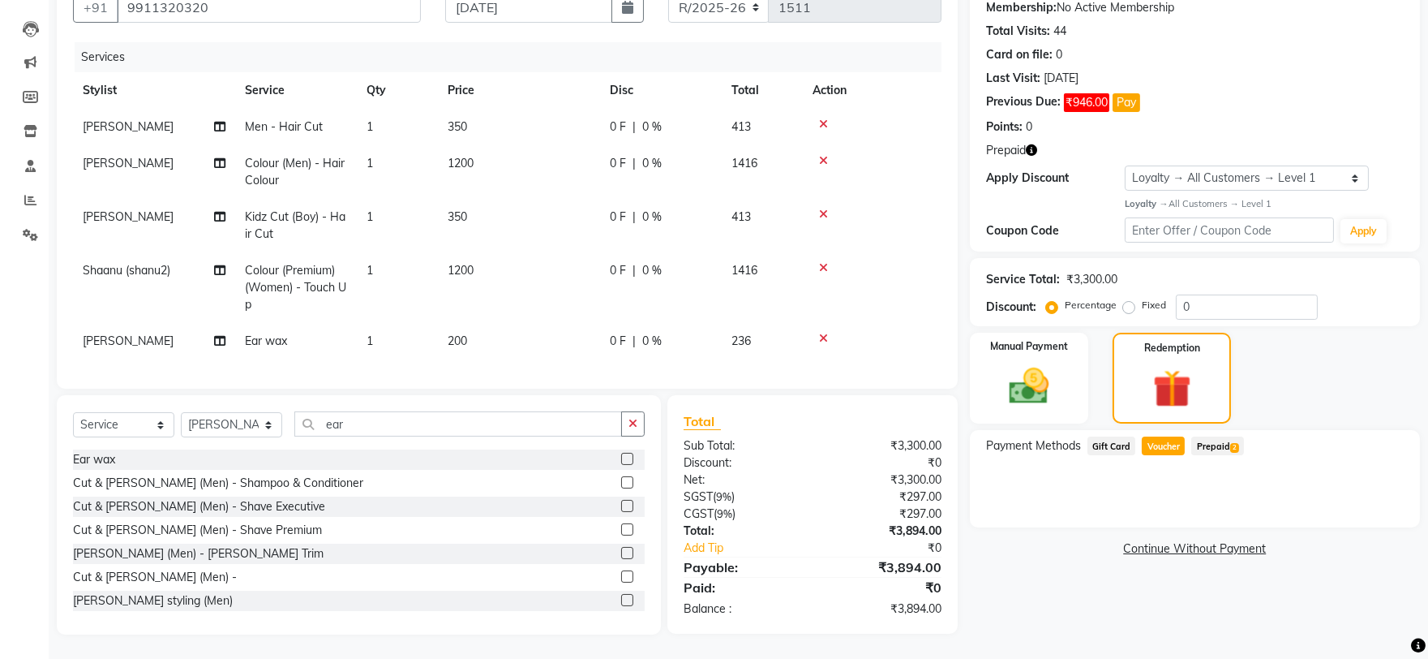
click at [1218, 436] on span "Prepaid 2" at bounding box center [1217, 445] width 53 height 19
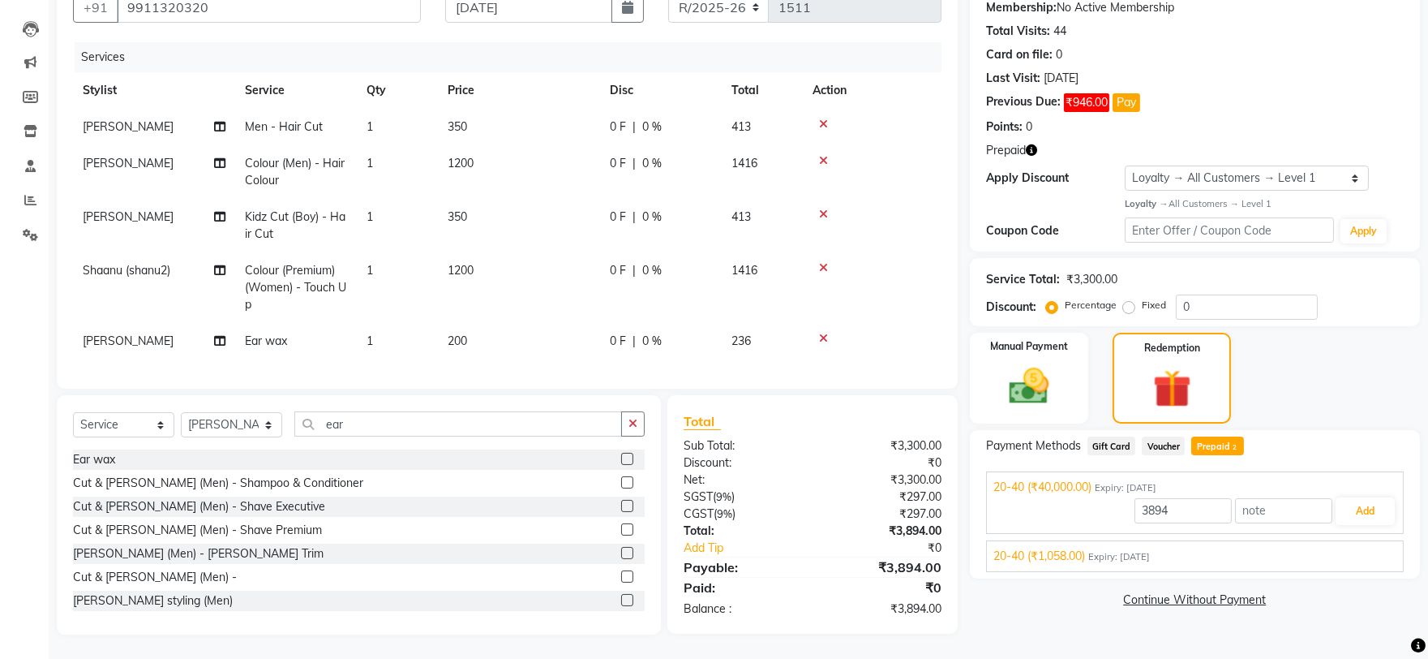
drag, startPoint x: 1060, startPoint y: 538, endPoint x: 1396, endPoint y: 564, distance: 336.7
click at [1061, 547] on span "20-40 (₹1,058.00)" at bounding box center [1039, 555] width 92 height 17
click at [1358, 535] on button "Add" at bounding box center [1365, 549] width 59 height 28
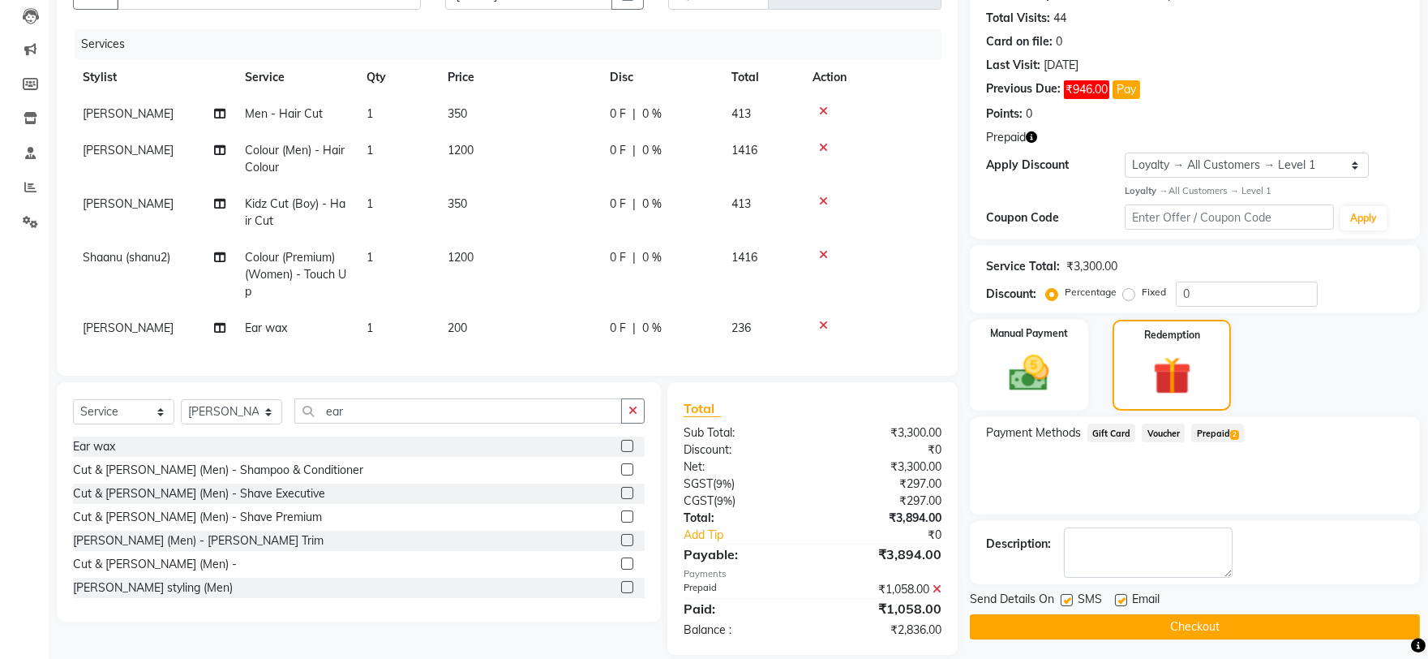
click at [1216, 442] on div "Prepaid 2" at bounding box center [1214, 434] width 59 height 22
click at [1220, 432] on span "Prepaid 2" at bounding box center [1217, 432] width 53 height 19
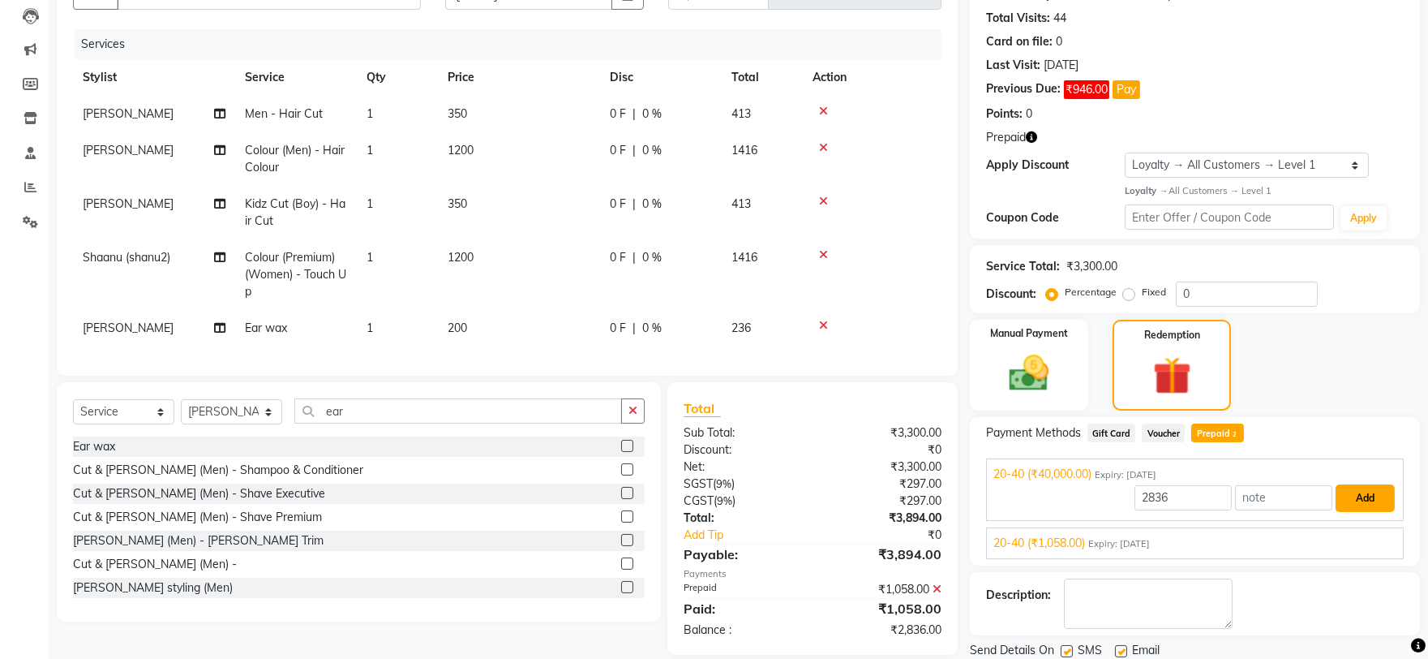
click at [1361, 500] on button "Add" at bounding box center [1365, 498] width 59 height 28
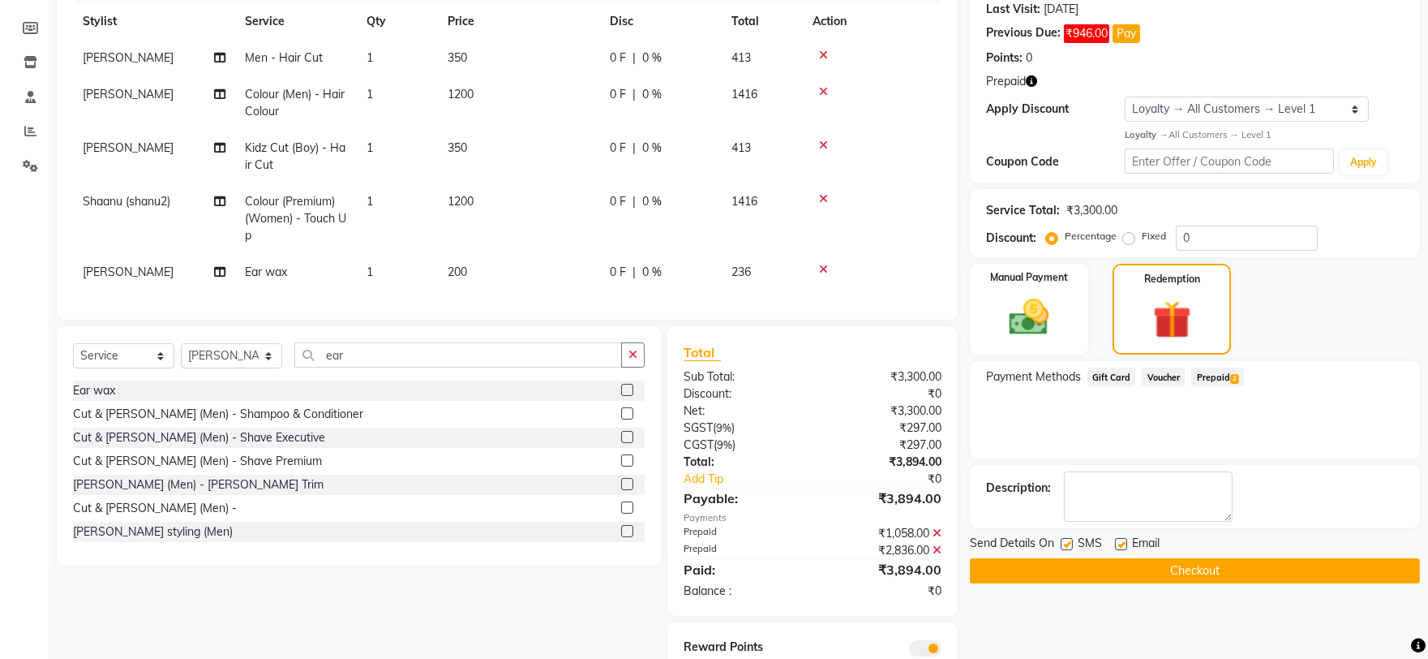
scroll to position [302, 0]
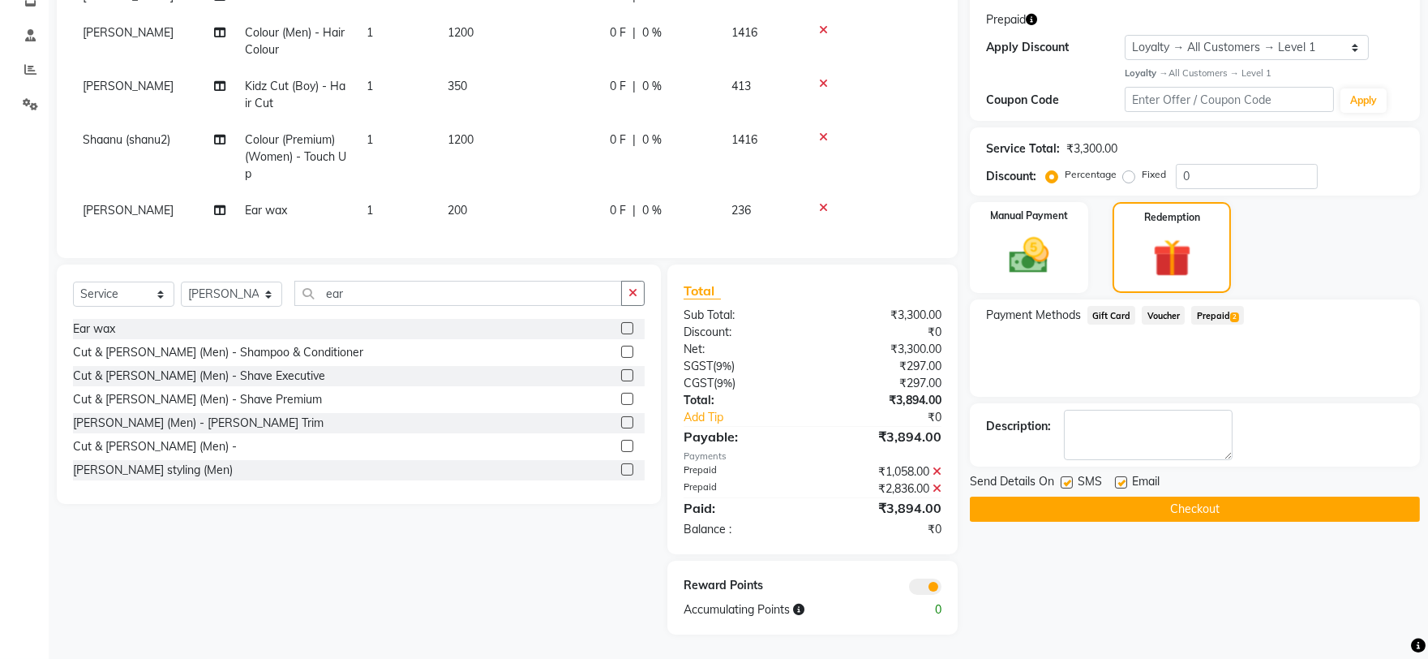
click at [1332, 499] on button "Checkout" at bounding box center [1195, 508] width 450 height 25
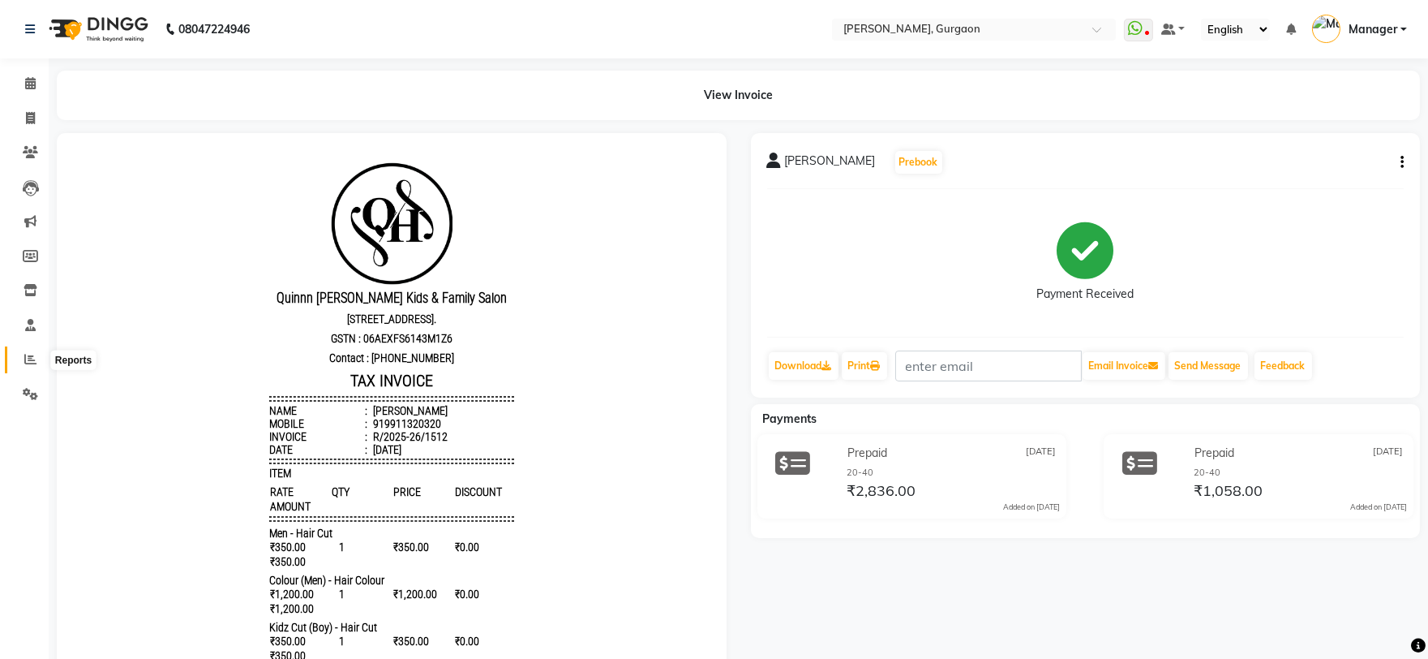
click at [27, 366] on span at bounding box center [30, 359] width 28 height 19
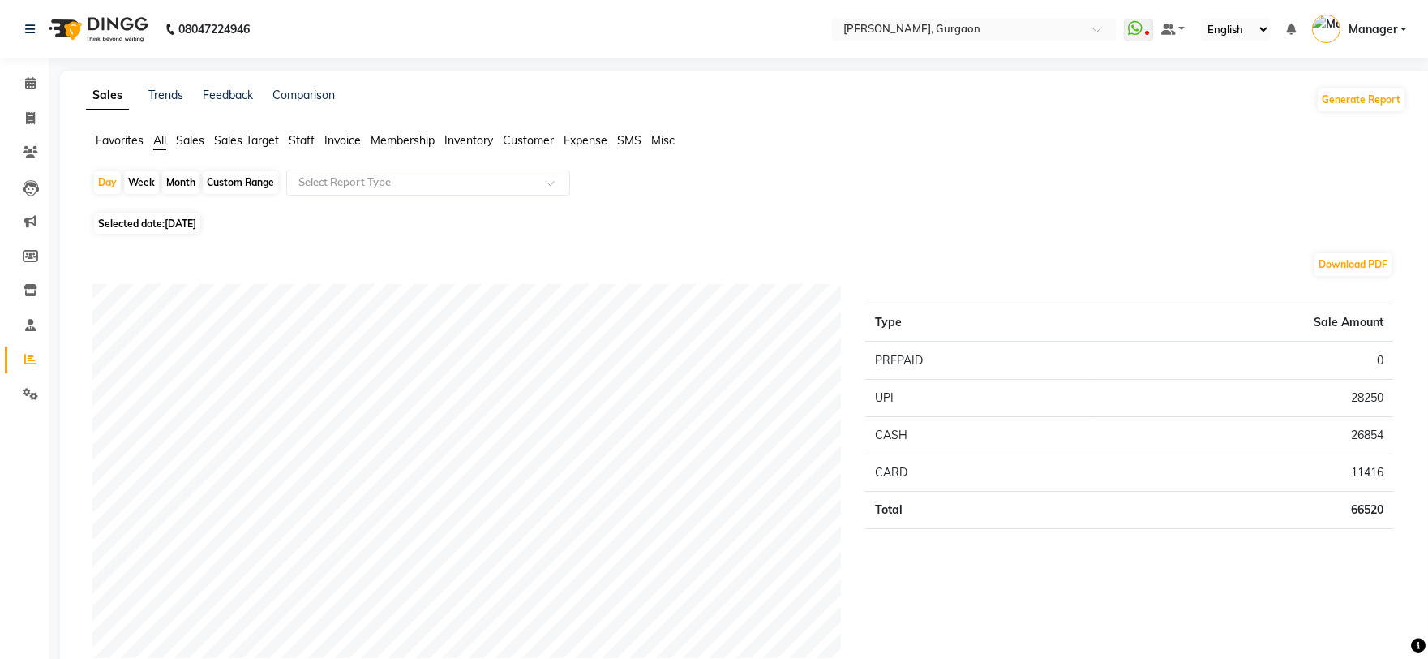
click at [295, 142] on span "Staff" at bounding box center [302, 140] width 26 height 15
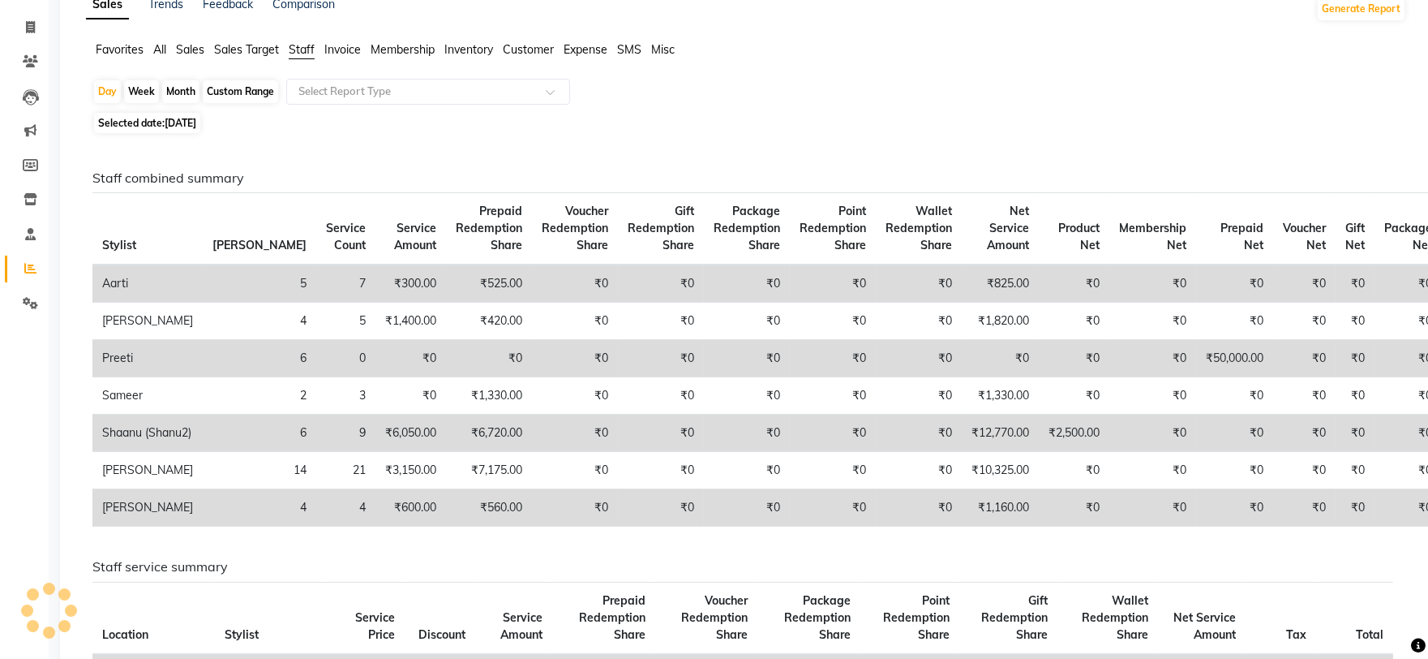
scroll to position [90, 0]
click at [196, 92] on div "Month" at bounding box center [180, 92] width 37 height 23
select select "9"
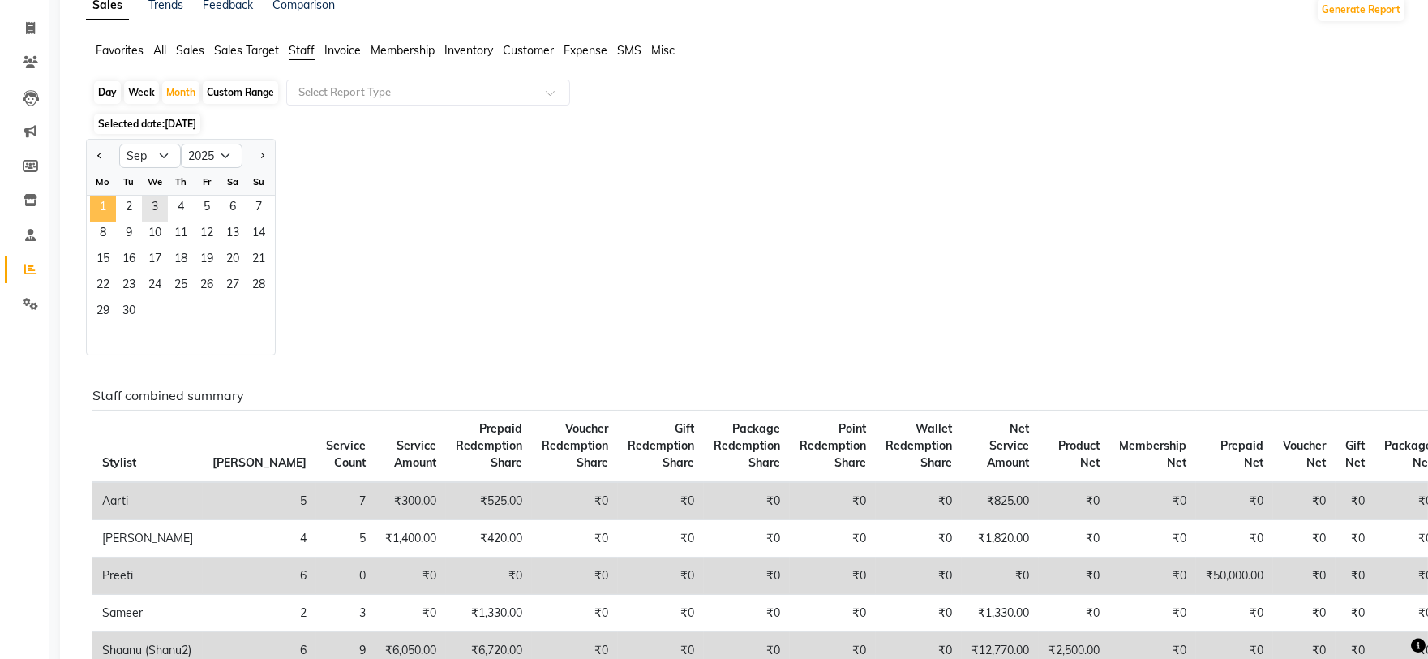
click at [105, 211] on span "1" at bounding box center [103, 208] width 26 height 26
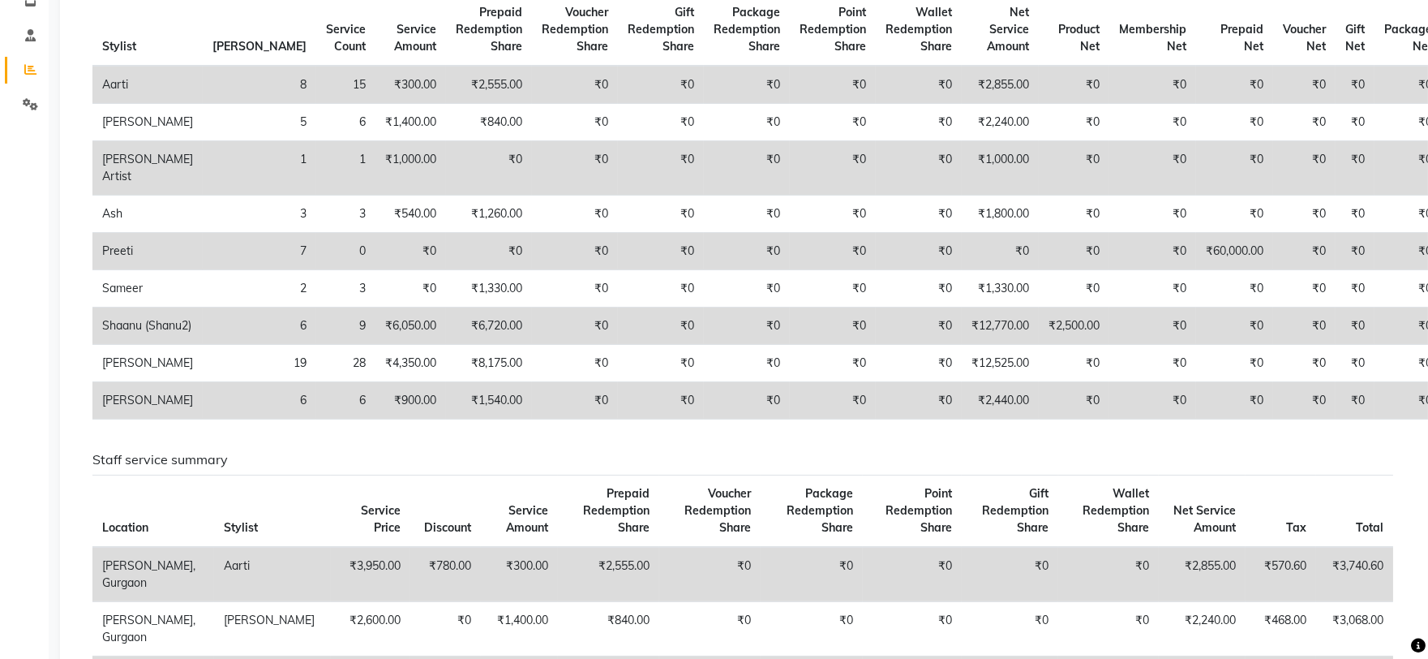
scroll to position [180, 0]
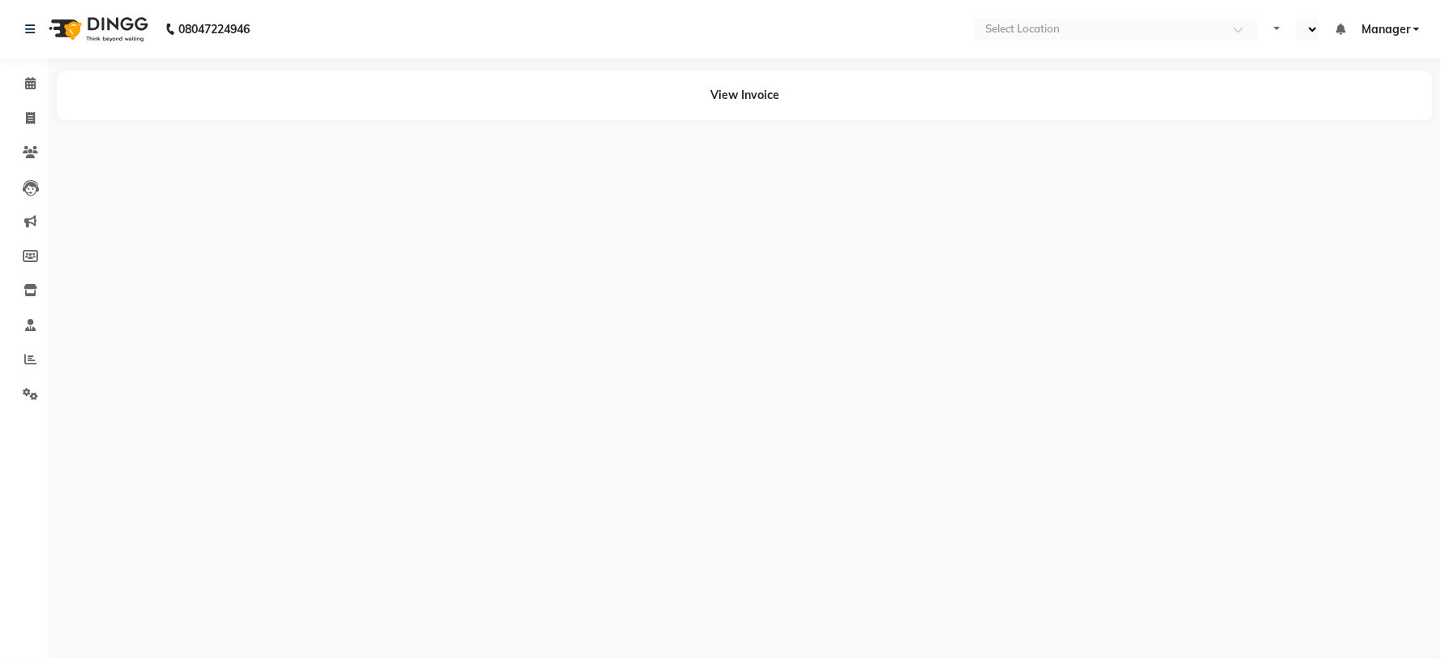
select select "en"
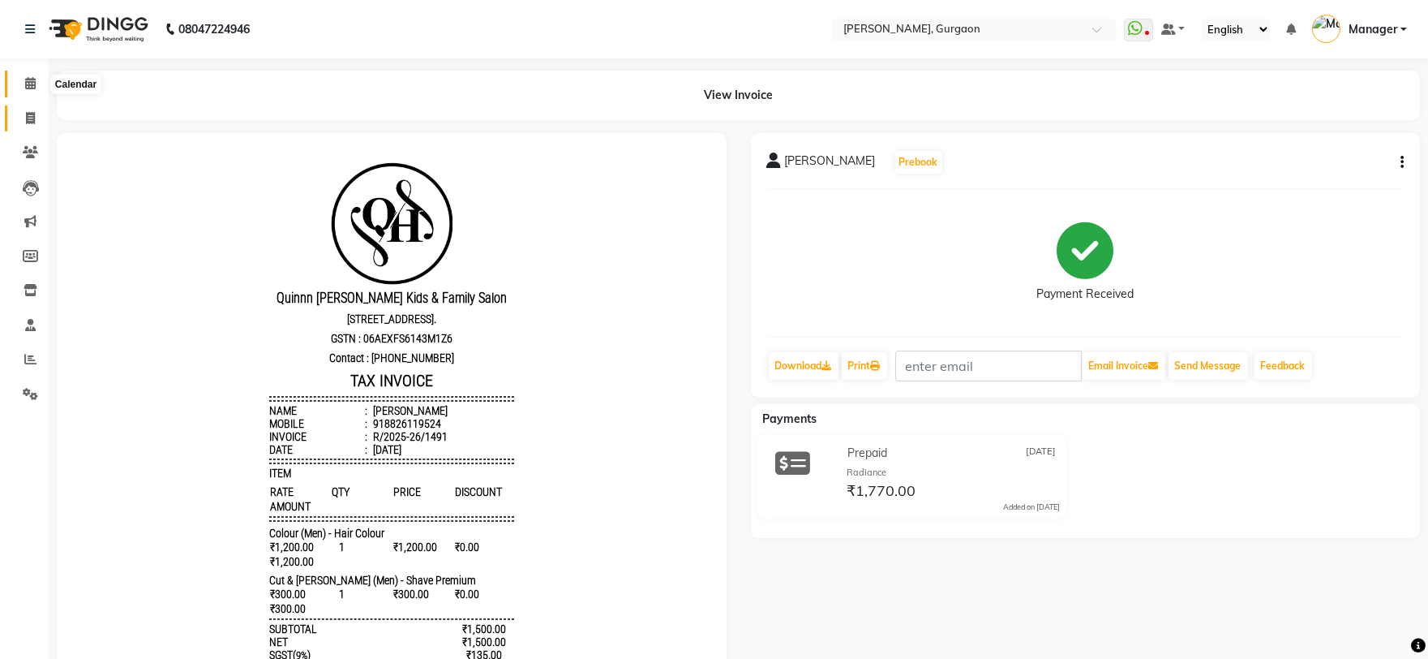
drag, startPoint x: 35, startPoint y: 82, endPoint x: 38, endPoint y: 116, distance: 34.2
click at [35, 82] on span at bounding box center [30, 84] width 28 height 19
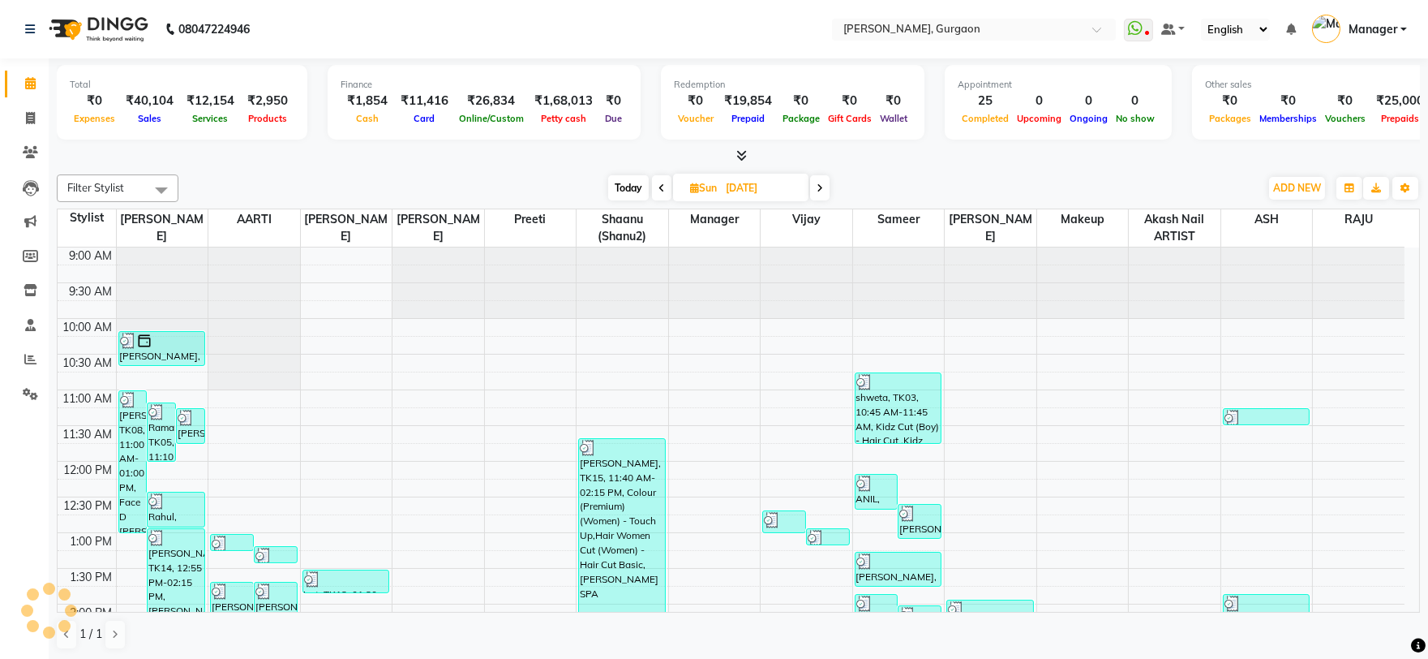
click at [45, 116] on li "Invoice" at bounding box center [24, 118] width 49 height 35
click at [32, 87] on icon at bounding box center [30, 83] width 11 height 12
click at [19, 119] on span at bounding box center [30, 118] width 28 height 19
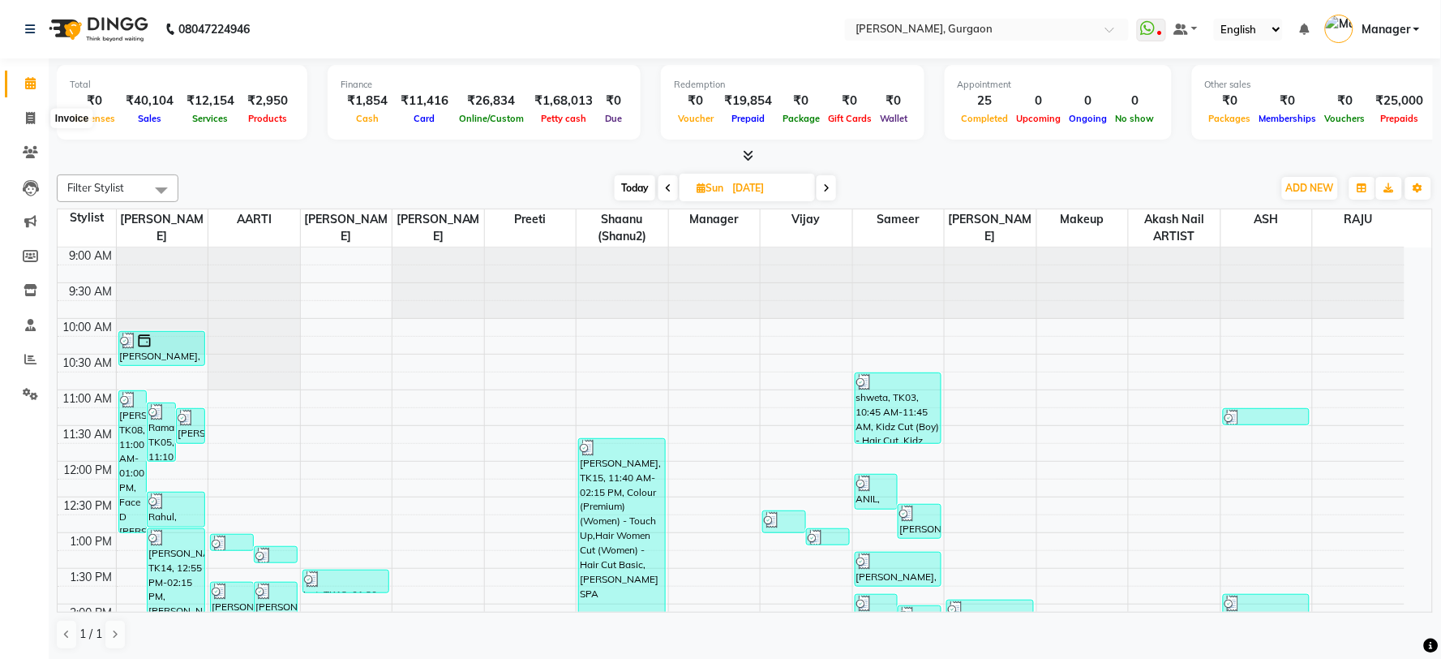
select select "3880"
select select "service"
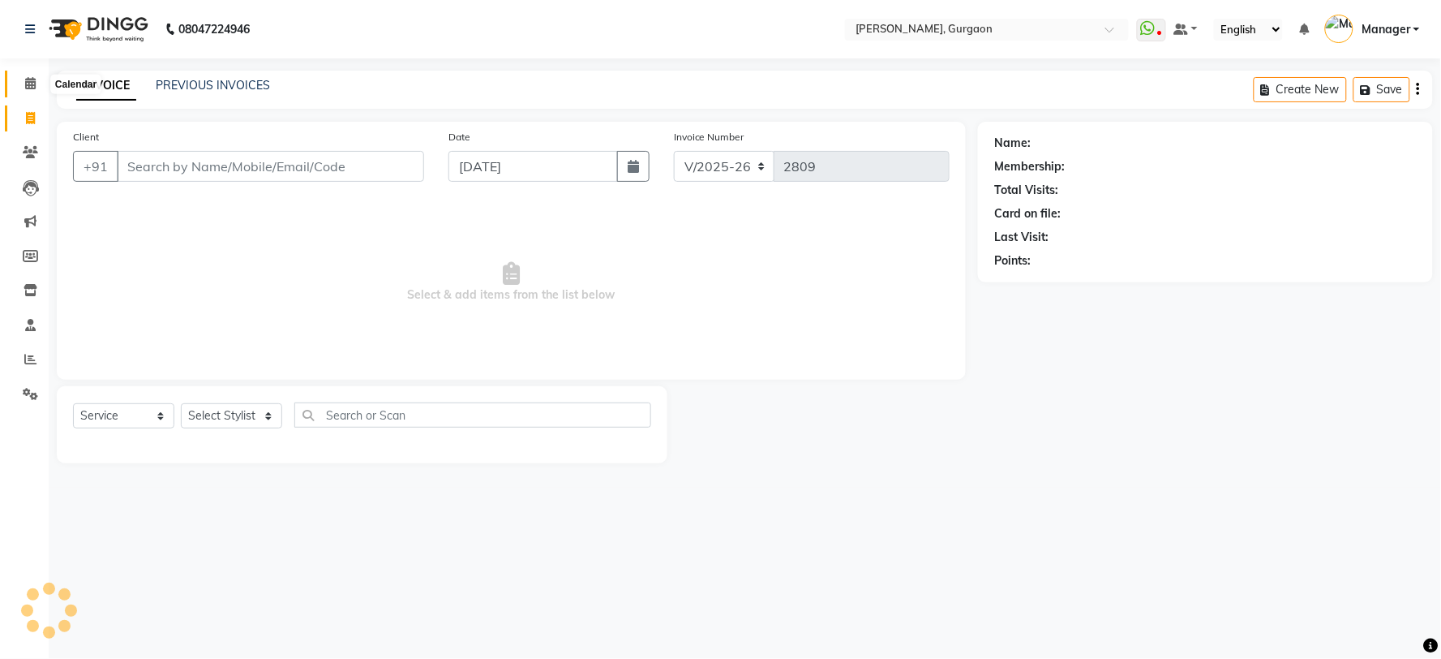
click at [25, 83] on icon at bounding box center [30, 83] width 11 height 12
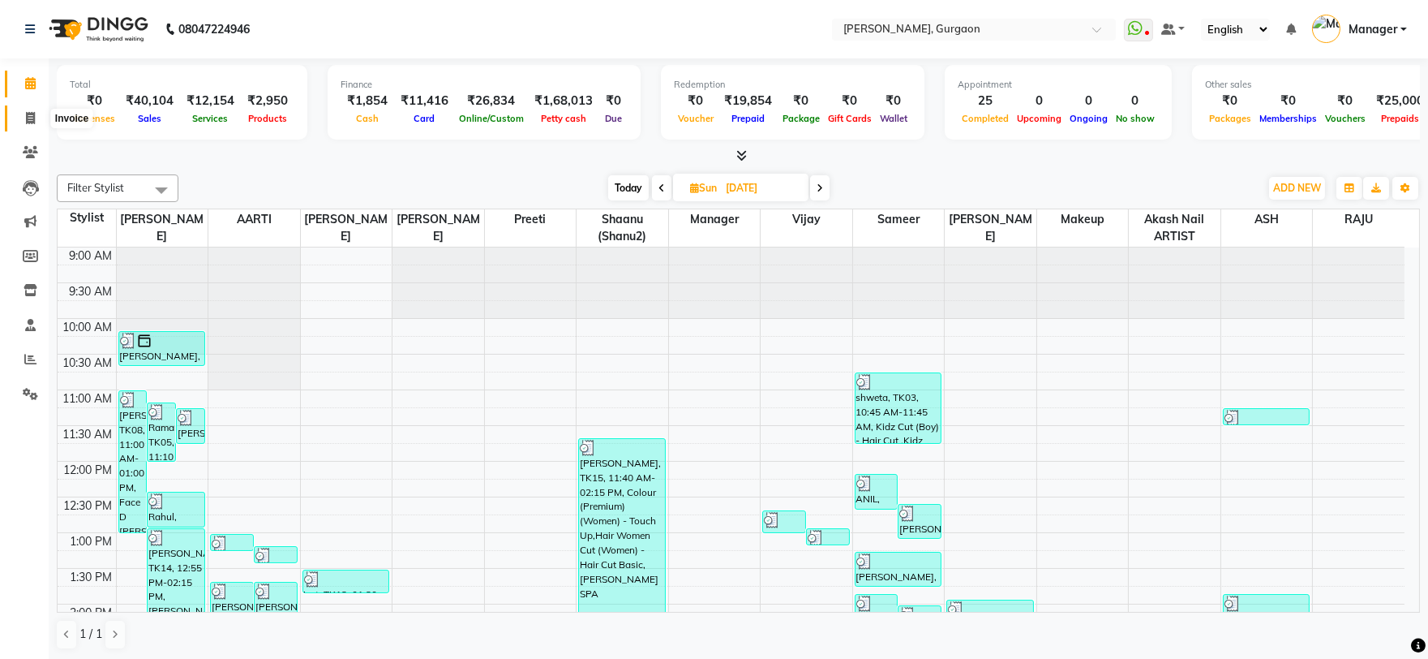
click at [23, 112] on span at bounding box center [30, 118] width 28 height 19
select select "service"
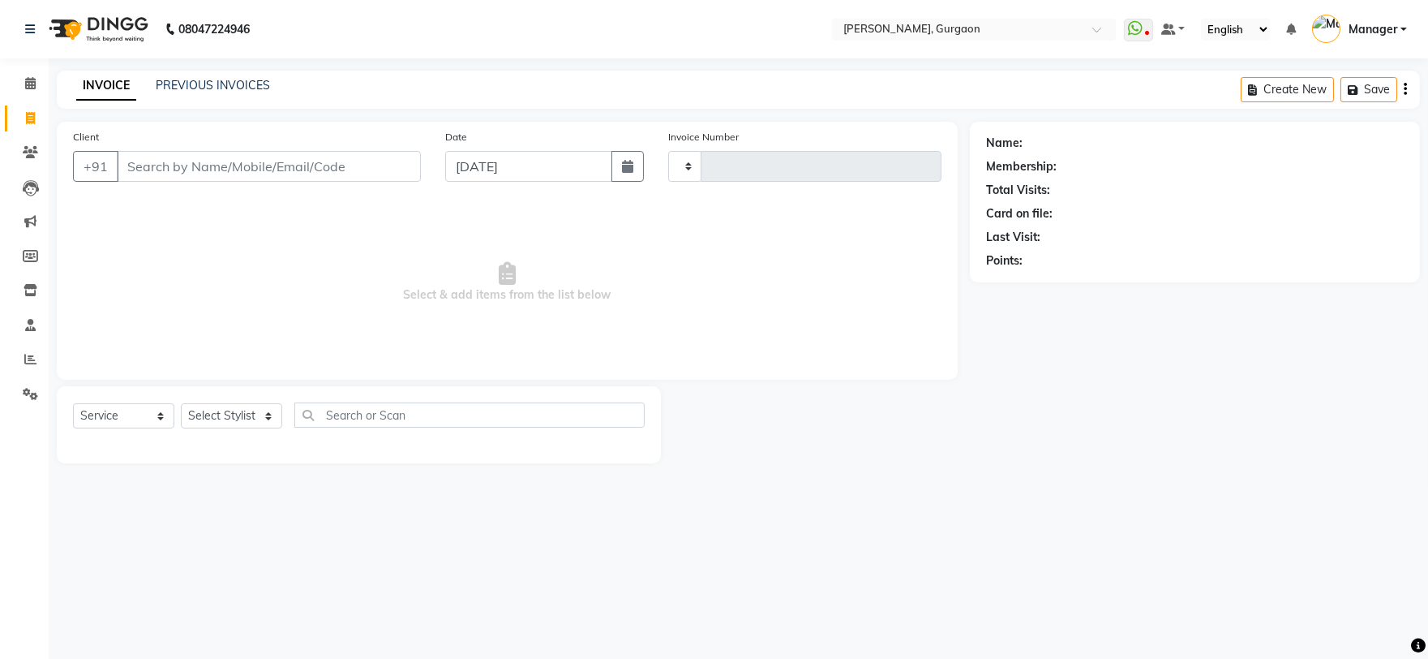
type input "2809"
select select "3880"
click at [181, 84] on link "PREVIOUS INVOICES" at bounding box center [213, 85] width 114 height 15
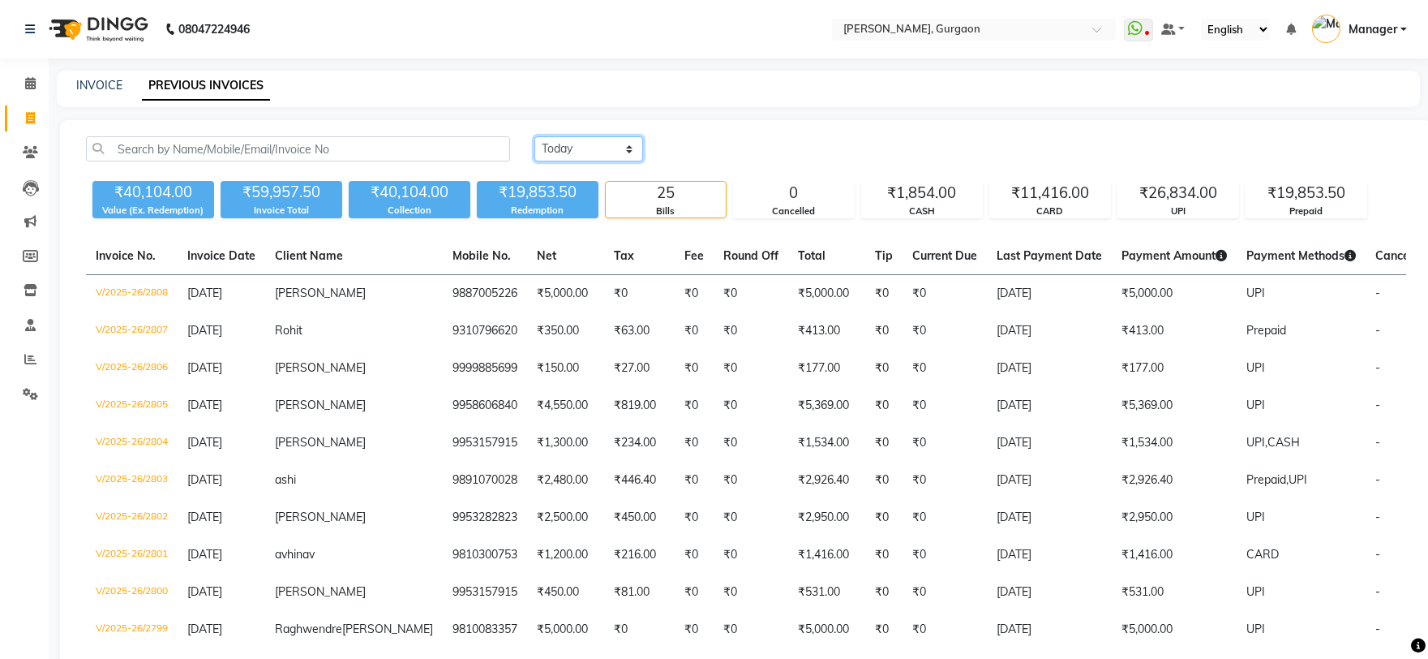
click at [607, 149] on select "Today Yesterday Custom Range" at bounding box center [588, 148] width 109 height 25
click at [534, 136] on select "Today Yesterday Custom Range" at bounding box center [588, 148] width 109 height 25
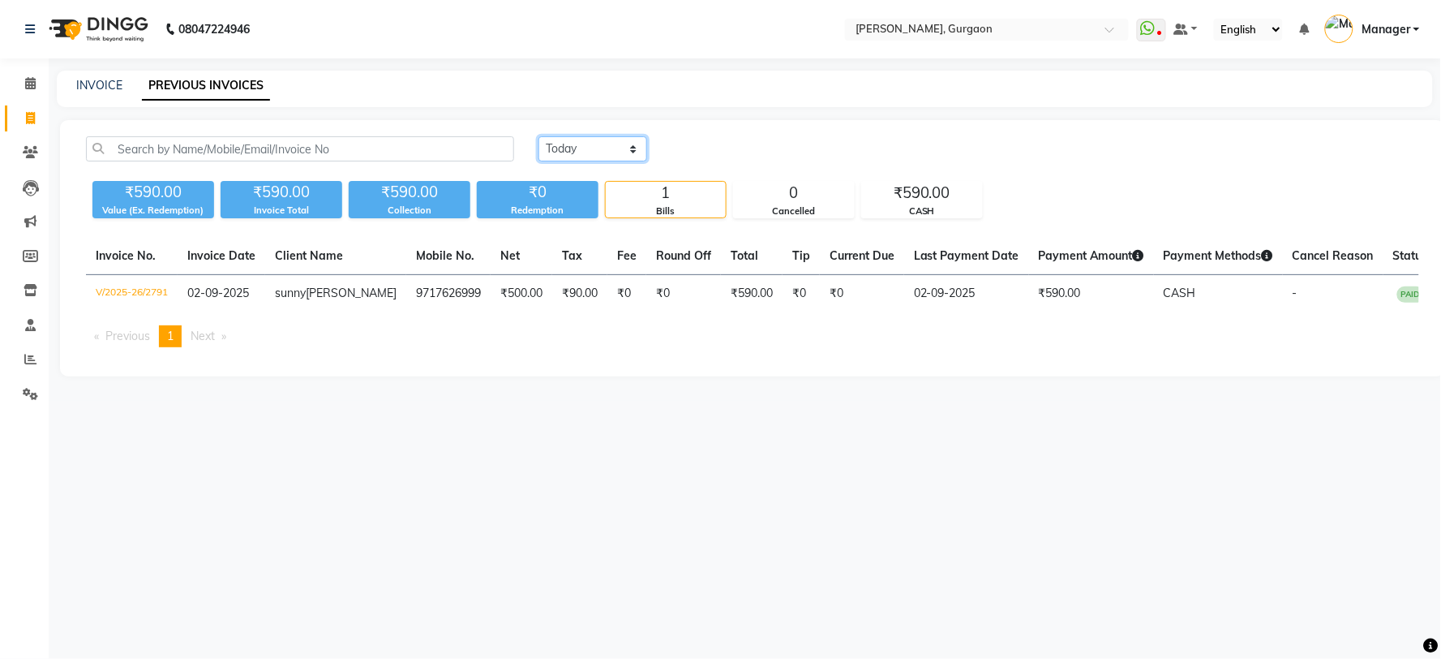
click at [634, 161] on select "Today Yesterday Custom Range" at bounding box center [592, 148] width 109 height 25
select select "range"
click at [538, 136] on select "Today Yesterday Custom Range" at bounding box center [592, 148] width 109 height 25
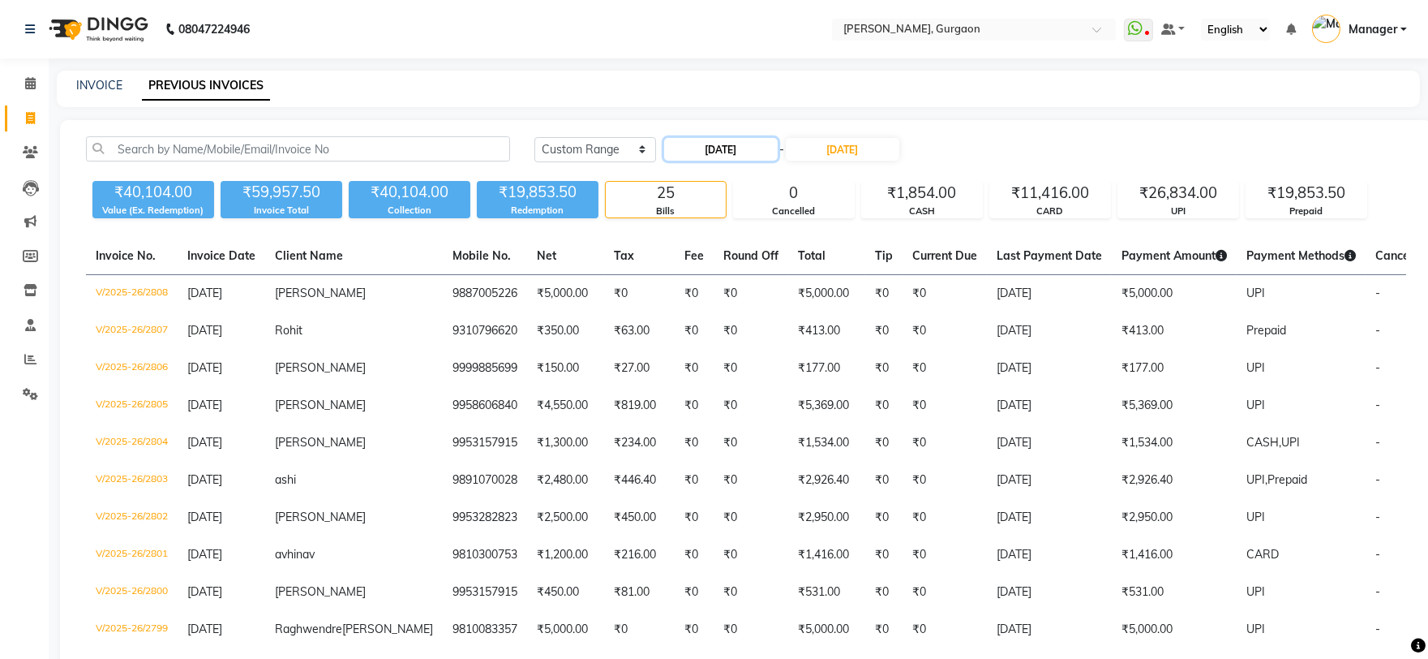
click at [719, 155] on input "[DATE]" at bounding box center [721, 149] width 114 height 23
select select "9"
select select "2025"
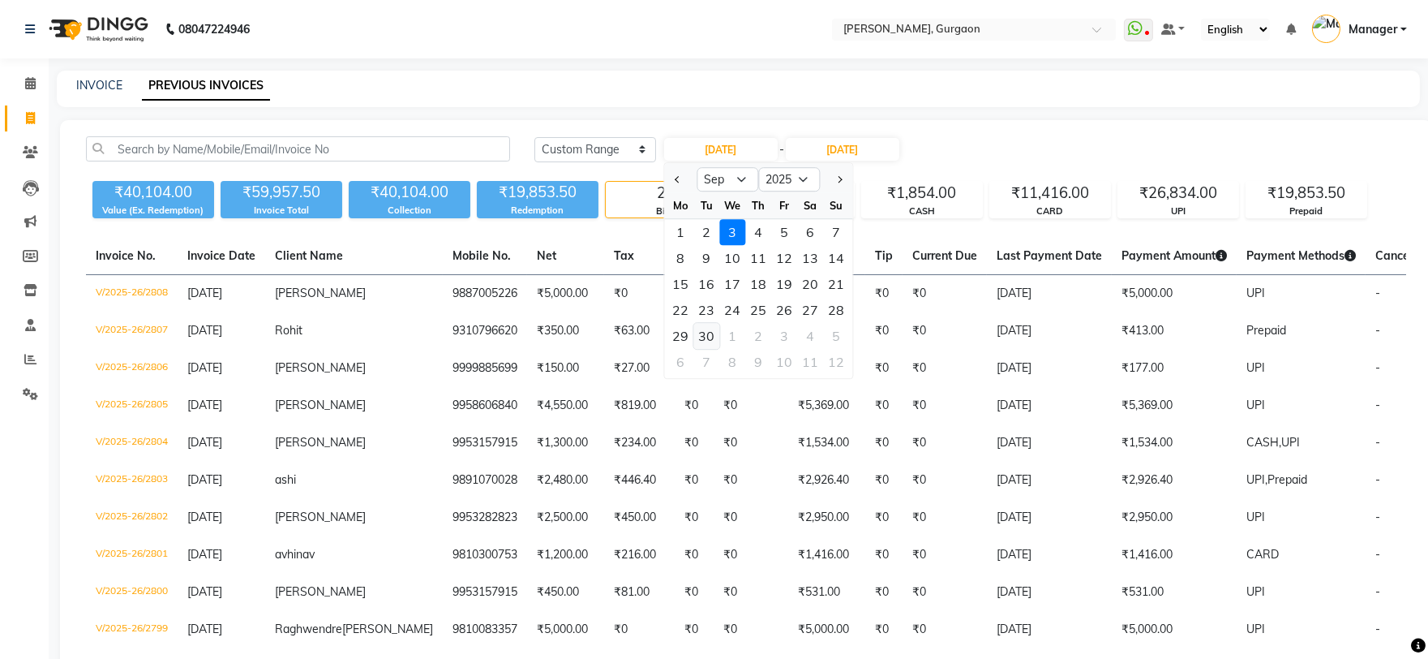
click at [710, 338] on div "30" at bounding box center [706, 336] width 26 height 26
type input "30-09-2025"
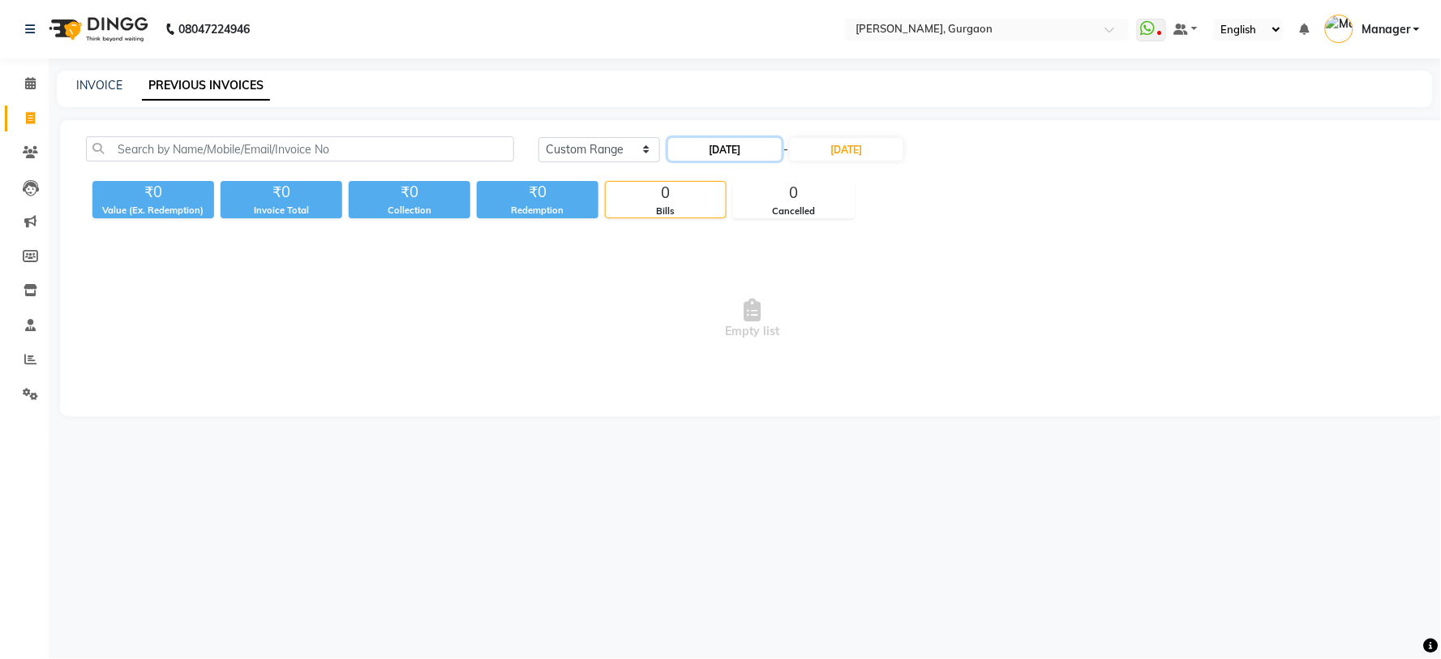
click at [726, 155] on input "30-09-2025" at bounding box center [725, 149] width 114 height 23
select select "9"
select select "2025"
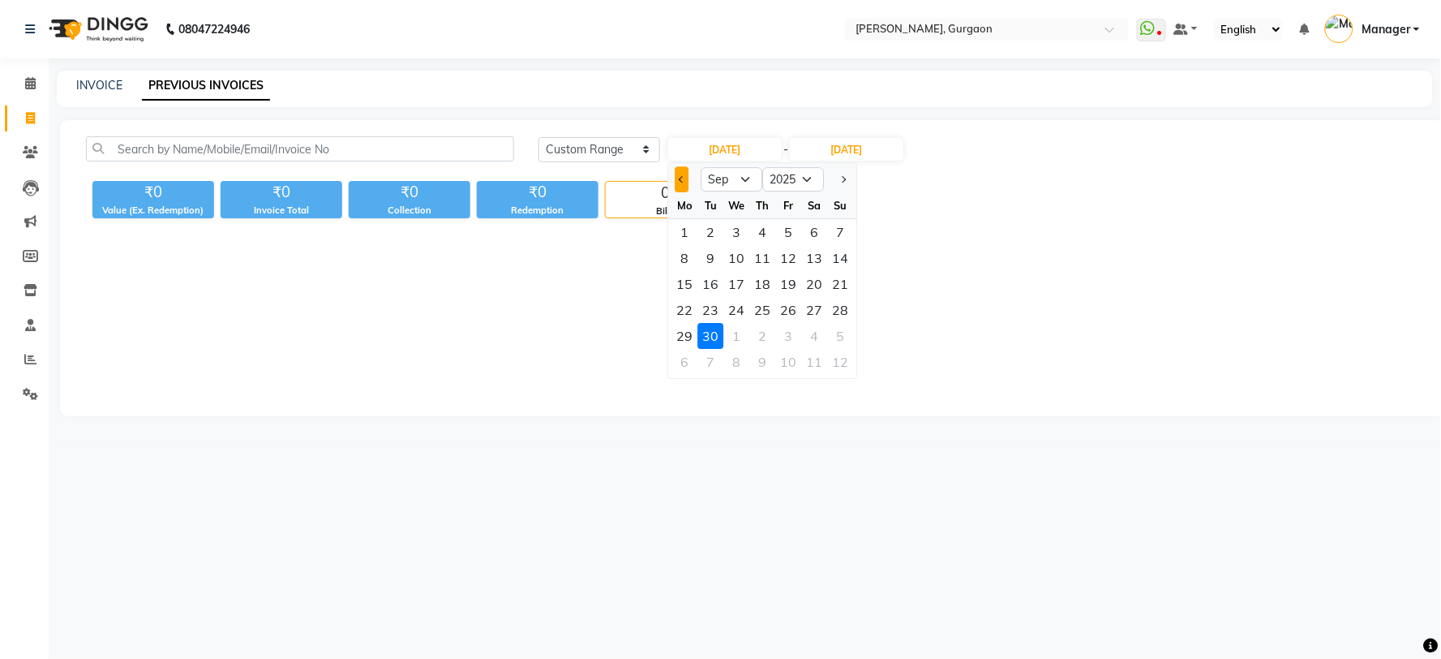
click at [676, 170] on button "Previous month" at bounding box center [682, 179] width 14 height 26
select select "8"
click at [819, 326] on div "30" at bounding box center [814, 336] width 26 height 26
type input "30-08-2025"
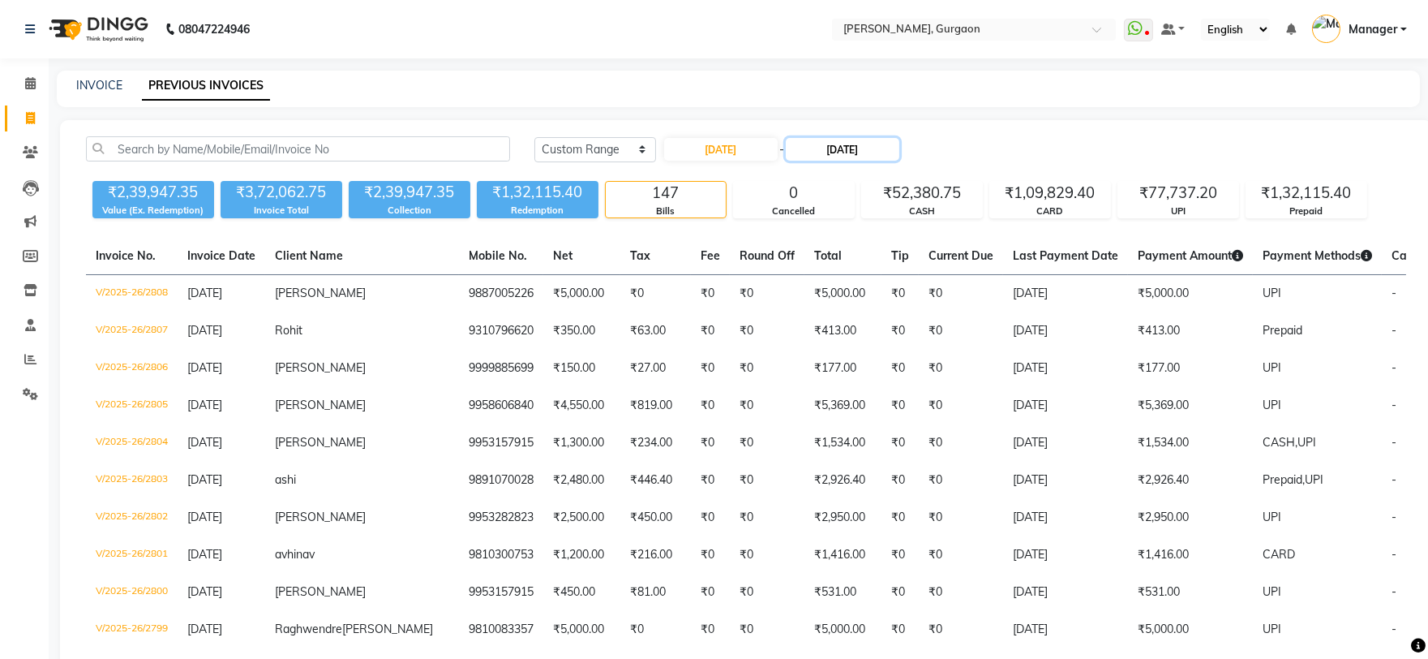
click at [858, 139] on input "[DATE]" at bounding box center [843, 149] width 114 height 23
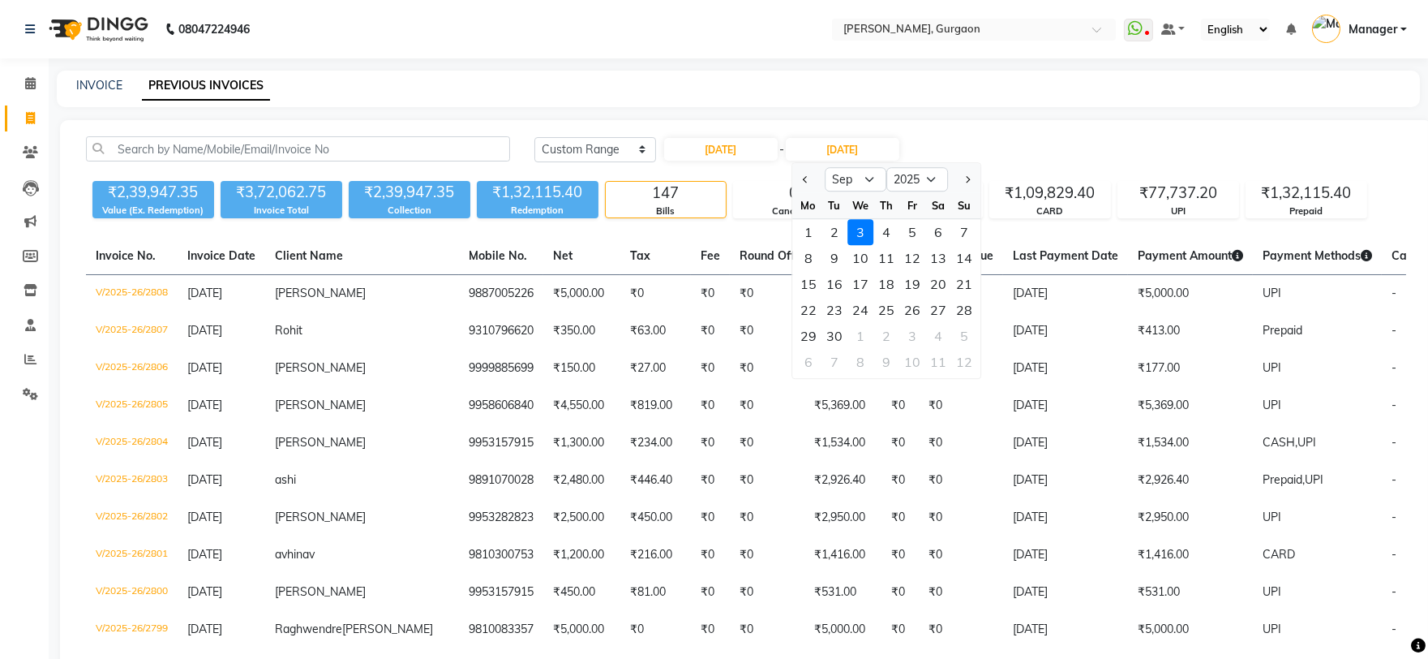
drag, startPoint x: 809, startPoint y: 180, endPoint x: 831, endPoint y: 337, distance: 158.2
click at [809, 181] on button "Previous month" at bounding box center [806, 179] width 14 height 26
select select "8"
click at [929, 333] on div "30" at bounding box center [938, 336] width 26 height 26
type input "30-08-2025"
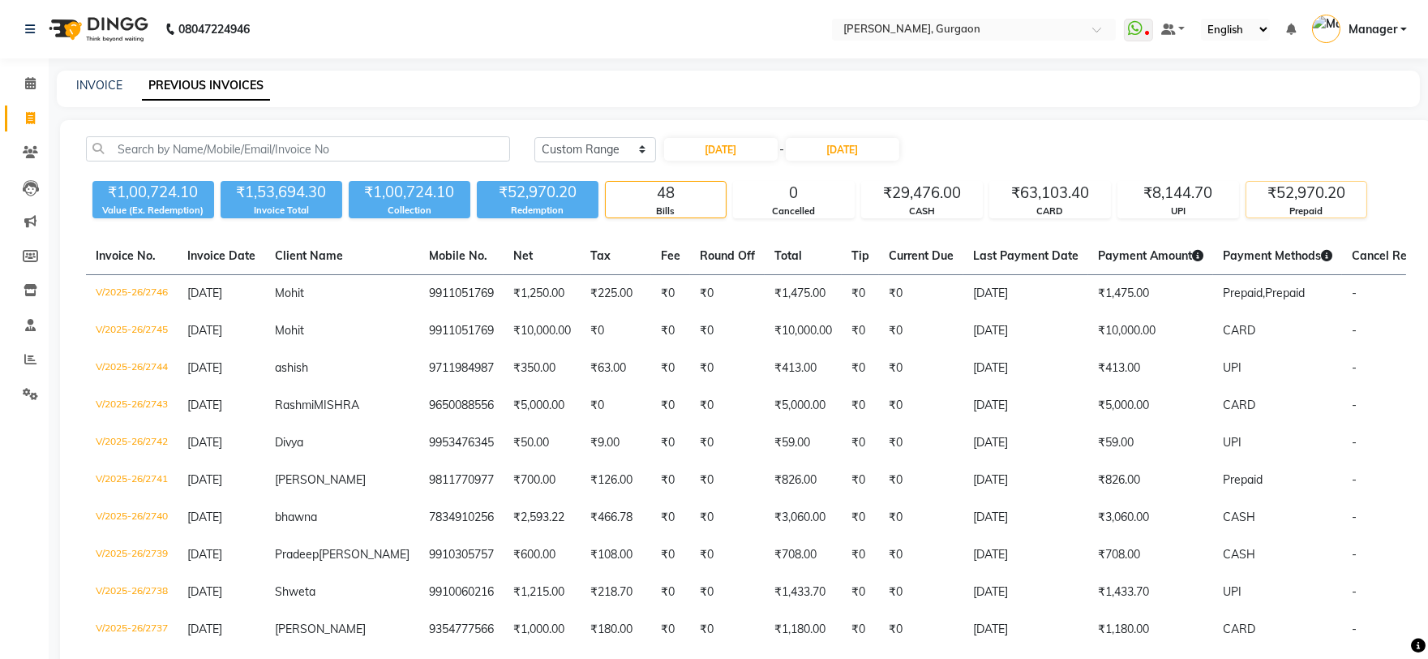
click at [1316, 209] on div "Prepaid" at bounding box center [1306, 211] width 120 height 14
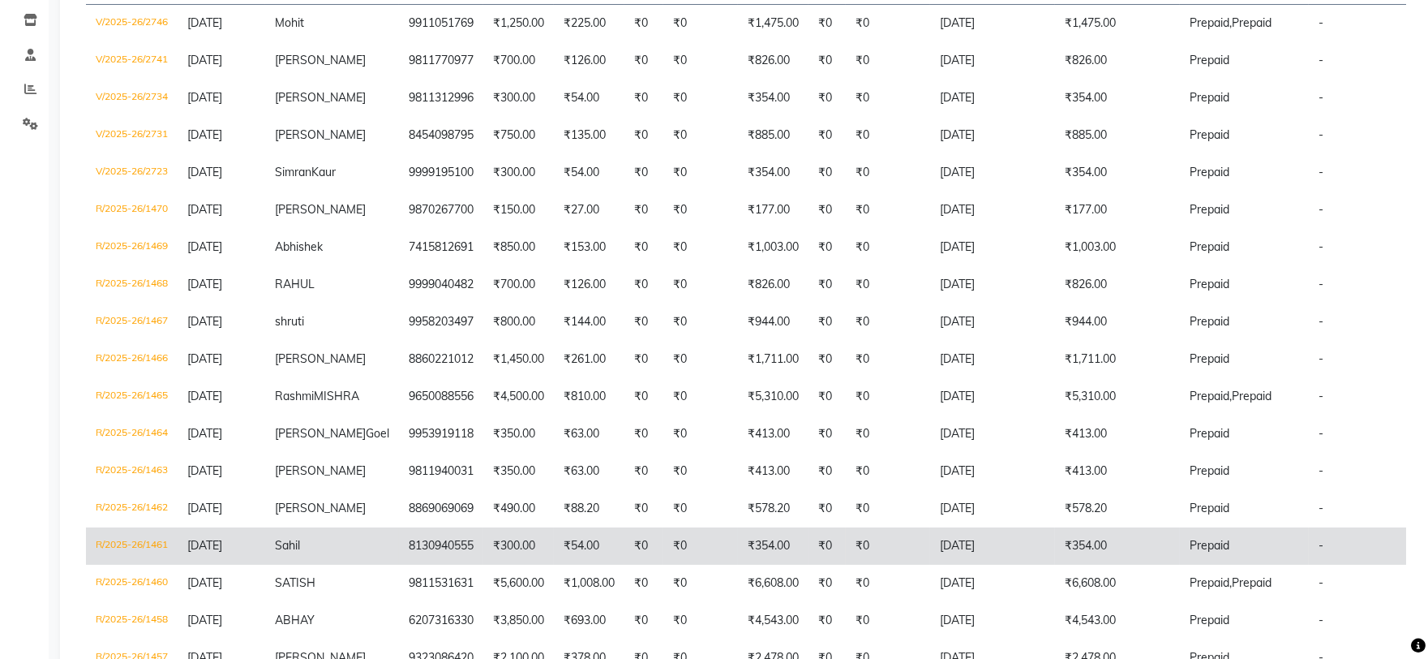
scroll to position [360, 0]
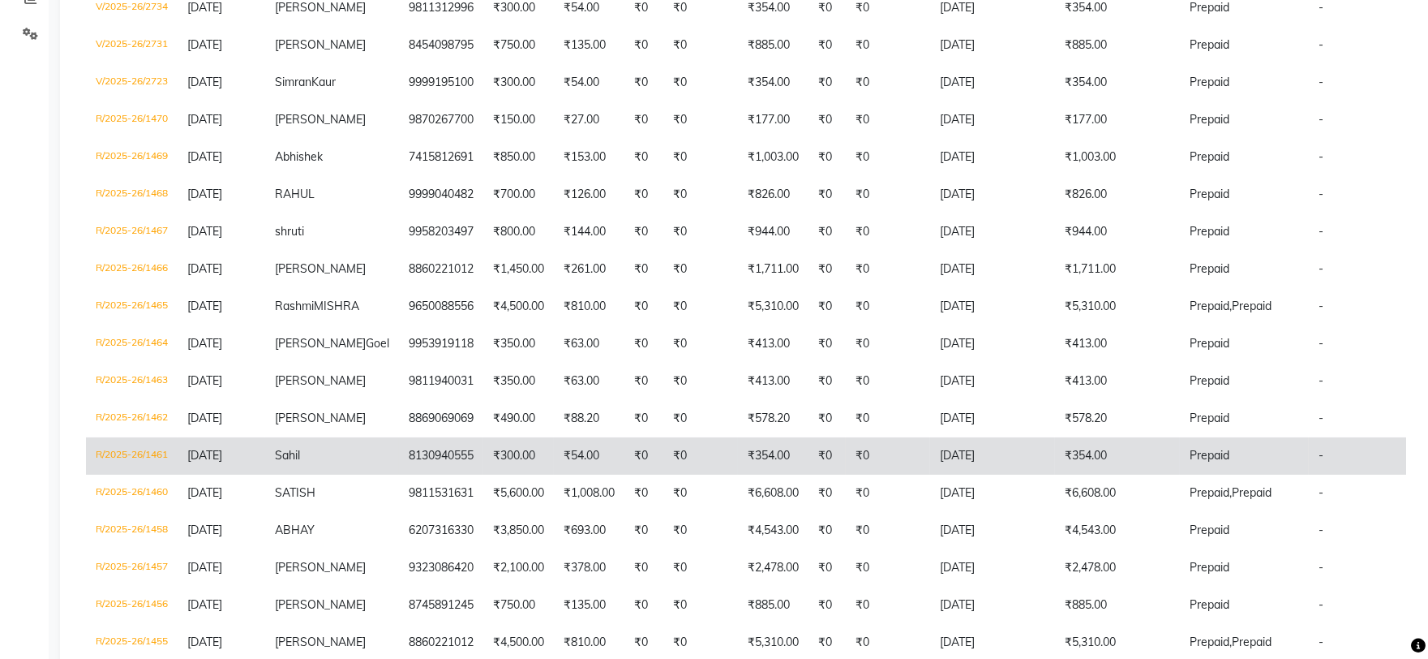
click at [399, 542] on td "6207316330" at bounding box center [441, 530] width 84 height 37
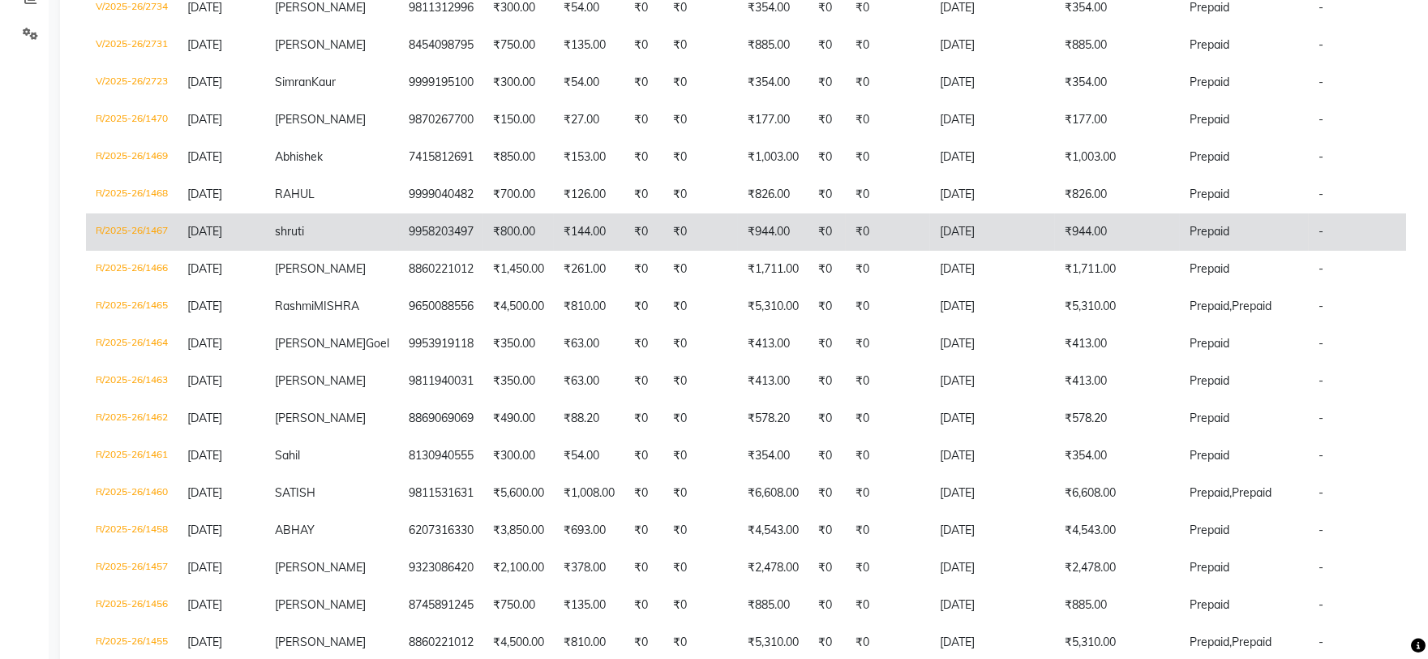
scroll to position [0, 0]
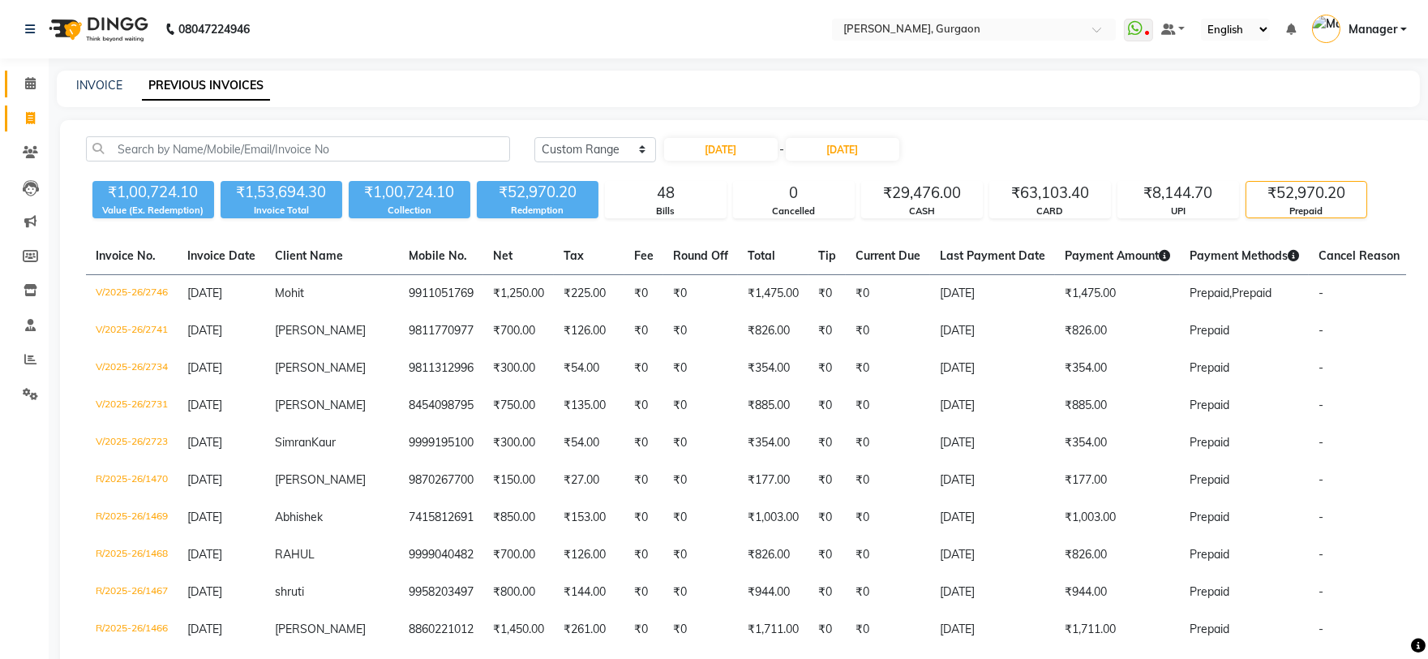
click at [14, 78] on link "Calendar" at bounding box center [24, 84] width 39 height 27
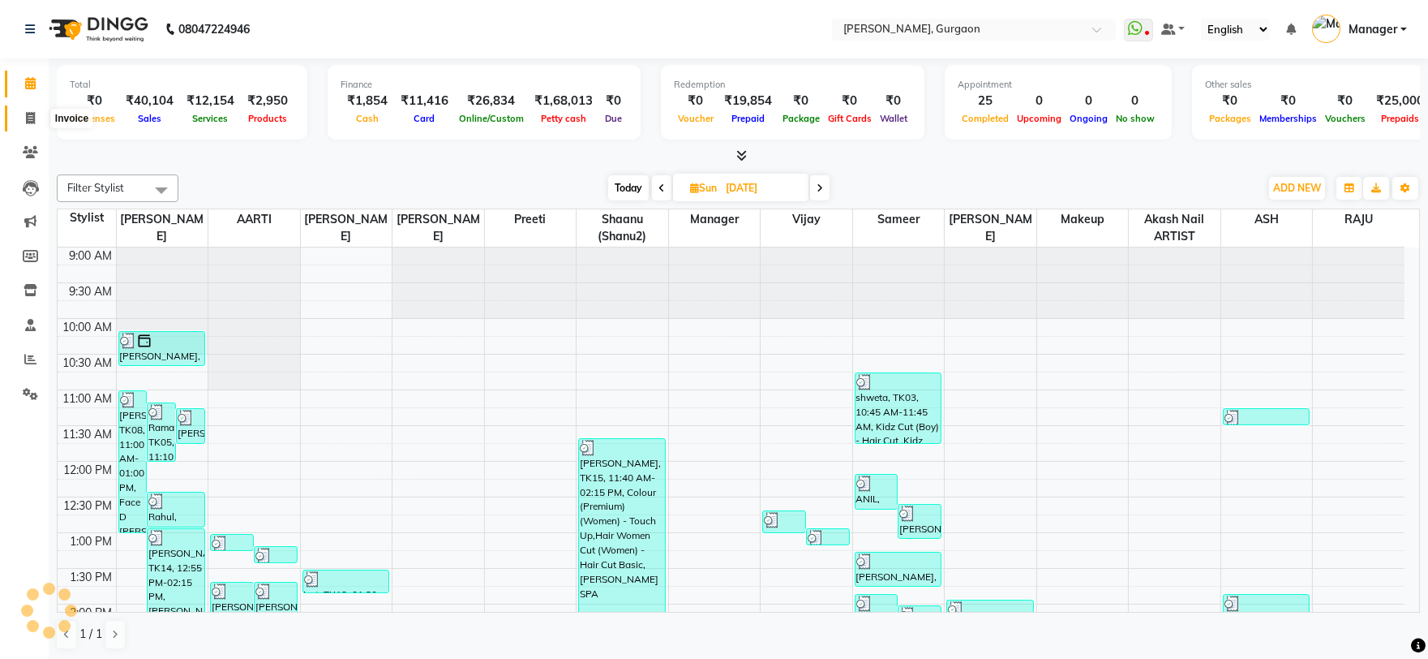
click at [30, 114] on icon at bounding box center [30, 118] width 9 height 12
select select "service"
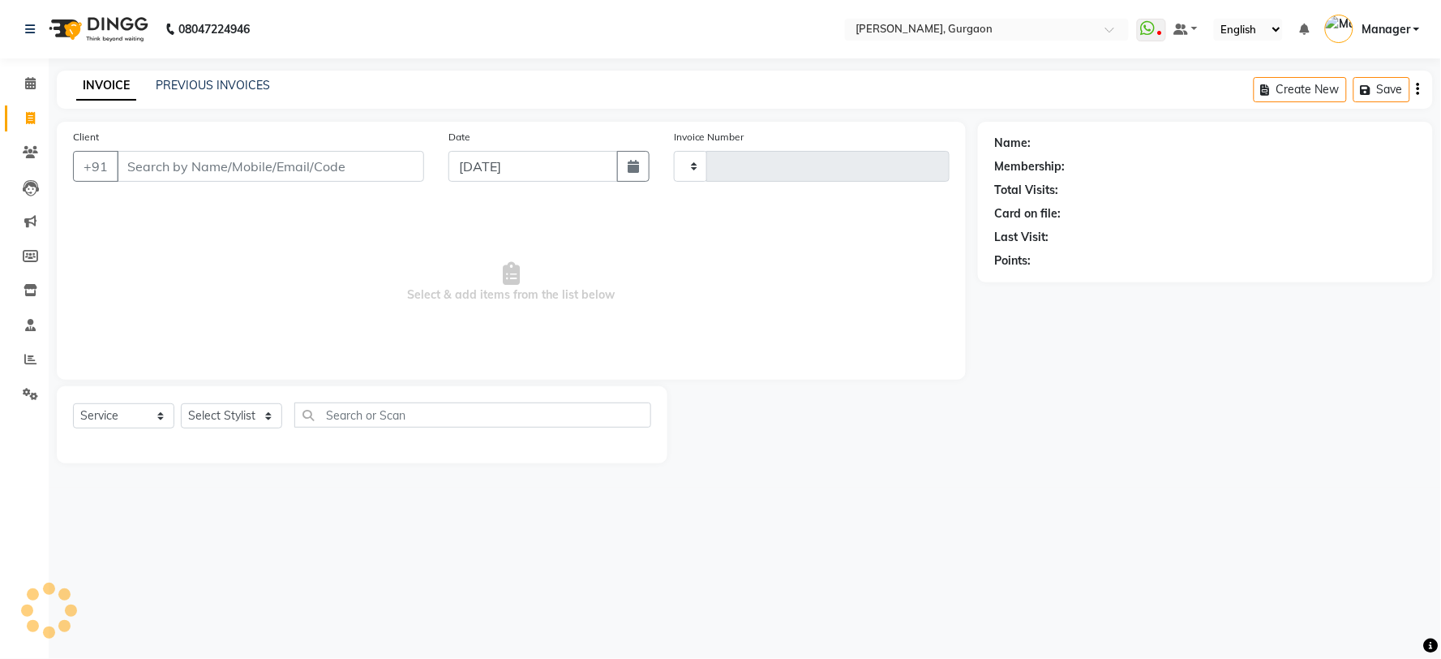
type input "2809"
select select "3880"
click at [228, 420] on select "Select Stylist [PERSON_NAME] Nail ARTIST [PERSON_NAME] Makeup Manager [PERSON_N…" at bounding box center [231, 415] width 101 height 25
click at [260, 173] on input "Client" at bounding box center [270, 166] width 307 height 31
click at [235, 415] on select "Select Stylist [PERSON_NAME] Nail ARTIST [PERSON_NAME] Makeup Manager [PERSON_N…" at bounding box center [231, 415] width 101 height 25
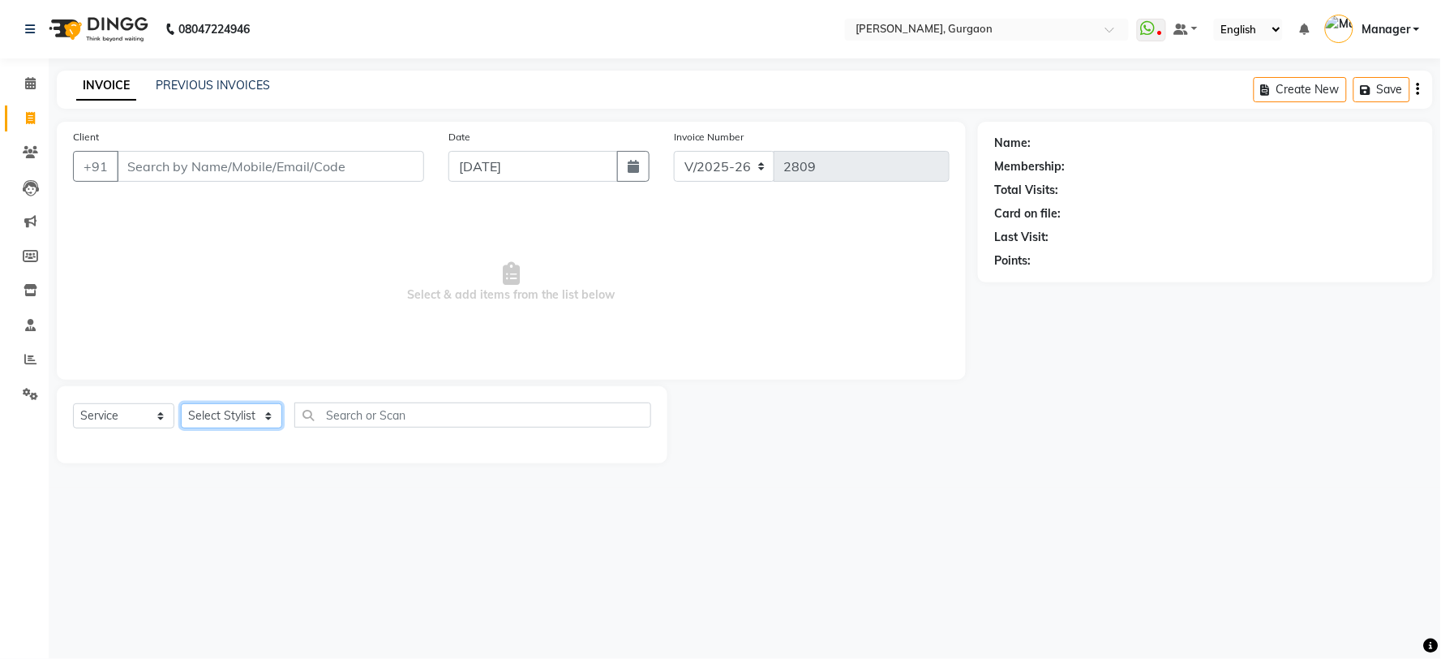
select select "24605"
click at [181, 404] on select "Select Stylist [PERSON_NAME] Nail ARTIST [PERSON_NAME] Makeup Manager [PERSON_N…" at bounding box center [231, 415] width 101 height 25
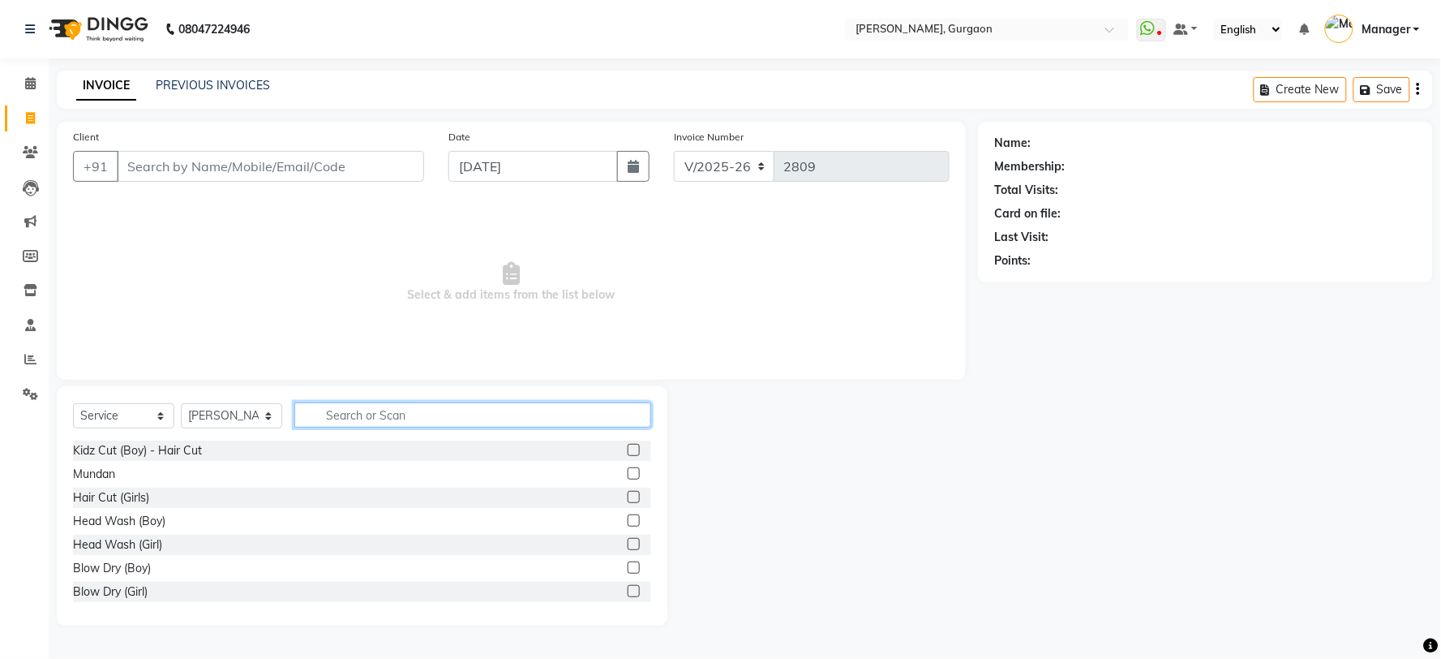
click at [424, 422] on input "text" at bounding box center [472, 414] width 357 height 25
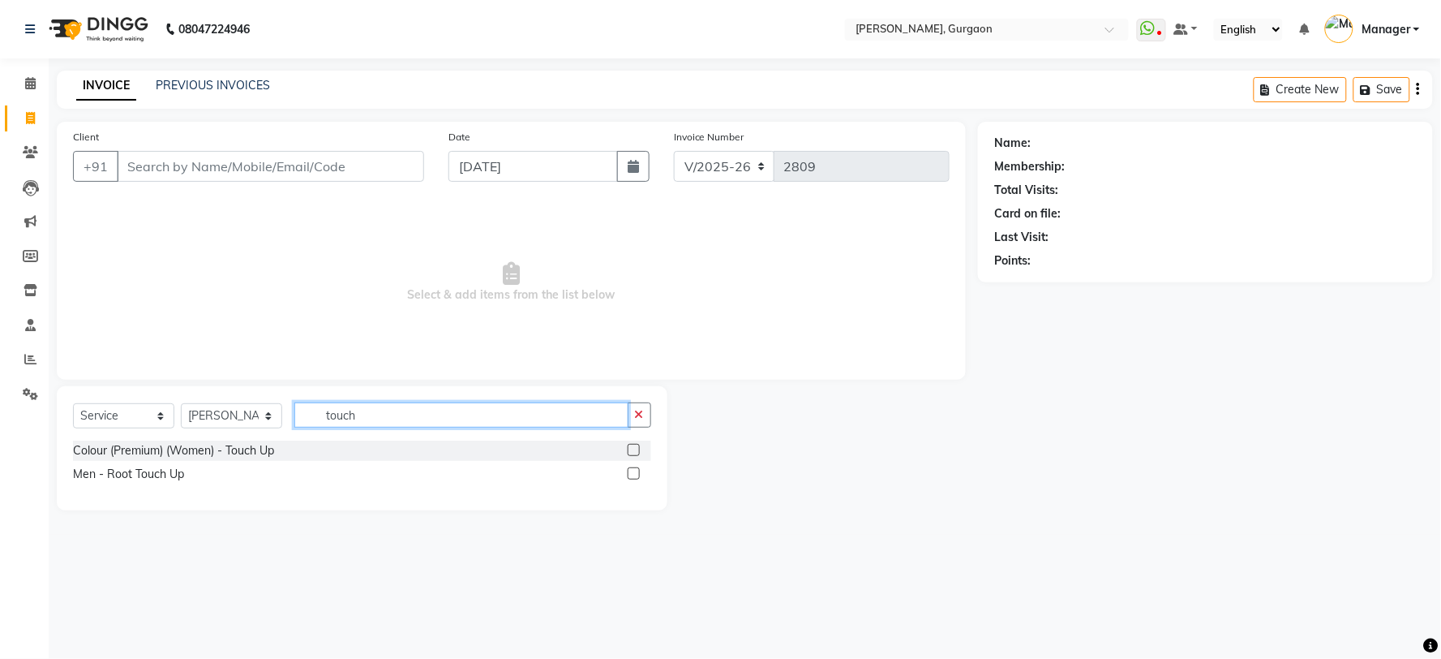
type input "touch"
click at [152, 438] on div "Select Service Product Membership Package Voucher Prepaid Gift Card Select Styl…" at bounding box center [362, 421] width 578 height 38
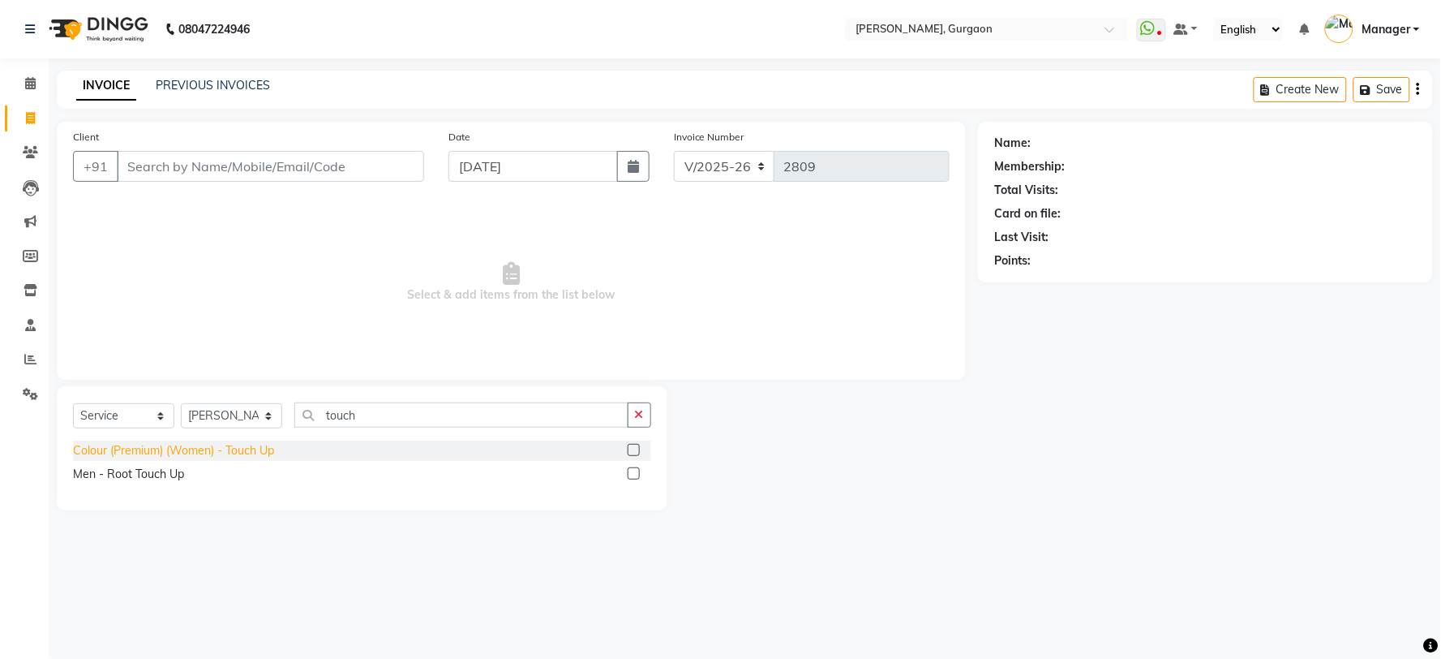
click at [140, 457] on div "Colour (Premium) (Women) - Touch Up" at bounding box center [173, 450] width 201 height 17
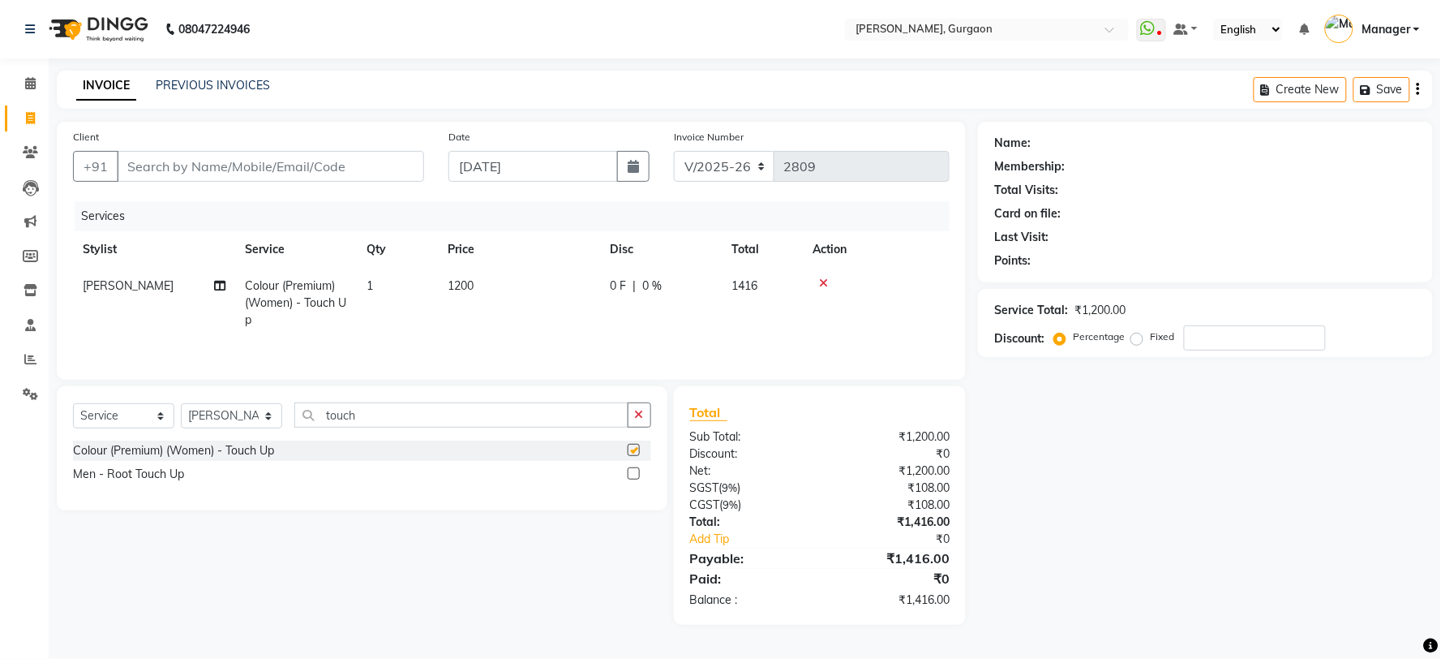
checkbox input "false"
click at [294, 166] on input "Client" at bounding box center [270, 166] width 307 height 31
type input "9"
type input "0"
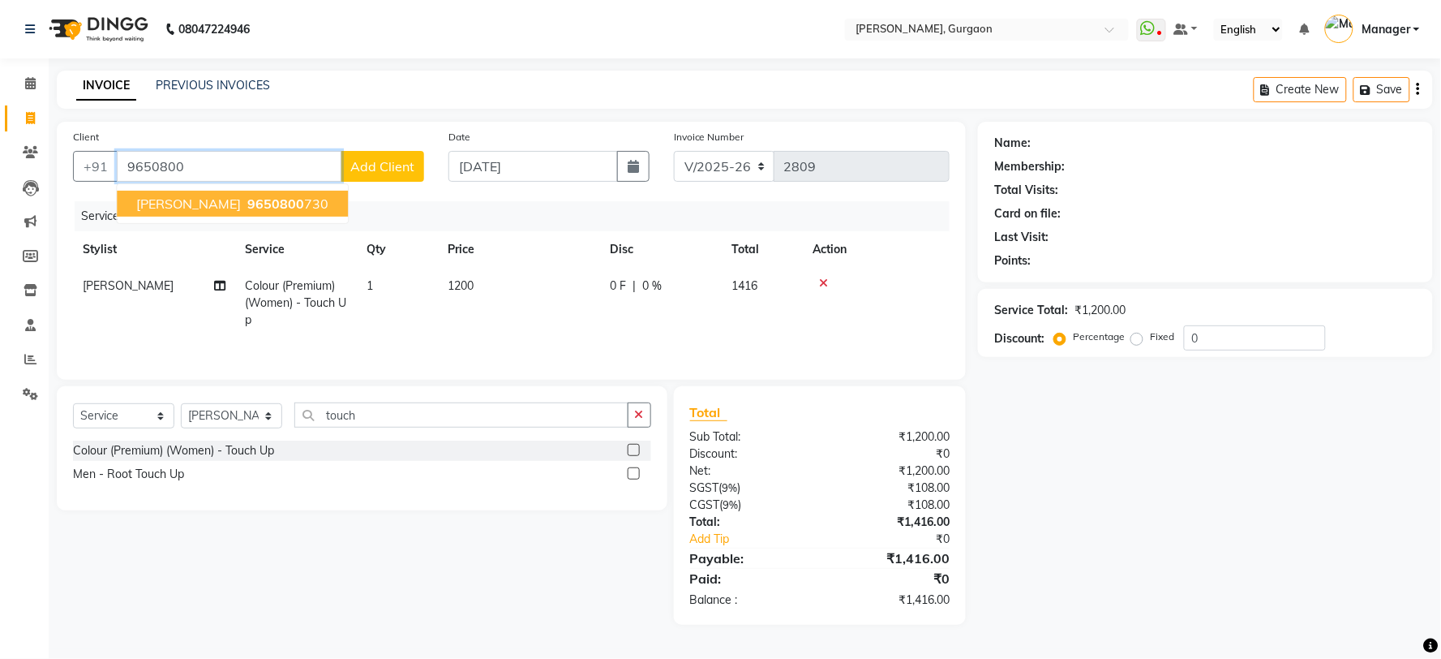
click at [264, 204] on ngb-highlight "9650800 730" at bounding box center [286, 203] width 84 height 16
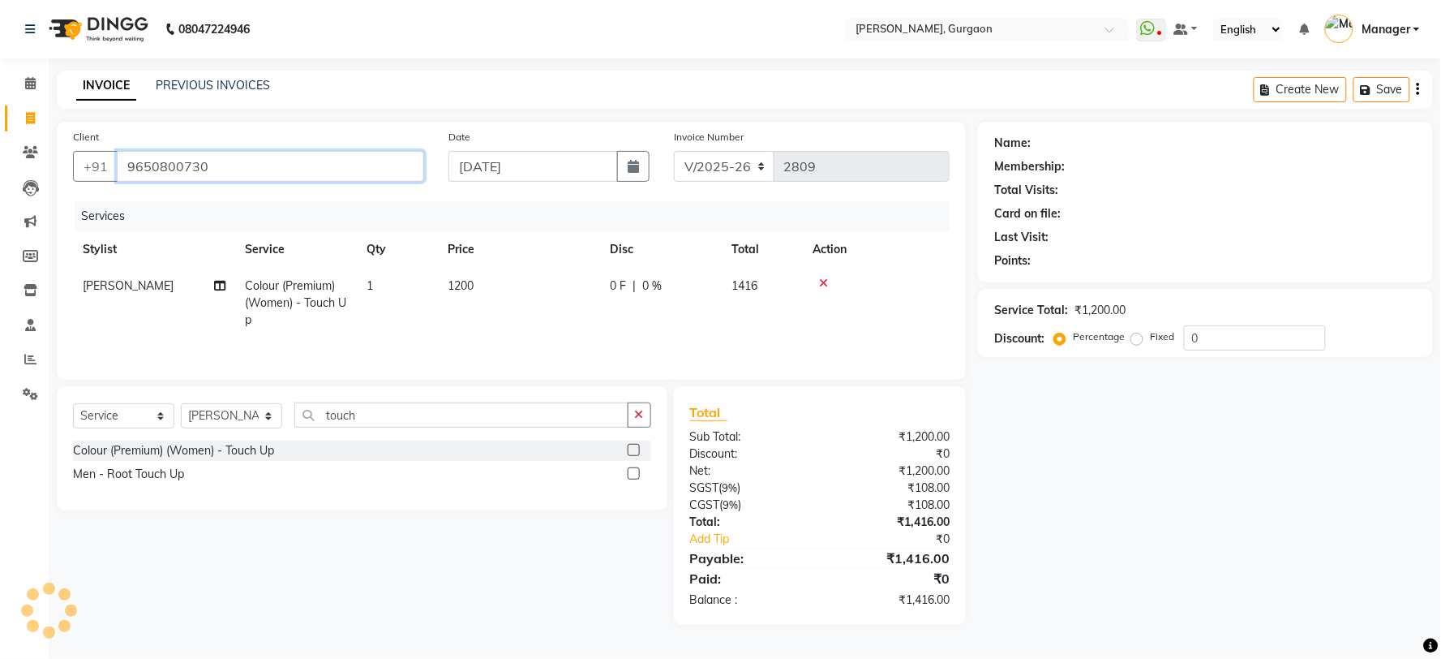
type input "9650800730"
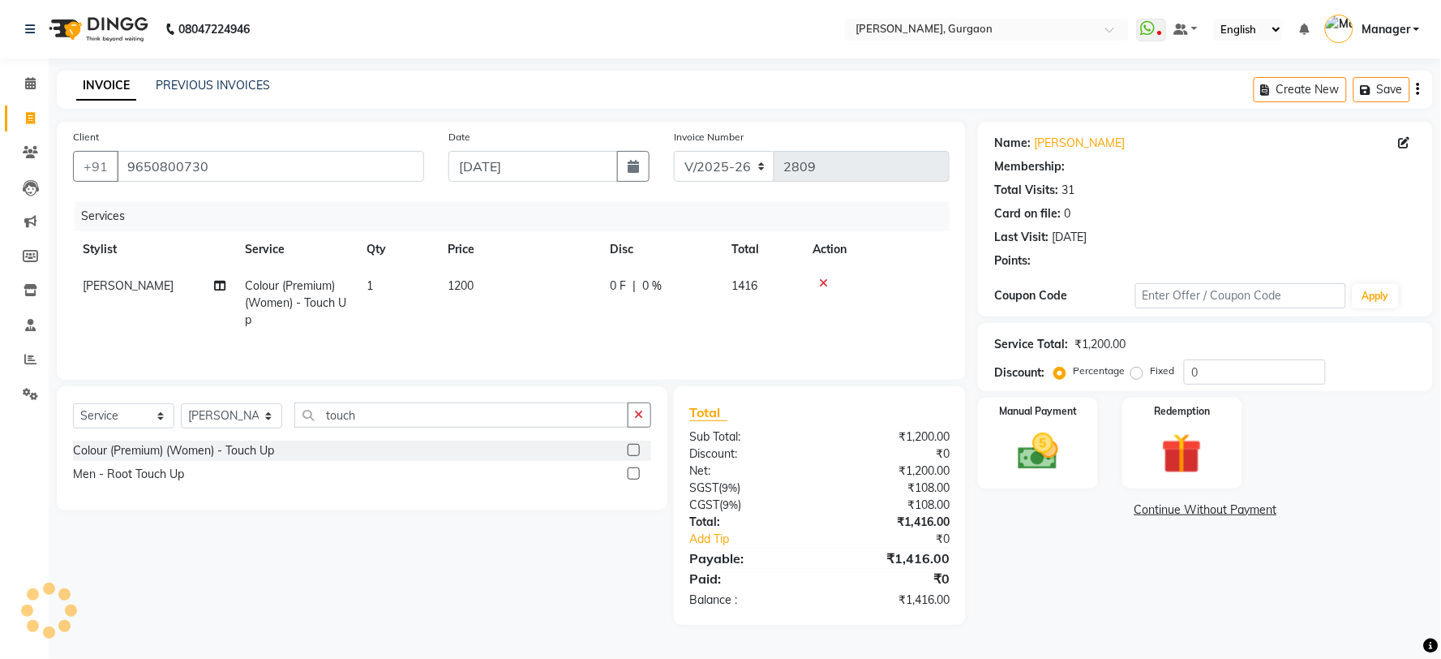
select select "1: Object"
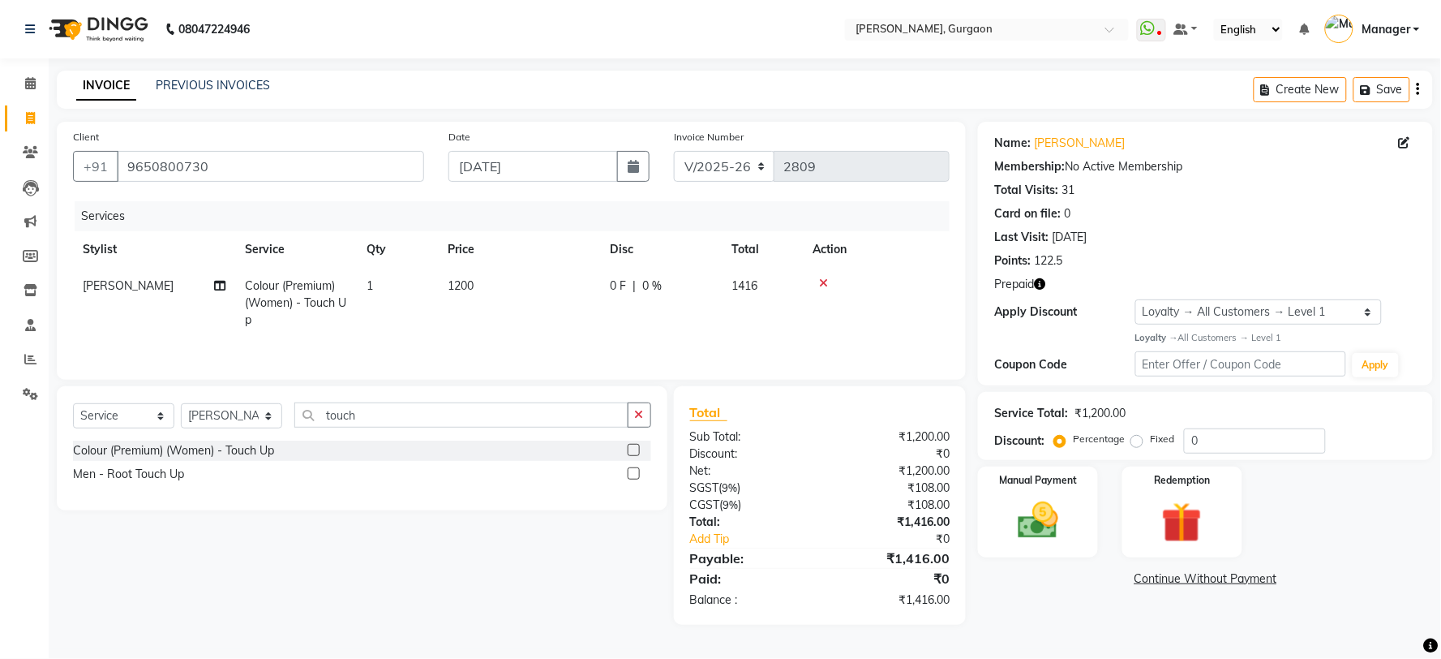
click at [1040, 289] on icon "button" at bounding box center [1039, 283] width 11 height 11
click at [973, 359] on div "Client +91 9650800730 Date 03-09-2025 Invoice Number R/2025-26 V/2025 V/2025-26…" at bounding box center [511, 373] width 933 height 503
drag, startPoint x: 227, startPoint y: 170, endPoint x: 119, endPoint y: 175, distance: 108.0
click at [119, 175] on input "9650800730" at bounding box center [270, 166] width 307 height 31
click at [268, 147] on div "Client +91 9650800730" at bounding box center [248, 161] width 375 height 66
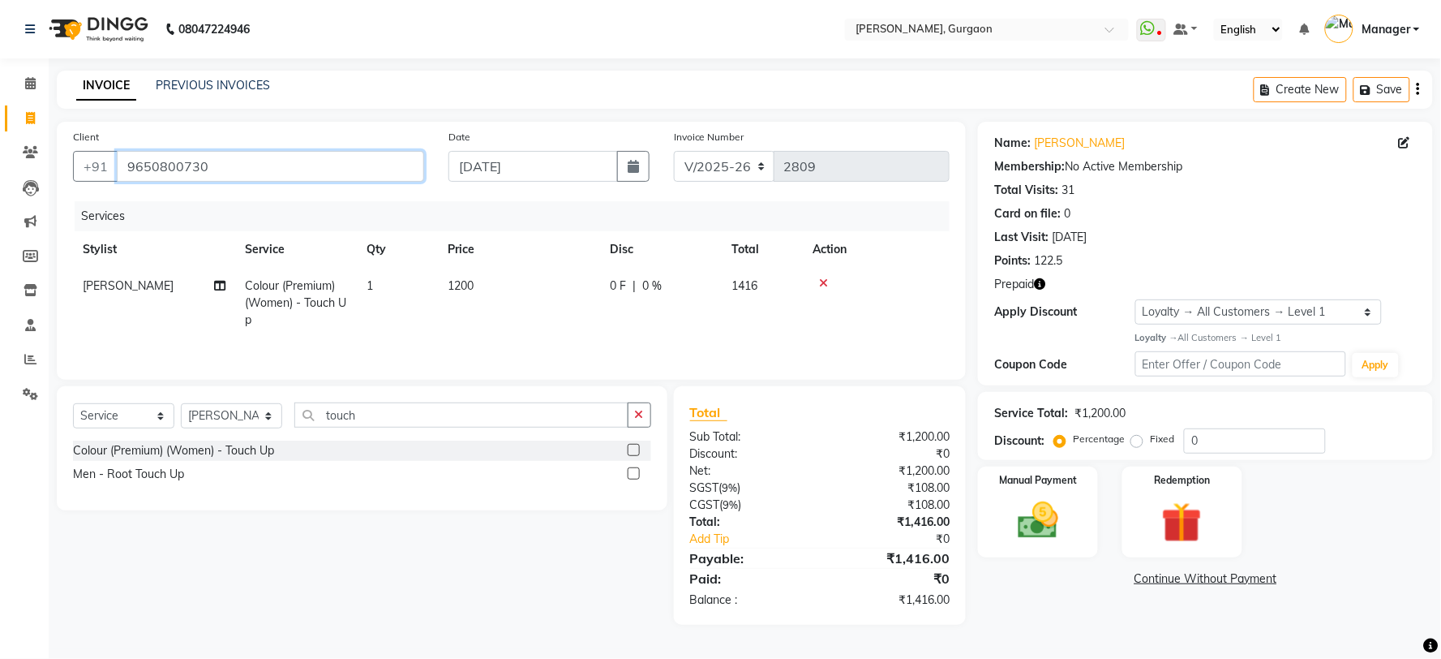
click at [255, 160] on input "9650800730" at bounding box center [270, 166] width 307 height 31
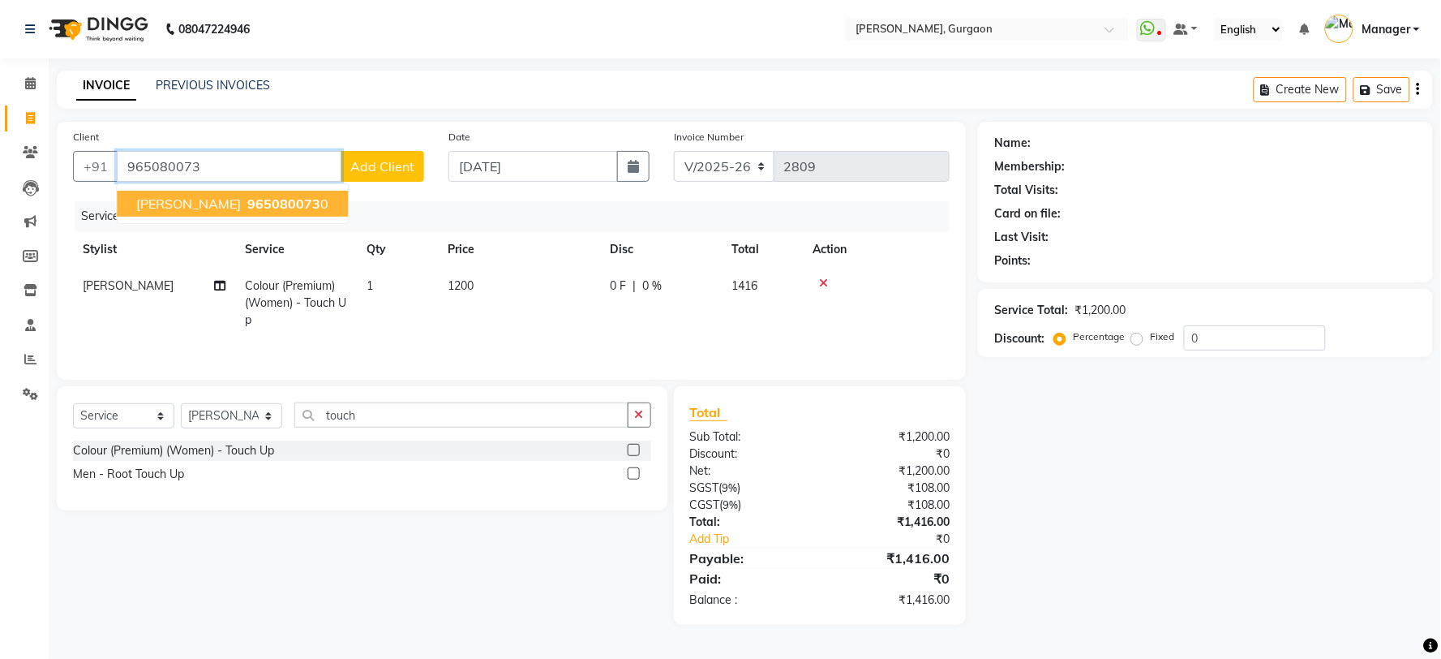
click at [241, 193] on button "Navodita 965080073 0" at bounding box center [232, 204] width 231 height 26
type input "9650800730"
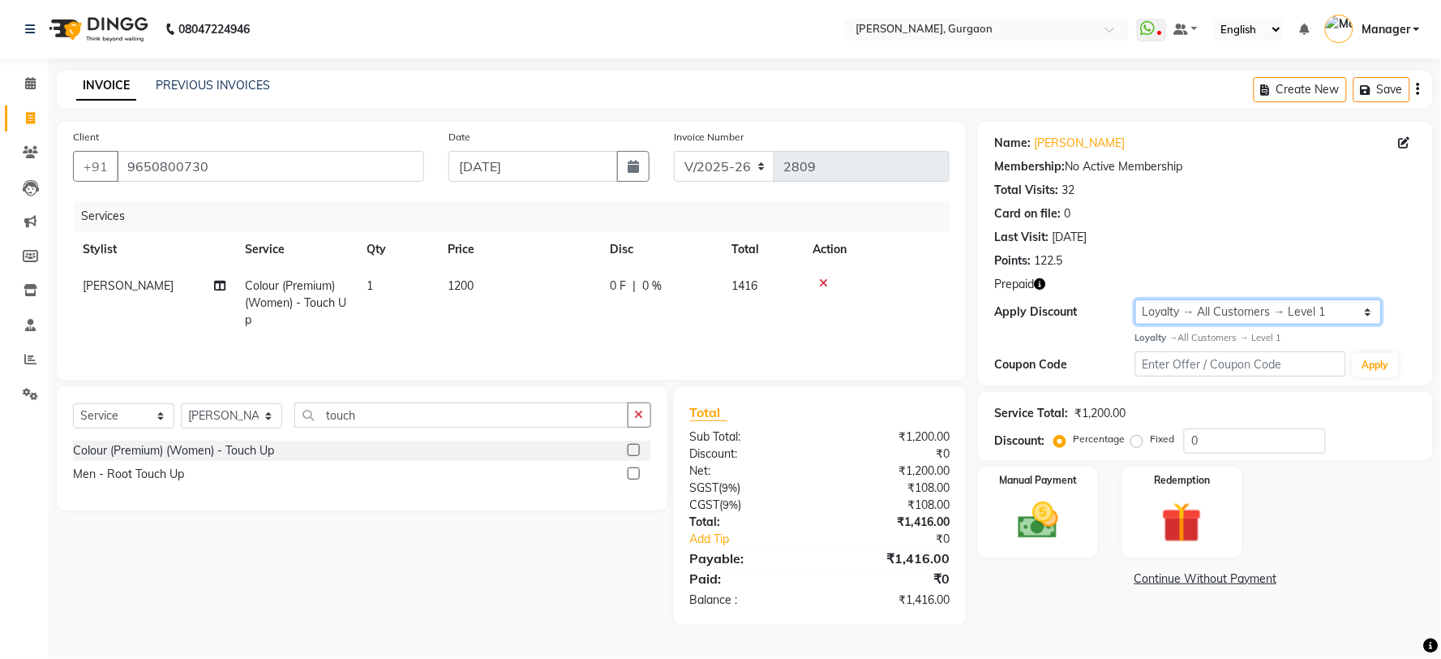
click at [1182, 321] on select "Select Loyalty → All Customers → Level 1" at bounding box center [1258, 311] width 247 height 25
select select "0:"
click at [1135, 299] on select "Select Loyalty → All Customers → Level 1" at bounding box center [1258, 311] width 247 height 25
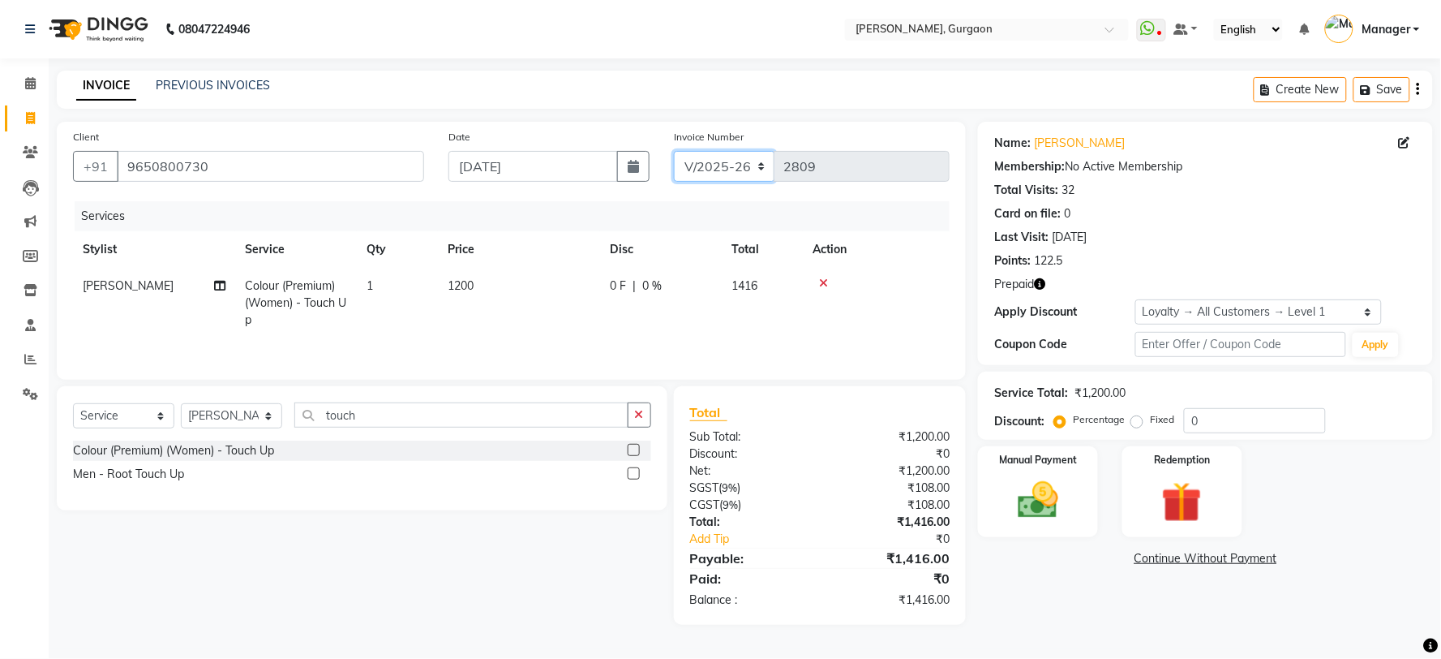
click at [730, 172] on select "R/2025-26 V/2025 V/2025-26" at bounding box center [724, 166] width 101 height 31
select select "5073"
click at [674, 151] on select "R/2025-26 V/2025 V/2025-26" at bounding box center [724, 166] width 101 height 31
type input "1508"
click at [1220, 496] on div "Redemption" at bounding box center [1182, 491] width 125 height 94
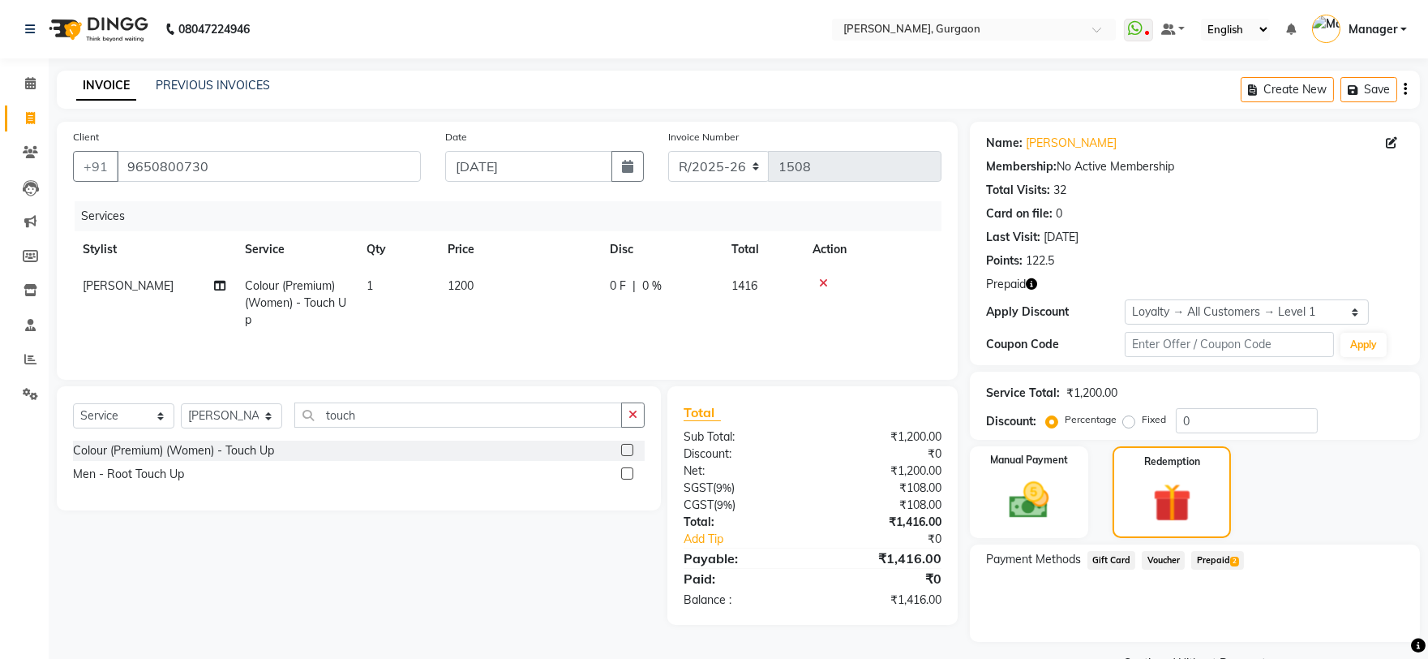
click at [1217, 551] on span "Prepaid 2" at bounding box center [1217, 560] width 53 height 19
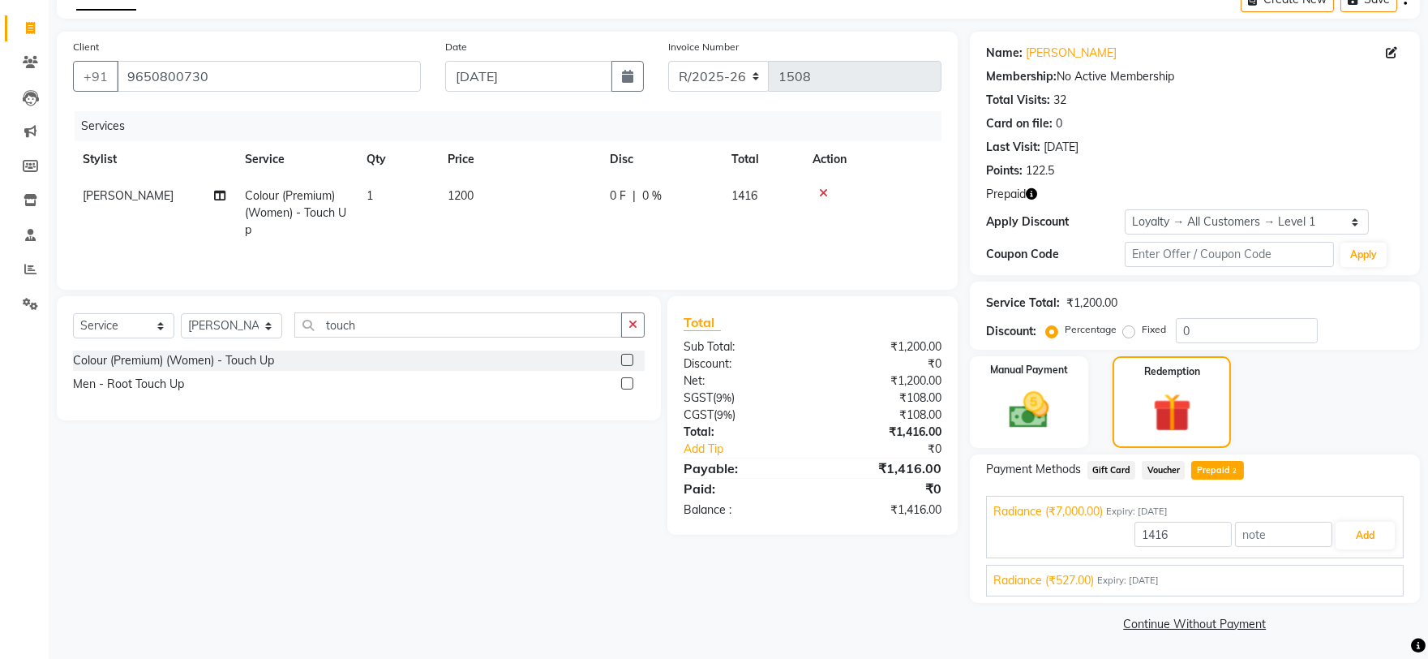
scroll to position [91, 0]
click at [214, 336] on select "Select Stylist [PERSON_NAME] Nail ARTIST [PERSON_NAME] Makeup Manager [PERSON_N…" at bounding box center [231, 324] width 101 height 25
select select "25791"
click at [181, 314] on select "Select Stylist [PERSON_NAME] Nail ARTIST [PERSON_NAME] Makeup Manager [PERSON_N…" at bounding box center [231, 324] width 101 height 25
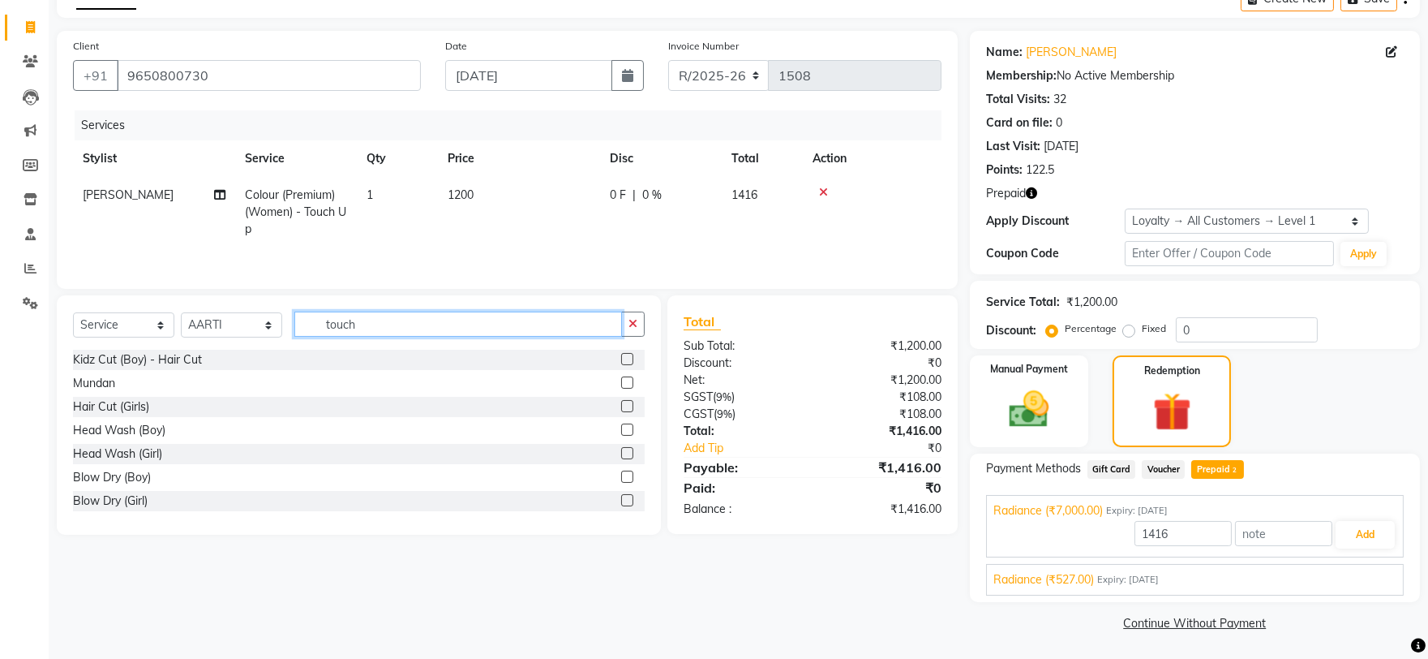
click at [374, 331] on input "touch" at bounding box center [458, 323] width 328 height 25
click at [373, 331] on input "touch" at bounding box center [458, 323] width 328 height 25
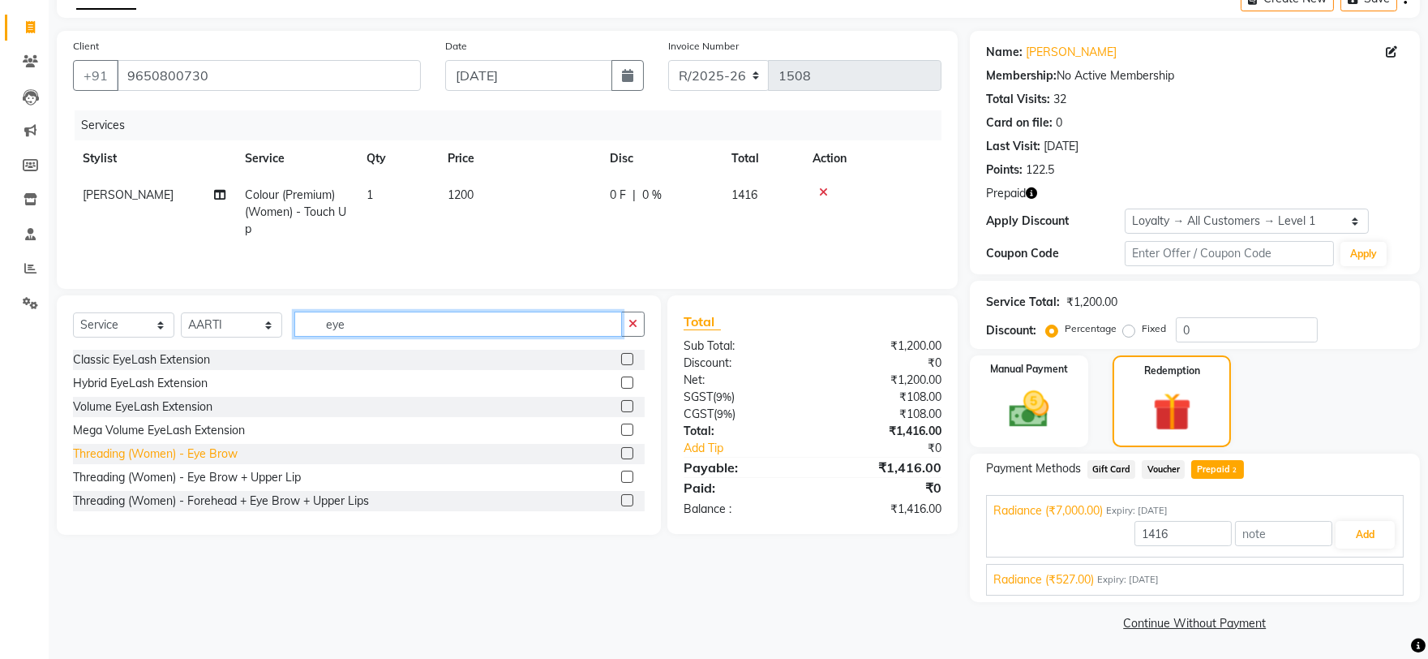
type input "eye"
click at [174, 450] on div "Threading (Women) - Eye Brow" at bounding box center [155, 453] width 165 height 17
type input "7000"
checkbox input "false"
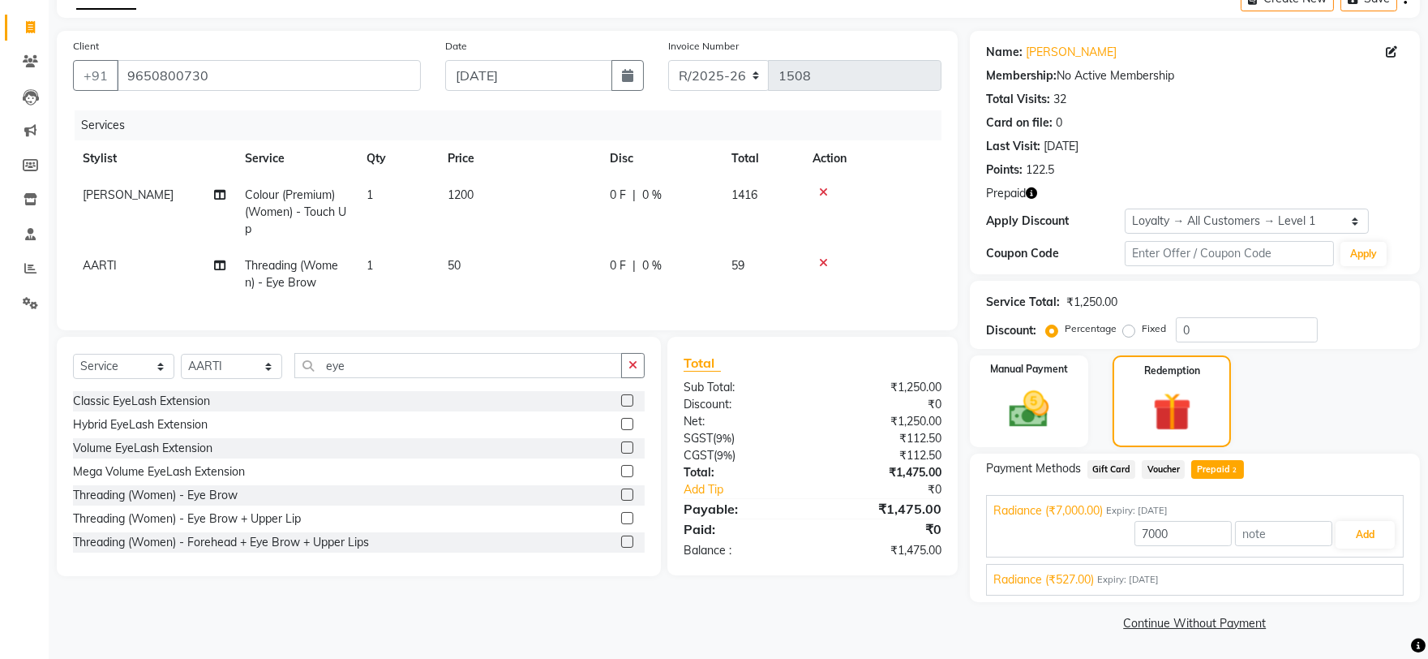
click at [1170, 468] on span "Voucher" at bounding box center [1163, 469] width 43 height 19
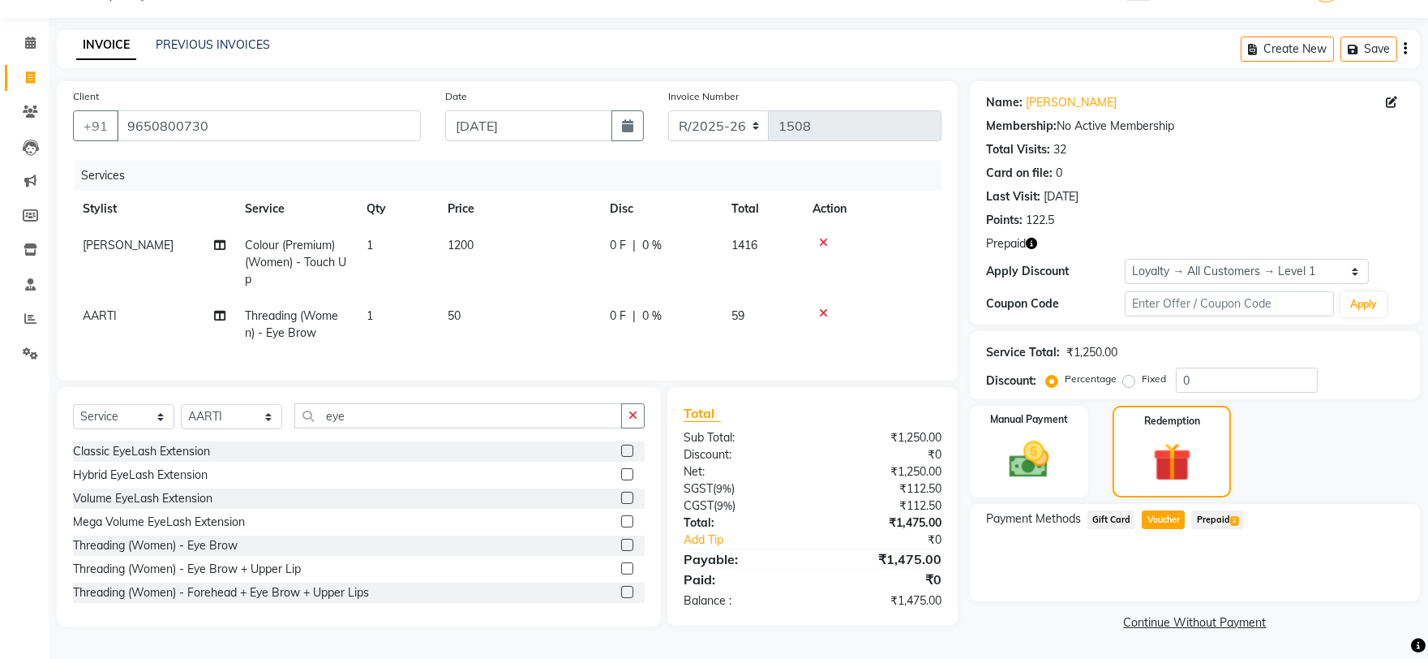
click at [1210, 514] on span "Prepaid 2" at bounding box center [1217, 519] width 53 height 19
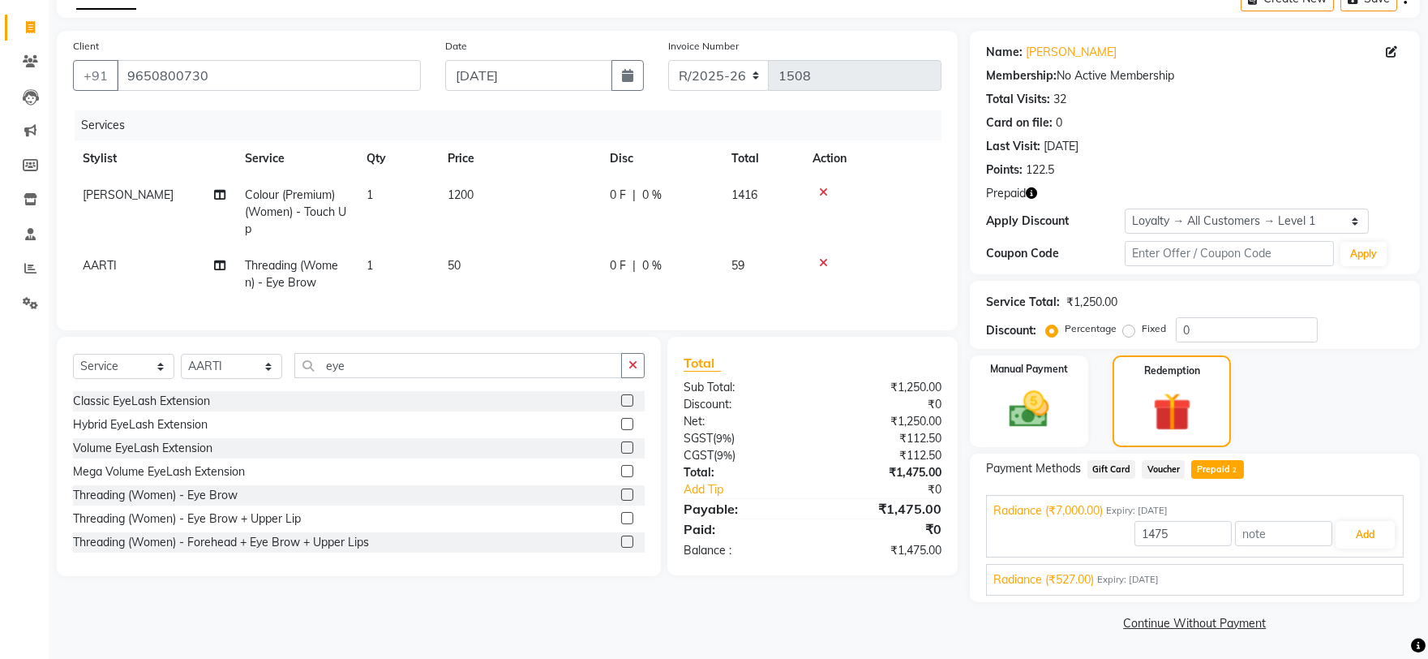
click at [1092, 579] on span "Radiance (₹527.00)" at bounding box center [1043, 579] width 101 height 17
drag, startPoint x: 1363, startPoint y: 564, endPoint x: 1242, endPoint y: 489, distance: 143.1
click at [1363, 564] on button "Add" at bounding box center [1365, 573] width 59 height 28
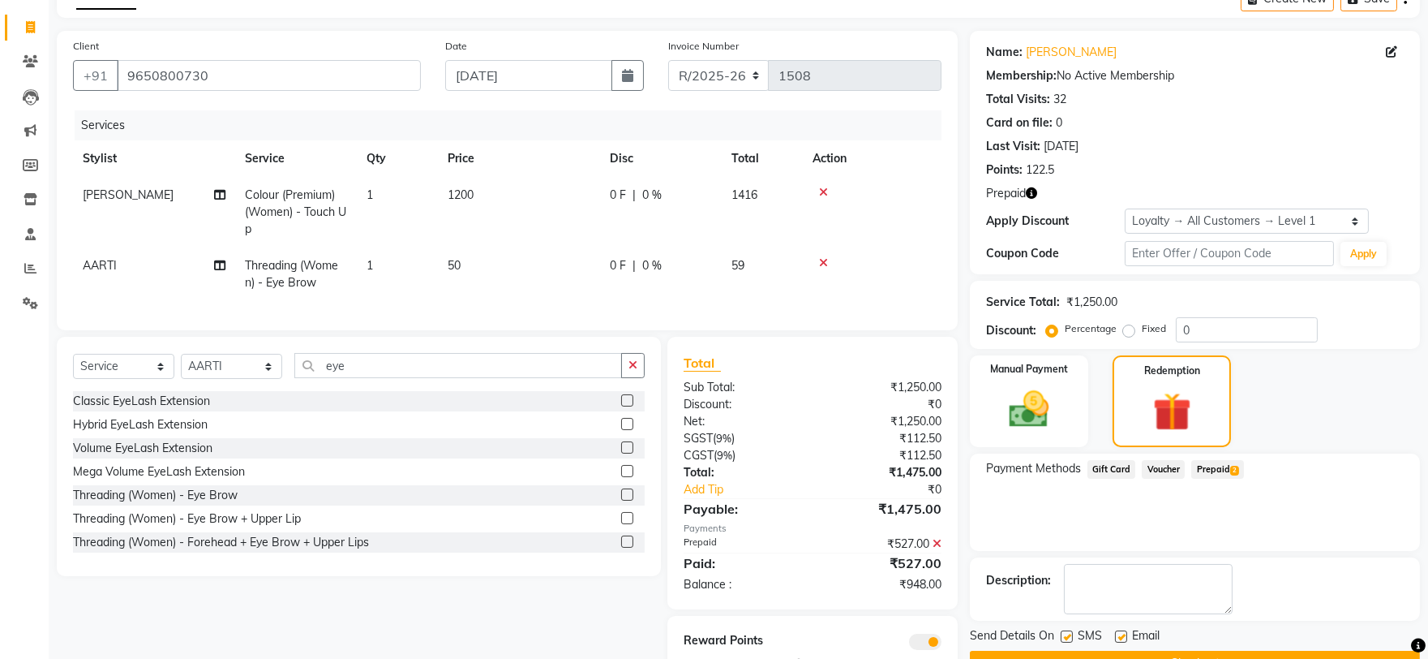
click at [1212, 461] on span "Prepaid 2" at bounding box center [1217, 469] width 53 height 19
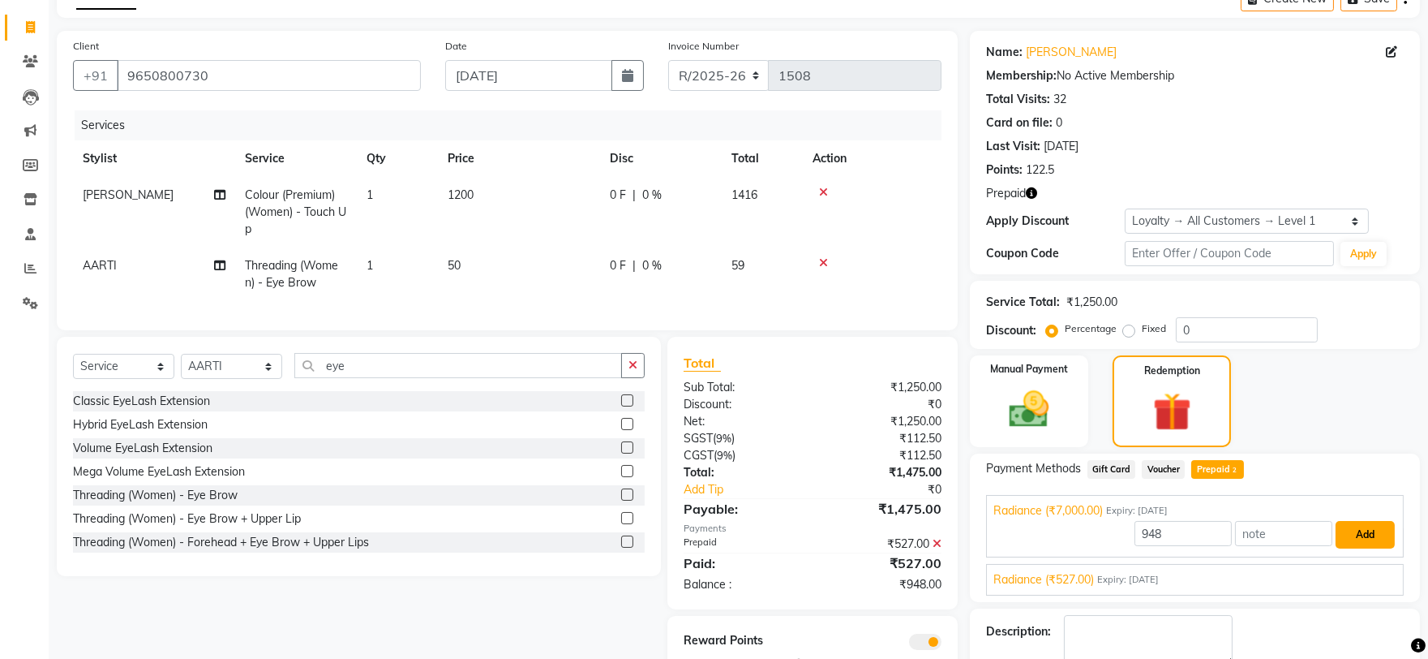
click at [1353, 525] on button "Add" at bounding box center [1365, 535] width 59 height 28
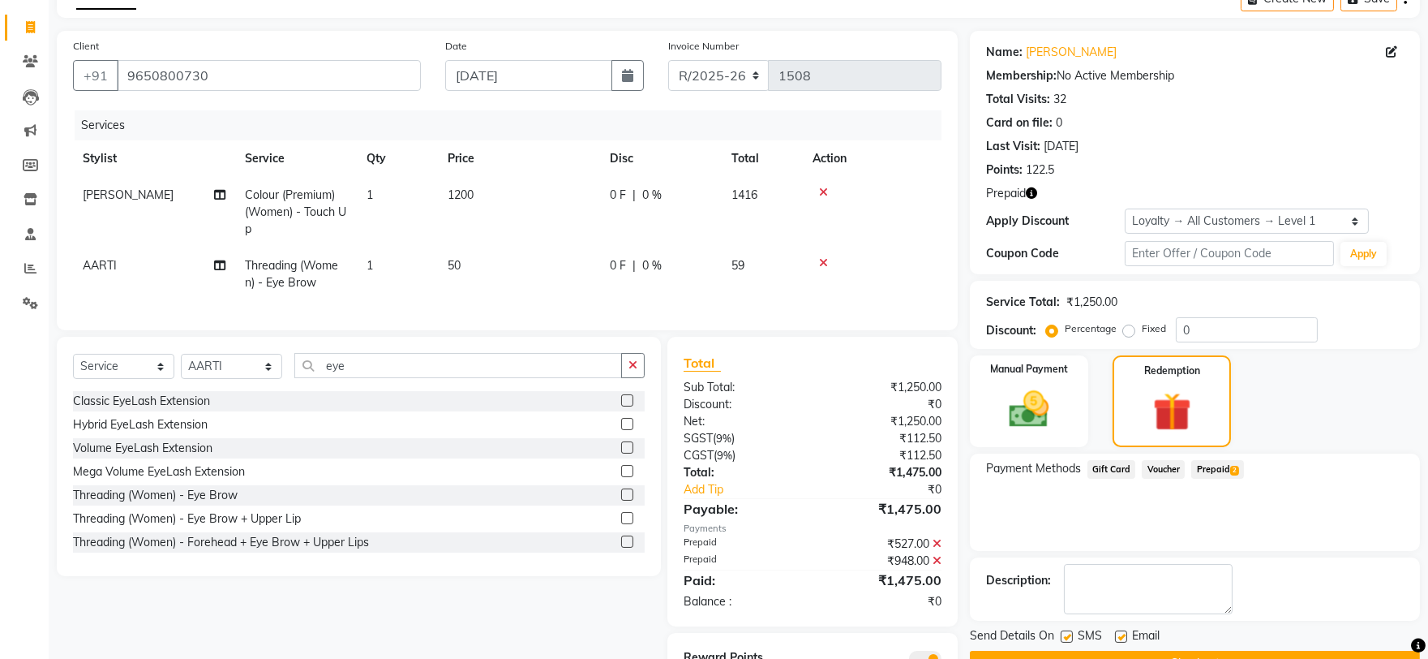
scroll to position [176, 0]
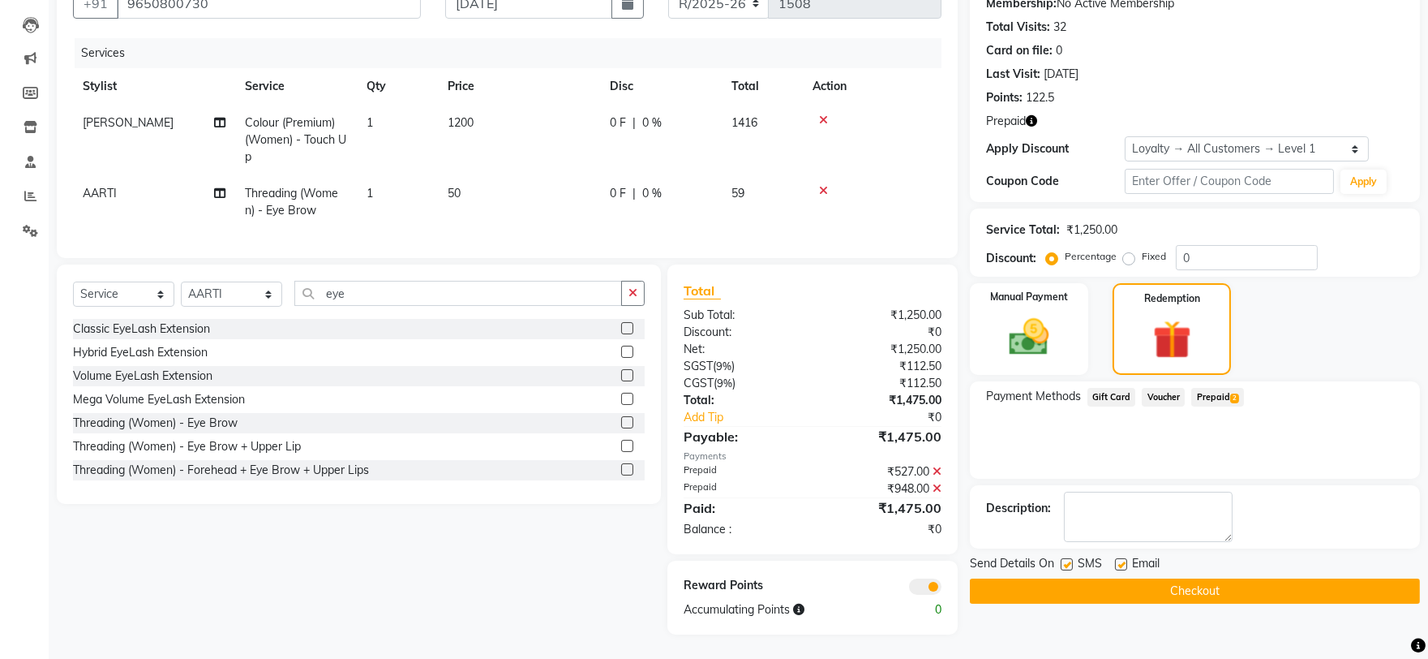
click at [1221, 579] on button "Checkout" at bounding box center [1195, 590] width 450 height 25
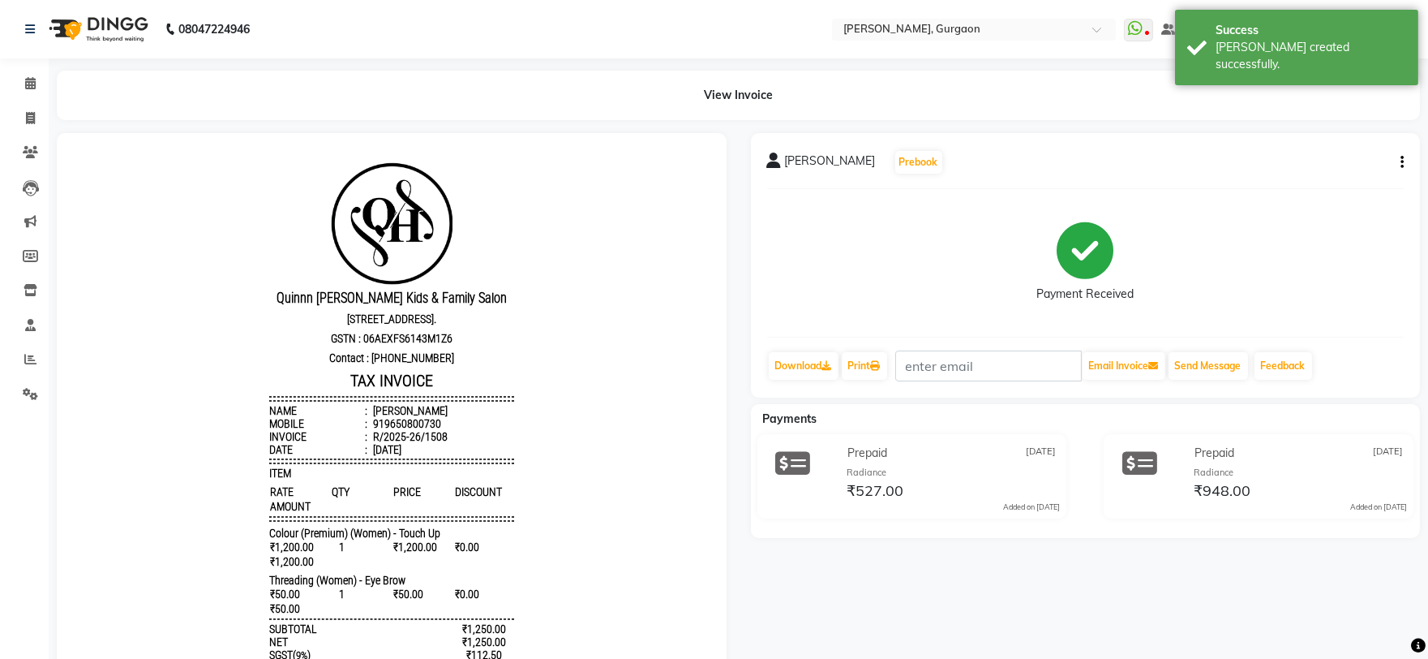
scroll to position [212, 0]
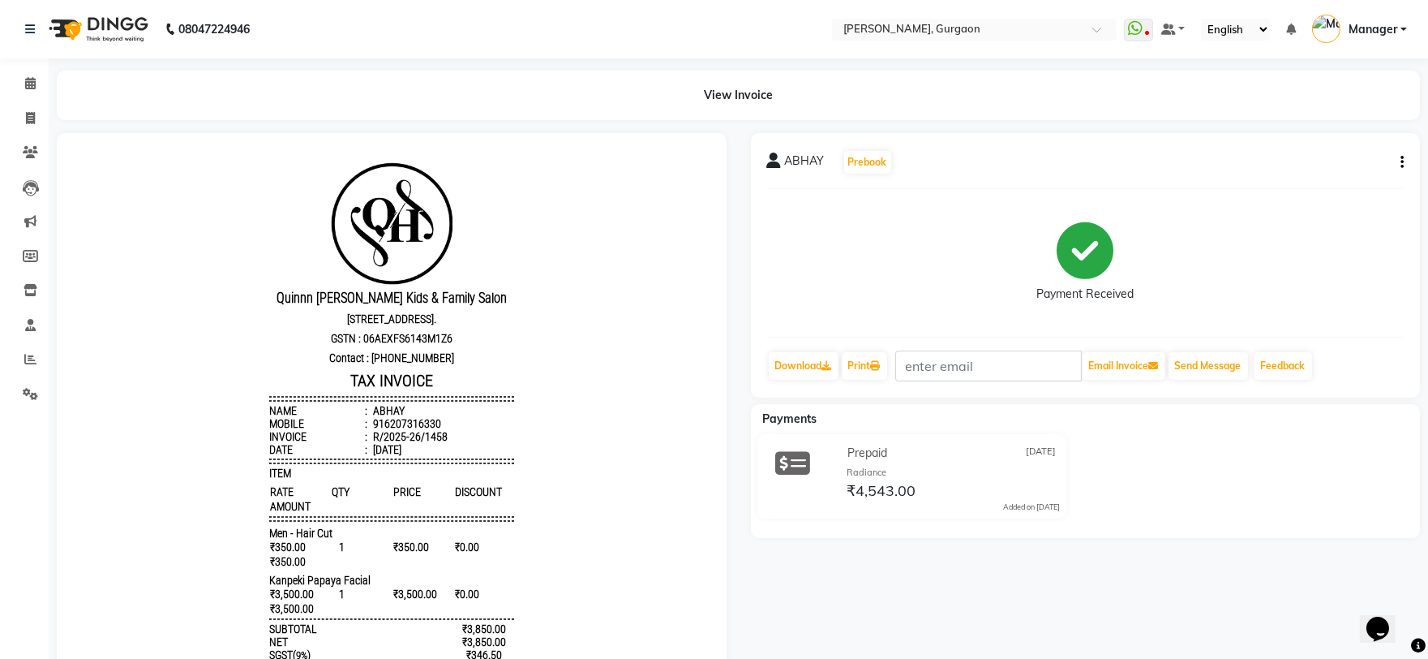
click at [1398, 161] on button "button" at bounding box center [1399, 162] width 10 height 17
click at [1308, 165] on div "Edit Item Staff" at bounding box center [1294, 162] width 166 height 20
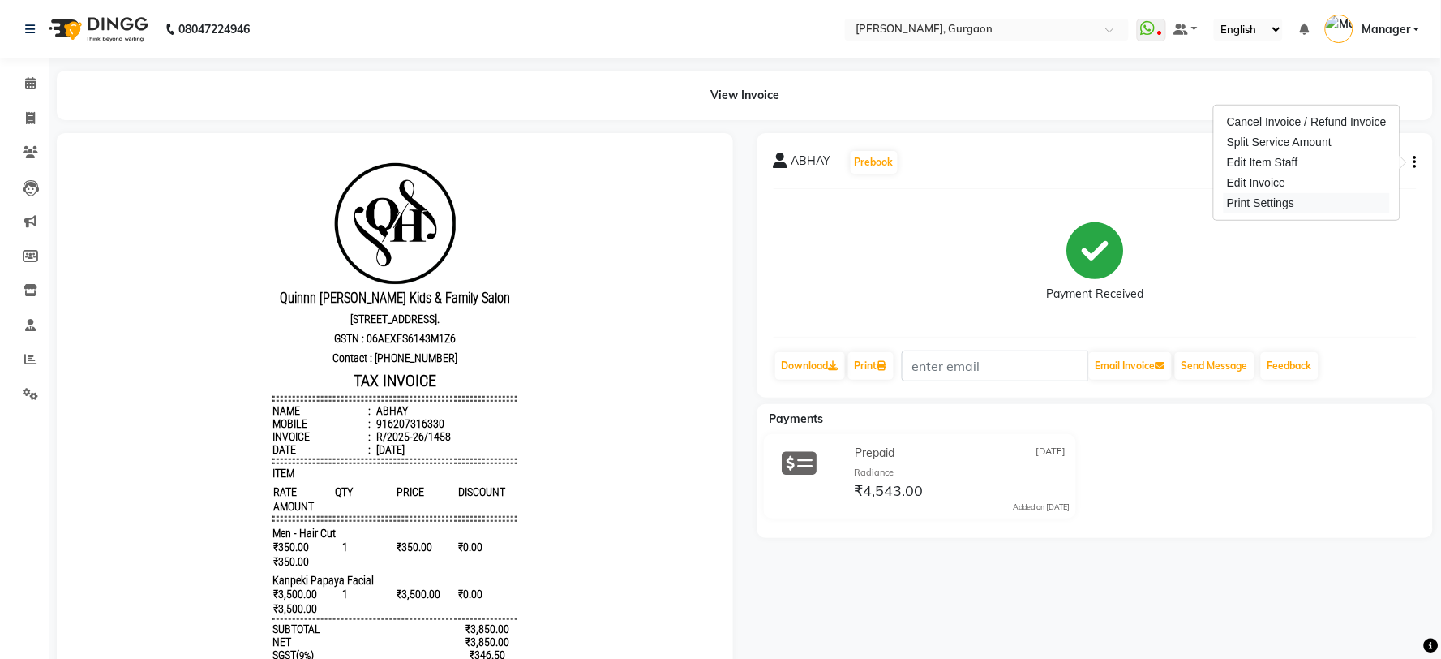
select select
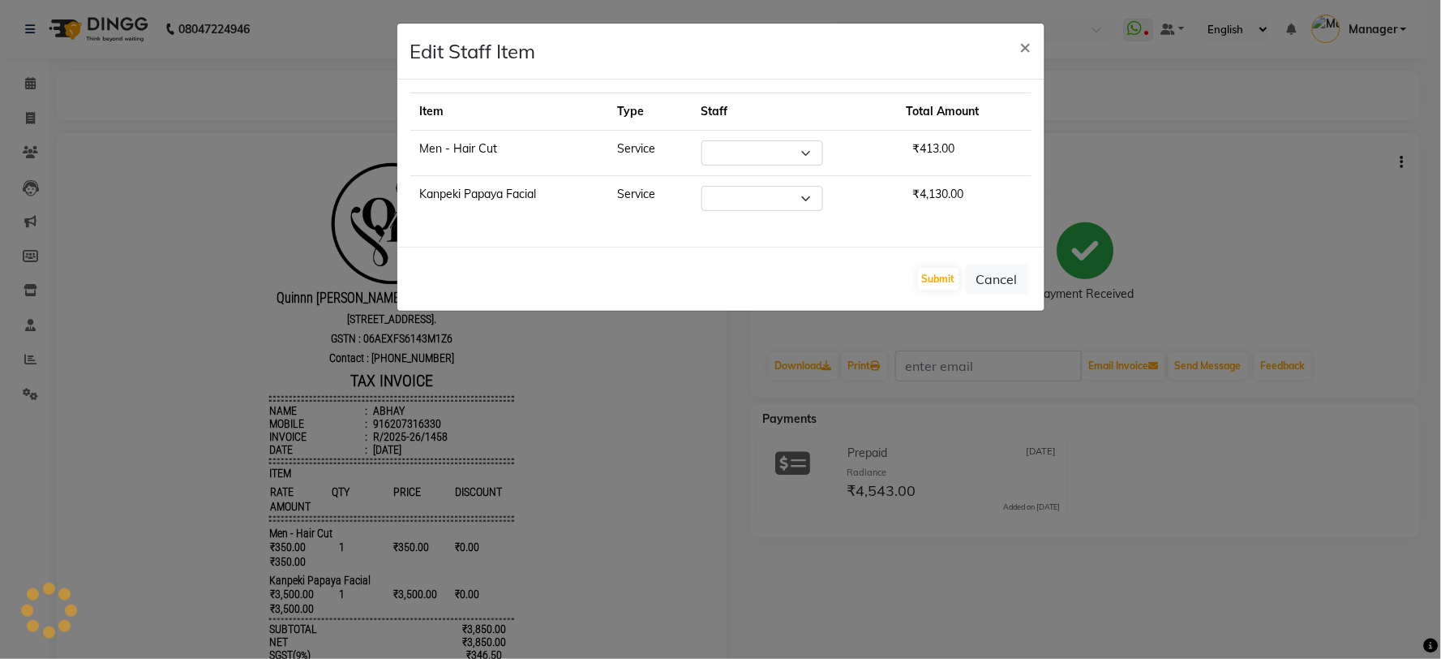
select select "58040"
click at [35, 154] on ngb-modal-window "Edit Staff Item × Item Type Staff Total Amount Men - Hair Cut Service Select AA…" at bounding box center [720, 329] width 1441 height 659
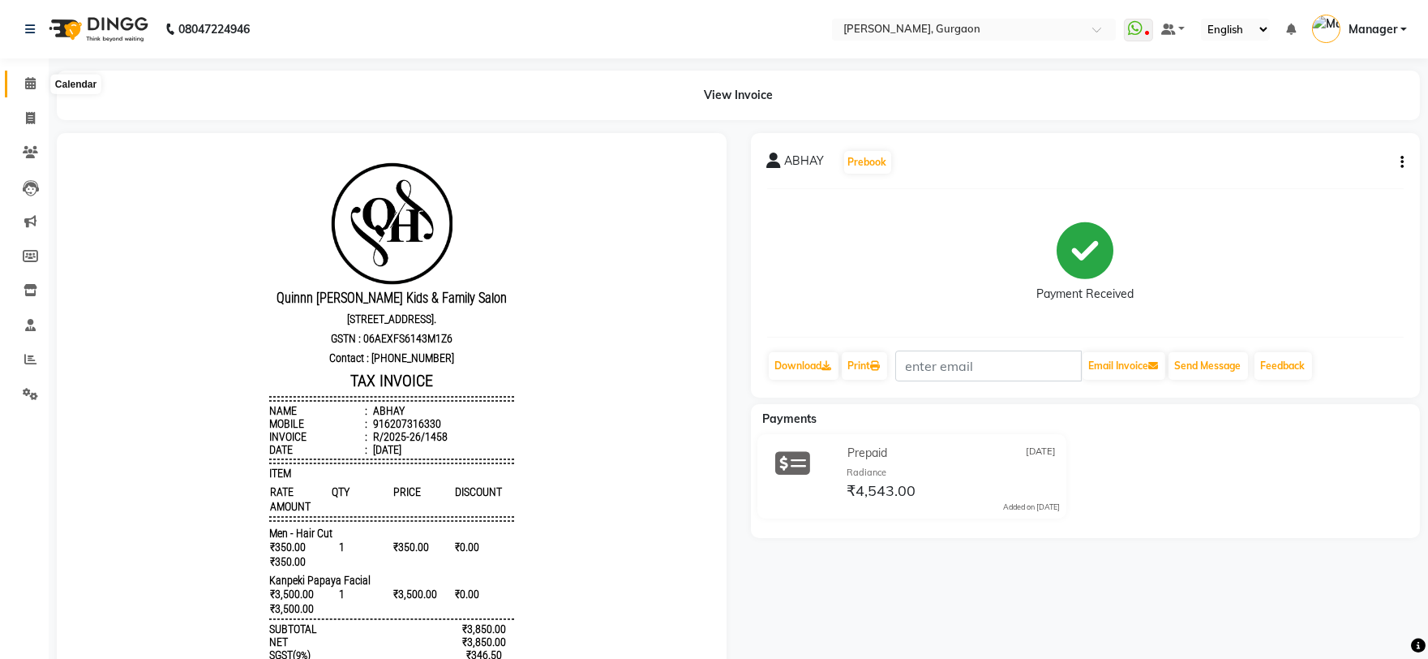
click at [33, 87] on icon at bounding box center [30, 83] width 11 height 12
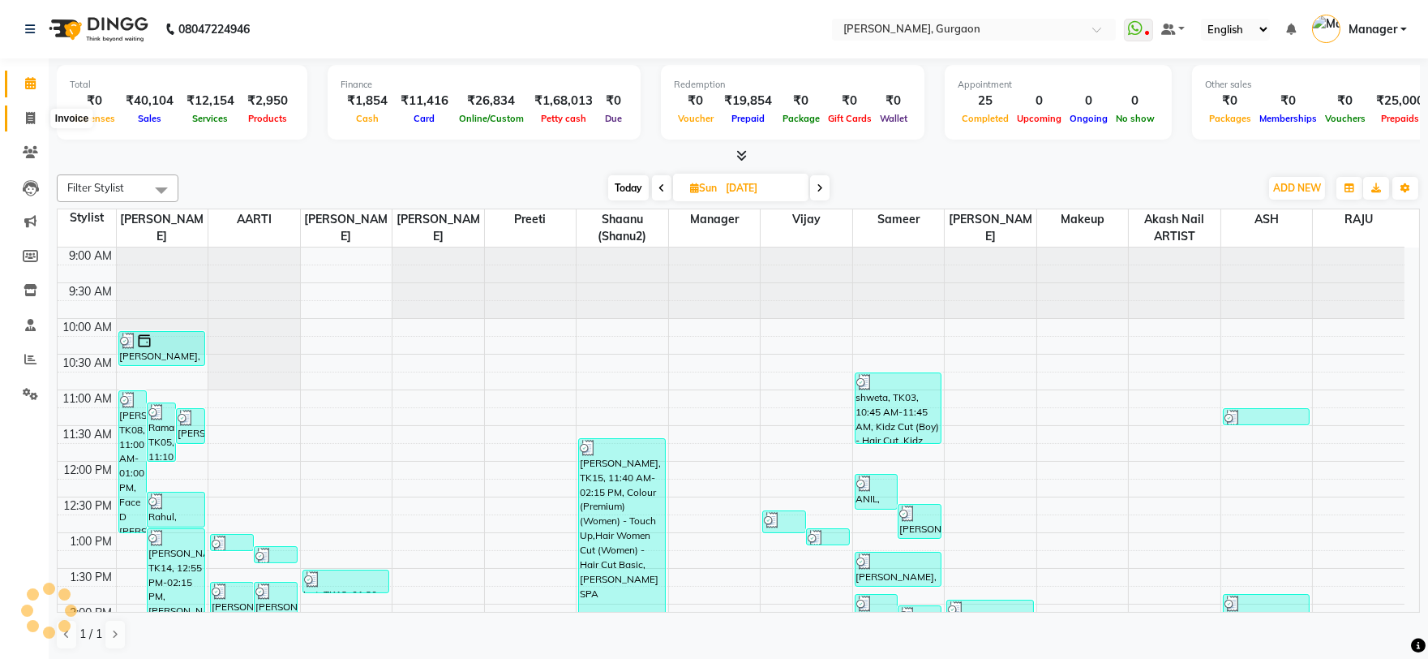
click at [28, 124] on icon at bounding box center [30, 118] width 9 height 12
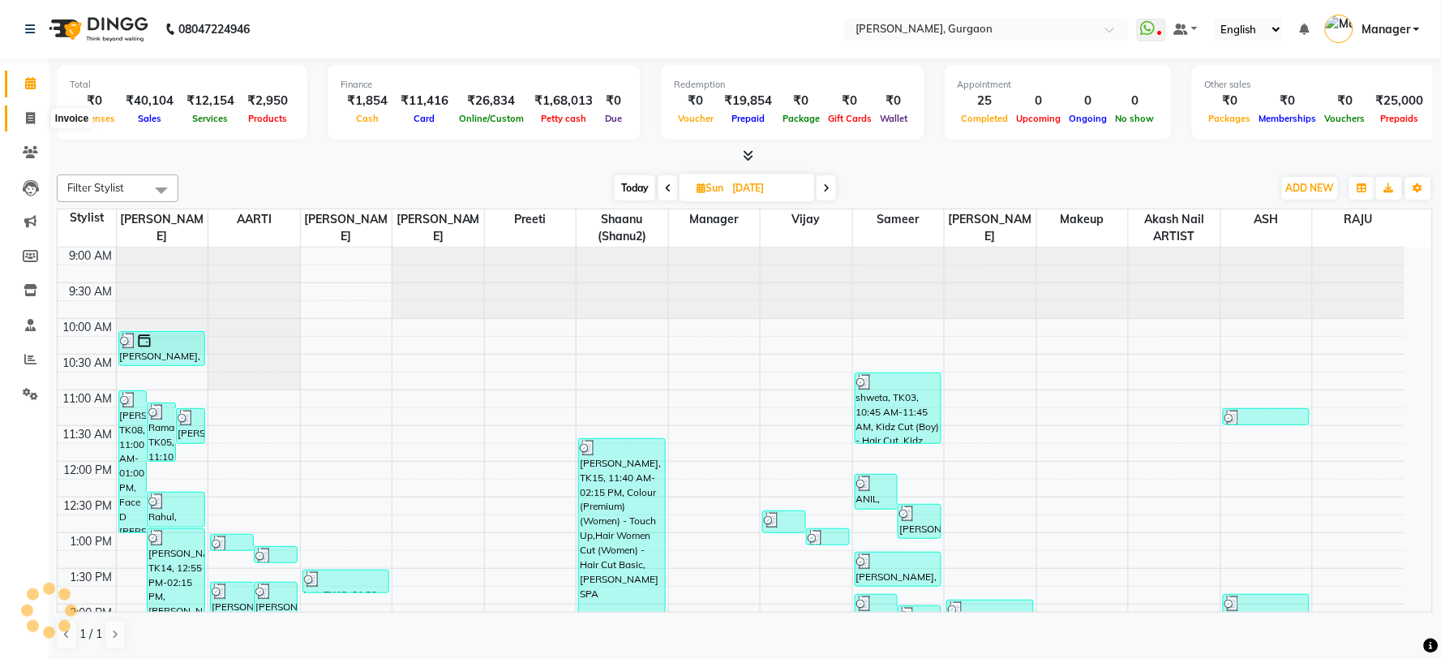
select select "service"
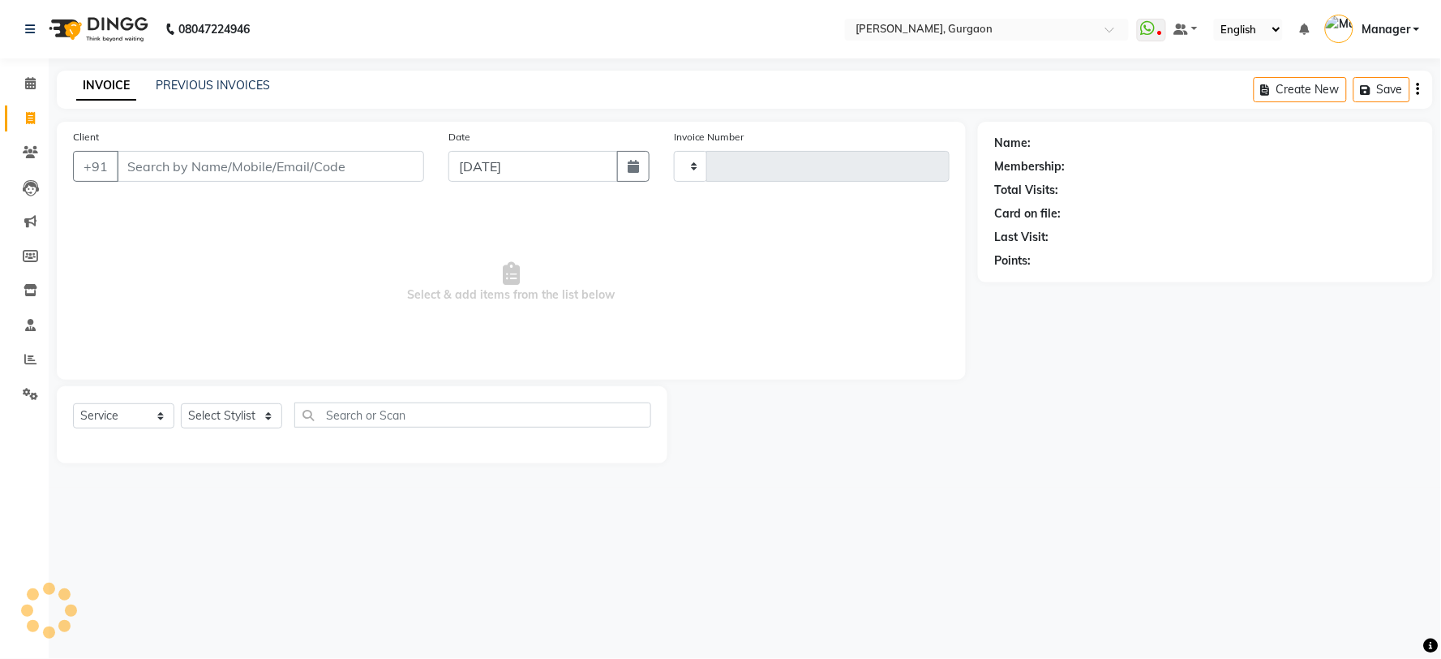
type input "2809"
select select "3880"
click at [225, 424] on select "Select Stylist [PERSON_NAME] Nail ARTIST [PERSON_NAME] Makeup Manager [PERSON_N…" at bounding box center [231, 415] width 101 height 25
select select "24605"
click at [181, 404] on select "Select Stylist [PERSON_NAME] Nail ARTIST [PERSON_NAME] Makeup Manager [PERSON_N…" at bounding box center [231, 415] width 101 height 25
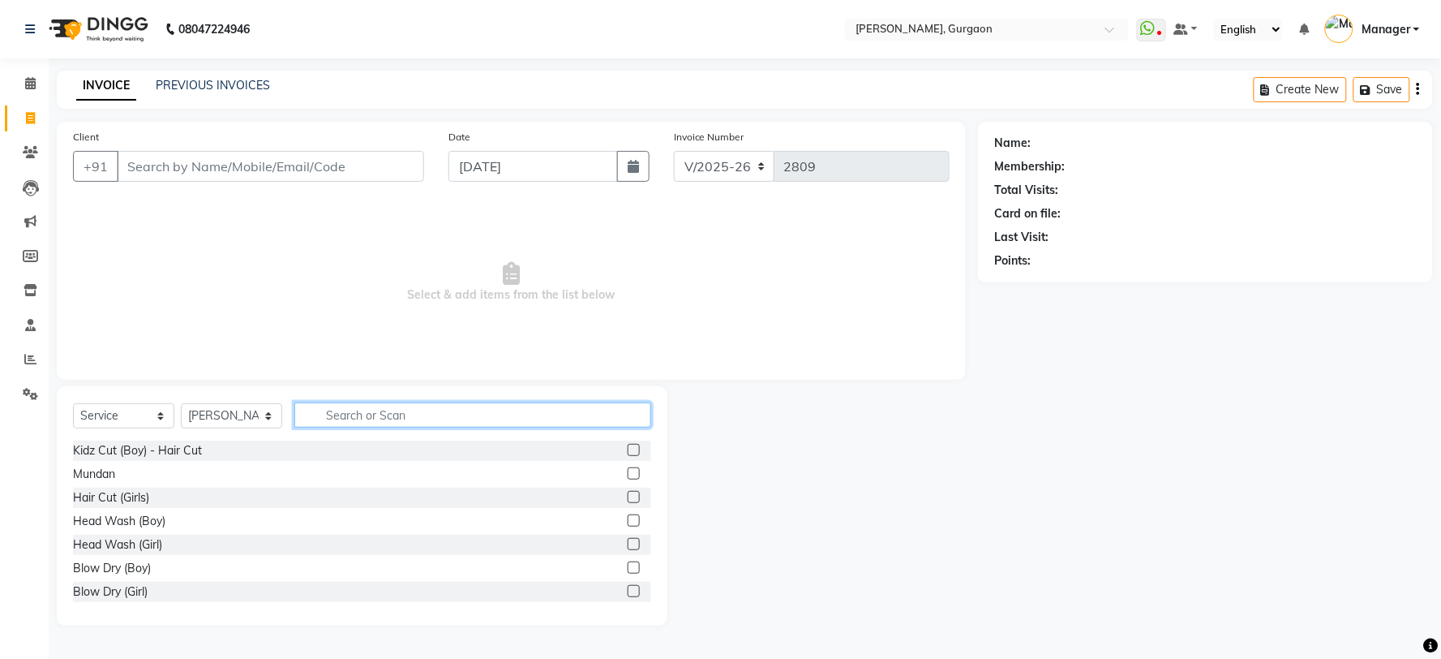
click at [419, 407] on input "text" at bounding box center [472, 414] width 357 height 25
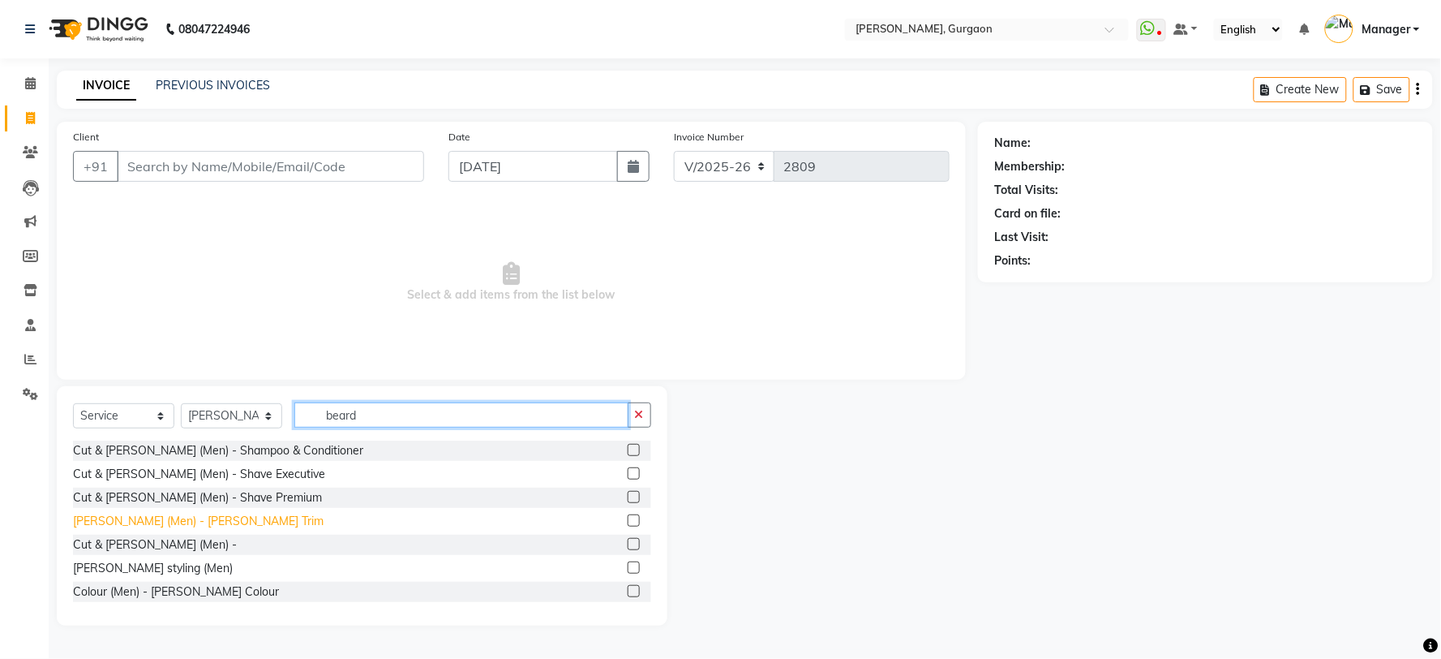
type input "beard"
click at [187, 519] on div "[PERSON_NAME] (Men) - [PERSON_NAME] Trim" at bounding box center [198, 521] width 251 height 17
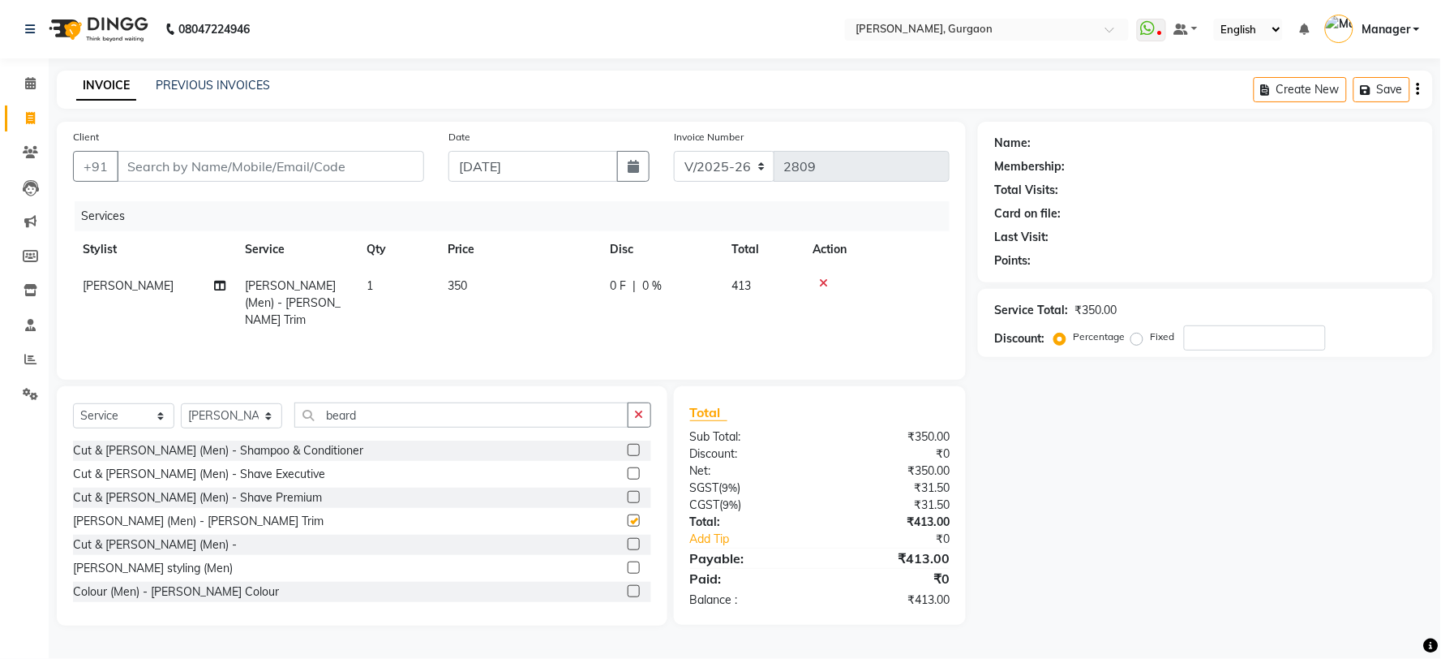
checkbox input "false"
click at [823, 284] on icon at bounding box center [823, 282] width 9 height 11
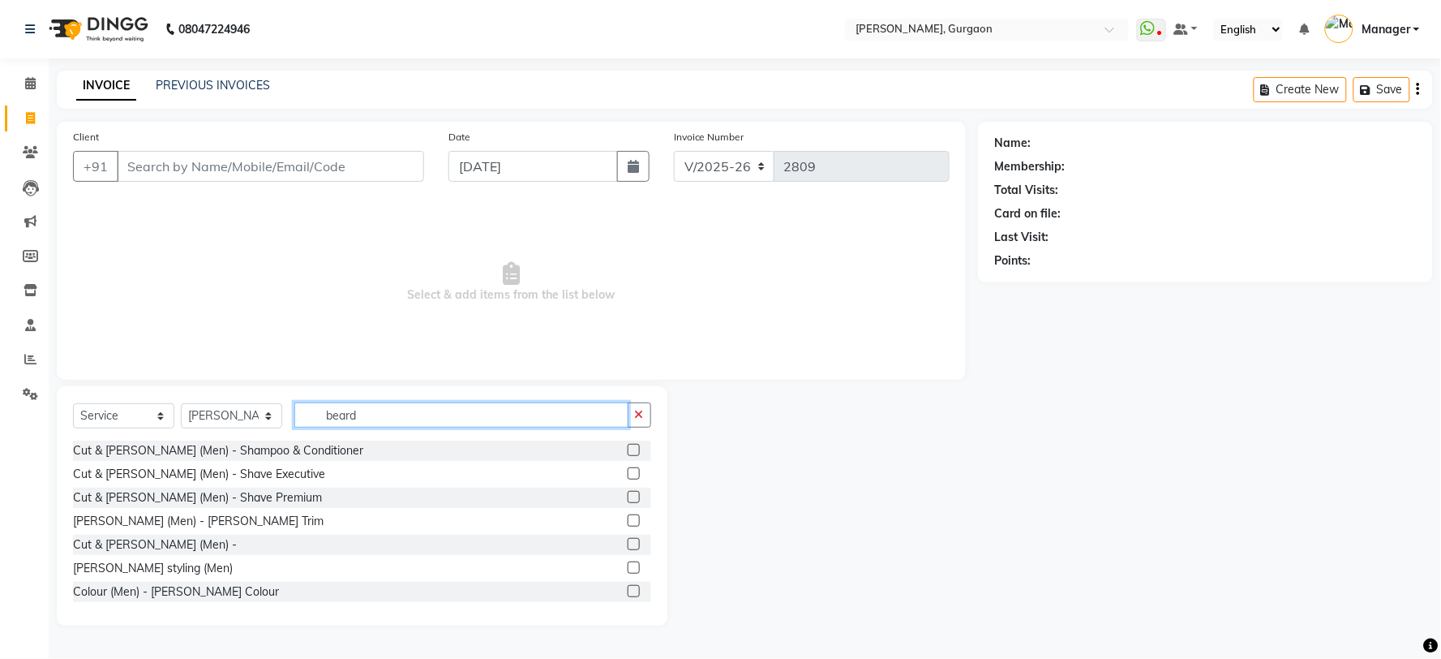
click at [383, 416] on input "beard" at bounding box center [461, 414] width 334 height 25
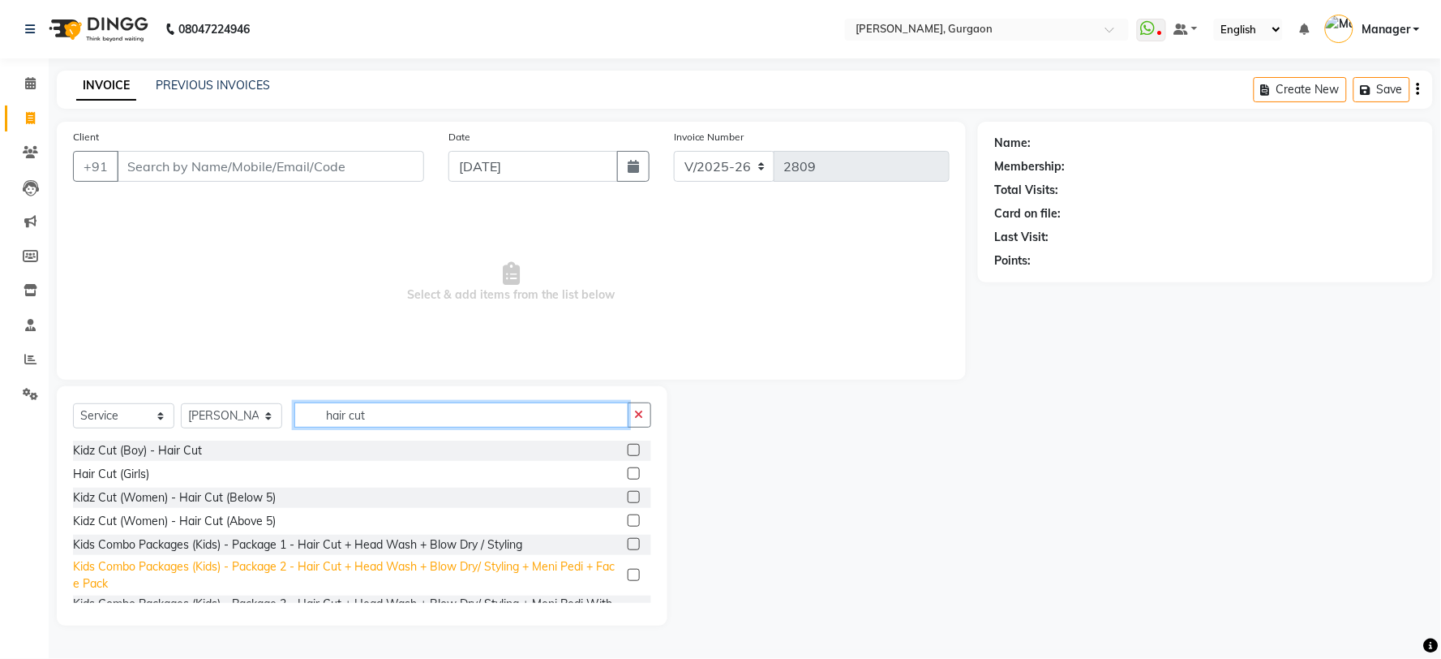
scroll to position [171, 0]
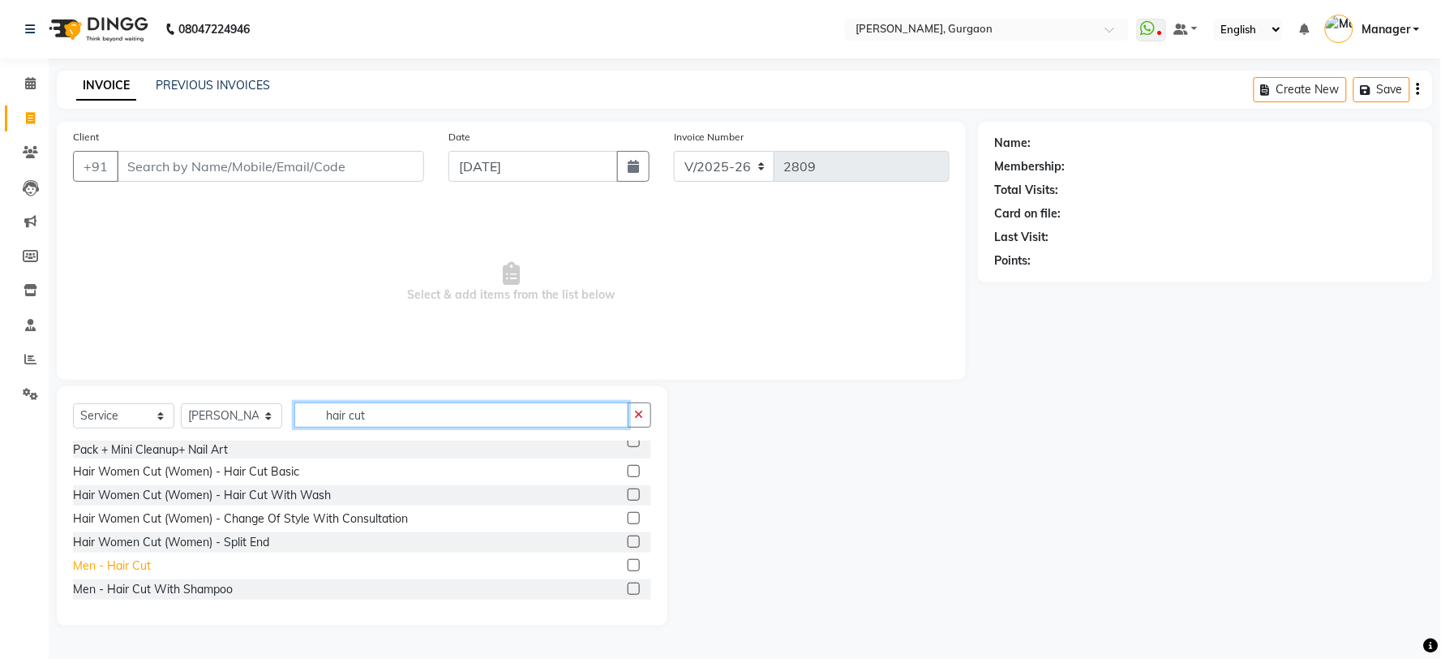
type input "hair cut"
click at [138, 557] on div "Men - Hair Cut" at bounding box center [112, 565] width 78 height 17
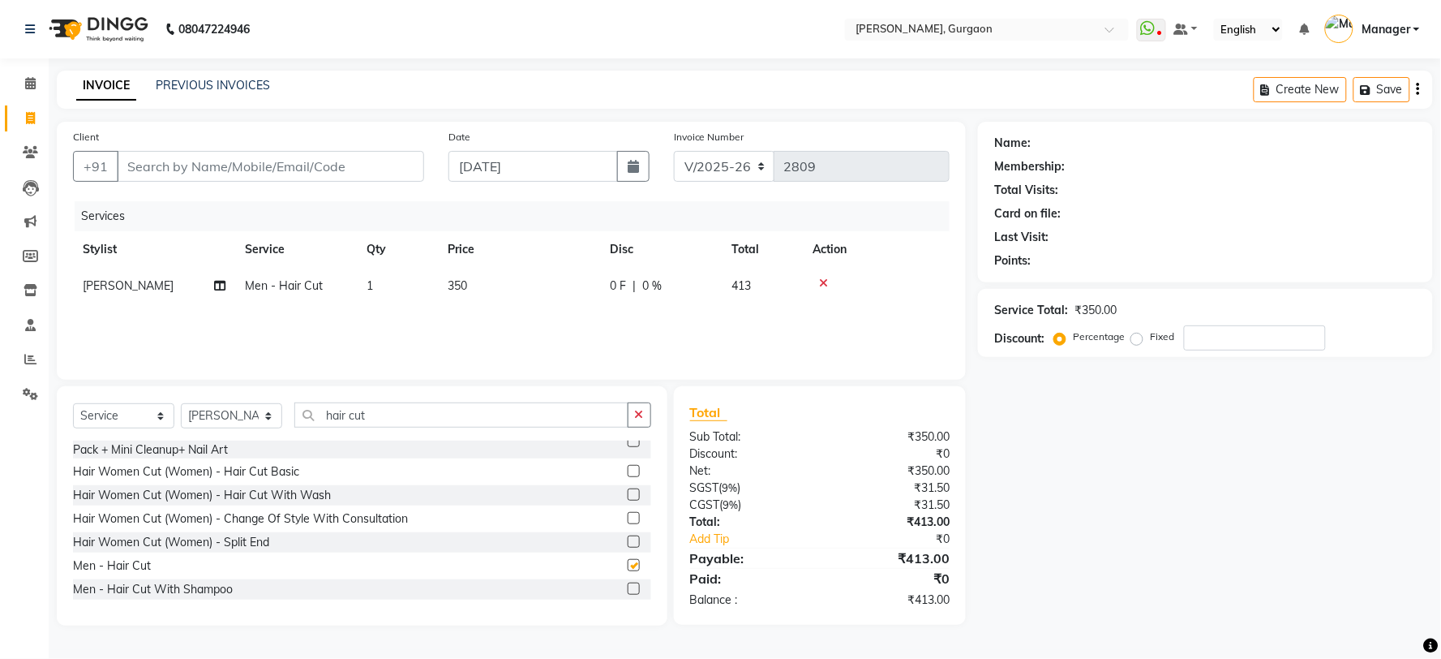
checkbox input "false"
click at [252, 412] on select "Select Stylist [PERSON_NAME] Nail ARTIST [PERSON_NAME] Makeup Manager [PERSON_N…" at bounding box center [231, 415] width 101 height 25
select select "30610"
click at [181, 404] on select "Select Stylist [PERSON_NAME] Nail ARTIST [PERSON_NAME] Makeup Manager [PERSON_N…" at bounding box center [231, 415] width 101 height 25
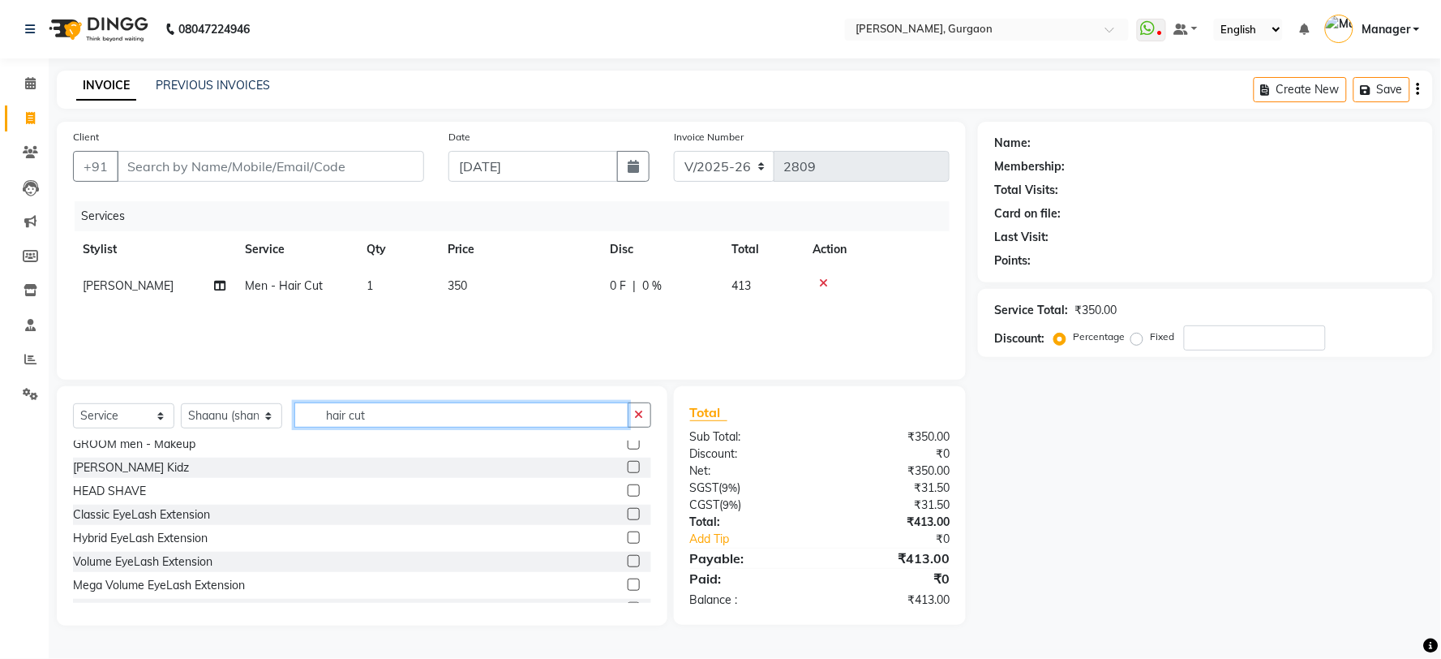
click at [371, 407] on input "hair cut" at bounding box center [461, 414] width 334 height 25
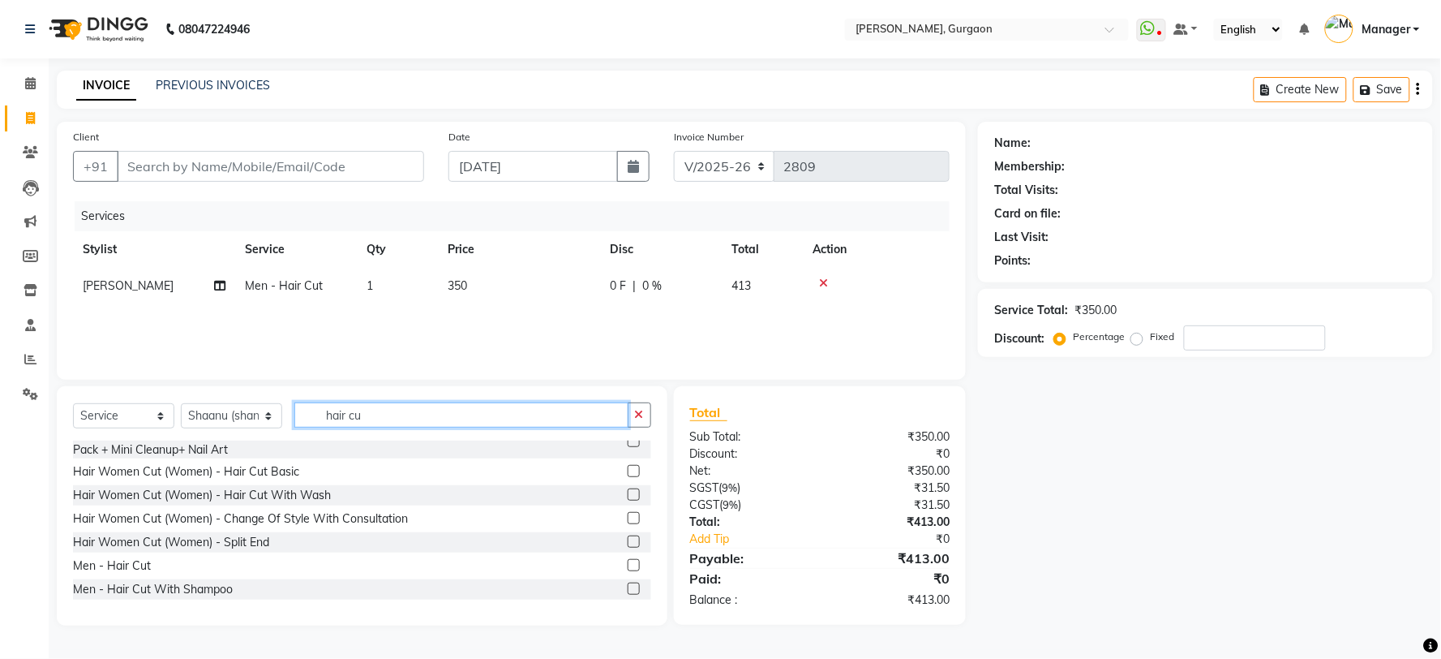
type input "hair cut"
click at [256, 471] on div "Hair Women Cut (Women) - Hair Cut Basic" at bounding box center [186, 471] width 226 height 17
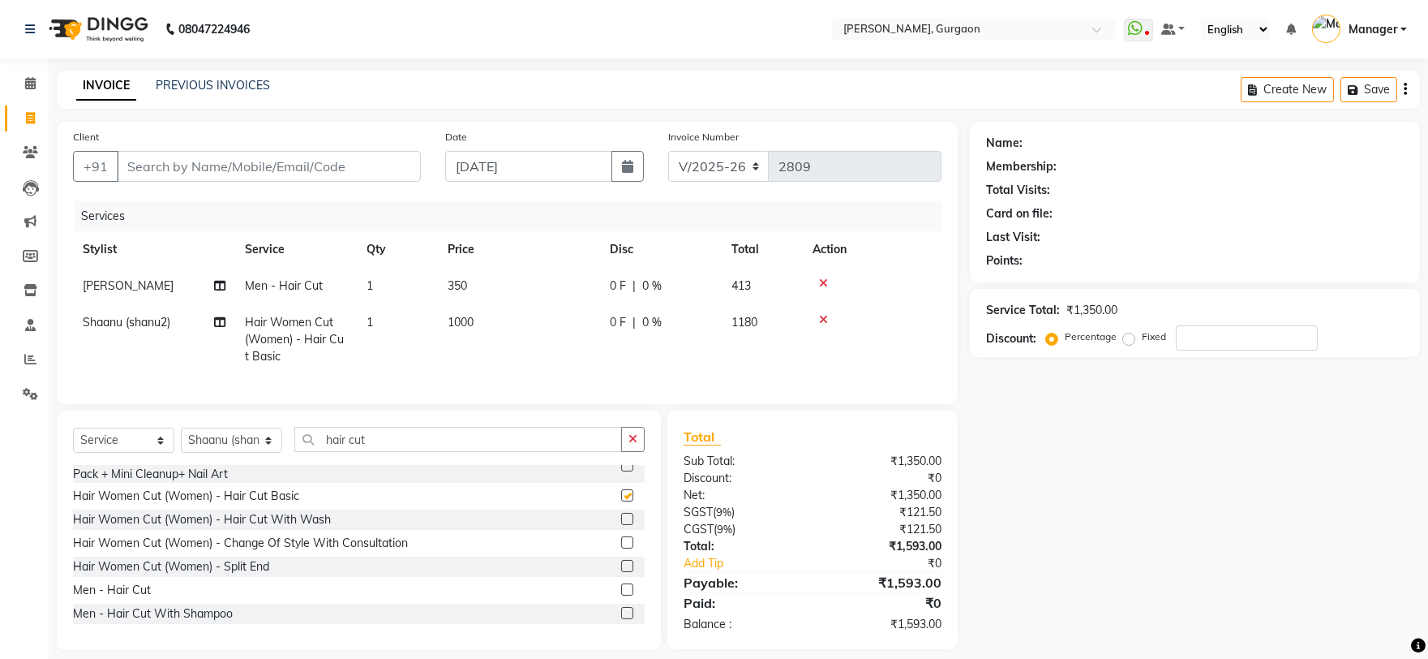
checkbox input "false"
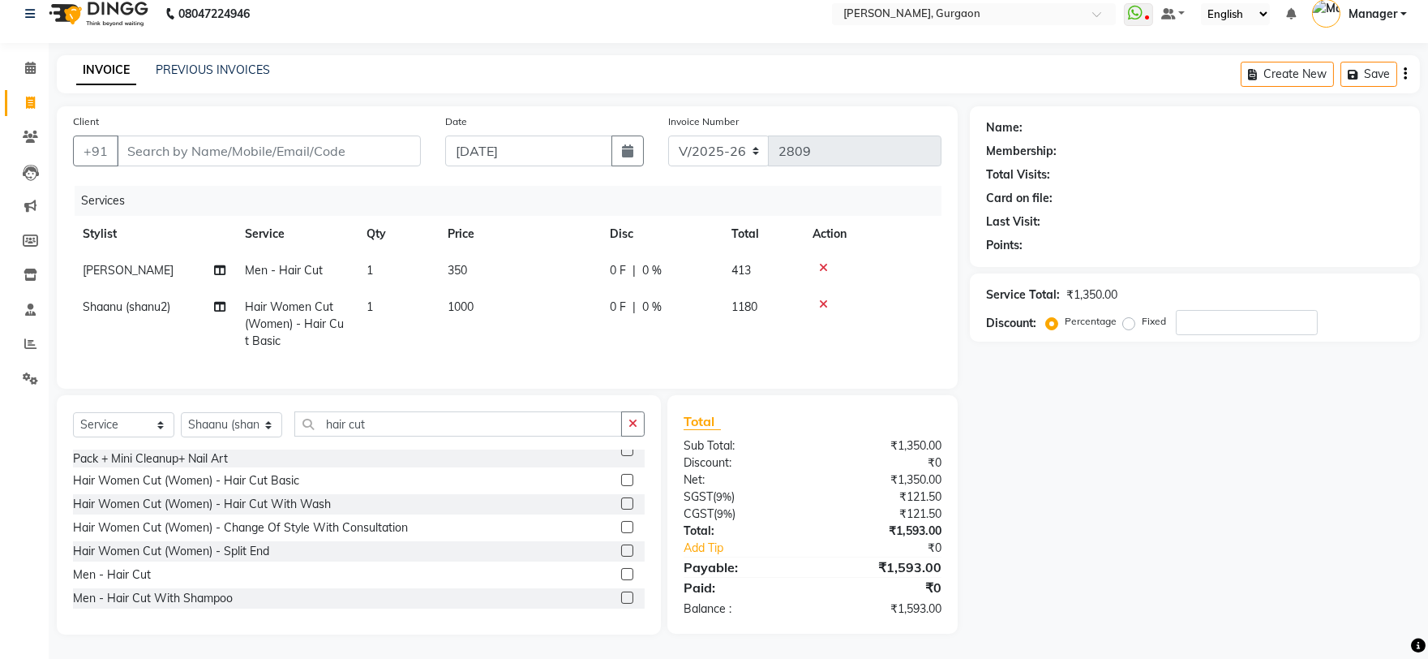
scroll to position [28, 0]
click at [264, 135] on input "Client" at bounding box center [269, 150] width 304 height 31
type input "8"
type input "0"
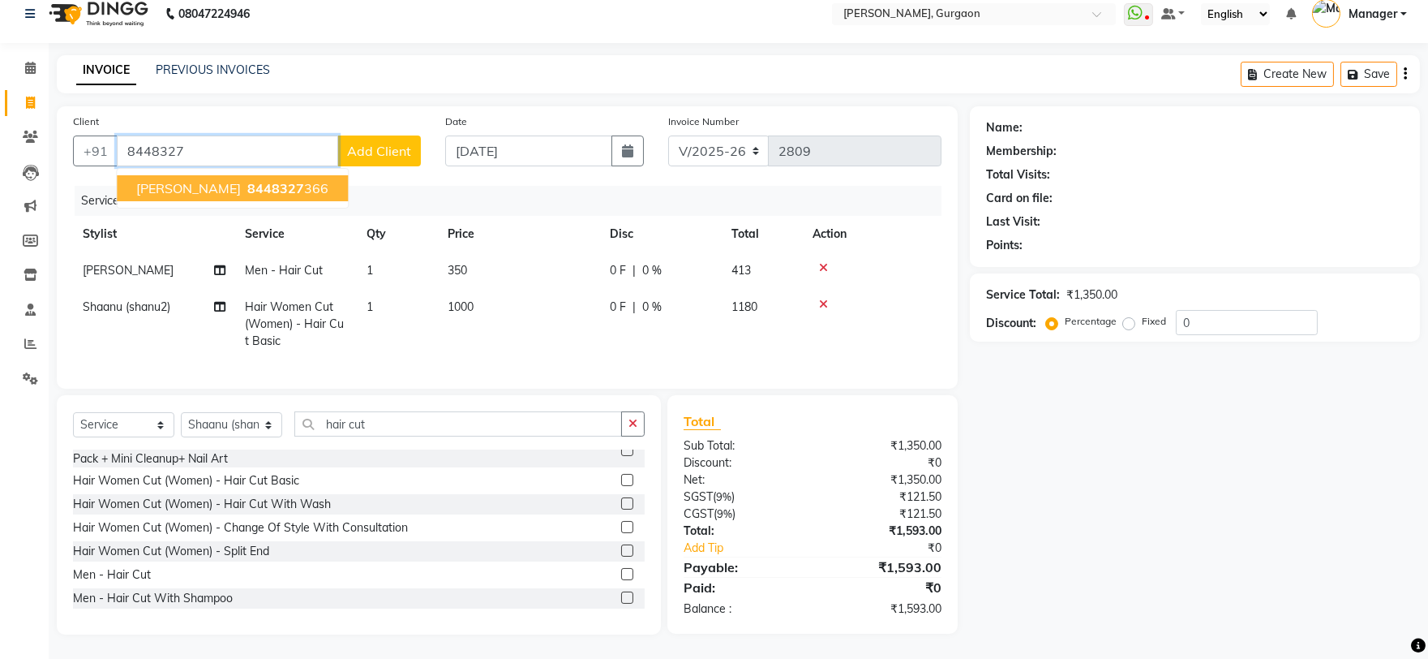
click at [258, 175] on button "Archit 8448327 366" at bounding box center [232, 188] width 231 height 26
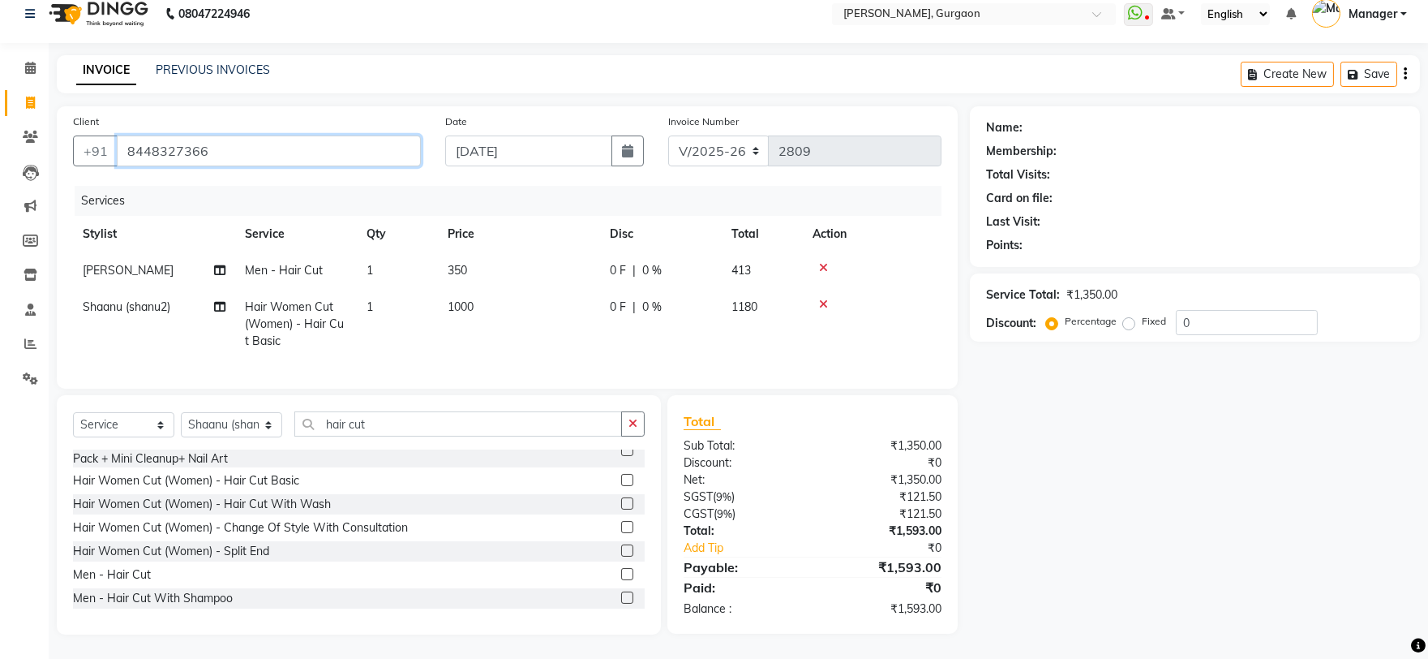
type input "8448327366"
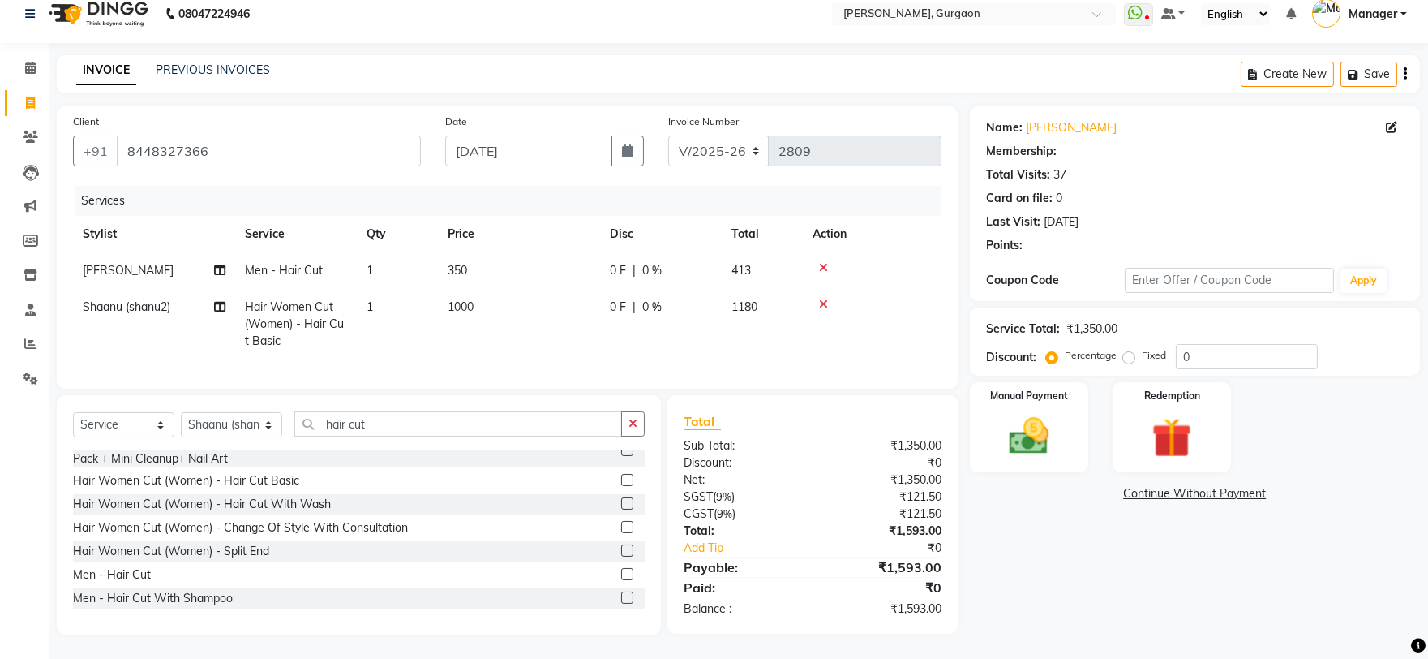
select select "1: Object"
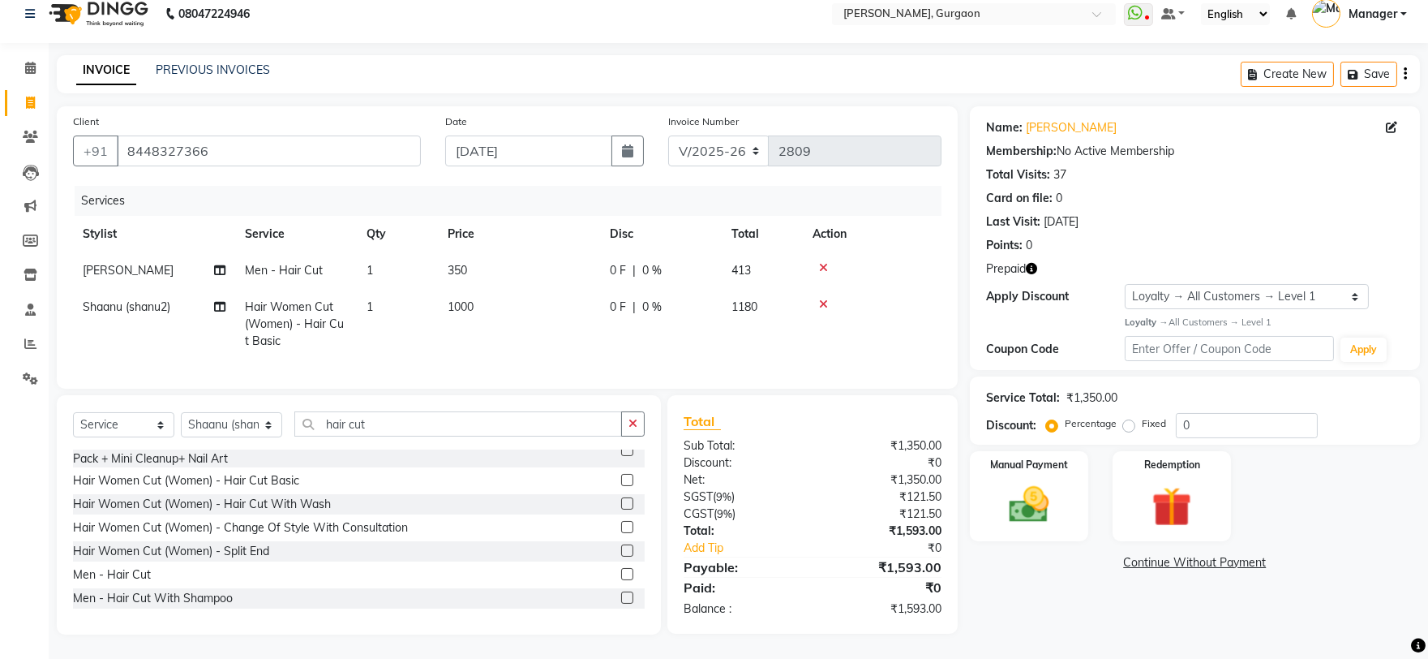
click at [1026, 263] on icon "button" at bounding box center [1031, 268] width 11 height 11
click at [959, 329] on div "Client +91 8448327366 Date 03-09-2025 Invoice Number R/2025-26 V/2025 V/2025-26…" at bounding box center [507, 370] width 925 height 528
click at [675, 140] on select "R/2025-26 V/2025 V/2025-26" at bounding box center [718, 150] width 101 height 31
select select "3881"
click at [668, 135] on select "R/2025-26 V/2025 V/2025-26" at bounding box center [718, 150] width 101 height 31
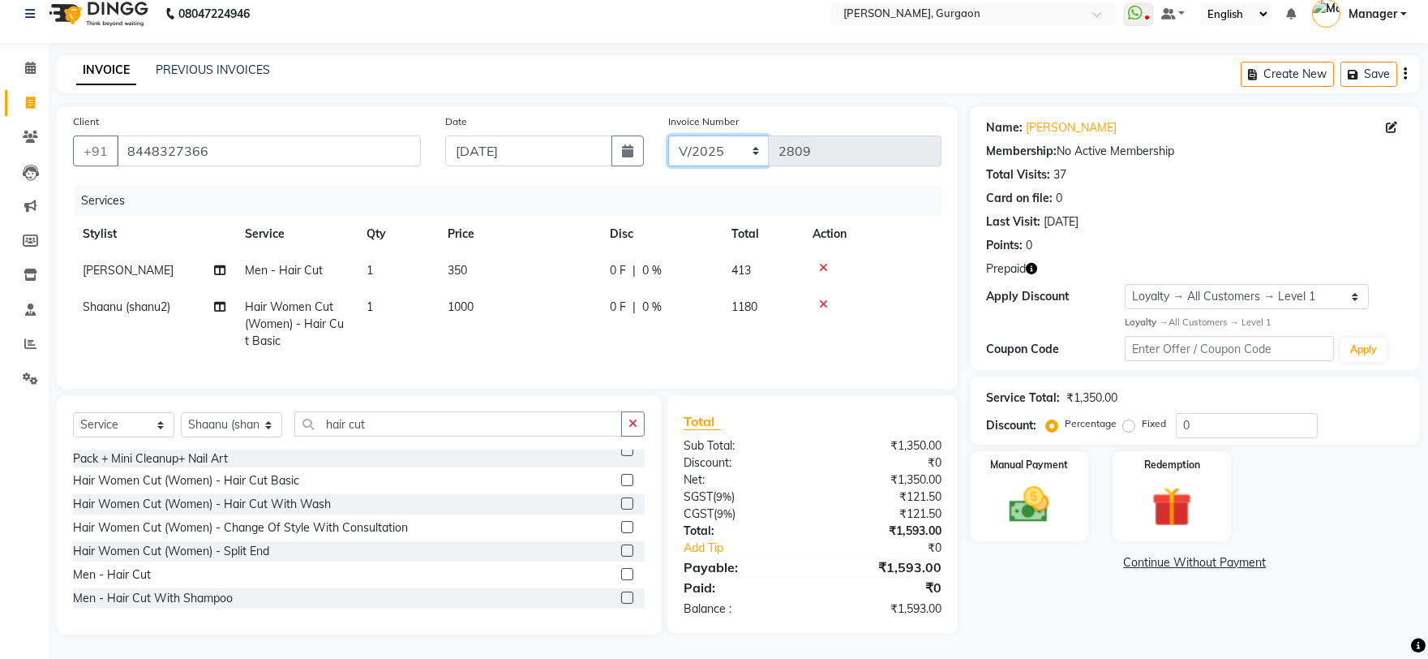
type input "0016"
click at [731, 141] on select "R/2025-26 V/2025 V/2025-26" at bounding box center [718, 150] width 101 height 31
select select "5073"
click at [668, 135] on select "R/2025-26 V/2025 V/2025-26" at bounding box center [718, 150] width 101 height 31
type input "1508"
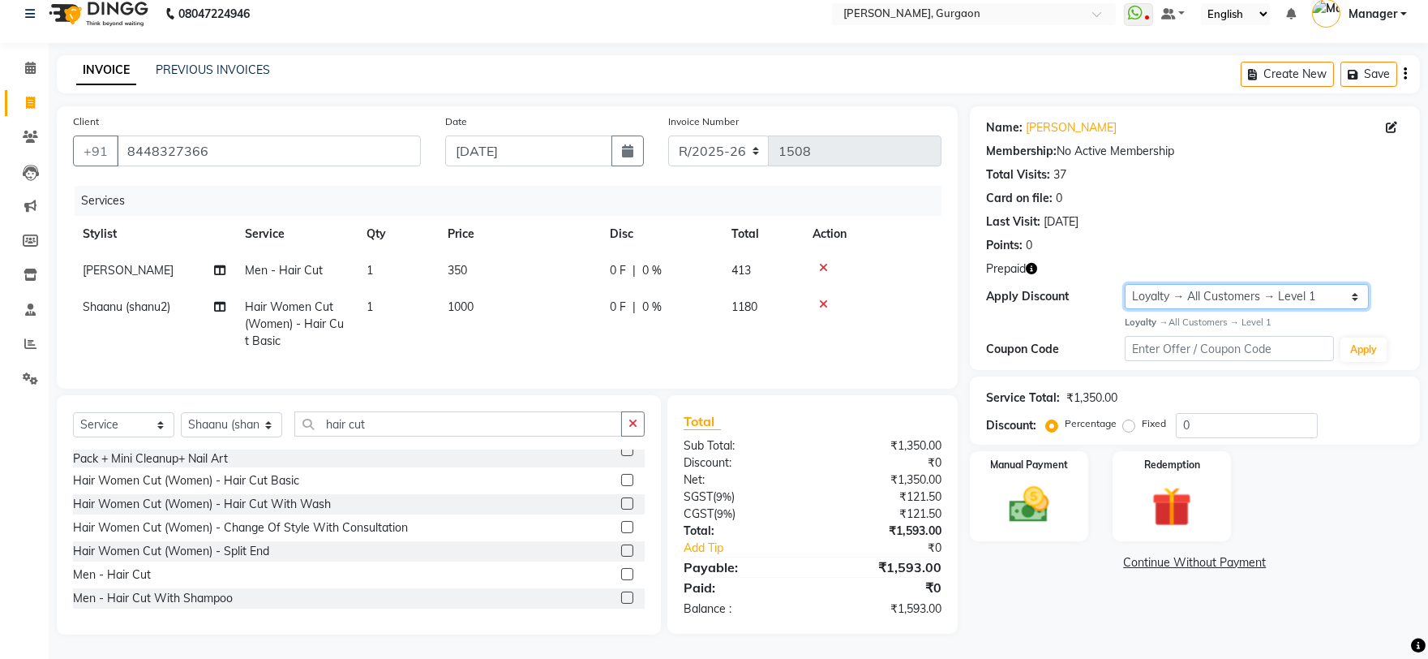
drag, startPoint x: 1276, startPoint y: 272, endPoint x: 1181, endPoint y: 288, distance: 96.9
click at [1276, 284] on select "Select Loyalty → All Customers → Level 1" at bounding box center [1247, 296] width 244 height 25
click at [1172, 288] on select "Select Loyalty → All Customers → Level 1" at bounding box center [1247, 296] width 244 height 25
drag, startPoint x: 1196, startPoint y: 272, endPoint x: 1196, endPoint y: 294, distance: 21.9
click at [1198, 284] on select "Select Loyalty → All Customers → Level 1" at bounding box center [1247, 296] width 244 height 25
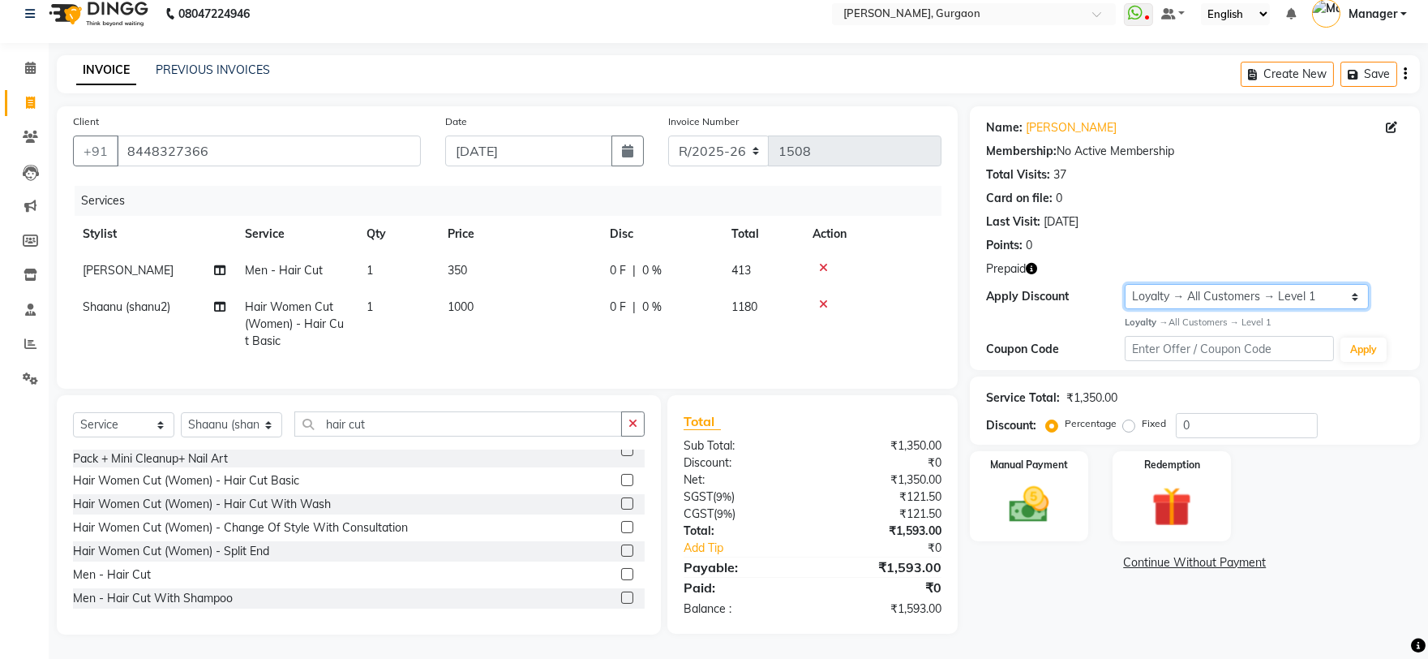
select select "0:"
click at [1125, 284] on select "Select Loyalty → All Customers → Level 1" at bounding box center [1247, 296] width 244 height 25
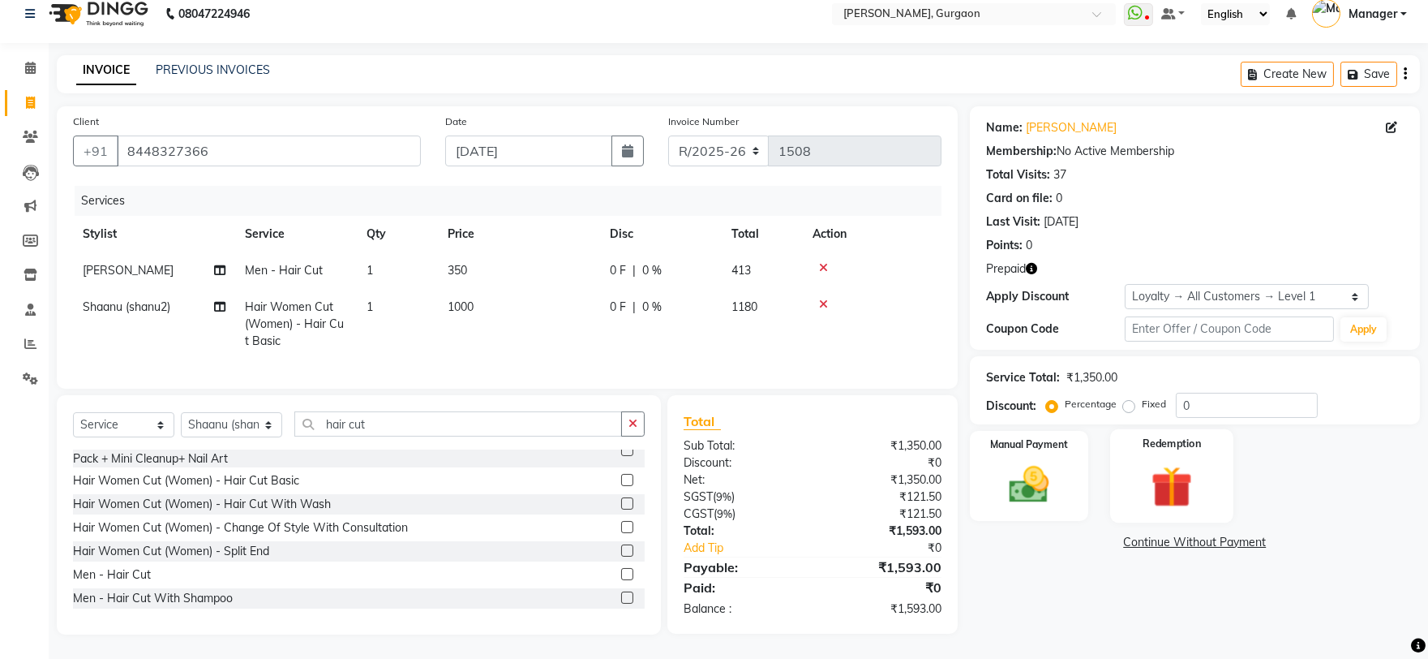
click at [1220, 453] on div "Redemption" at bounding box center [1171, 475] width 123 height 93
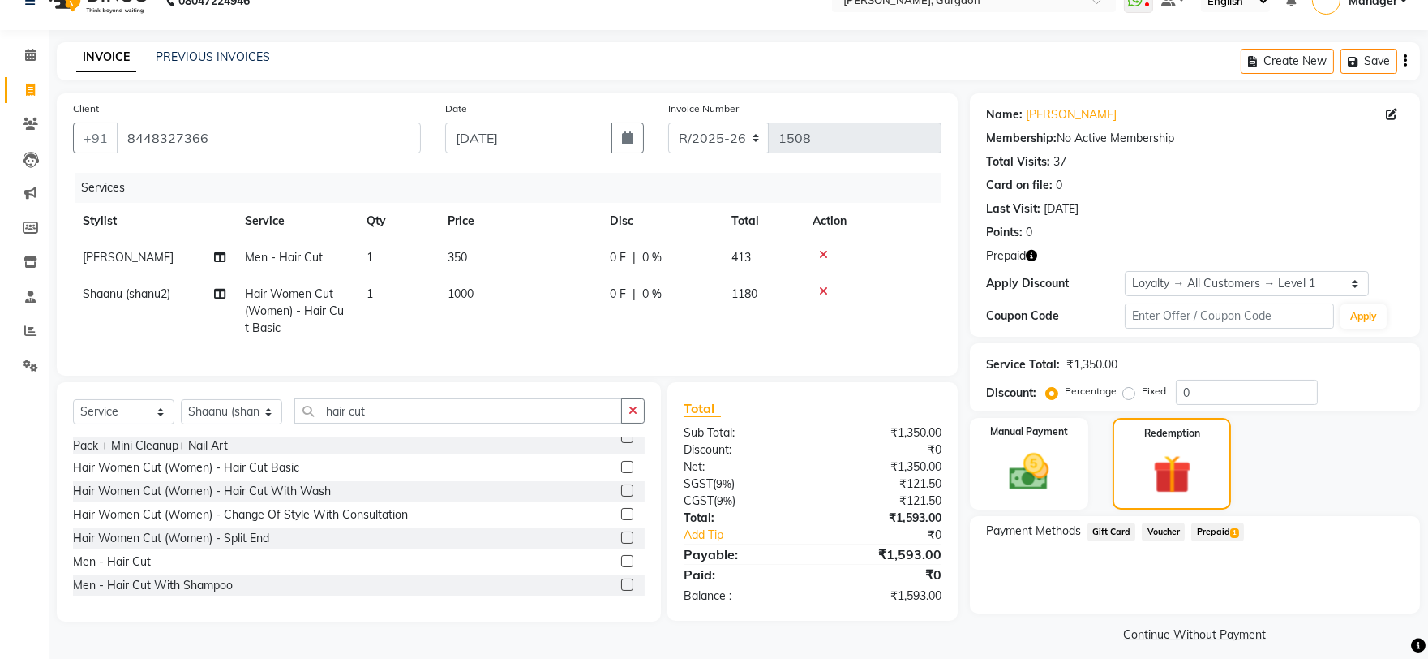
click at [1220, 535] on span "Prepaid 1" at bounding box center [1217, 531] width 53 height 19
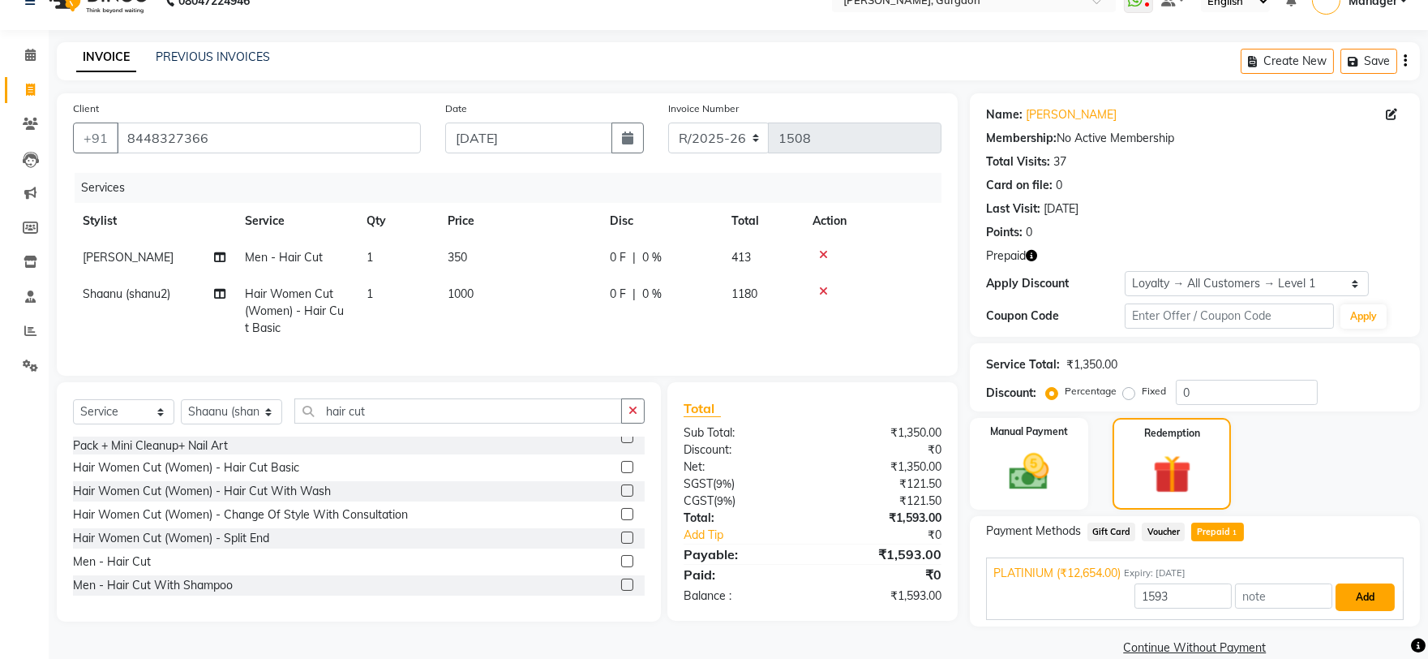
click at [1371, 595] on button "Add" at bounding box center [1365, 597] width 59 height 28
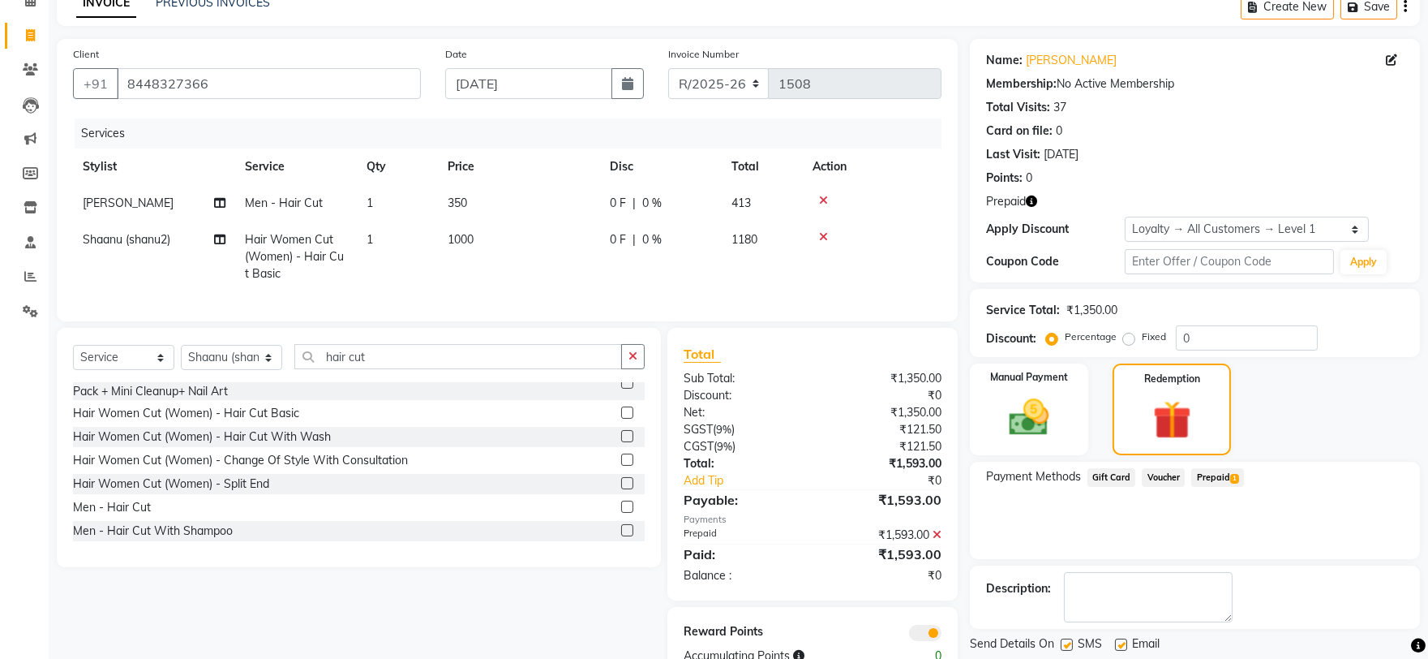
scroll to position [142, 0]
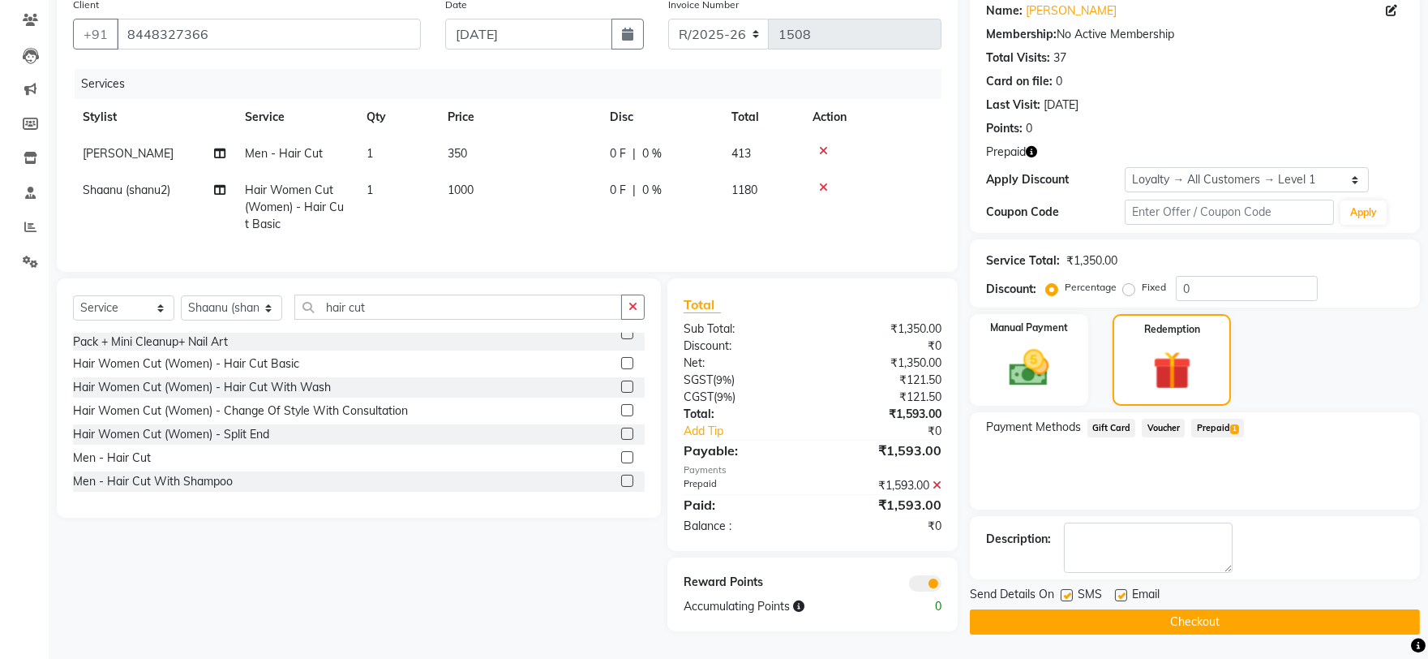
click at [1335, 609] on button "Checkout" at bounding box center [1195, 621] width 450 height 25
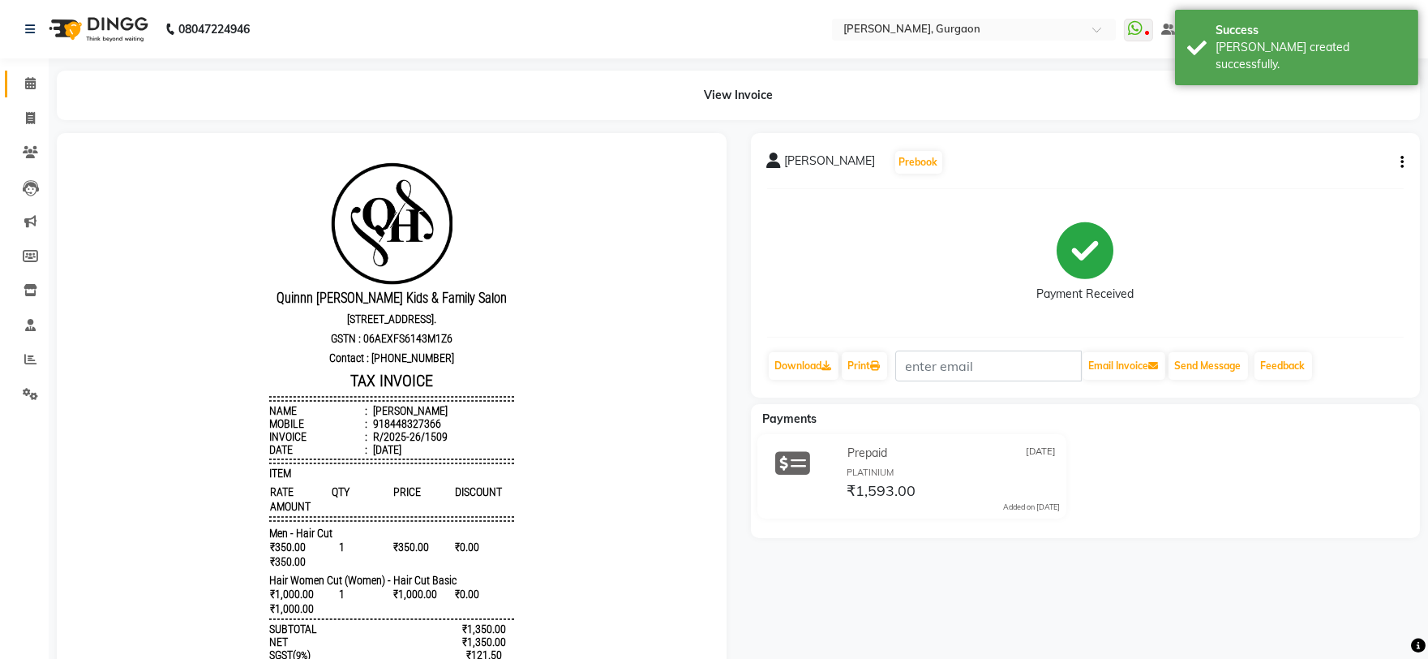
click at [31, 94] on link "Calendar" at bounding box center [24, 84] width 39 height 27
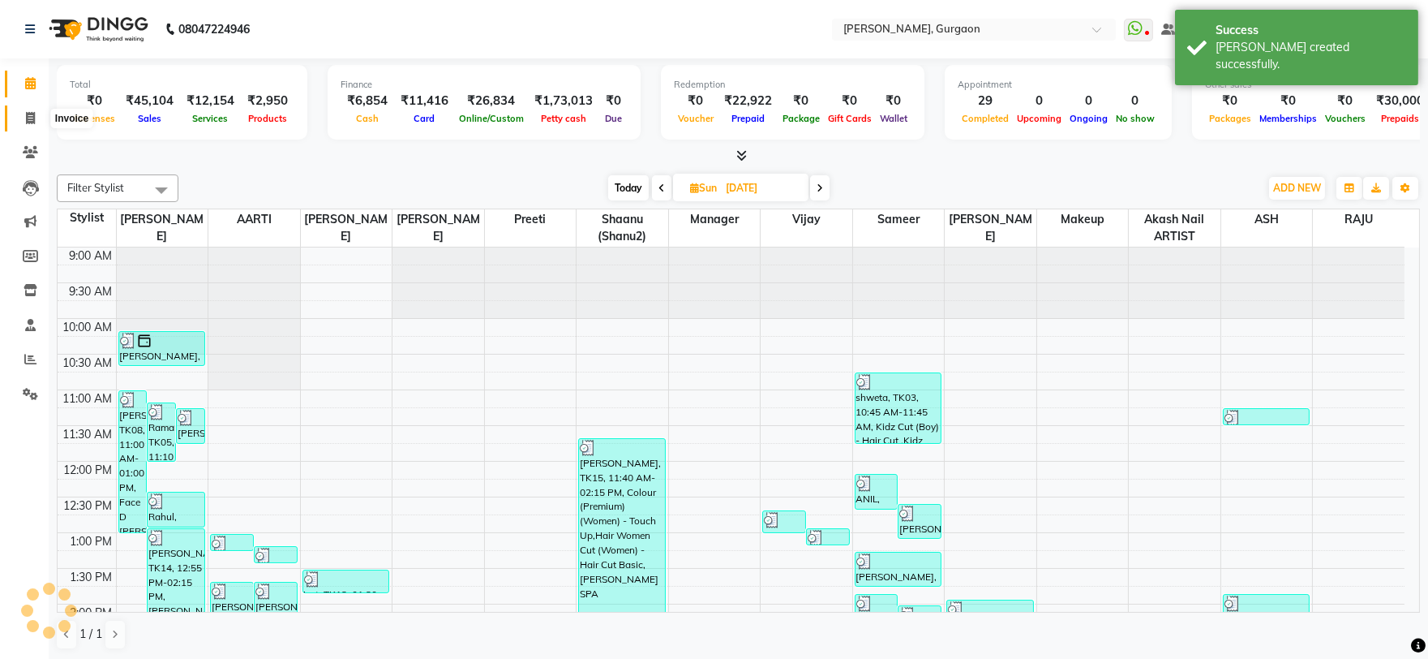
click at [35, 122] on span at bounding box center [30, 118] width 28 height 19
select select "service"
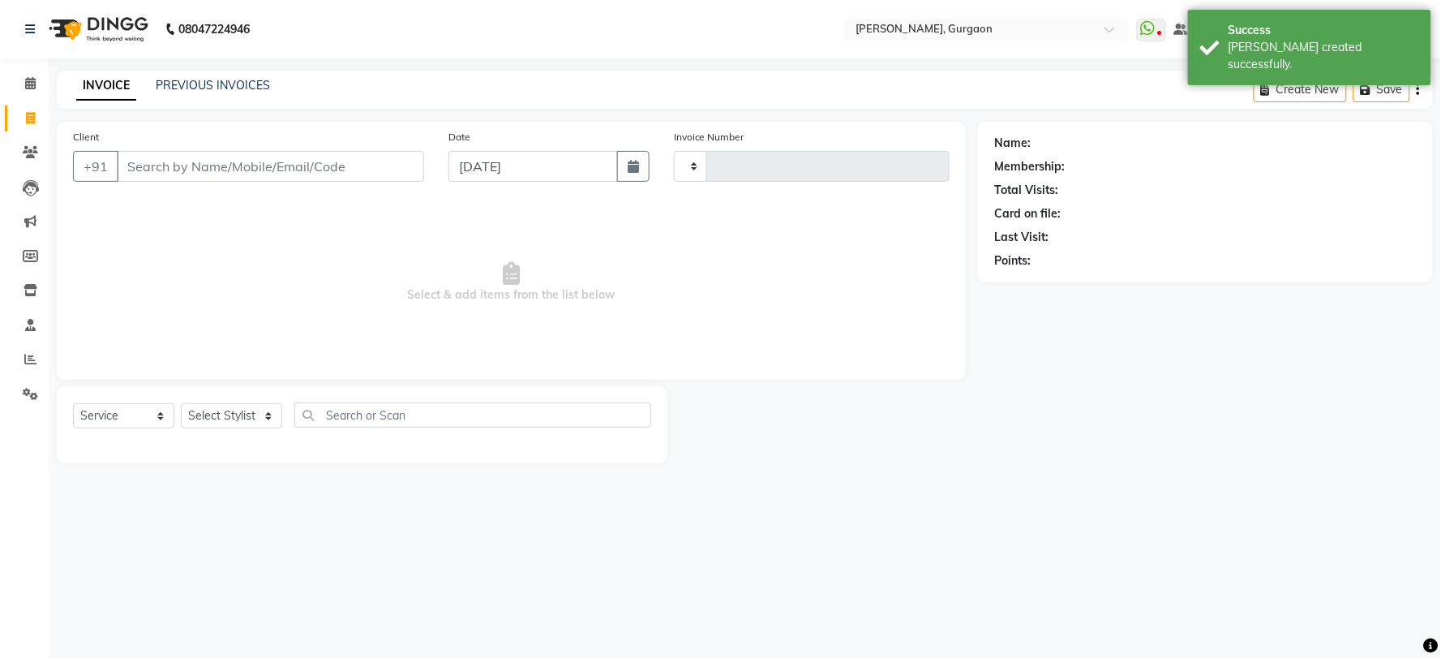
type input "2810"
select select "3880"
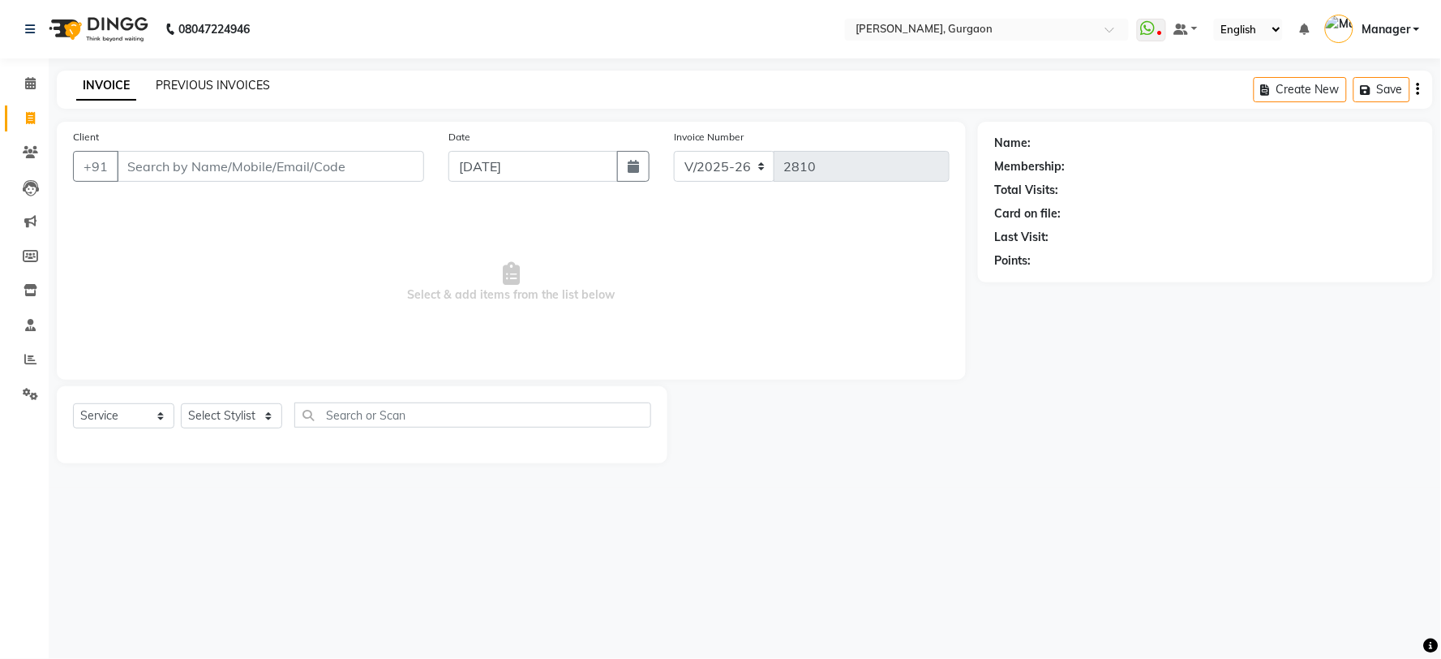
click at [213, 83] on link "PREVIOUS INVOICES" at bounding box center [213, 85] width 114 height 15
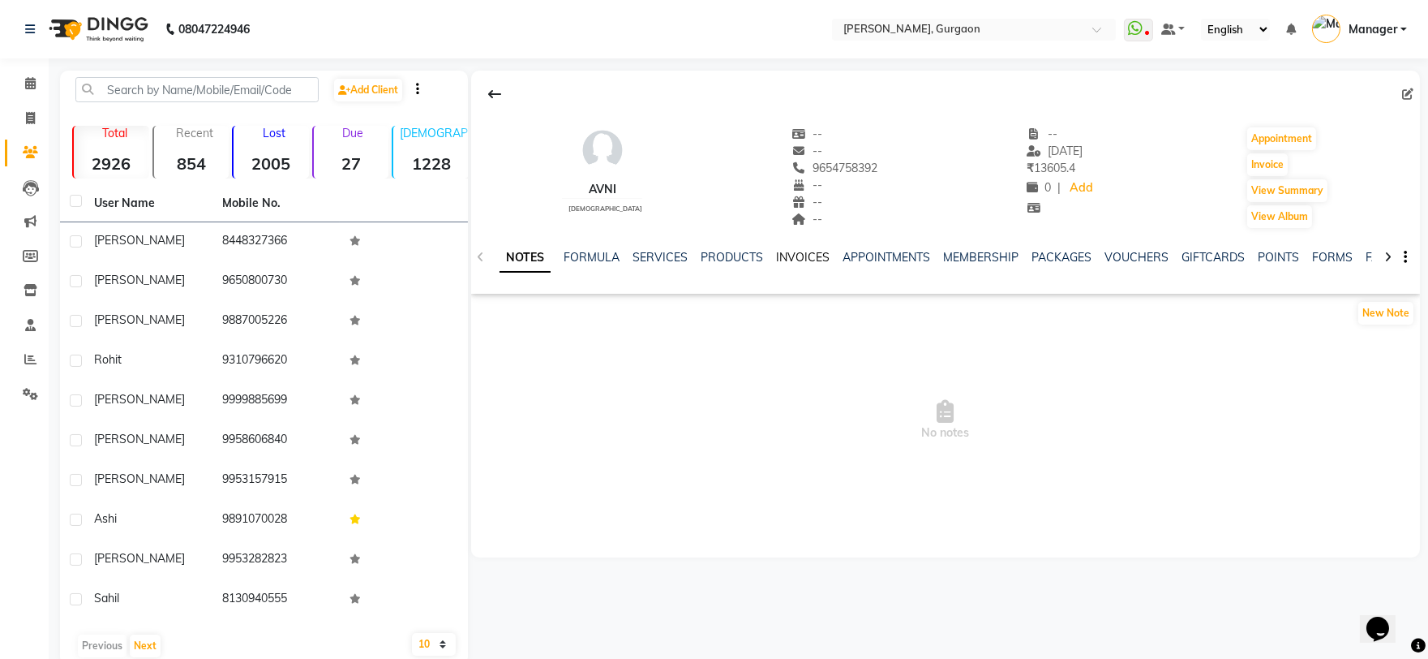
click at [813, 257] on link "INVOICES" at bounding box center [803, 257] width 54 height 15
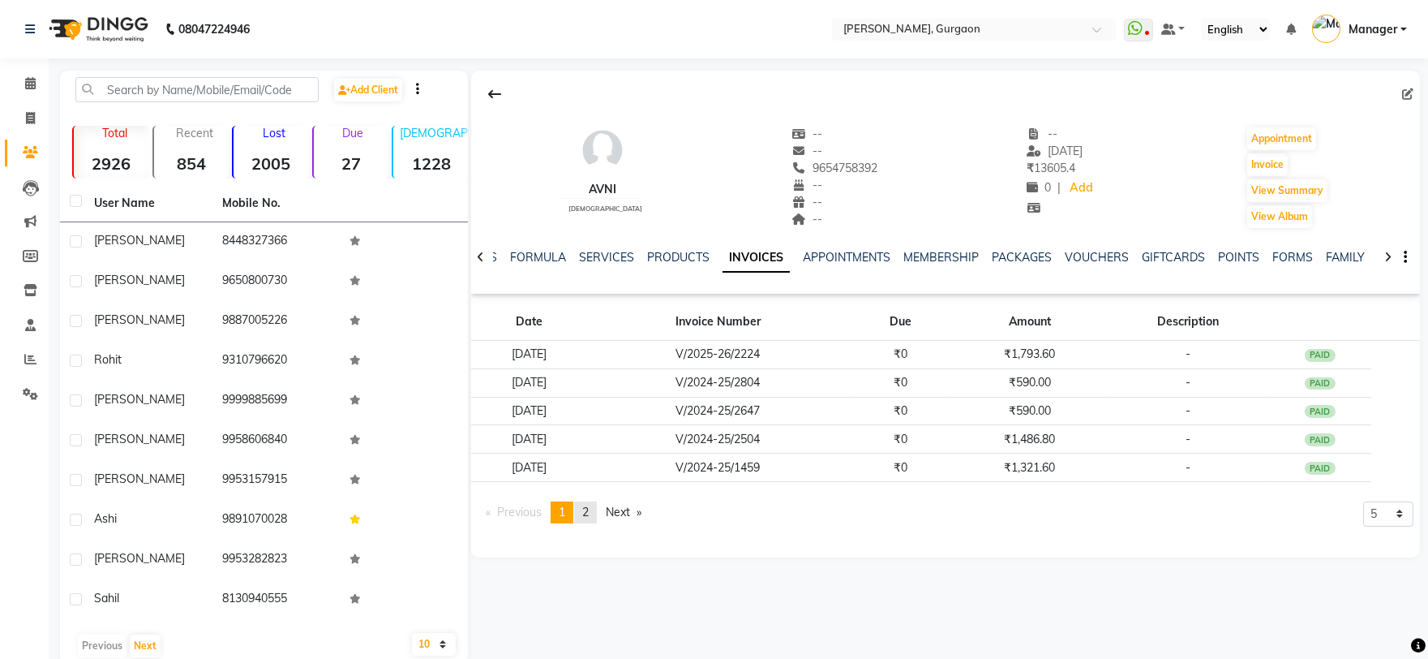
click at [596, 511] on link "page 2" at bounding box center [585, 512] width 23 height 22
click at [558, 509] on link "page 1" at bounding box center [562, 512] width 23 height 22
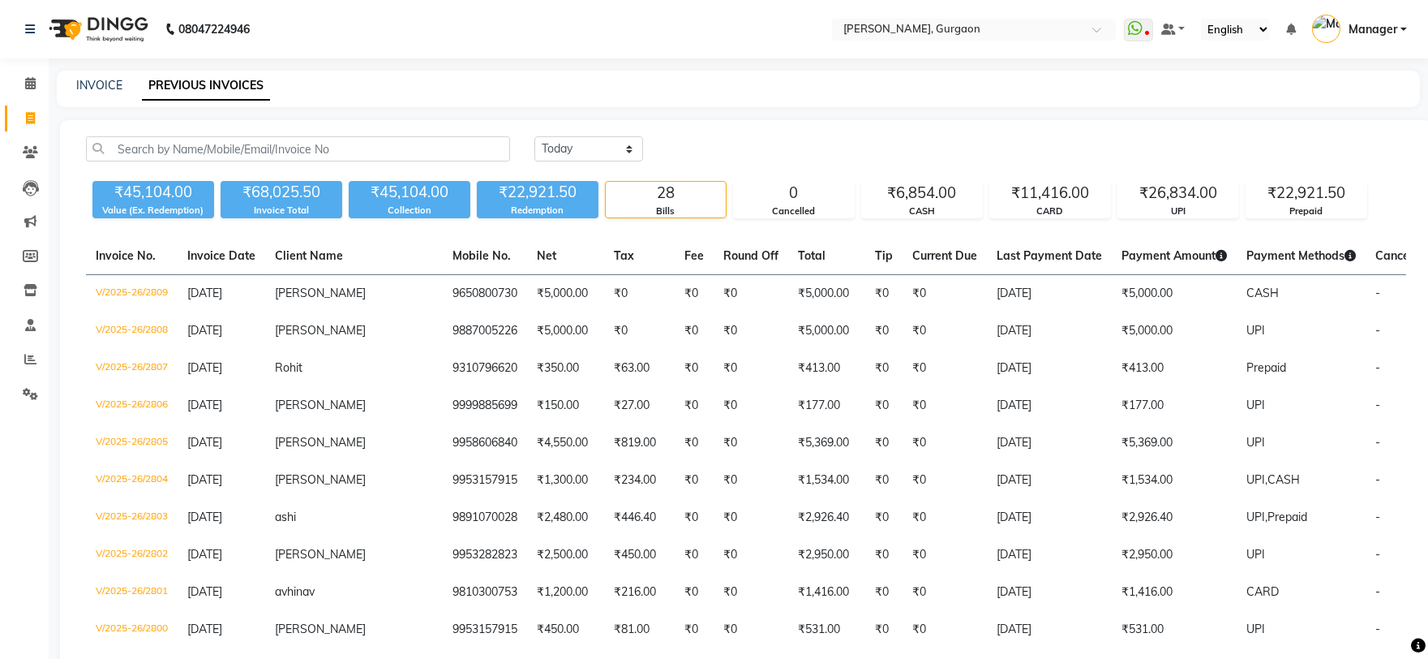
drag, startPoint x: 0, startPoint y: 0, endPoint x: 123, endPoint y: 86, distance: 150.3
click at [123, 86] on div "INVOICE PREVIOUS INVOICES" at bounding box center [729, 85] width 1344 height 17
click at [122, 86] on div "INVOICE PREVIOUS INVOICES" at bounding box center [729, 85] width 1344 height 17
click at [106, 84] on link "INVOICE" at bounding box center [99, 85] width 46 height 15
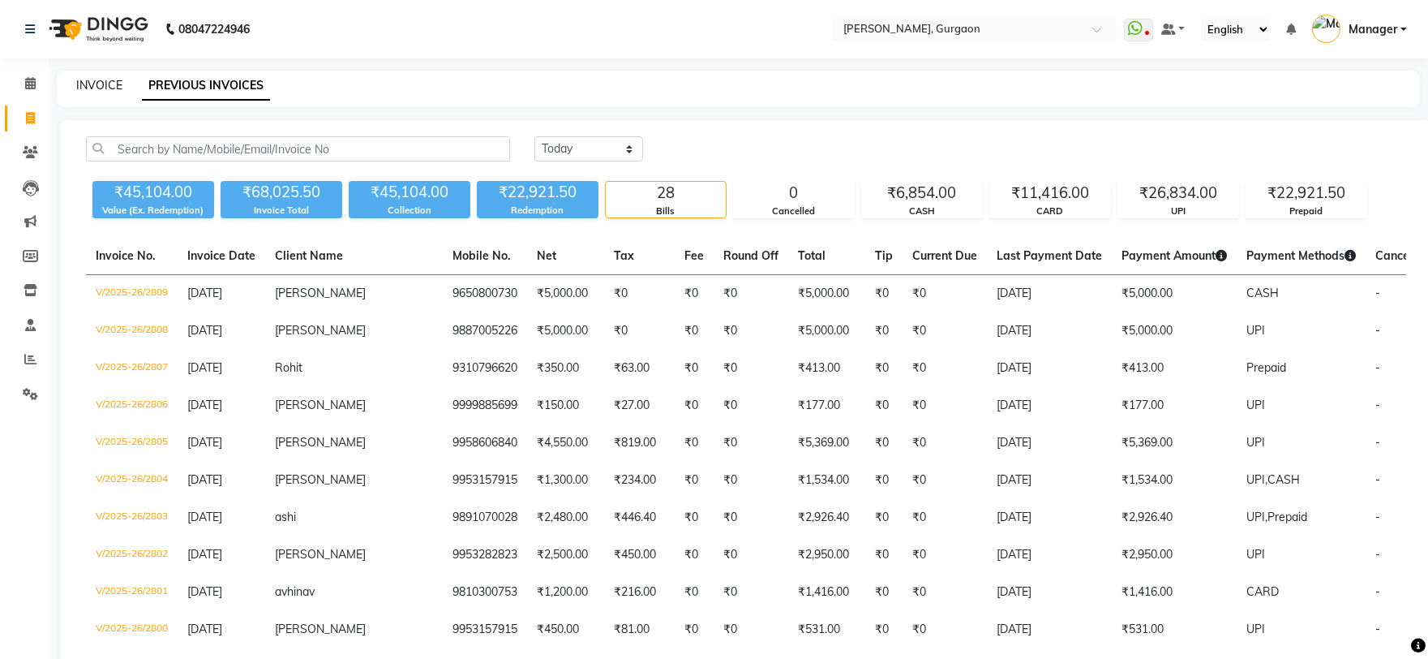
select select "service"
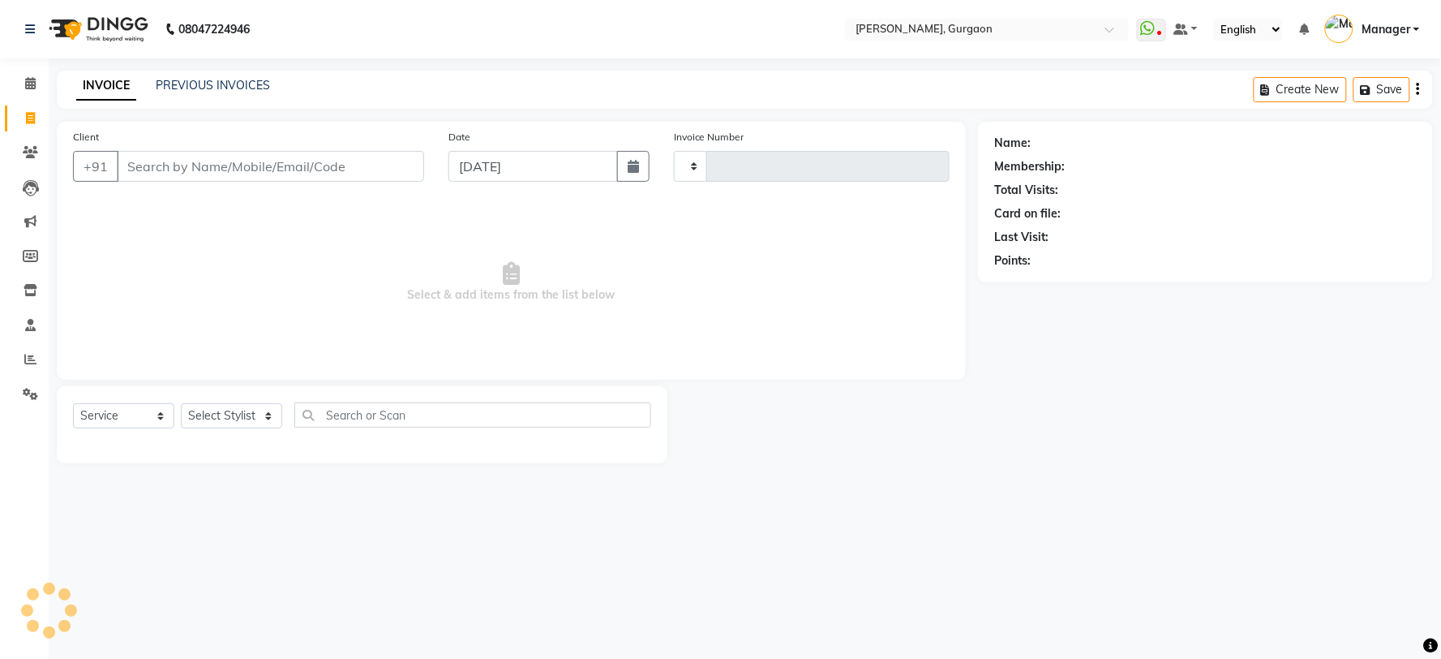
type input "2812"
select select "3880"
click at [212, 189] on div "Client +91" at bounding box center [248, 161] width 375 height 66
click at [220, 161] on input "Client" at bounding box center [270, 166] width 307 height 31
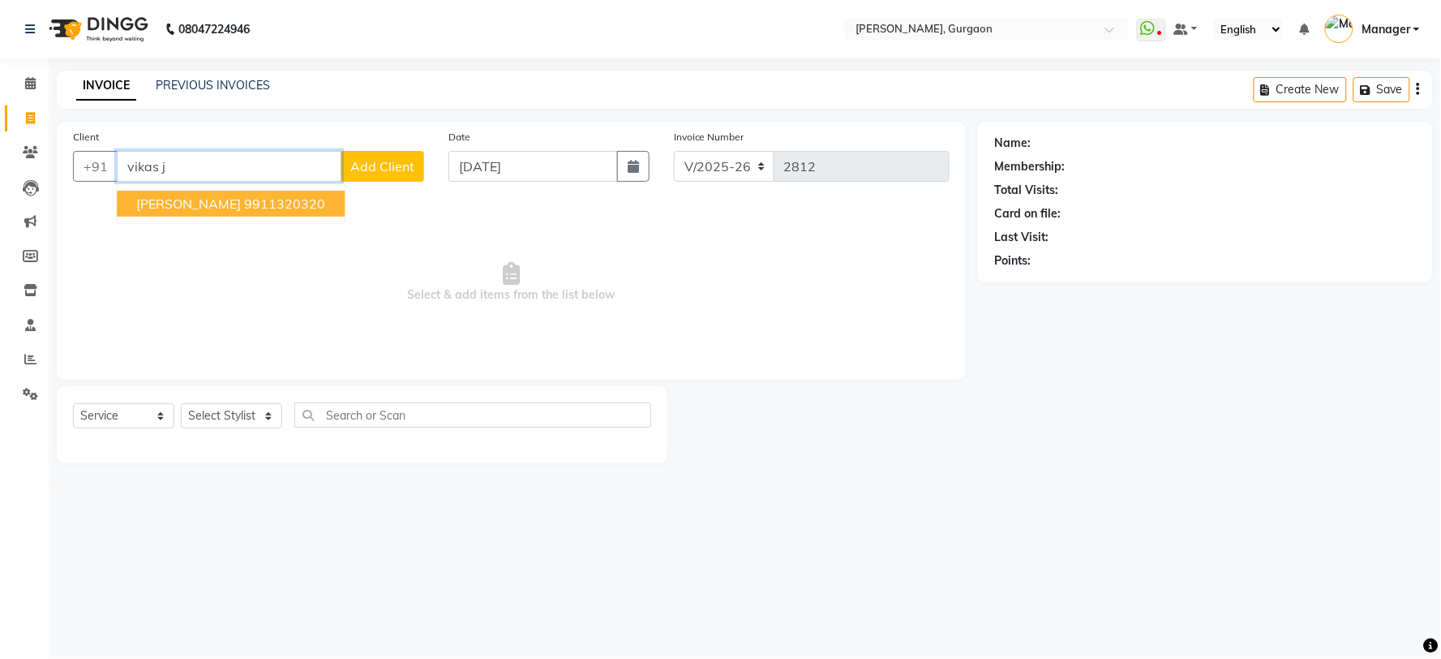
drag, startPoint x: 217, startPoint y: 205, endPoint x: 205, endPoint y: 394, distance: 189.3
click at [244, 209] on ngb-highlight "9911320320" at bounding box center [284, 203] width 81 height 16
type input "9911320320"
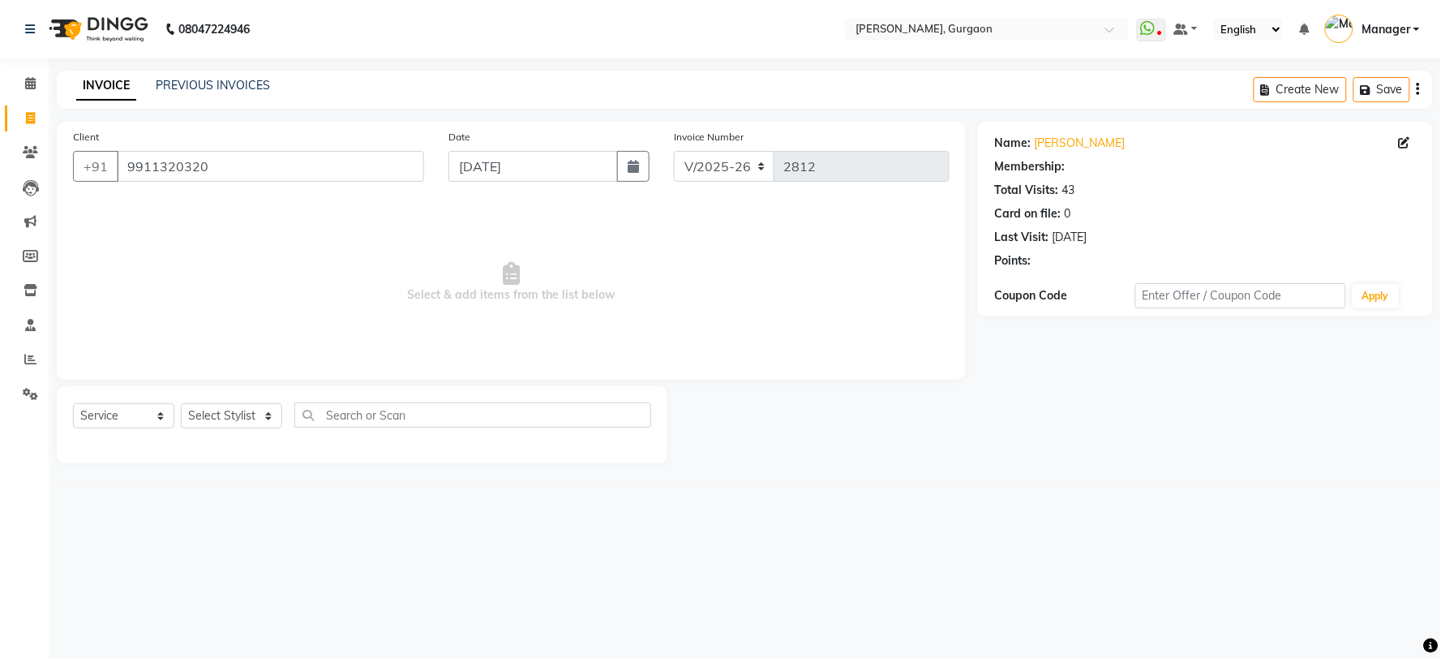
select select "1: Object"
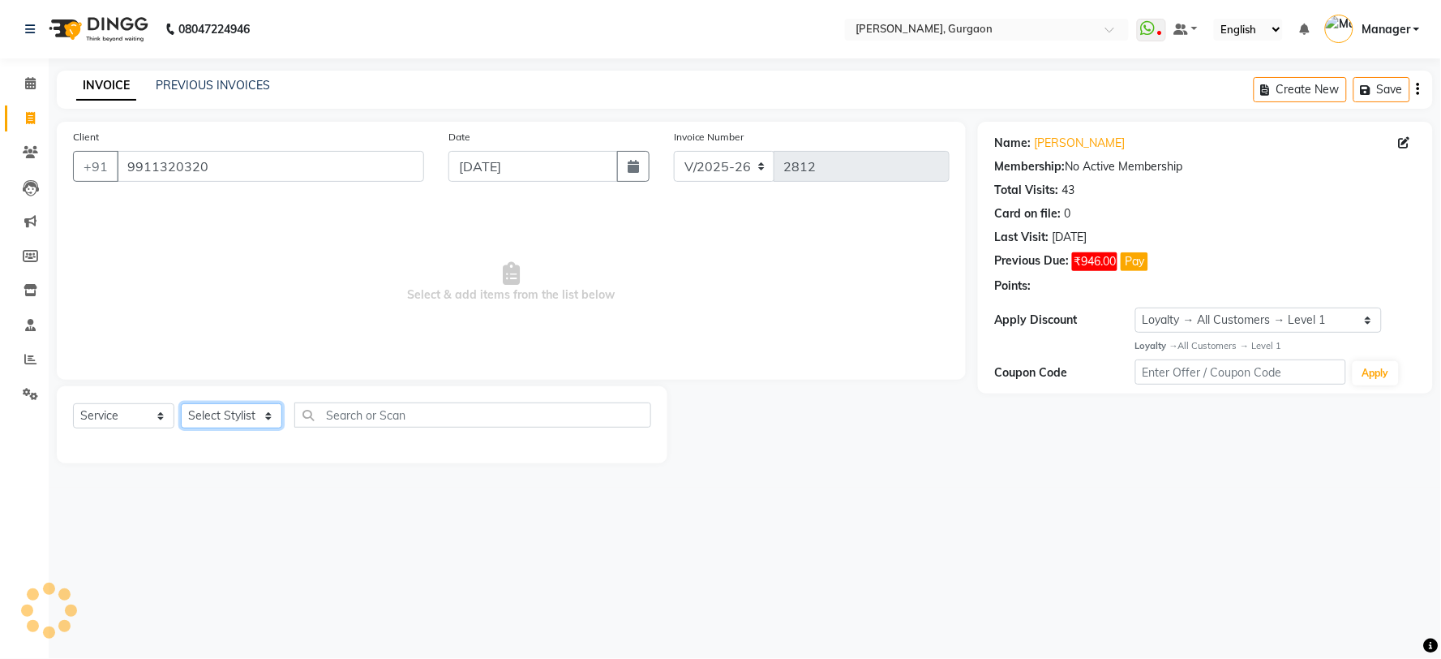
click at [207, 423] on select "Select Stylist [PERSON_NAME] Nail ARTIST [PERSON_NAME] Makeup Manager [PERSON_N…" at bounding box center [231, 415] width 101 height 25
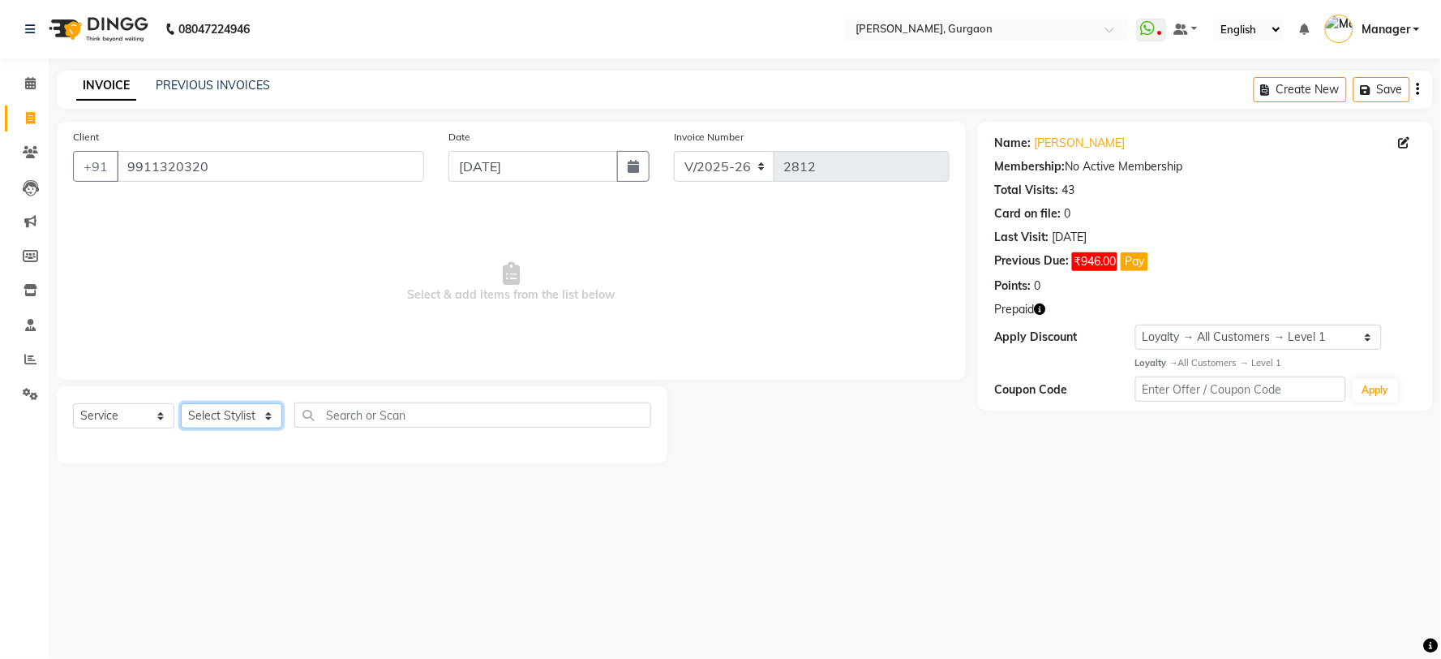
select select "29602"
click at [181, 404] on select "Select Stylist [PERSON_NAME] Nail ARTIST [PERSON_NAME] Makeup Manager [PERSON_N…" at bounding box center [231, 415] width 101 height 25
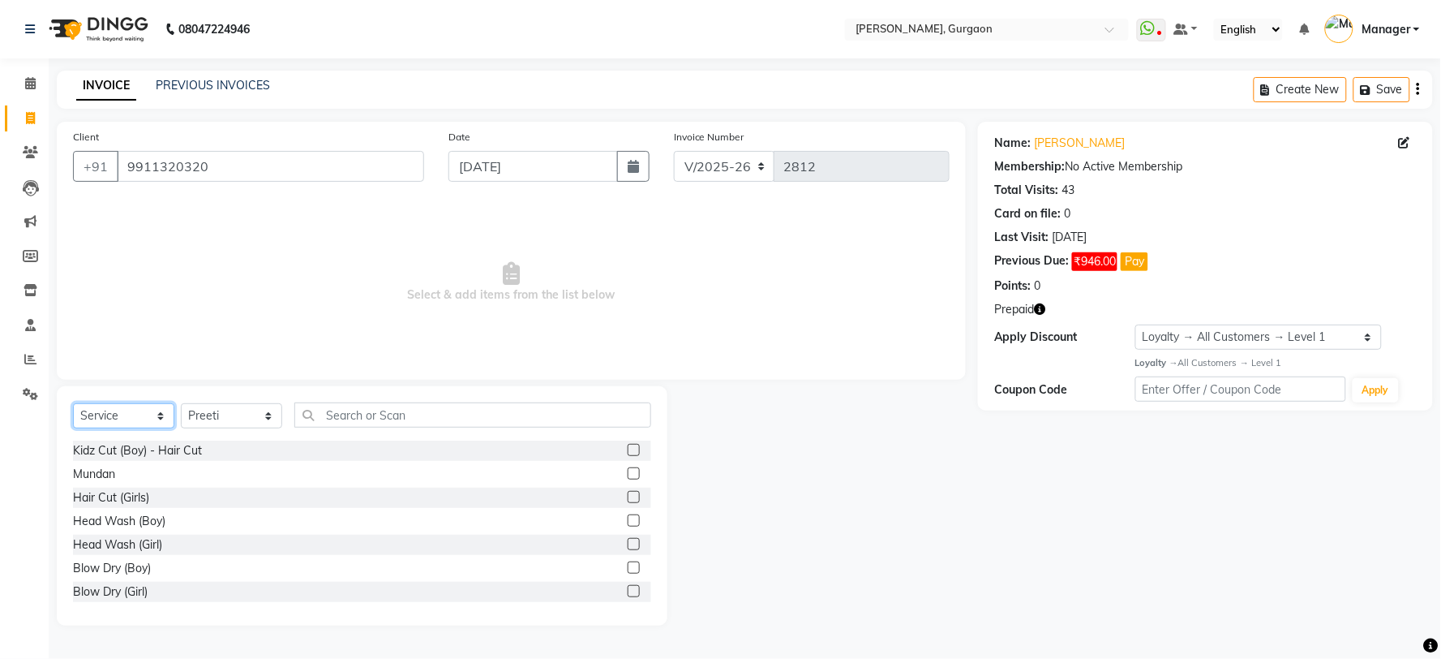
click at [111, 414] on select "Select Service Product Membership Package Voucher Prepaid Gift Card" at bounding box center [123, 415] width 101 height 25
select select "P"
click at [73, 404] on select "Select Service Product Membership Package Voucher Prepaid Gift Card" at bounding box center [123, 415] width 101 height 25
click at [83, 517] on div "20-40" at bounding box center [88, 521] width 31 height 17
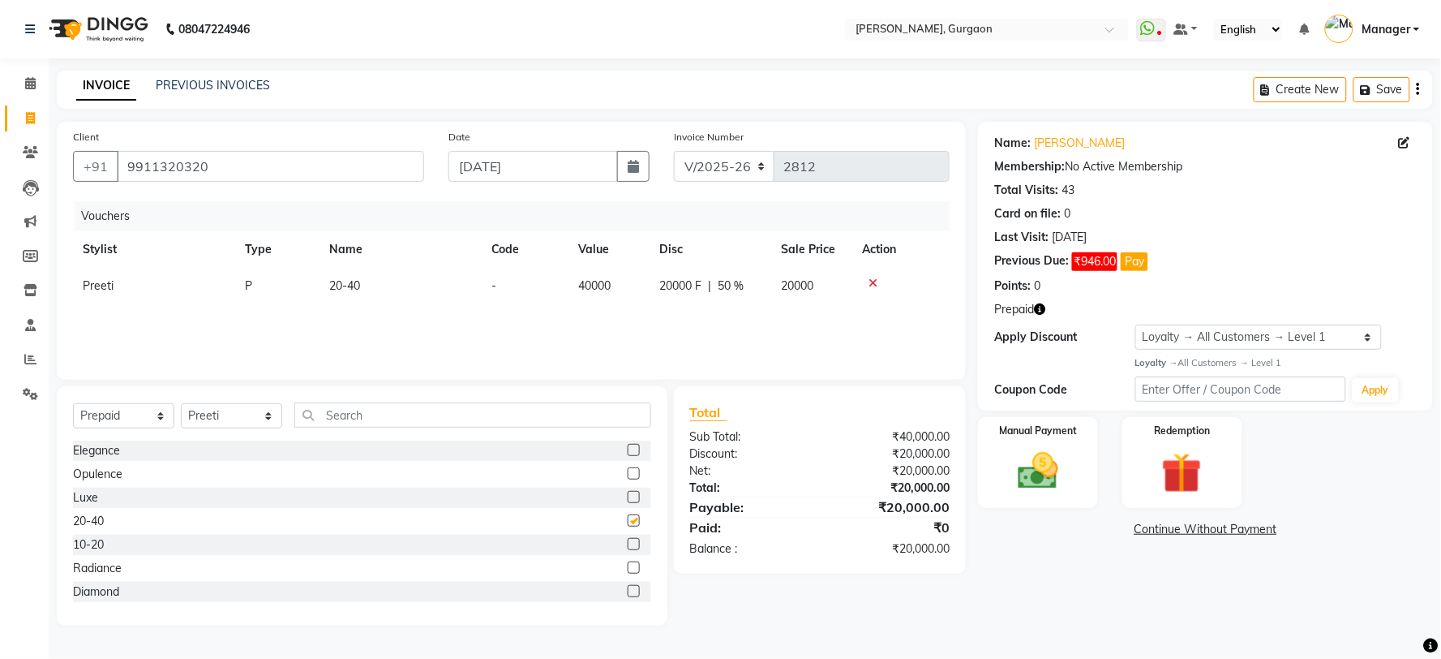
checkbox input "false"
drag, startPoint x: 1242, startPoint y: 336, endPoint x: 1213, endPoint y: 347, distance: 30.6
click at [1242, 336] on select "Select Loyalty → All Customers → Level 1" at bounding box center [1258, 336] width 247 height 25
select select "0:"
click at [1135, 324] on select "Select Loyalty → All Customers → Level 1" at bounding box center [1258, 336] width 247 height 25
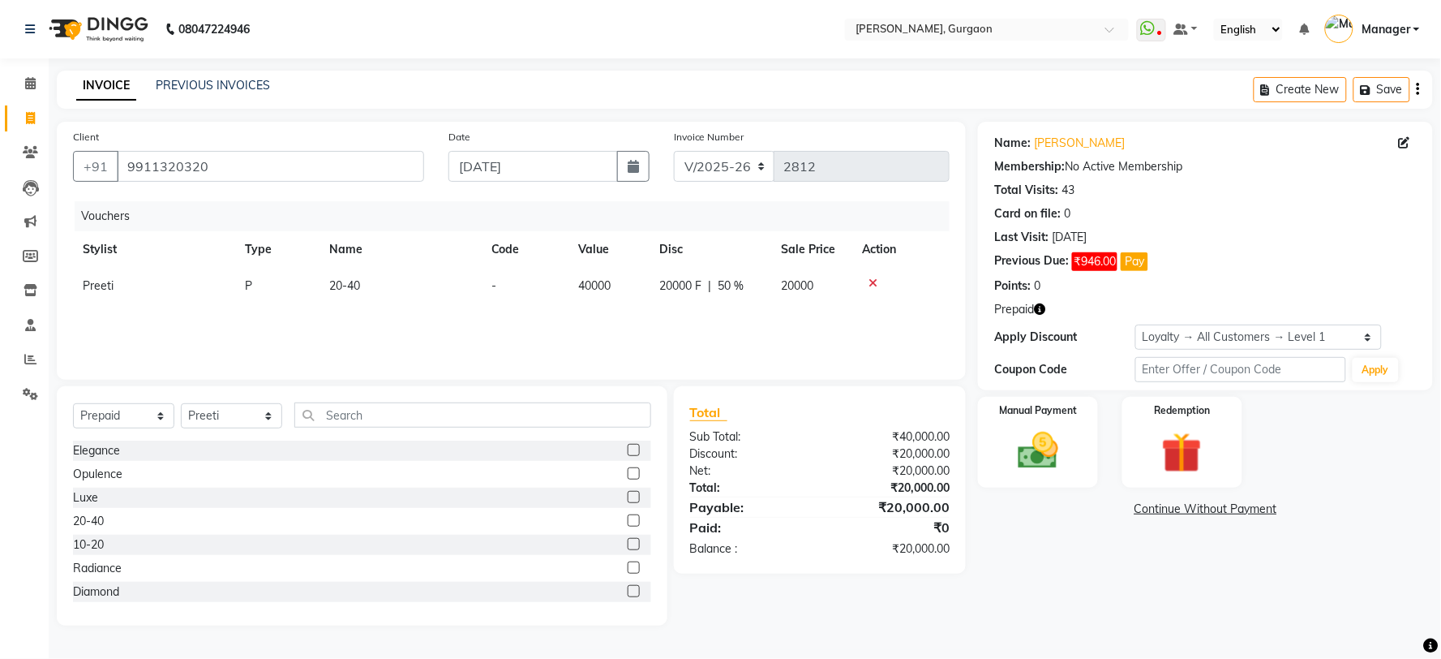
click at [1040, 316] on button "button" at bounding box center [1039, 309] width 11 height 17
click at [989, 383] on div "Name: [PERSON_NAME] Membership: No Active Membership Total Visits: 43 Card on f…" at bounding box center [1205, 256] width 455 height 268
drag, startPoint x: 715, startPoint y: 164, endPoint x: 716, endPoint y: 179, distance: 15.4
click at [715, 164] on select "R/2025-26 V/2025 V/2025-26" at bounding box center [724, 166] width 101 height 31
select select "5073"
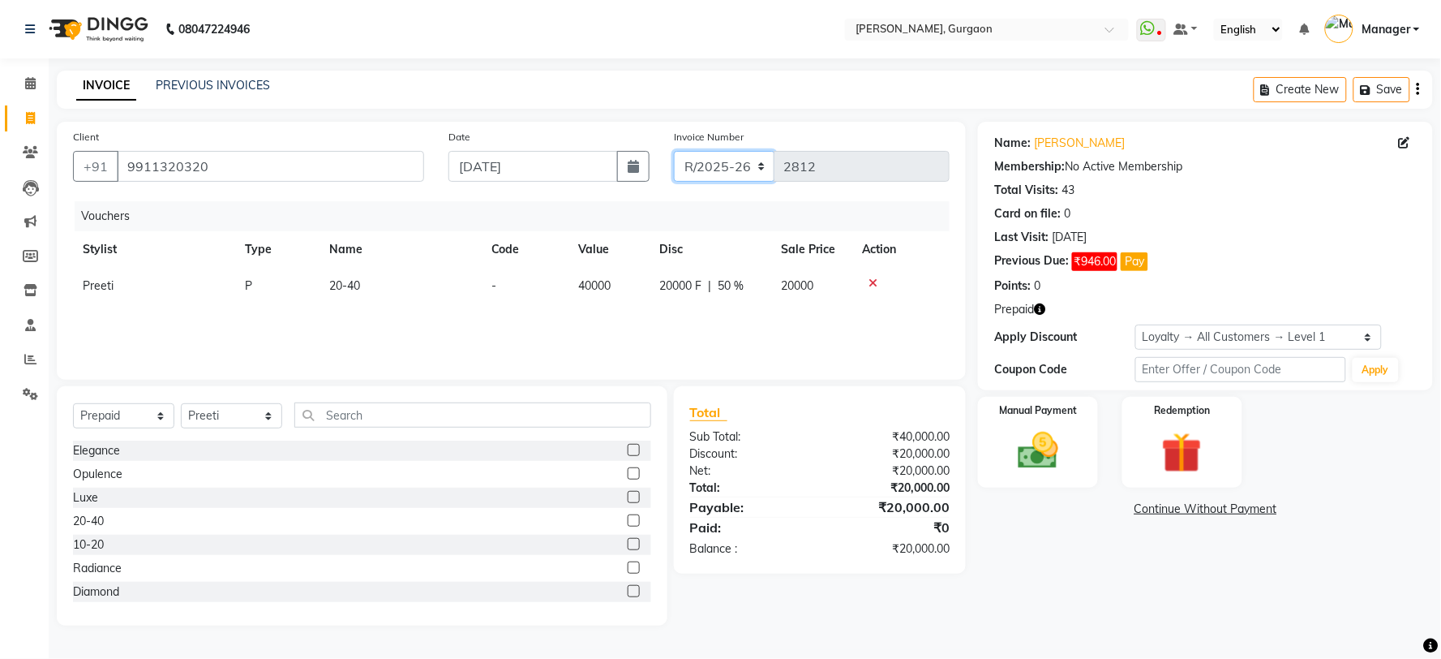
click at [674, 151] on select "R/2025-26 V/2025 V/2025-26" at bounding box center [724, 166] width 101 height 31
type input "1511"
click at [1192, 447] on img at bounding box center [1182, 453] width 68 height 52
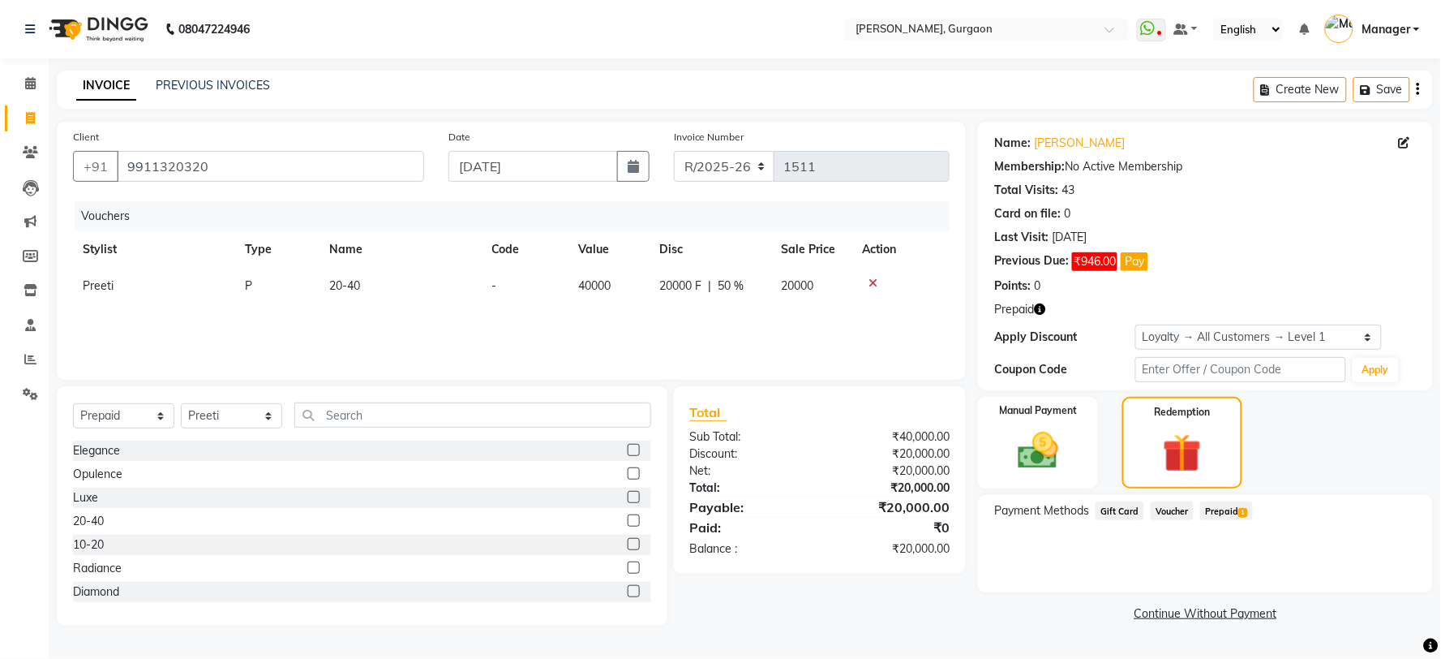
click at [1246, 508] on span "1" at bounding box center [1242, 513] width 9 height 10
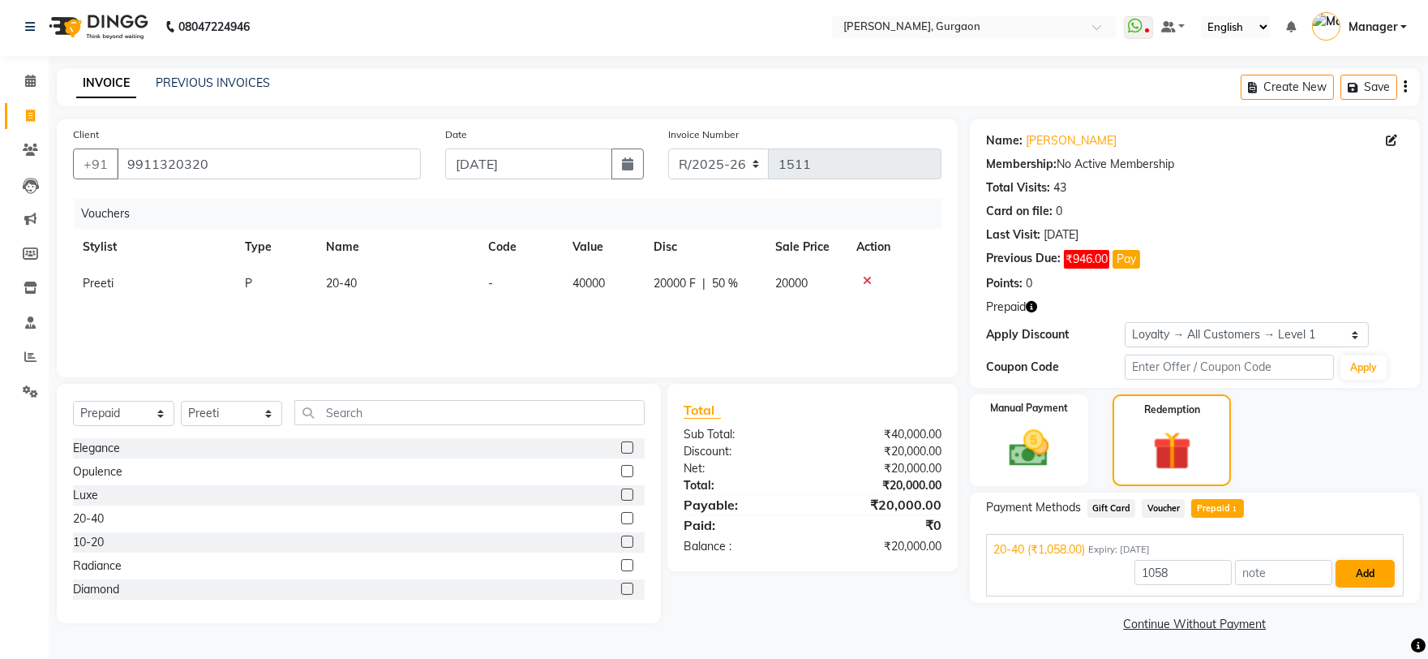
scroll to position [3, 0]
click at [1004, 427] on img at bounding box center [1028, 447] width 67 height 48
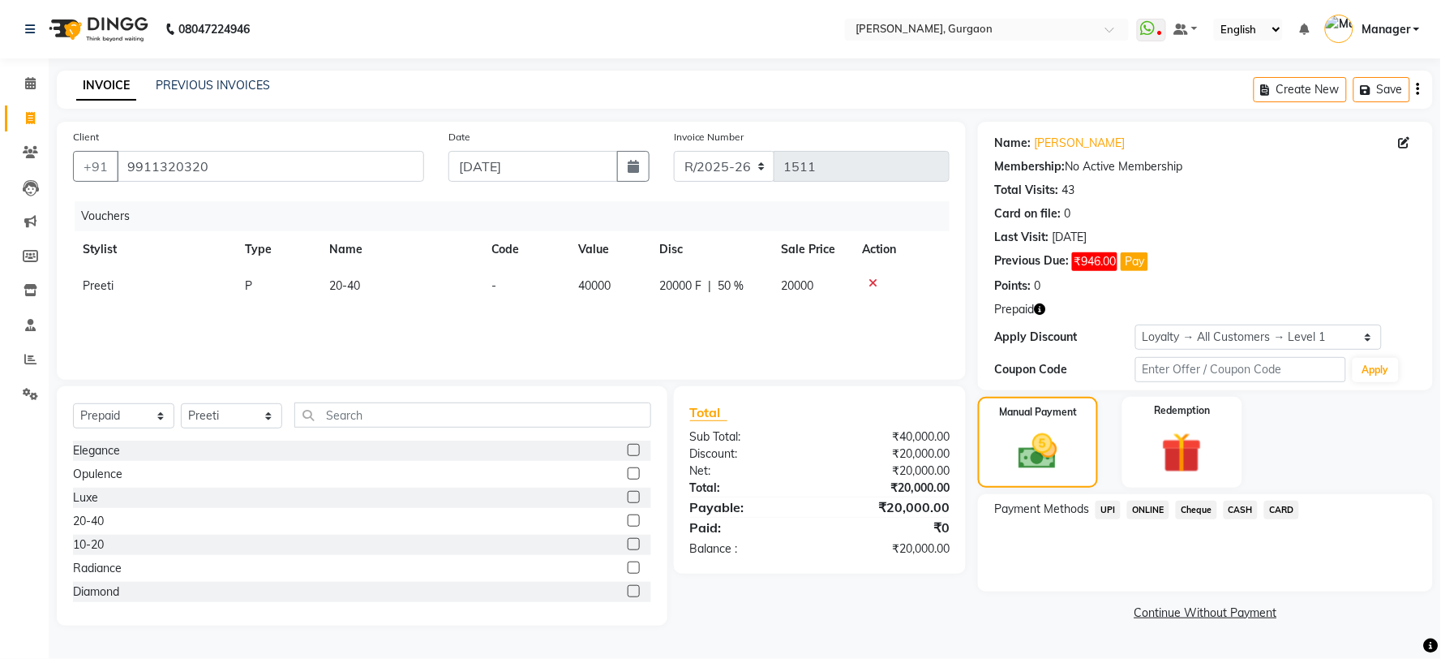
click at [1111, 511] on span "UPI" at bounding box center [1108, 509] width 25 height 19
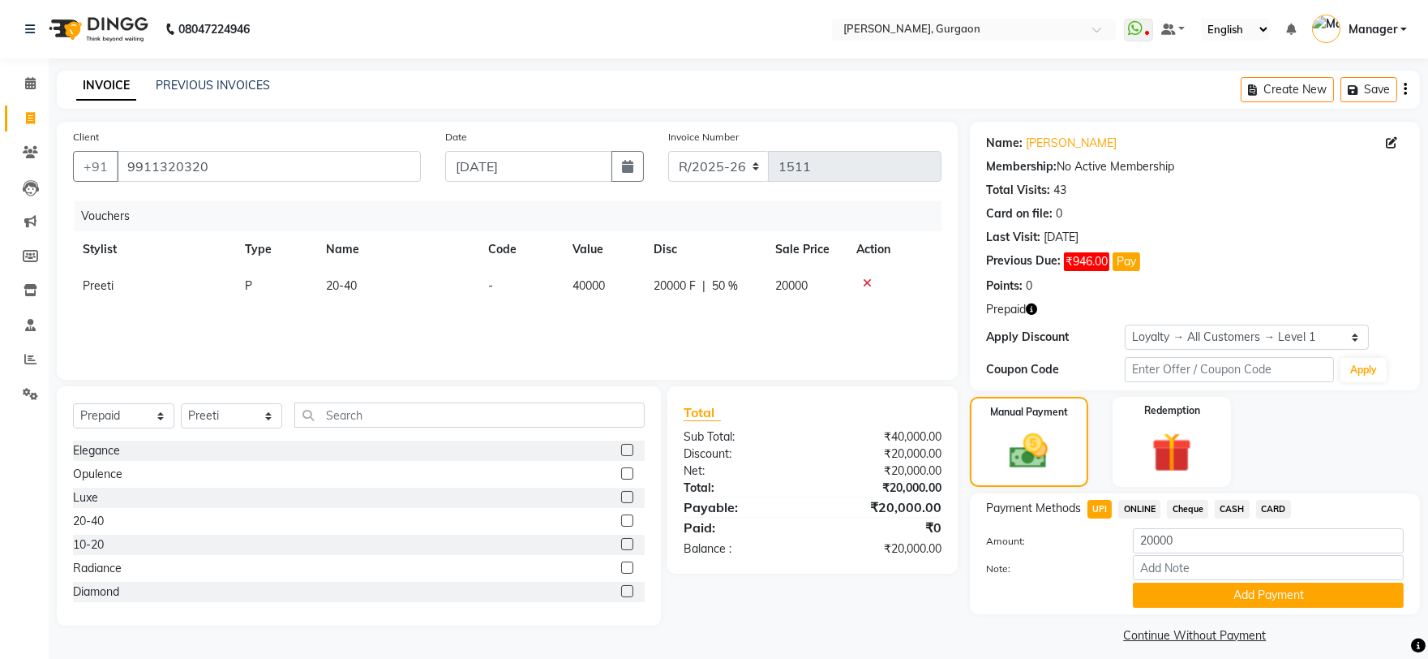
click at [1230, 508] on span "CASH" at bounding box center [1232, 509] width 35 height 19
click at [1243, 596] on button "Add Payment" at bounding box center [1268, 594] width 271 height 25
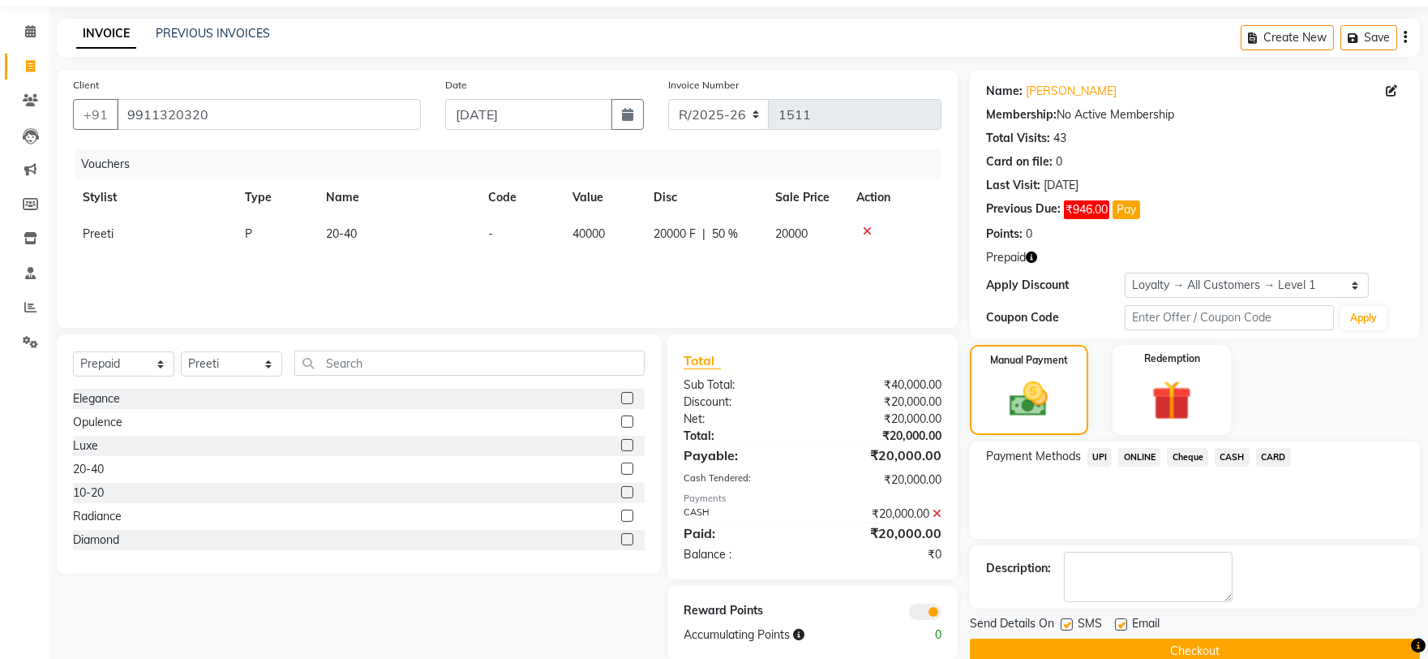
scroll to position [81, 0]
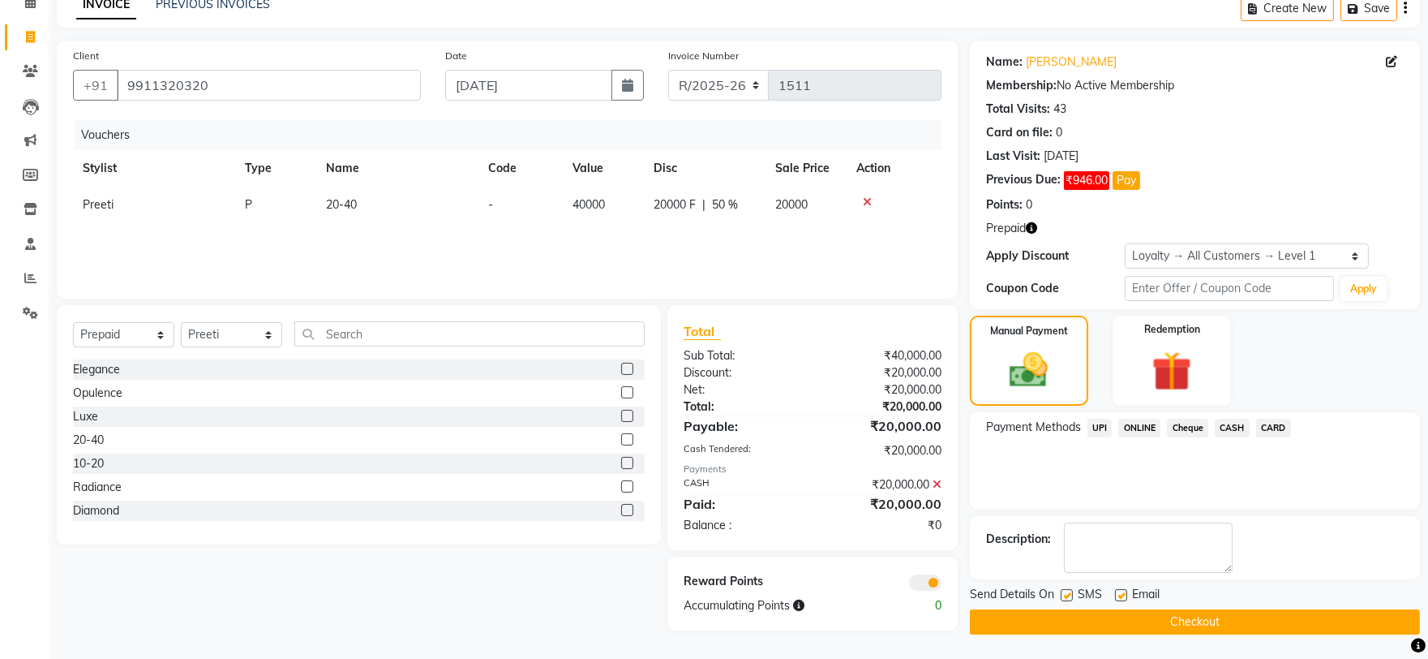
click at [1233, 615] on button "Checkout" at bounding box center [1195, 621] width 450 height 25
